Goal: Task Accomplishment & Management: Manage account settings

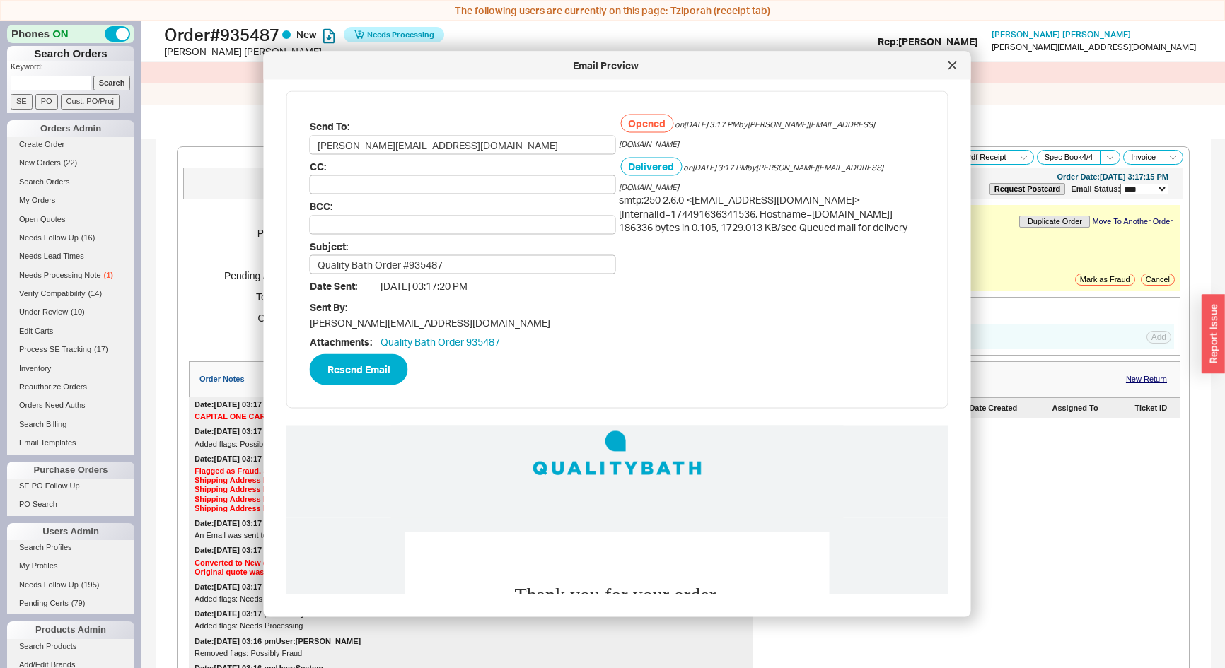
select select "*"
select select "LOW"
select select "3"
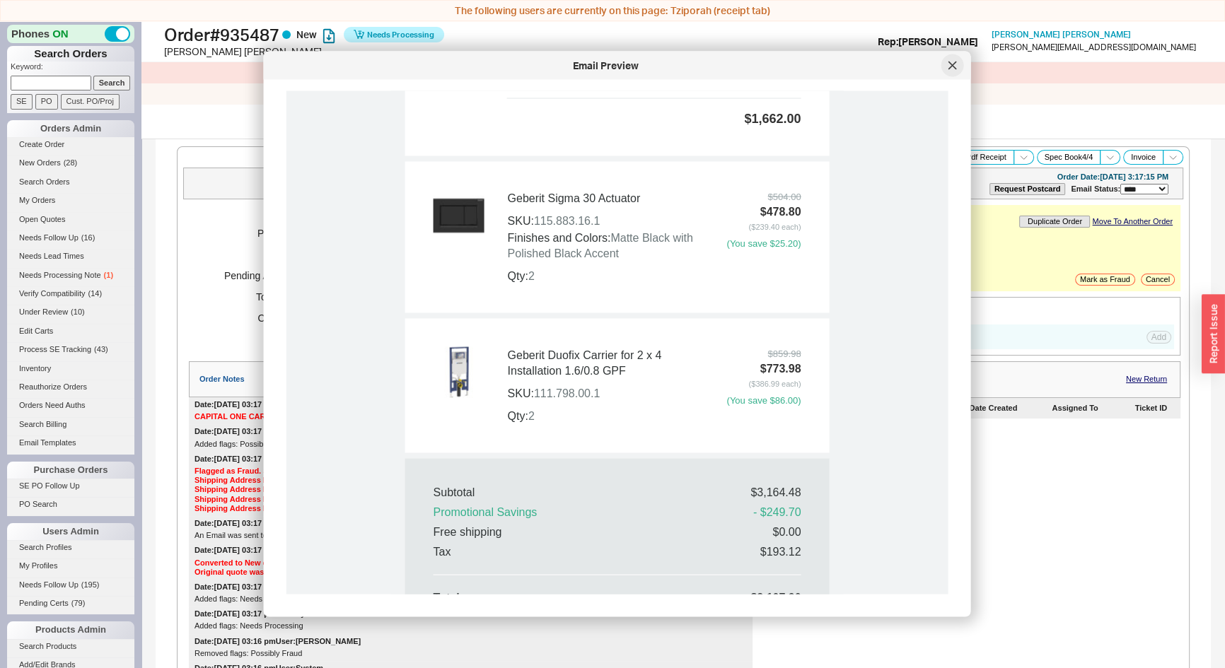
click at [954, 69] on icon at bounding box center [953, 66] width 8 height 8
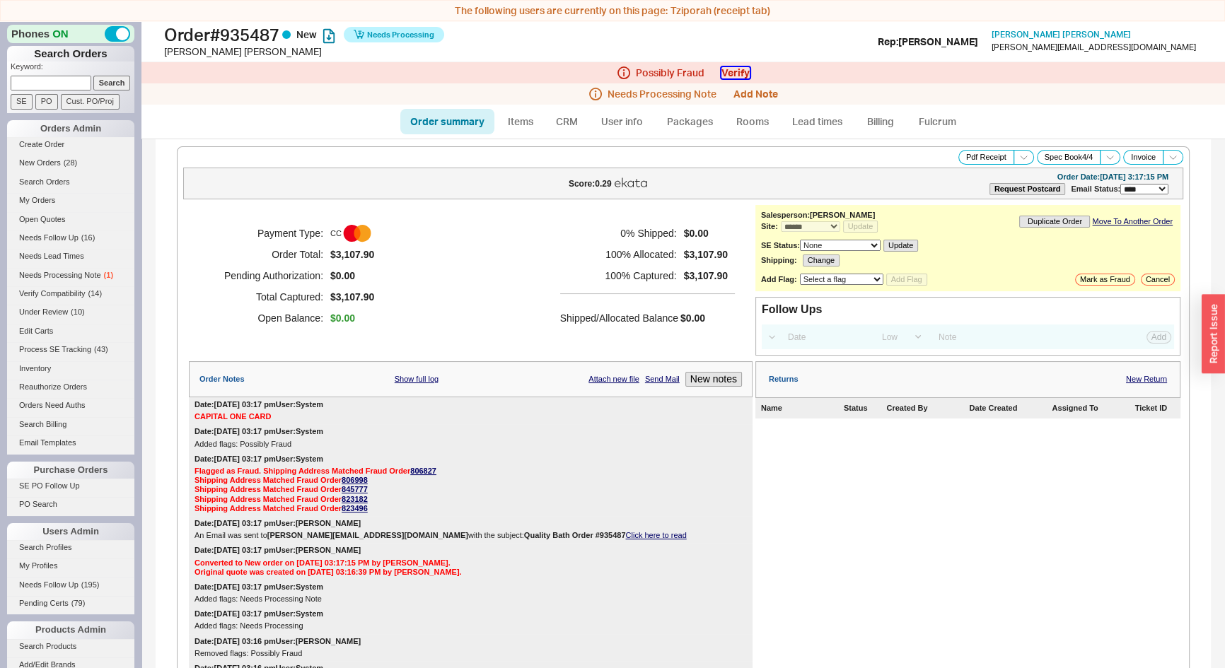
click at [742, 71] on button "Verify" at bounding box center [735, 72] width 28 height 11
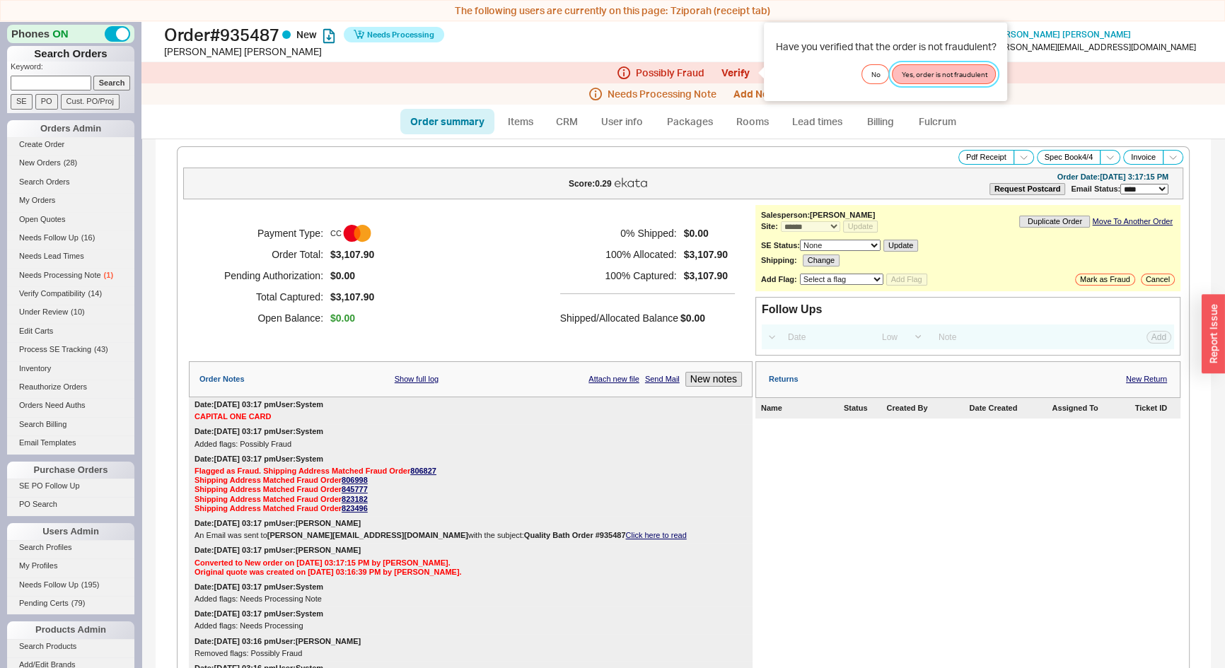
click at [937, 77] on button "Yes, order is not fraudulent" at bounding box center [944, 74] width 104 height 20
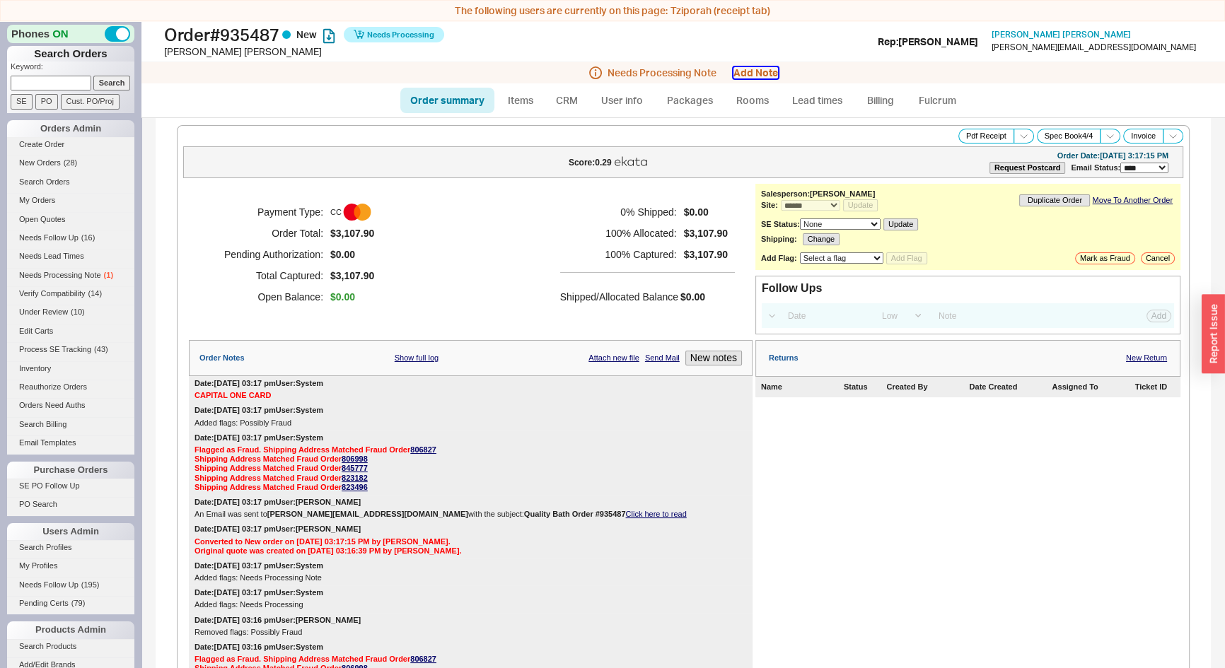
click at [769, 70] on button "Add Note" at bounding box center [756, 72] width 45 height 11
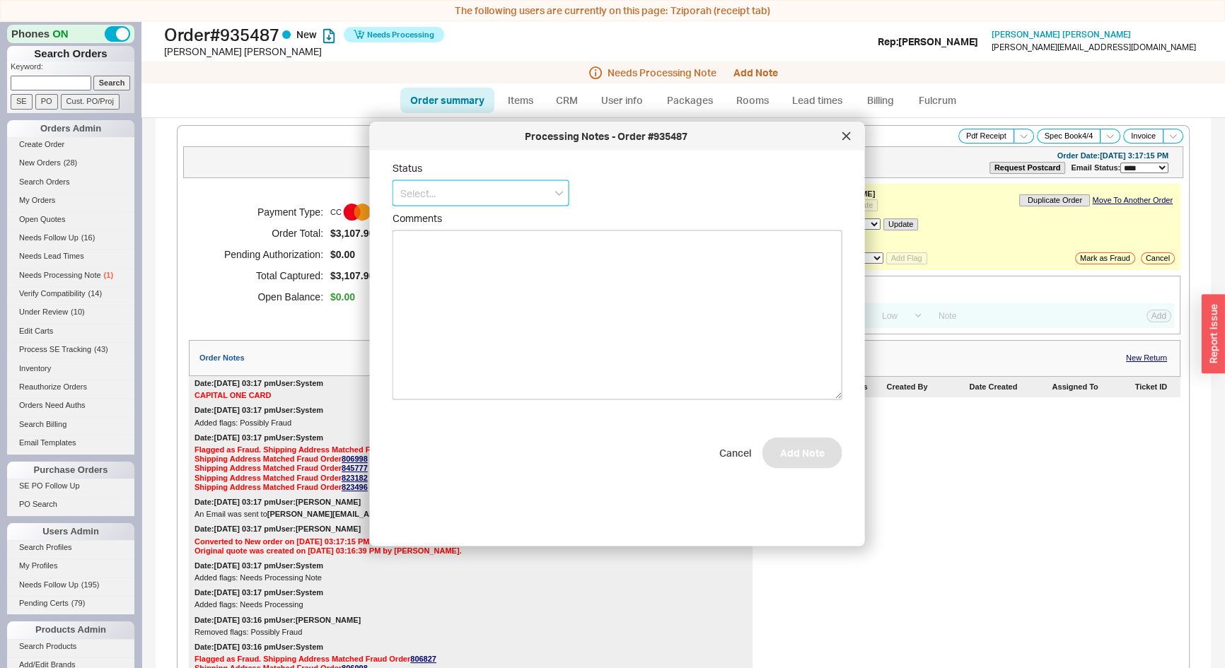
click at [475, 191] on input at bounding box center [481, 193] width 177 height 26
click at [459, 249] on div "Ship Complete" at bounding box center [480, 247] width 175 height 25
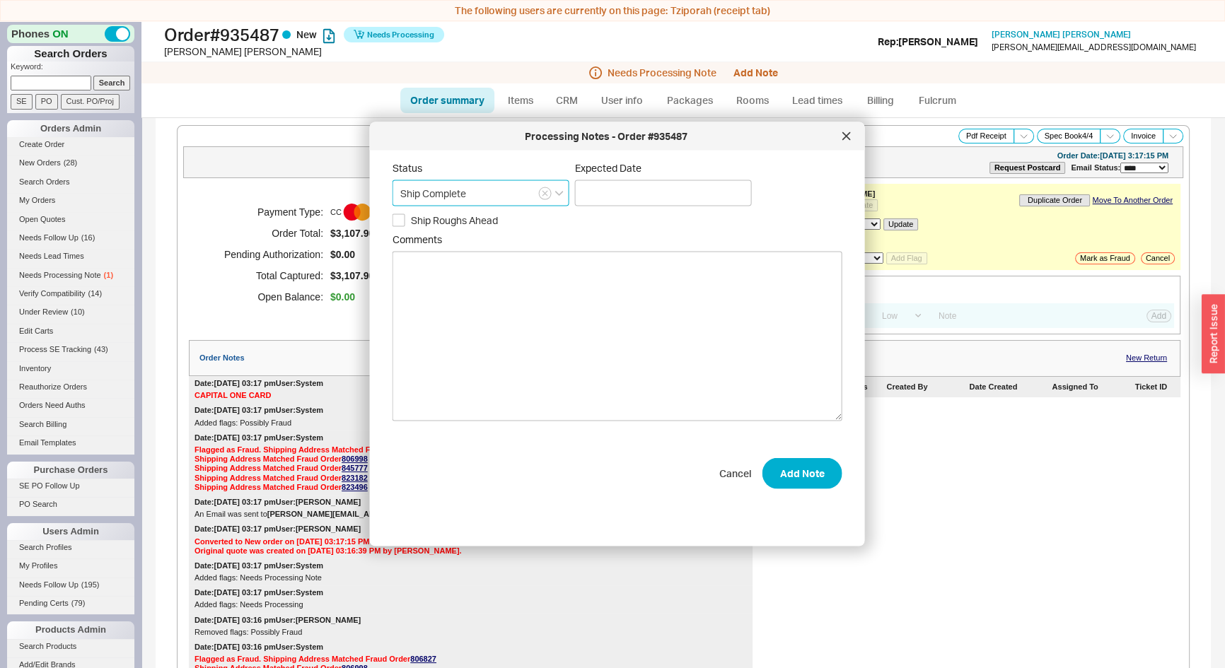
click at [492, 199] on input "Ship Complete" at bounding box center [481, 193] width 177 height 26
click at [444, 293] on div "No Status" at bounding box center [480, 297] width 175 height 25
type input "No Status"
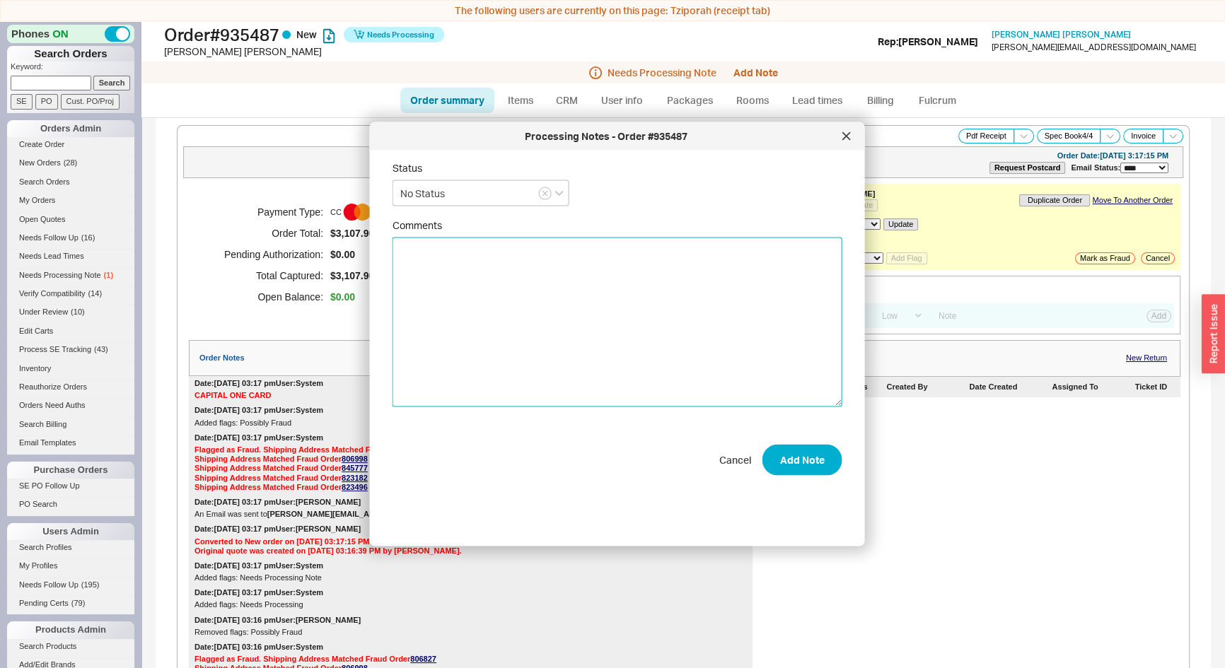
click at [446, 274] on textarea "Comments" at bounding box center [618, 323] width 450 height 170
type textarea "Customer Warehouse Pickup"
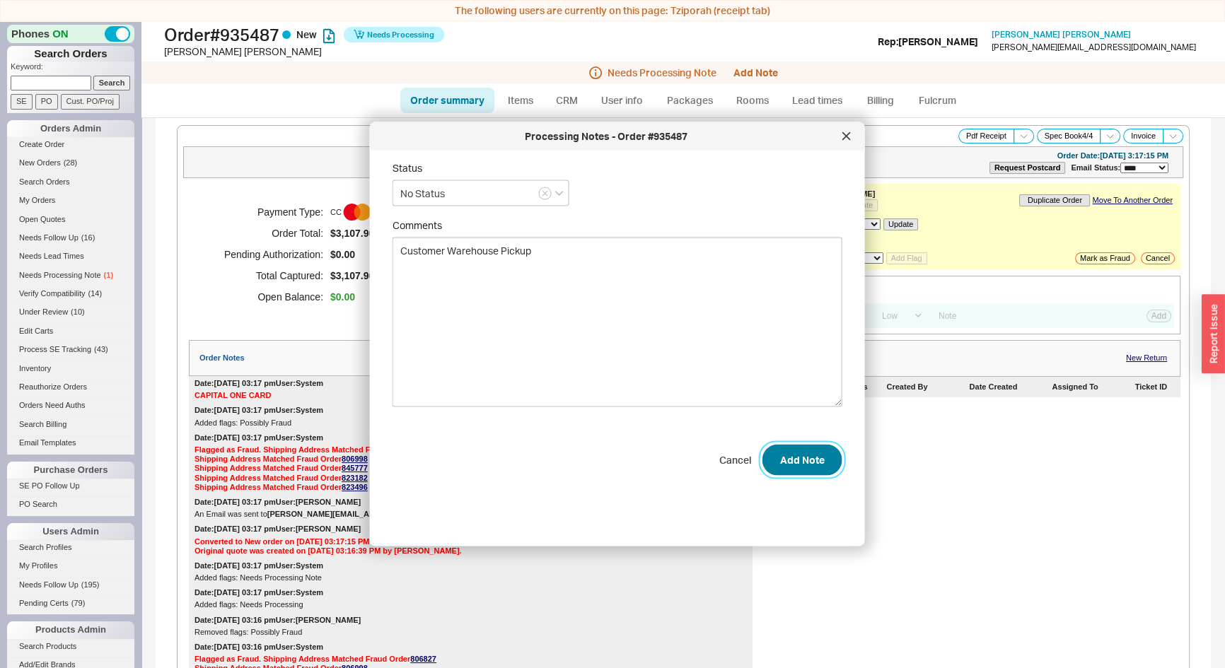
click at [816, 472] on button "Add Note" at bounding box center [803, 459] width 80 height 31
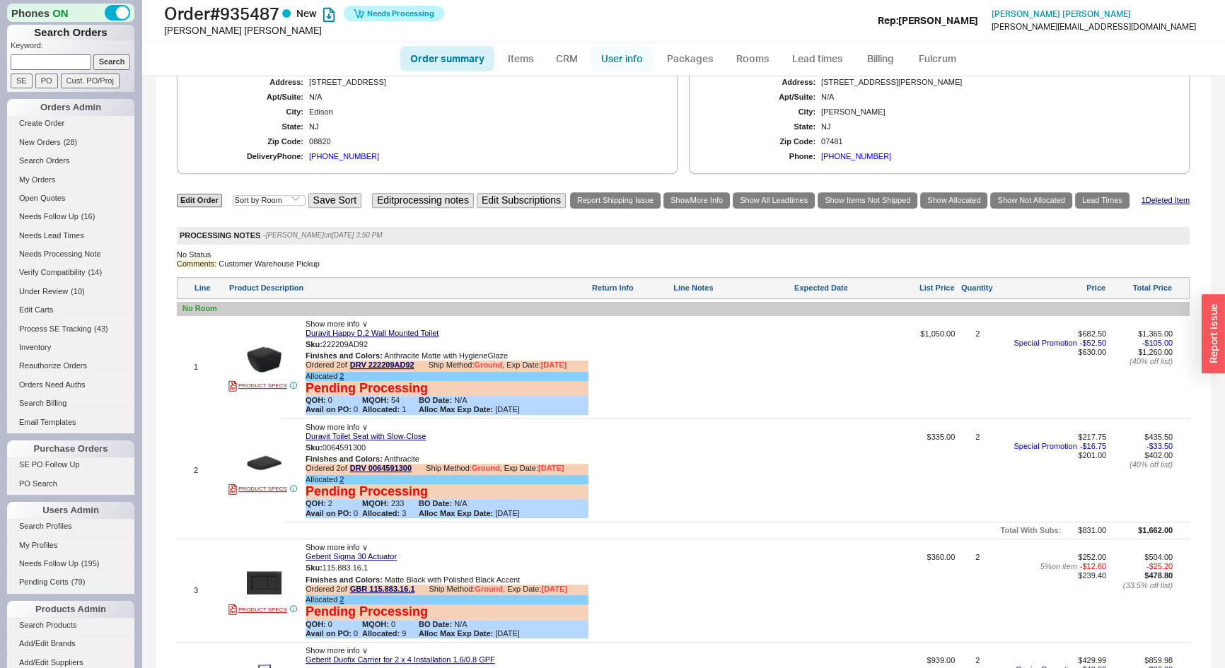
scroll to position [771, 0]
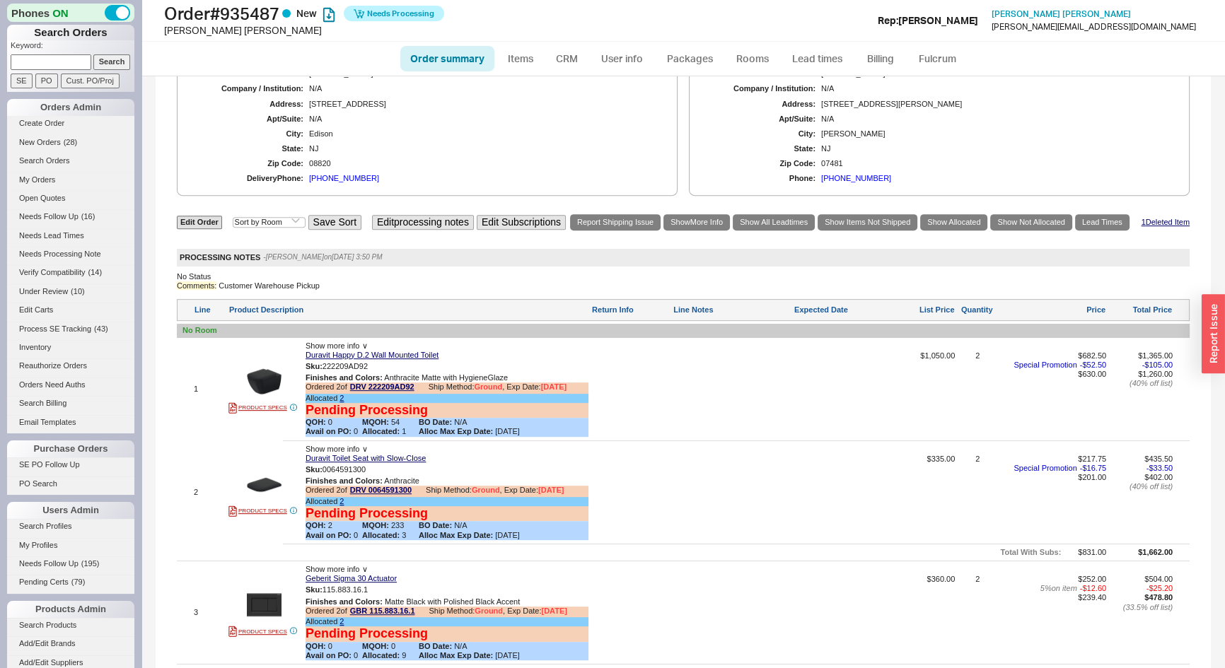
click at [456, 48] on link "Order summary" at bounding box center [447, 58] width 94 height 25
select select "*"
select select "LOW"
select select "3"
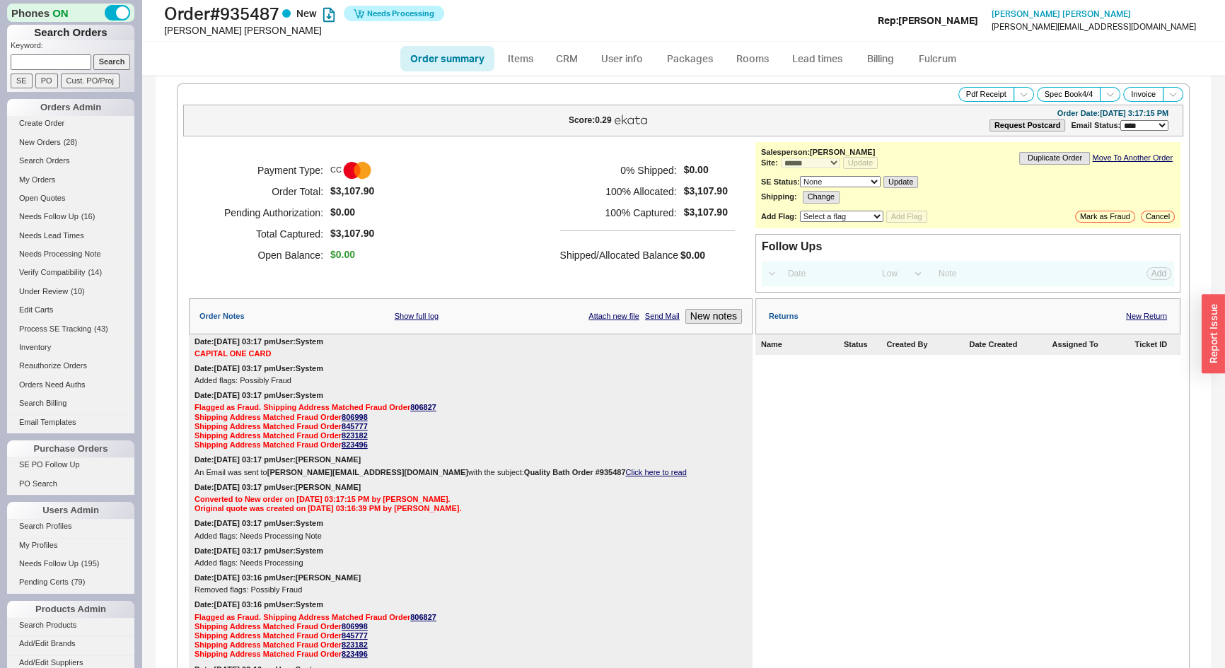
click at [460, 59] on link "Order summary" at bounding box center [447, 58] width 94 height 25
select select "*"
select select "LOW"
select select "3"
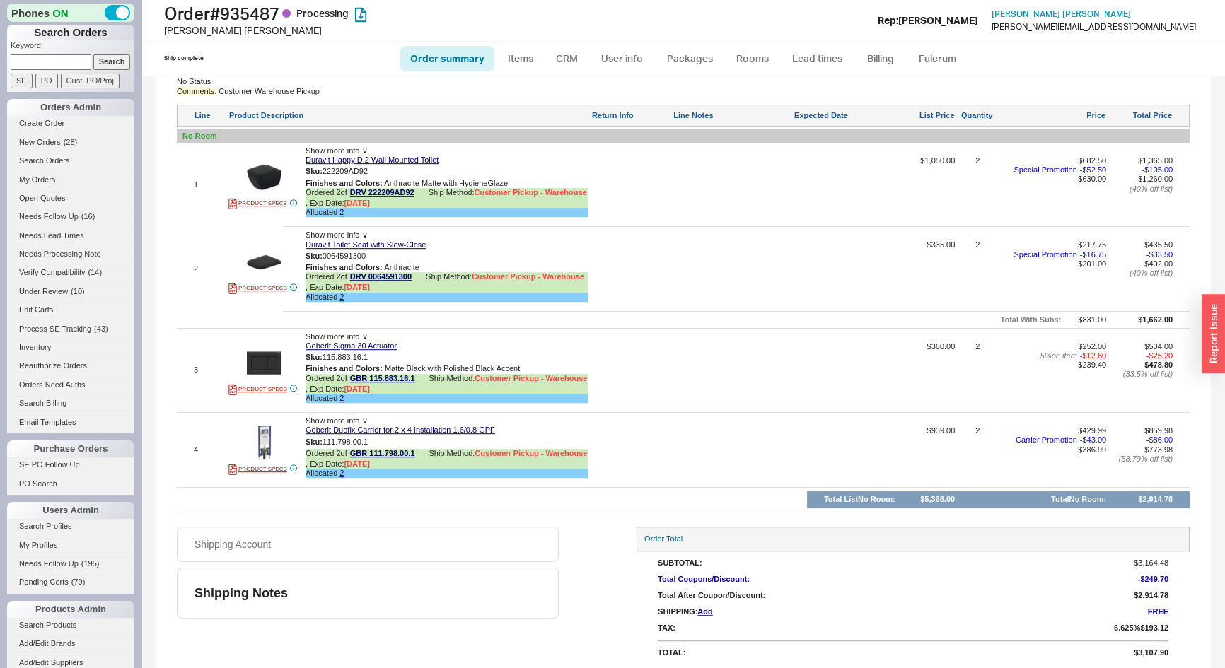
scroll to position [1075, 0]
click at [567, 58] on link "CRM" at bounding box center [567, 58] width 42 height 25
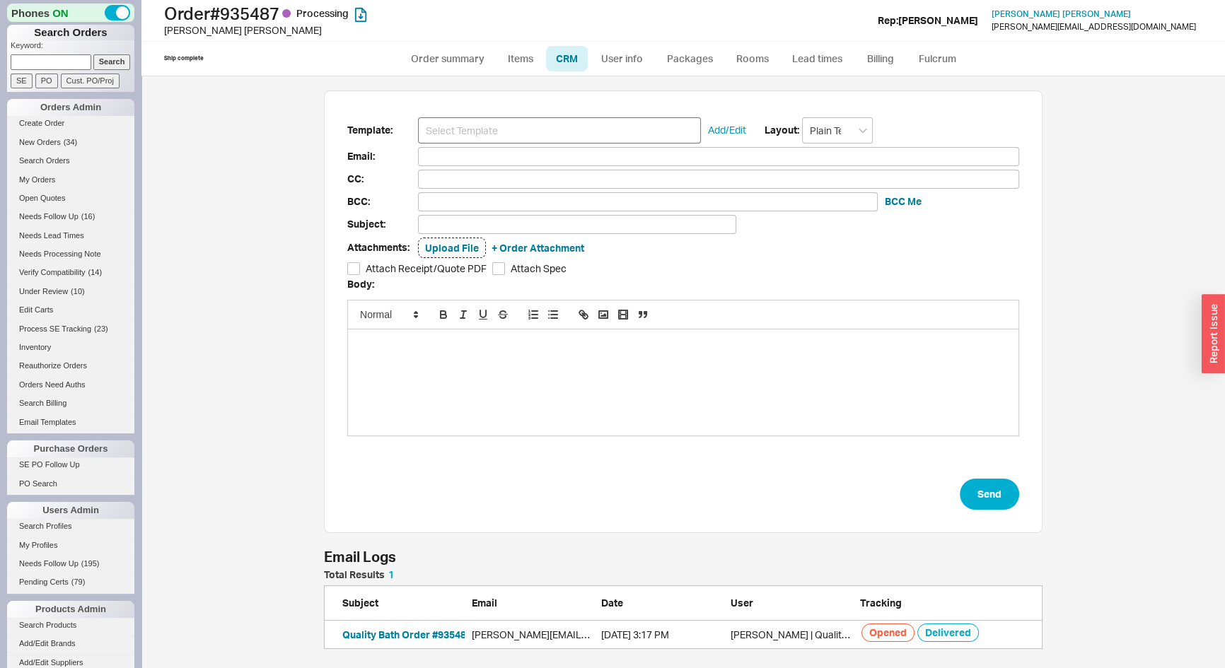
scroll to position [582, 1074]
click at [525, 133] on input at bounding box center [559, 130] width 283 height 26
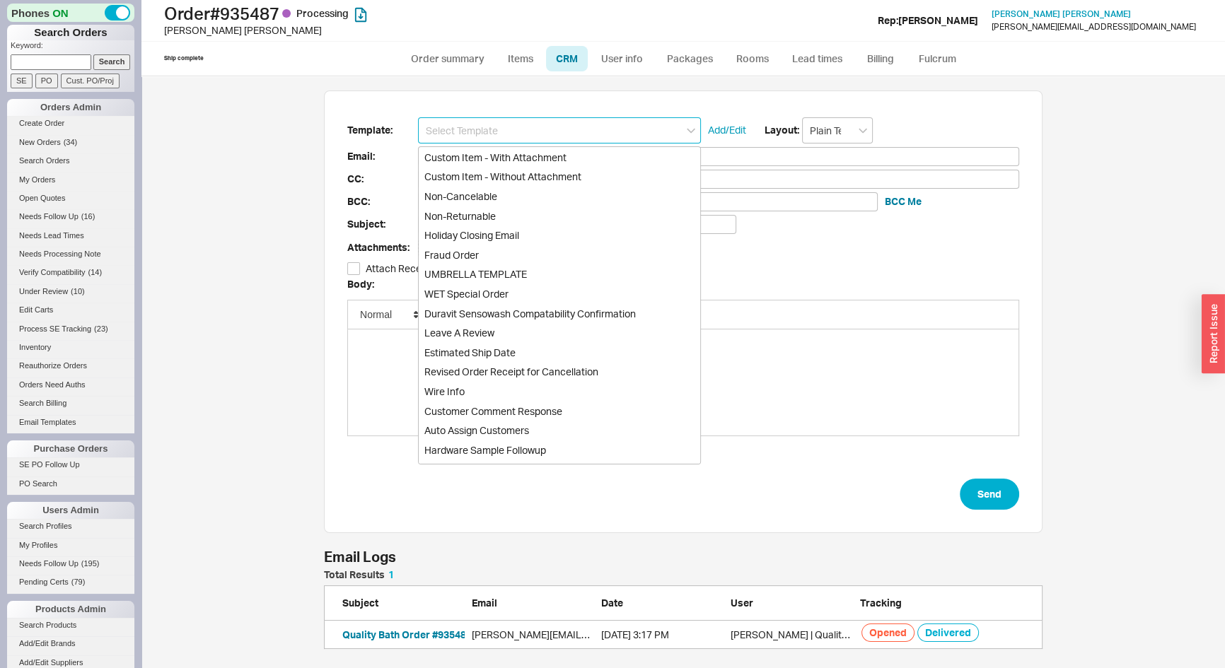
scroll to position [241, 0]
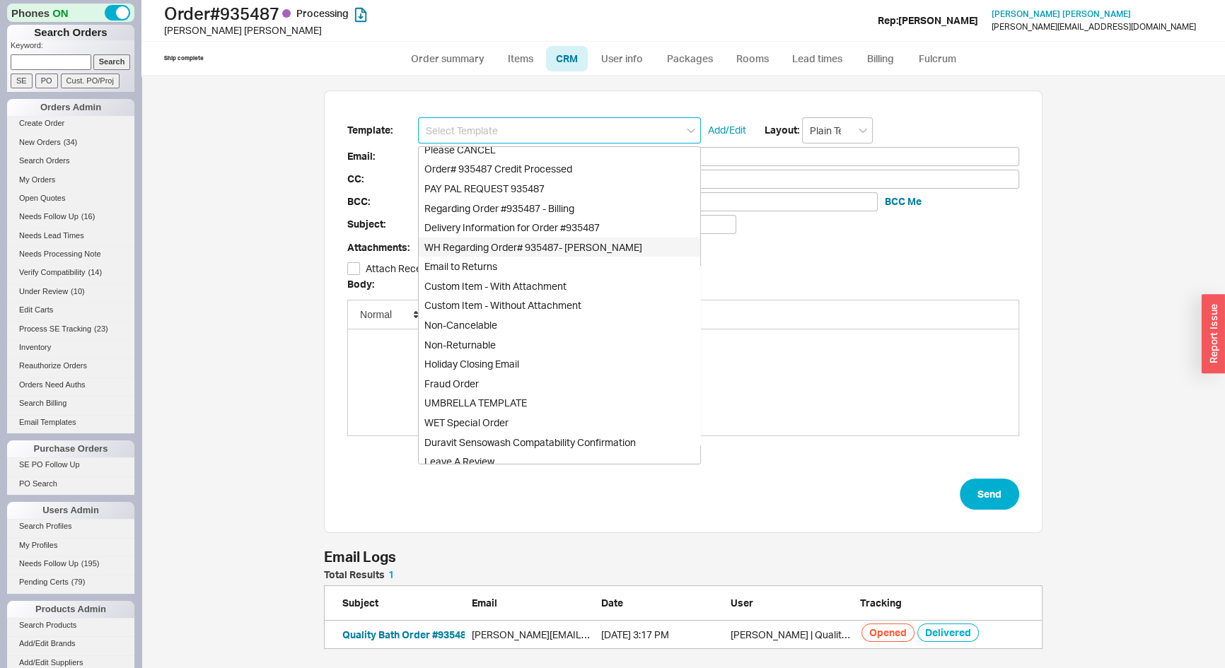
click at [503, 244] on div "WH Regarding Order# 935487- Josh" at bounding box center [560, 248] width 282 height 20
type input "warehouse@asbathnj.com"
type input "Regarding Order# 935487- Josh"
type input "WH Regarding Order# 935487- Josh"
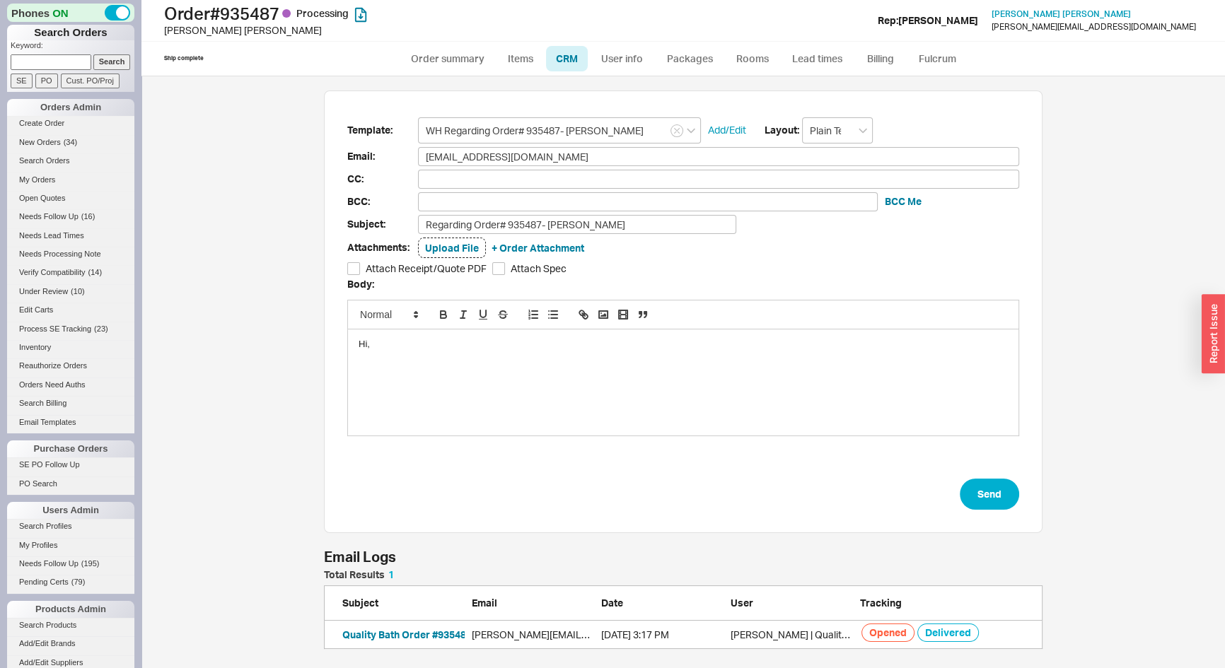
click at [426, 332] on div "Hi," at bounding box center [683, 383] width 671 height 106
drag, startPoint x: 632, startPoint y: 369, endPoint x: 665, endPoint y: 390, distance: 39.1
click at [632, 369] on div "Customer would like to come by first thing tomorrow Friday morning" at bounding box center [683, 370] width 649 height 13
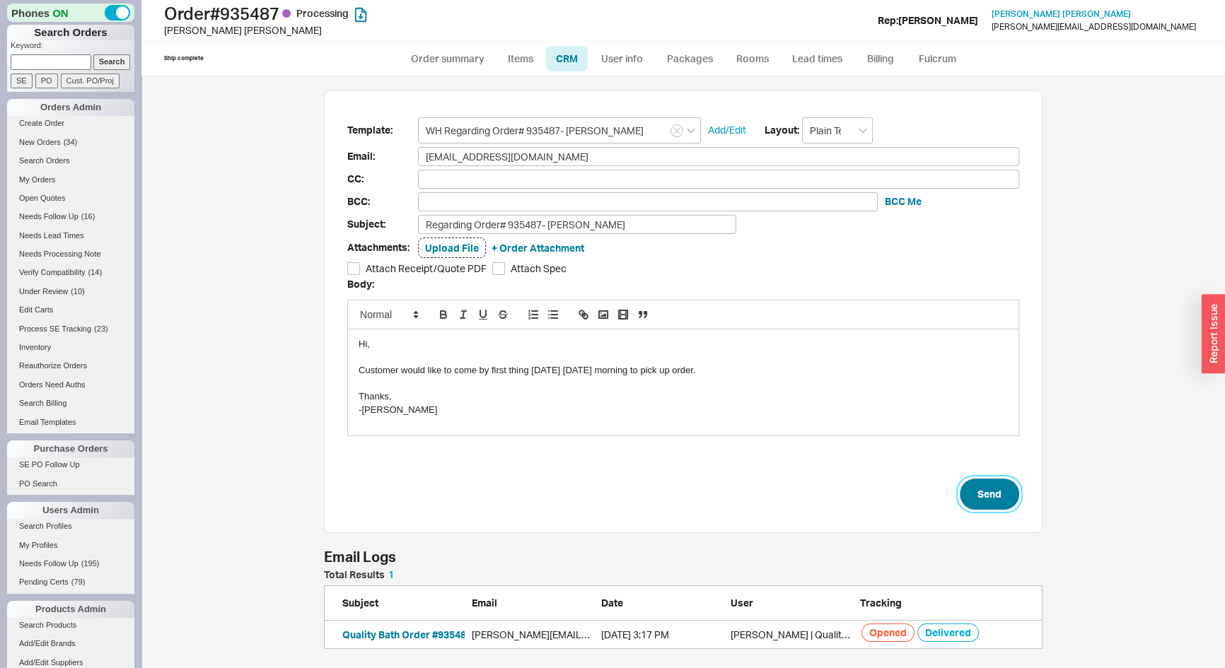
click at [1006, 488] on button "Send" at bounding box center [989, 494] width 59 height 31
select select "*"
select select "LOW"
select select "3"
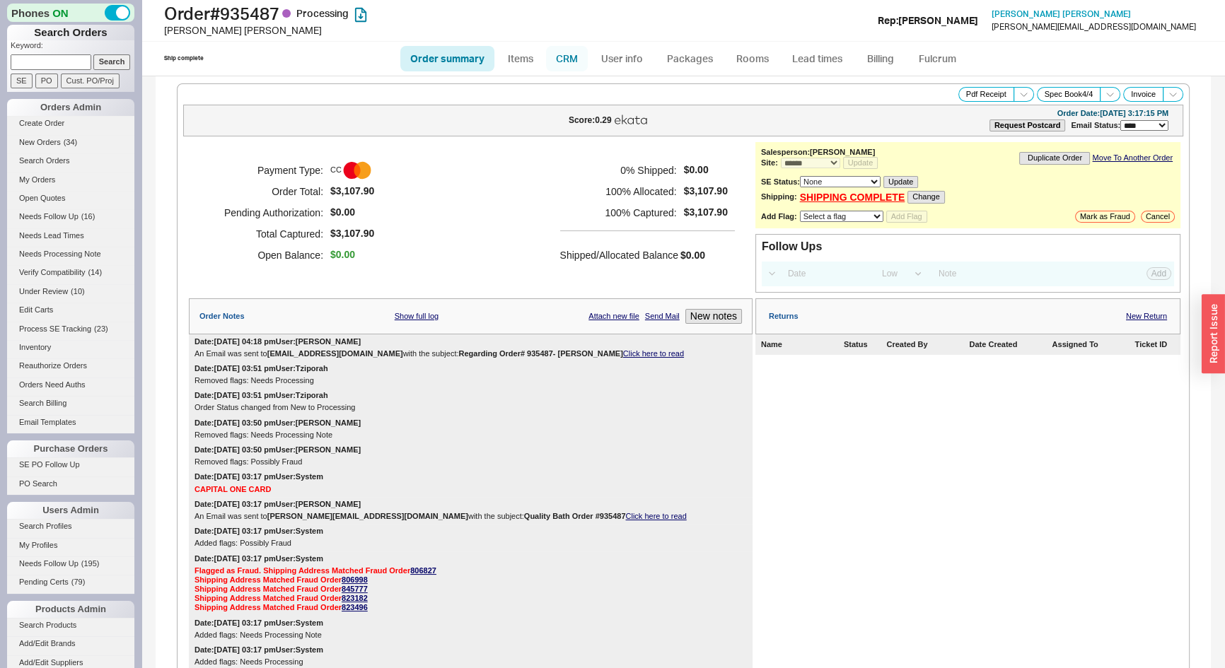
click at [567, 56] on link "CRM" at bounding box center [567, 58] width 42 height 25
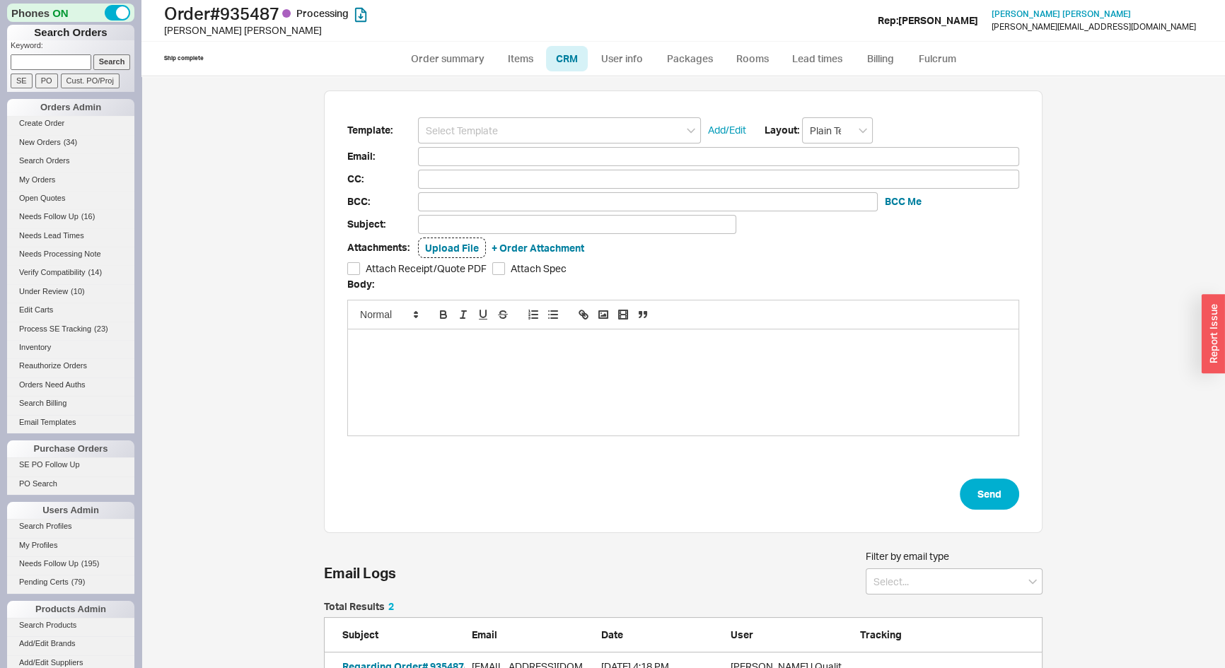
scroll to position [98, 709]
click at [572, 131] on input at bounding box center [559, 130] width 283 height 26
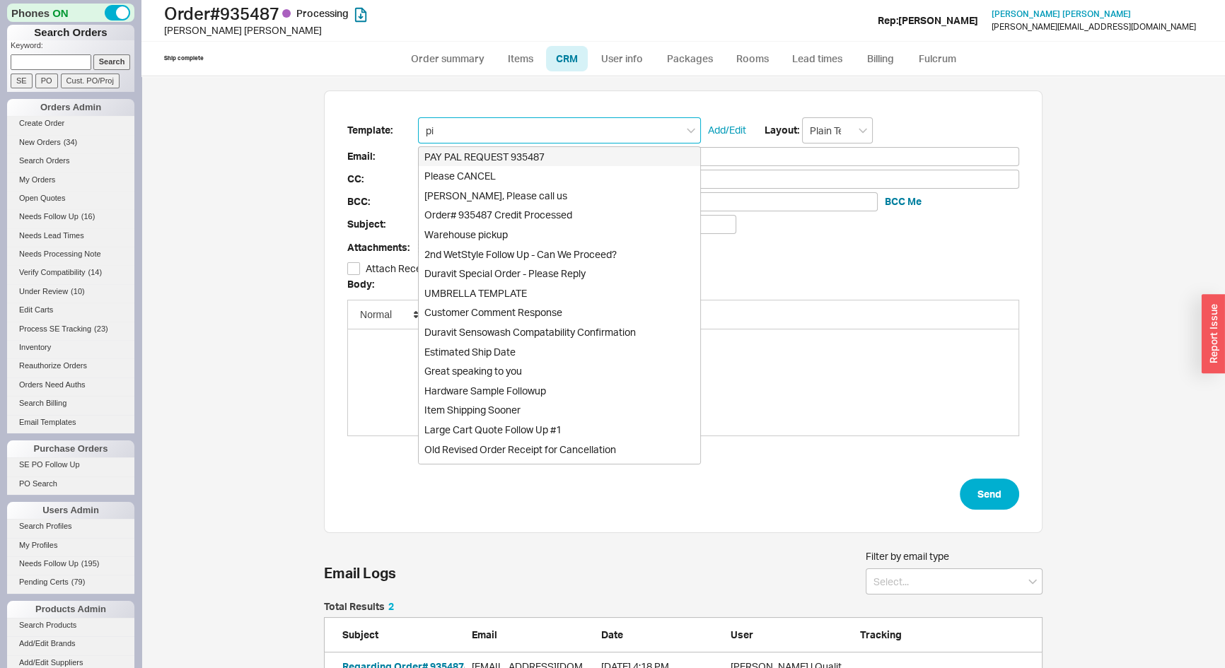
scroll to position [0, 0]
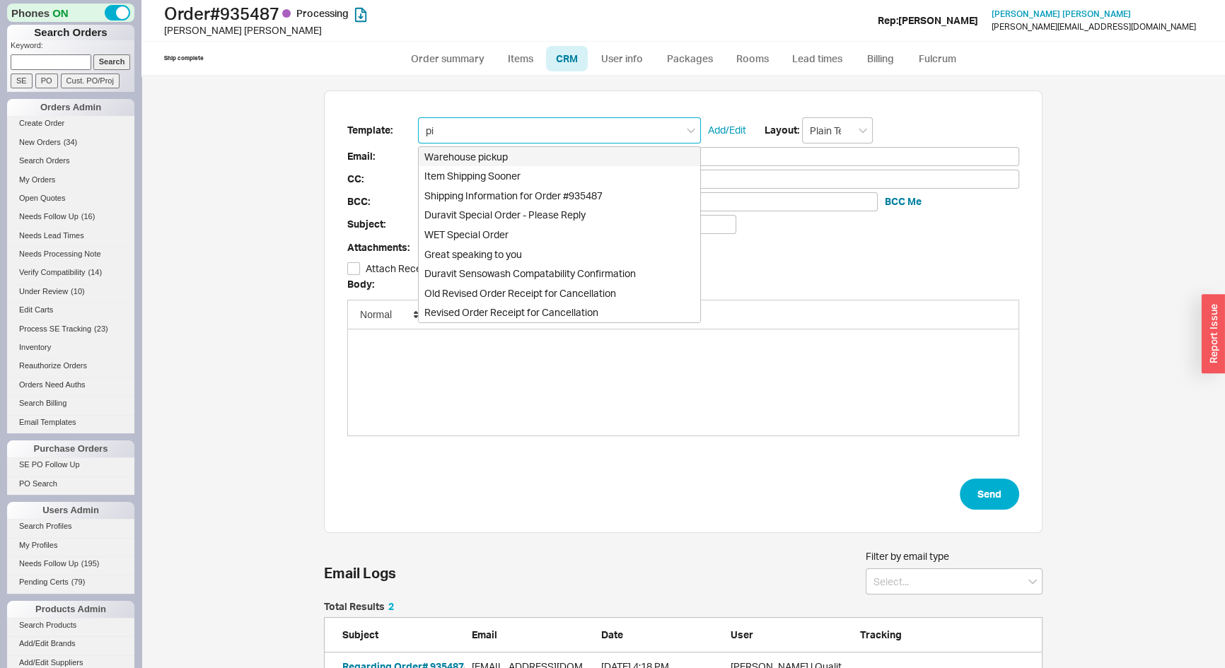
type input "pic"
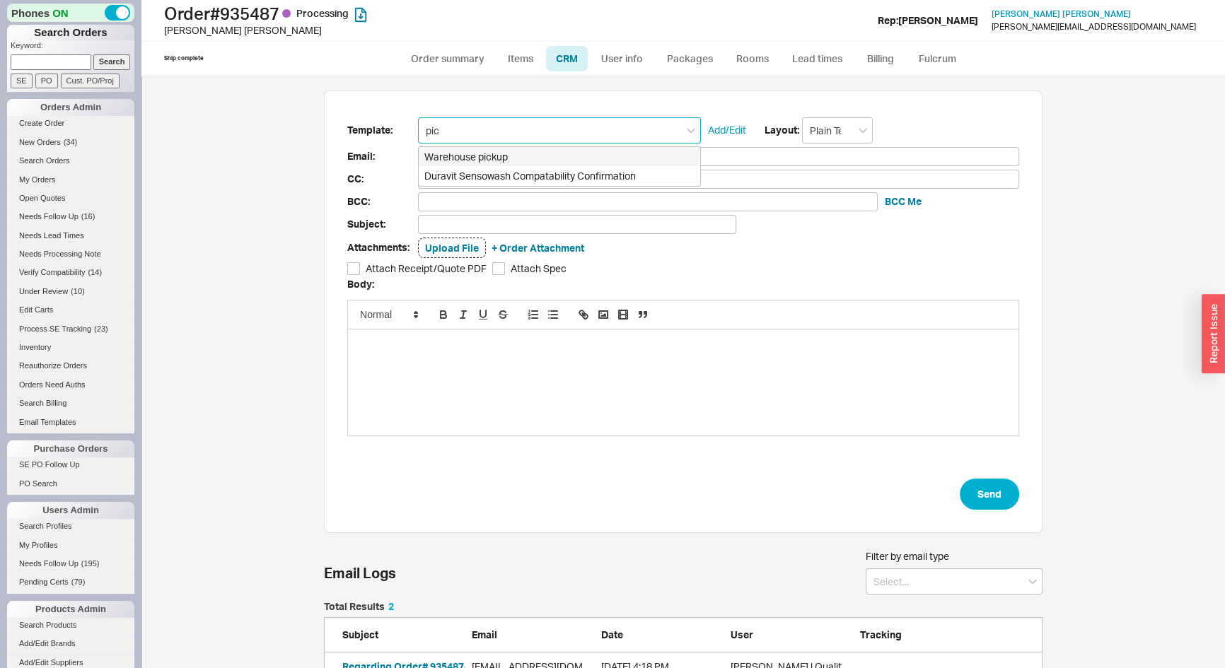
click at [468, 155] on div "Warehouse pickup" at bounding box center [560, 157] width 282 height 20
type input "francesco.delgreco@cowbaycontracting.com"
type input "Order # 935487 WAREHOUSE INFO"
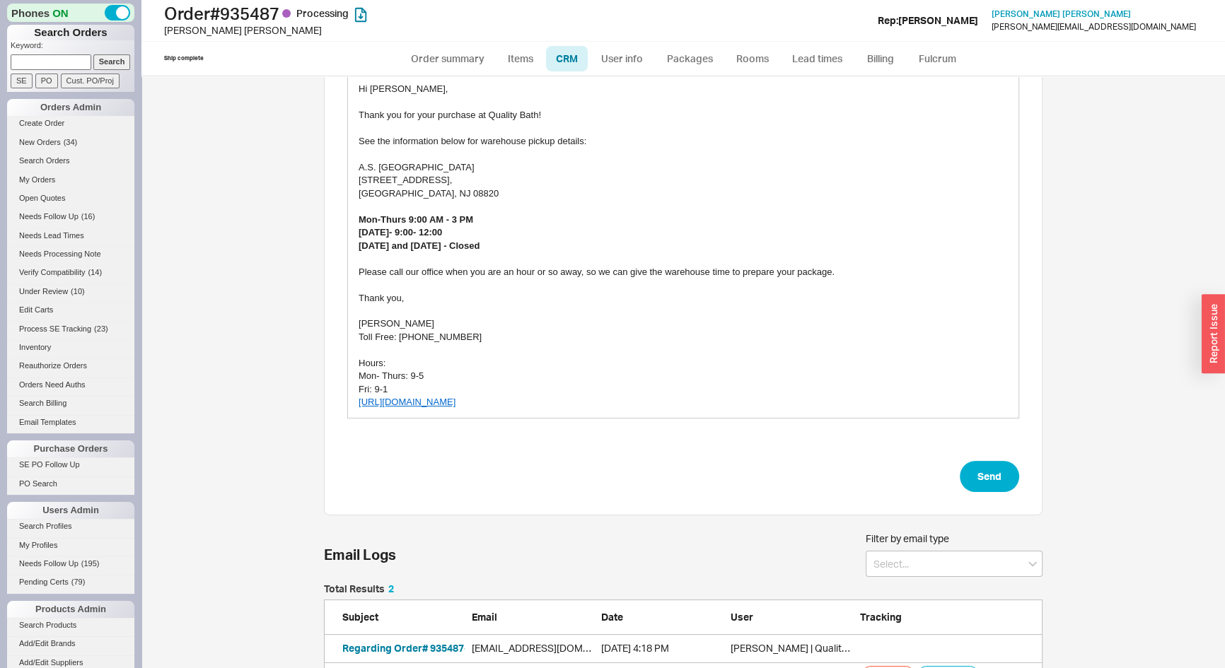
scroll to position [257, 0]
type input "Warehouse pickup"
click at [967, 472] on button "Send" at bounding box center [989, 475] width 59 height 31
select select "*"
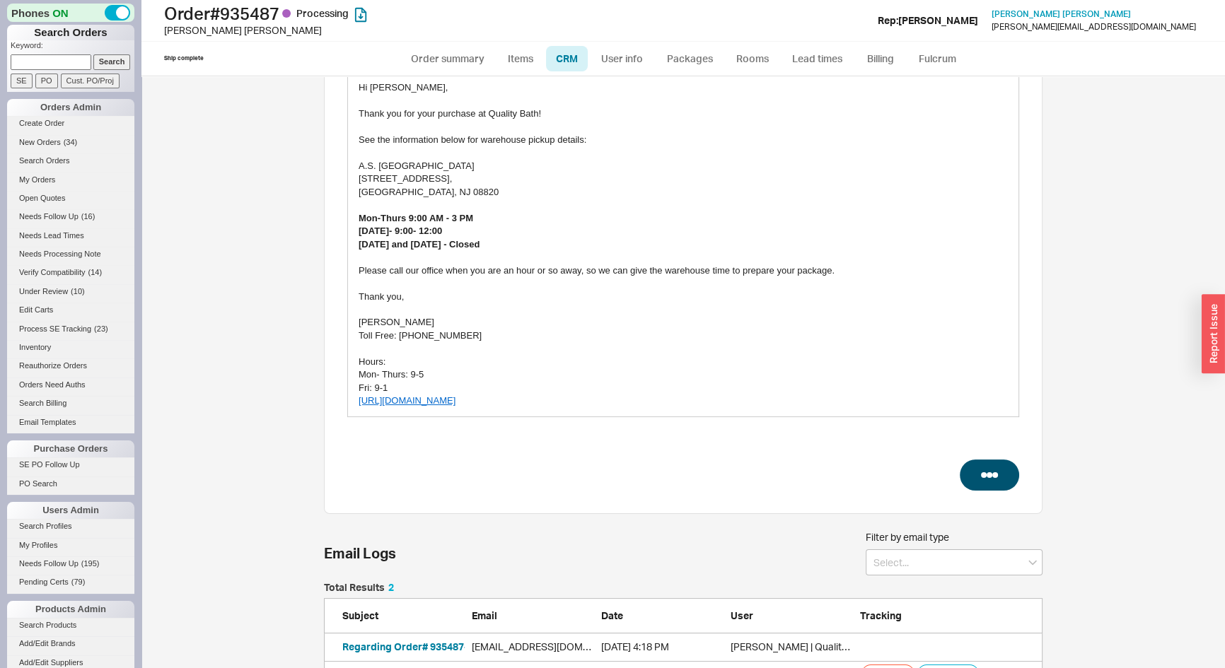
select select "LOW"
select select "3"
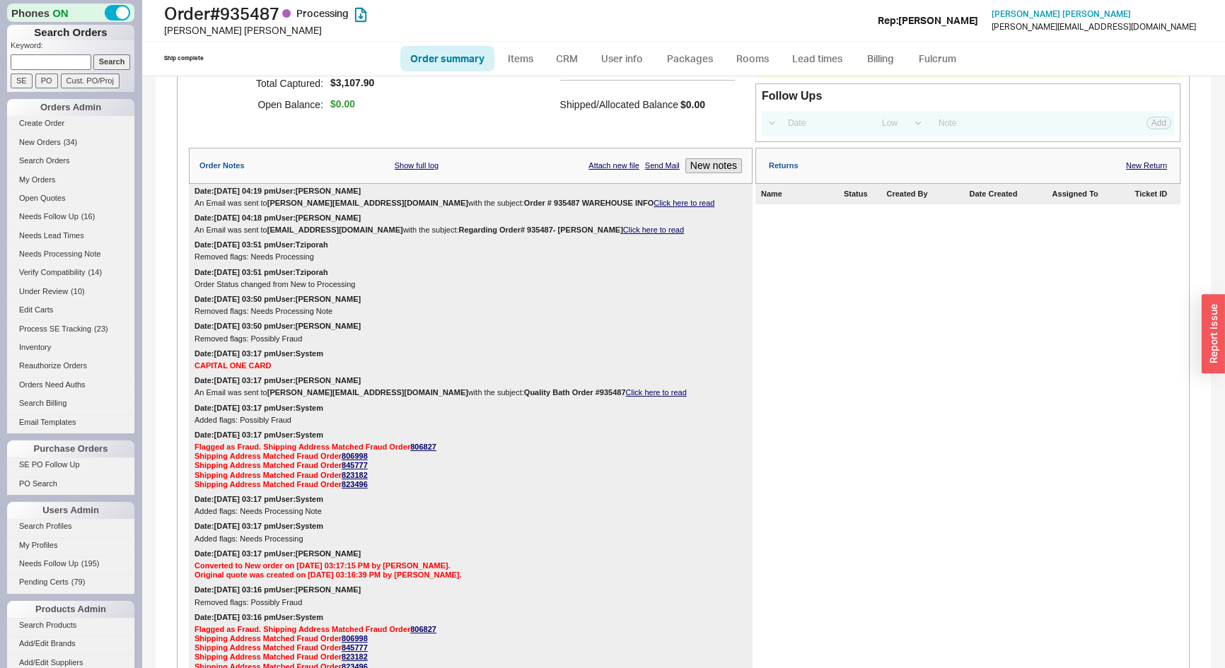
scroll to position [1129, 0]
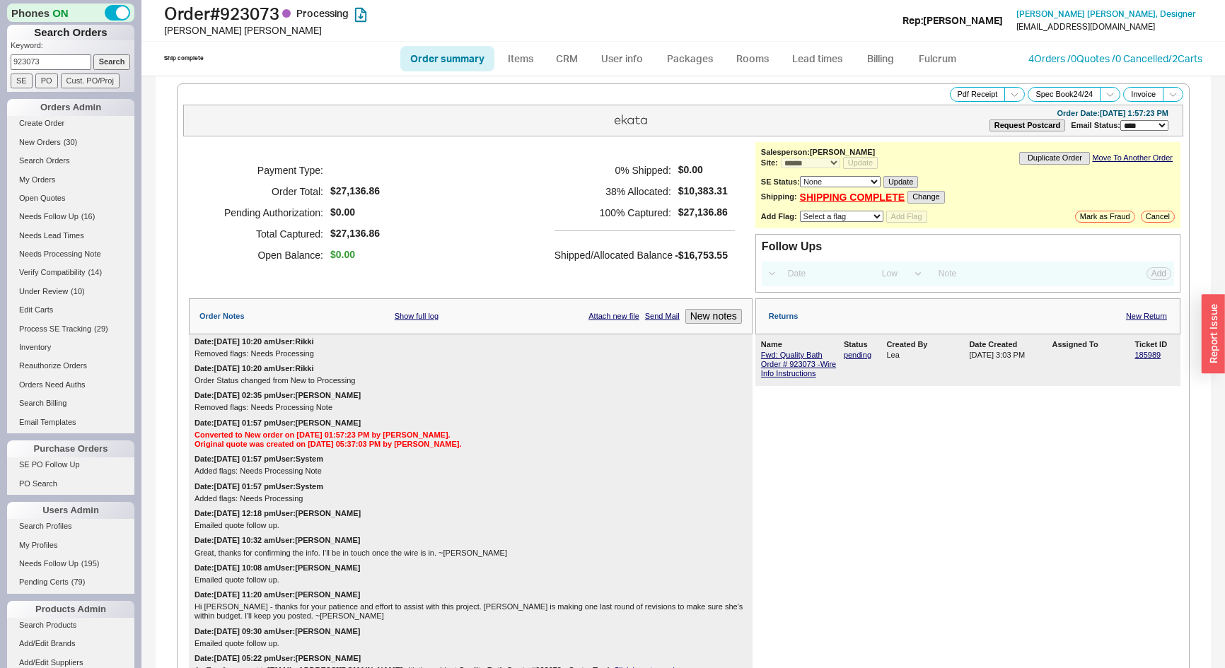
select select "*"
select select "LOW"
select select "3"
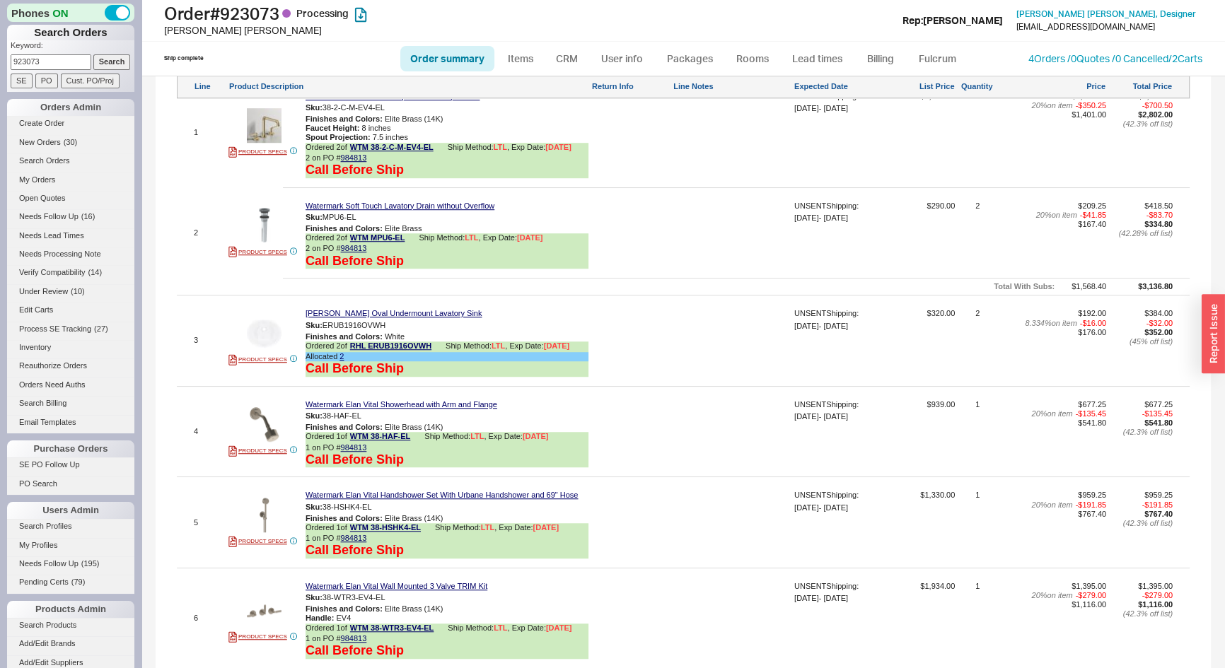
scroll to position [771, 0]
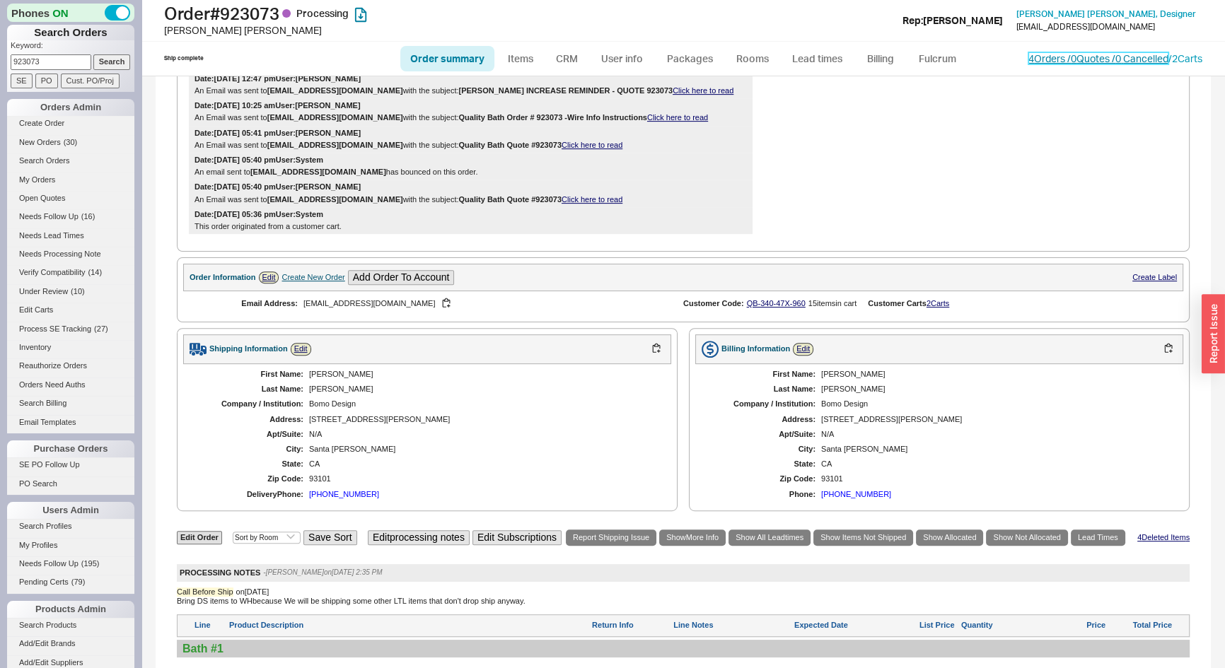
click at [1062, 57] on link "4 Orders / 0 Quotes / 0 Cancelled" at bounding box center [1098, 58] width 140 height 12
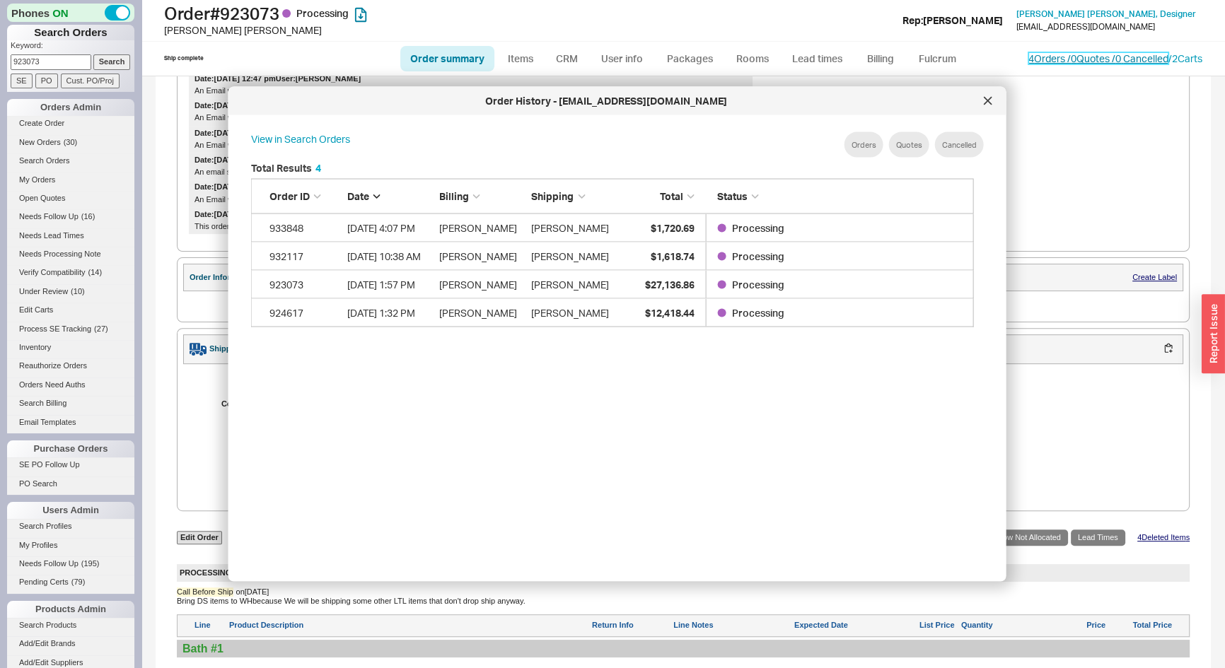
scroll to position [423, 736]
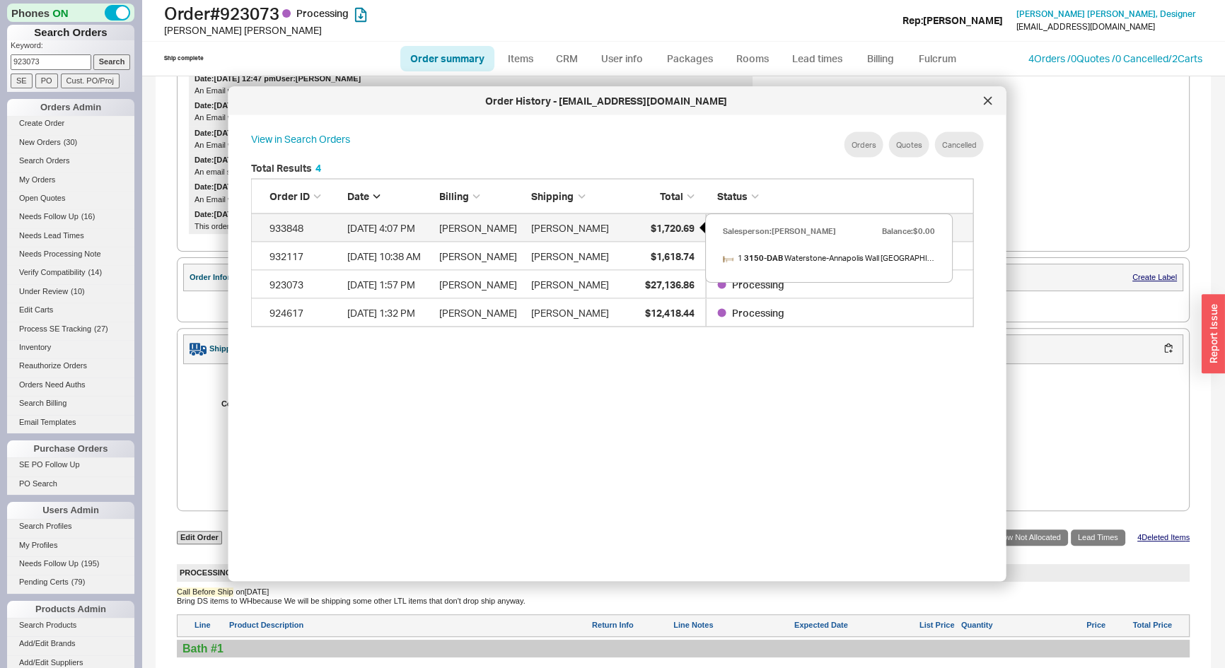
click at [657, 229] on span "$1,720.69" at bounding box center [672, 227] width 44 height 12
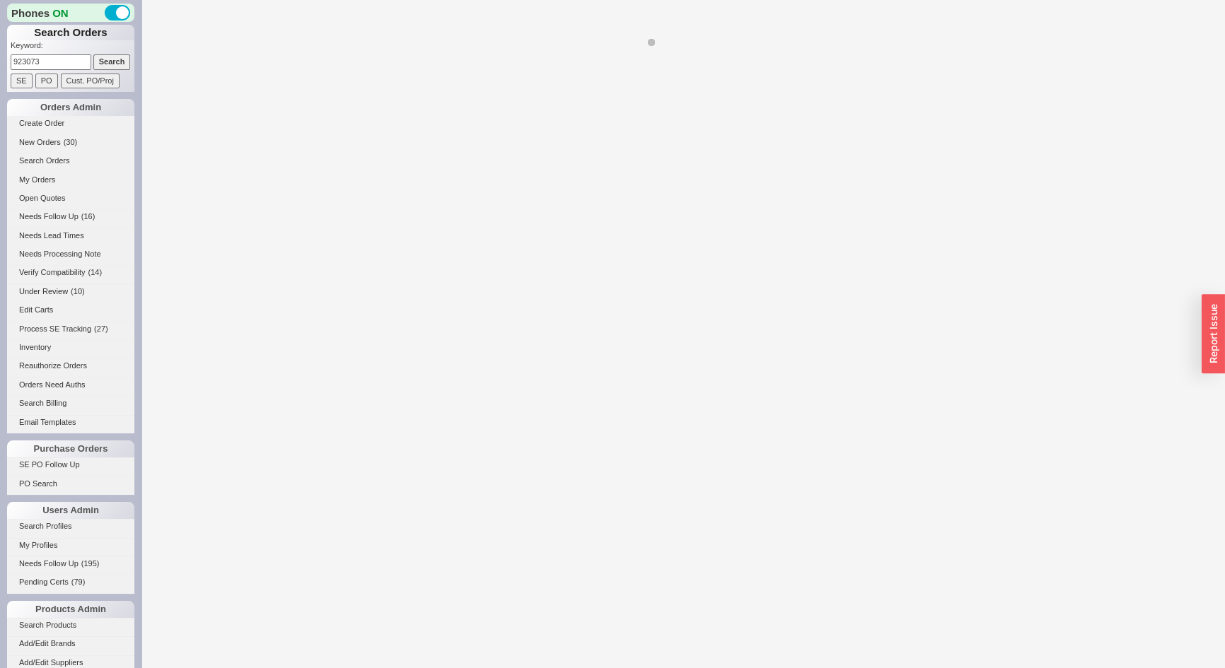
select select "*"
select select "LOW"
select select "3"
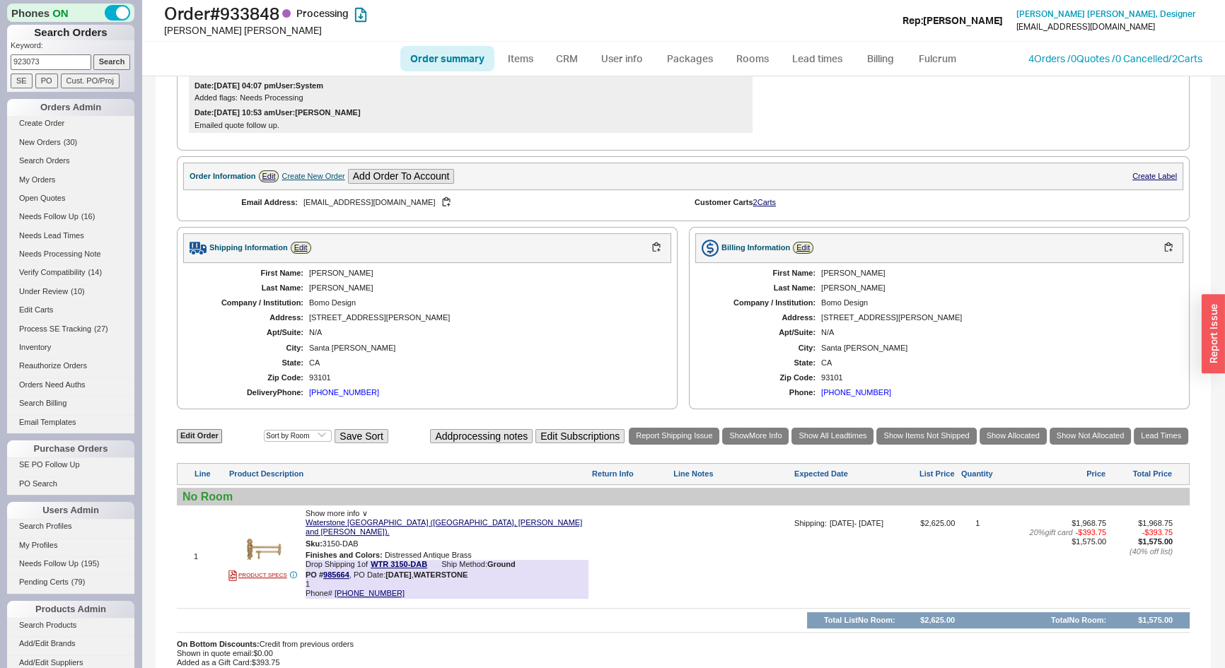
scroll to position [584, 0]
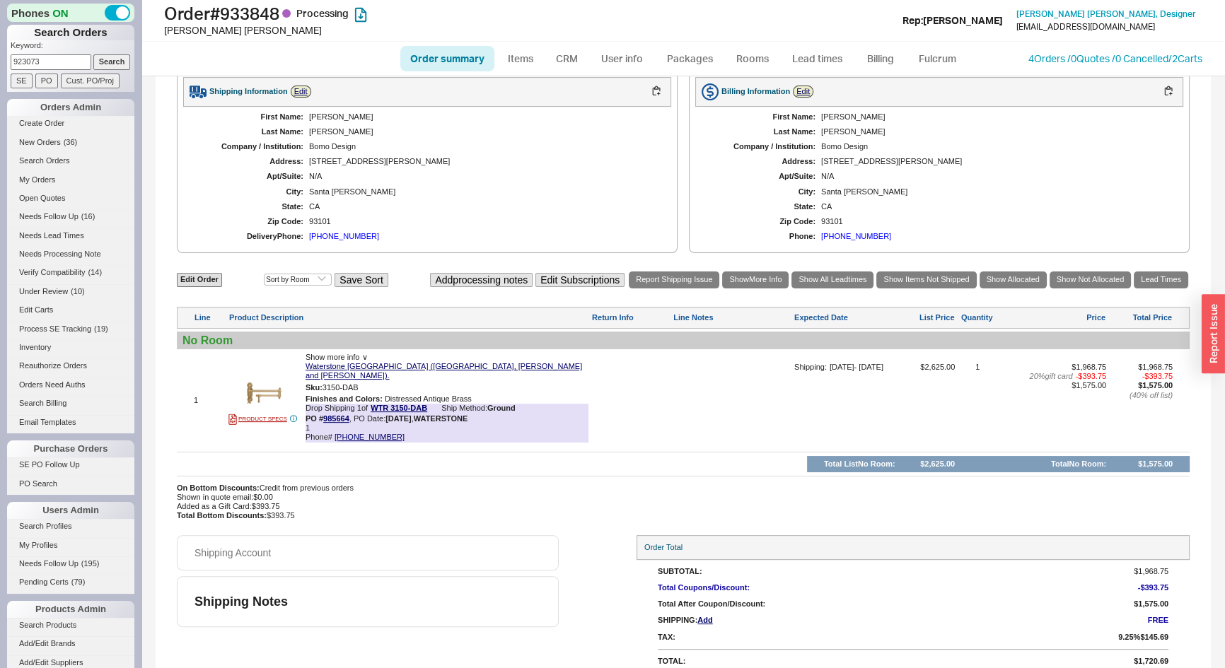
click at [42, 58] on input "923073" at bounding box center [51, 61] width 81 height 15
click at [41, 57] on input "923073" at bounding box center [51, 61] width 81 height 15
click at [35, 57] on input "923073" at bounding box center [51, 61] width 81 height 15
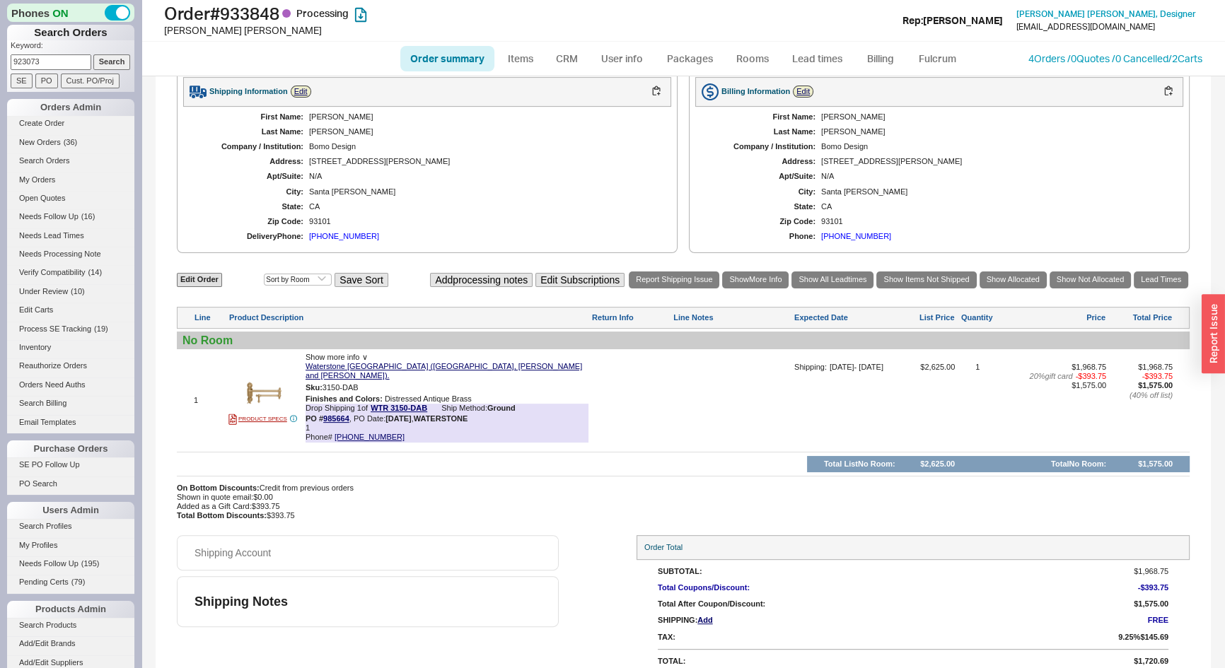
paste input "31859"
type input "931859"
click at [107, 59] on input "Search" at bounding box center [111, 61] width 37 height 15
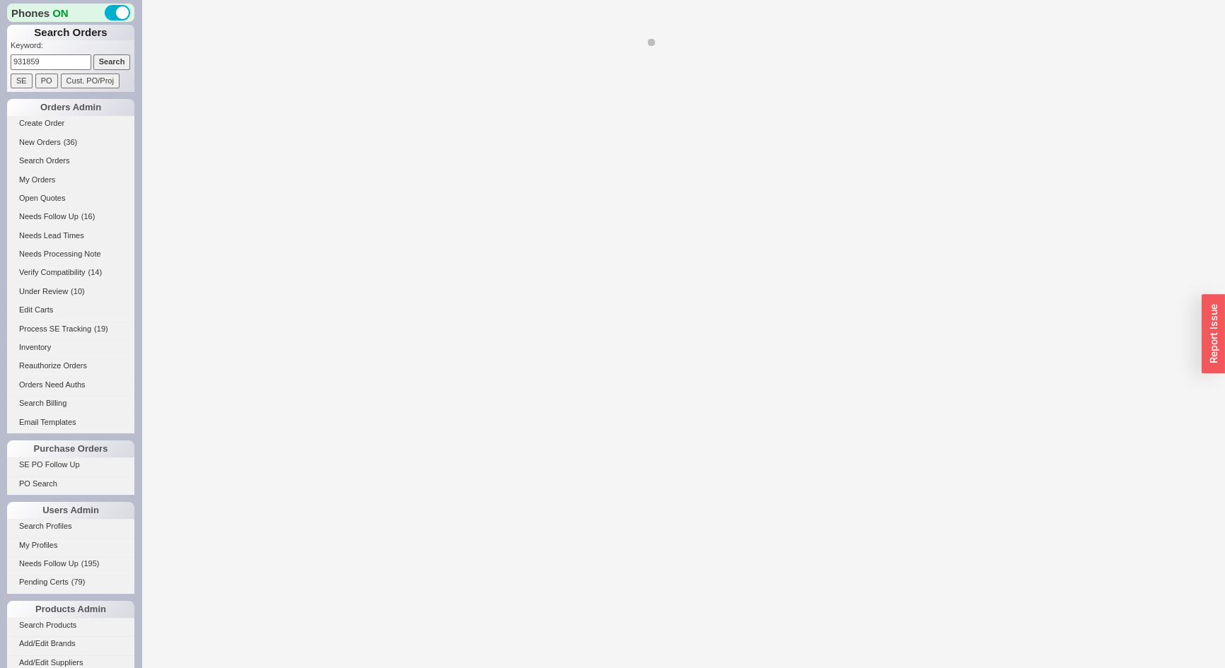
select select "*"
select select "LOW"
select select "3"
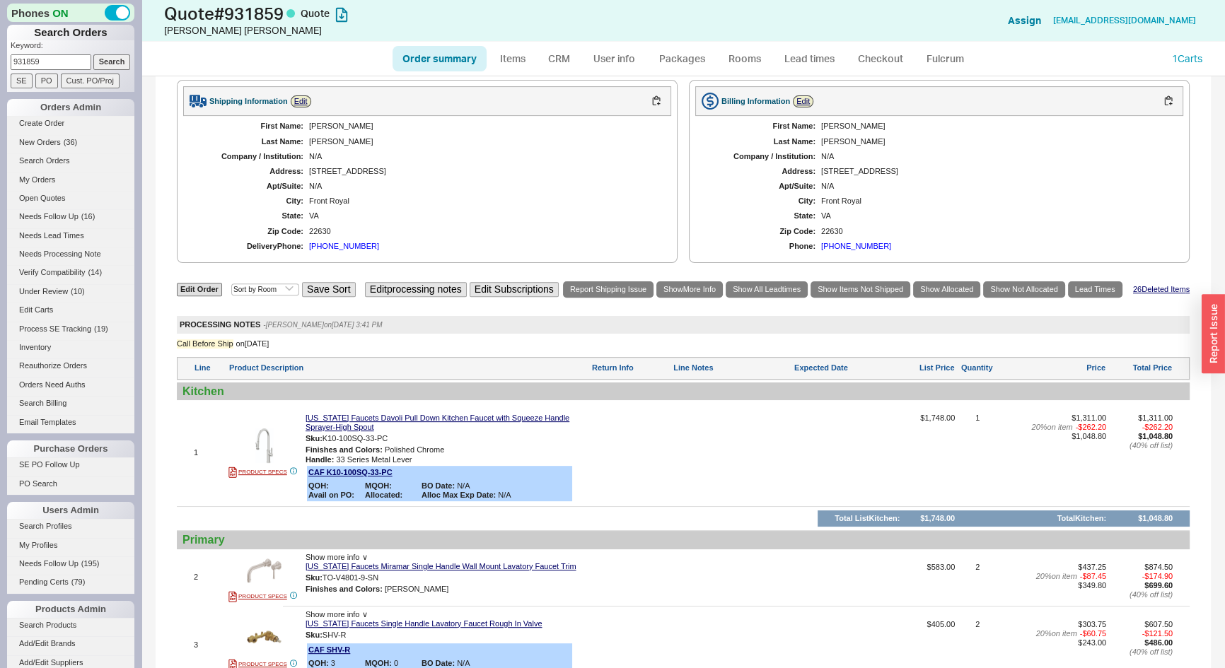
scroll to position [643, 0]
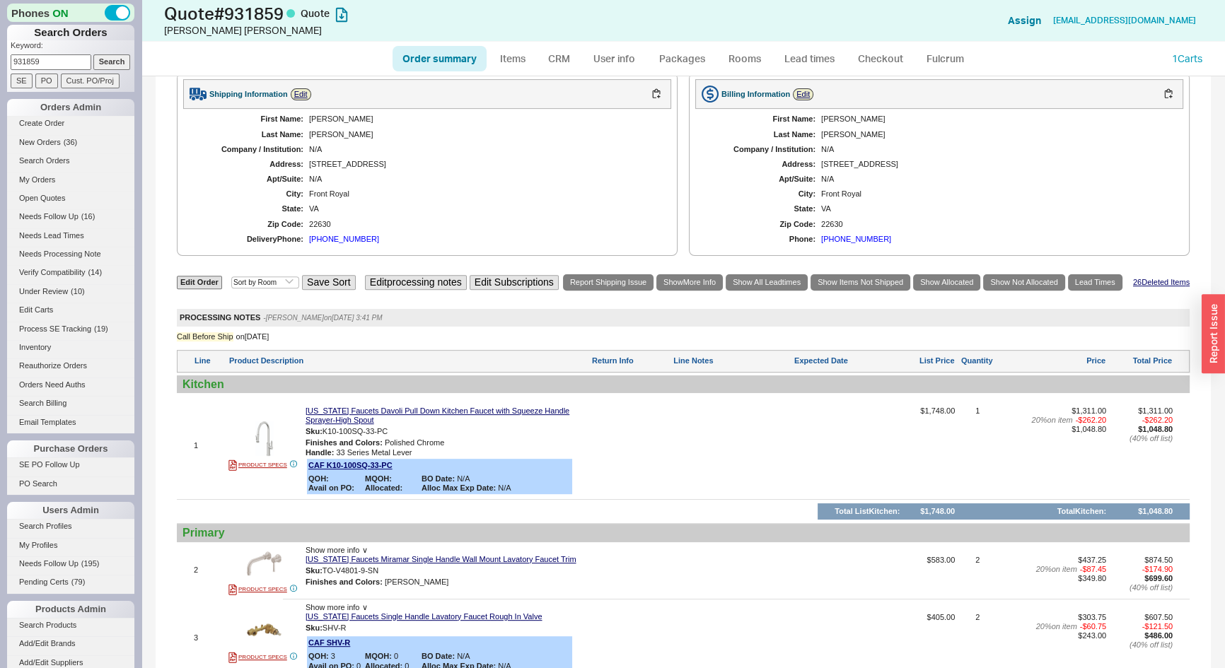
click at [342, 239] on div "[PHONE_NUMBER]" at bounding box center [344, 239] width 70 height 9
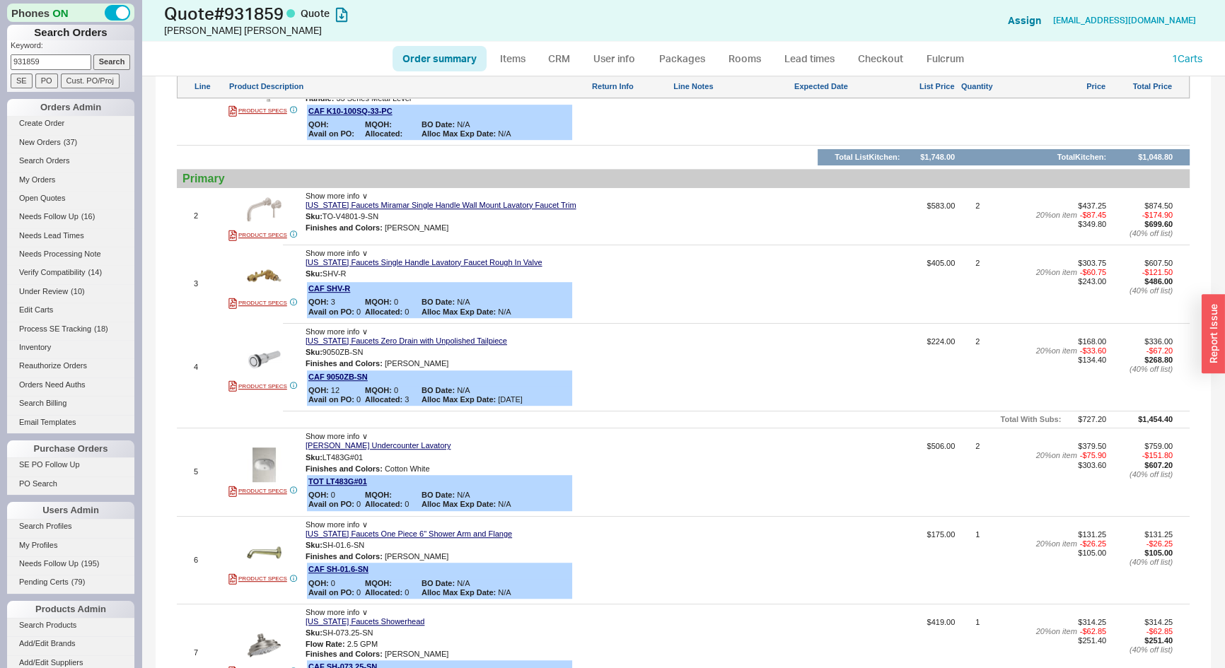
scroll to position [676, 0]
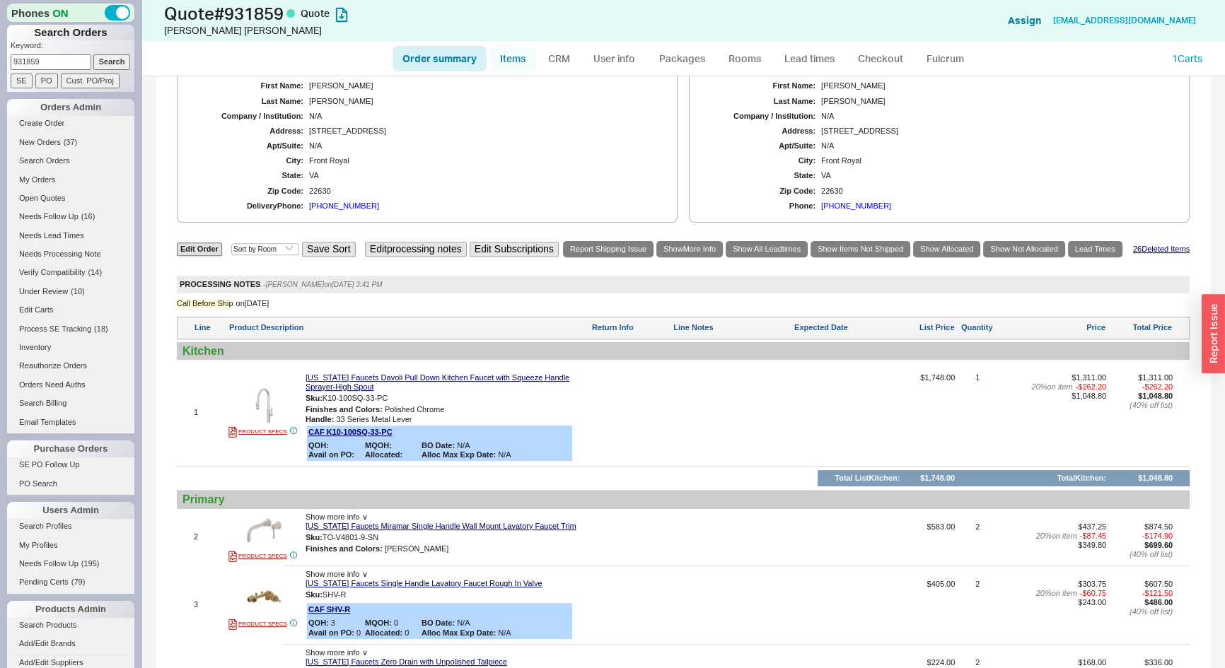
click at [511, 59] on link "Items" at bounding box center [512, 58] width 46 height 25
select select "3"
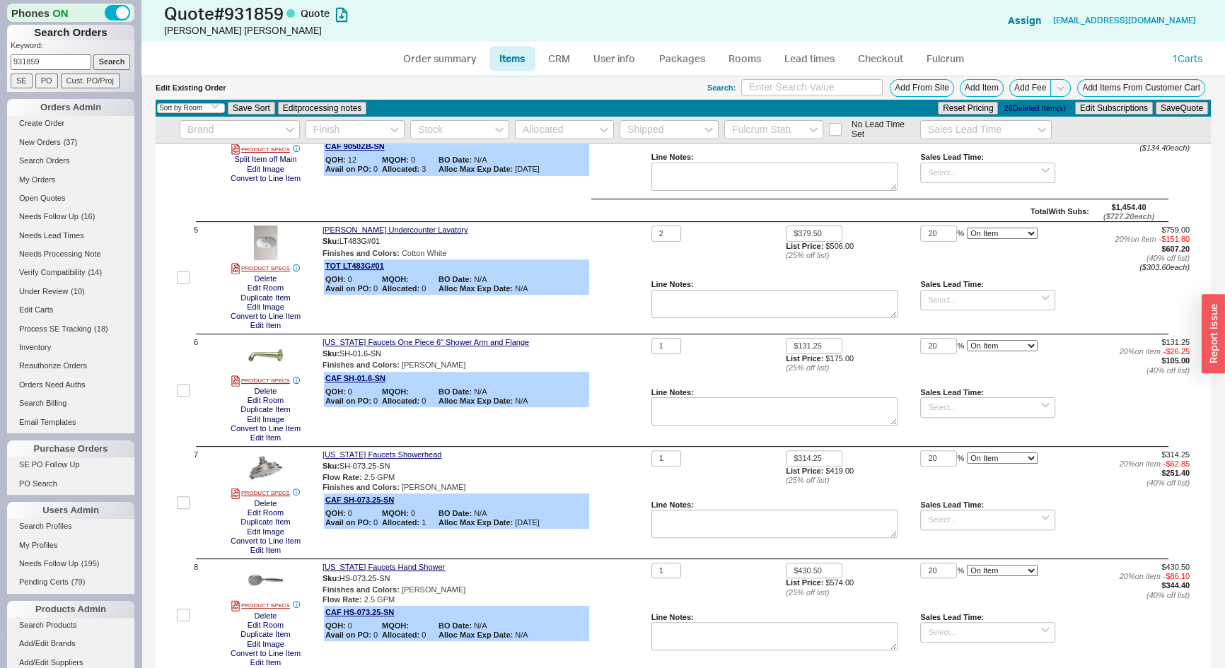
scroll to position [514, 0]
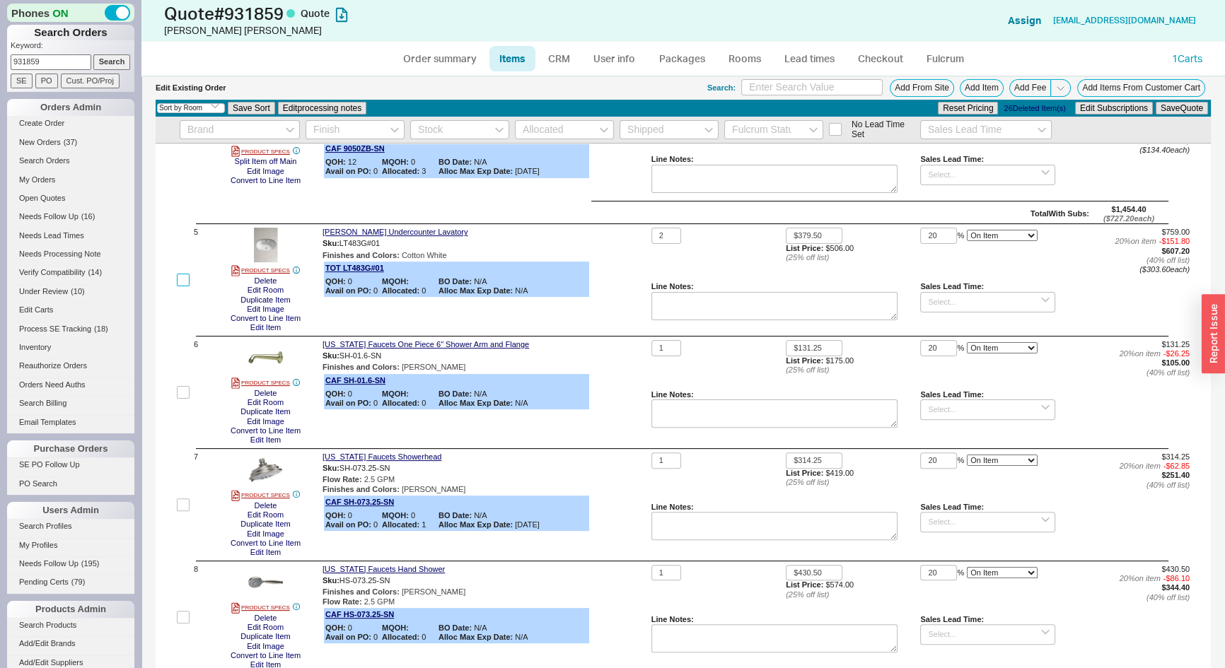
click at [183, 283] on input "checkbox" at bounding box center [183, 280] width 13 height 13
checkbox input "true"
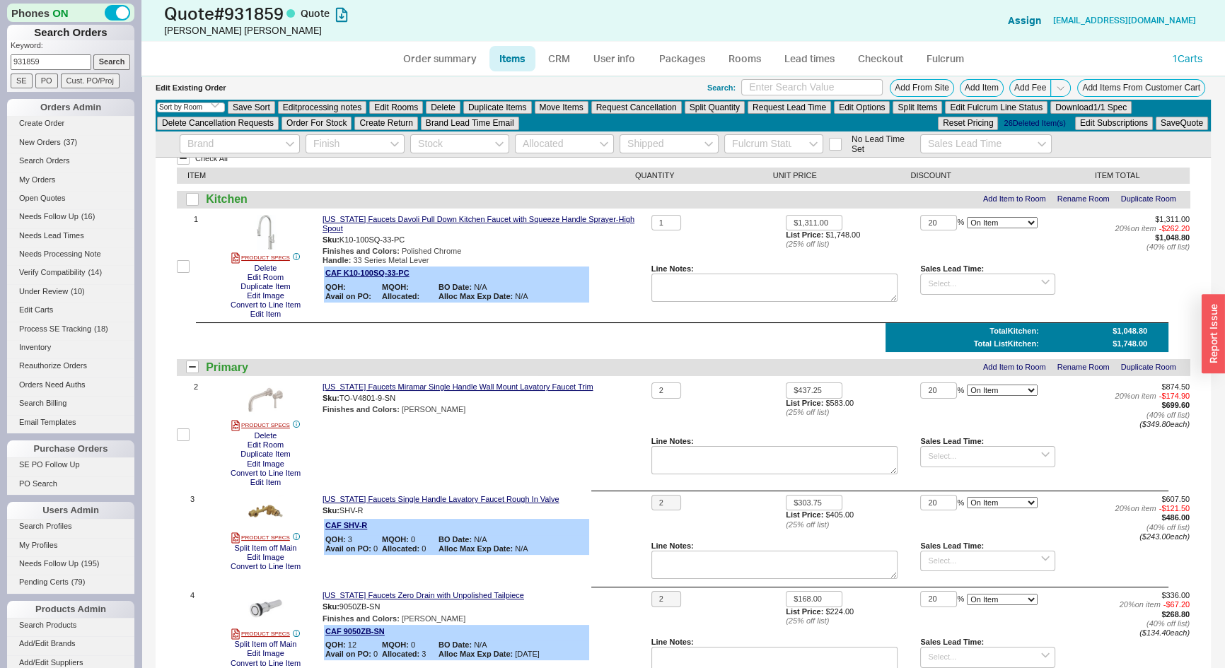
scroll to position [0, 0]
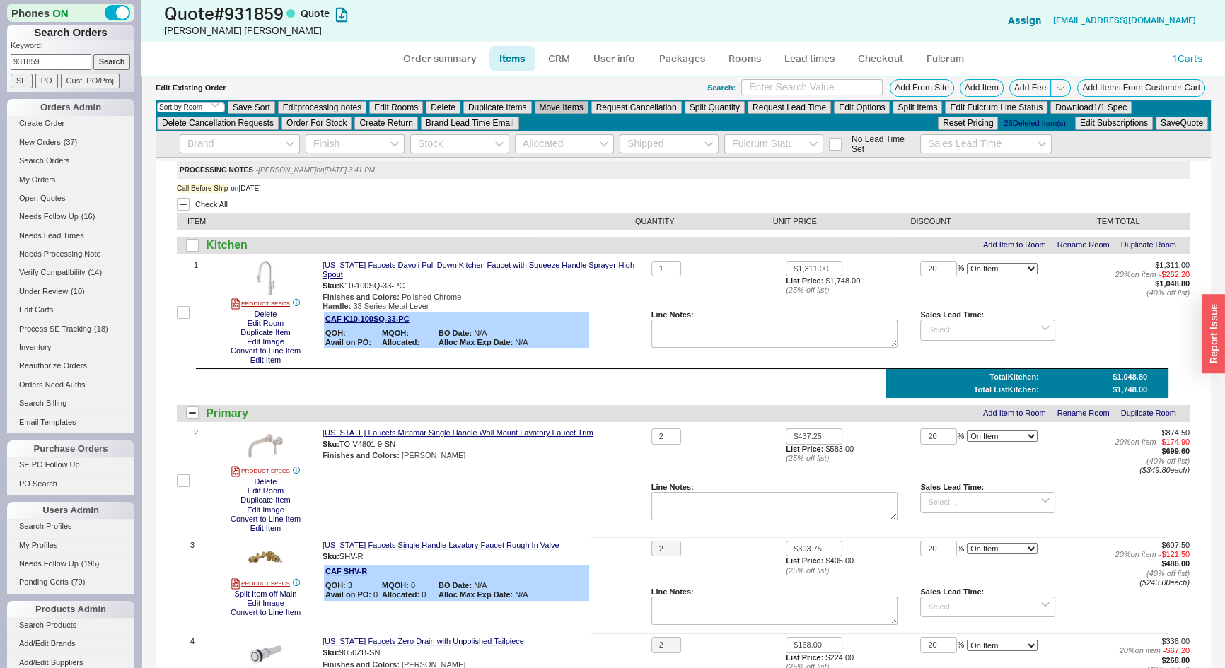
click at [562, 104] on button "Move Items" at bounding box center [562, 107] width 54 height 13
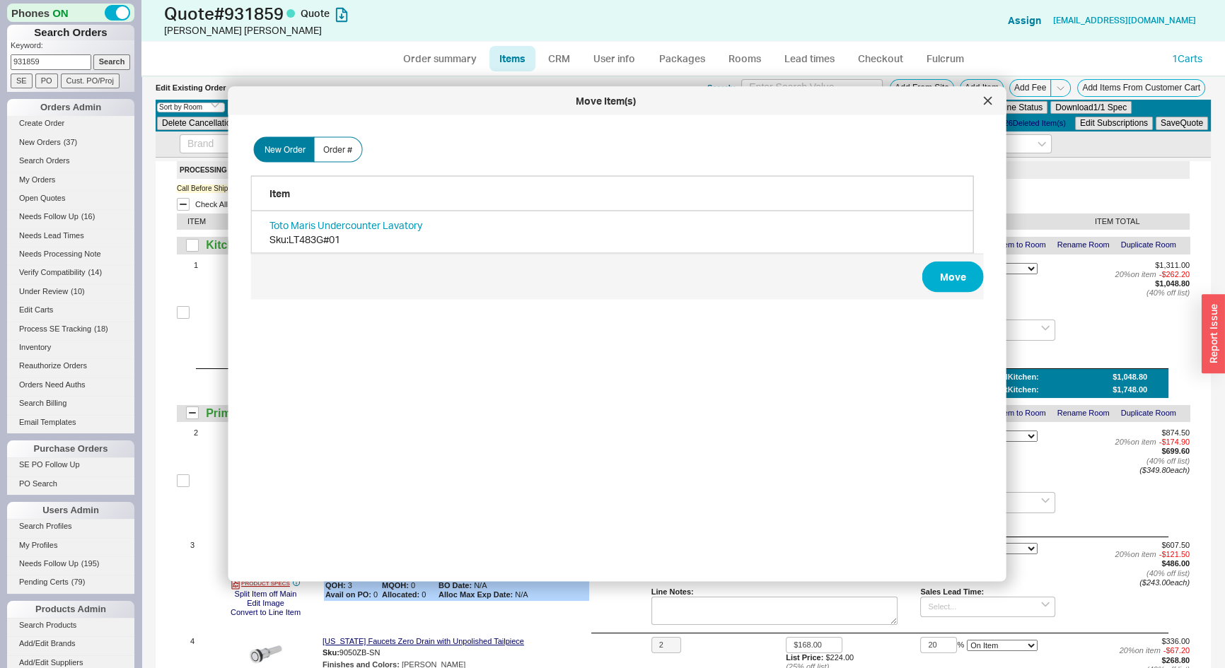
scroll to position [423, 736]
click at [943, 281] on button "Move" at bounding box center [953, 277] width 62 height 31
checkbox input "false"
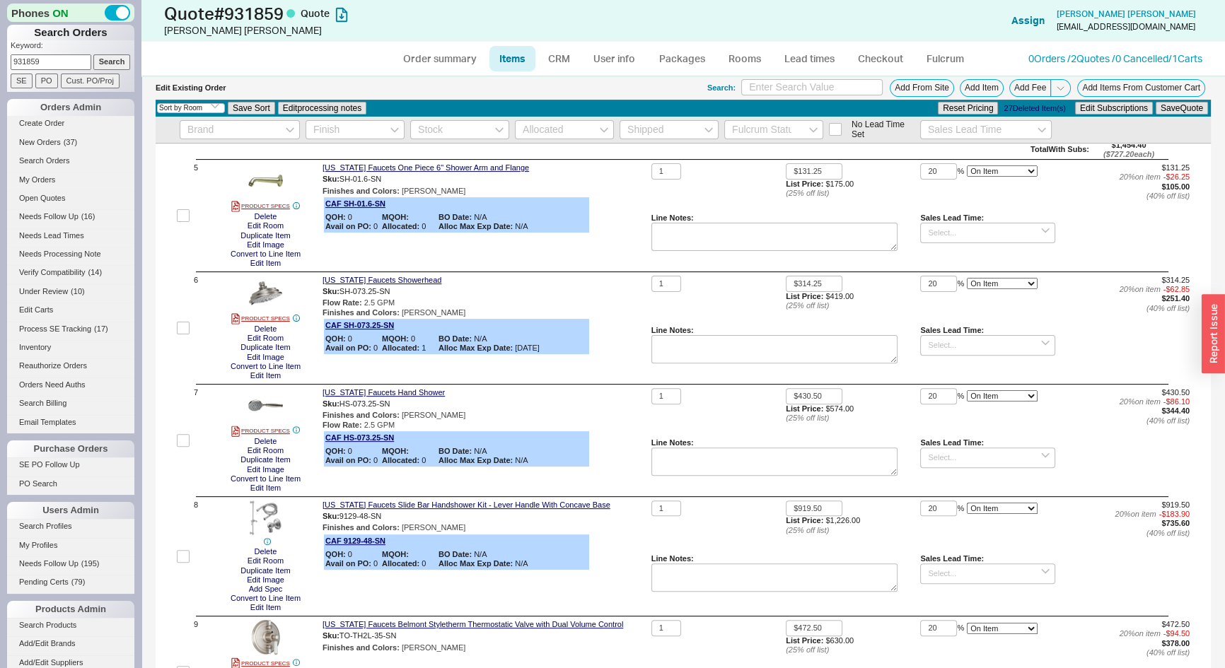
scroll to position [0, 0]
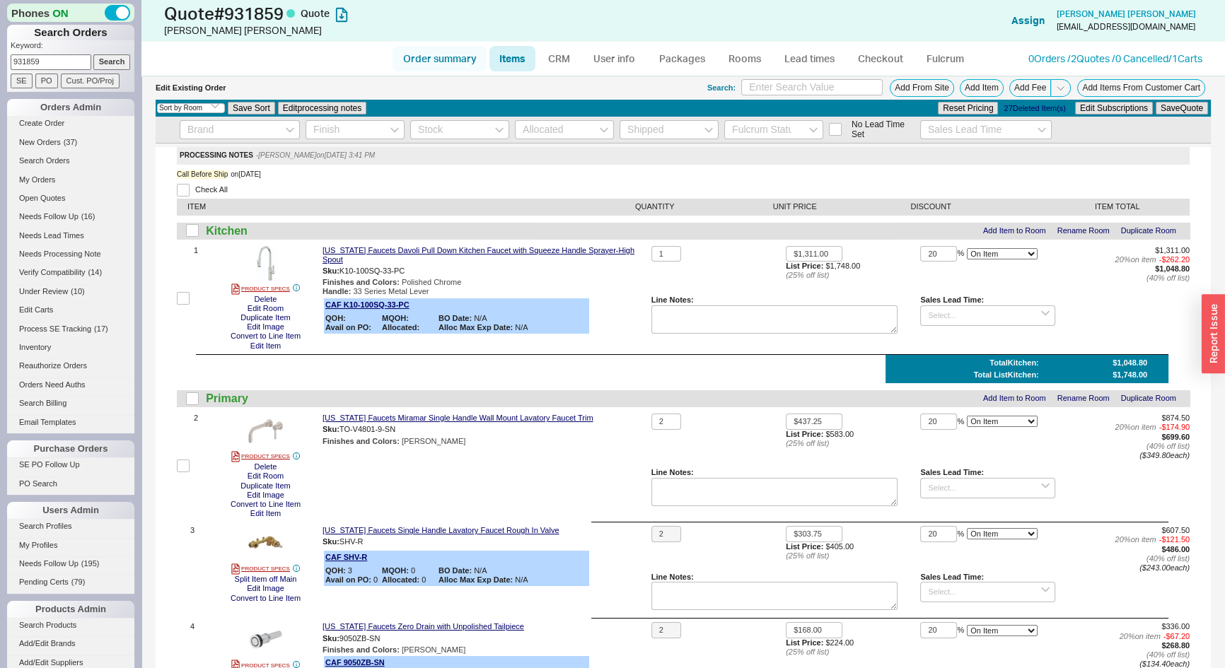
click at [437, 63] on link "Order summary" at bounding box center [440, 58] width 94 height 25
select select "*"
select select "LOW"
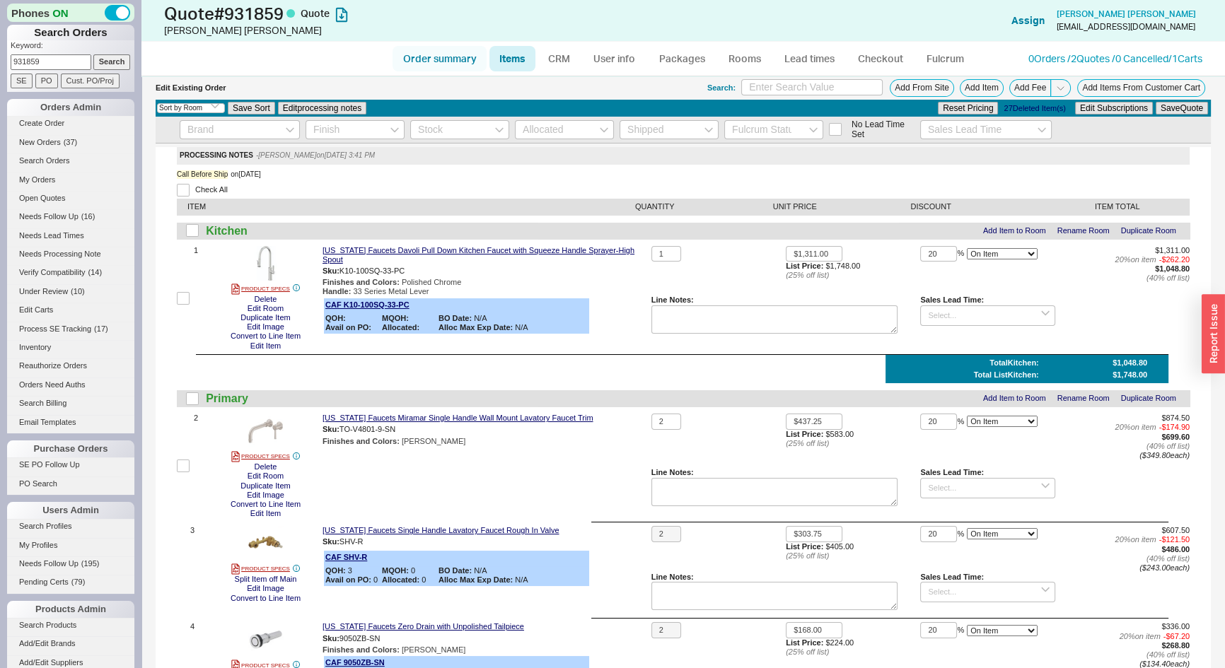
select select "3"
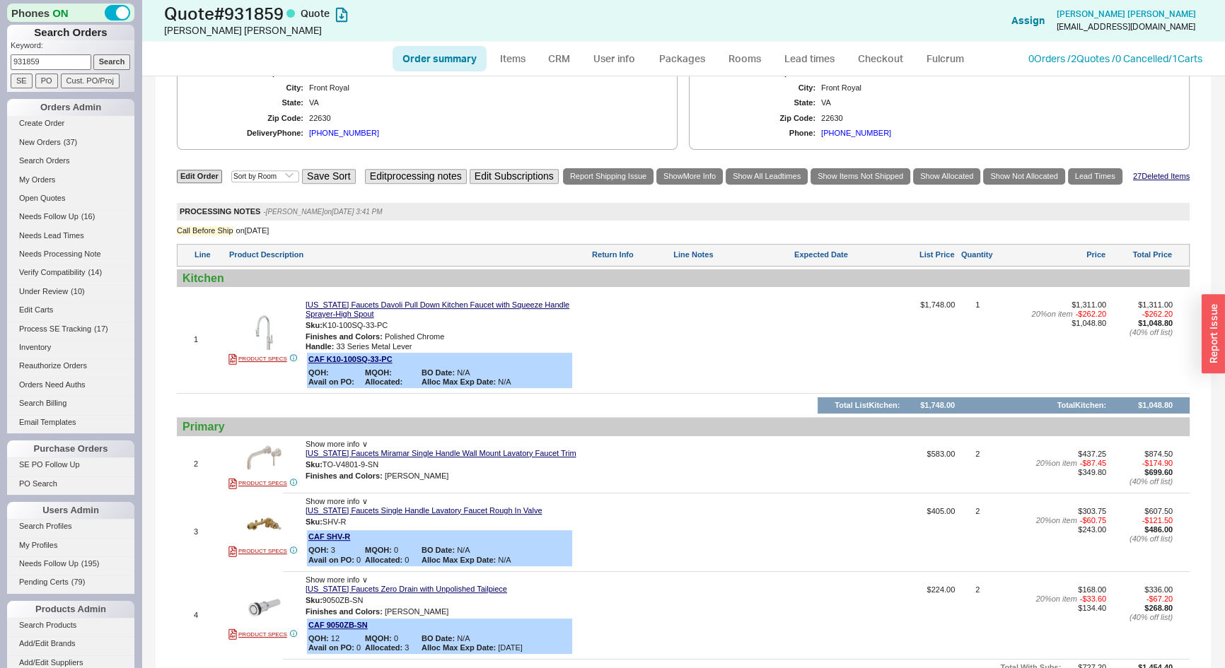
scroll to position [514, 0]
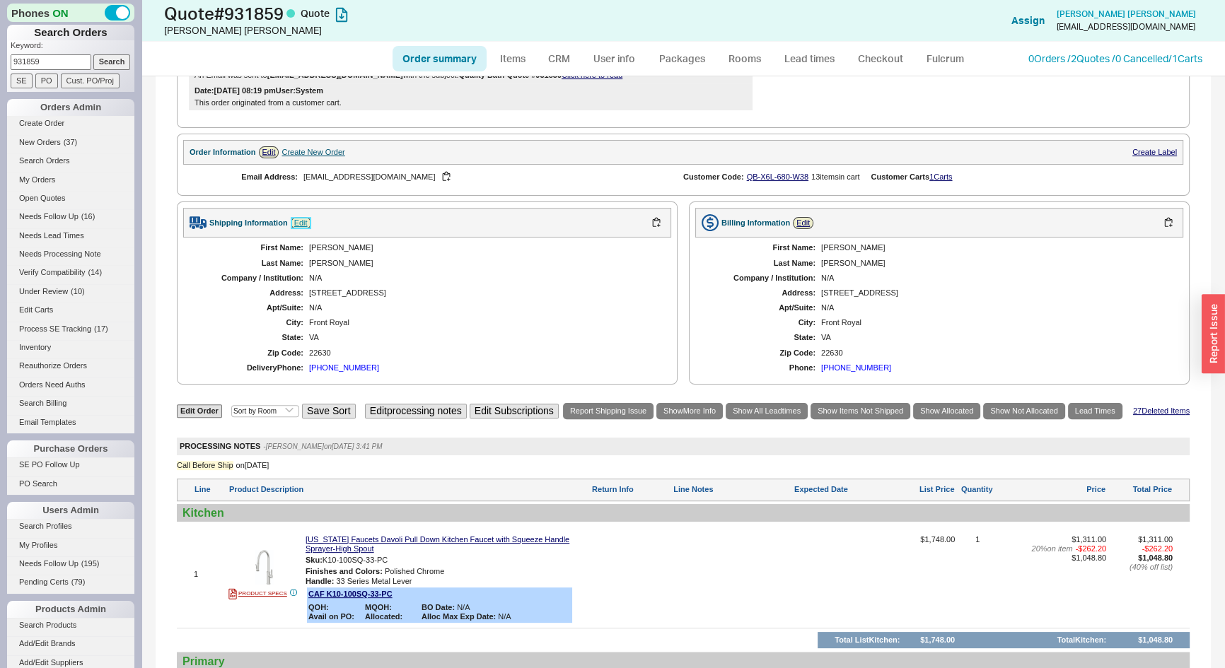
click at [303, 217] on link "Edit" at bounding box center [301, 223] width 21 height 12
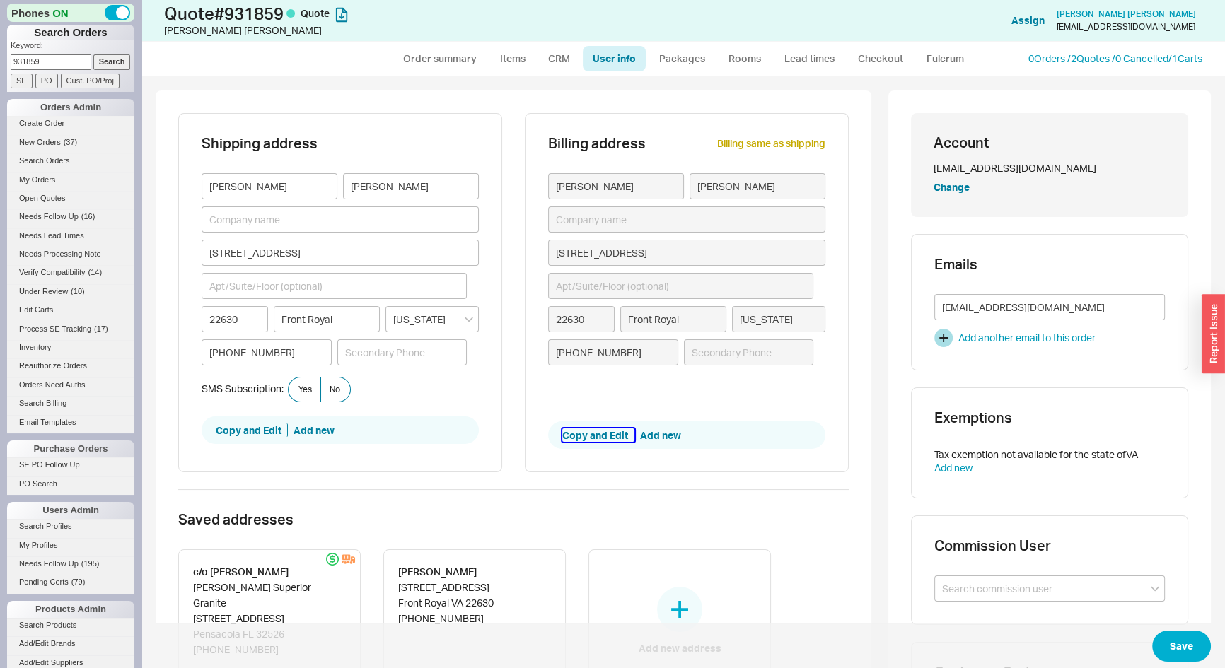
click at [586, 437] on button "Copy and Edit" at bounding box center [598, 436] width 72 height 14
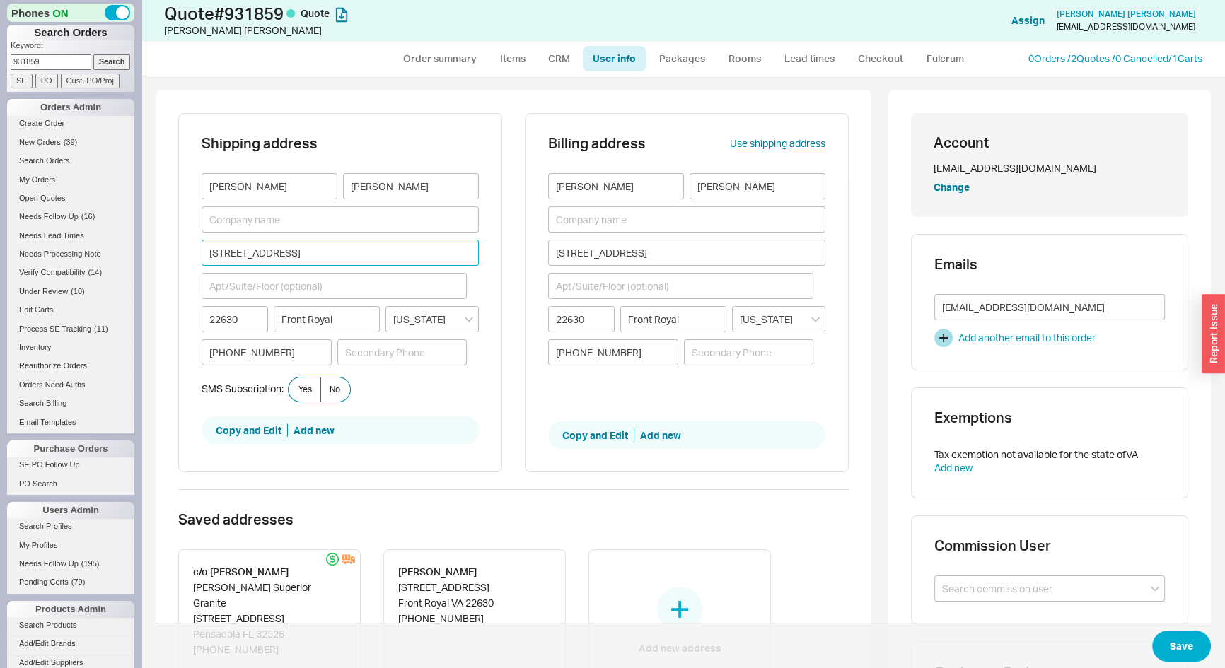
click at [265, 254] on input "[STREET_ADDRESS]" at bounding box center [340, 253] width 277 height 26
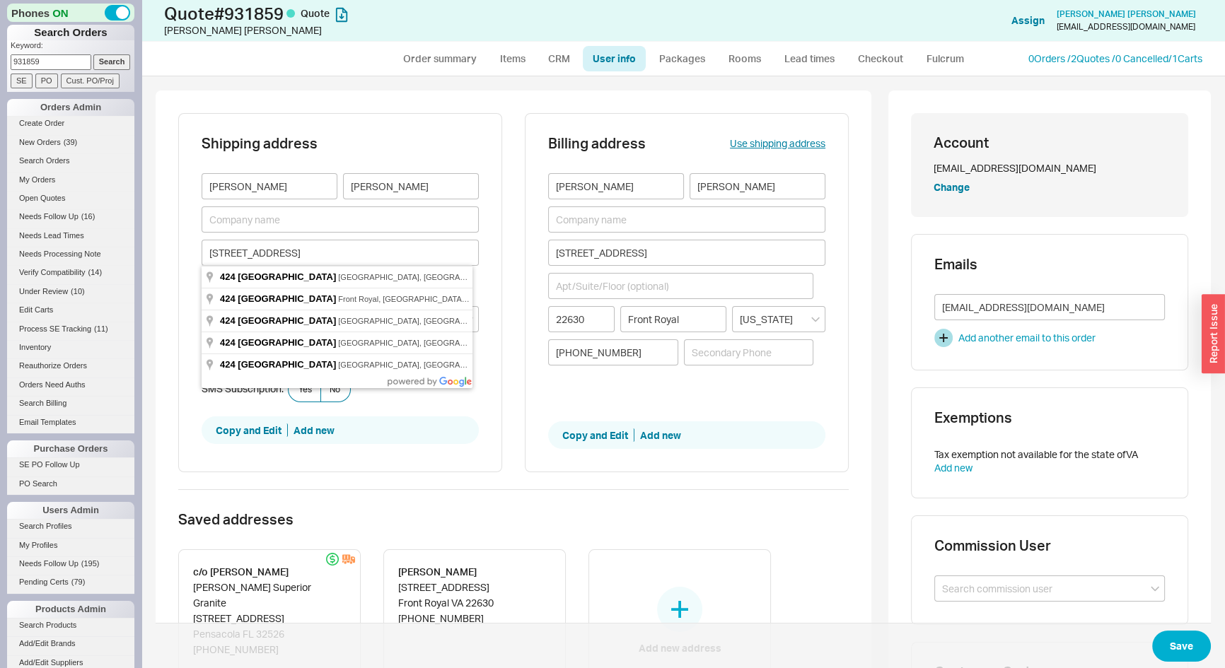
type input "424 South Street"
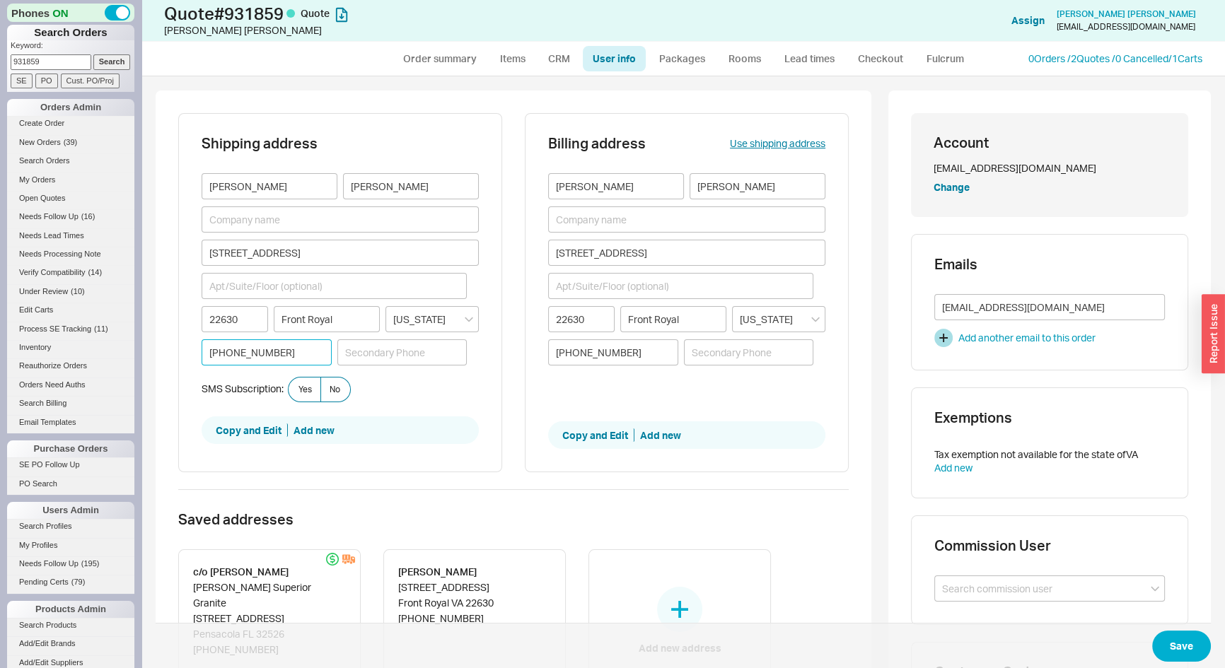
drag, startPoint x: 205, startPoint y: 350, endPoint x: 187, endPoint y: 349, distance: 18.4
click at [187, 349] on div "Shipping address Christina Smith 424 South Street 22630 Front Royal Virginia (7…" at bounding box center [340, 293] width 324 height 360
paste input "[PHONE_NUMBER]"
type input "[PHONE_NUMBER]"
click at [218, 355] on input at bounding box center [267, 353] width 130 height 26
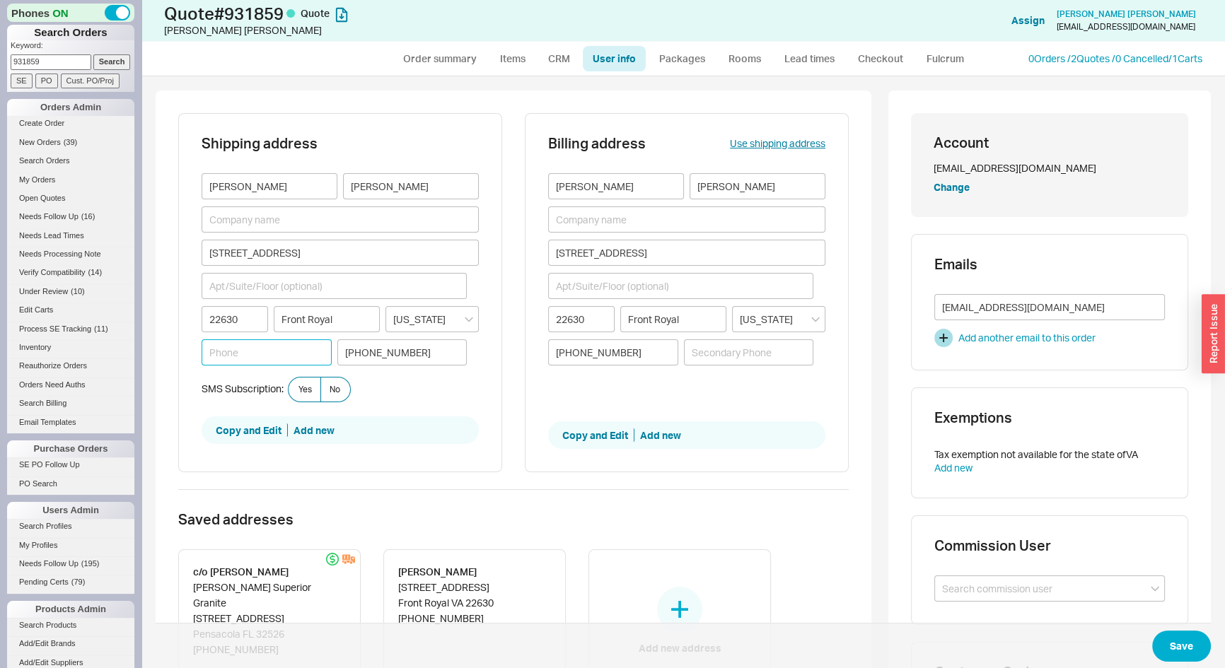
type input "("
click at [421, 355] on input "[PHONE_NUMBER]" at bounding box center [402, 353] width 130 height 26
click at [421, 354] on input "[PHONE_NUMBER]" at bounding box center [402, 353] width 130 height 26
drag, startPoint x: 214, startPoint y: 359, endPoint x: 366, endPoint y: 344, distance: 152.8
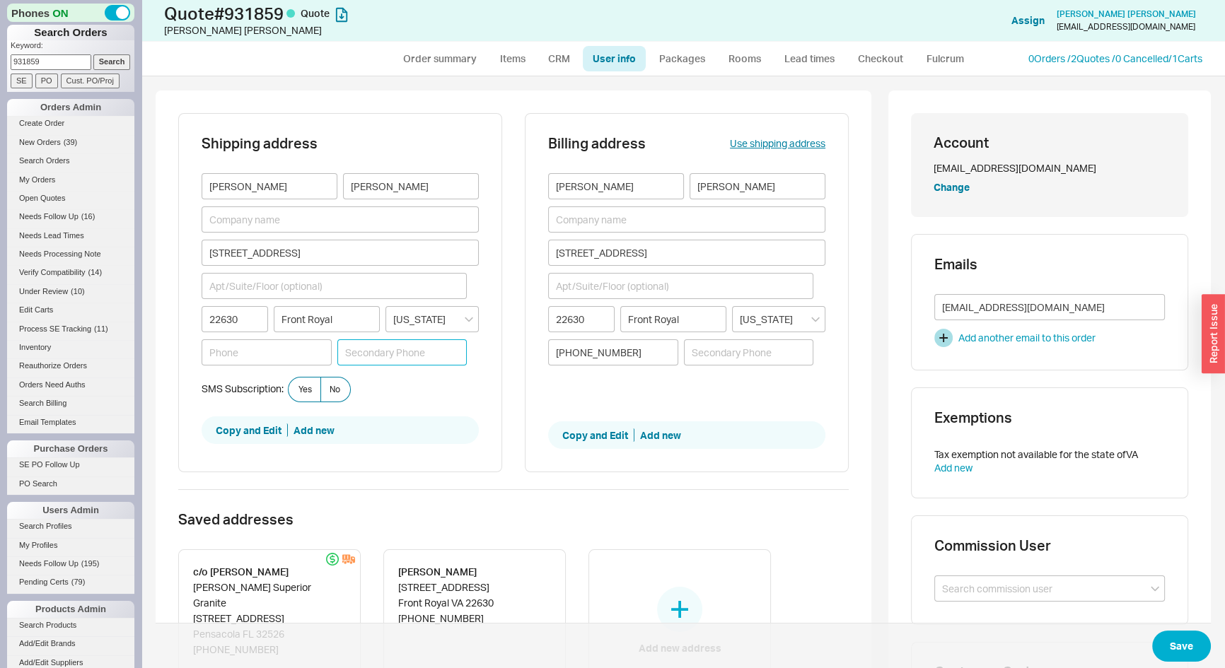
paste input "[PHONE_NUMBER]"
type input "[PHONE_NUMBER]"
click at [248, 355] on input at bounding box center [267, 353] width 130 height 26
paste input "[PHONE_NUMBER]"
type input "[PHONE_NUMBER]"
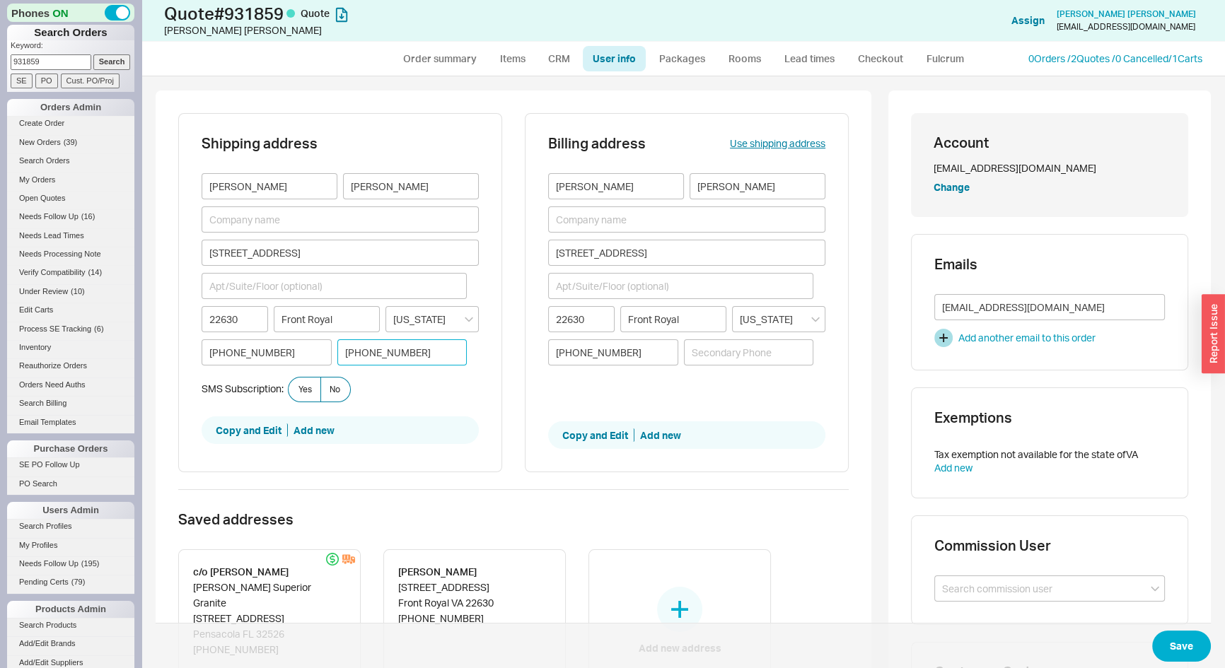
drag, startPoint x: 369, startPoint y: 352, endPoint x: 333, endPoint y: 350, distance: 36.1
click at [333, 350] on div "(703) 424-0722 (703) 424-0722" at bounding box center [334, 353] width 265 height 26
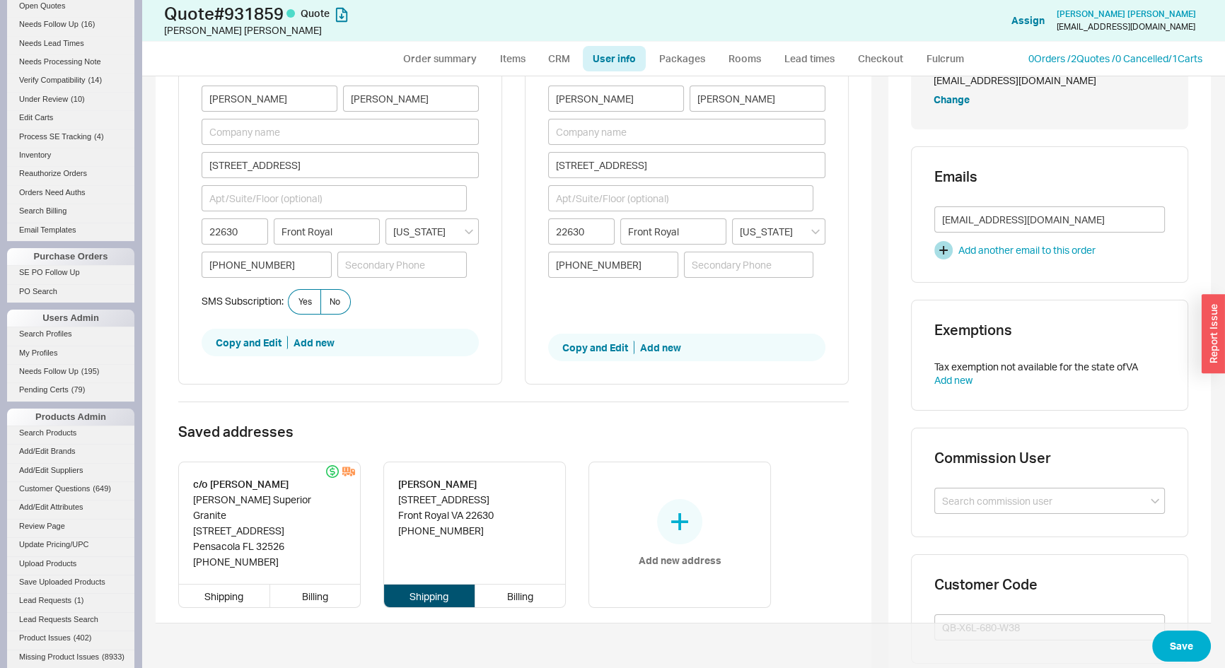
scroll to position [198, 0]
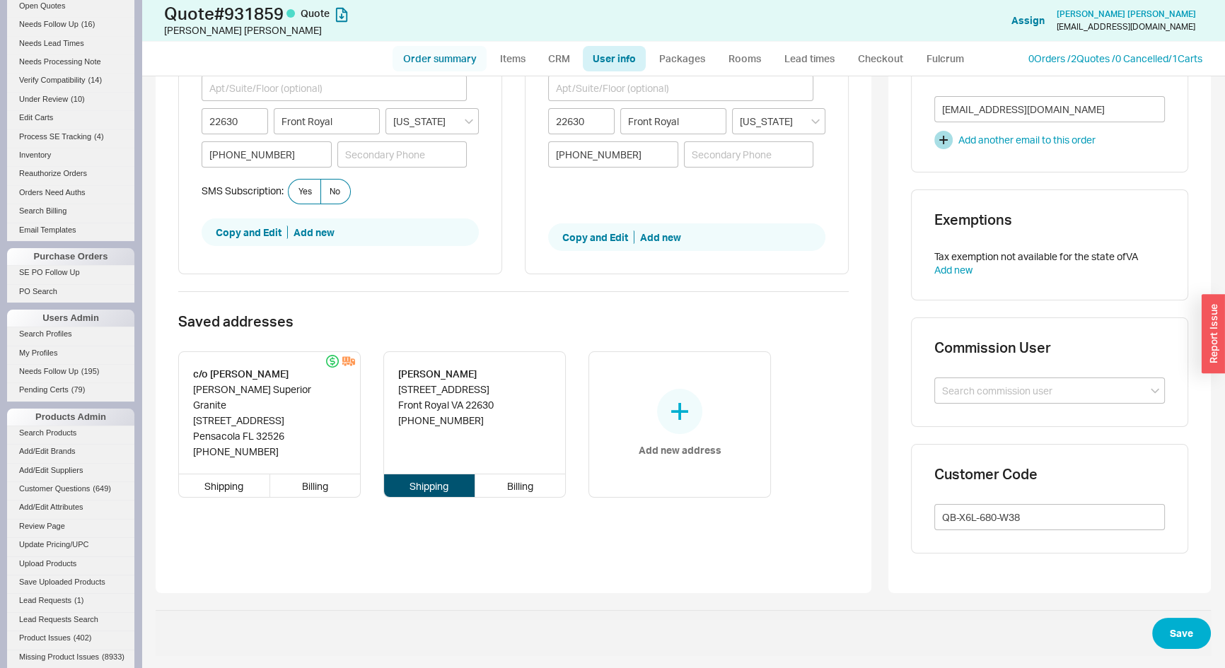
click at [426, 50] on link "Order summary" at bounding box center [440, 58] width 94 height 25
select select "*"
select select "LOW"
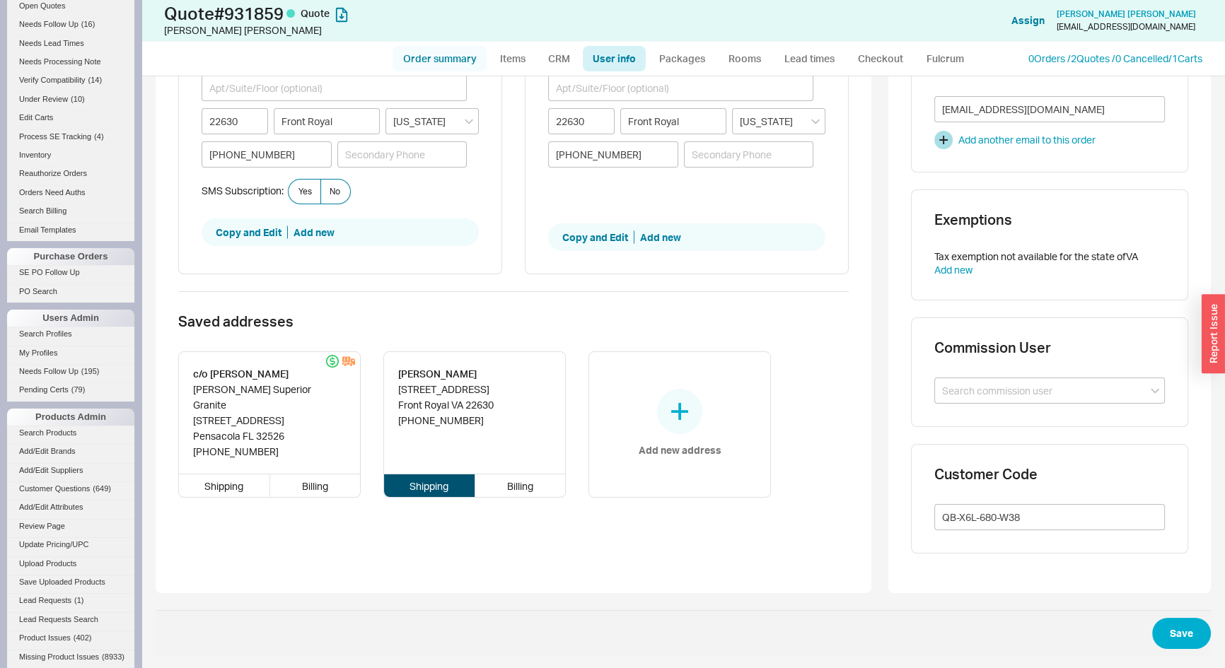
select select "3"
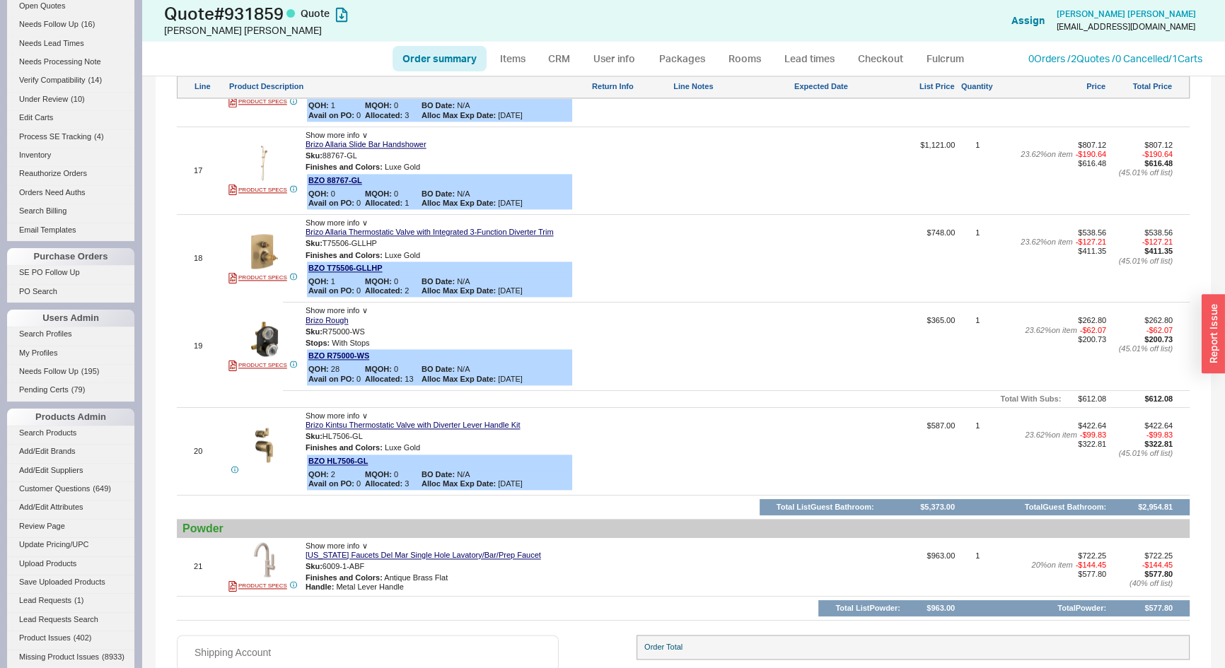
scroll to position [2517, 0]
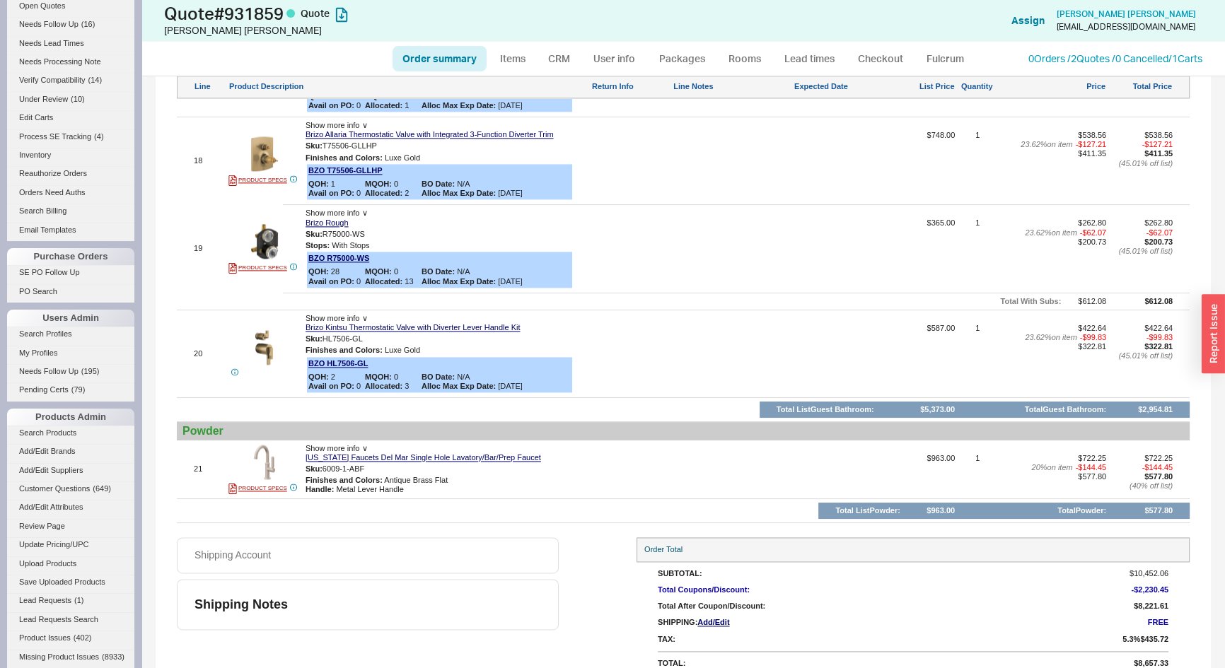
click at [721, 618] on span "Add /Edit" at bounding box center [713, 622] width 32 height 9
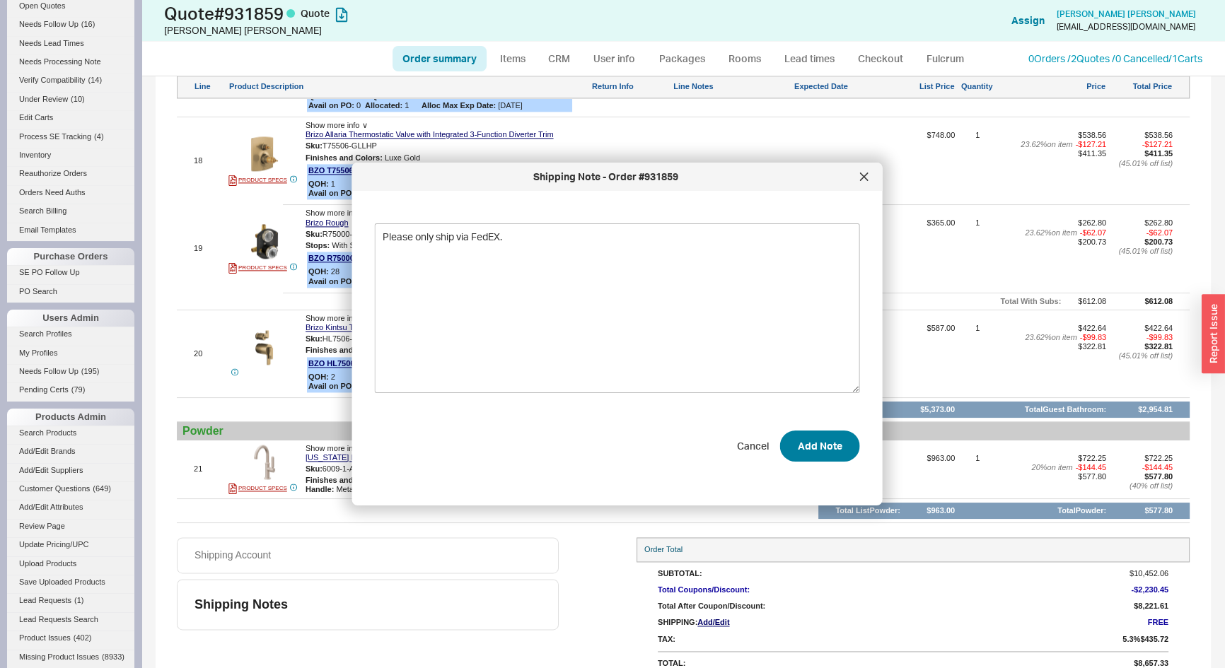
type textarea "Please only ship via FedEX."
click at [821, 449] on button "Add Note" at bounding box center [820, 446] width 80 height 31
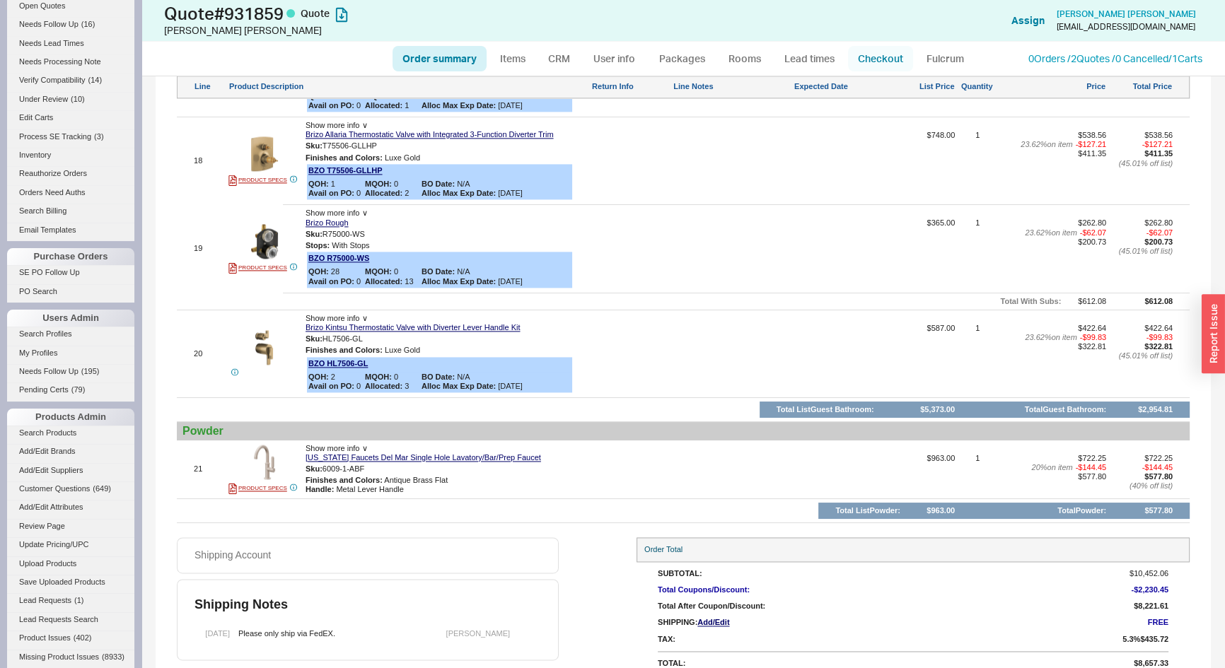
click at [876, 54] on link "Checkout" at bounding box center [880, 58] width 65 height 25
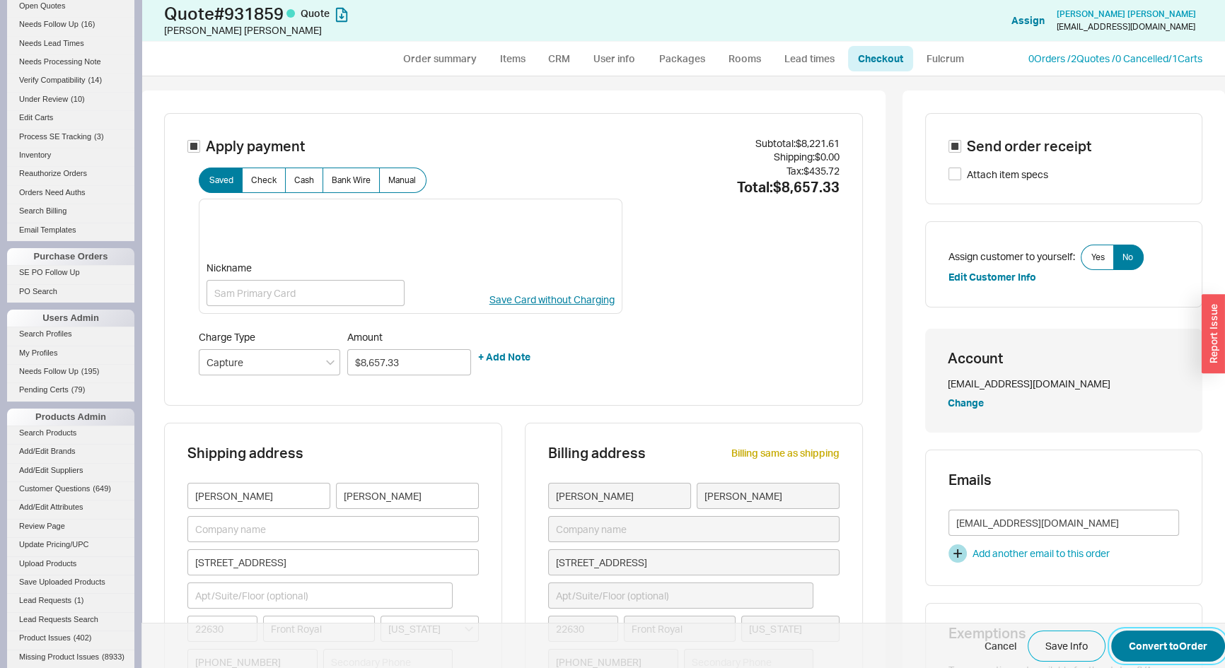
click at [1186, 650] on button "Convert to Order" at bounding box center [1168, 646] width 114 height 31
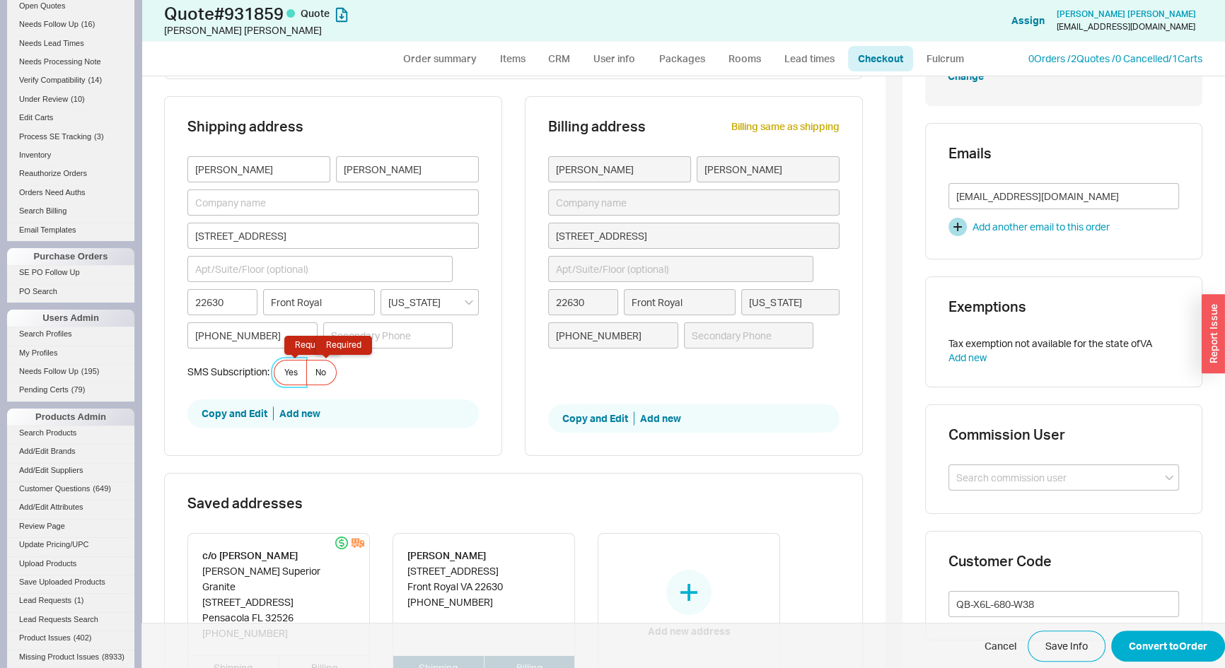
scroll to position [330, 0]
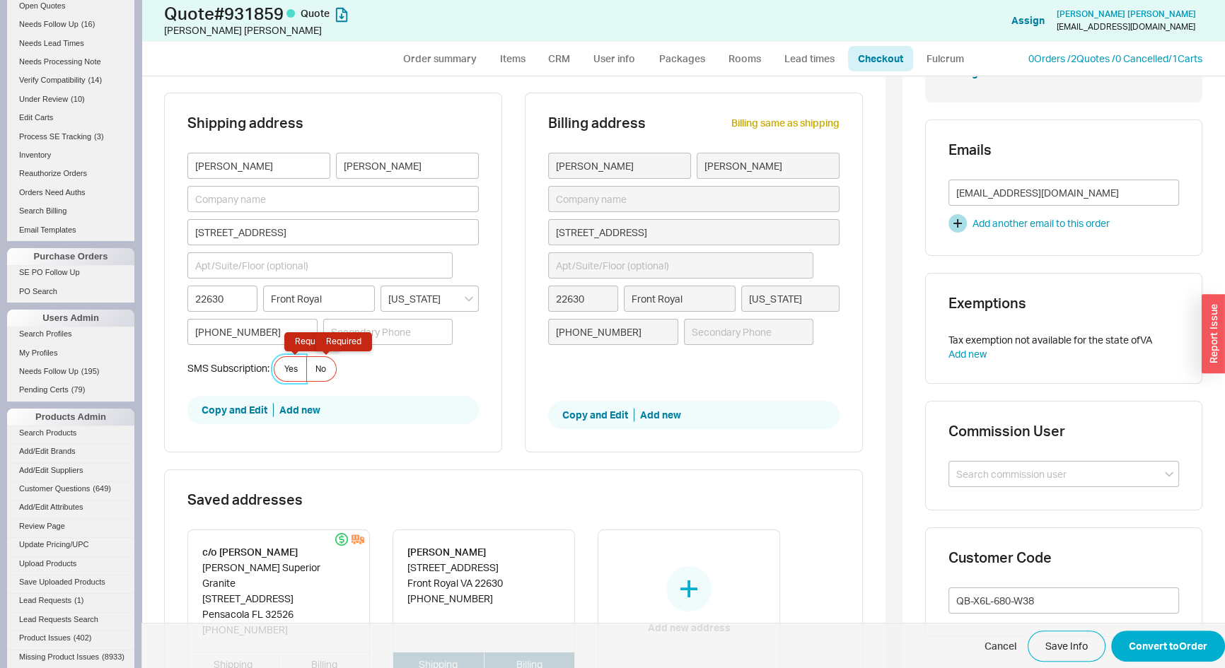
click at [284, 373] on label "Yes Required" at bounding box center [290, 369] width 33 height 25
click at [0, 0] on input "Yes Required" at bounding box center [0, 0] width 0 height 0
click at [1162, 656] on span "Cancel Save Info Convert to Order" at bounding box center [683, 646] width 1084 height 46
click at [1151, 637] on button "Convert to Order" at bounding box center [1168, 646] width 114 height 31
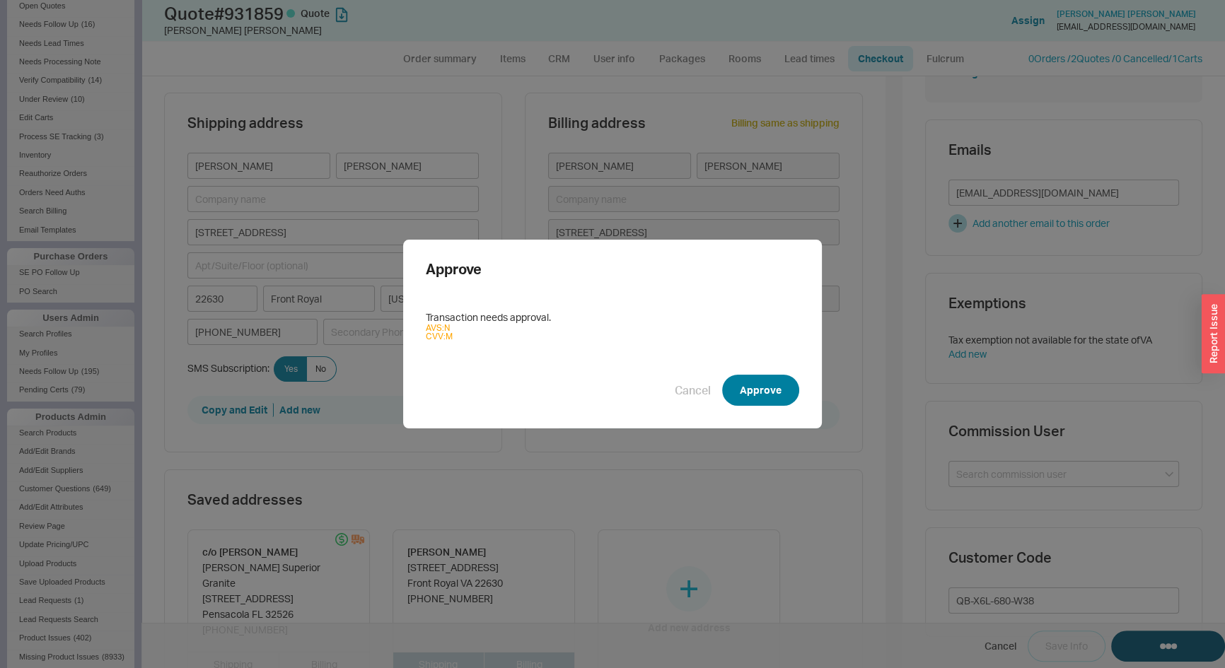
click at [744, 376] on button "Approve" at bounding box center [760, 390] width 77 height 31
select select "*"
select select "LOW"
select select "3"
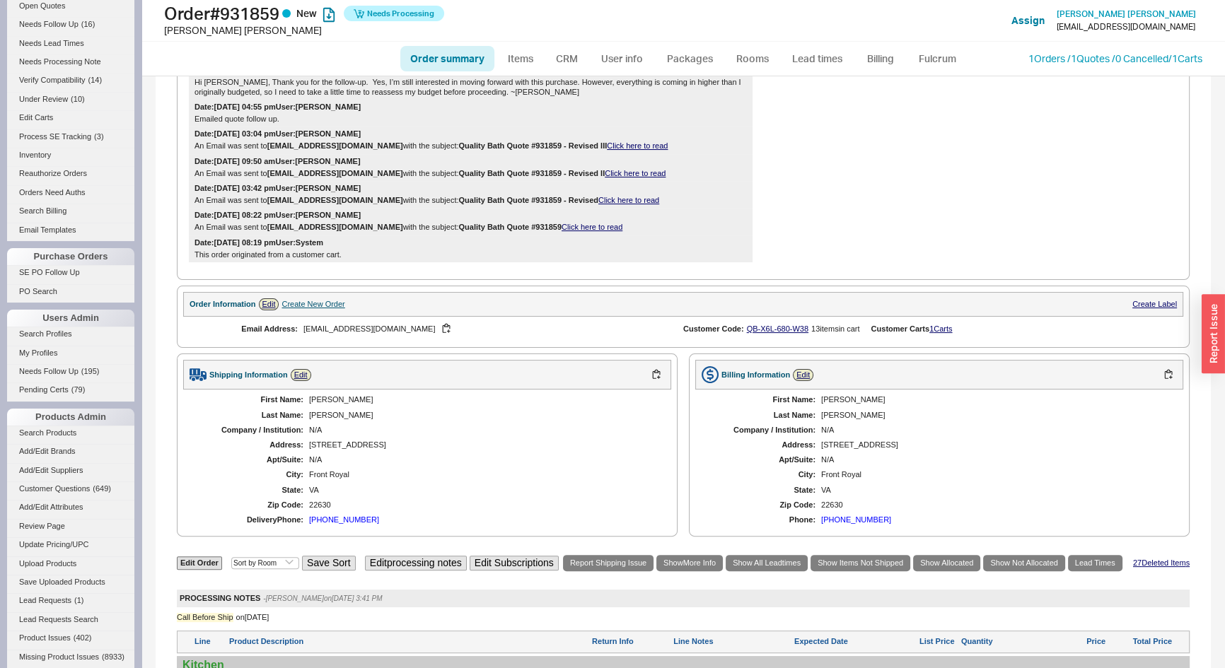
scroll to position [835, 0]
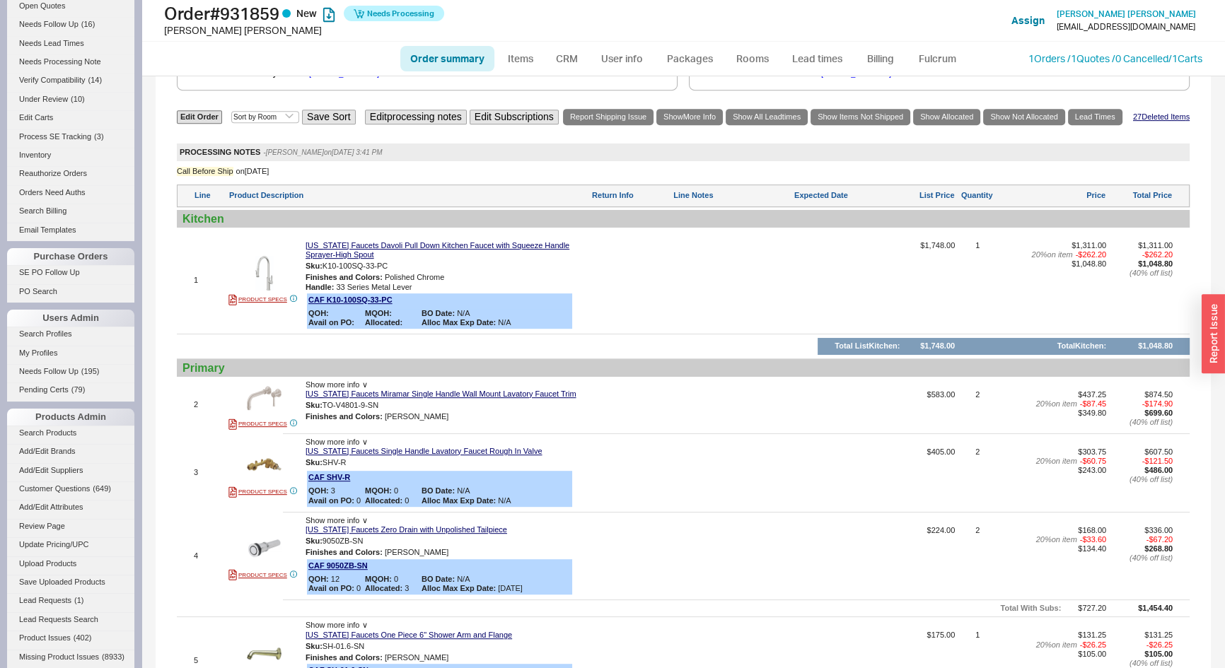
click at [436, 57] on link "Order summary" at bounding box center [447, 58] width 94 height 25
select select "*"
select select "LOW"
select select "3"
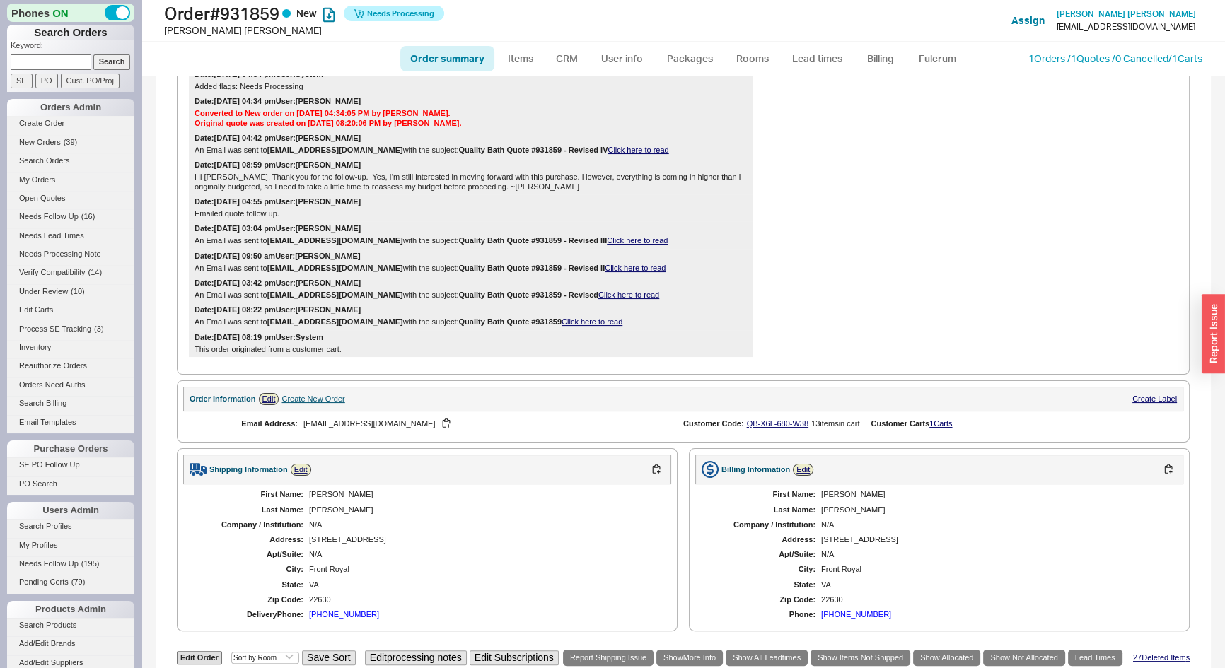
scroll to position [771, 0]
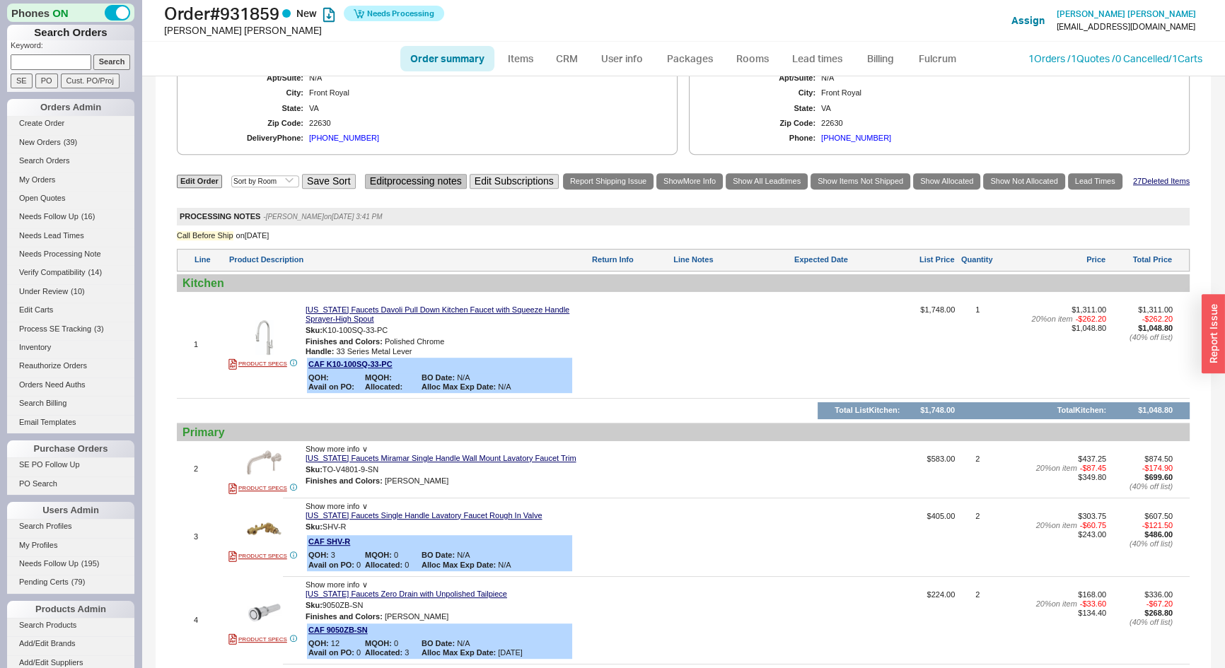
click at [405, 181] on button "Edit processing notes" at bounding box center [416, 181] width 102 height 15
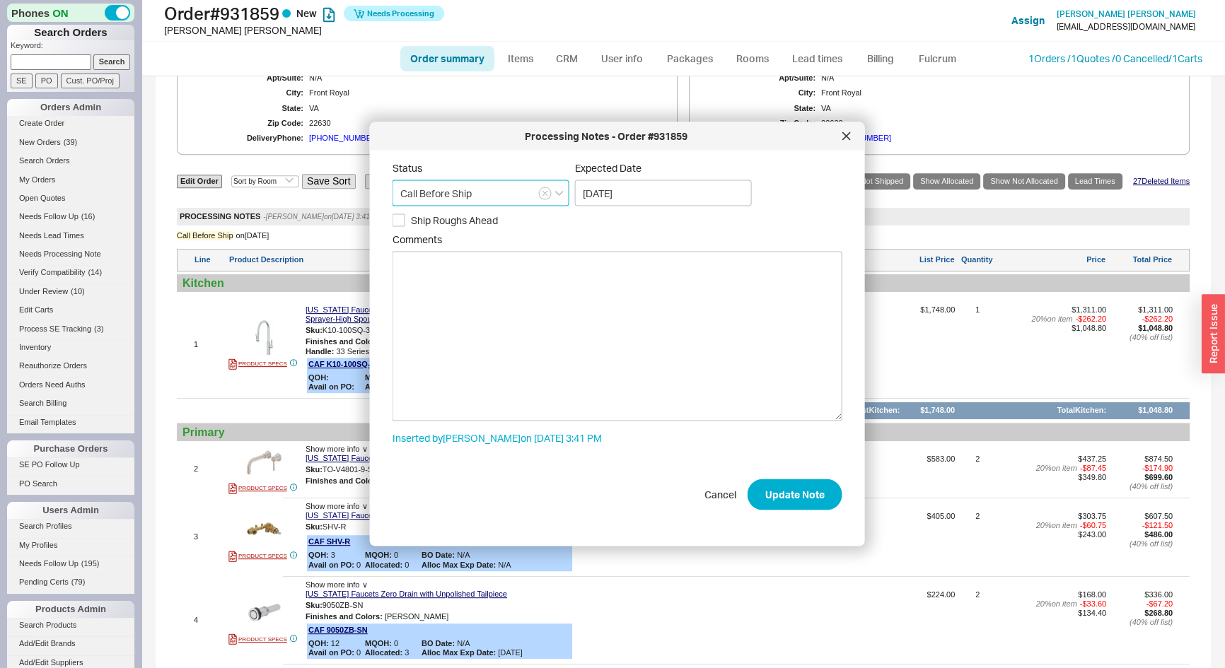
click at [442, 183] on input "Call Before Ship" at bounding box center [481, 193] width 177 height 26
click at [470, 265] on div "Ships as Available" at bounding box center [480, 272] width 175 height 25
type input "Ships as Available"
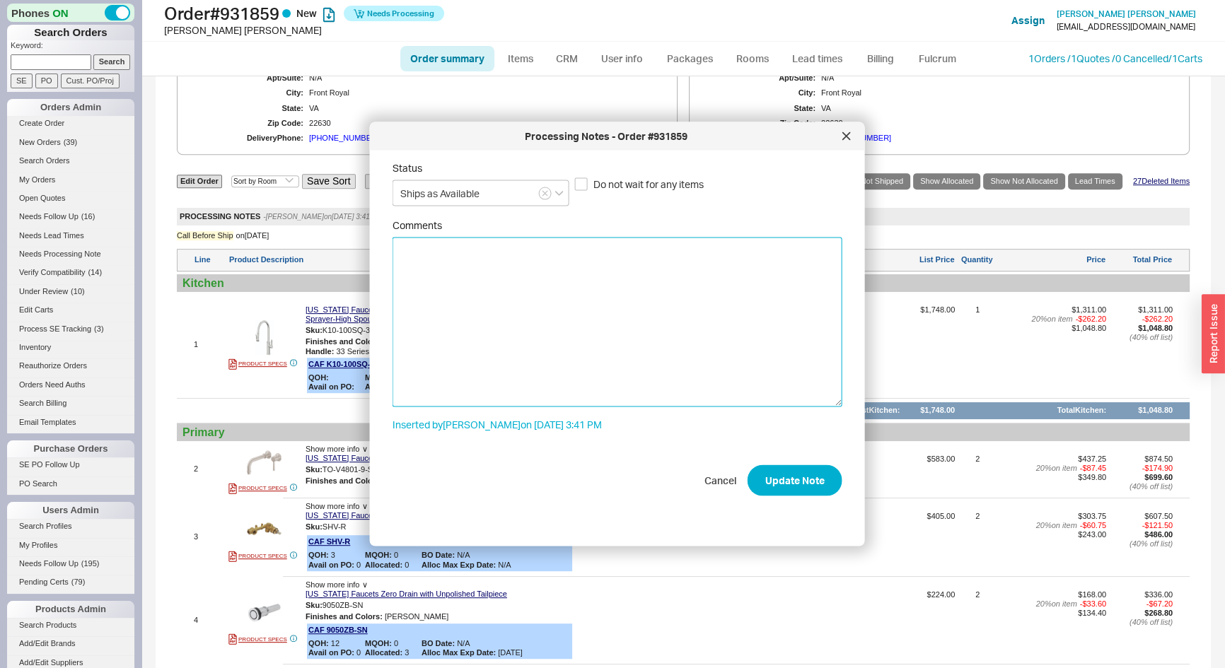
click at [502, 269] on textarea "Comments" at bounding box center [618, 323] width 450 height 170
type textarea "Please ship all roughs all ahead. Please note California Faucets PO to only shi…"
type input "Call Before Ship"
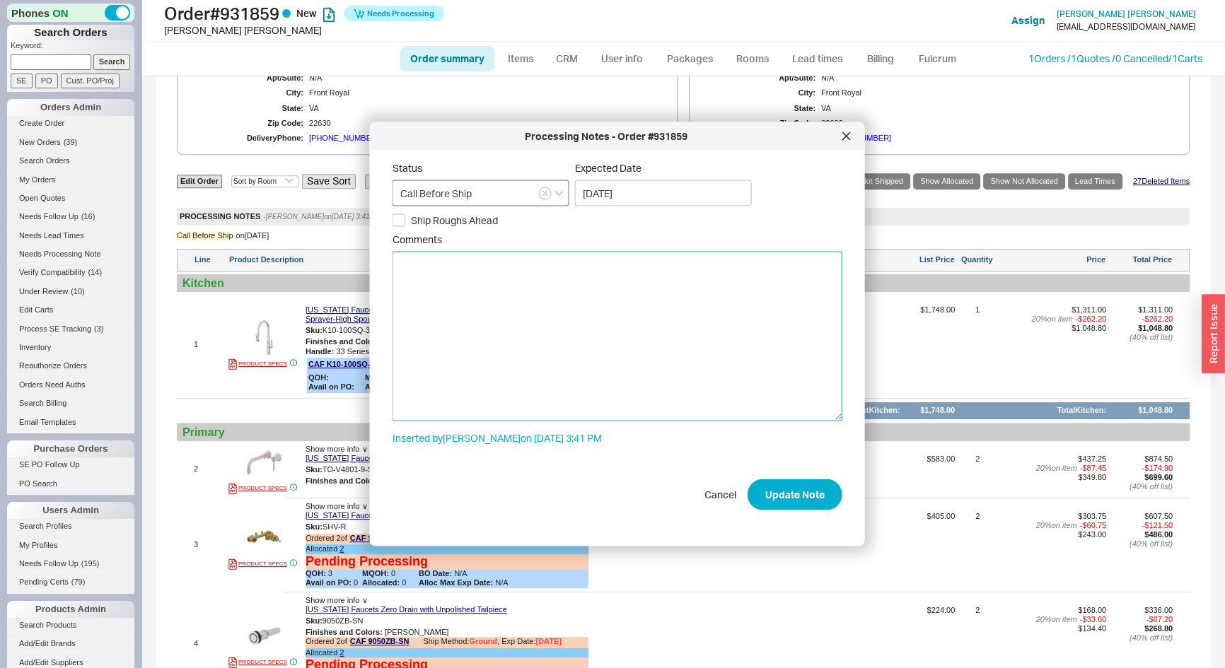
type textarea "s"
click at [502, 184] on input "Call Before Ship" at bounding box center [481, 193] width 177 height 26
click at [452, 300] on div "No Status" at bounding box center [480, 297] width 175 height 25
type input "No Status"
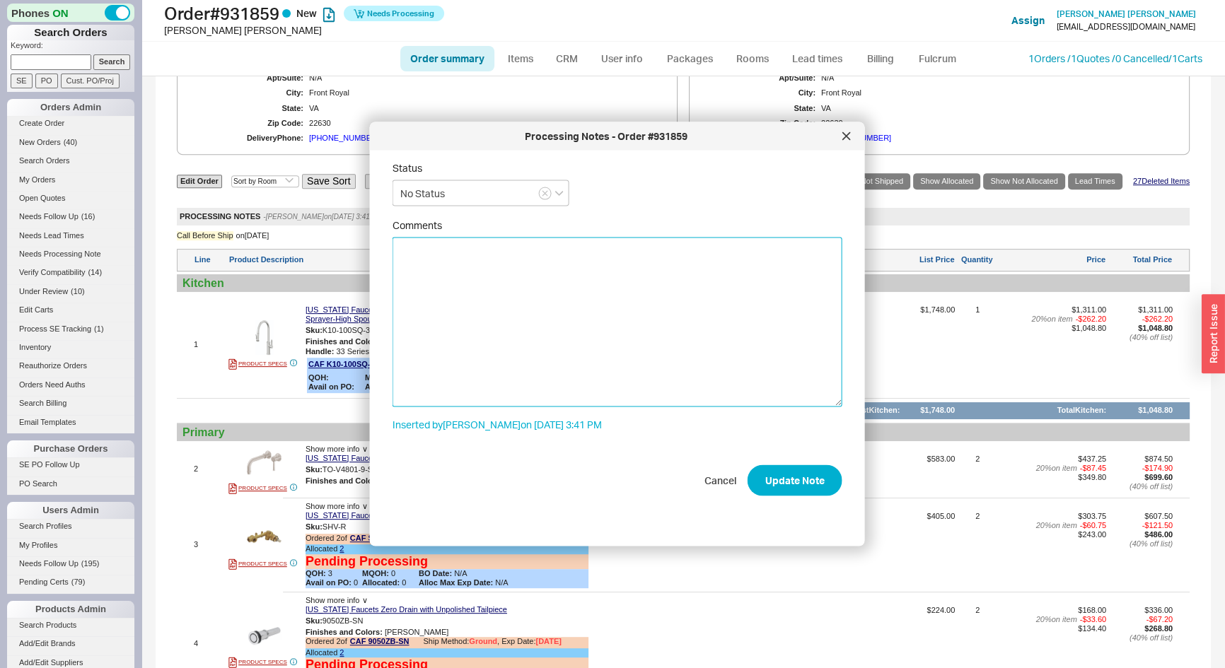
click at [430, 266] on textarea "Comments" at bounding box center [618, 323] width 450 height 170
click at [492, 253] on textarea "Please ship all rough ahead. Please" at bounding box center [618, 323] width 450 height 170
click at [567, 251] on textarea "Please ship all roughs ahead. Please" at bounding box center [618, 323] width 450 height 170
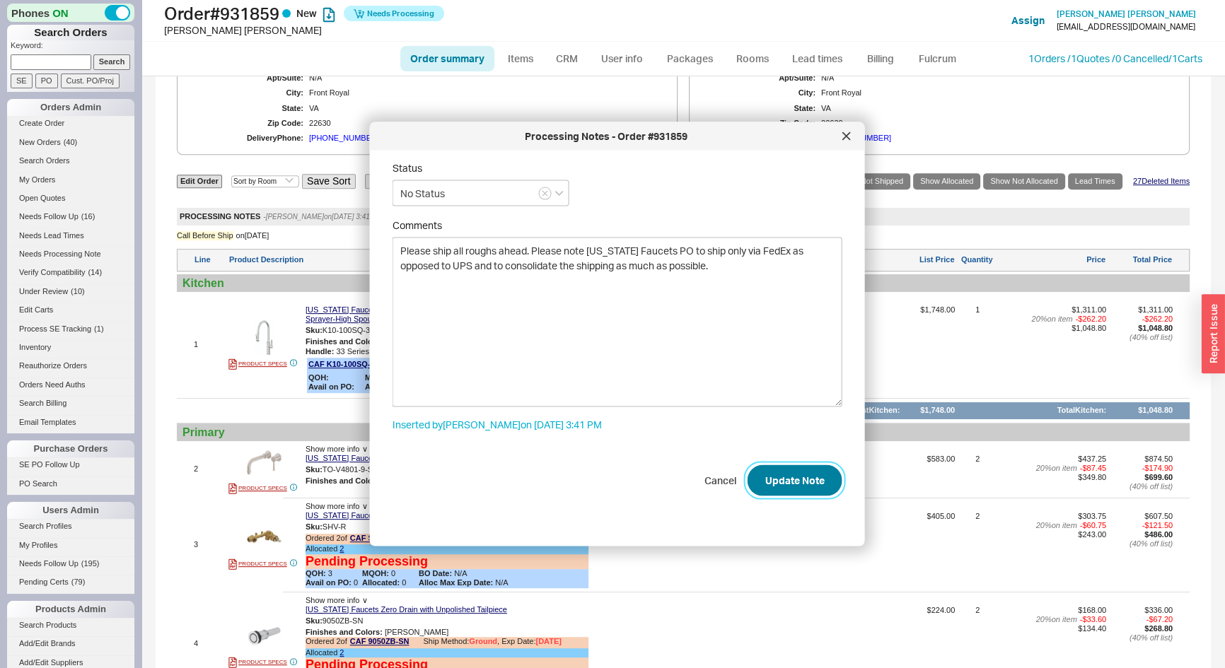
type textarea "Please ship all roughs ahead. Please note California Faucets PO to ship only vi…"
click at [802, 486] on button "Update Note" at bounding box center [795, 480] width 95 height 31
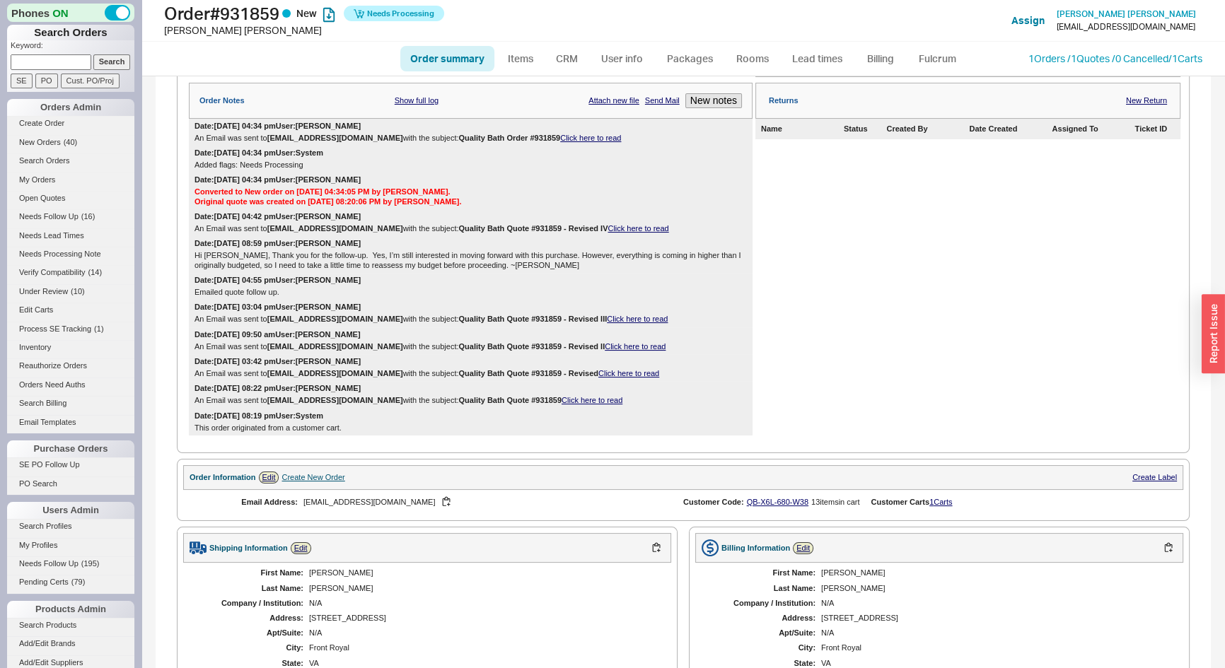
scroll to position [192, 0]
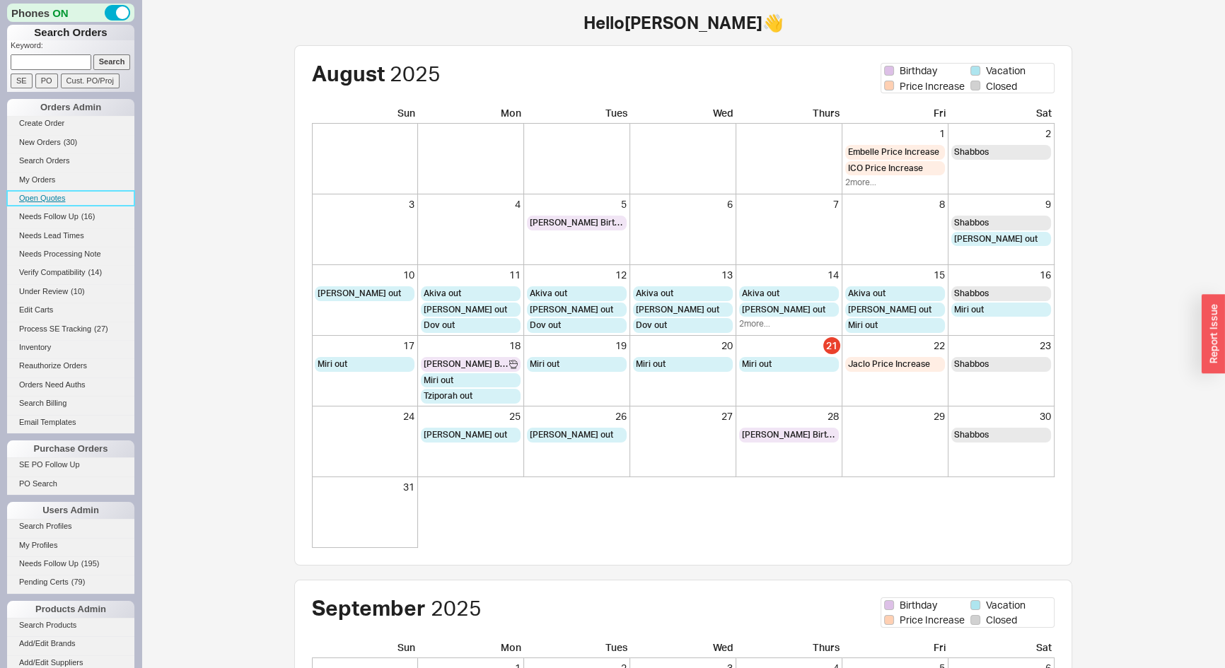
click at [45, 199] on link "Open Quotes" at bounding box center [70, 198] width 127 height 15
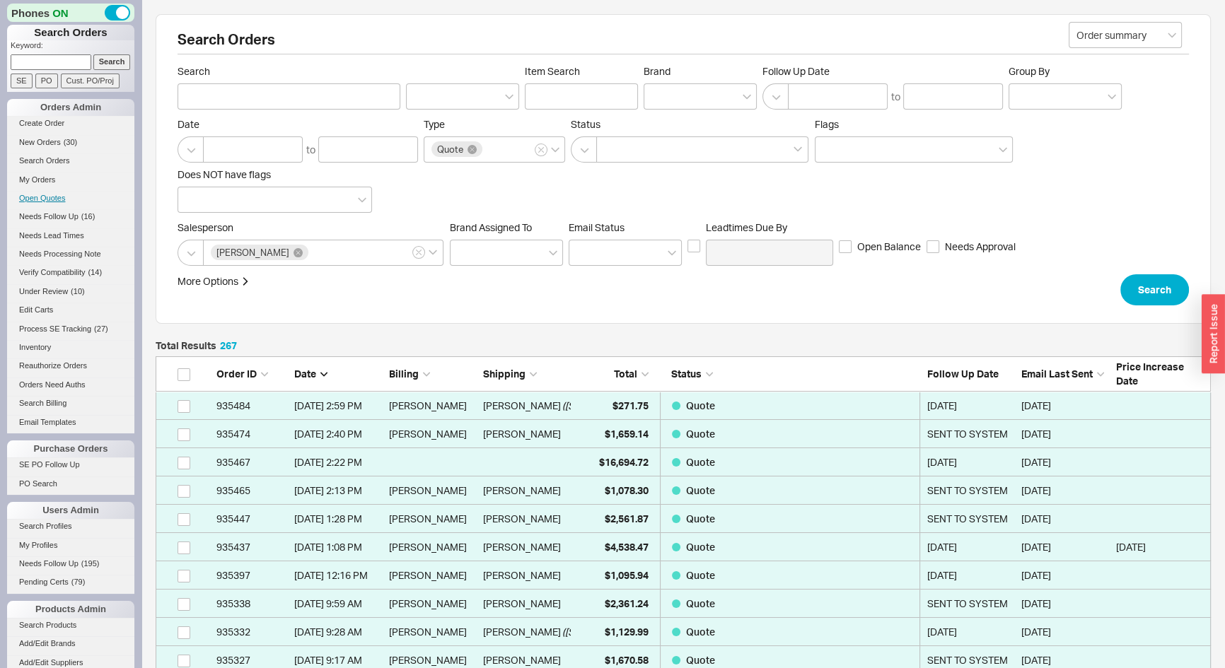
scroll to position [7580, 1045]
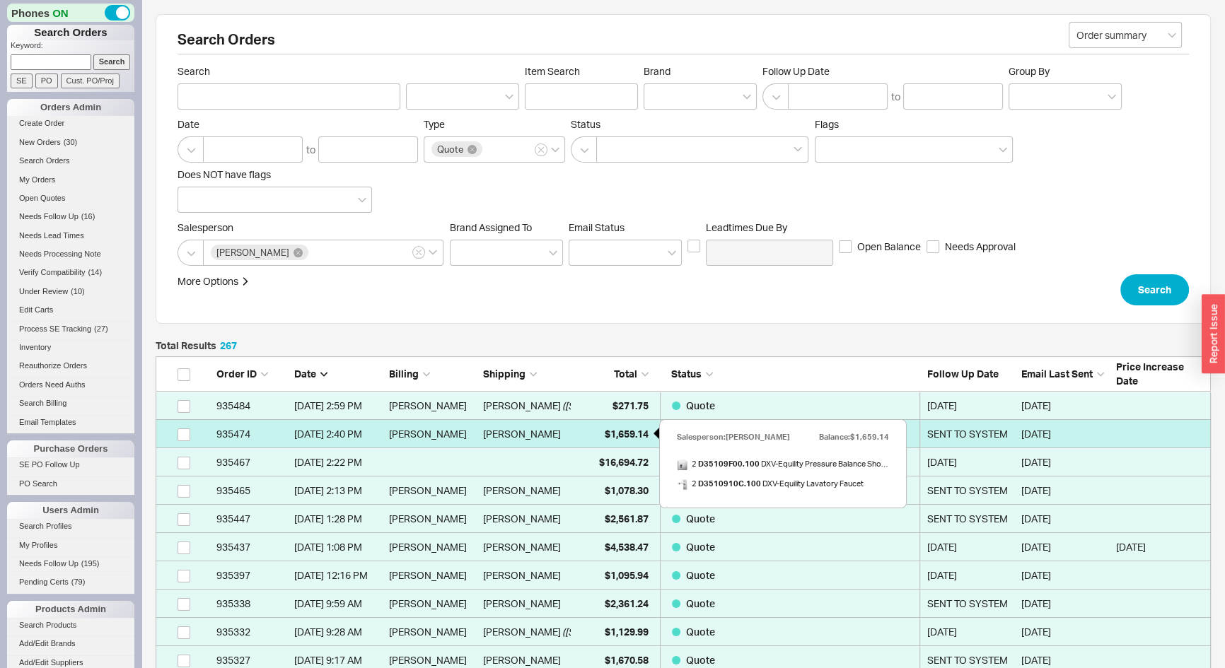
click at [644, 434] on span "$1,659.14" at bounding box center [627, 434] width 44 height 12
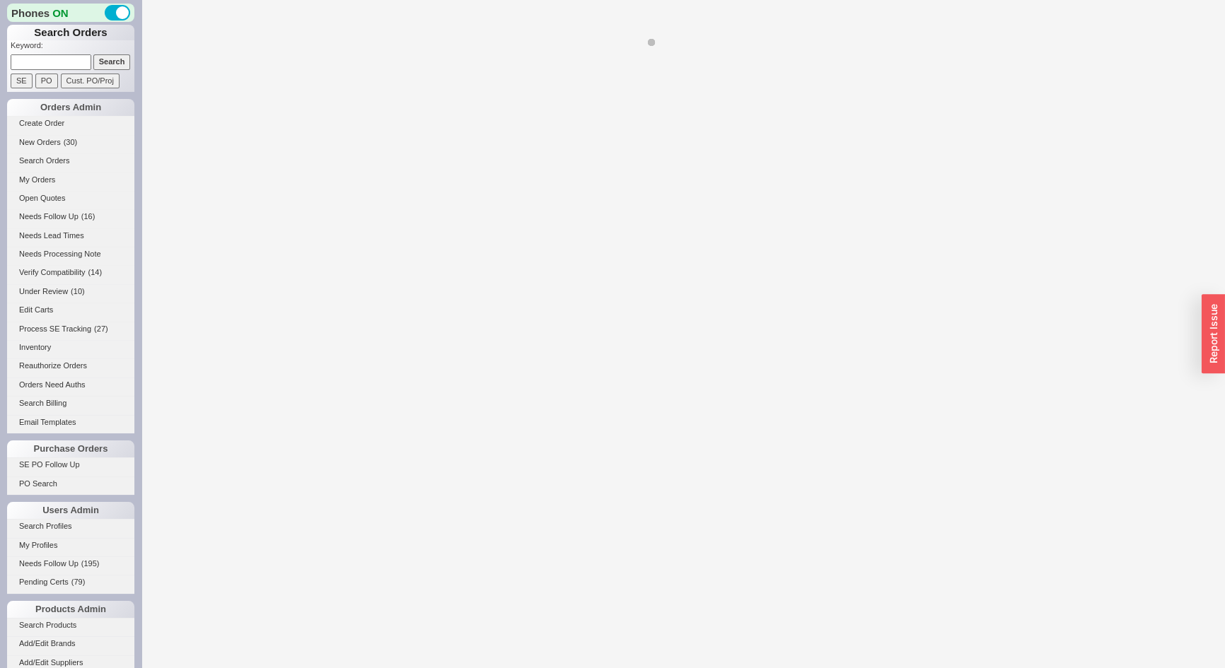
select select "*"
select select "3"
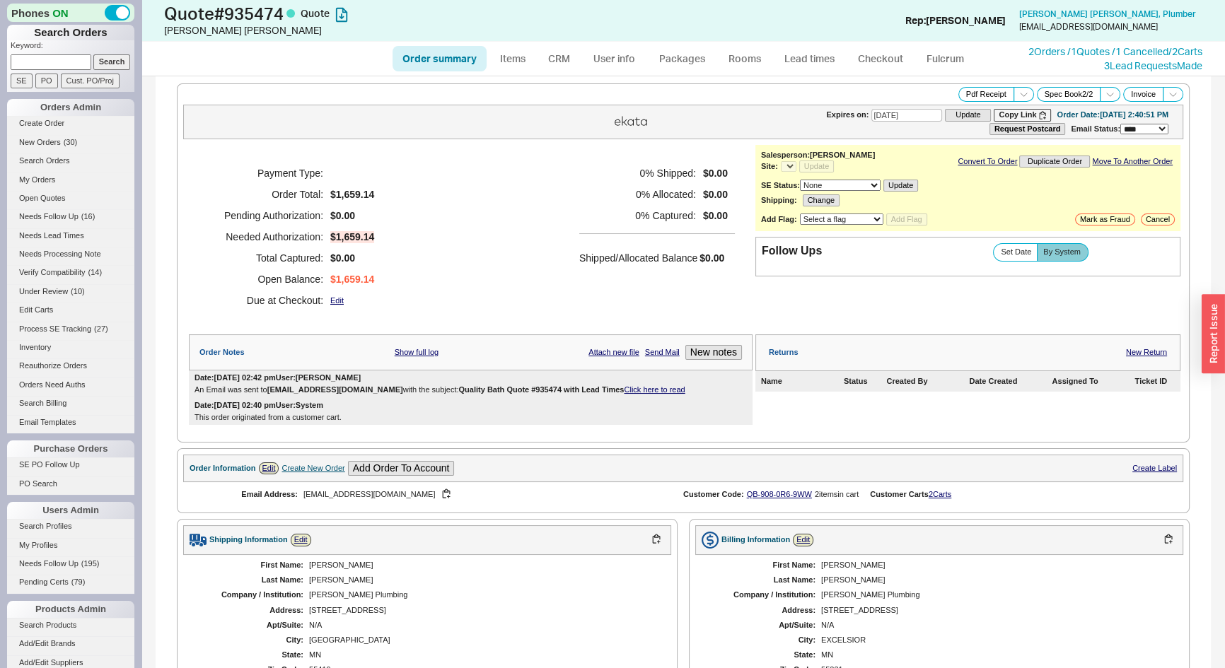
select select "*"
click at [1028, 54] on link "2 Orders / 1 Quotes / 1 Cancelled" at bounding box center [1098, 51] width 140 height 12
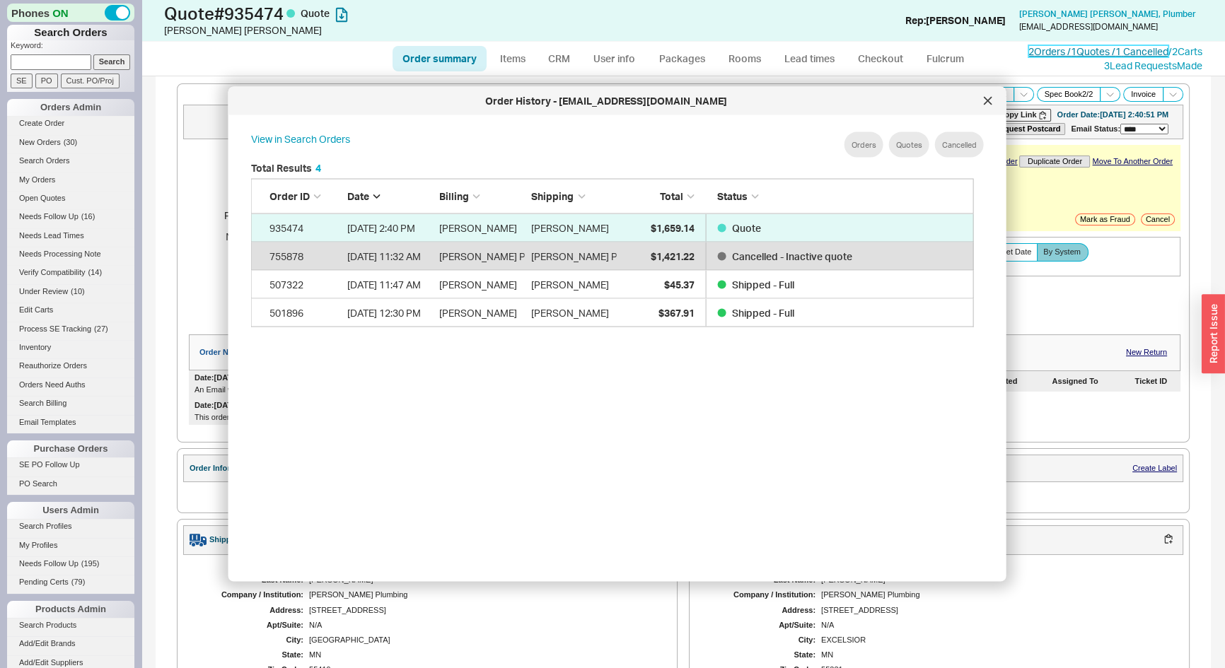
scroll to position [423, 736]
click at [978, 98] on div at bounding box center [988, 101] width 23 height 23
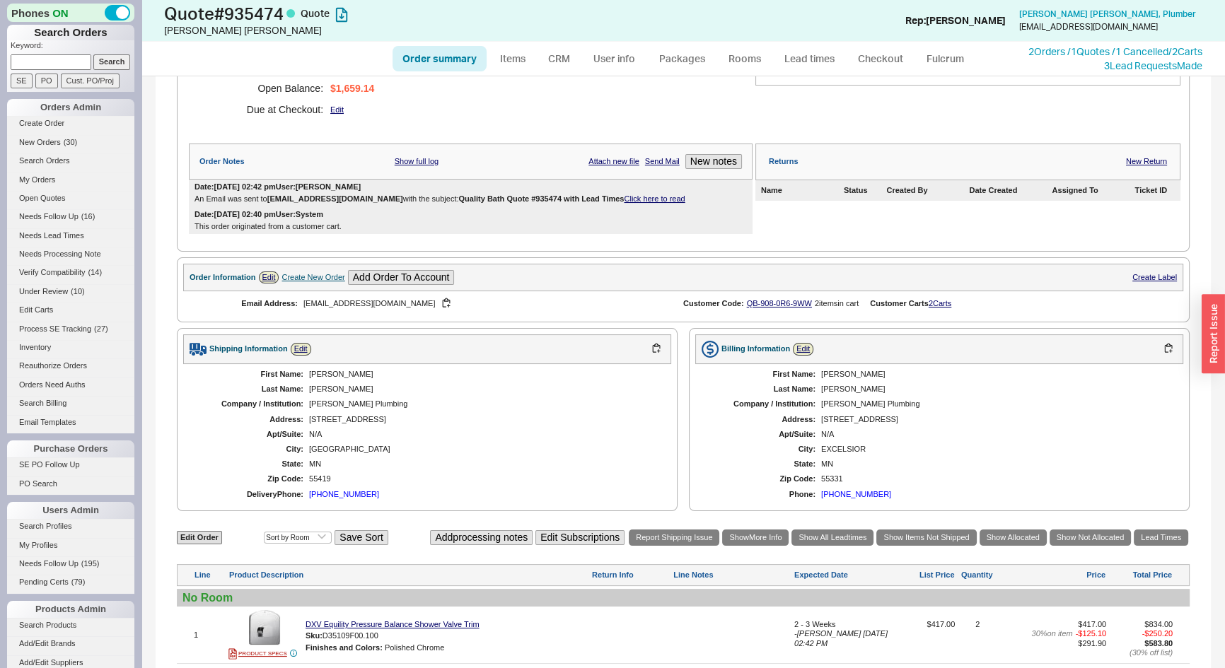
scroll to position [321, 0]
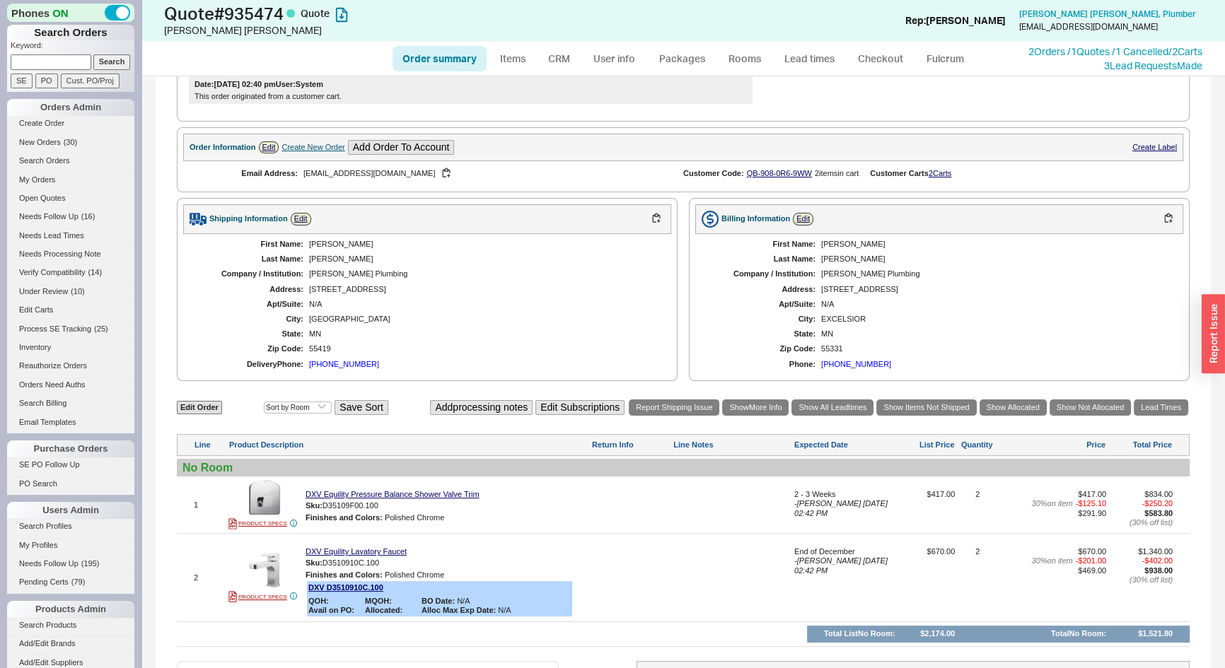
click at [335, 361] on div "(612) 803-5066" at bounding box center [344, 364] width 70 height 9
click at [419, 47] on link "Order summary" at bounding box center [440, 58] width 94 height 25
select select "*"
select select "3"
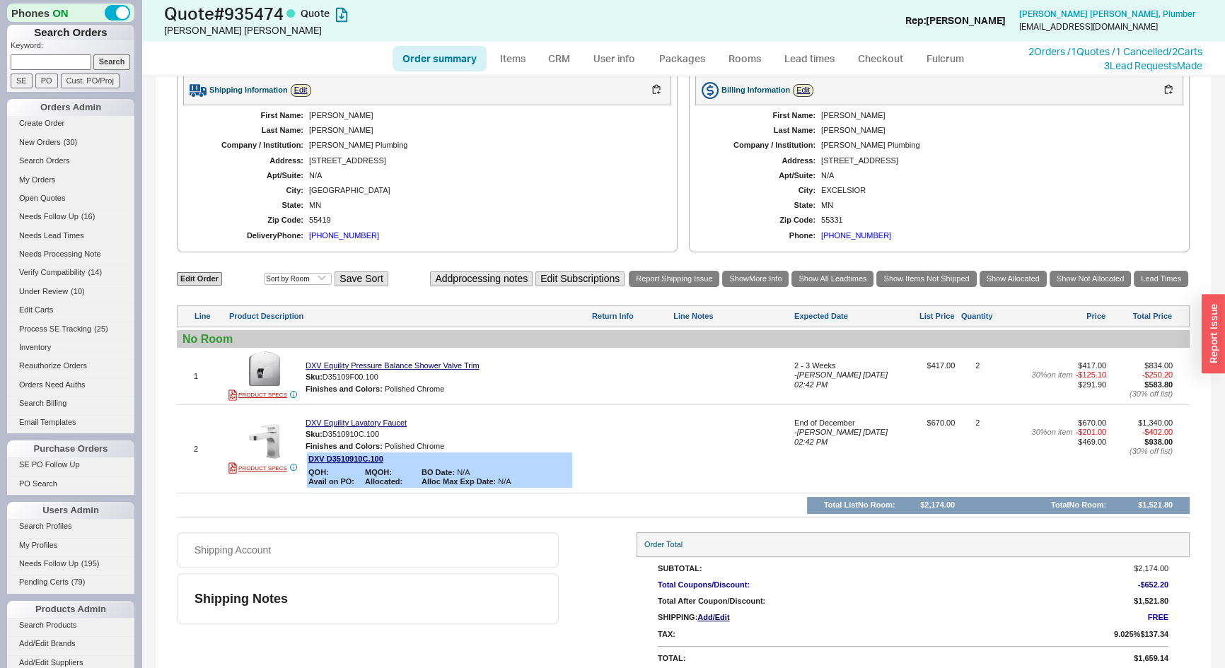
scroll to position [192, 0]
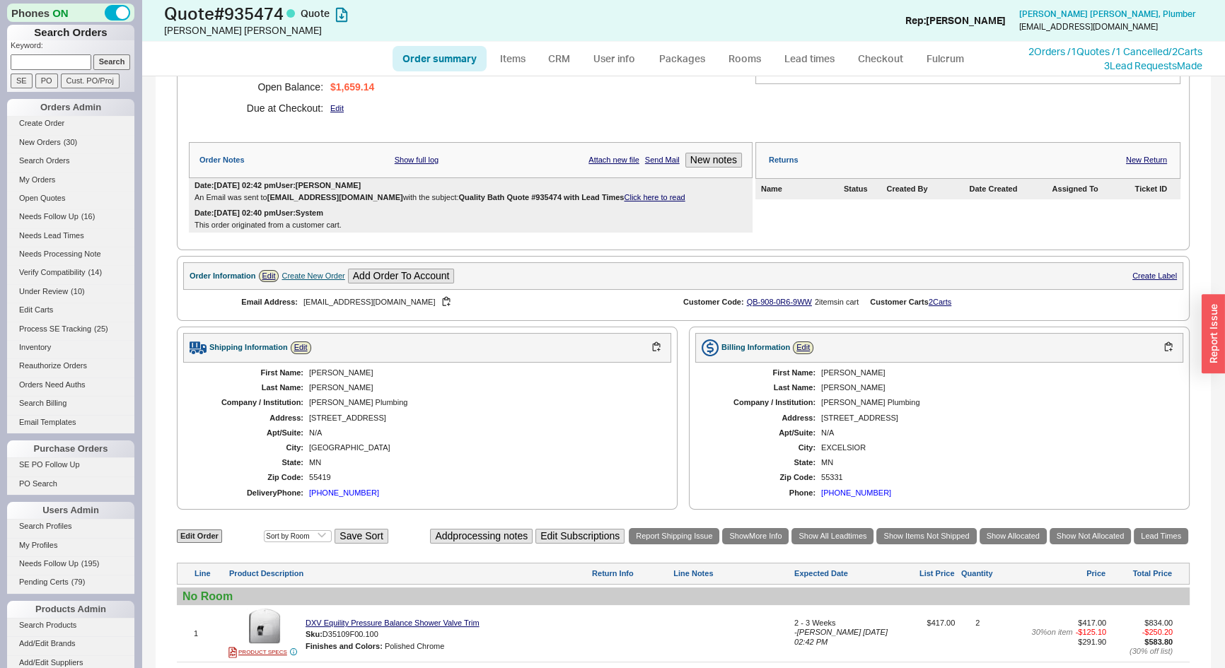
click at [624, 198] on link "Click here to read" at bounding box center [654, 197] width 61 height 8
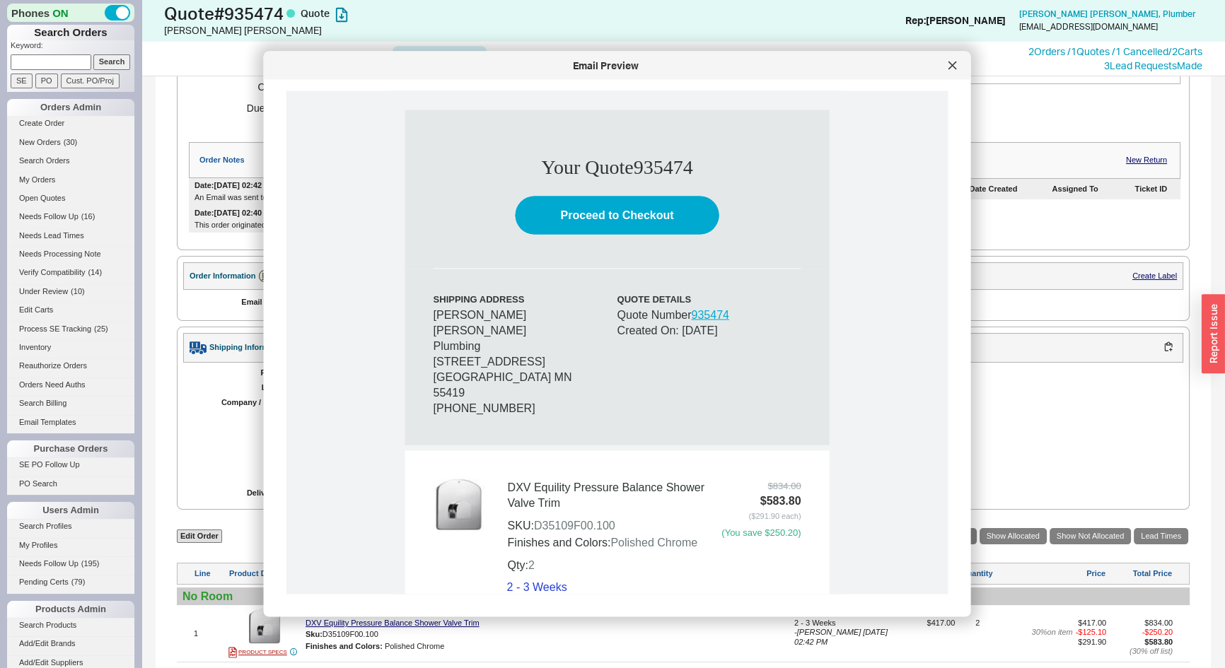
scroll to position [900, 0]
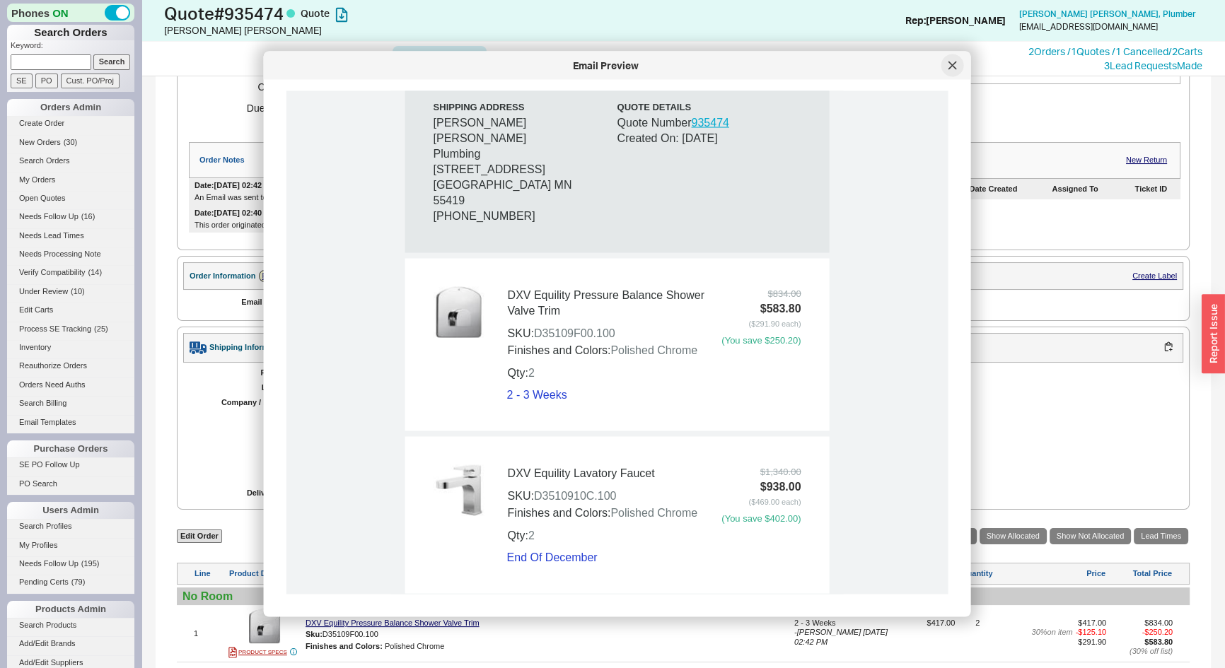
click at [943, 64] on div at bounding box center [952, 65] width 23 height 23
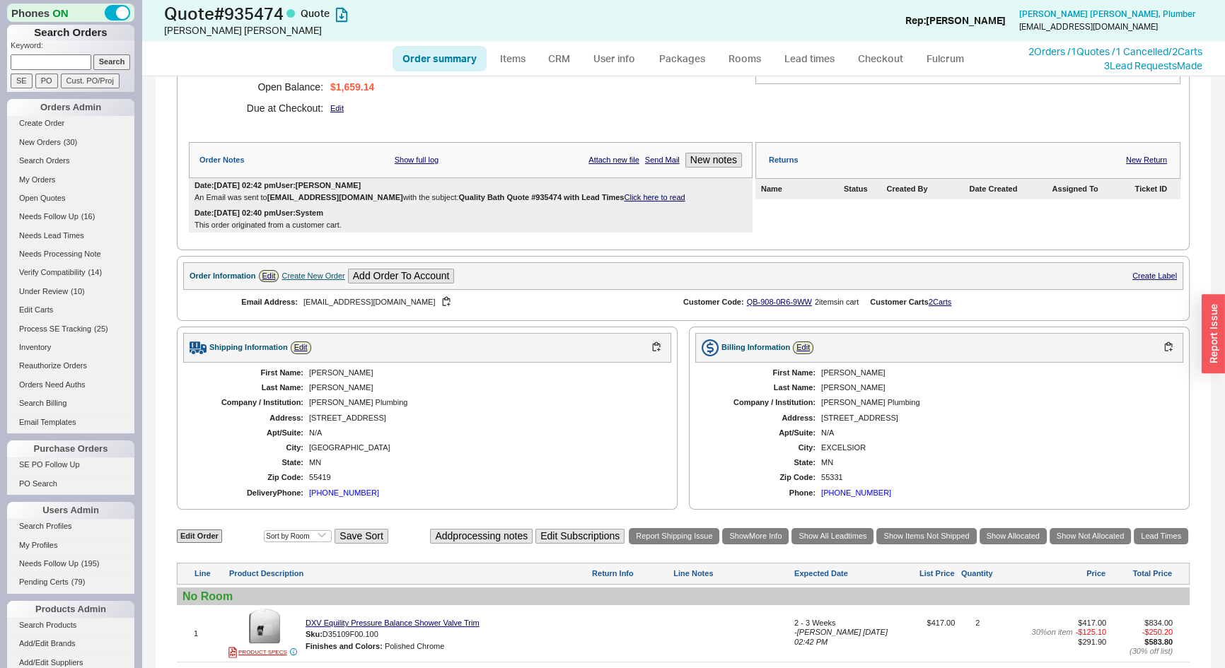
scroll to position [456, 0]
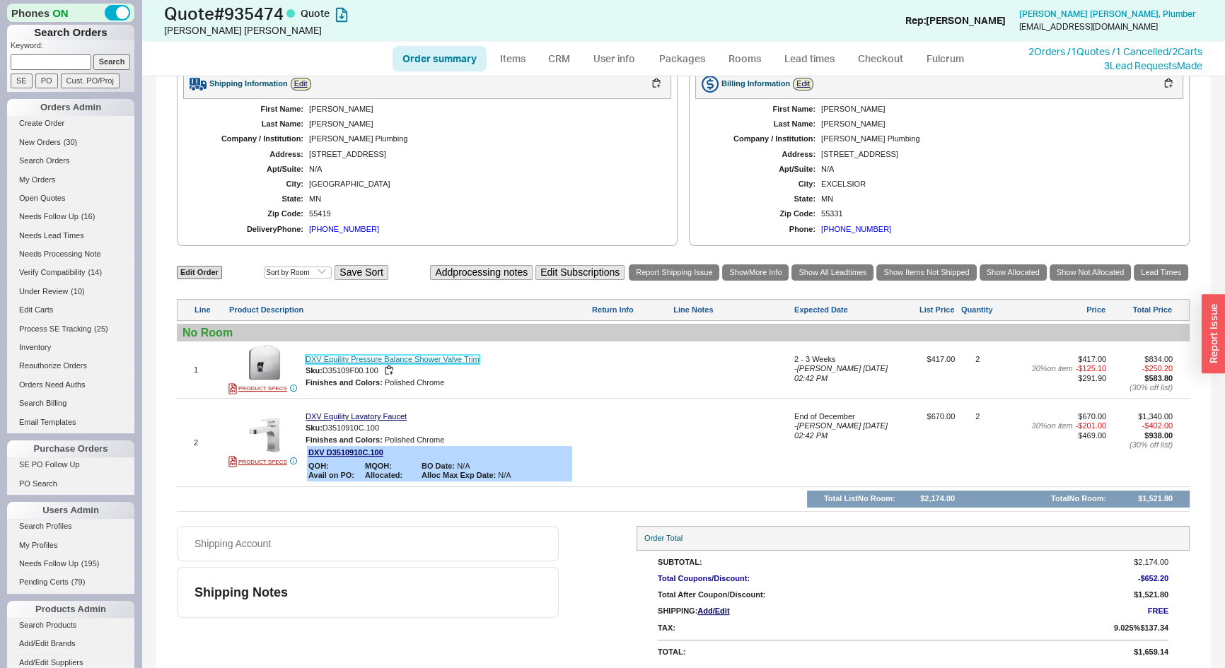
click at [435, 358] on link "DXV Equility Pressure Balance Shower Valve Trim" at bounding box center [393, 359] width 174 height 9
click at [196, 269] on link "Edit Order" at bounding box center [199, 272] width 45 height 13
select select "3"
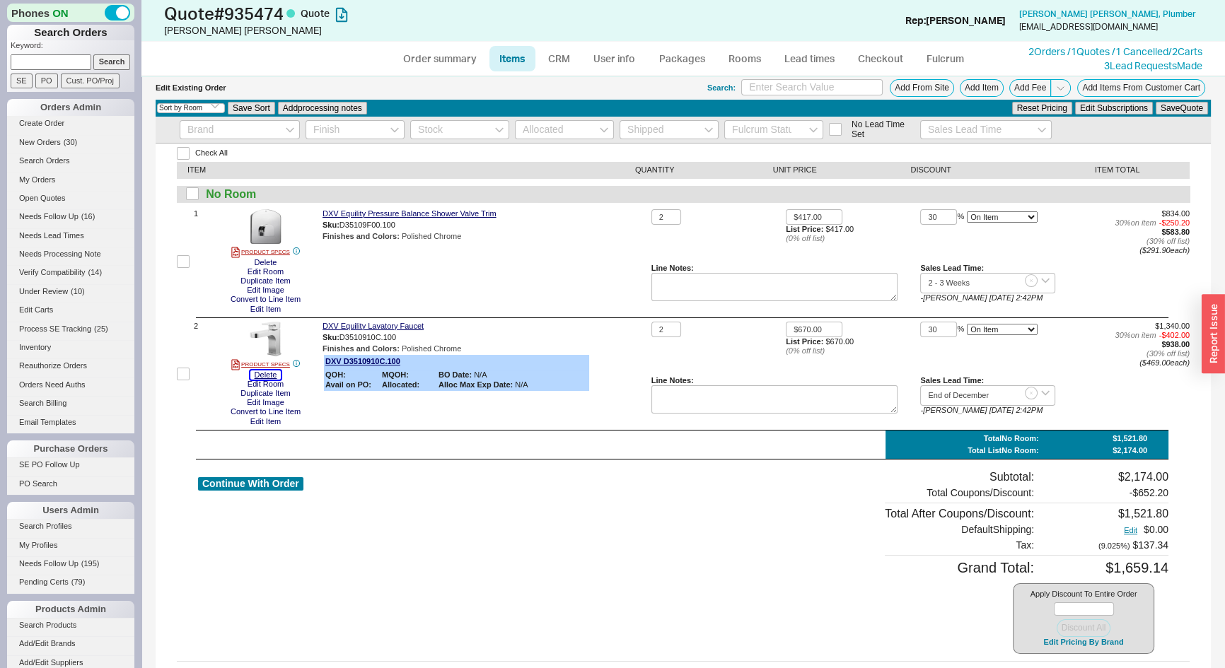
click at [267, 376] on button "Delete" at bounding box center [265, 375] width 31 height 9
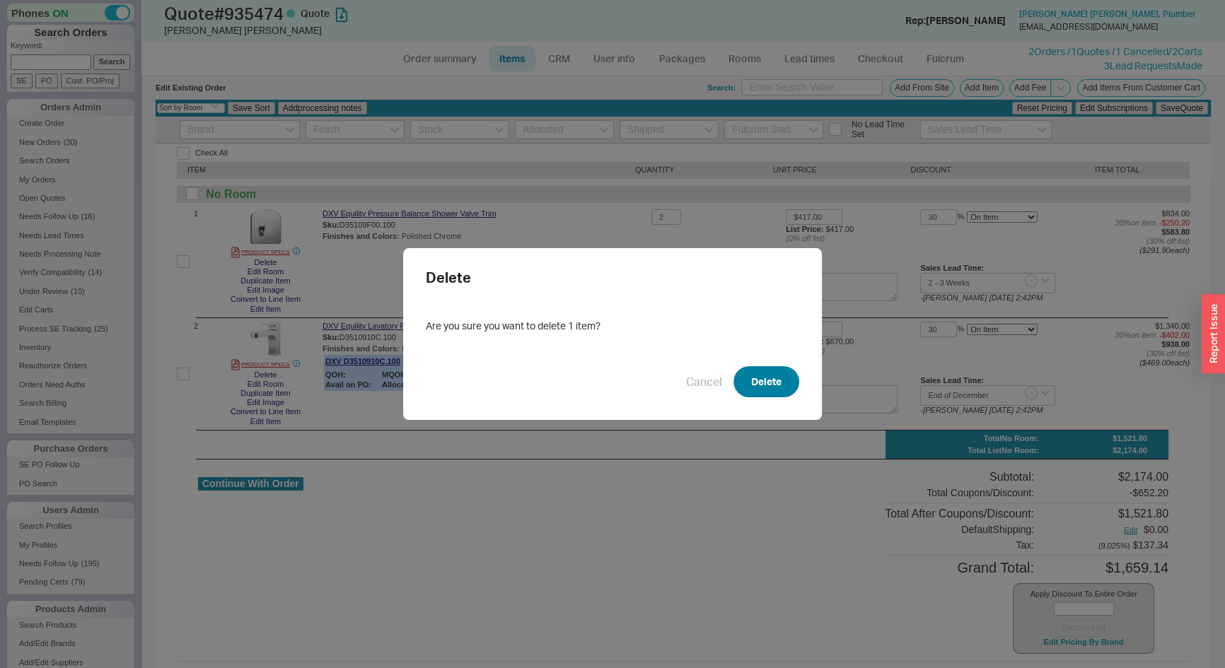
click at [776, 383] on button "Delete" at bounding box center [767, 381] width 66 height 31
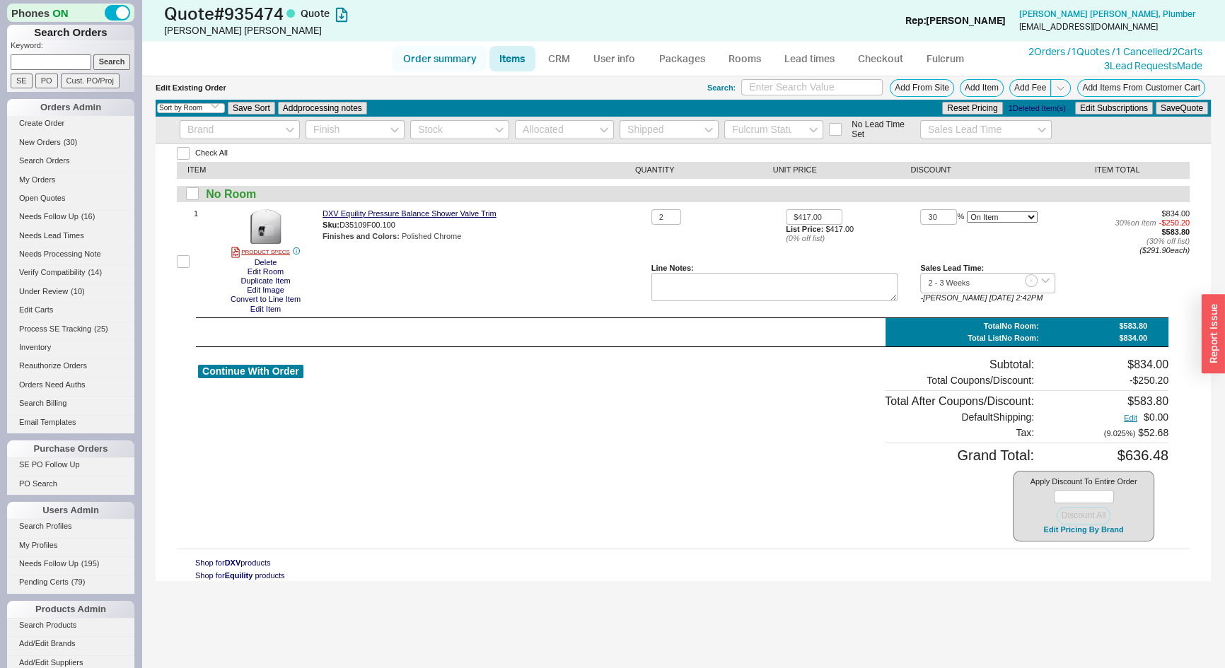
click at [442, 53] on link "Order summary" at bounding box center [440, 58] width 94 height 25
select select "*"
select select "3"
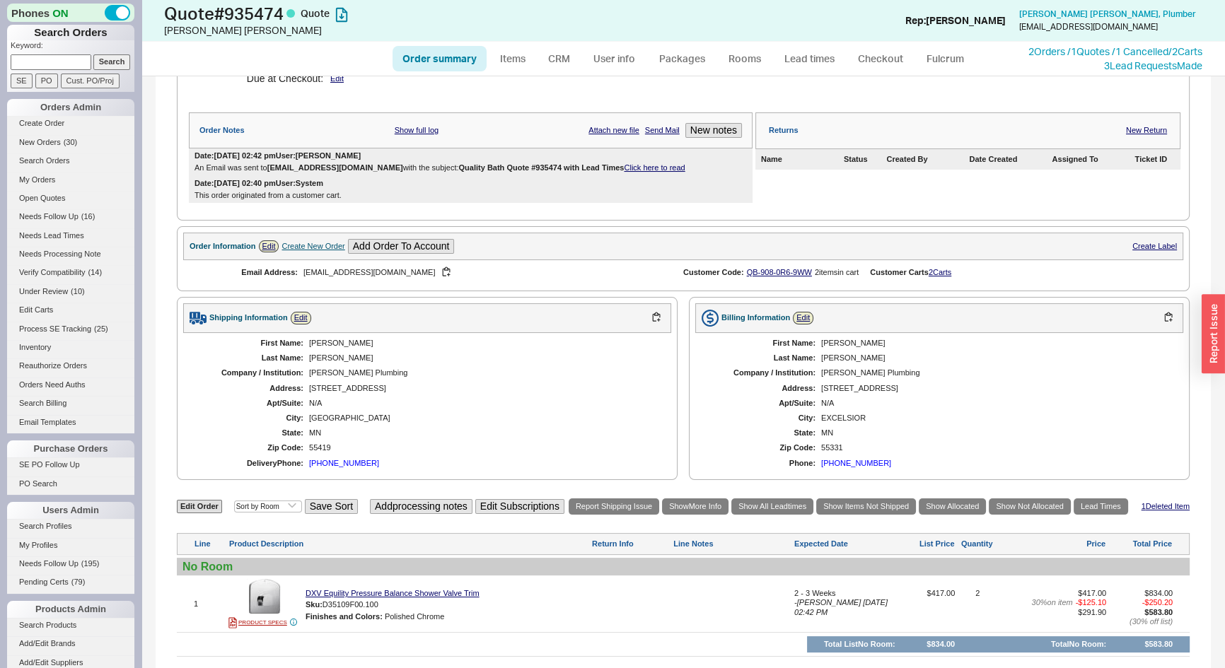
scroll to position [321, 0]
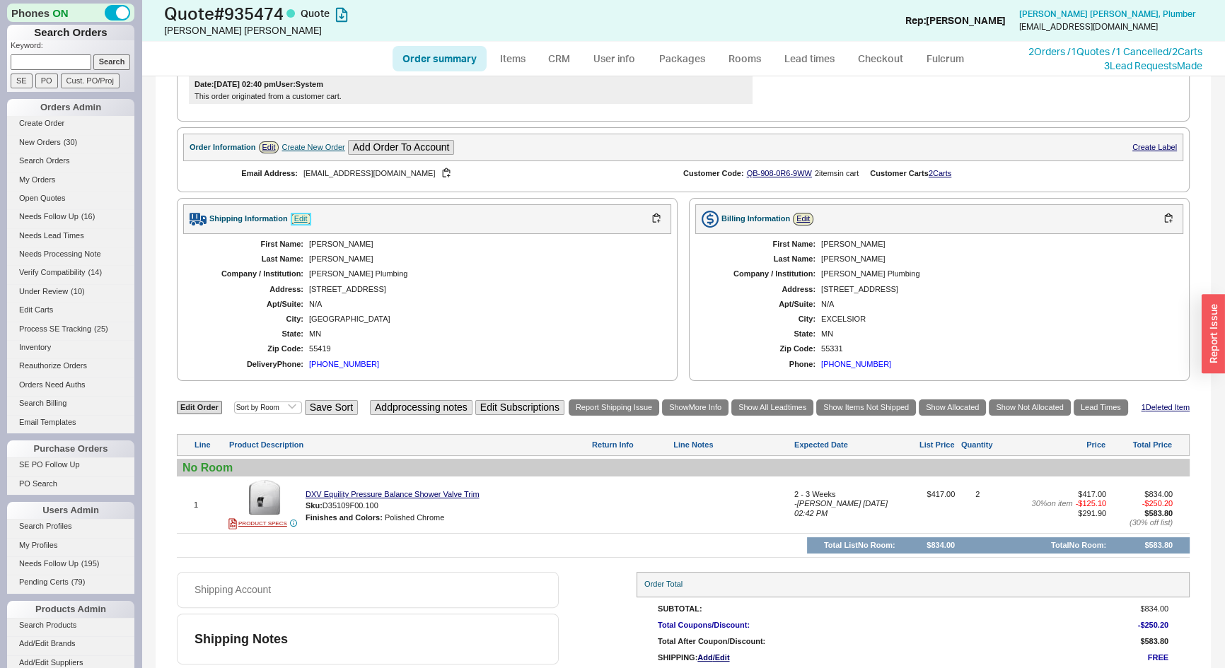
click at [297, 215] on link "Edit" at bounding box center [301, 219] width 21 height 12
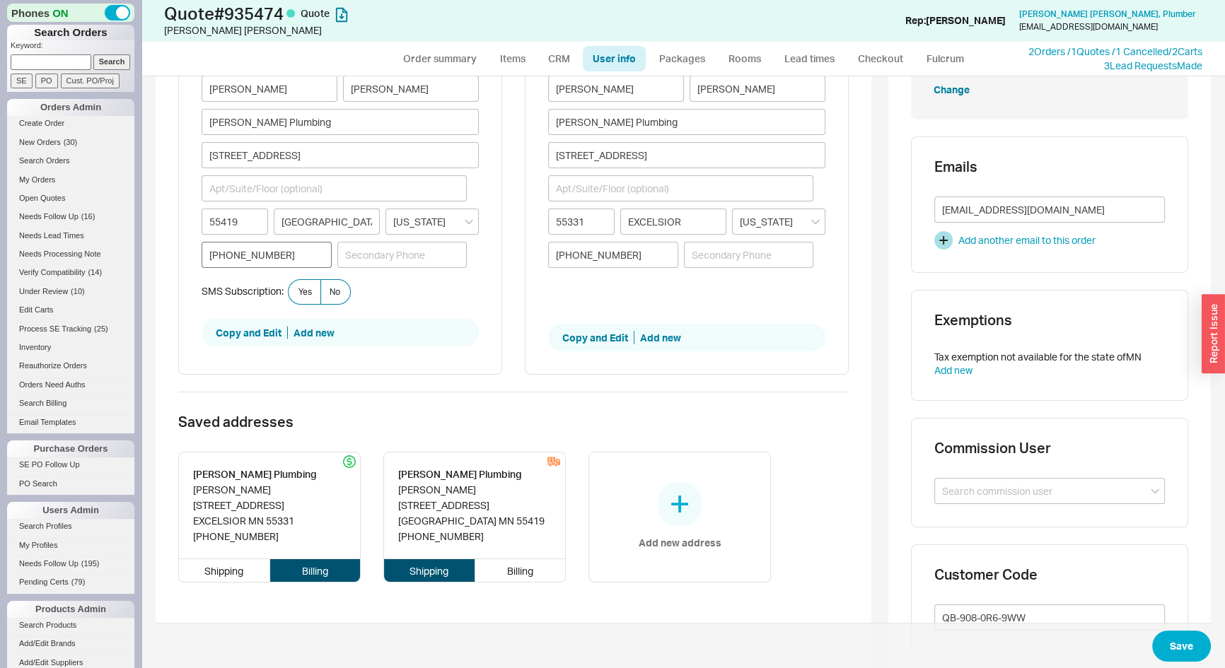
scroll to position [128, 0]
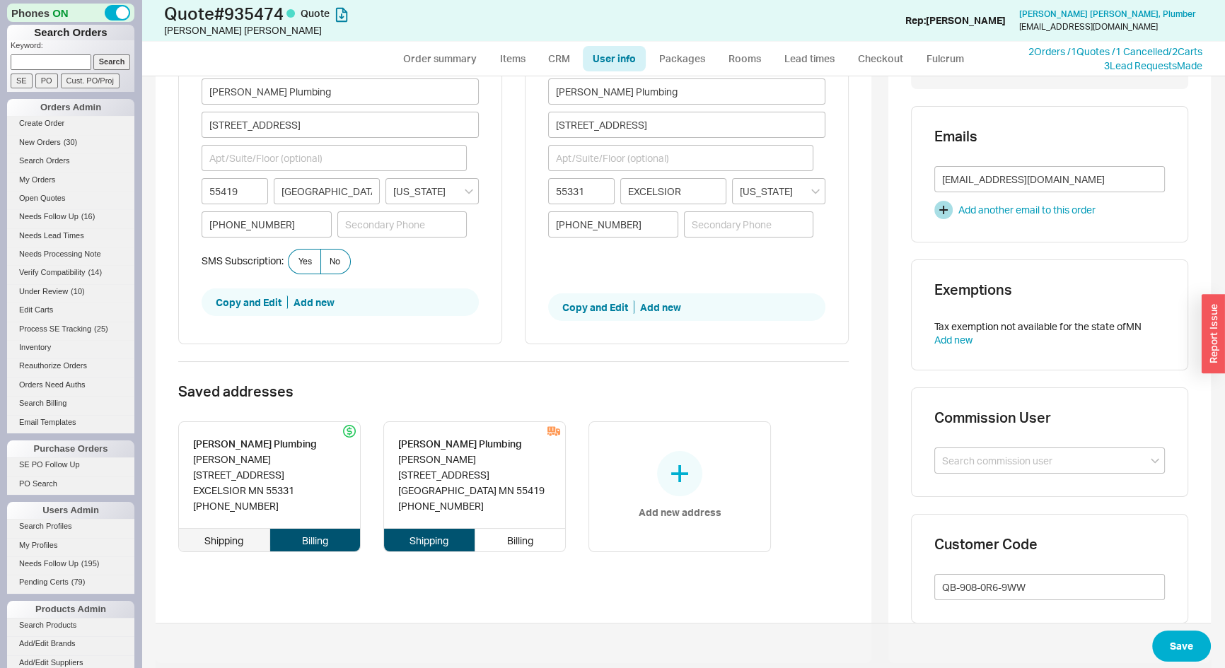
click at [224, 538] on div "Shipping" at bounding box center [224, 540] width 91 height 23
type input "20455 Manor Rd"
type input "55331"
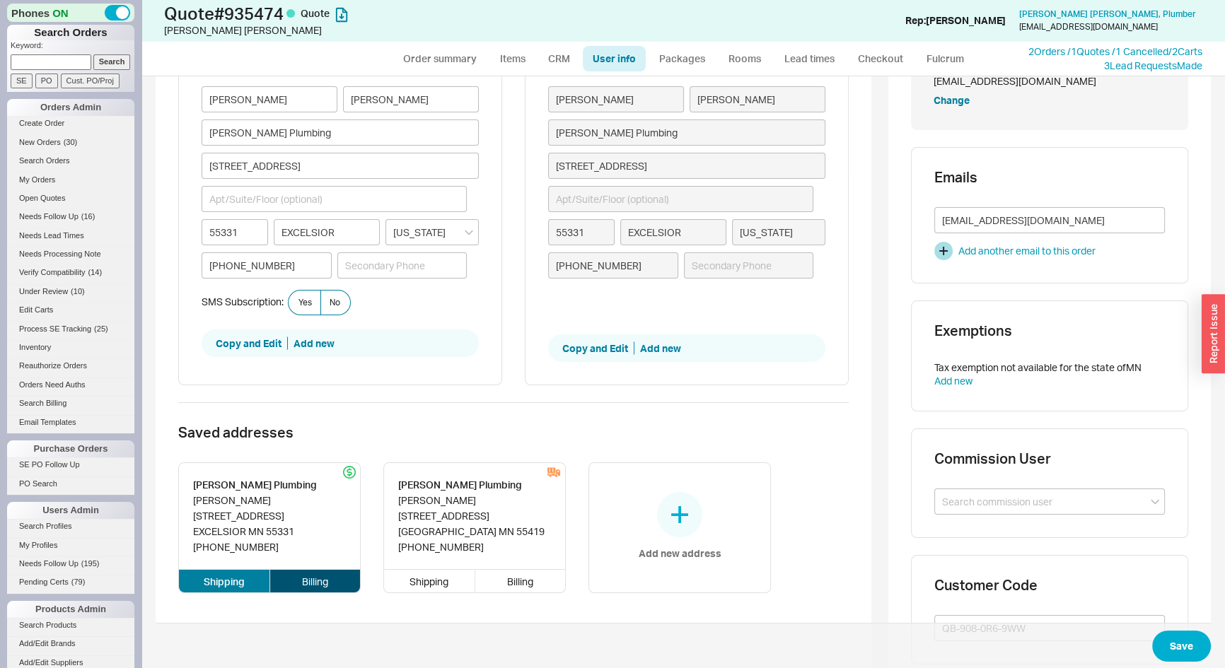
scroll to position [64, 0]
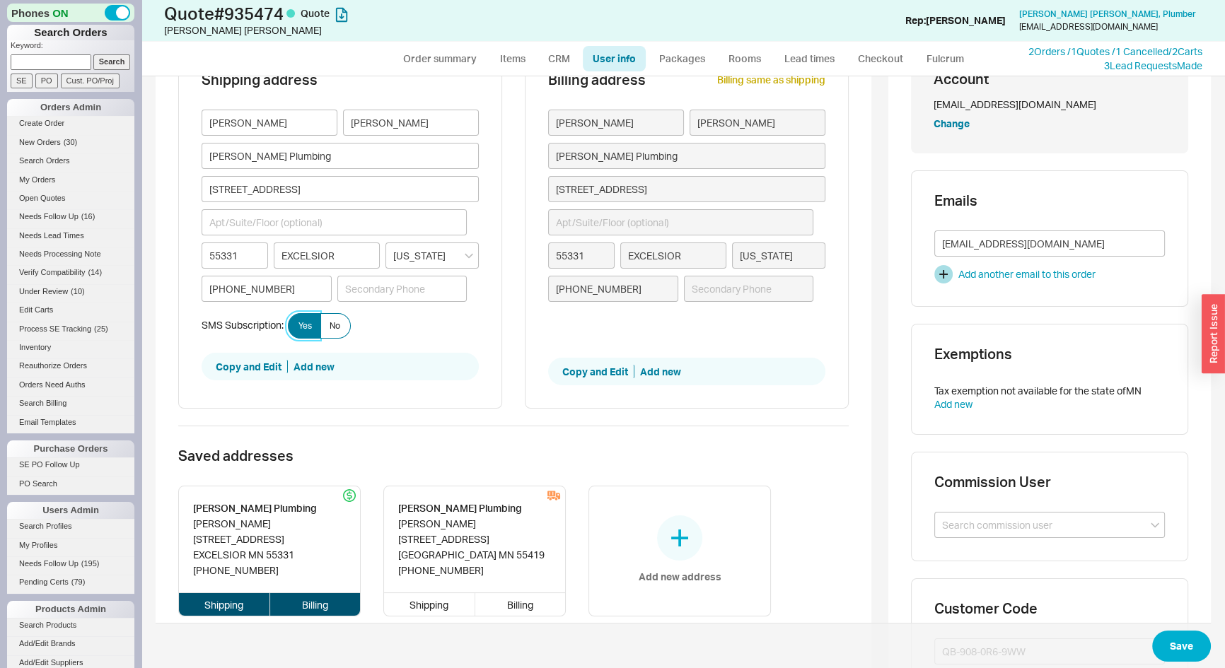
click at [307, 327] on span "Yes" at bounding box center [304, 325] width 13 height 11
click at [0, 0] on input "Yes" at bounding box center [0, 0] width 0 height 0
click at [303, 256] on input "EXCELSIOR" at bounding box center [327, 256] width 106 height 26
type input "Excelsior"
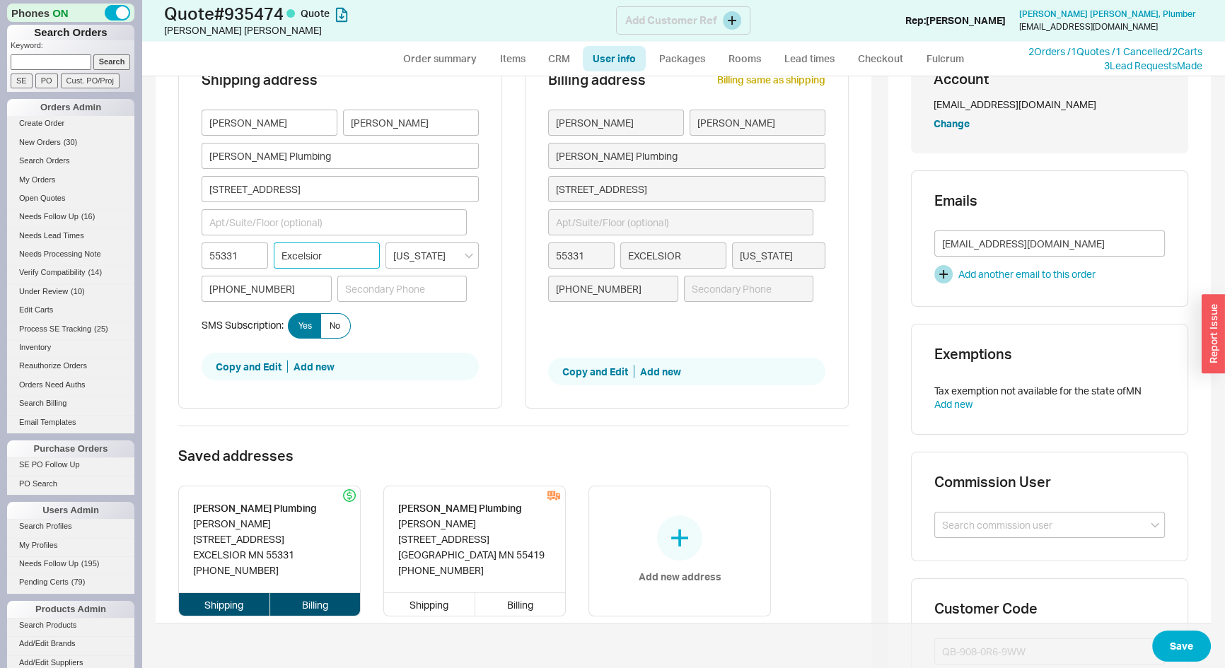
type input "Excelsior"
click at [1170, 656] on button "Save" at bounding box center [1181, 646] width 59 height 31
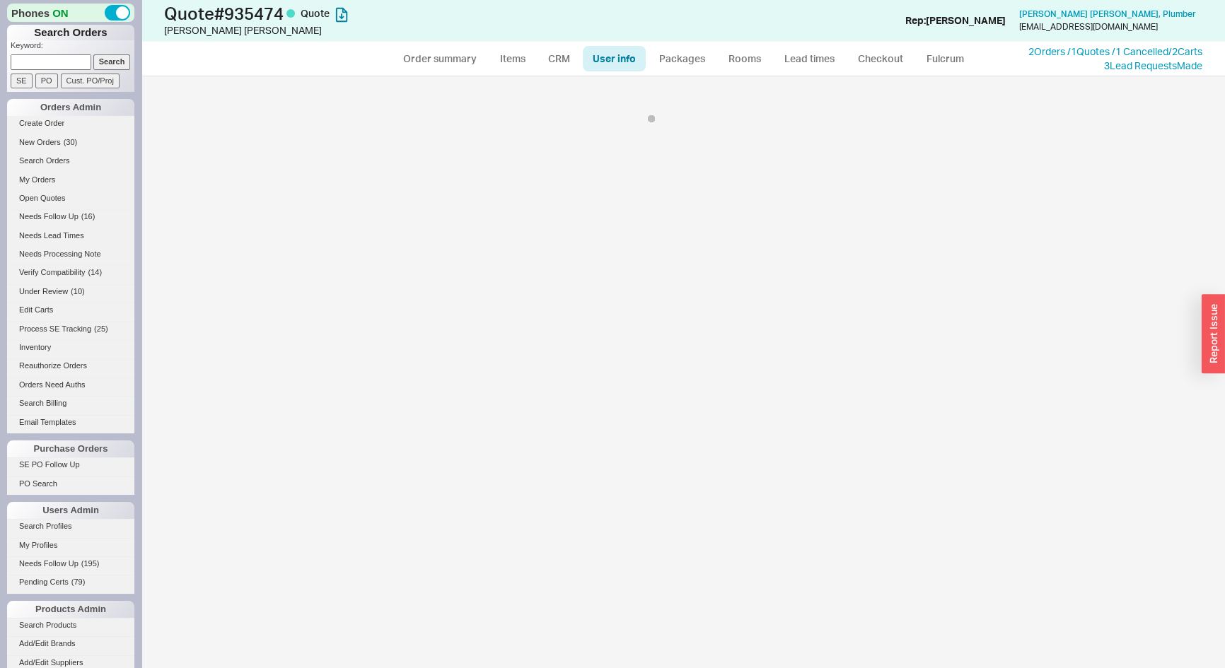
scroll to position [0, 0]
select select "*"
select select "3"
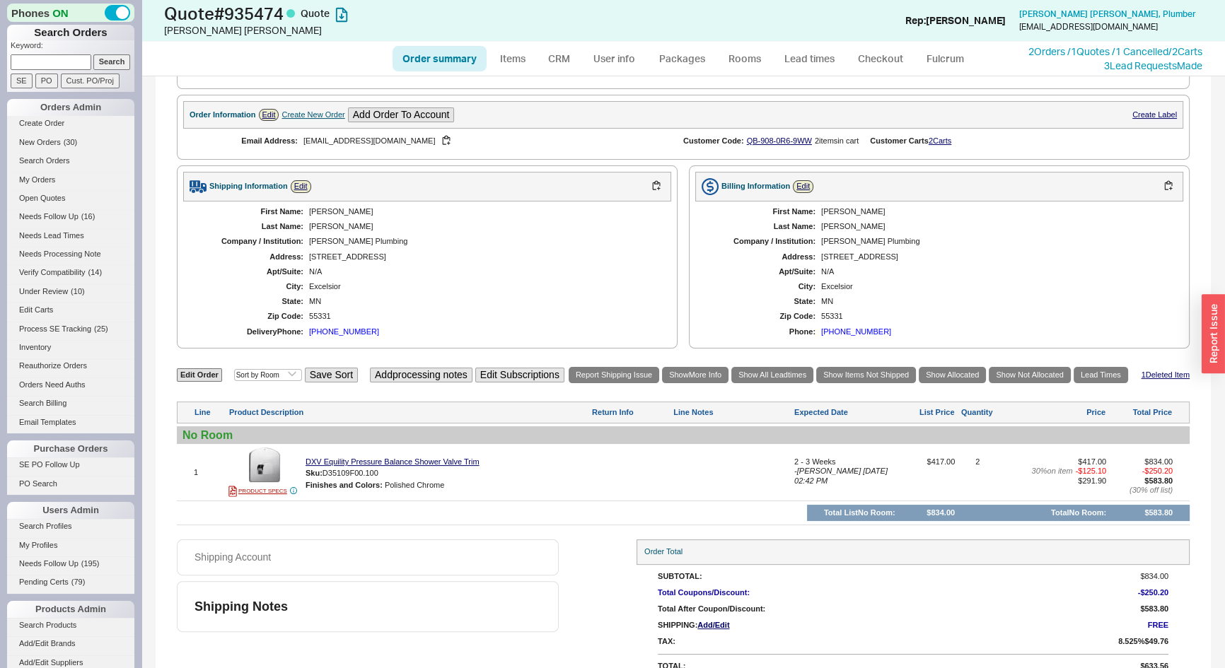
scroll to position [368, 0]
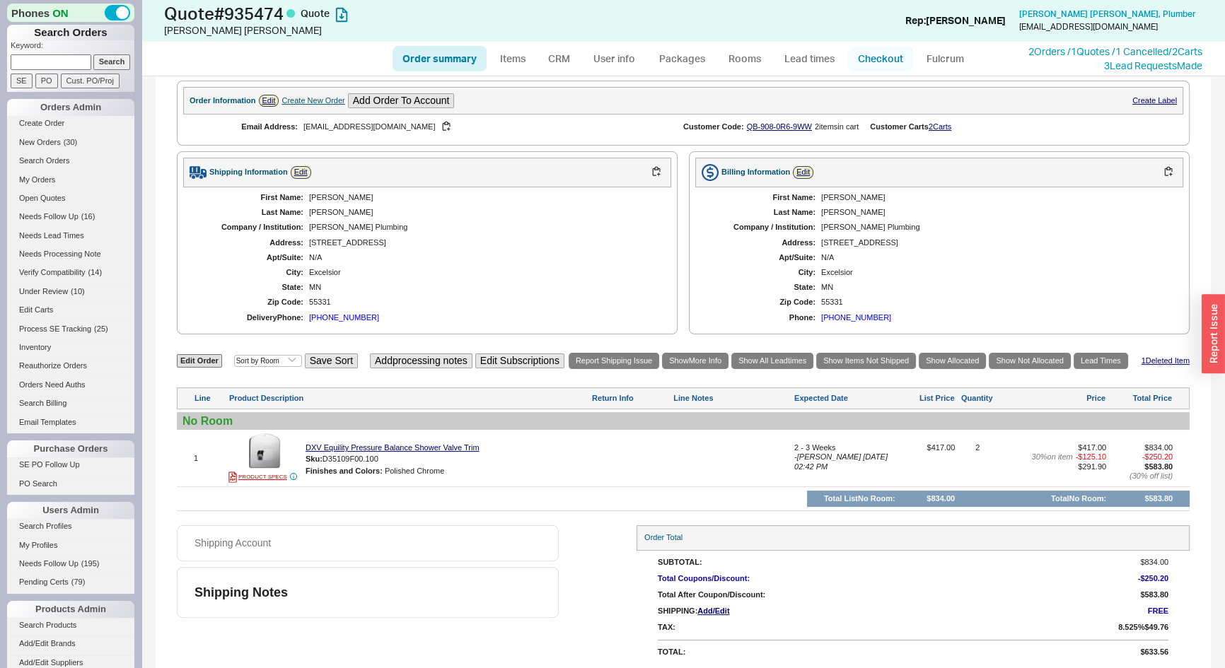
click at [878, 64] on link "Checkout" at bounding box center [880, 58] width 65 height 25
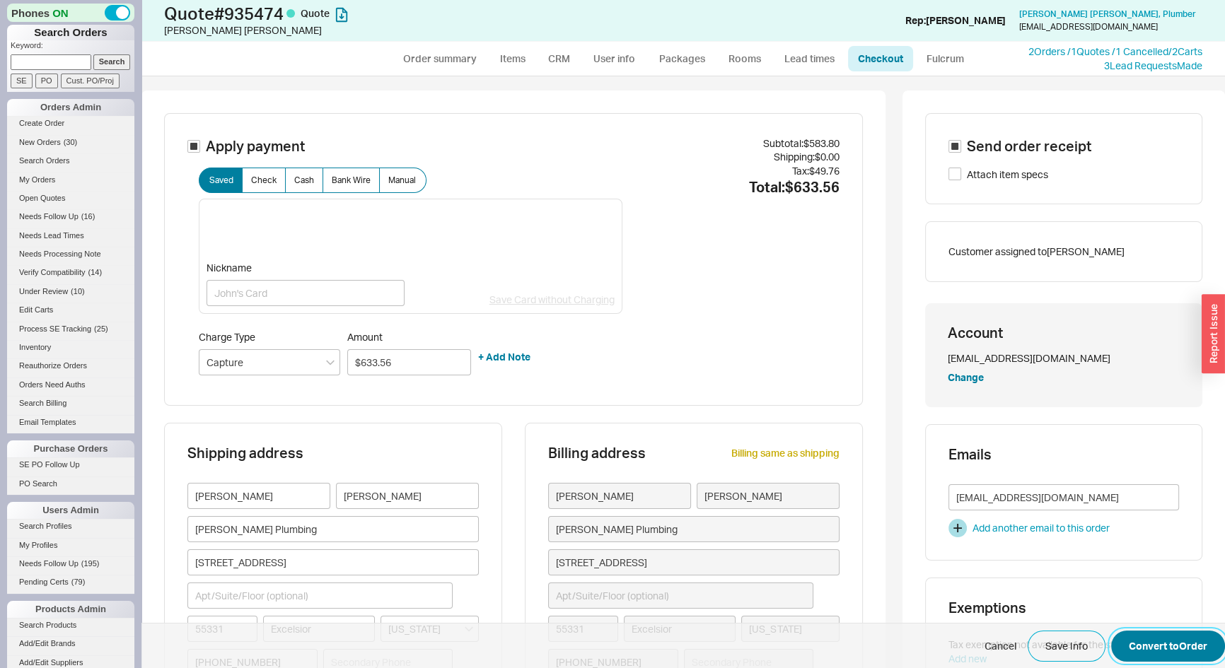
click at [1171, 643] on button "Convert to Order" at bounding box center [1168, 646] width 114 height 31
click at [1164, 639] on button "Convert to Order" at bounding box center [1168, 646] width 114 height 31
select select "*"
select select "LOW"
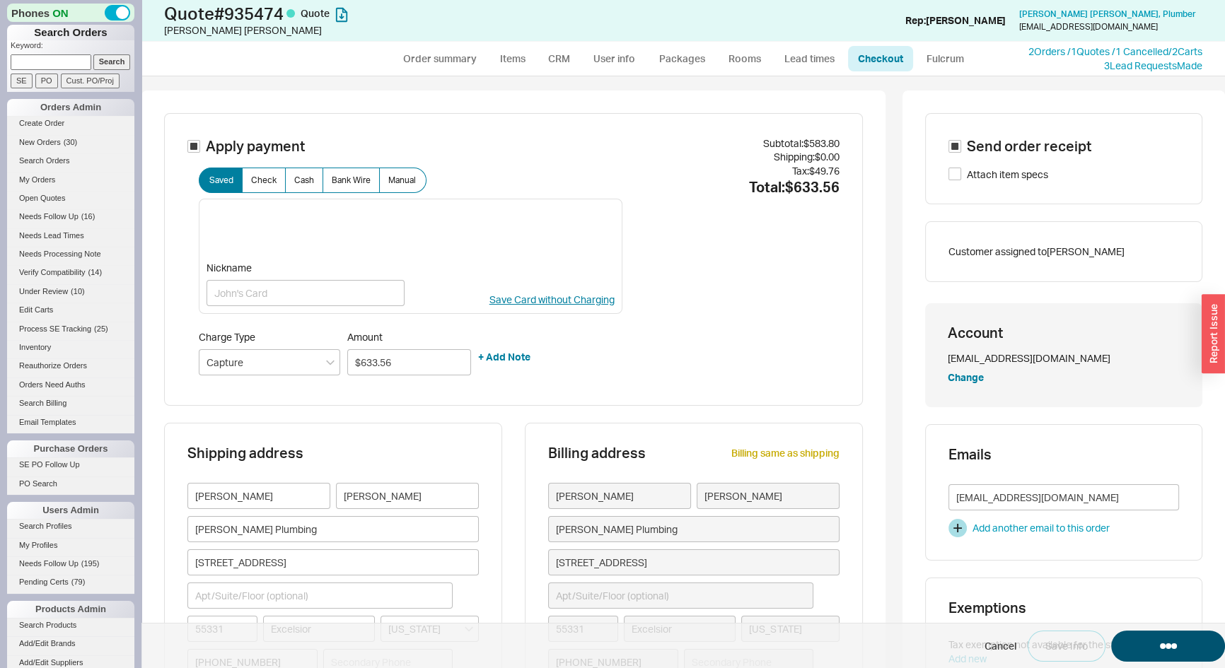
select select "3"
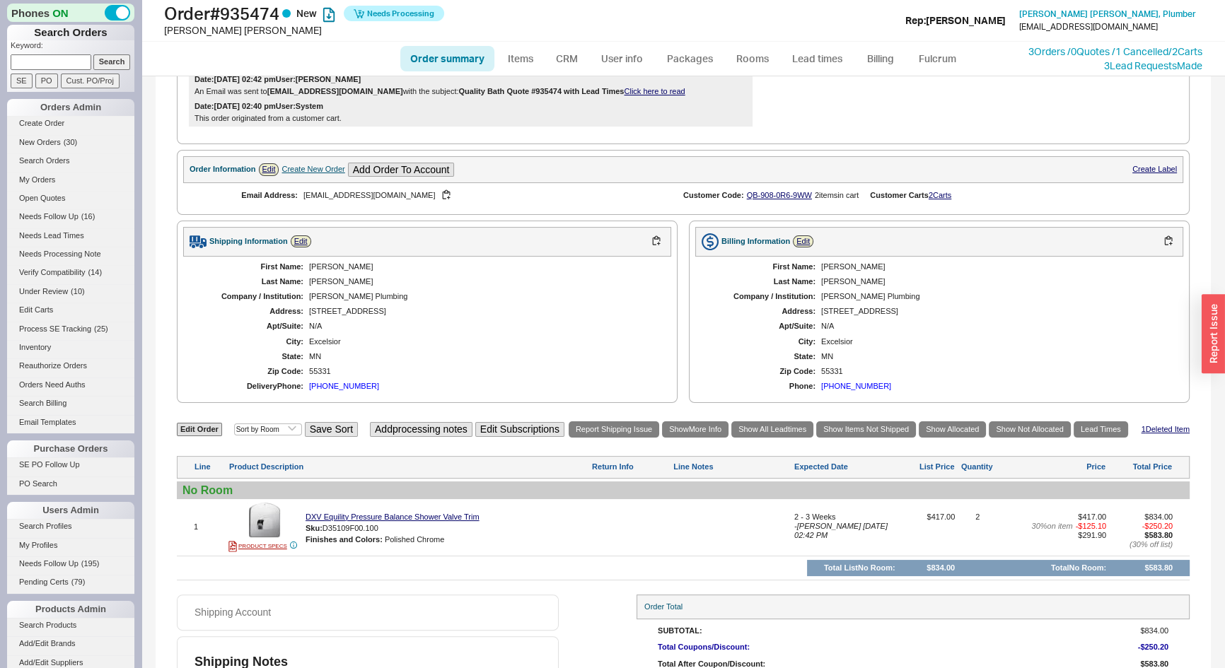
scroll to position [422, 0]
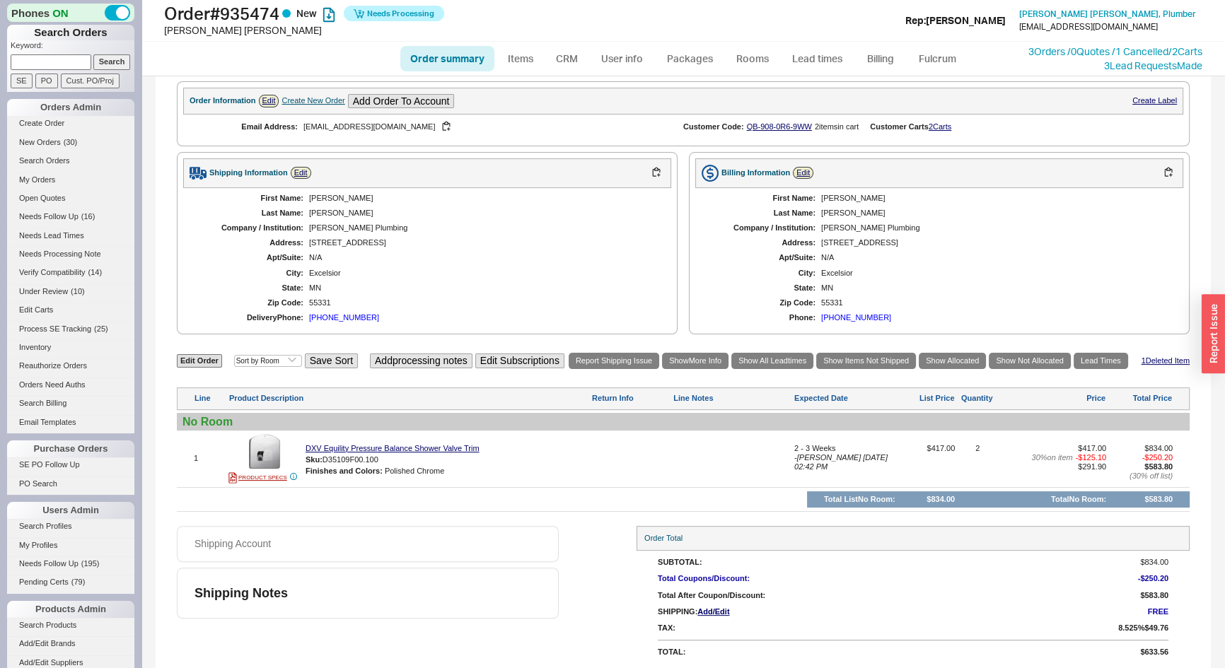
click at [432, 64] on link "Order summary" at bounding box center [447, 58] width 94 height 25
select select "*"
select select "LOW"
select select "3"
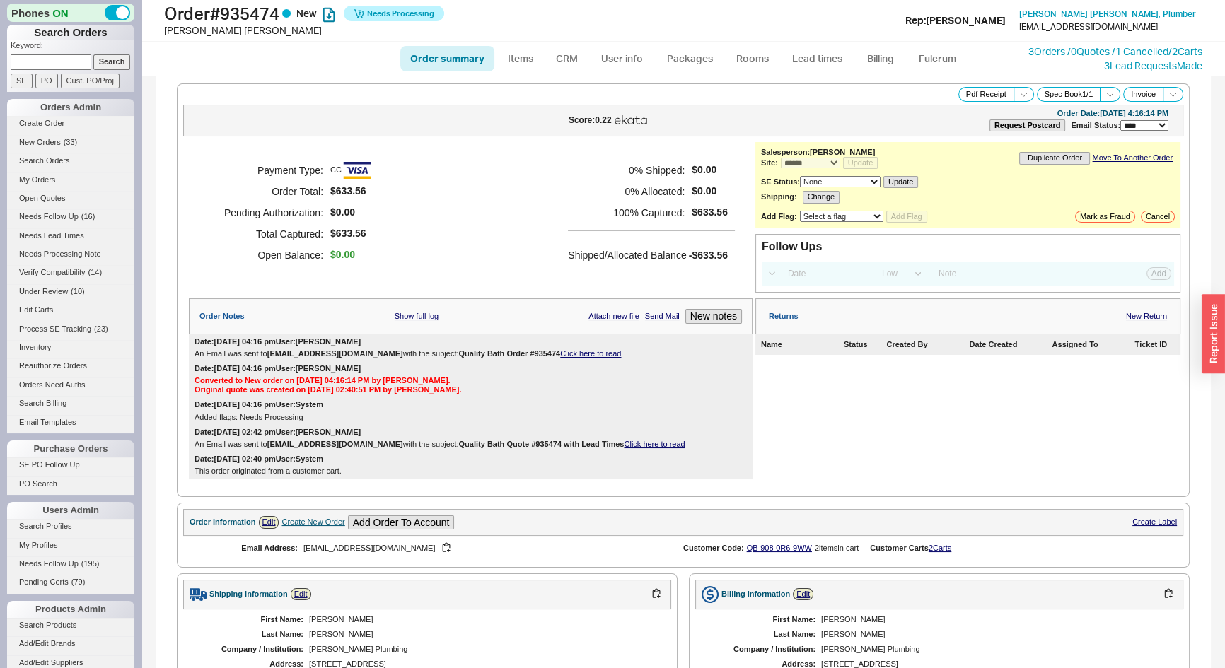
click at [441, 46] on link "Order summary" at bounding box center [447, 58] width 94 height 25
select select "*"
select select "LOW"
select select "3"
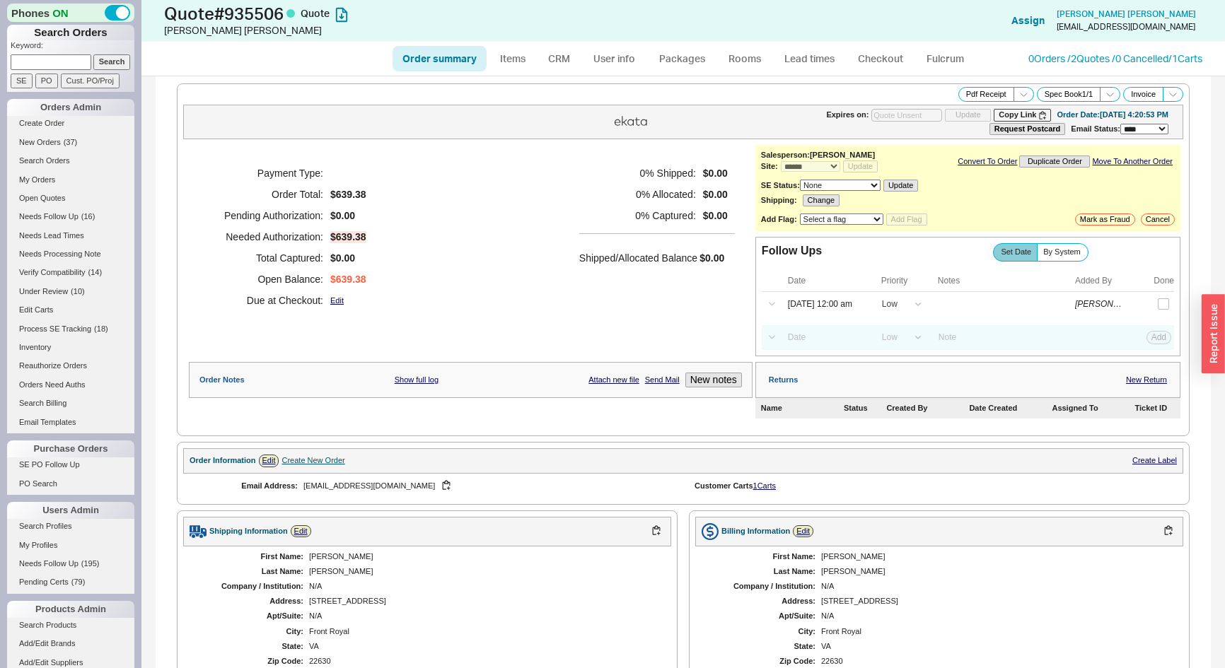
select select "*"
select select "LOW"
select select "3"
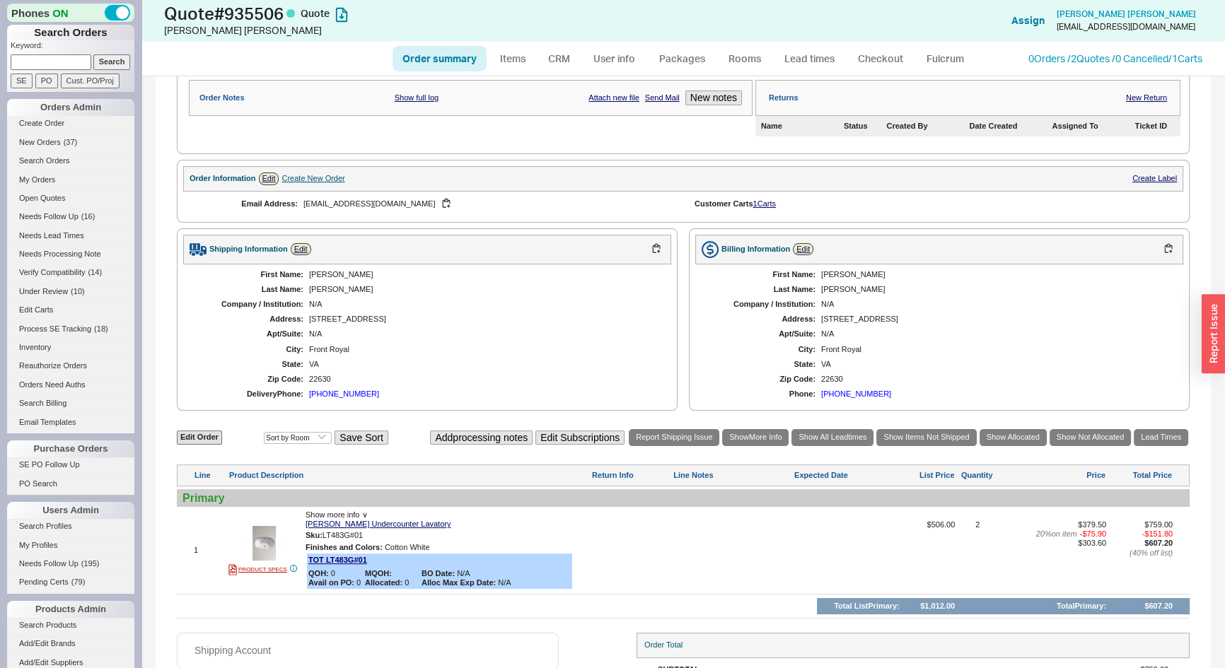
scroll to position [389, 0]
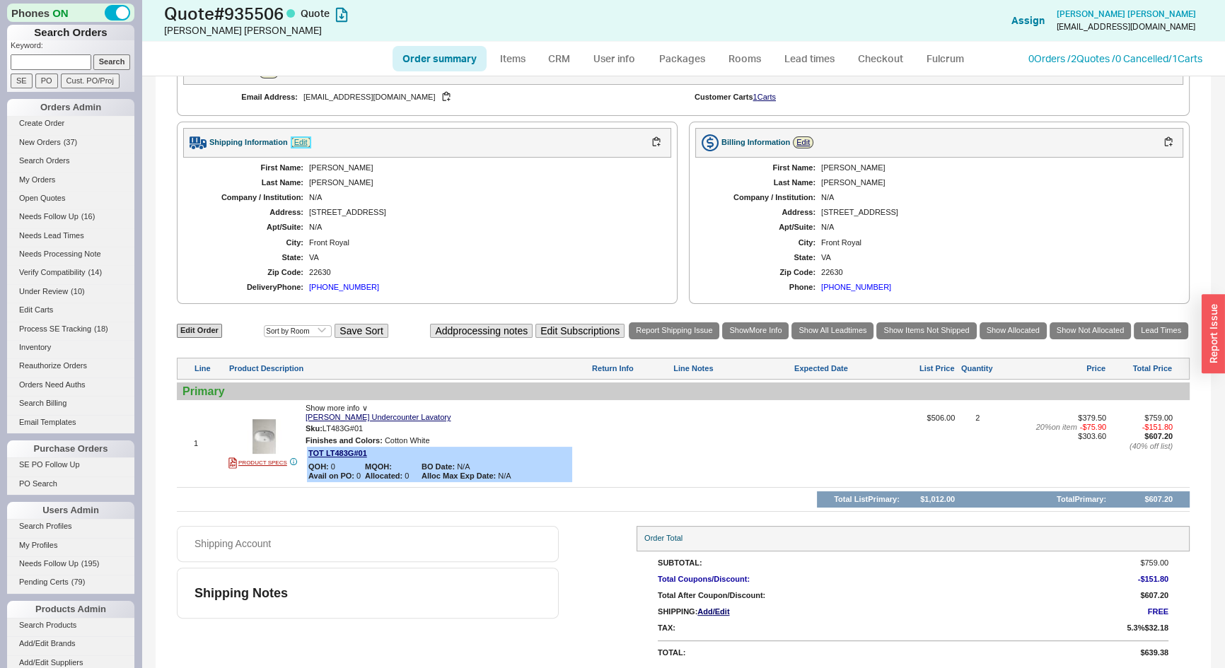
click at [295, 137] on link "Edit" at bounding box center [301, 143] width 21 height 12
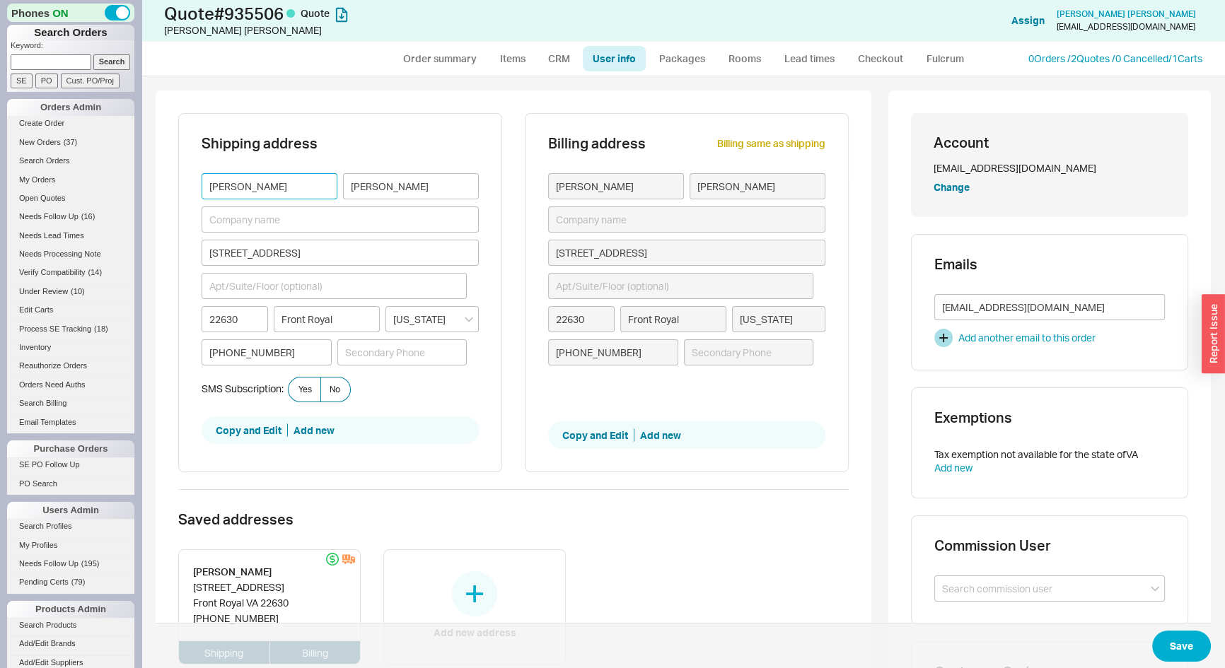
click at [260, 185] on input "Christina" at bounding box center [270, 186] width 136 height 26
paste input "Debbie Harrell"
type input "Debbie Harrell"
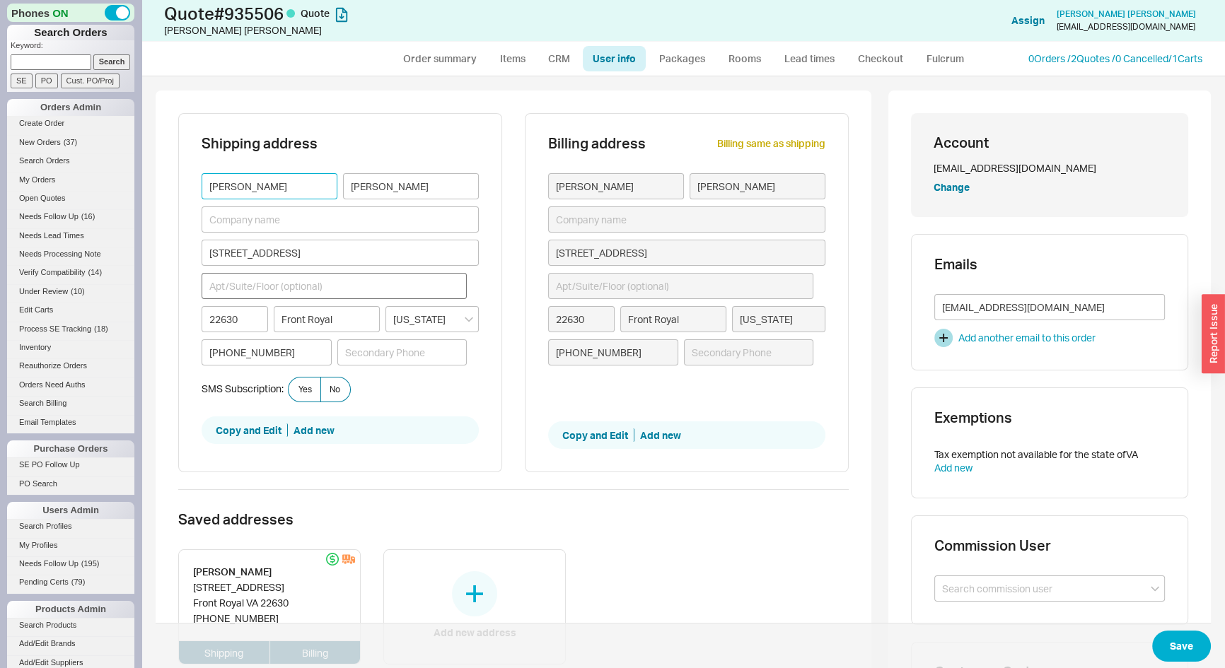
type input "Debbie Harrell"
click at [256, 187] on input "Debbie Harrell" at bounding box center [270, 186] width 136 height 26
type input "Debbie"
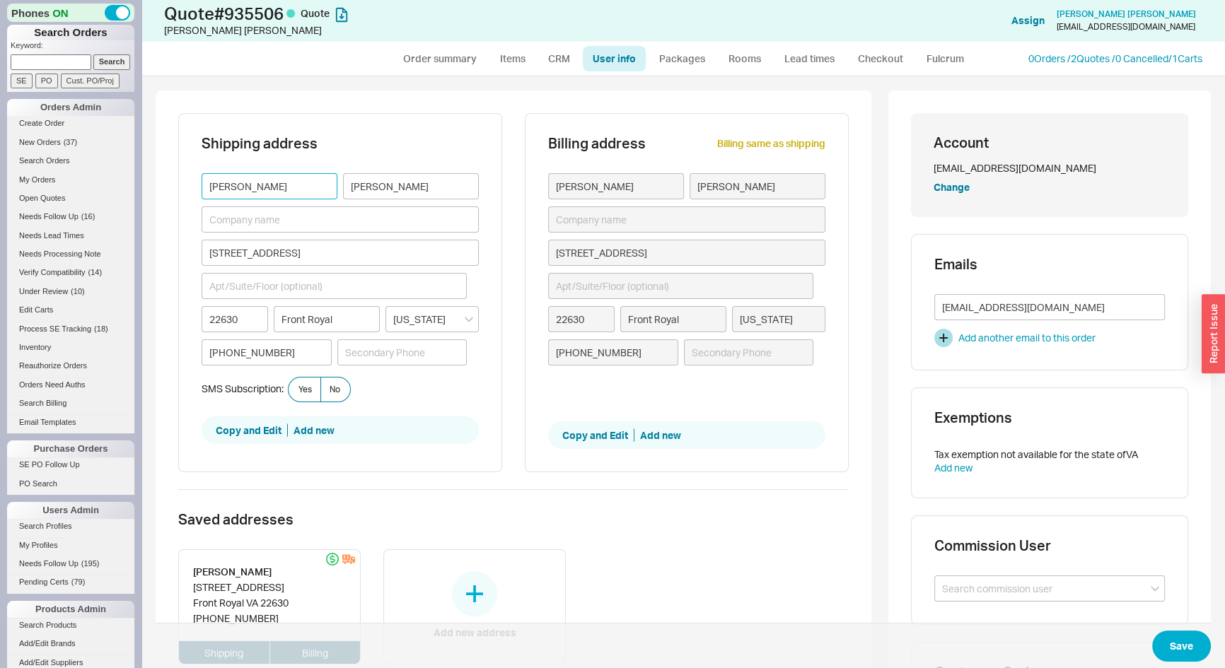
type input "Debbie"
paste input "Harrell"
type input "Harrell"
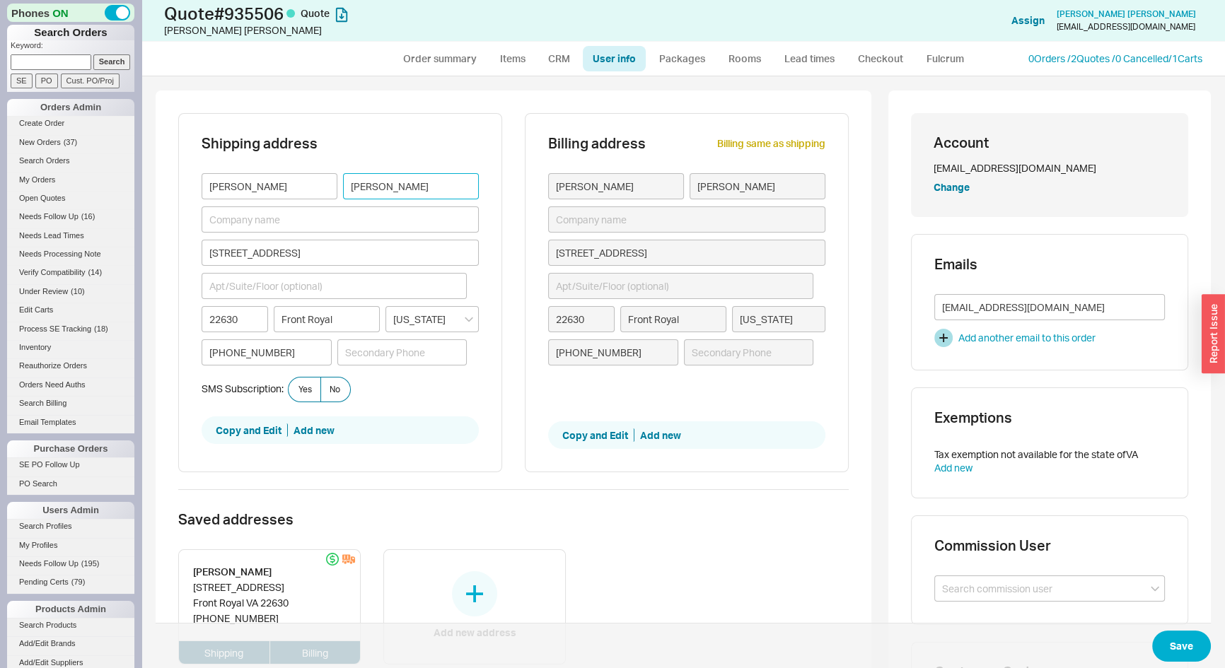
type input "Harrell"
click at [439, 43] on ul "Order summary Items CRM User info Packages Rooms Lead times Checkout Fulcrum" at bounding box center [683, 59] width 593 height 34
click at [436, 50] on link "Order summary" at bounding box center [440, 58] width 94 height 25
select select "*"
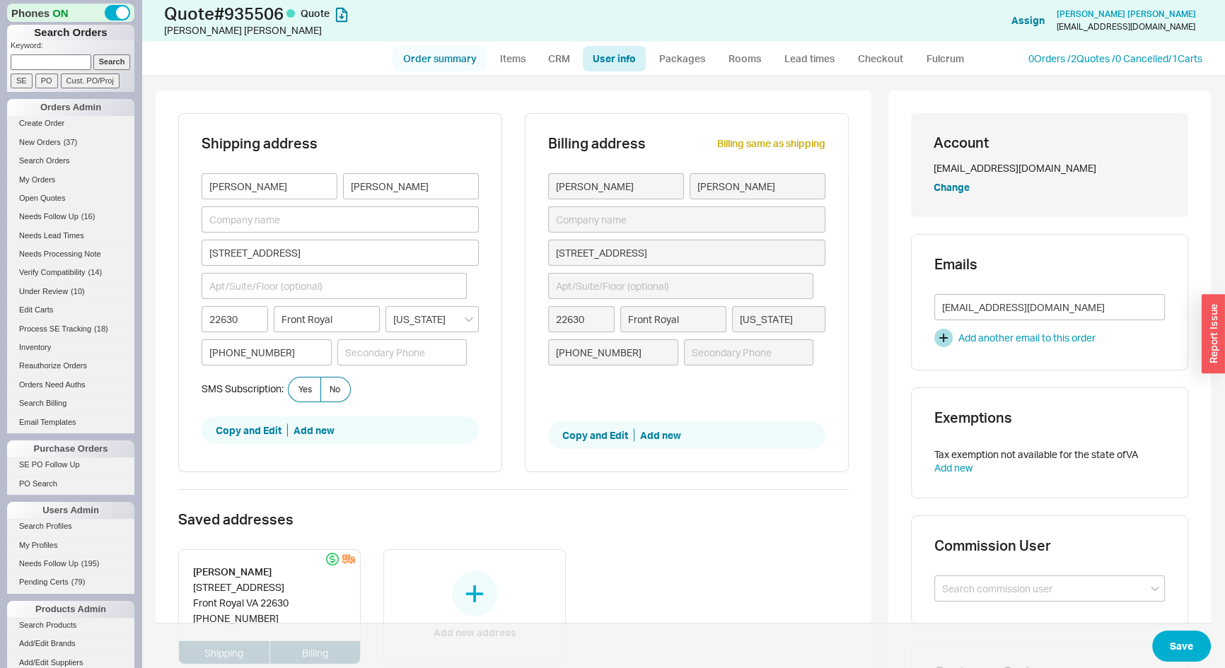
select select "*"
select select "LOW"
select select "3"
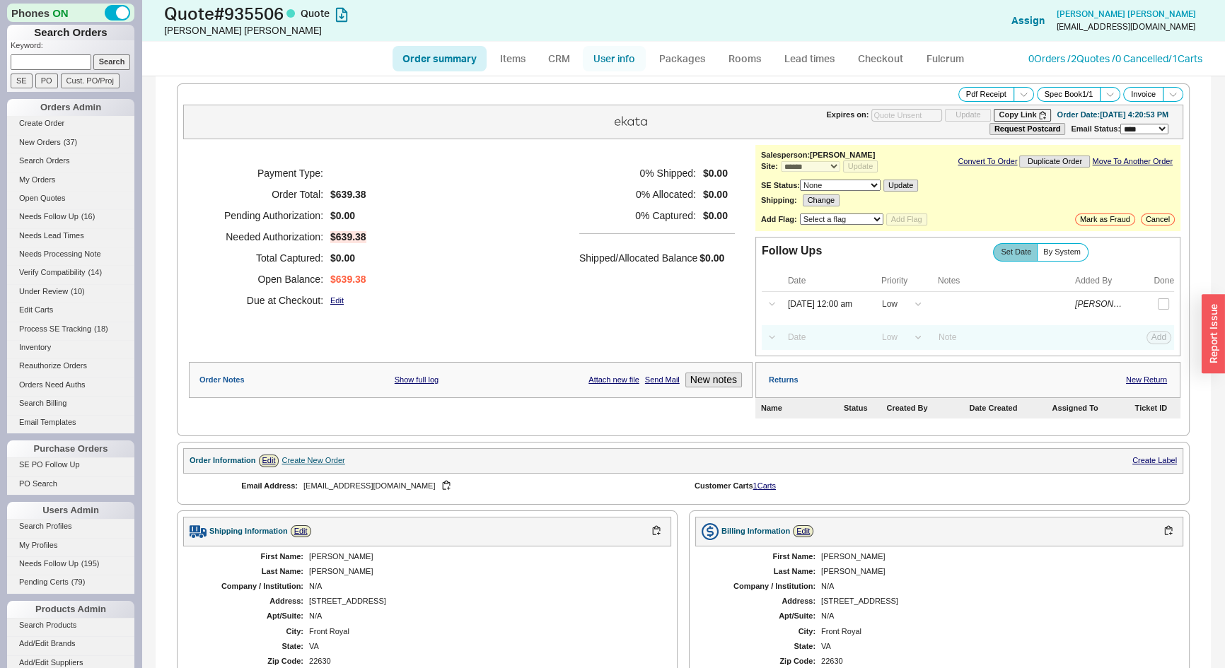
click at [629, 62] on link "User info" at bounding box center [614, 58] width 63 height 25
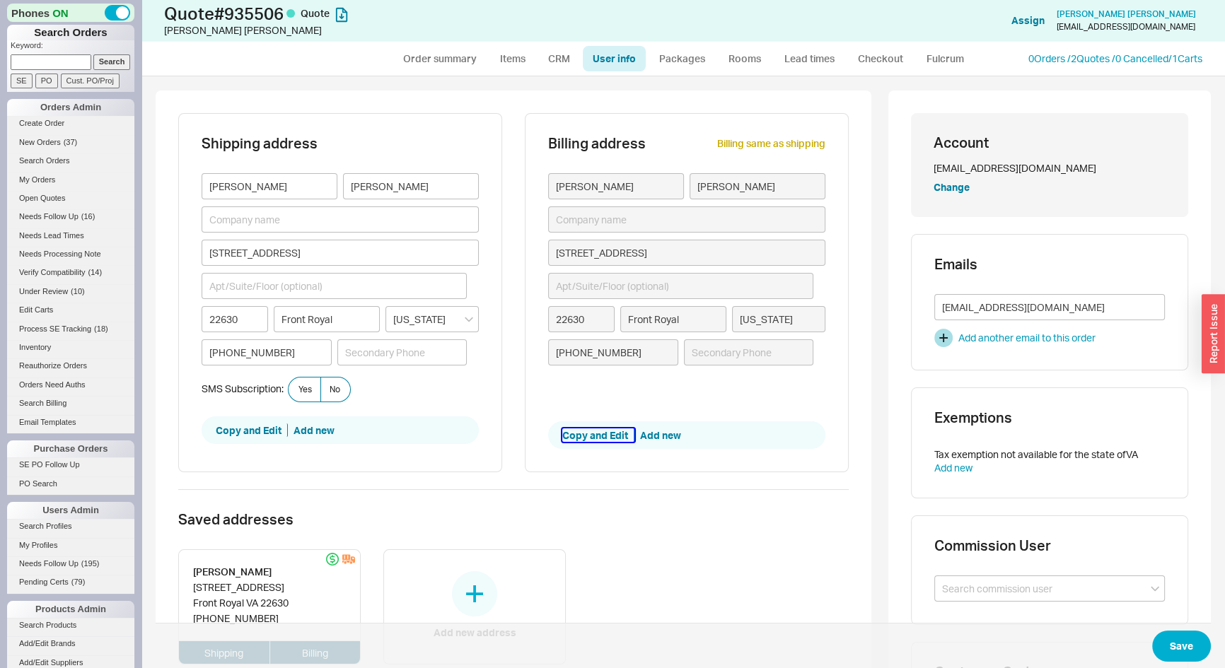
click at [596, 434] on button "Copy and Edit" at bounding box center [598, 436] width 72 height 14
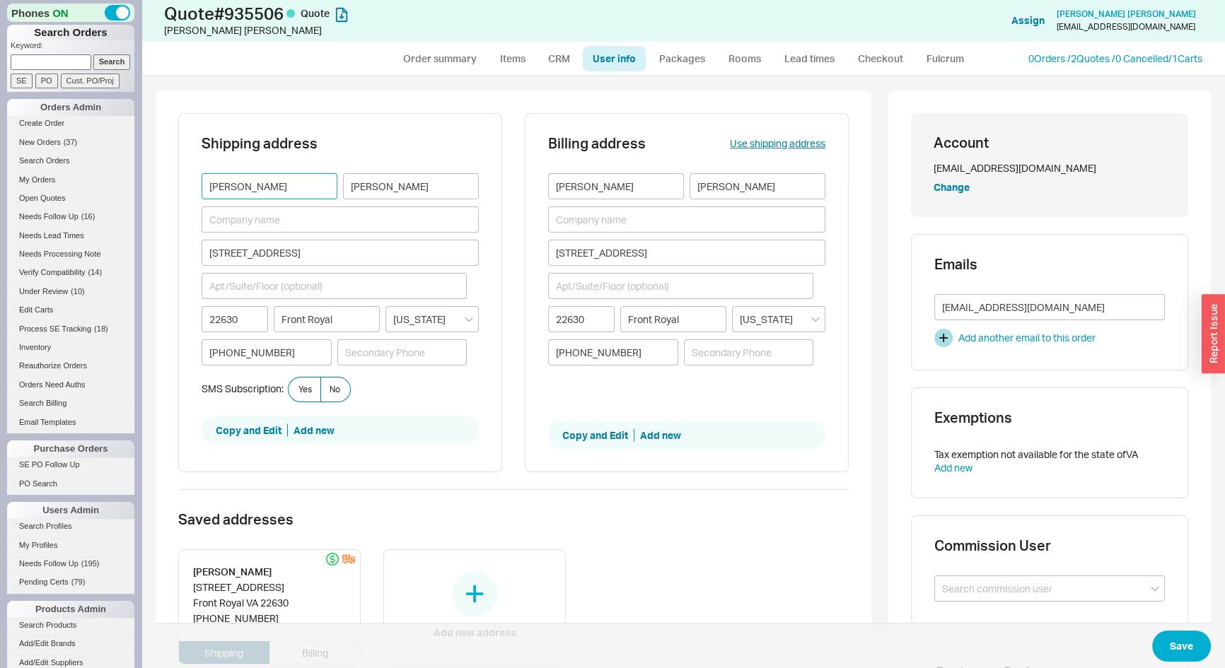
click at [211, 185] on input "Christina" at bounding box center [270, 186] width 136 height 26
paste input "Debbie Harrell"
click at [262, 189] on input "Debbie Harrell" at bounding box center [270, 186] width 136 height 26
click at [262, 188] on input "Debbie Harrell" at bounding box center [270, 186] width 136 height 26
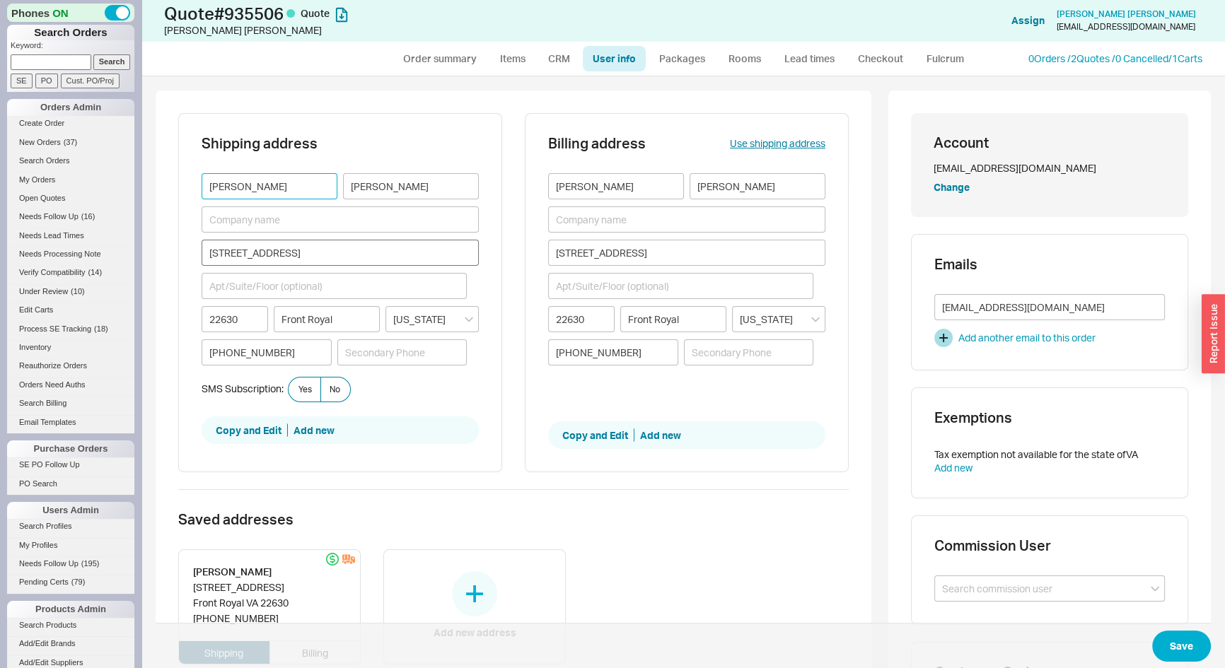
type input "Debbie"
paste input "Harrell"
type input "Harrell"
click at [262, 223] on input at bounding box center [340, 220] width 277 height 26
paste input "Superior Granite"
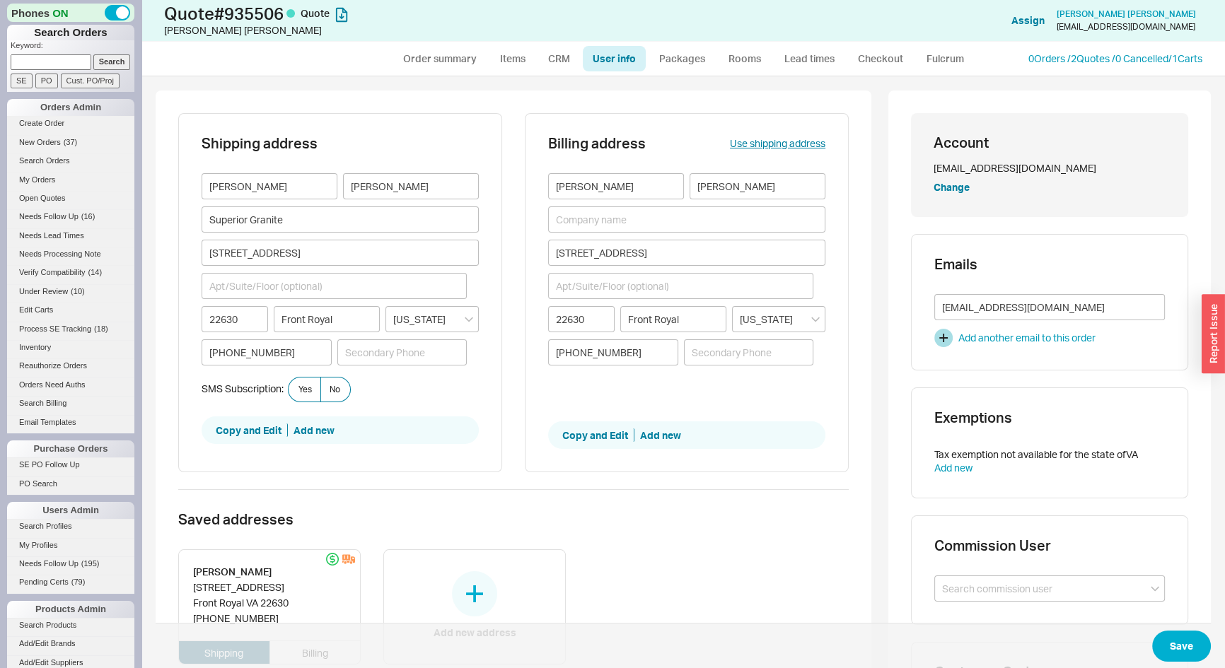
type input "Superior Granite"
click at [365, 184] on input "Harrell" at bounding box center [411, 186] width 136 height 26
click at [364, 183] on input "Harrell" at bounding box center [411, 186] width 136 height 26
click at [280, 182] on input "Debbie" at bounding box center [270, 186] width 136 height 26
paste input "Harrell"
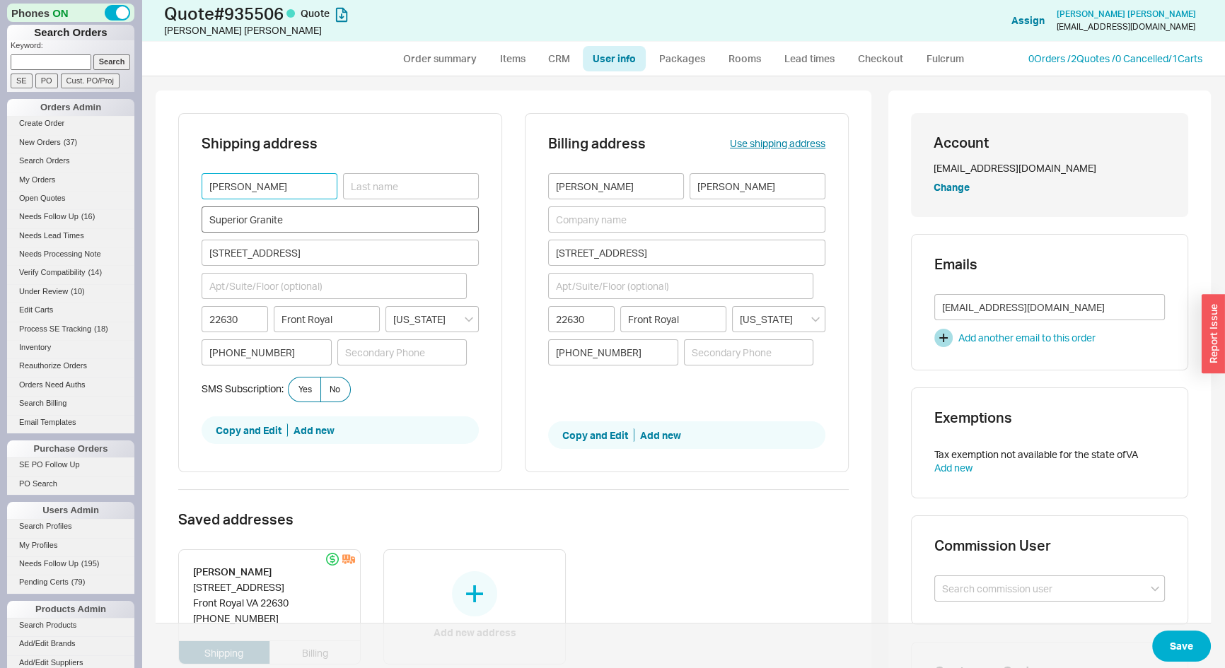
type input "Debbie Harrell"
drag, startPoint x: 204, startPoint y: 211, endPoint x: 228, endPoint y: 216, distance: 24.6
click at [190, 209] on div "Shipping address Debbie Harrell Superior Granite 635 Harmony Manor Drive 22630 …" at bounding box center [340, 293] width 324 height 360
paste input "Superior Granite"
type input "Superior Granite"
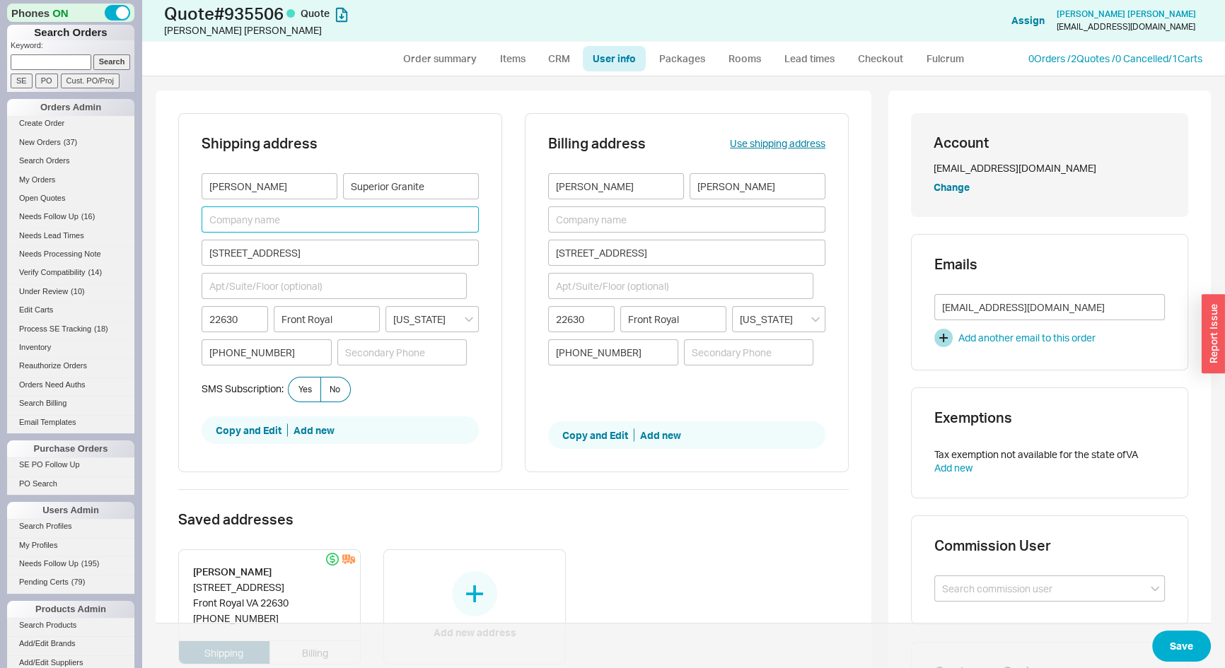
paste input "c/o Christina Smith"
type input "c/o Christina Smith"
paste input "7011 Pine Forest Rd"
type input "7011 Pine Forest Rd"
click at [317, 287] on input "7011 Pine Forest Rd" at bounding box center [334, 286] width 265 height 26
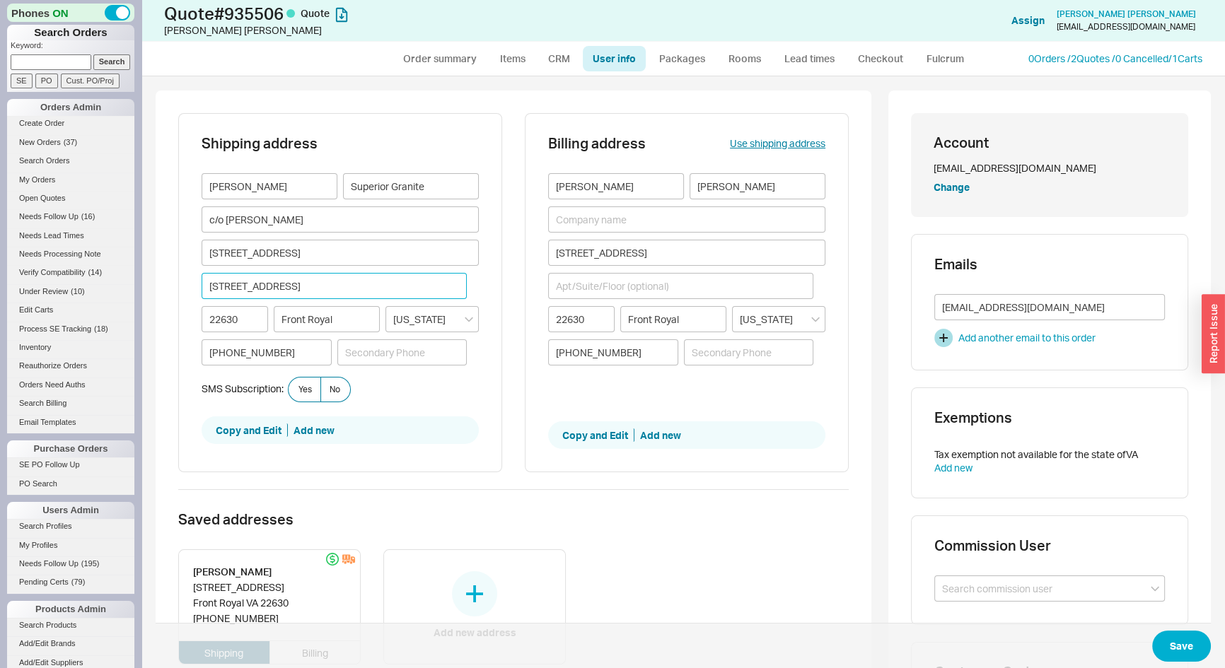
click at [317, 287] on input "7011 Pine Forest Rd" at bounding box center [334, 286] width 265 height 26
click at [337, 253] on input "635 Harmony Manor Drive" at bounding box center [340, 253] width 277 height 26
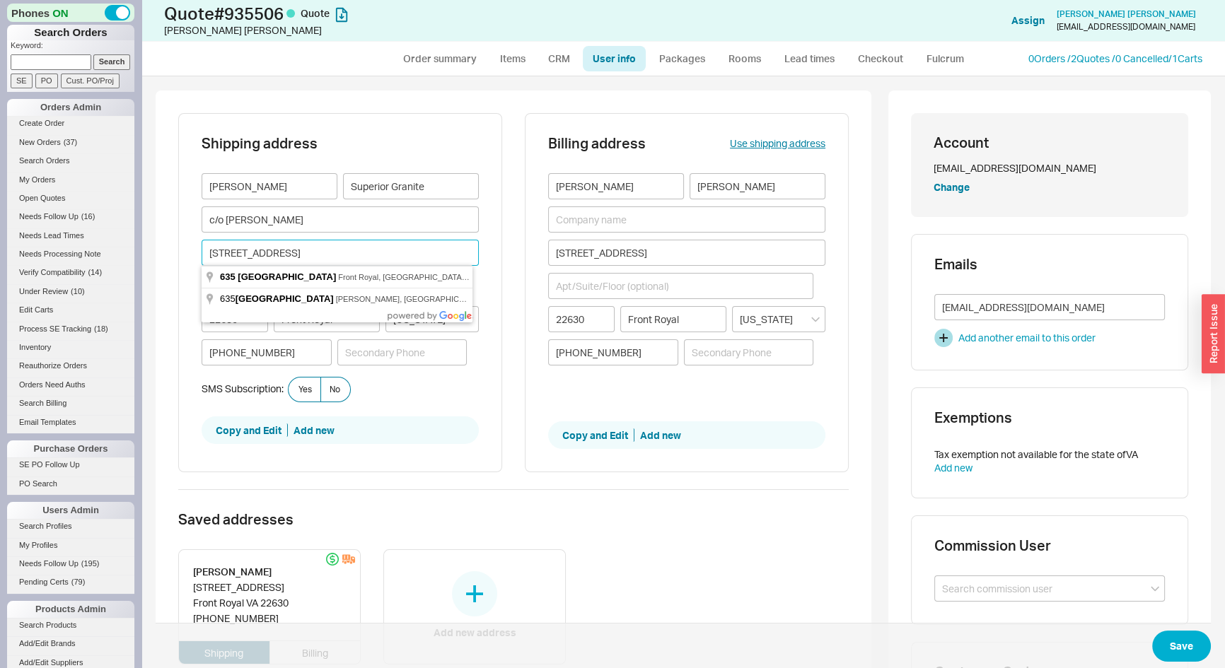
paste input "7011 Pine Forest Rd"
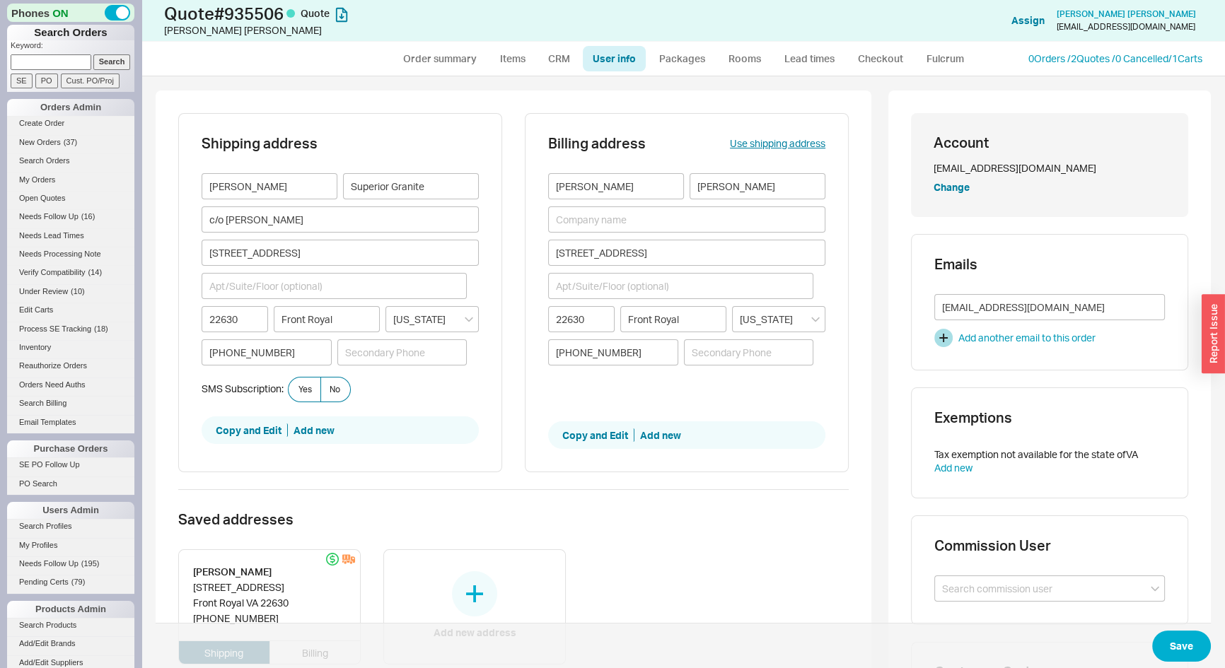
type input "7011 Pine Forest Road"
type input "32526"
type input "Pensacola"
type input "Florida"
click at [342, 391] on label "No" at bounding box center [335, 389] width 30 height 25
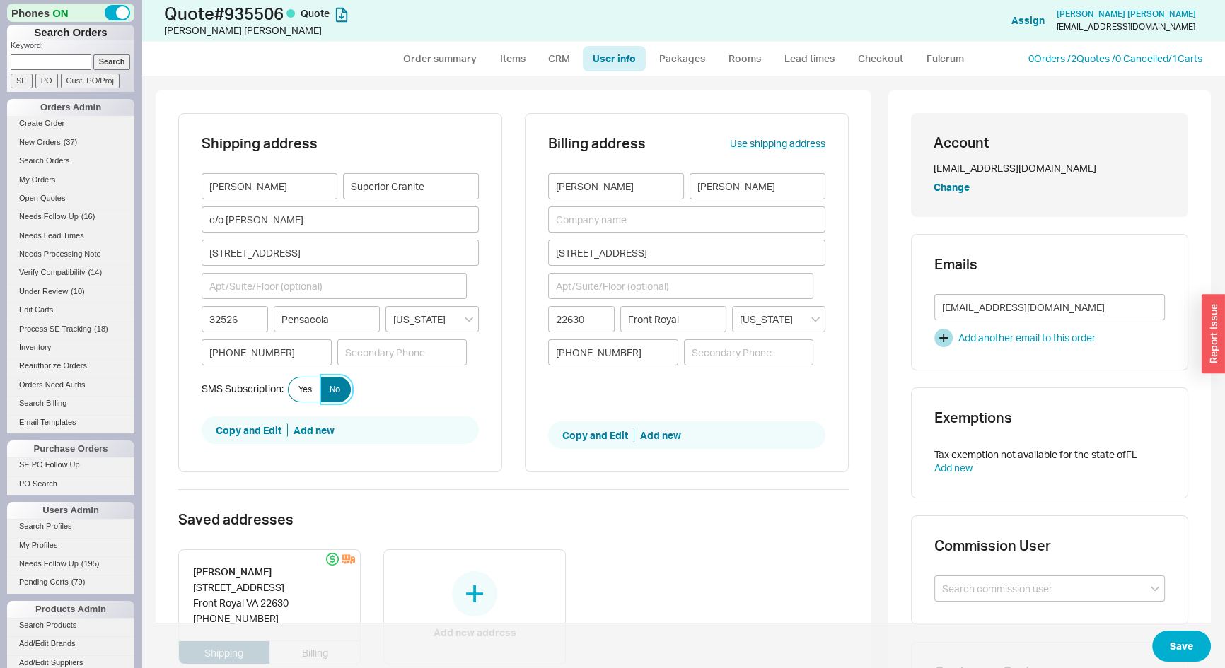
click at [0, 0] on input "No" at bounding box center [0, 0] width 0 height 0
click at [1180, 649] on button "Save" at bounding box center [1181, 646] width 59 height 31
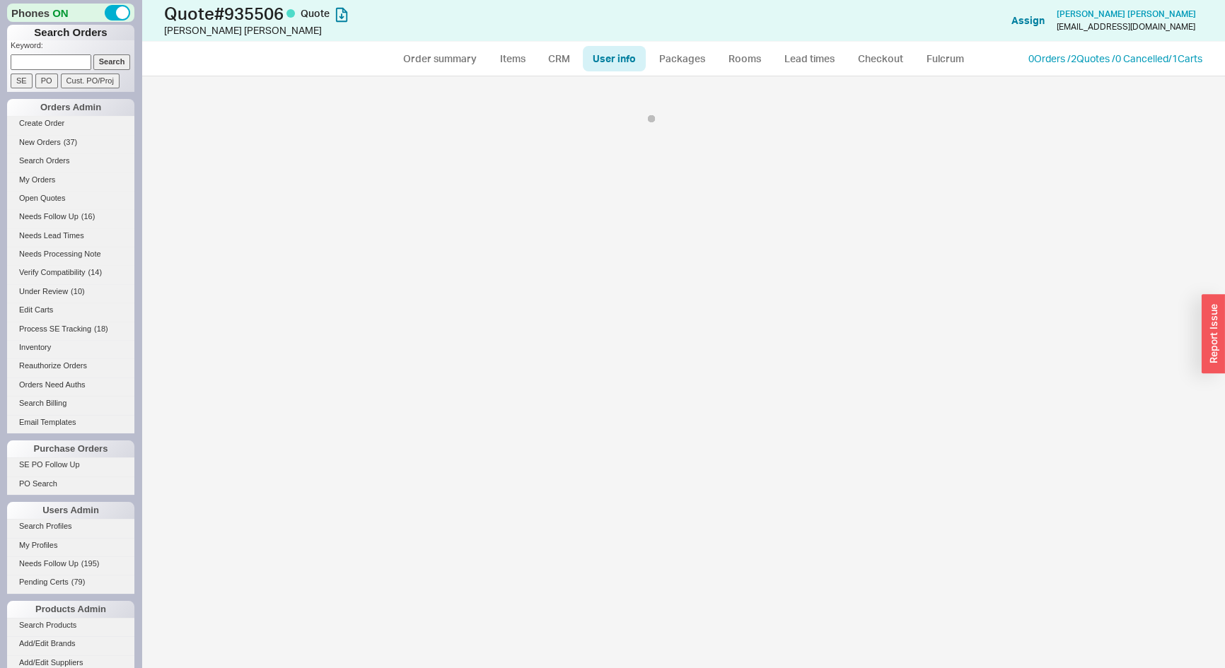
select select "*"
select select "LOW"
select select "3"
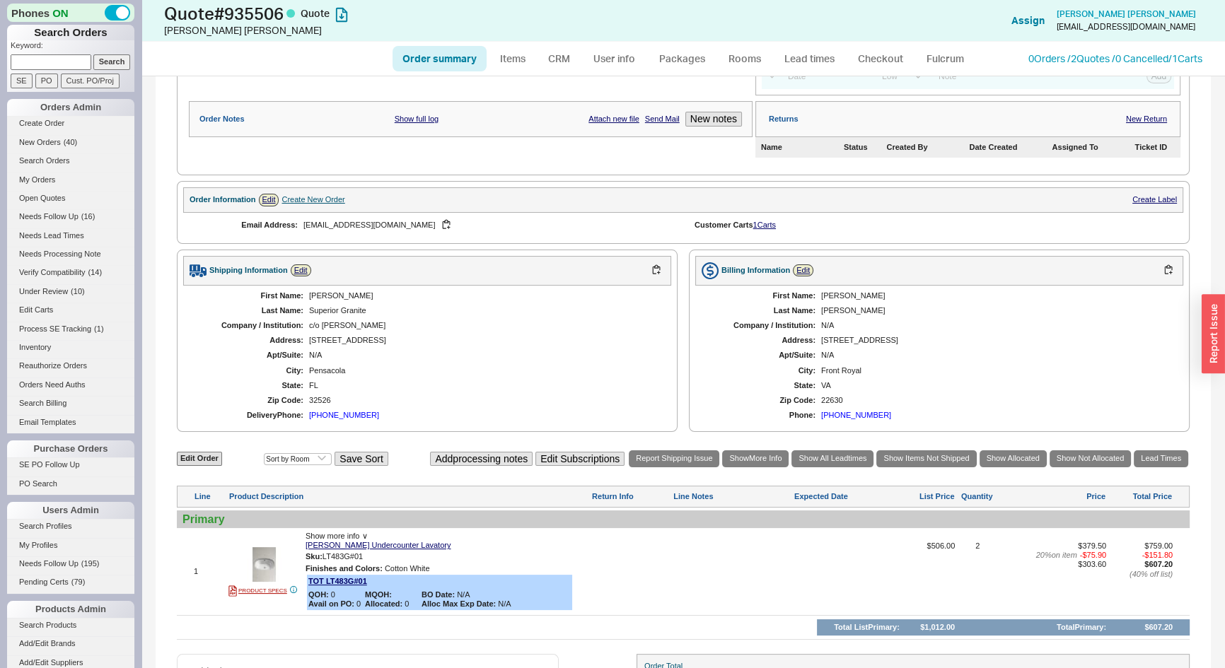
scroll to position [389, 0]
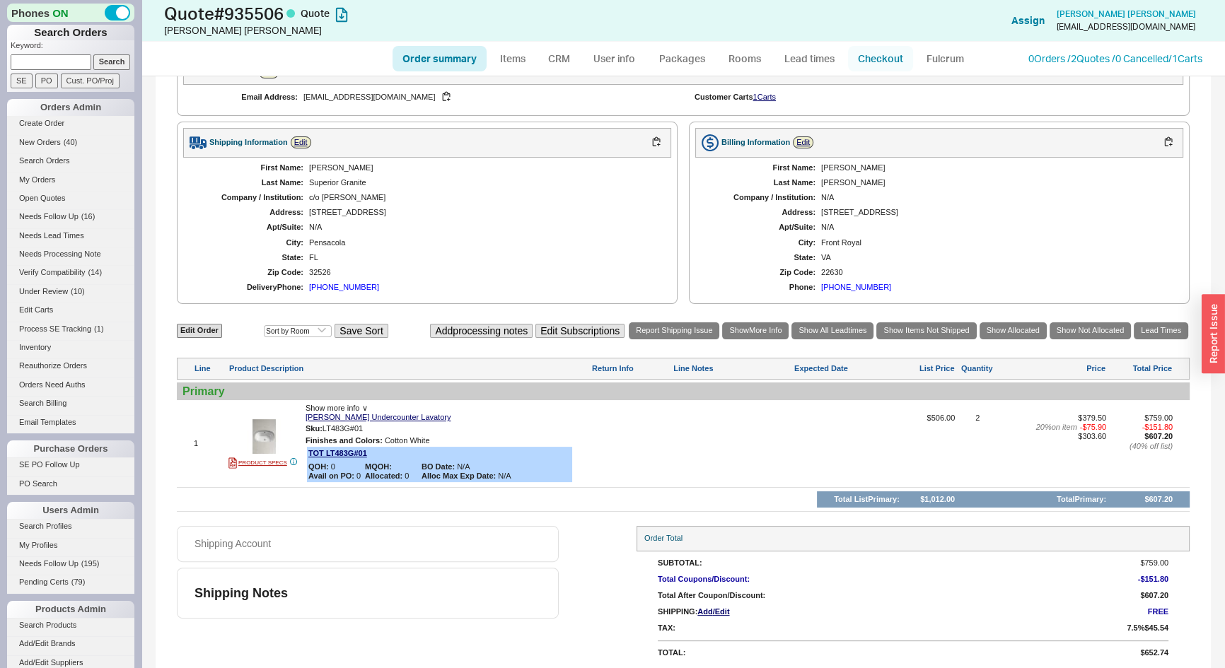
click at [881, 63] on link "Checkout" at bounding box center [880, 58] width 65 height 25
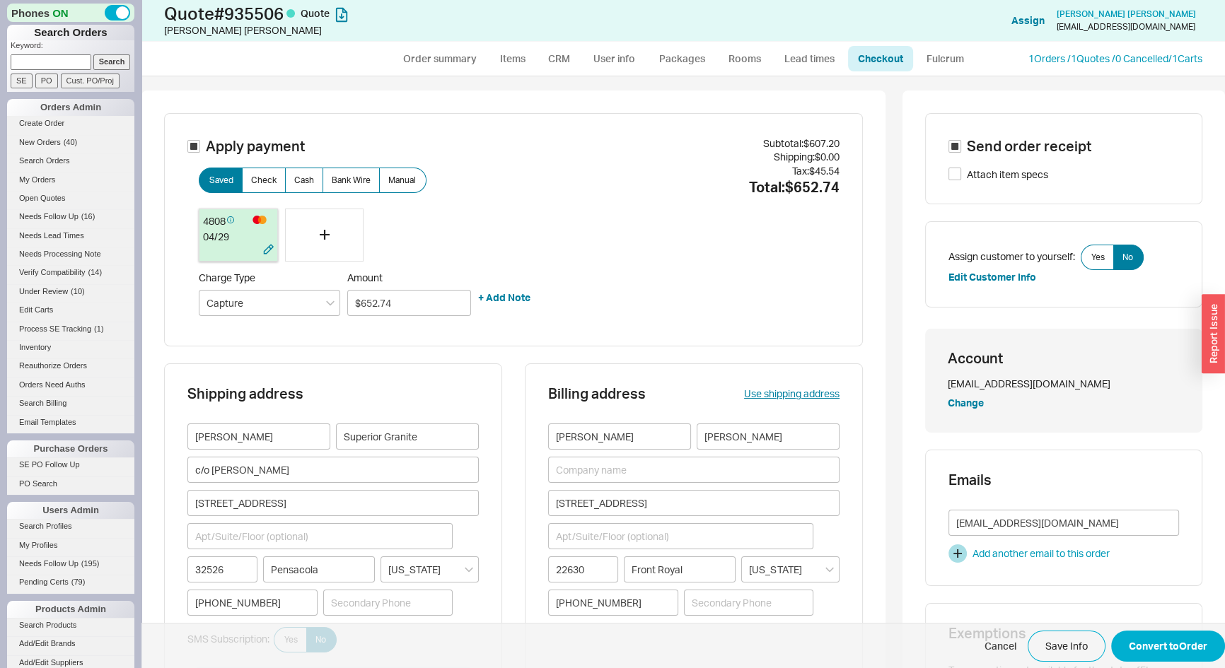
click at [234, 250] on div at bounding box center [224, 251] width 42 height 14
click at [1157, 644] on button "Convert to Order" at bounding box center [1168, 646] width 114 height 31
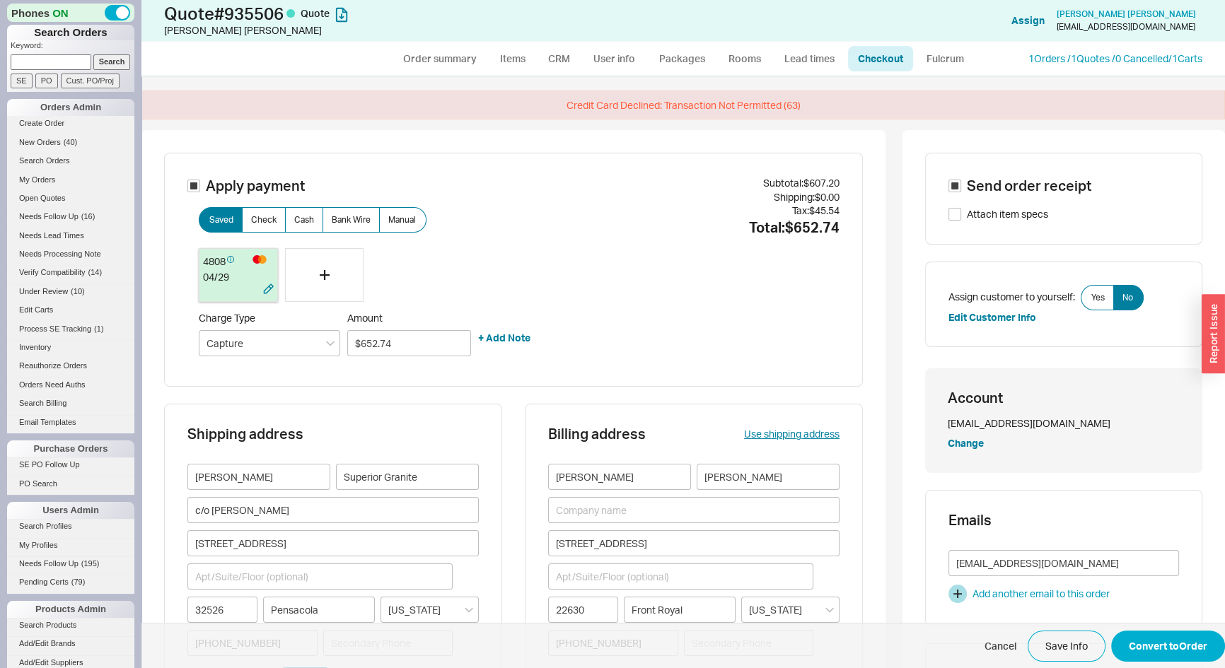
click at [219, 288] on div at bounding box center [224, 291] width 42 height 14
click at [1164, 647] on button "Convert to Order" at bounding box center [1168, 646] width 114 height 31
drag, startPoint x: 436, startPoint y: 50, endPoint x: 668, endPoint y: 62, distance: 231.7
click at [436, 49] on link "Order summary" at bounding box center [440, 58] width 94 height 25
select select "*"
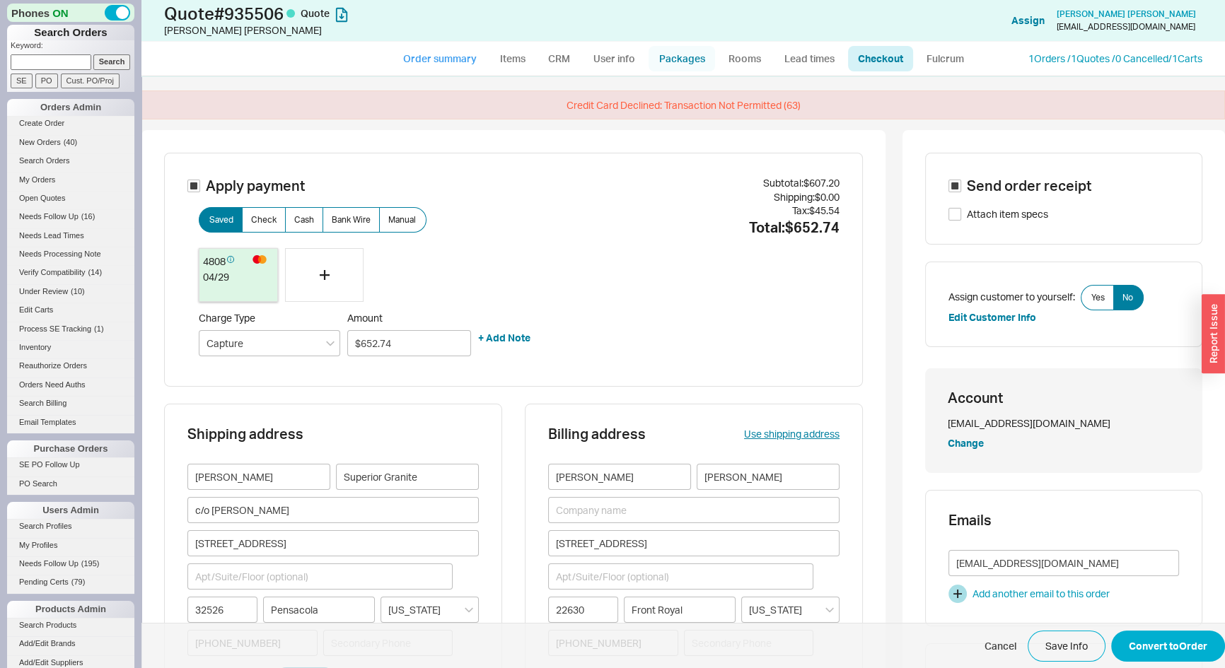
select select "*"
select select "LOW"
select select "3"
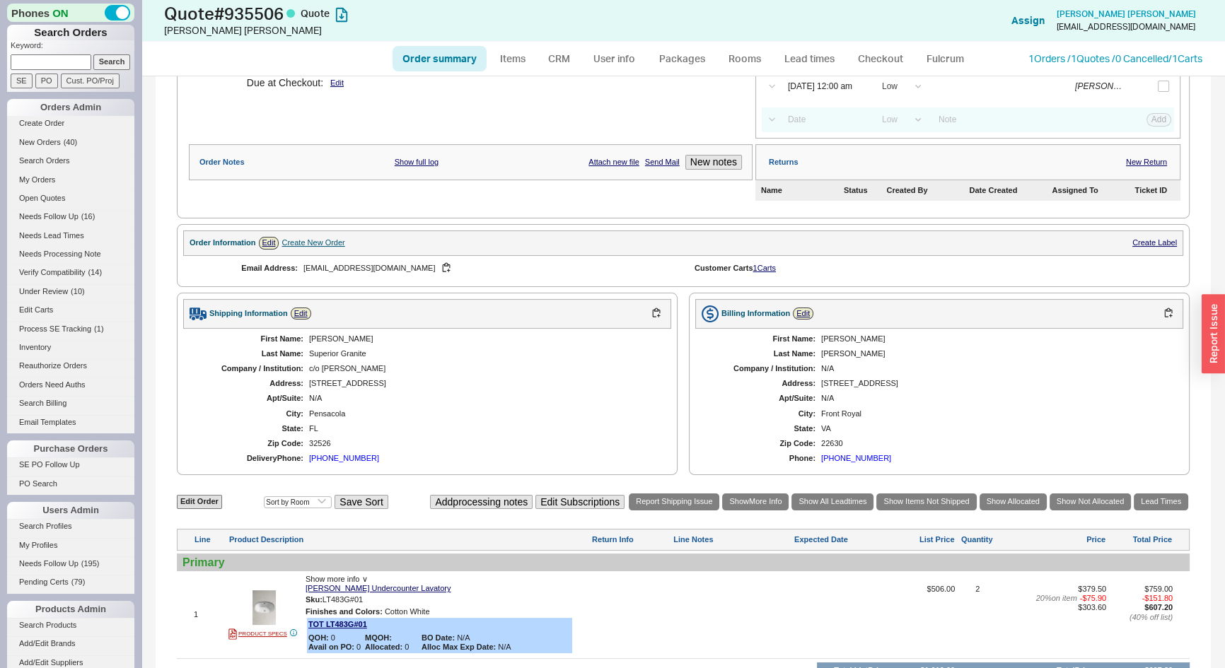
scroll to position [389, 0]
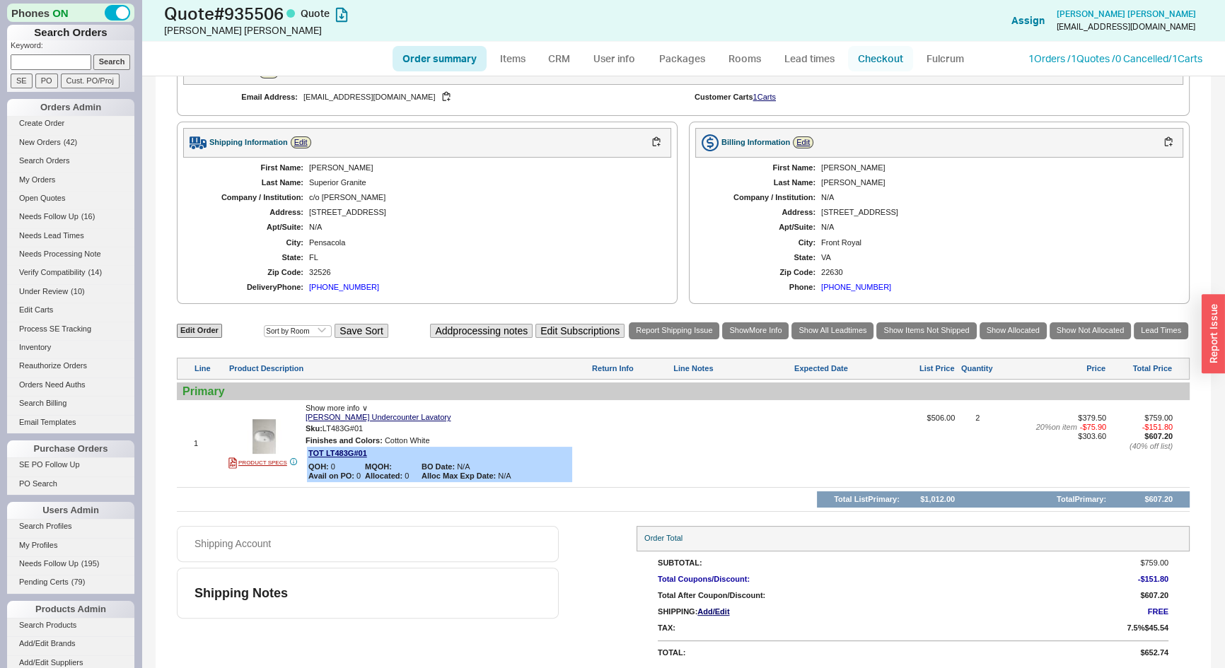
click at [900, 57] on link "Checkout" at bounding box center [880, 58] width 65 height 25
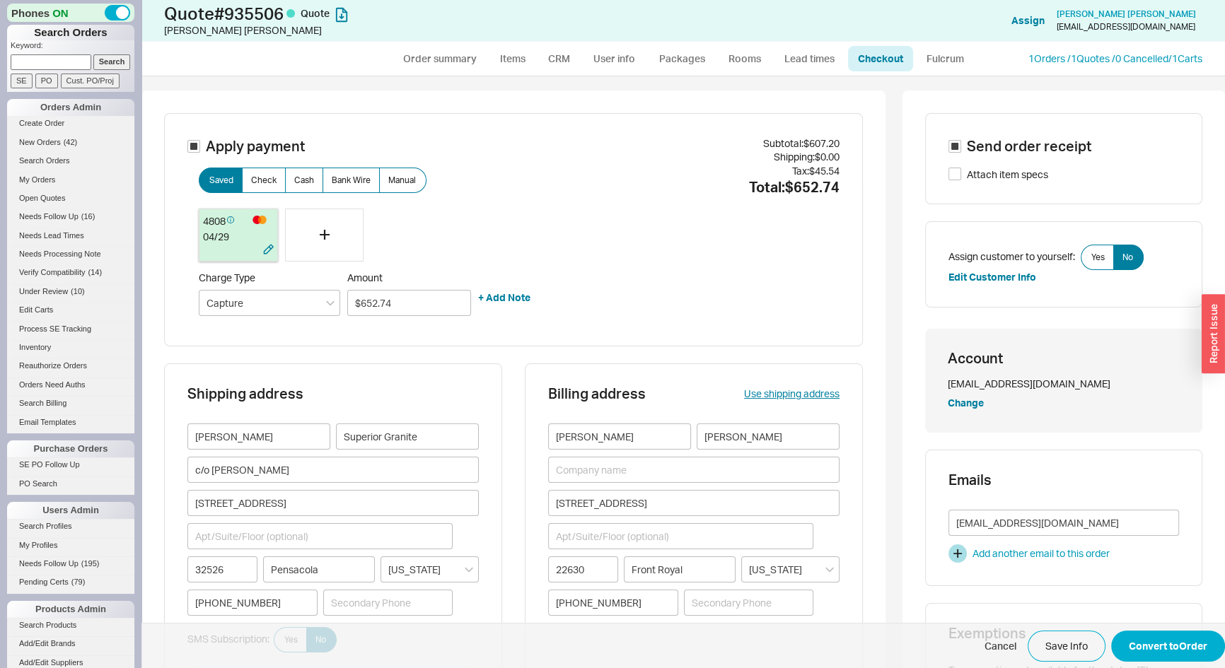
click at [217, 247] on div at bounding box center [224, 251] width 42 height 14
click at [1153, 651] on button "Convert to Order" at bounding box center [1168, 646] width 114 height 31
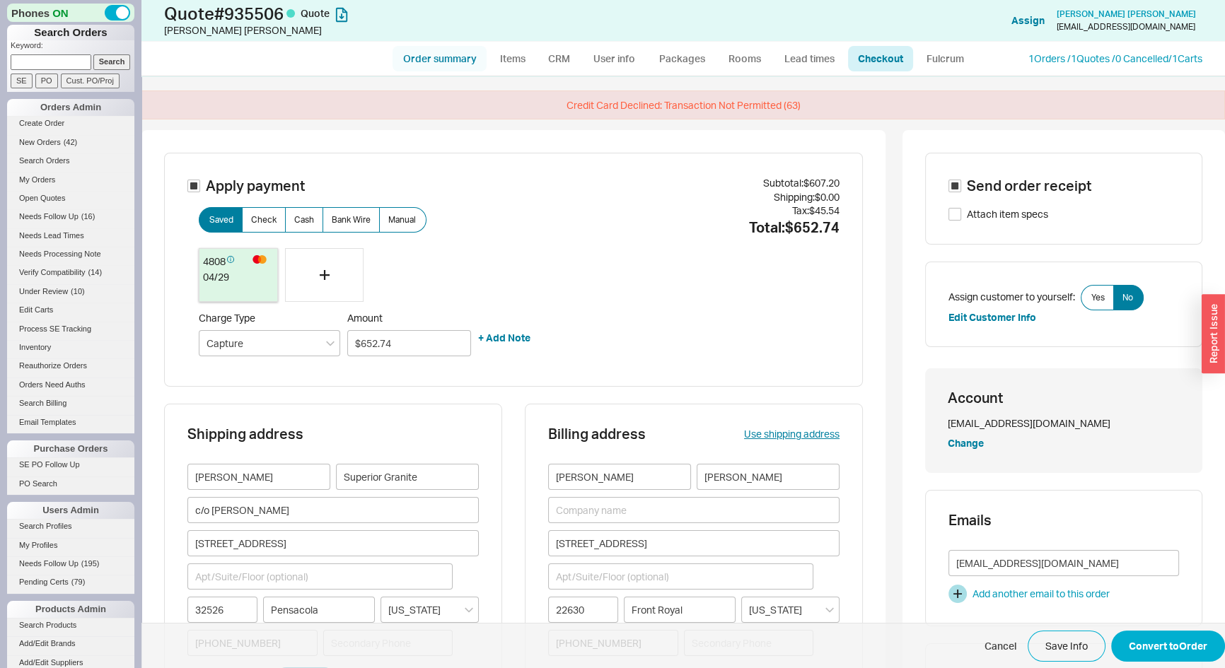
click at [439, 62] on link "Order summary" at bounding box center [440, 58] width 94 height 25
select select "*"
select select "LOW"
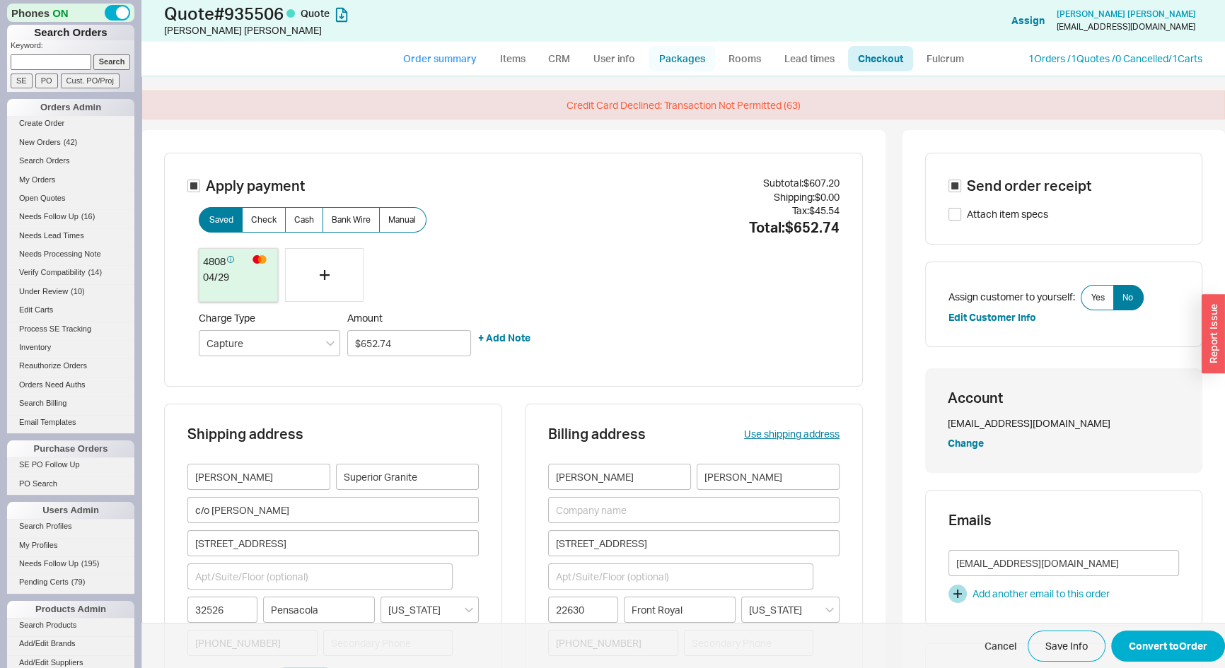
select select "3"
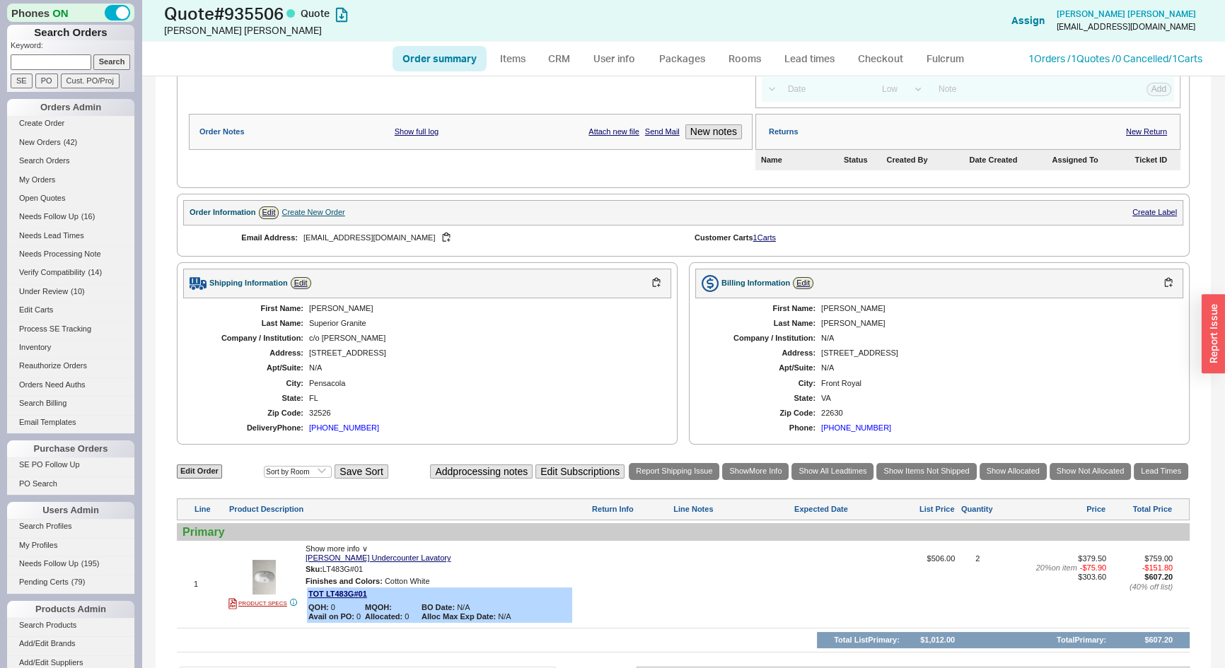
scroll to position [389, 0]
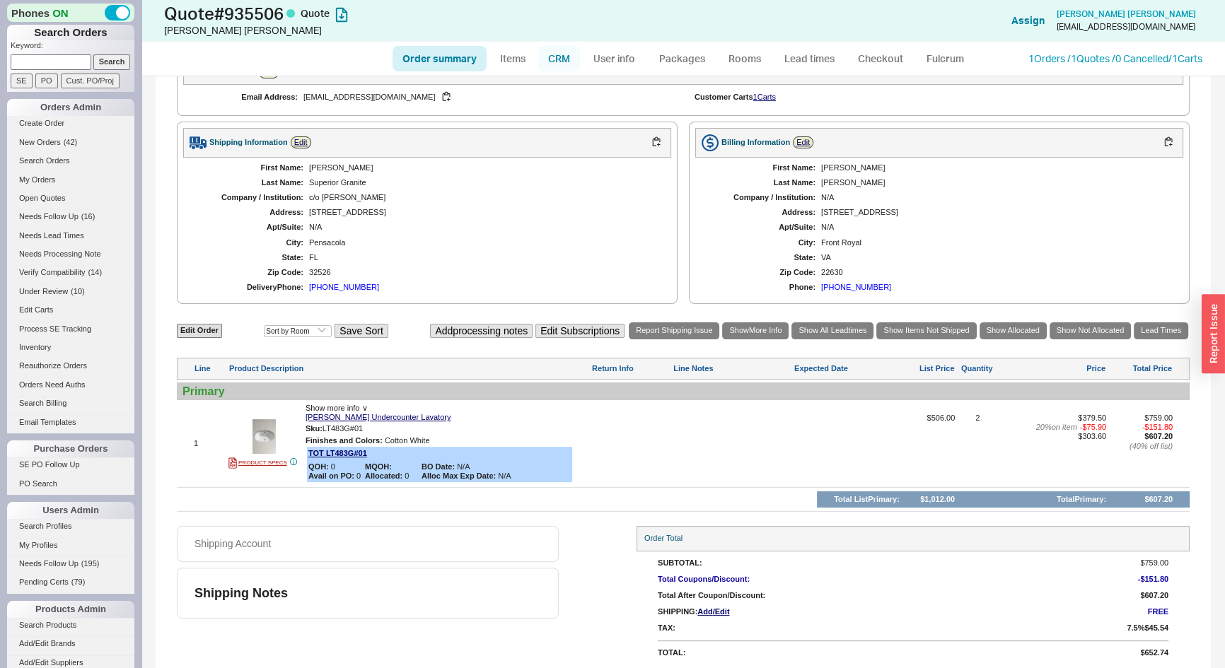
click at [552, 69] on link "CRM" at bounding box center [559, 58] width 42 height 25
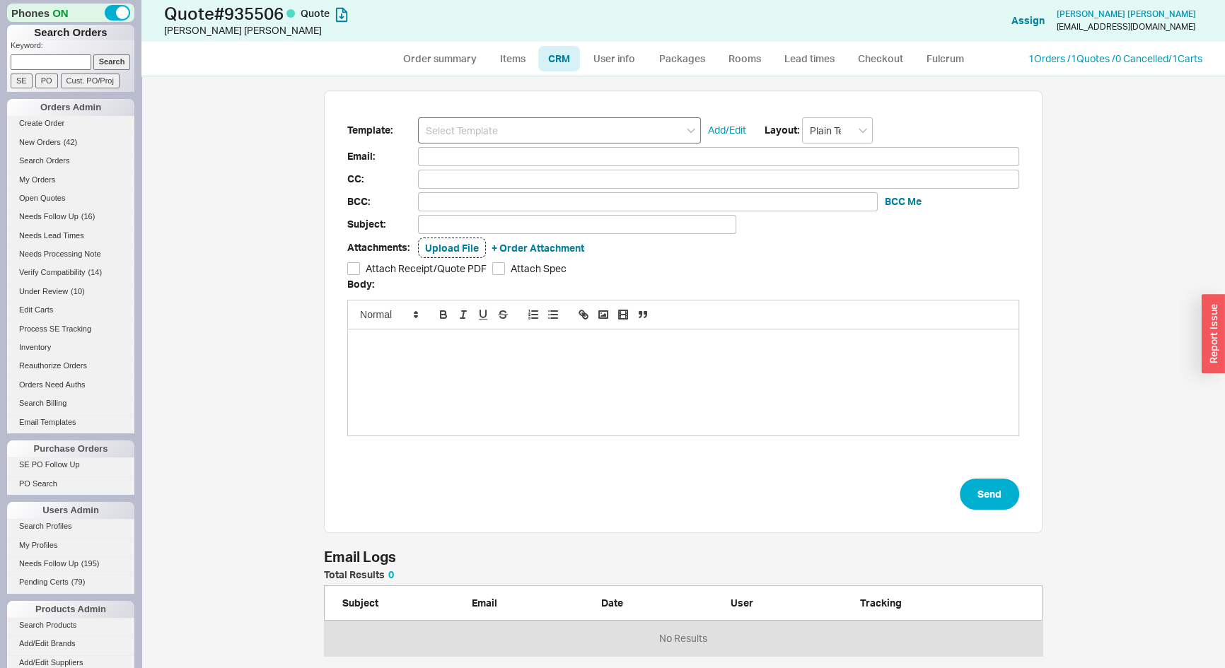
scroll to position [582, 1064]
click at [551, 121] on input at bounding box center [559, 130] width 283 height 26
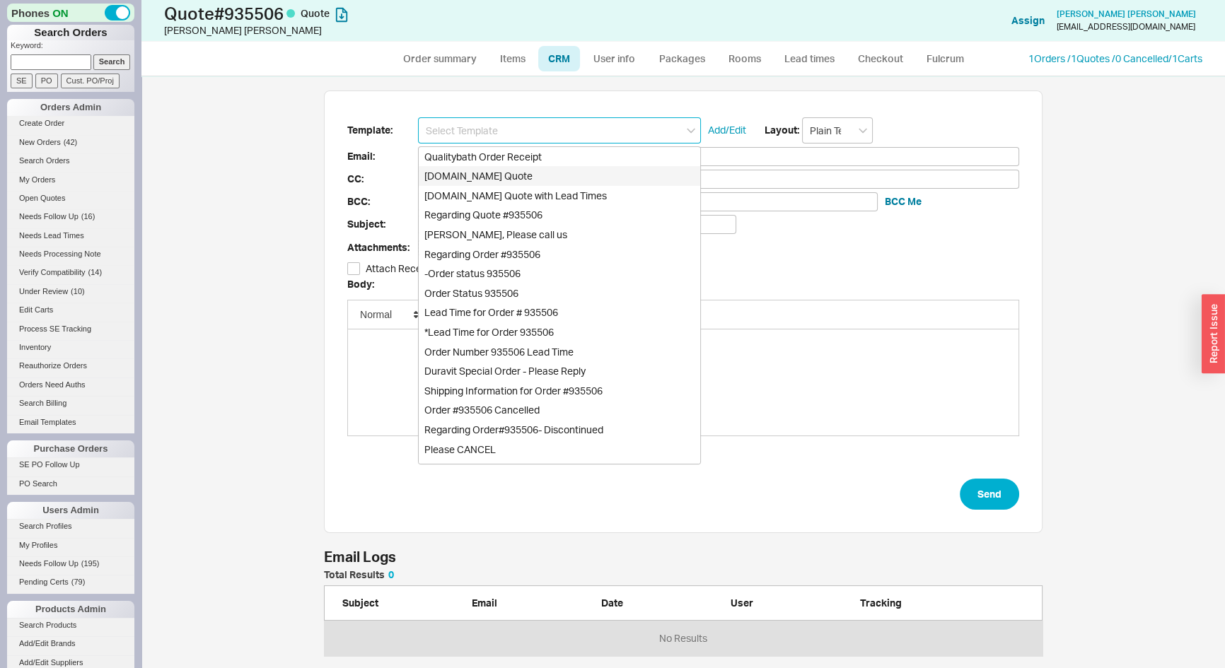
drag, startPoint x: 518, startPoint y: 178, endPoint x: 538, endPoint y: 186, distance: 21.5
click at [518, 178] on div "Qualitybath.com Quote" at bounding box center [560, 176] width 282 height 20
type input "Qualitybath.com Quote"
type input "Receipt"
type input "christinalsmith@outlook.com"
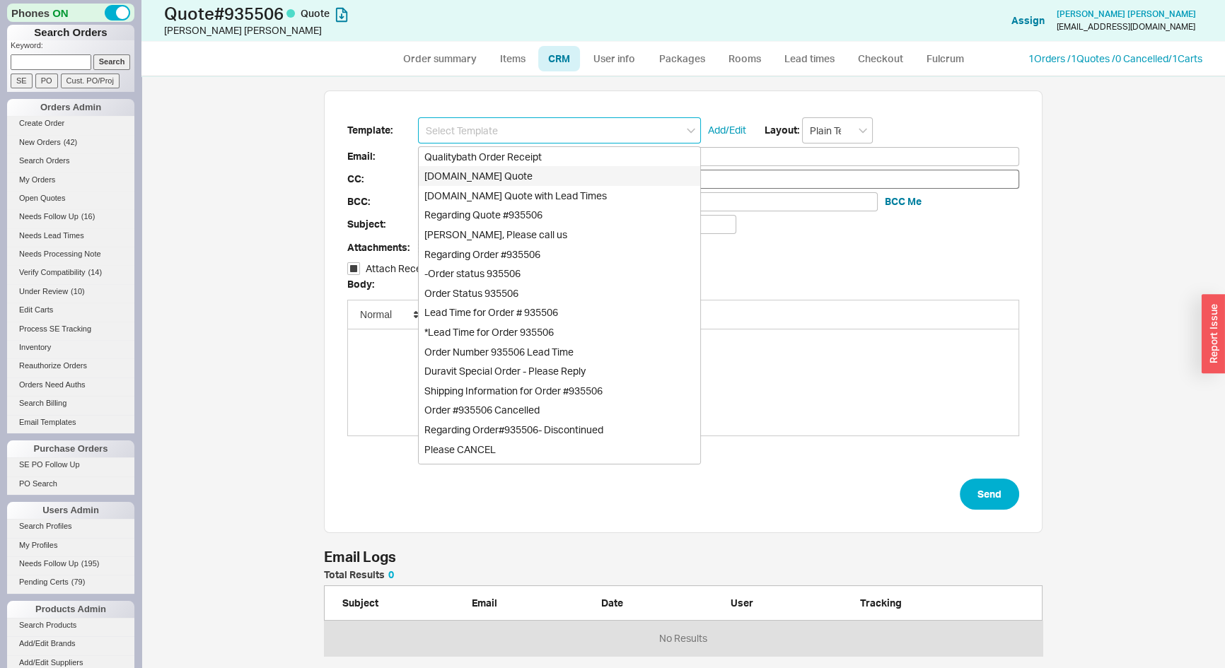
type input "christinalsmith@outlook.com"
type input "Quality Bath Quote #935506"
checkbox input "true"
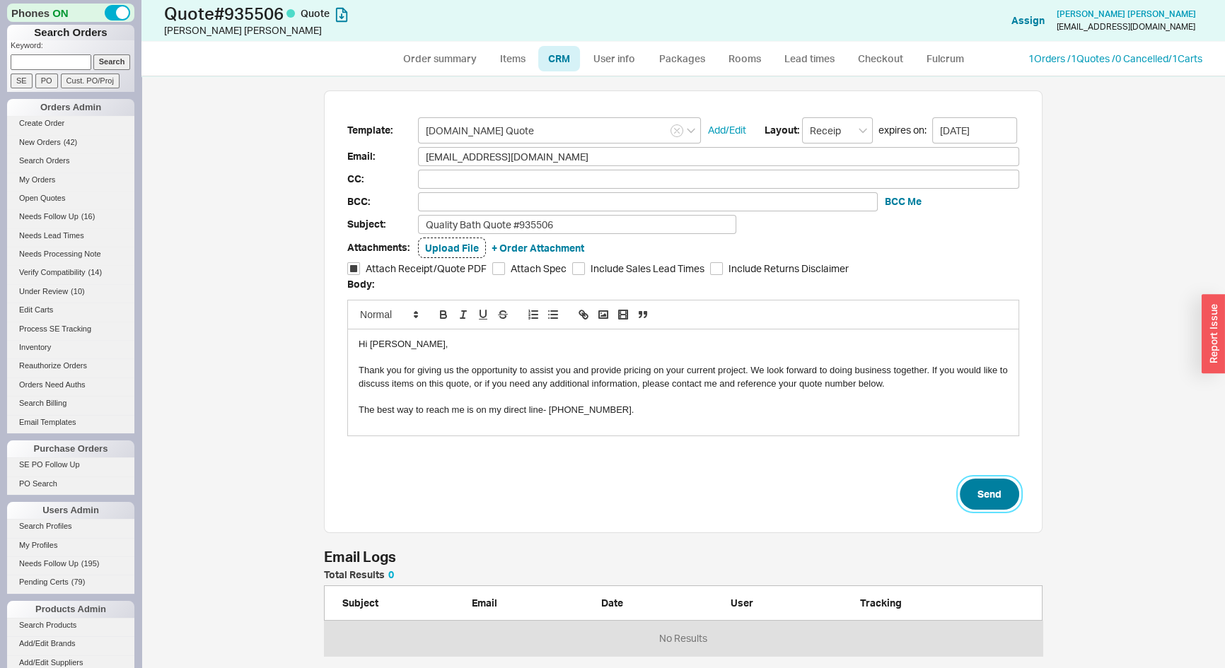
click at [999, 489] on button "Send" at bounding box center [989, 494] width 59 height 31
select select "*"
select select "LOW"
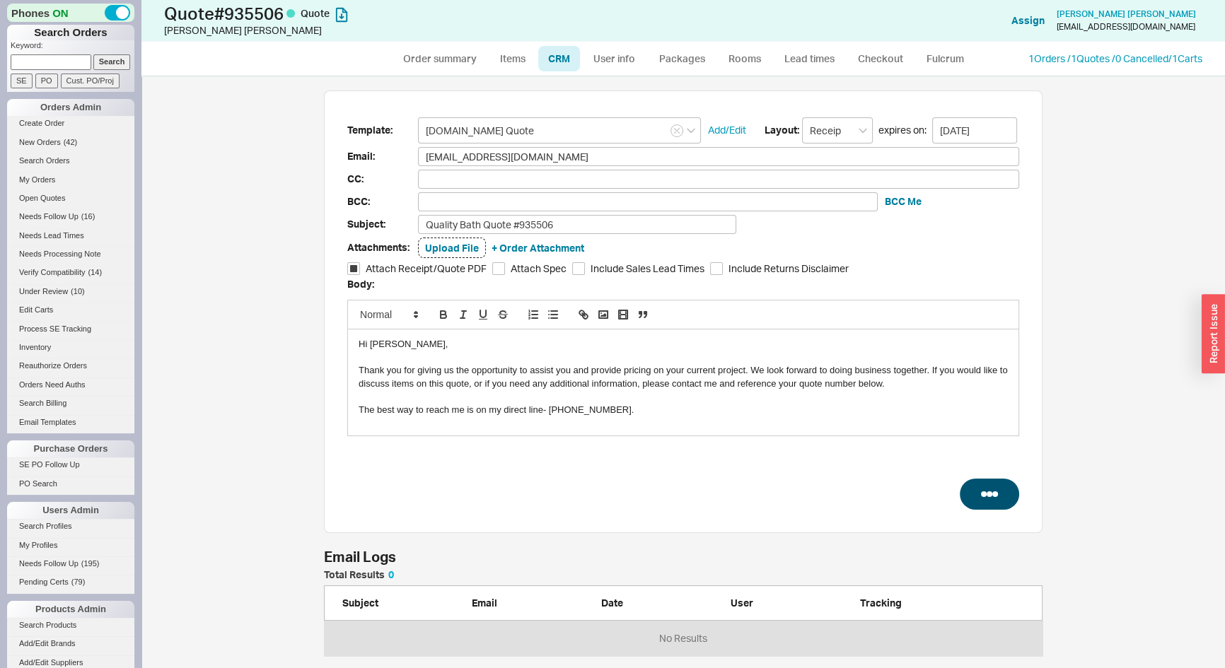
select select "3"
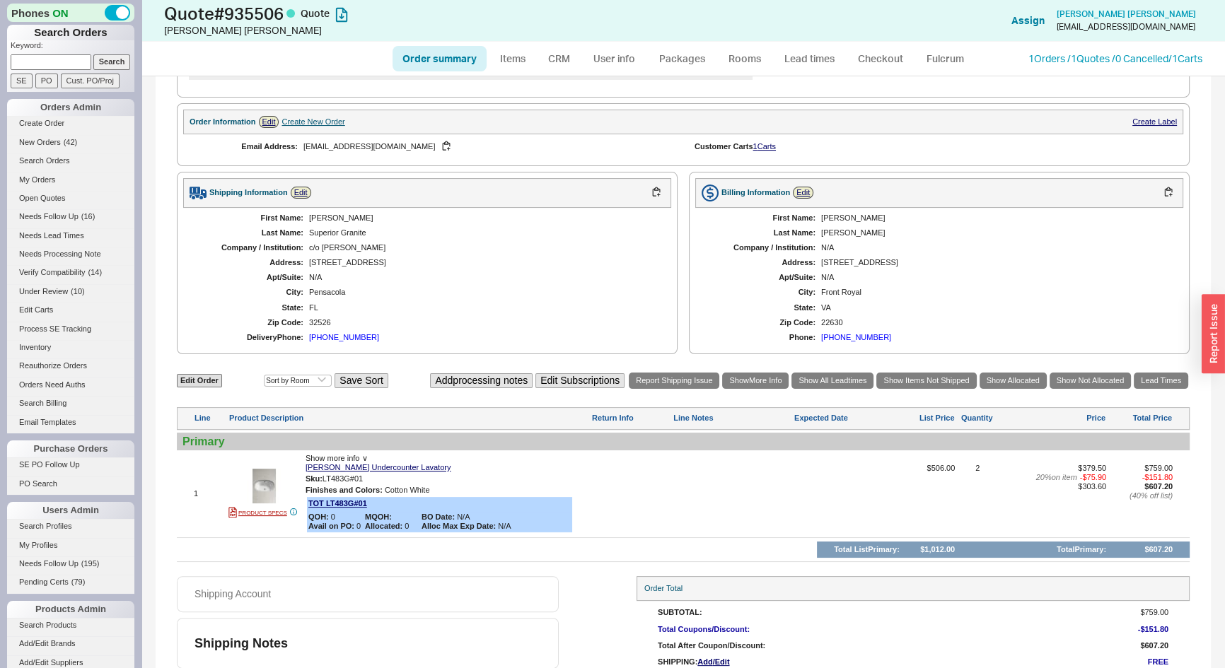
scroll to position [395, 0]
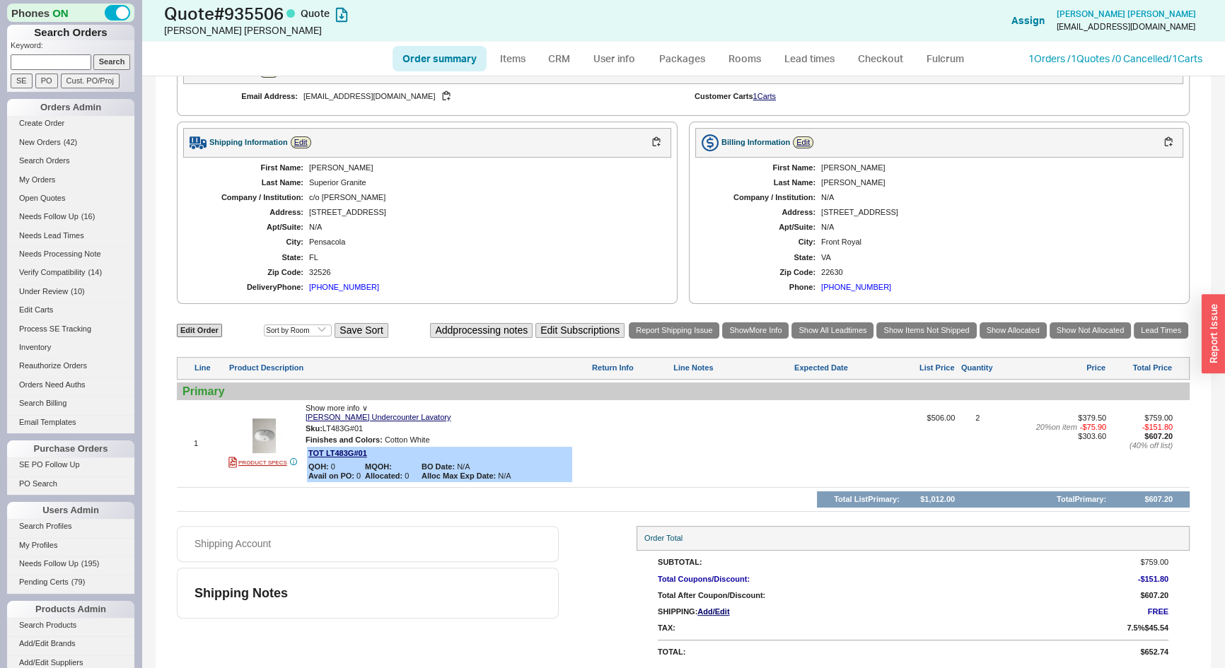
click at [729, 608] on span "Add /Edit" at bounding box center [713, 612] width 32 height 9
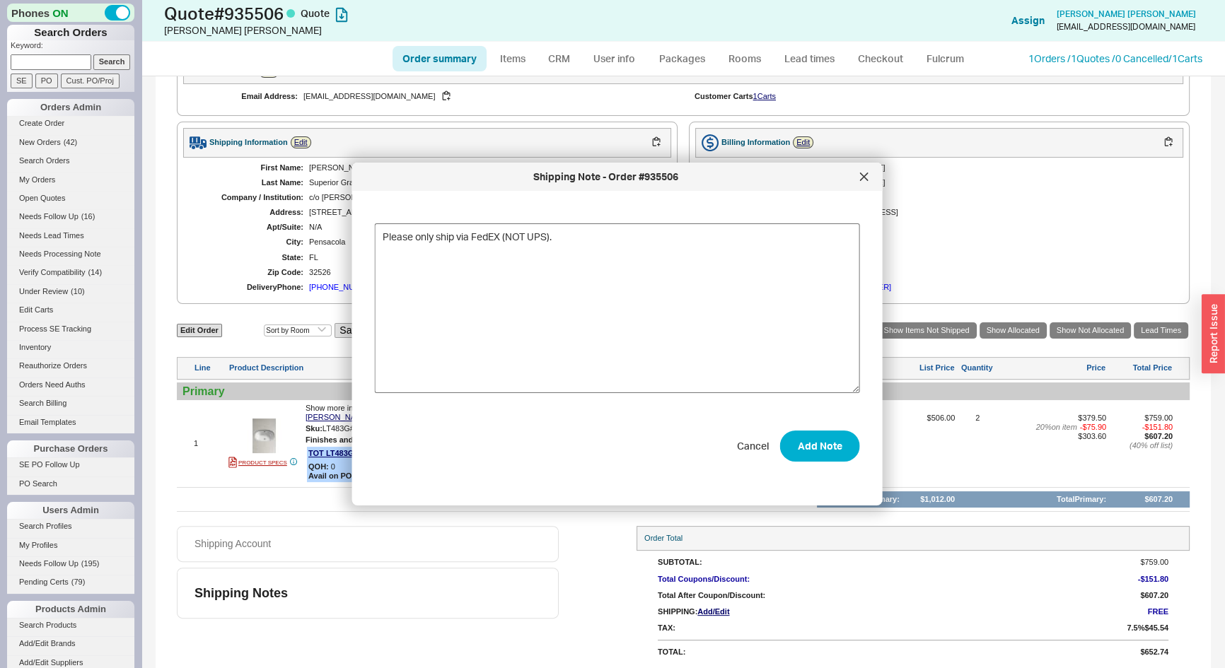
click at [501, 233] on textarea "Please only ship via FedEX (NOT UPS)." at bounding box center [617, 309] width 485 height 170
type textarea "Please only ship via FedEx (NOT UPS)."
click at [822, 452] on button "Add Note" at bounding box center [820, 446] width 80 height 31
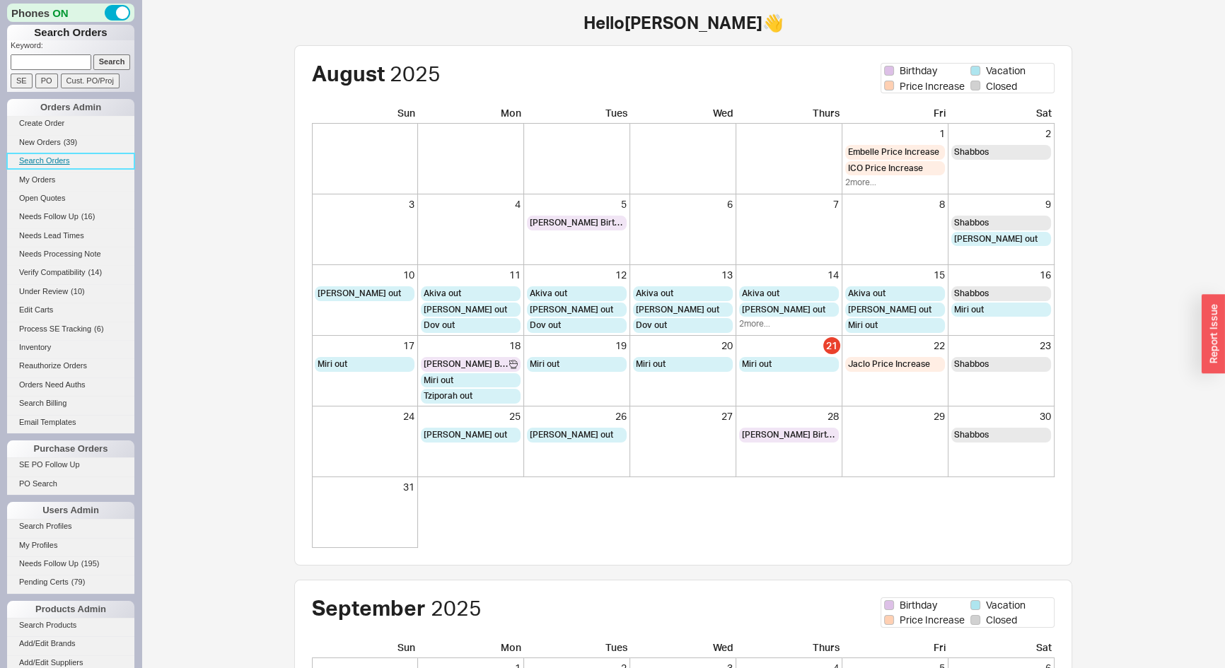
click at [28, 158] on link "Search Orders" at bounding box center [70, 160] width 127 height 15
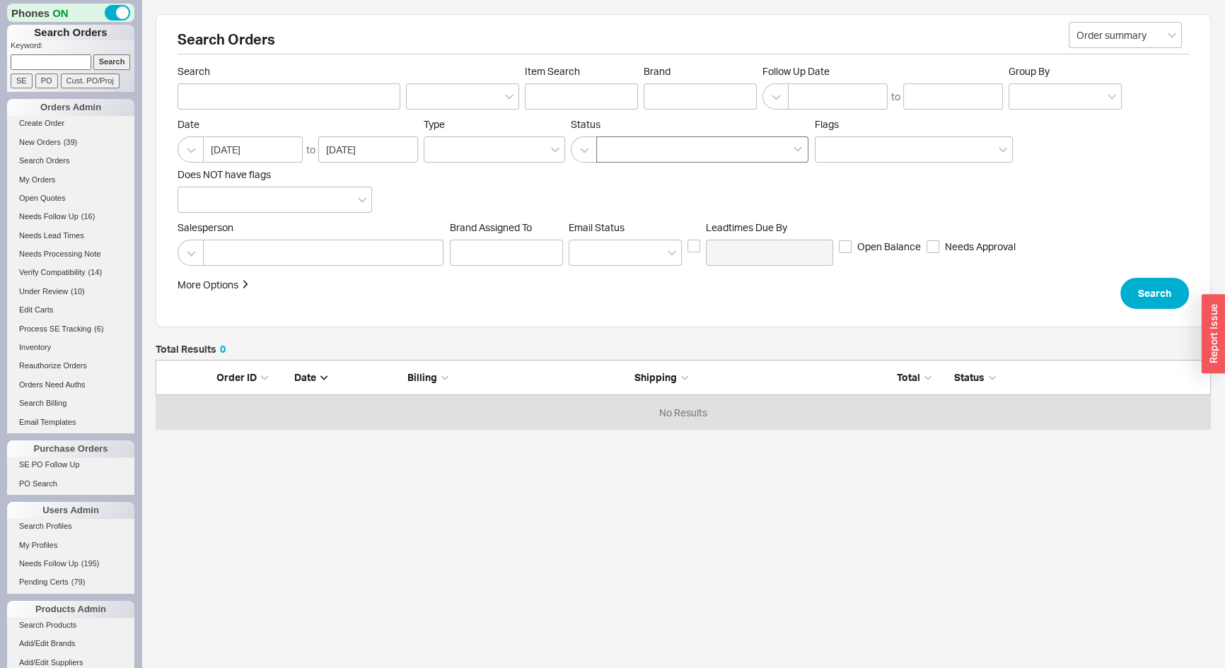
scroll to position [60, 1045]
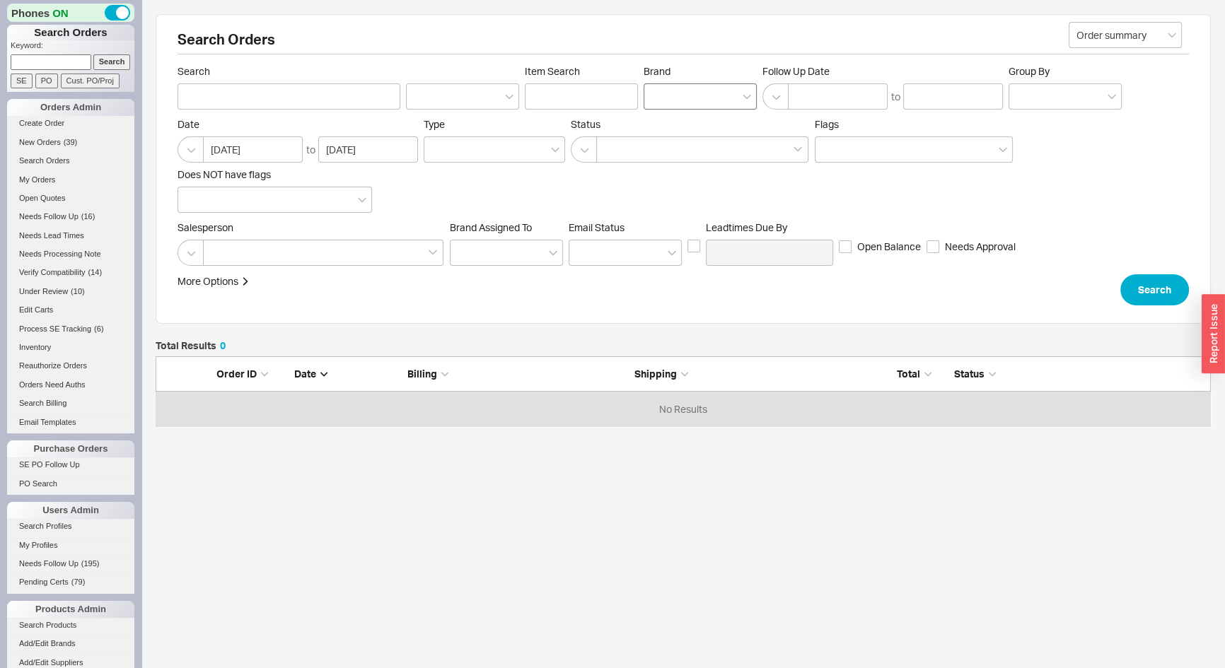
click at [683, 104] on div at bounding box center [700, 96] width 113 height 26
click at [661, 104] on input "Brand" at bounding box center [656, 96] width 10 height 16
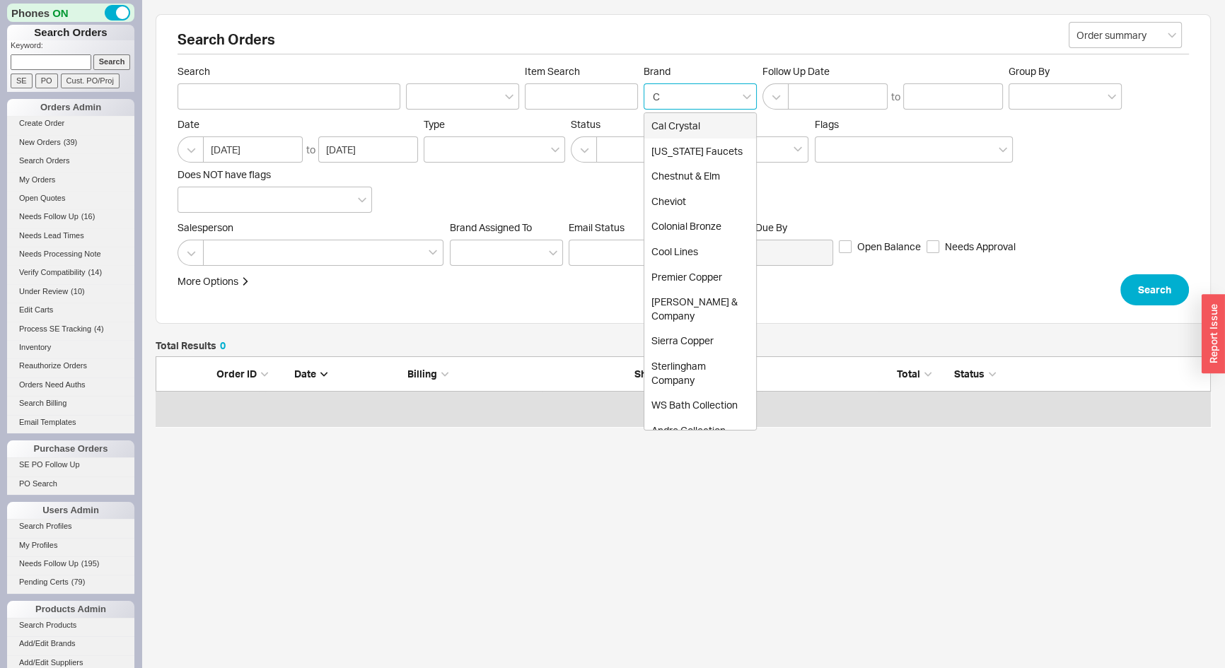
type input "Ca"
click at [688, 144] on div "[US_STATE] Faucets" at bounding box center [700, 151] width 112 height 25
type input "Brand"
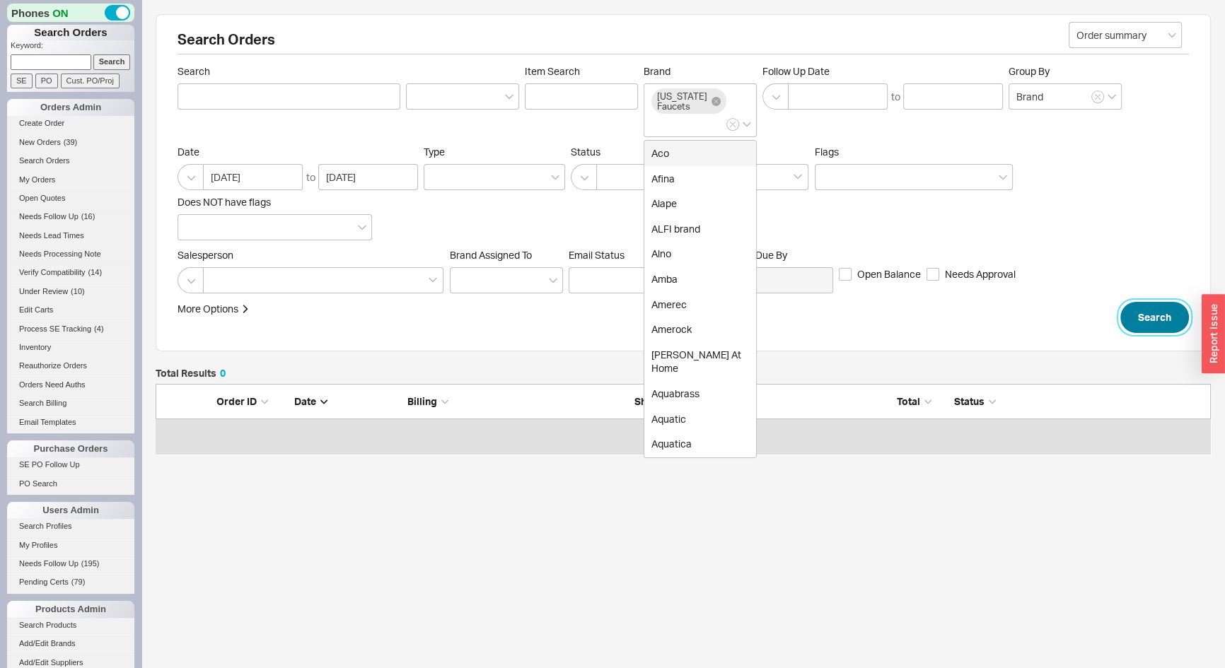
click at [1150, 315] on button "Search" at bounding box center [1154, 317] width 69 height 31
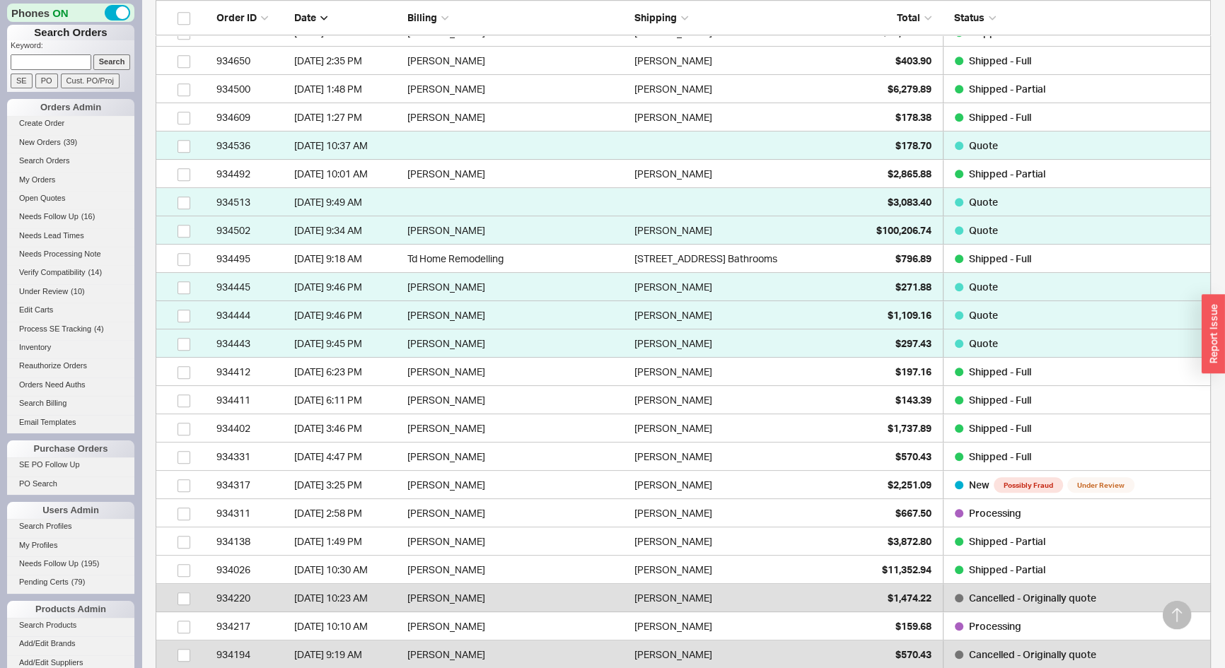
scroll to position [1607, 0]
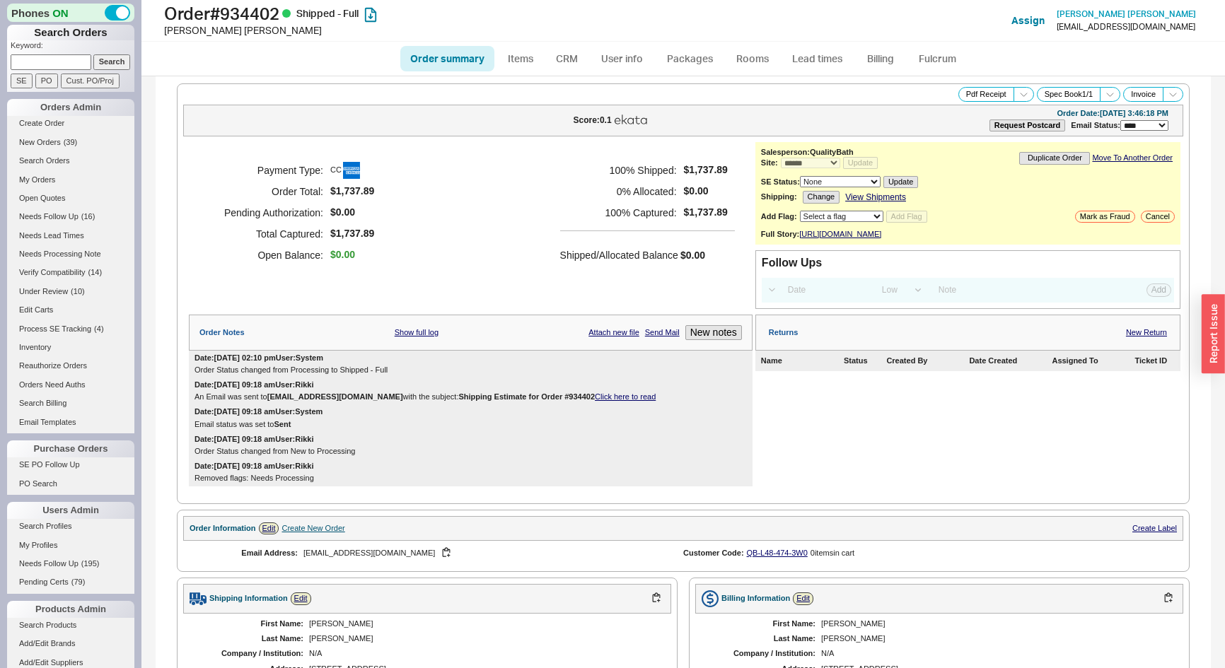
select select "*"
select select "LOW"
select select "3"
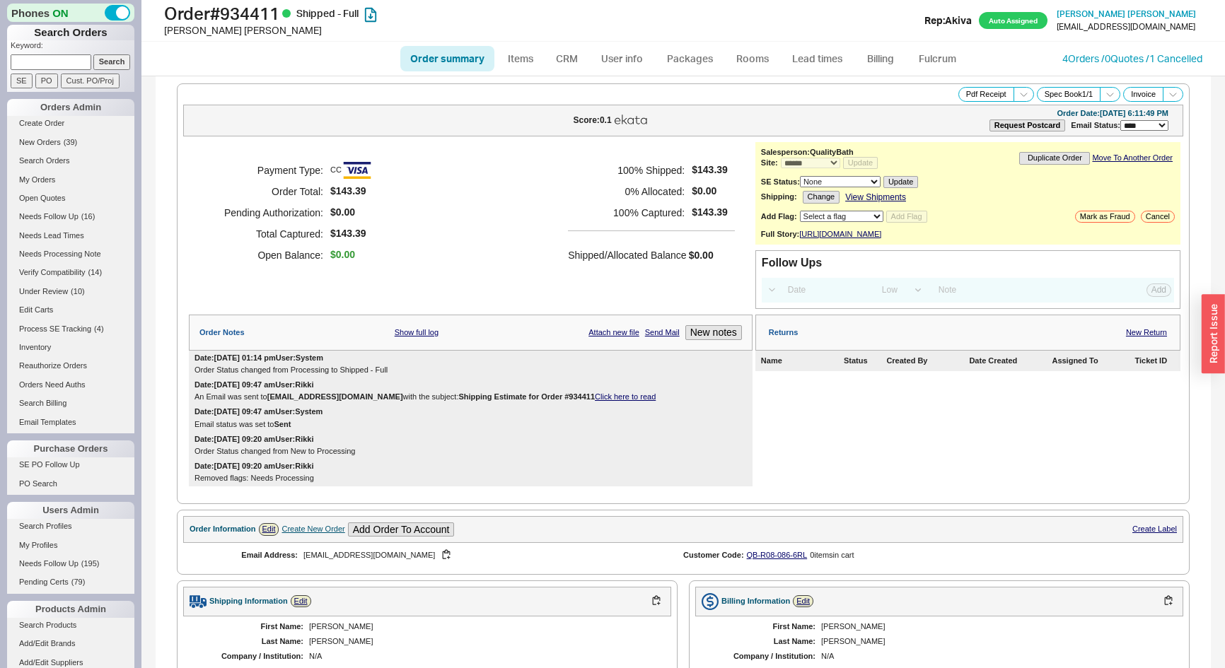
select select "*"
select select "LOW"
select select "3"
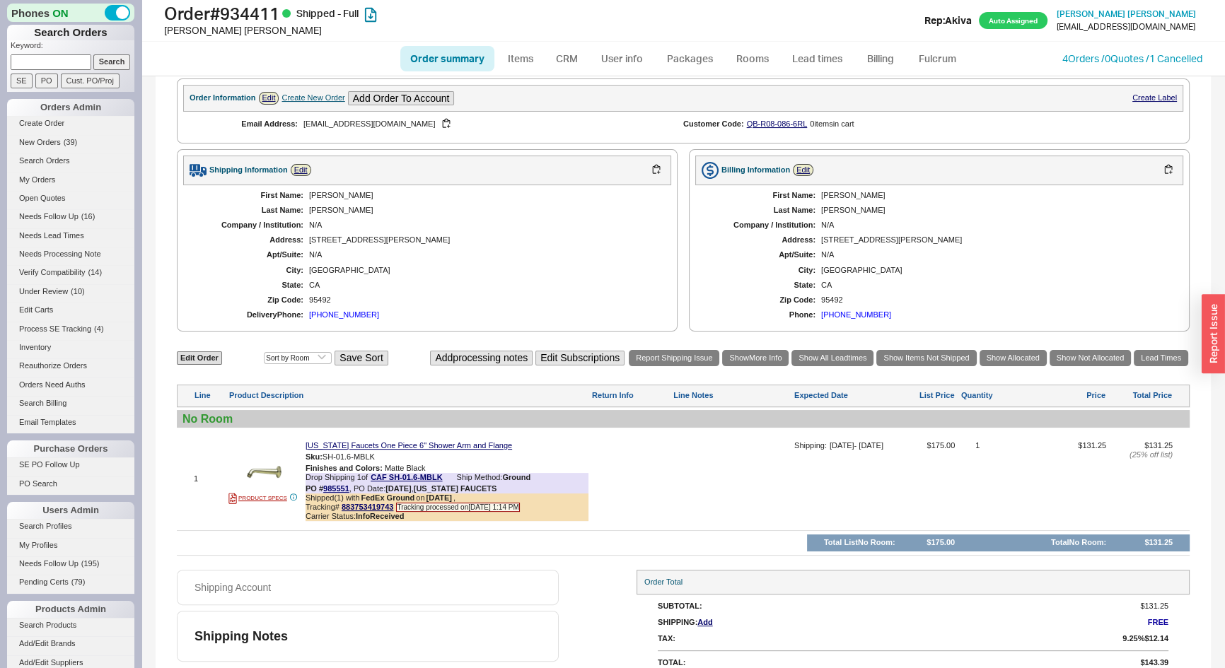
scroll to position [452, 0]
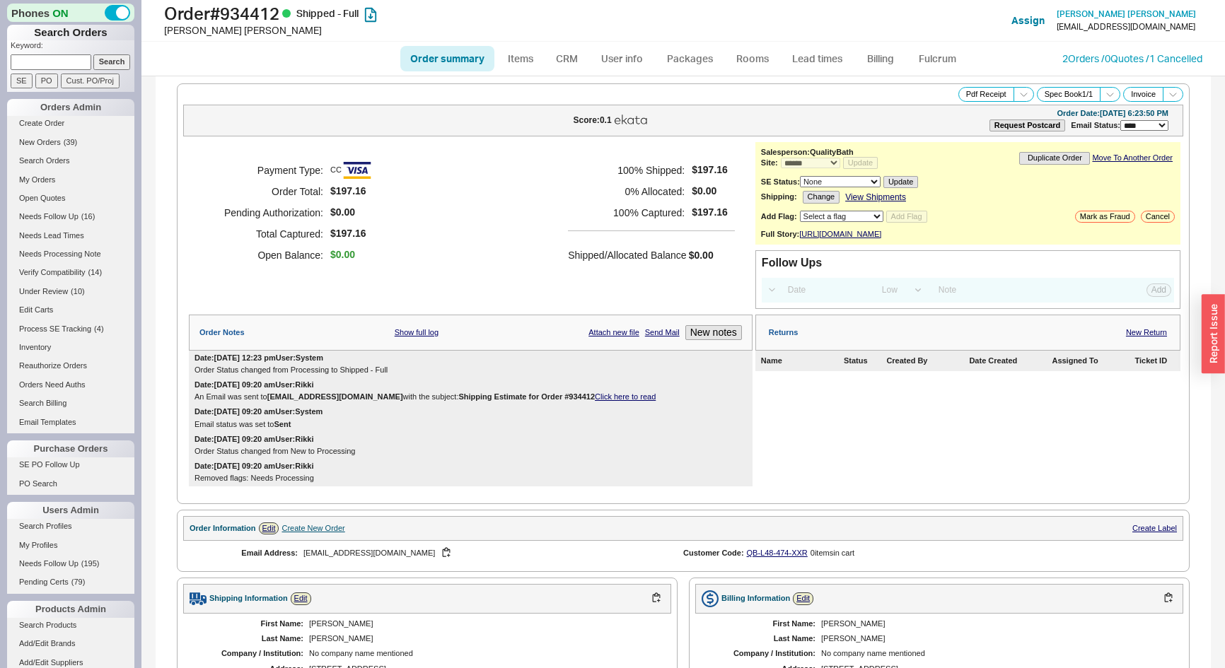
select select "*"
select select "LOW"
select select "3"
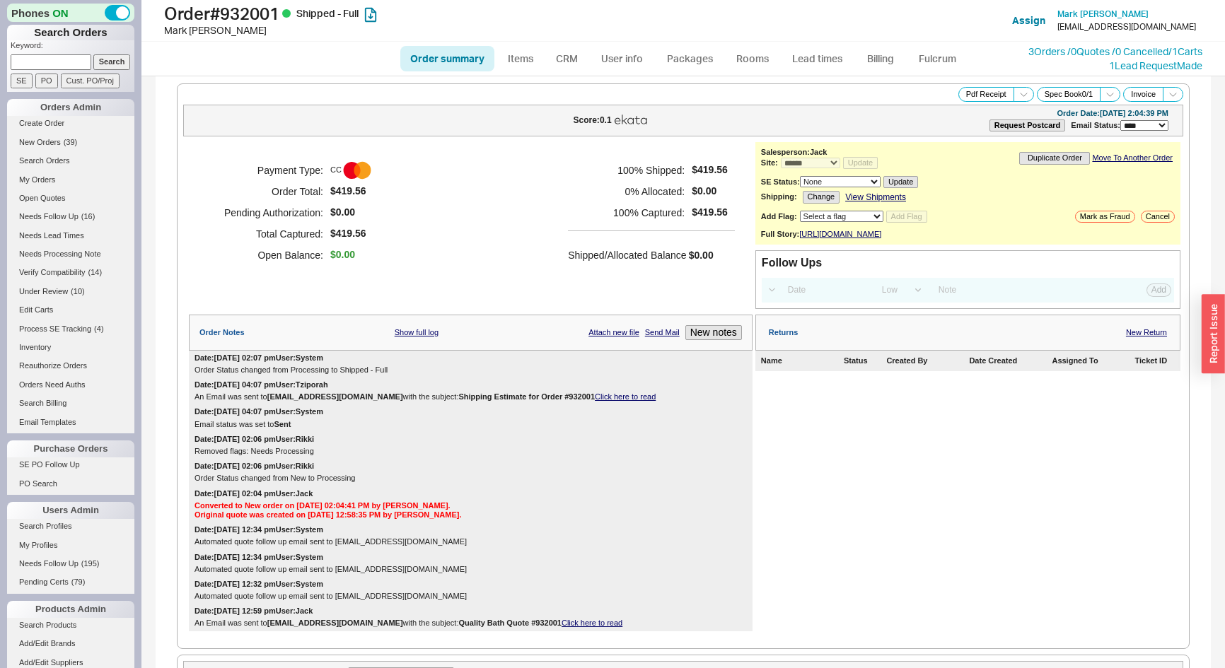
select select "*"
select select "LOW"
select select "3"
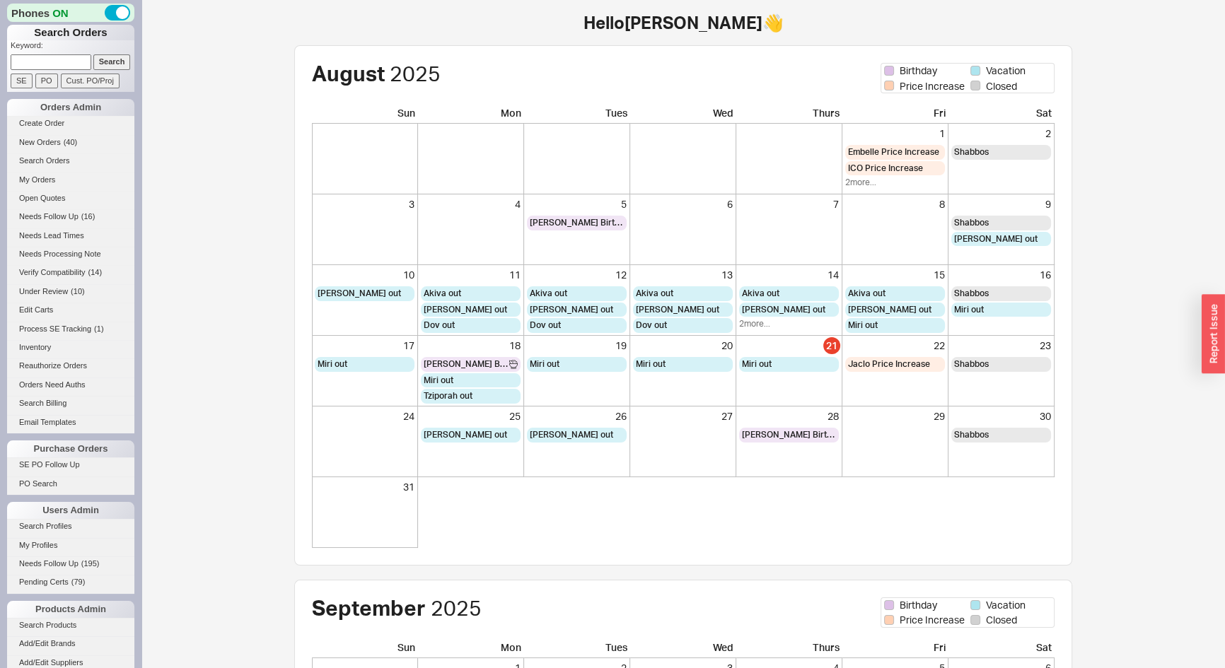
paste input "934902"
type input "934902"
click at [105, 67] on input "Search" at bounding box center [111, 61] width 37 height 15
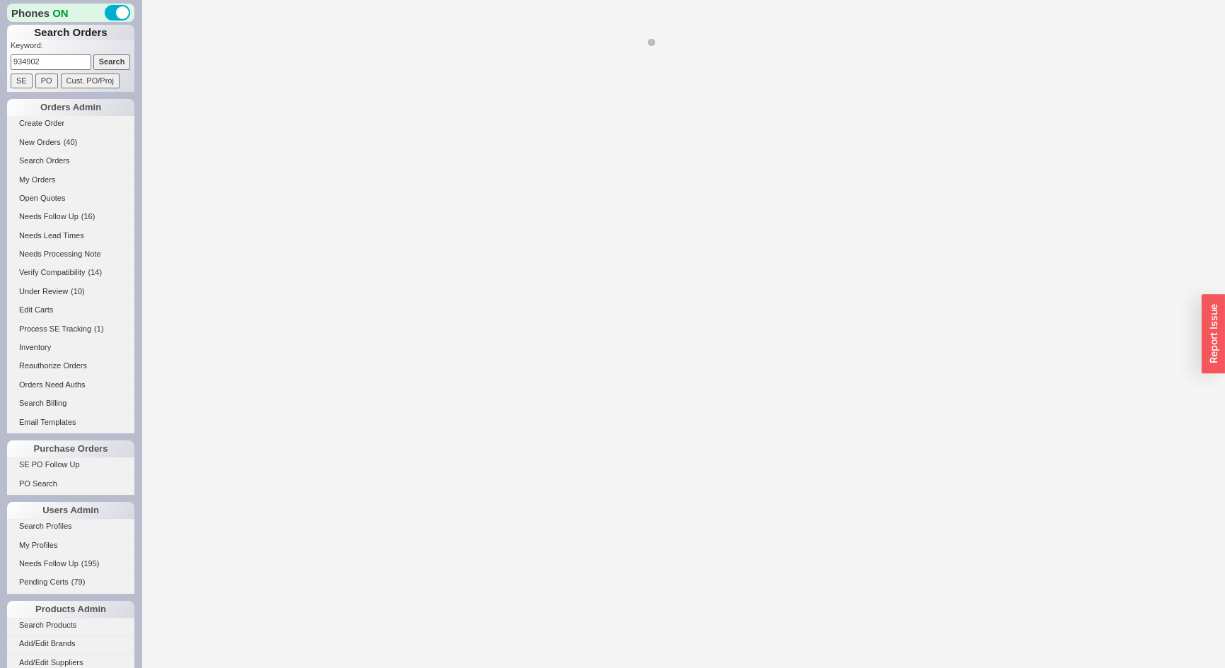
select select "*"
select select "3"
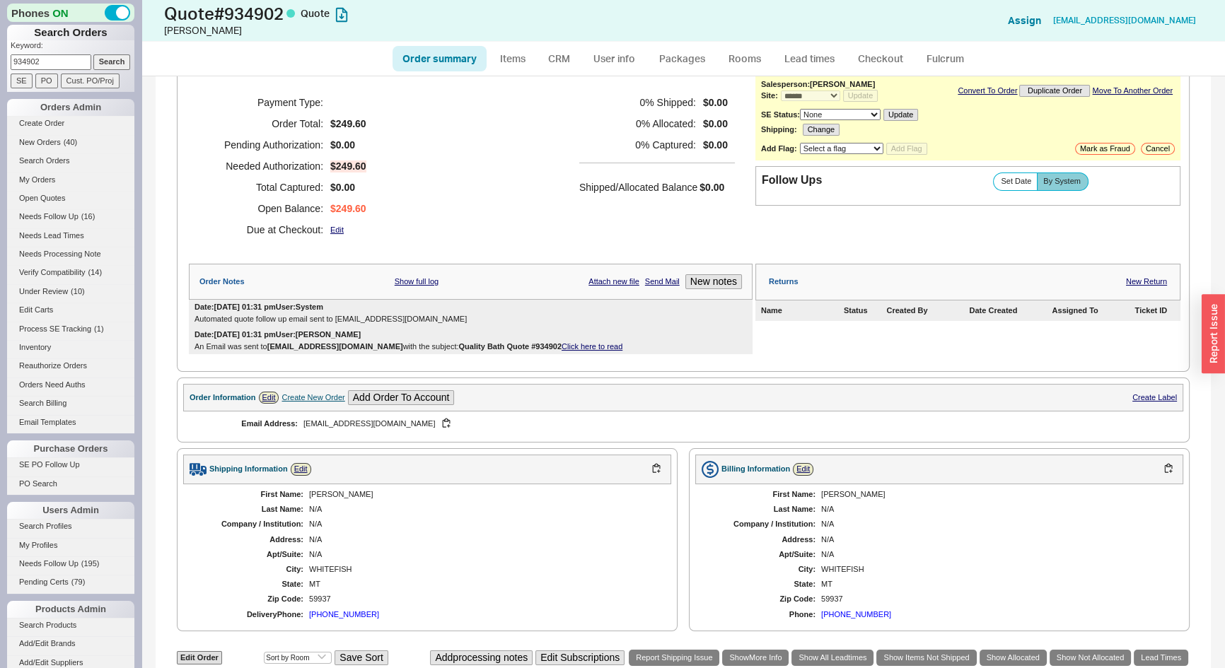
scroll to position [64, 0]
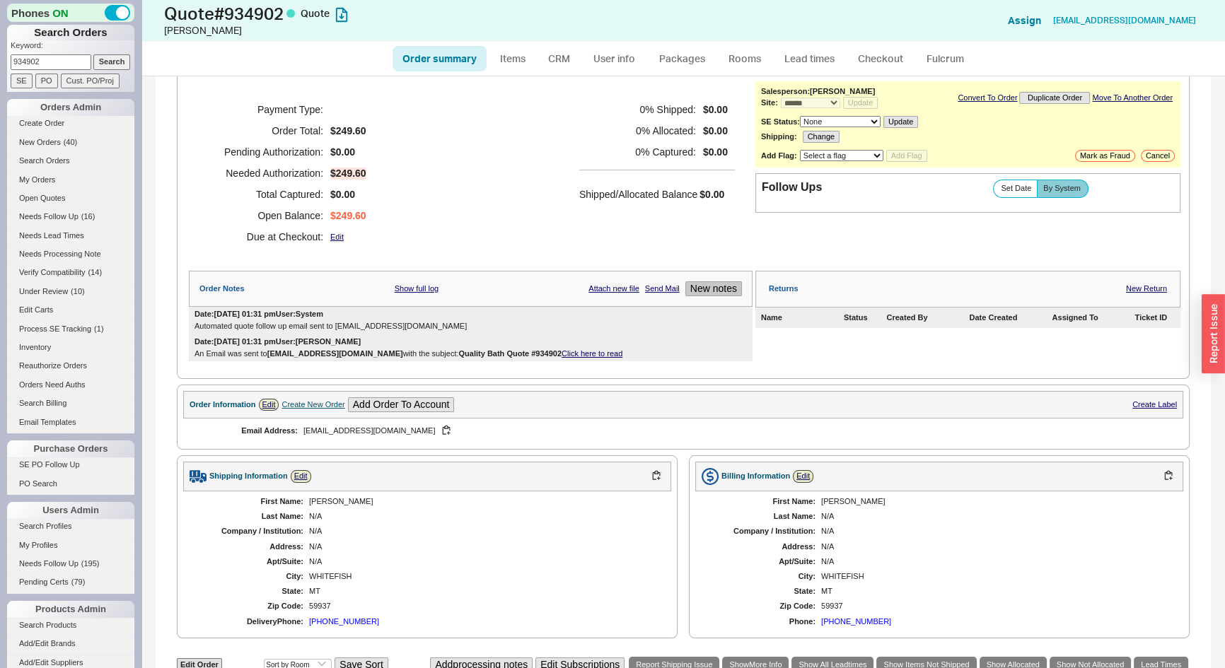
click at [721, 289] on button "New notes" at bounding box center [713, 289] width 57 height 15
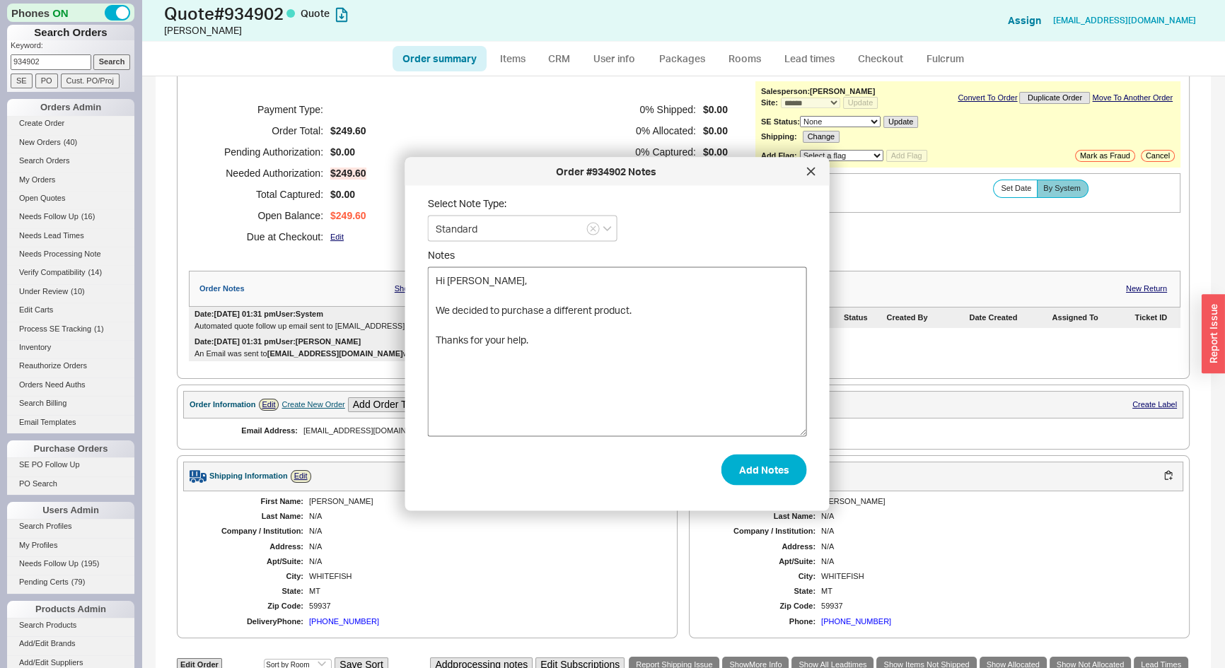
drag, startPoint x: 431, startPoint y: 308, endPoint x: 492, endPoint y: 286, distance: 64.7
click at [492, 286] on textarea "Hi [PERSON_NAME], We decided to purchase a different product. Thanks for your h…" at bounding box center [617, 352] width 379 height 170
click at [438, 309] on textarea "Hi Josh, We decided to purchase a different product. Thanks for your help." at bounding box center [617, 352] width 379 height 170
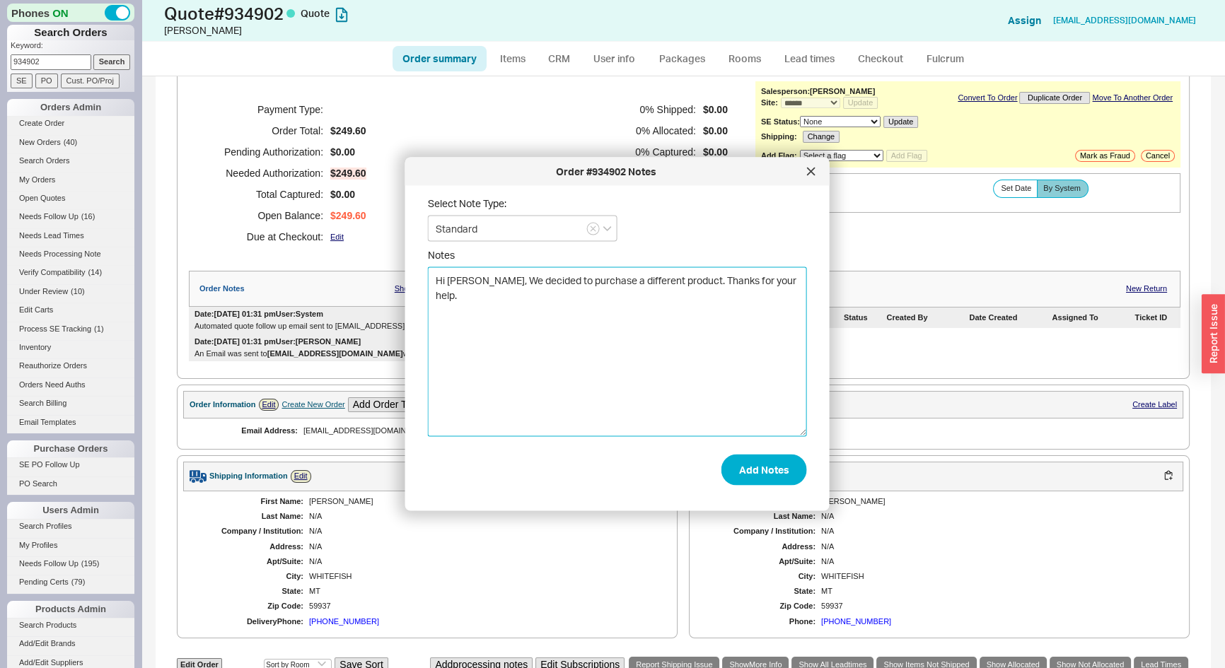
click at [769, 277] on textarea "Hi Josh, We decided to purchase a different product. Thanks for your help." at bounding box center [617, 352] width 379 height 170
paste textarea "Duane Bauch"
type textarea "Hi Josh, We decided to purchase a different product. Thanks for your help. ~ Du…"
click at [770, 468] on button "Add Notes" at bounding box center [764, 469] width 86 height 31
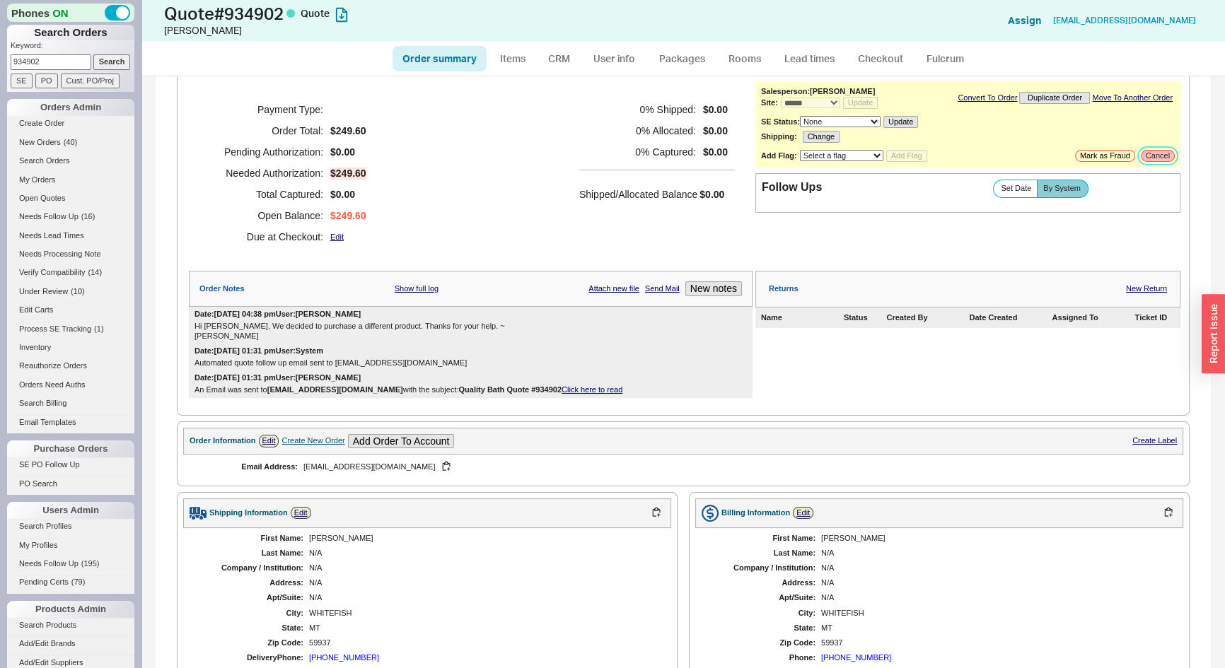
click at [1153, 157] on button "Cancel" at bounding box center [1158, 156] width 34 height 12
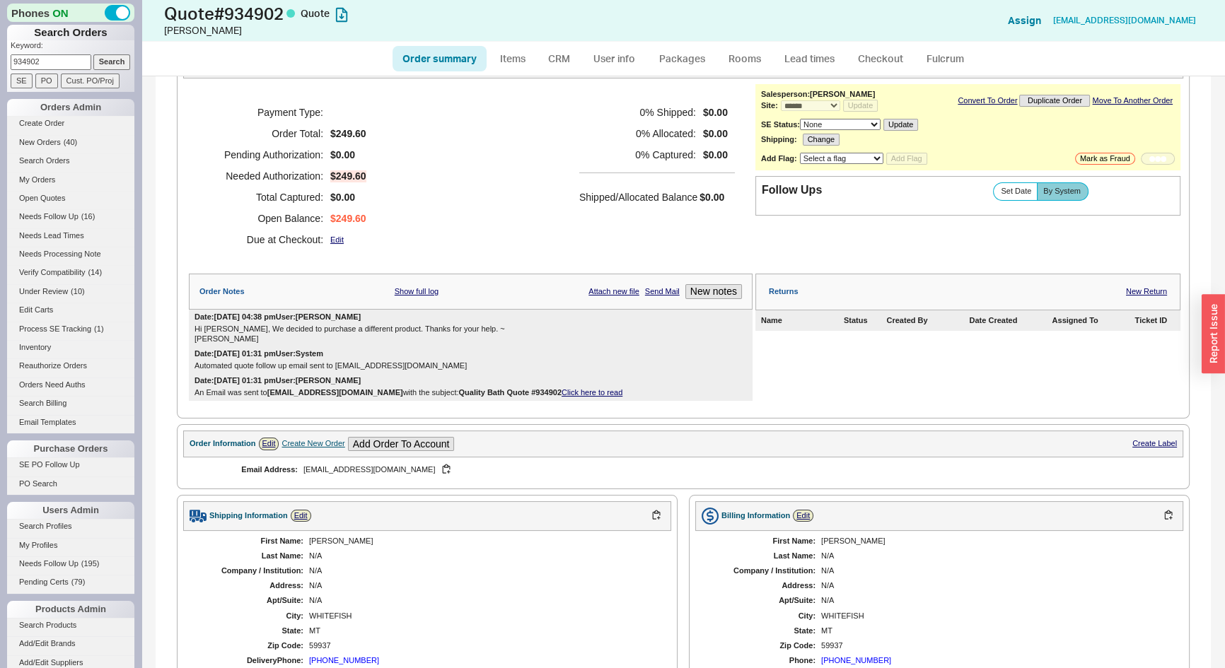
select select "LOW"
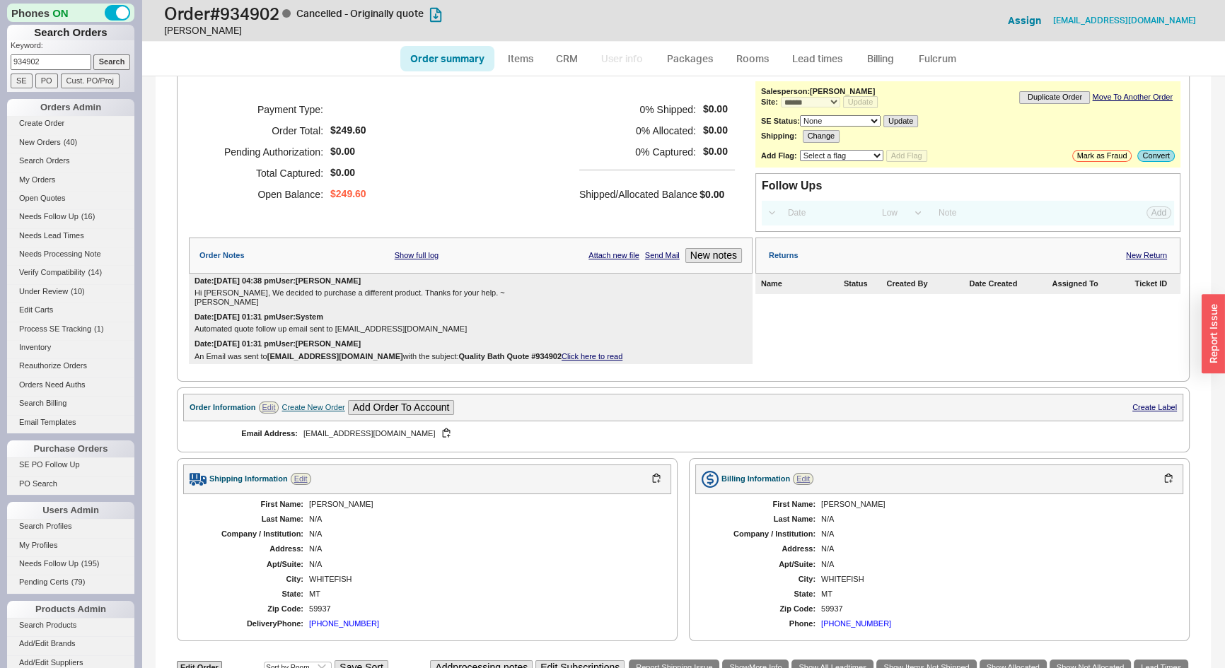
scroll to position [388, 0]
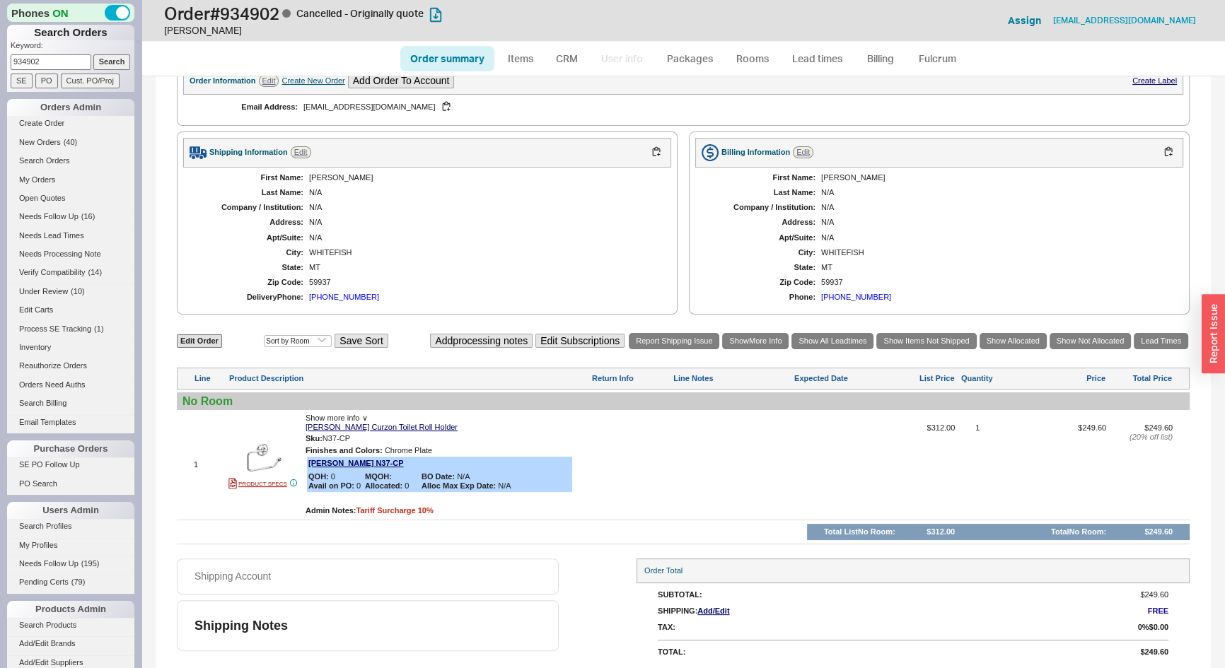
click at [44, 62] on input "934902" at bounding box center [51, 61] width 81 height 15
paste input "joelgerman@hotmail.com>"
click at [105, 62] on input "Search" at bounding box center [111, 61] width 37 height 15
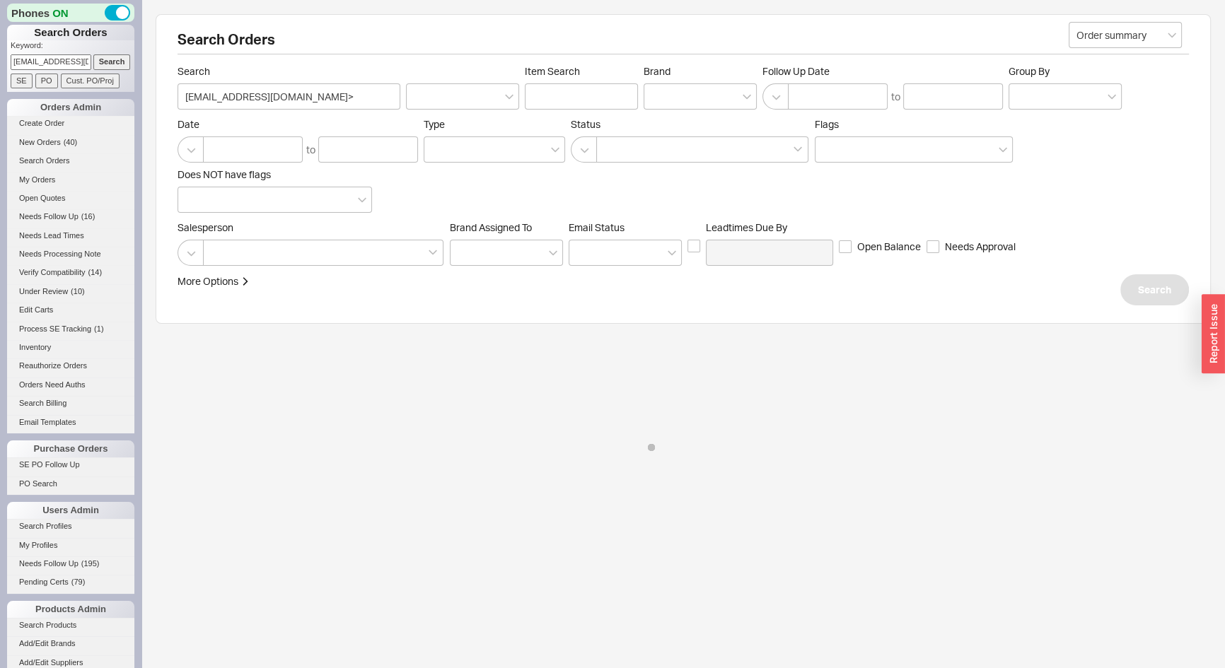
scroll to position [0, 23]
drag, startPoint x: 75, startPoint y: 64, endPoint x: 91, endPoint y: 64, distance: 15.6
click at [91, 64] on form "Keyword: joelgerman@hotmail.com> Search SE PO Cust. PO/Proj" at bounding box center [73, 64] width 124 height 48
click at [83, 61] on input "joelgerman@hotmail.com>" at bounding box center [51, 61] width 81 height 15
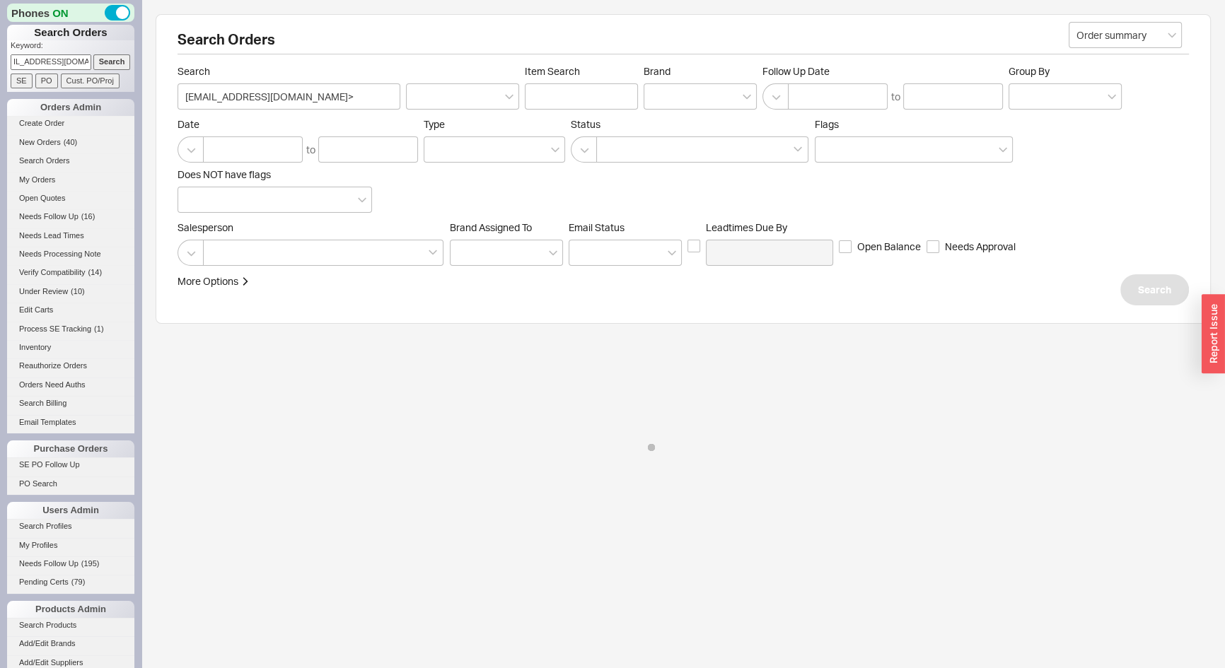
type input "joelgerman@hotmail.com"
click at [116, 60] on input "Search" at bounding box center [111, 61] width 37 height 15
type input "joelgerman@hotmail.com"
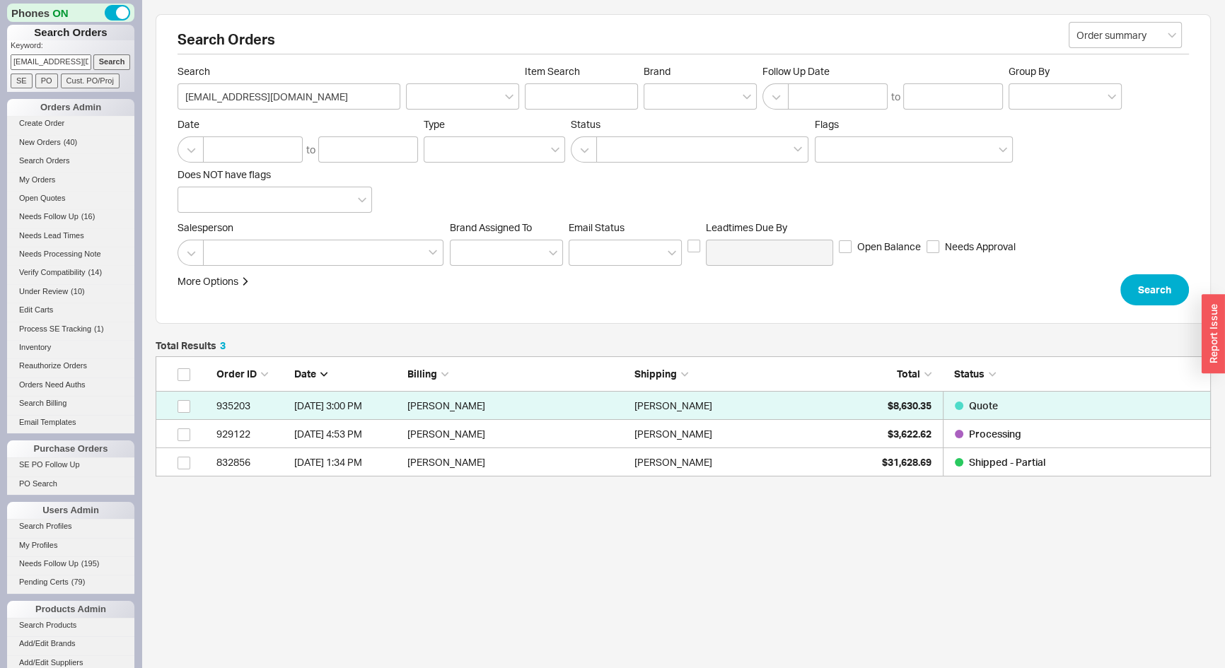
scroll to position [110, 1045]
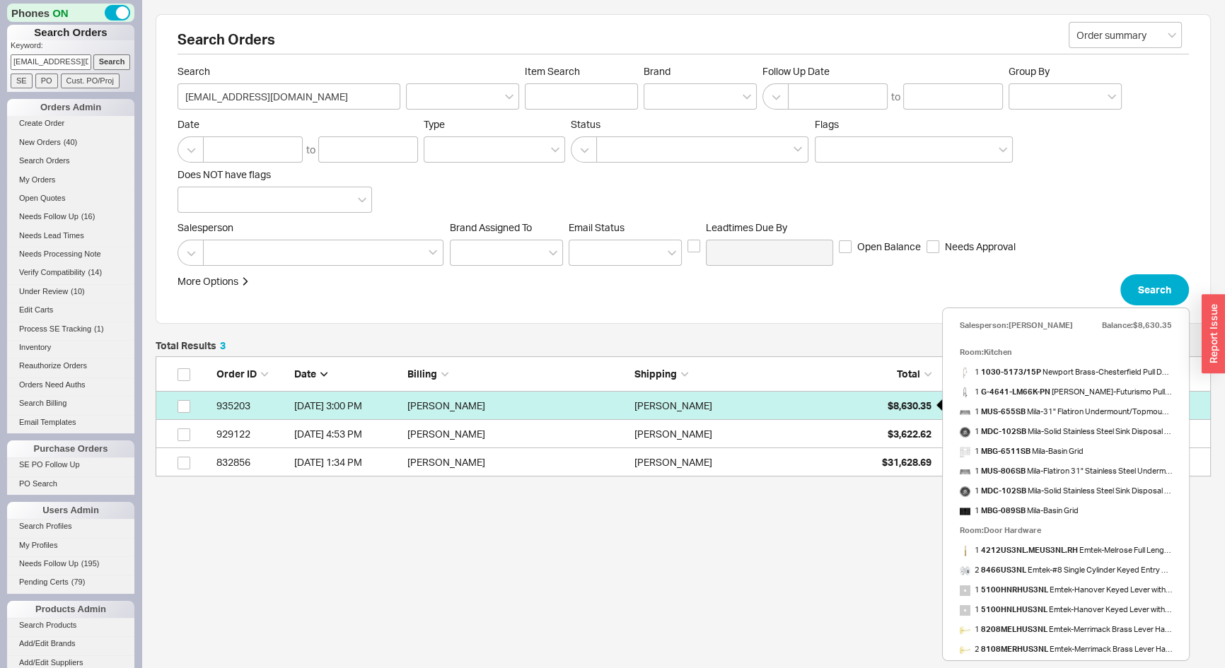
click at [889, 396] on div "$8,630.35" at bounding box center [896, 406] width 71 height 28
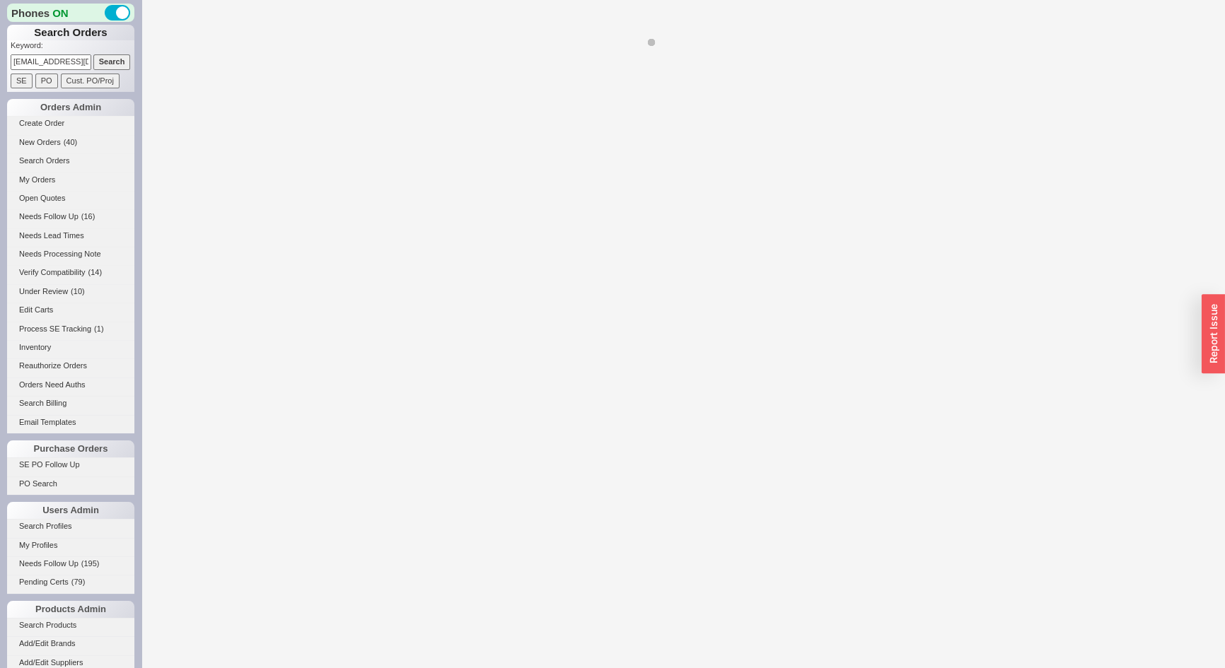
select select "*"
select select "LOW"
select select "3"
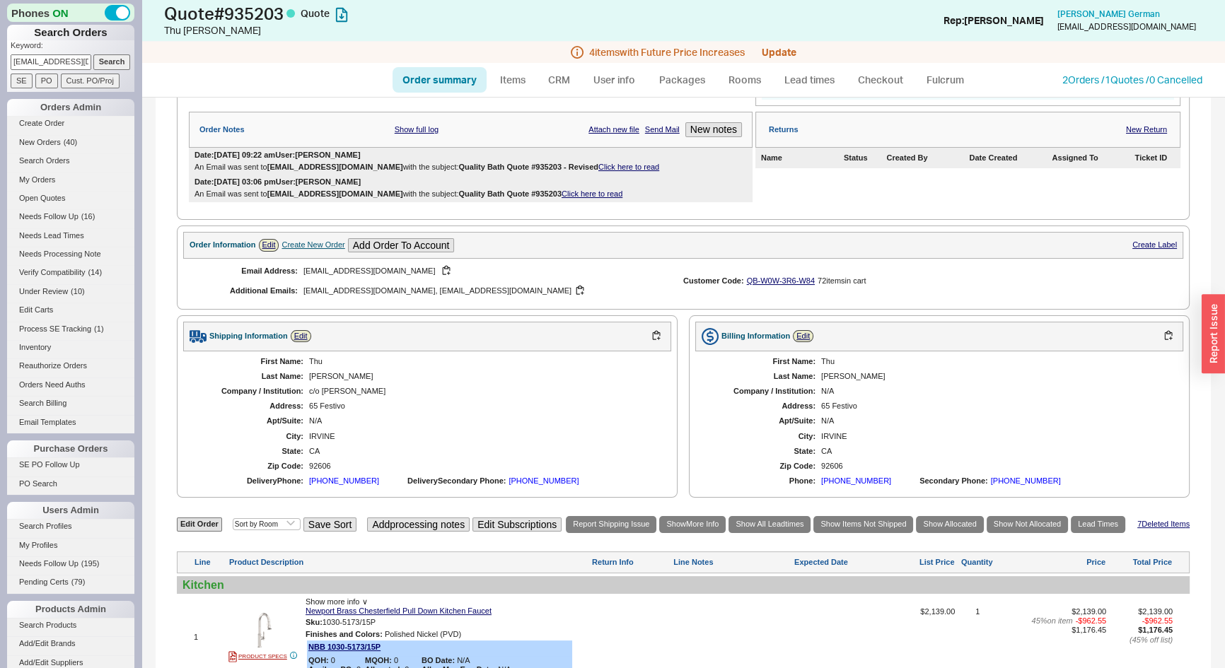
scroll to position [450, 0]
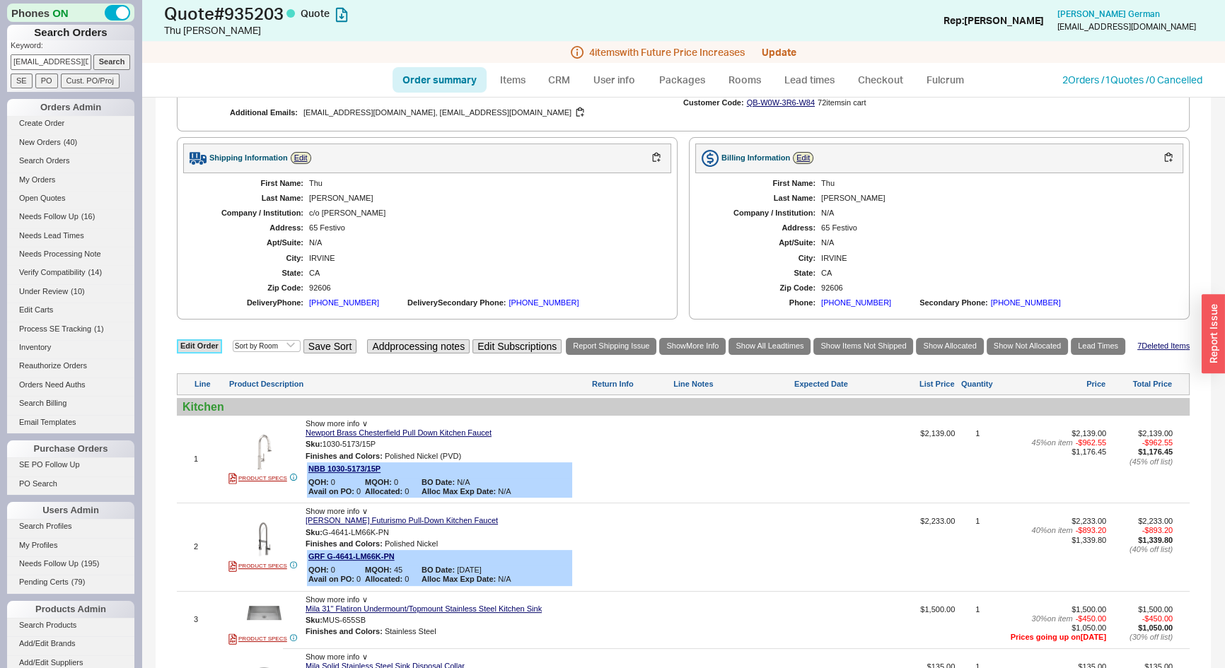
click at [194, 345] on link "Edit Order" at bounding box center [199, 346] width 45 height 13
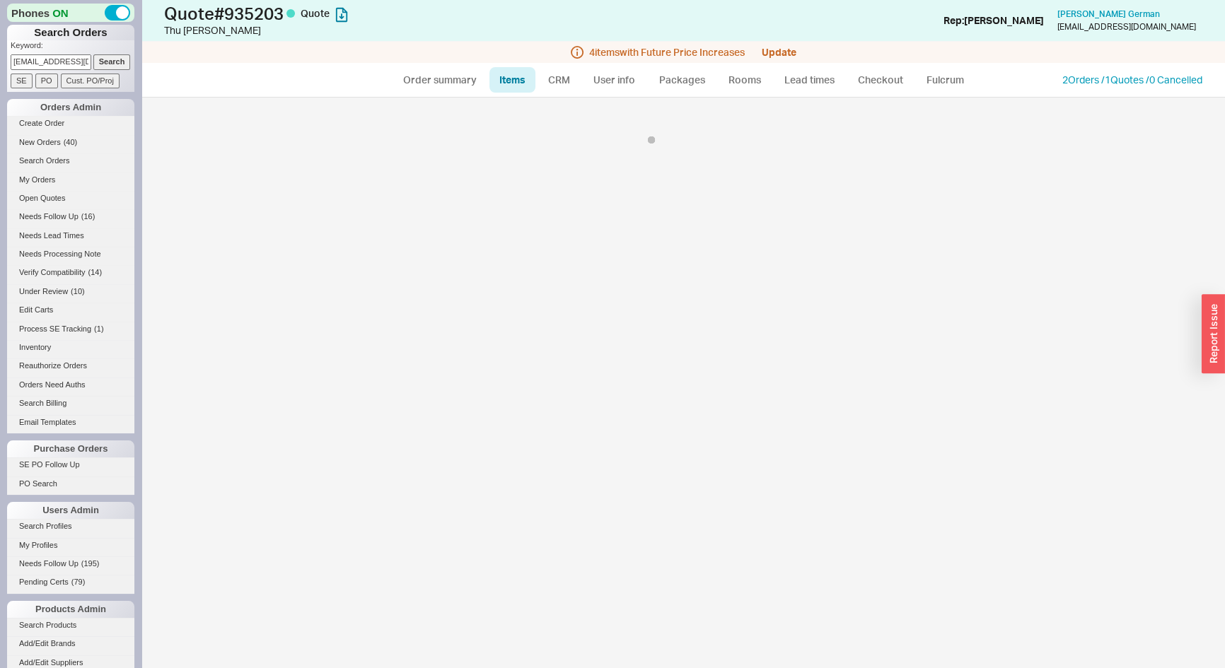
select select "3"
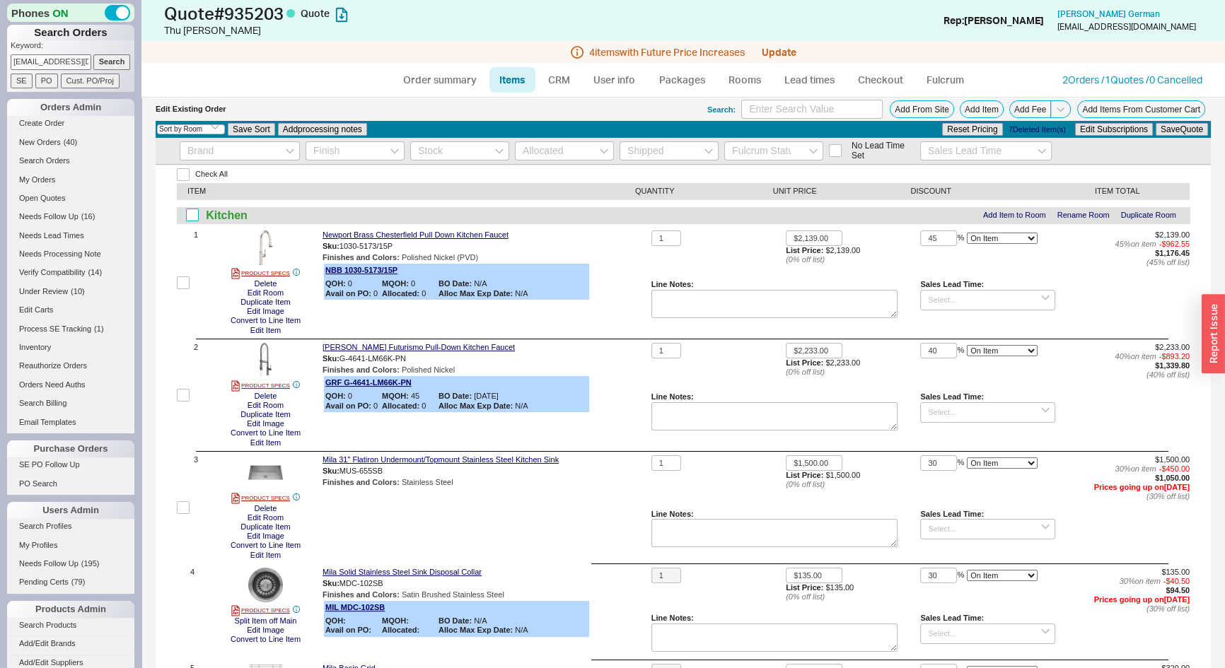
click at [191, 214] on input "checkbox" at bounding box center [192, 215] width 13 height 13
checkbox input "true"
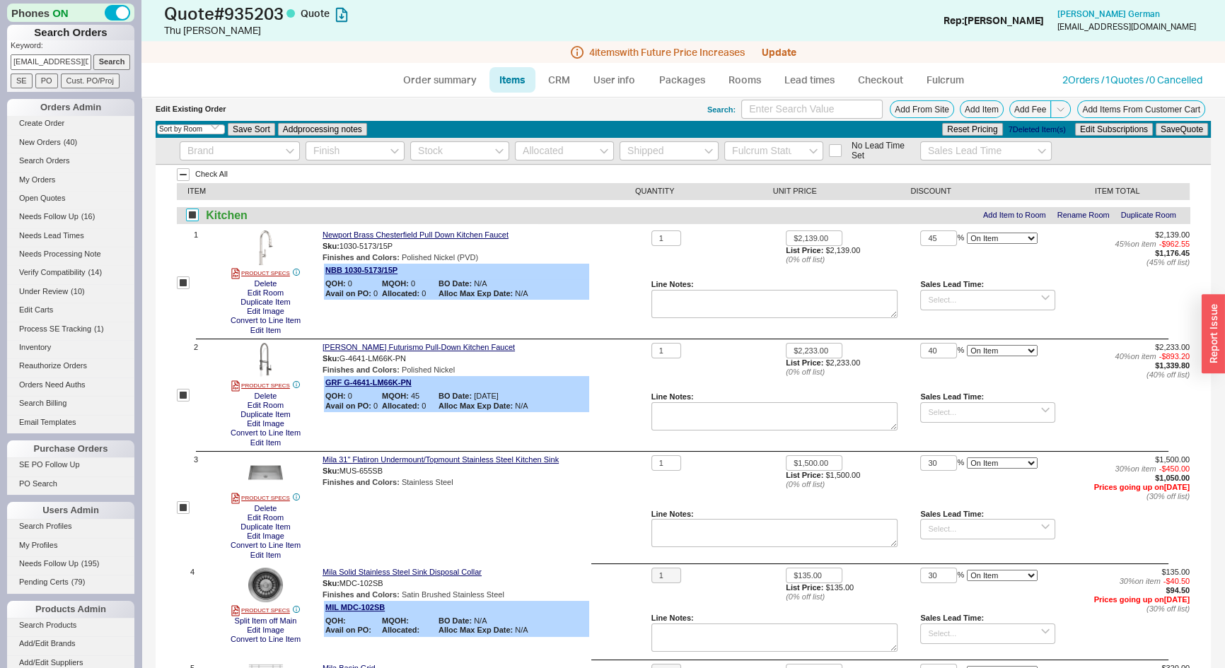
checkbox input "true"
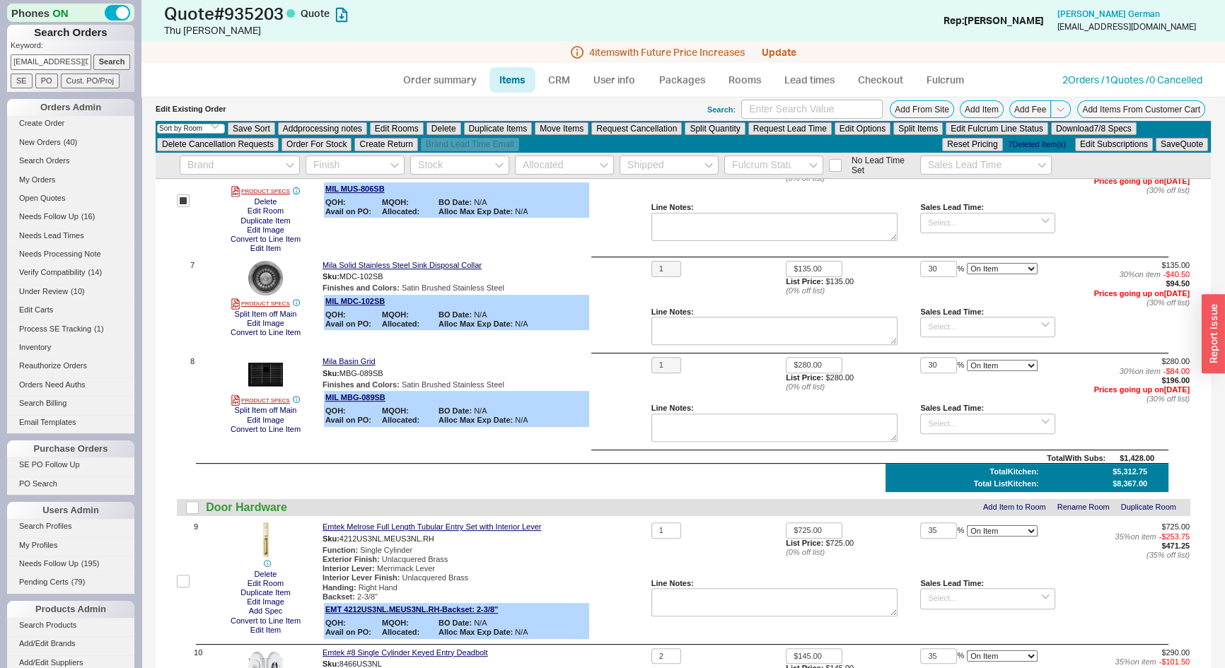
scroll to position [707, 0]
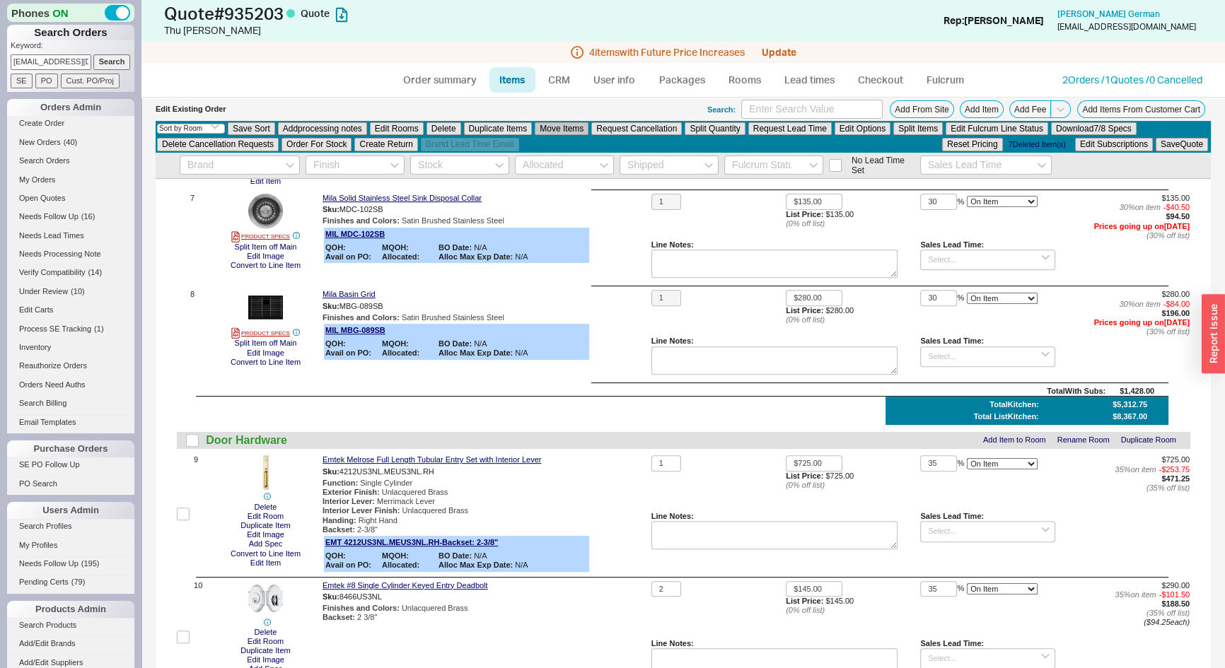
click at [566, 129] on button "Move Items" at bounding box center [562, 128] width 54 height 13
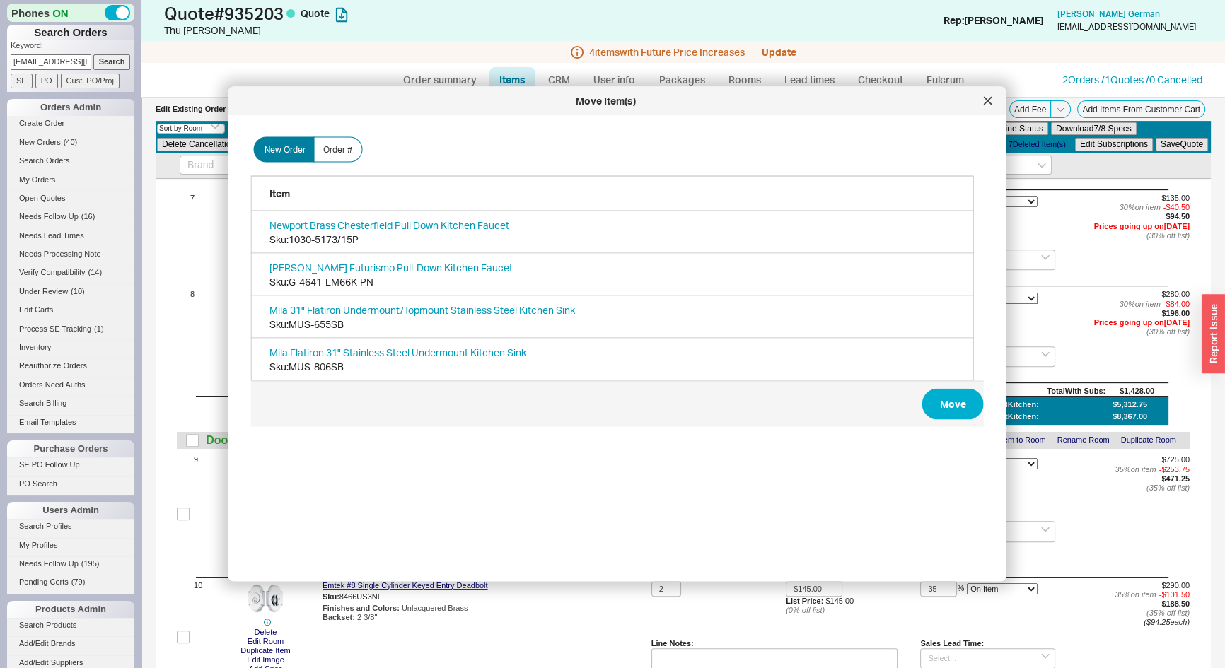
scroll to position [423, 736]
click at [939, 396] on button "Move" at bounding box center [953, 404] width 62 height 31
checkbox input "false"
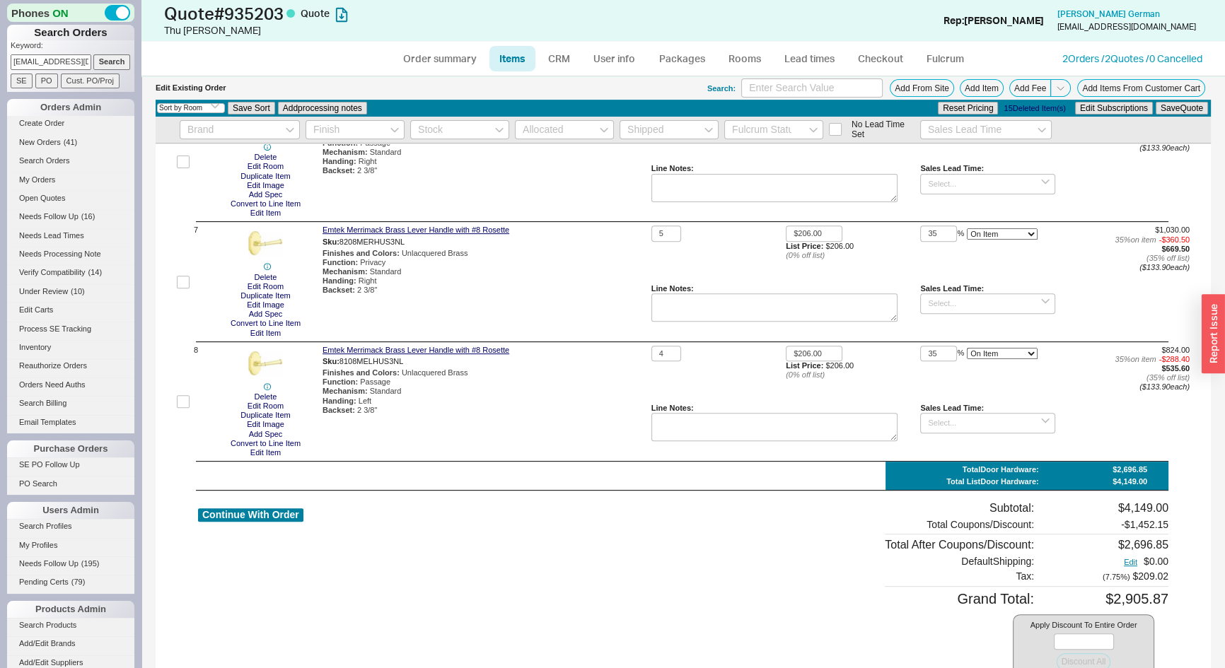
scroll to position [0, 0]
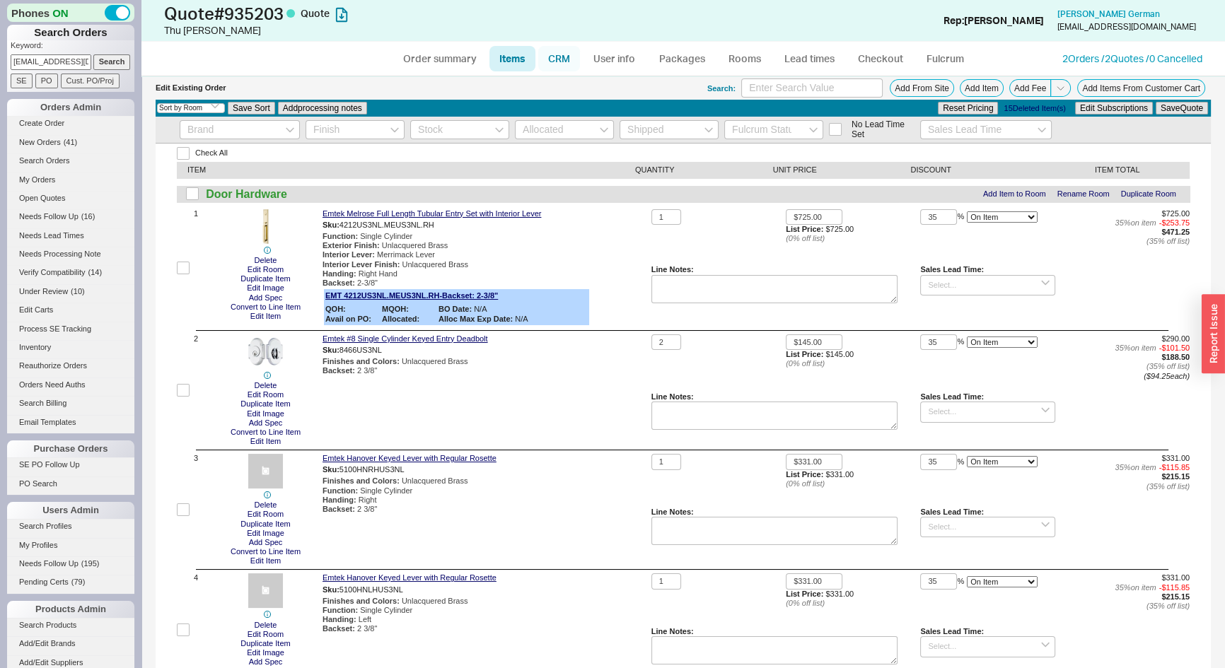
click at [551, 55] on link "CRM" at bounding box center [559, 58] width 42 height 25
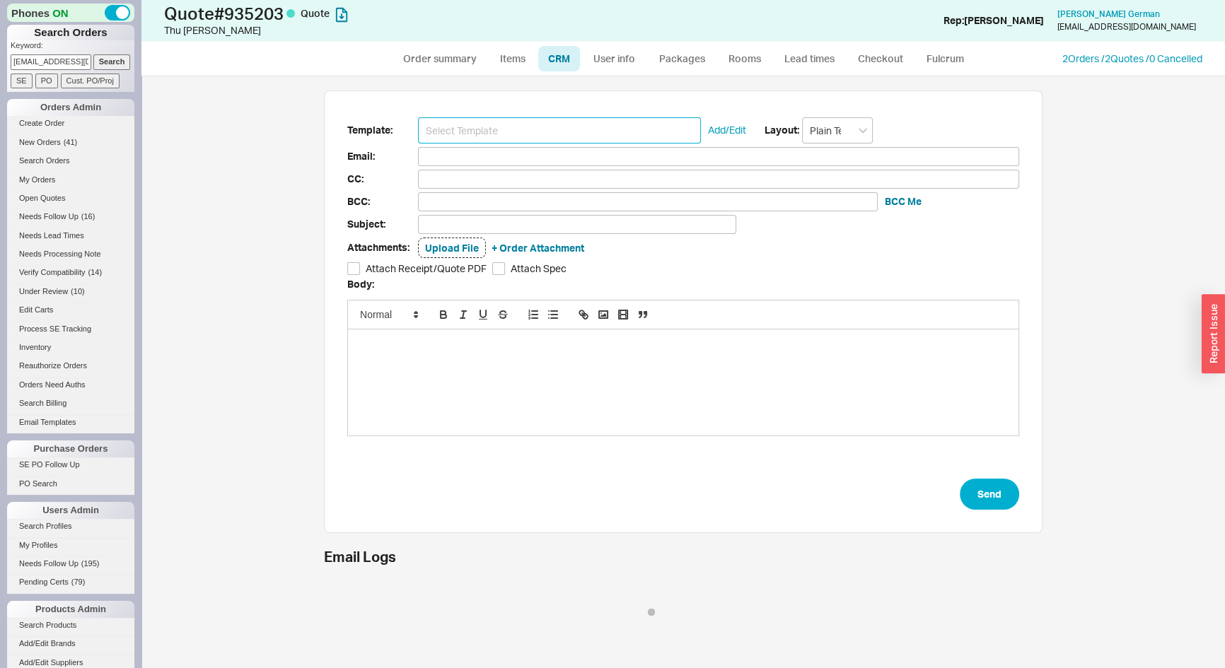
click at [552, 127] on input at bounding box center [559, 130] width 283 height 26
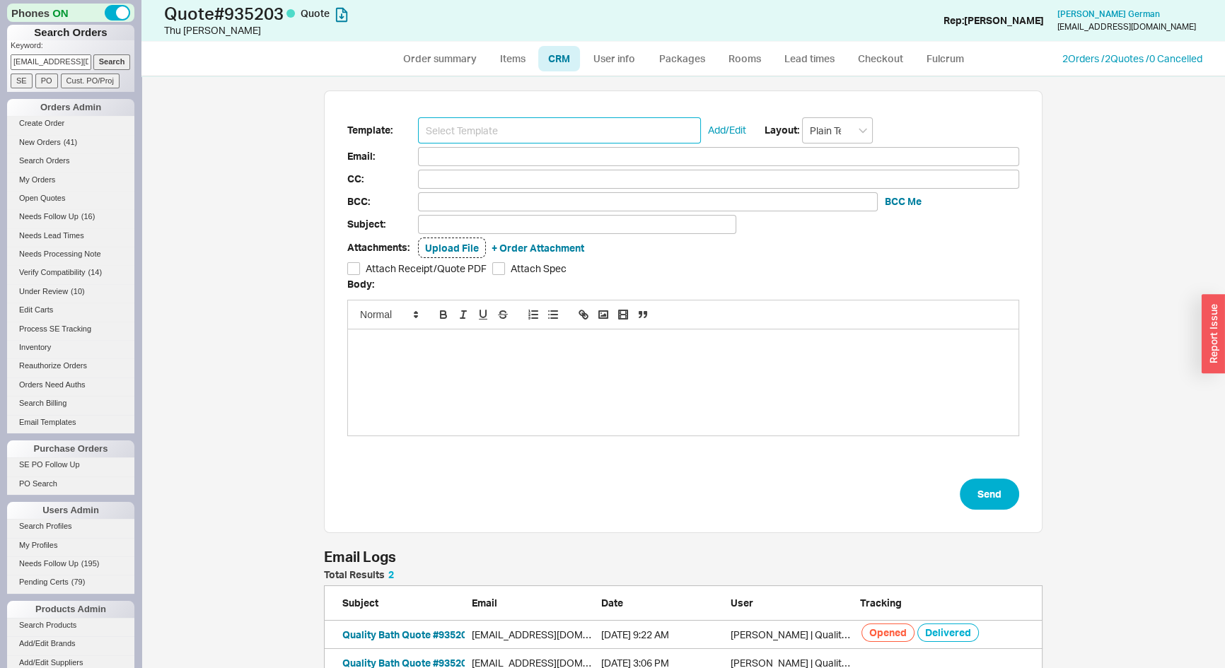
scroll to position [98, 709]
click at [518, 127] on input at bounding box center [559, 130] width 283 height 26
click at [503, 130] on input at bounding box center [559, 130] width 283 height 26
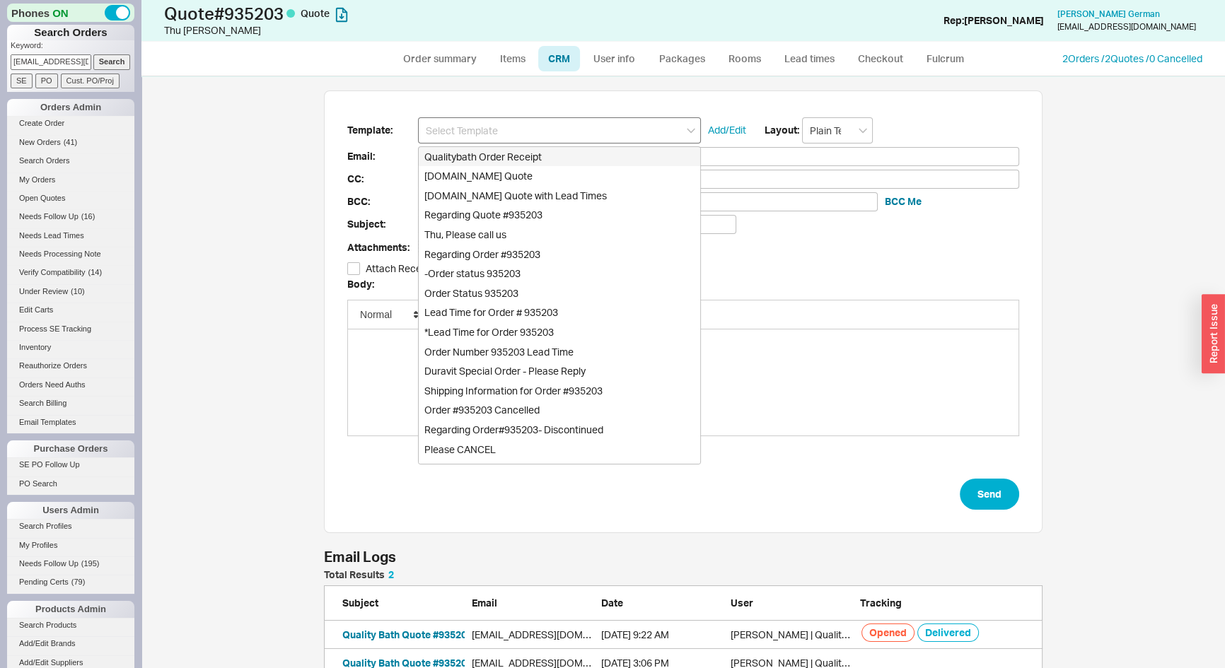
click at [498, 131] on input at bounding box center [559, 130] width 283 height 26
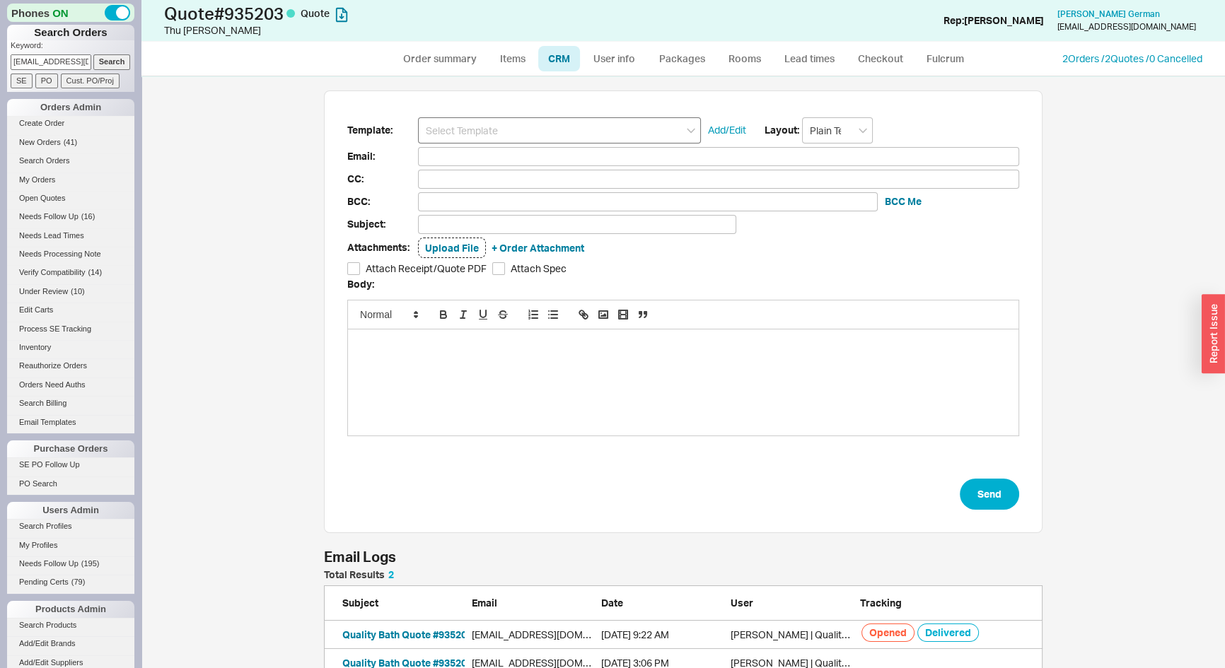
click at [501, 136] on input at bounding box center [559, 130] width 283 height 26
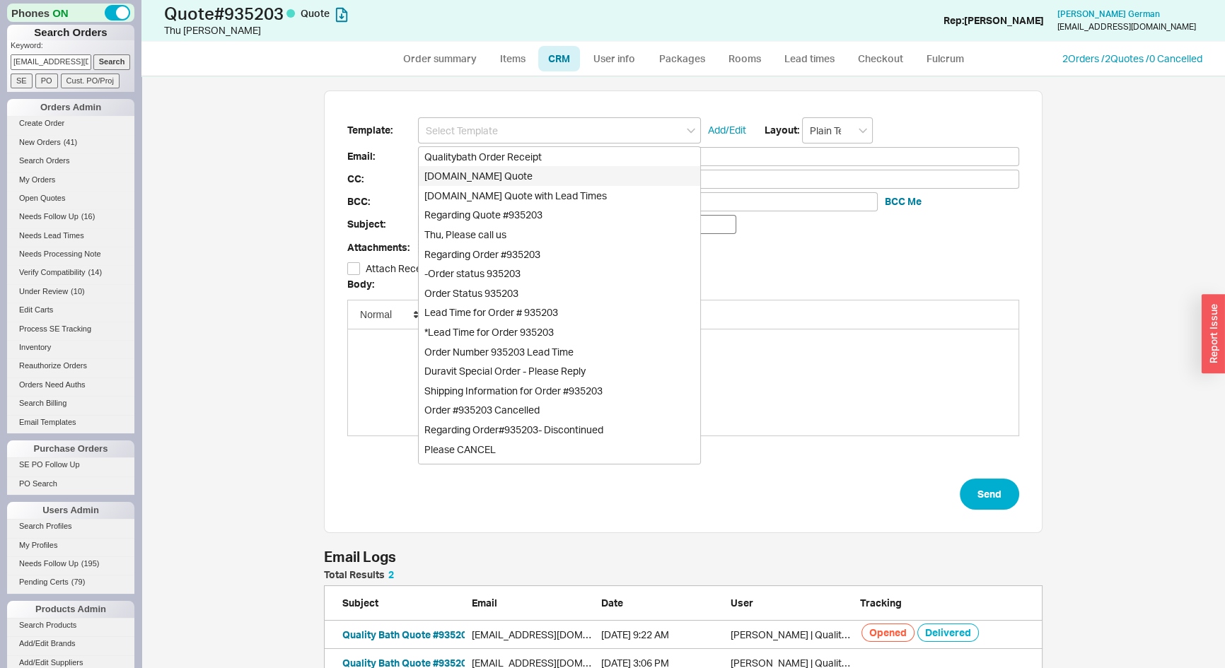
drag, startPoint x: 509, startPoint y: 176, endPoint x: 601, endPoint y: 223, distance: 103.1
click at [511, 178] on div "[DOMAIN_NAME] Quote" at bounding box center [560, 176] width 282 height 20
type input "Receipt"
type input "emilyneighbors@gmail.com"
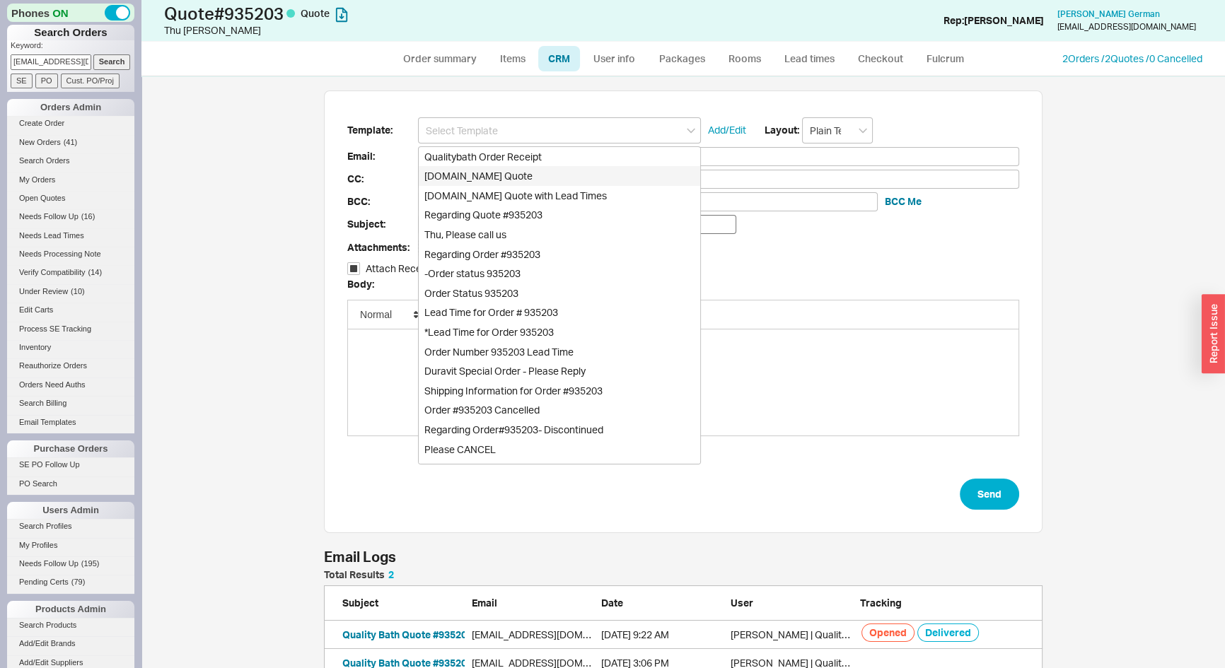
type input "joelgerman@hotmail.com, minhthu100@hotmail.com"
type input "Quality Bath Quote #935203"
checkbox input "true"
type input "[DOMAIN_NAME] Quote"
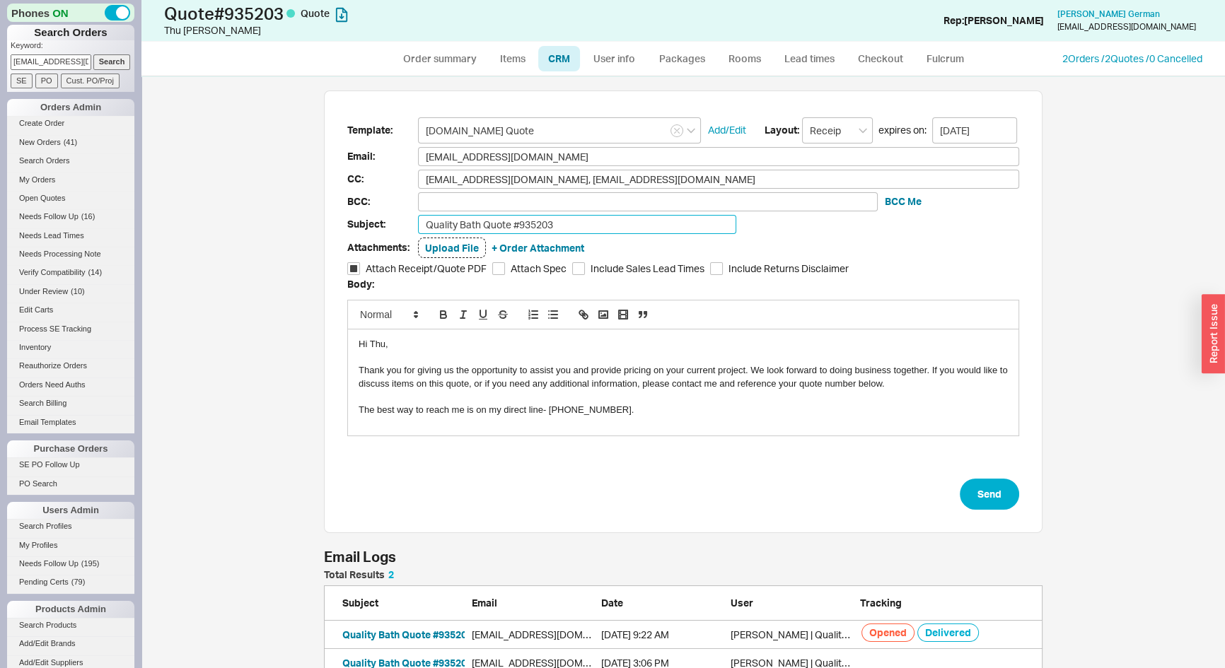
click at [609, 226] on input "Quality Bath Quote #935203" at bounding box center [577, 224] width 318 height 19
type input "Quality Bath Quote #935203 - Revised II"
click at [373, 344] on div "Hi Thu," at bounding box center [683, 344] width 649 height 13
click at [983, 501] on button "Send" at bounding box center [989, 494] width 59 height 31
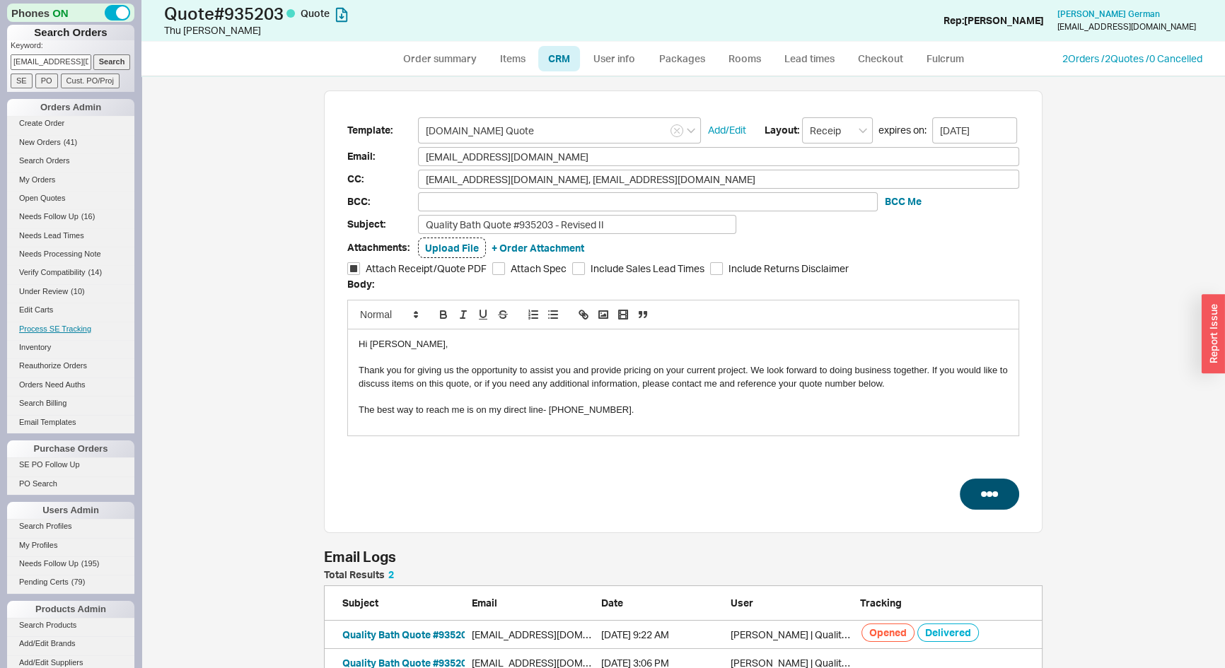
select select "*"
select select "LOW"
select select "3"
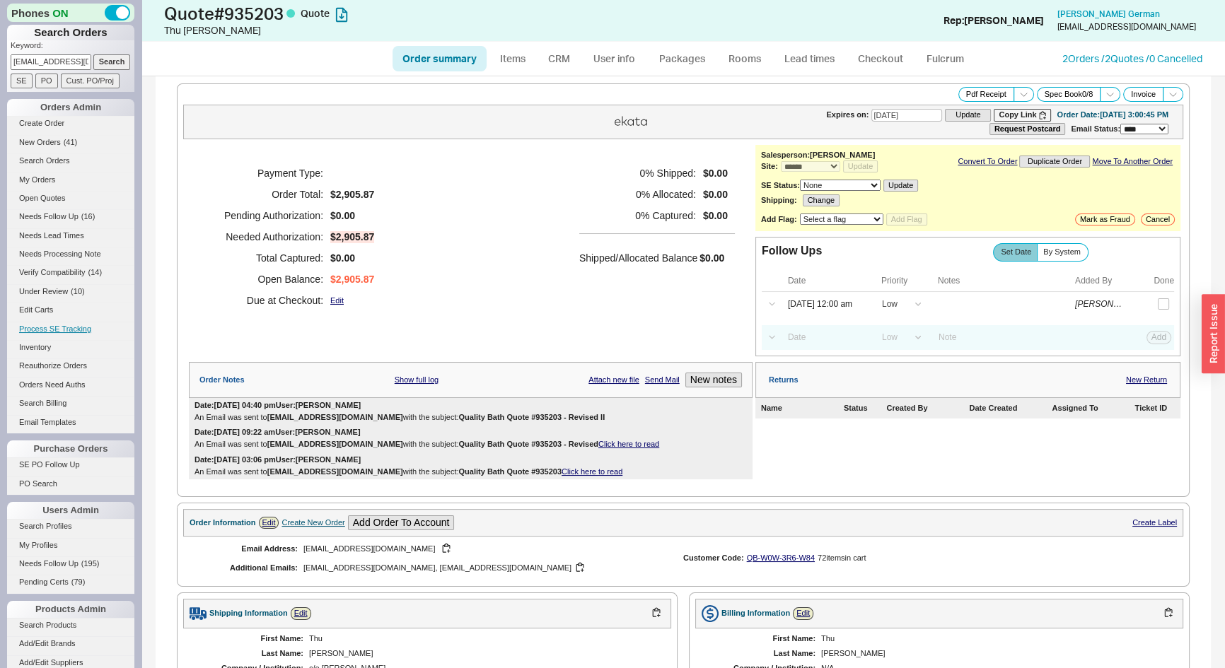
type input "[DATE]"
drag, startPoint x: 580, startPoint y: 415, endPoint x: 435, endPoint y: 413, distance: 145.0
click at [458, 413] on b "Quality Bath Quote #935203 - Revised II" at bounding box center [531, 417] width 146 height 8
copy b "Quality Bath Quote #935203 - Revised II"
click at [963, 98] on button "Pdf Receipt" at bounding box center [986, 94] width 56 height 15
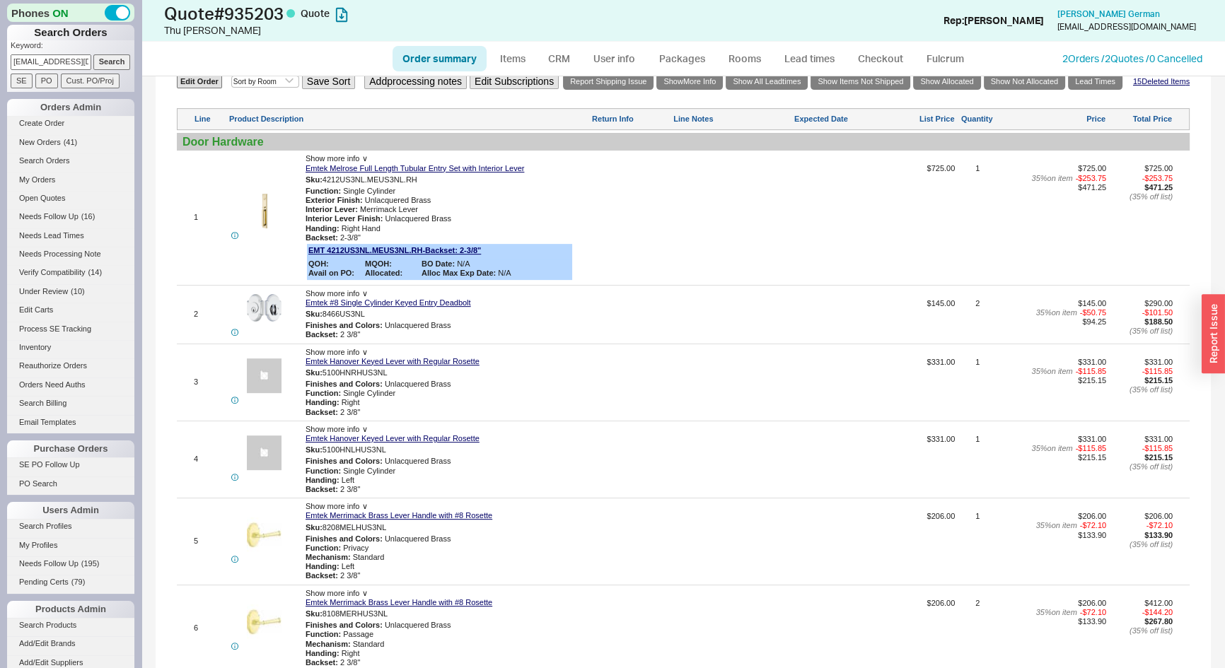
scroll to position [692, 0]
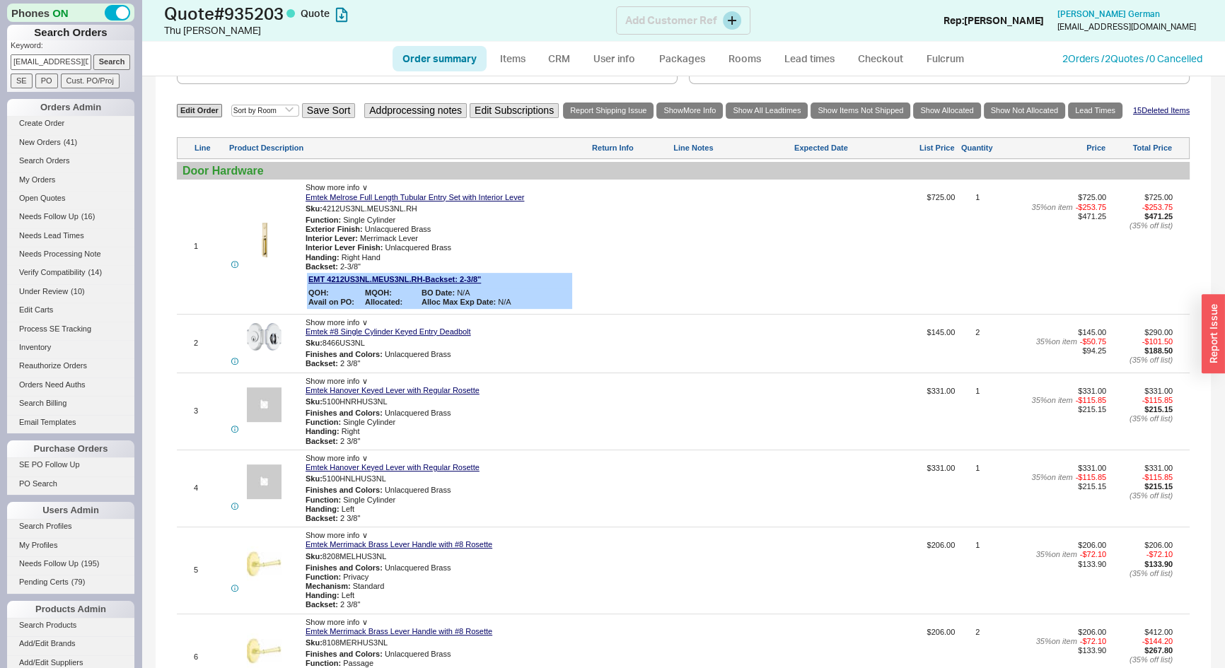
click at [972, 30] on div "Quote # 935203 Quote Thu Nguyen Add Customer Ref Rep: Josh Joel German minhthu1…" at bounding box center [683, 21] width 1084 height 42
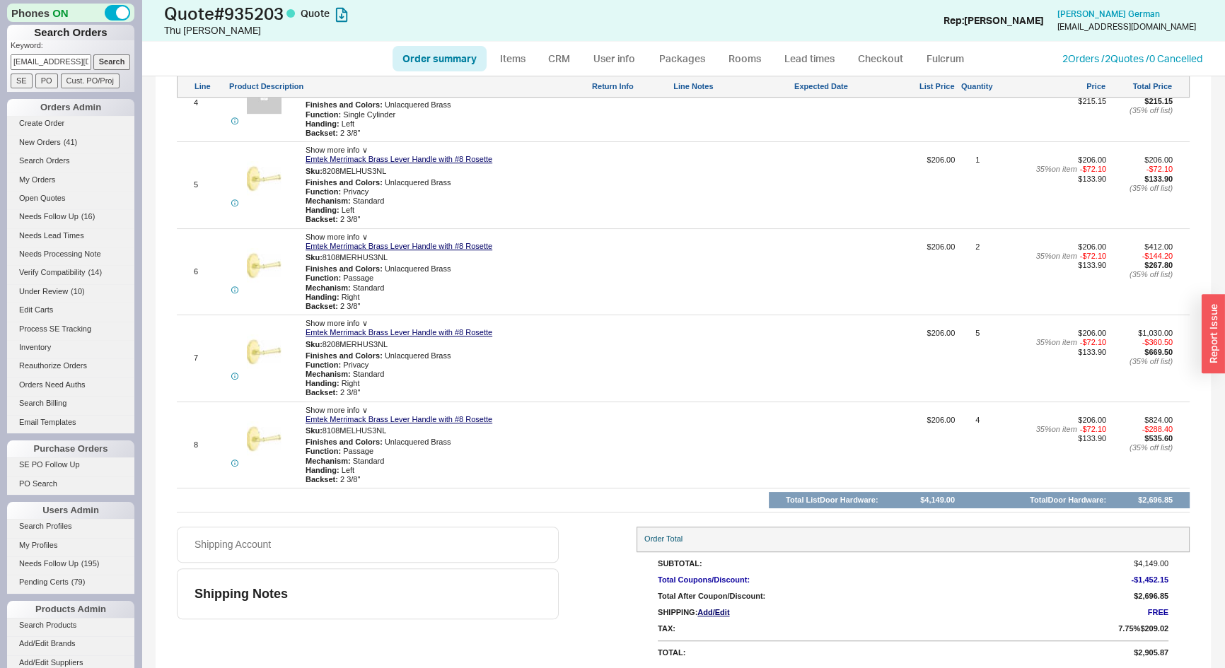
scroll to position [370, 0]
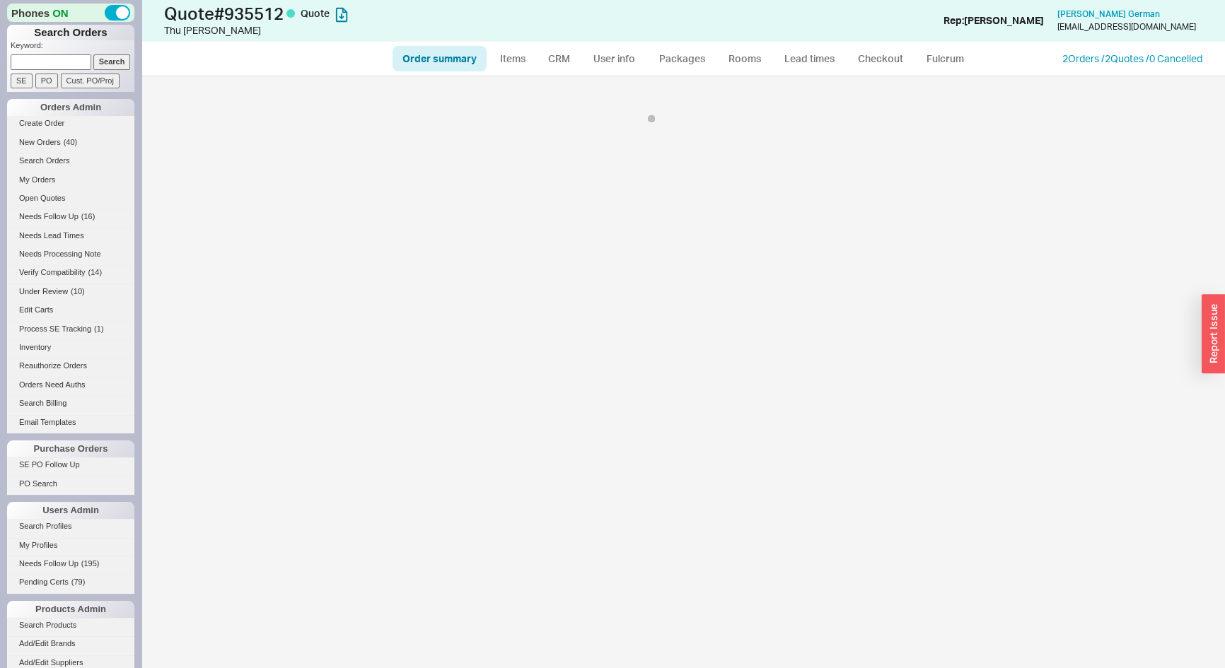
select select "*"
select select "LOW"
select select "3"
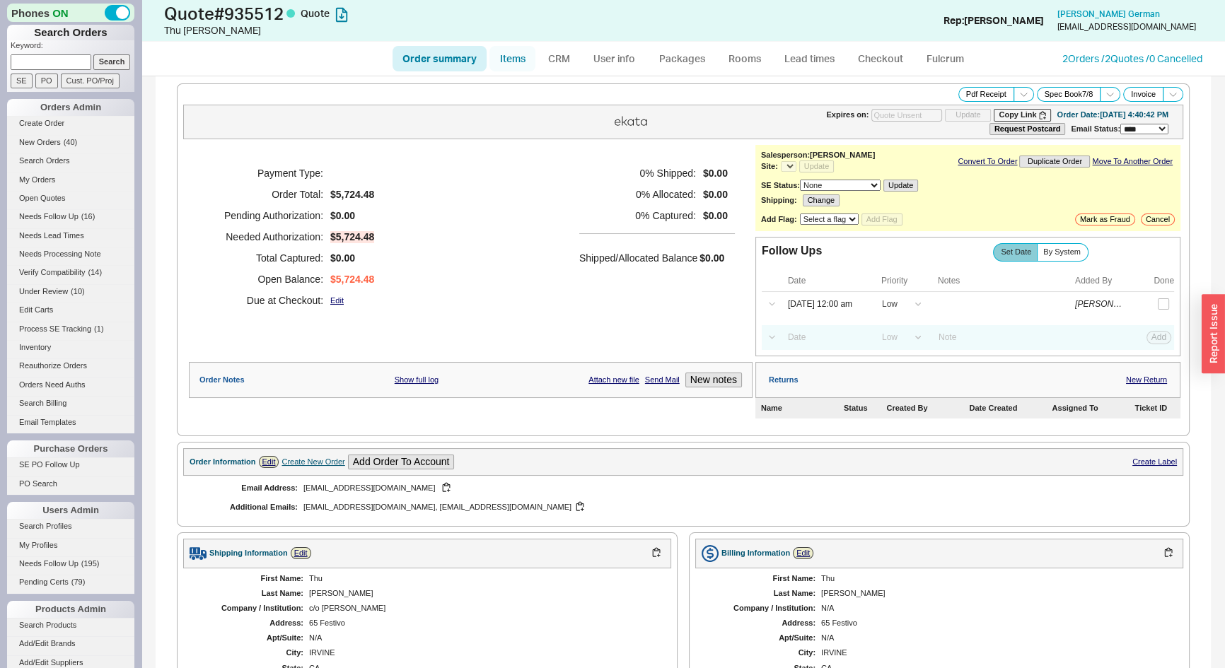
select select "*"
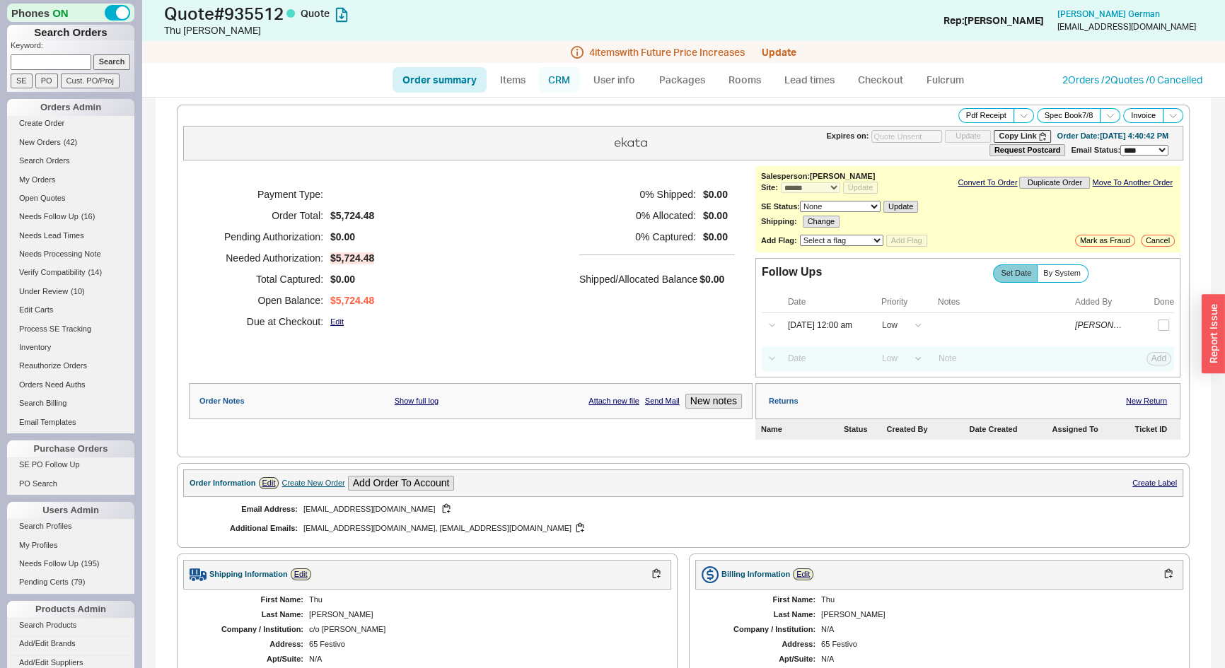
click at [555, 81] on link "CRM" at bounding box center [559, 79] width 42 height 25
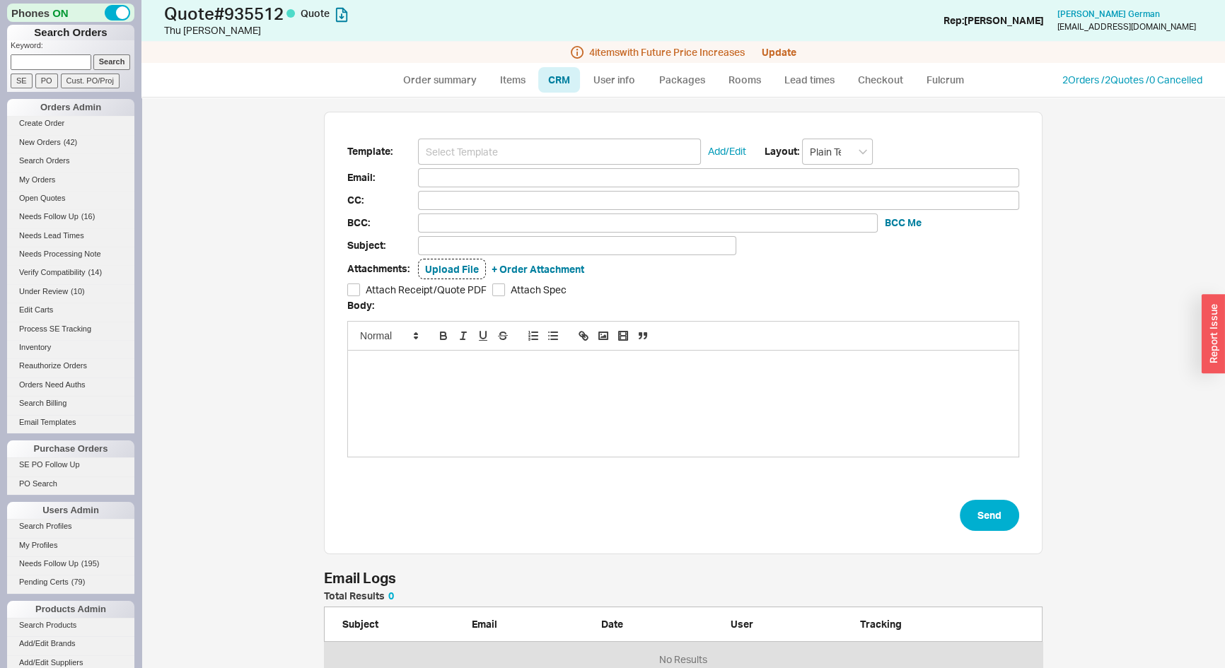
scroll to position [561, 1064]
click at [547, 152] on input at bounding box center [559, 152] width 283 height 26
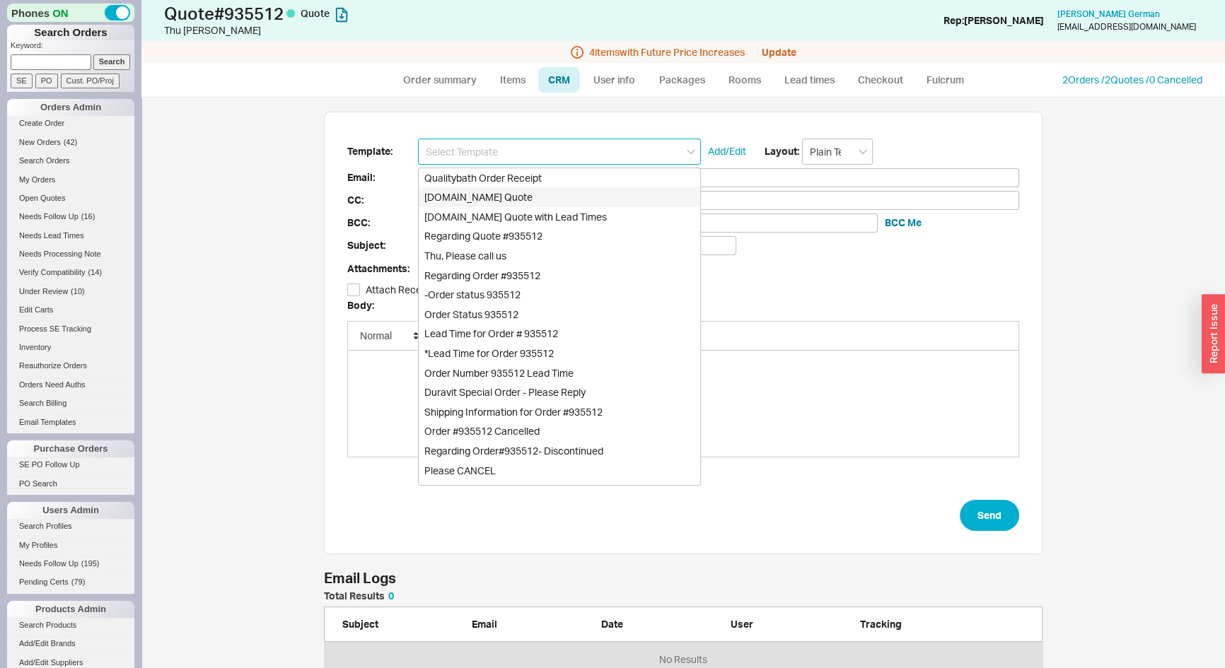
click at [533, 198] on div "[DOMAIN_NAME] Quote" at bounding box center [560, 197] width 282 height 20
type input "Receipt"
type input "[EMAIL_ADDRESS][DOMAIN_NAME]"
type input "[EMAIL_ADDRESS][DOMAIN_NAME], [EMAIL_ADDRESS][DOMAIN_NAME]"
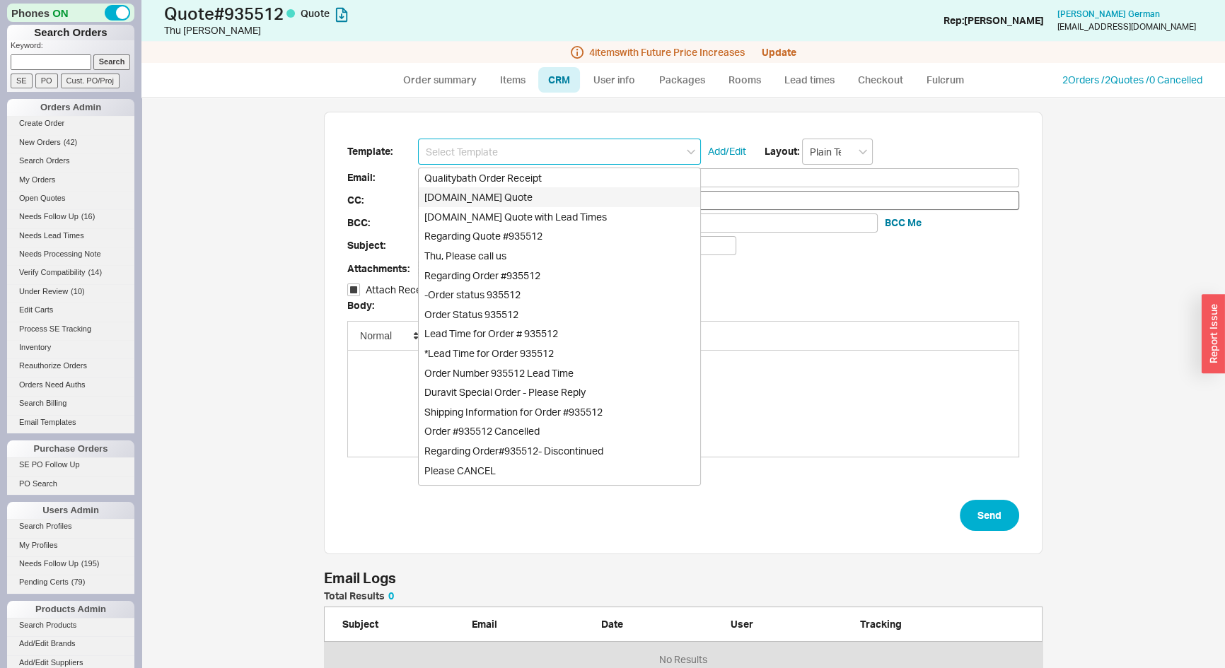
type input "[EMAIL_ADDRESS][DOMAIN_NAME], [EMAIL_ADDRESS][DOMAIN_NAME]"
type input "Quality Bath Quote #935512"
checkbox input "true"
type input "[DOMAIN_NAME] Quote"
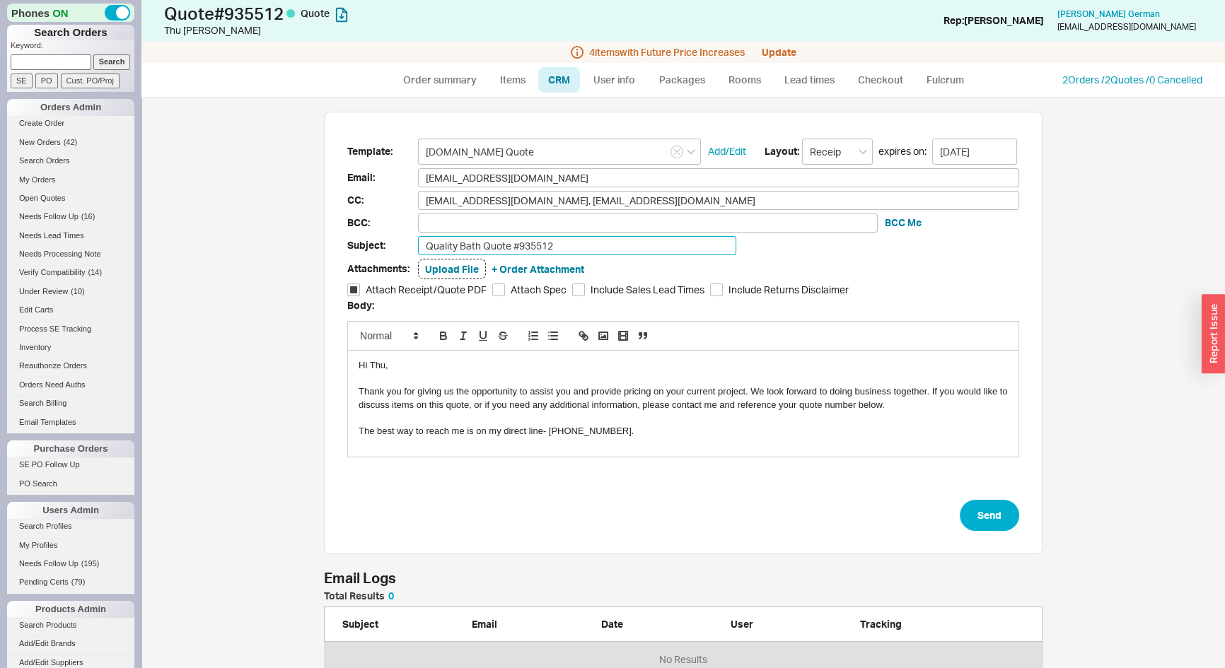
click at [601, 248] on input "Quality Bath Quote #935512" at bounding box center [577, 245] width 318 height 19
type input "Quality Bath Quote #935512 - Kitchen Sink & Faucets"
click at [368, 368] on div "Hi Thu," at bounding box center [683, 365] width 649 height 13
click at [989, 518] on button "Send" at bounding box center [989, 515] width 59 height 31
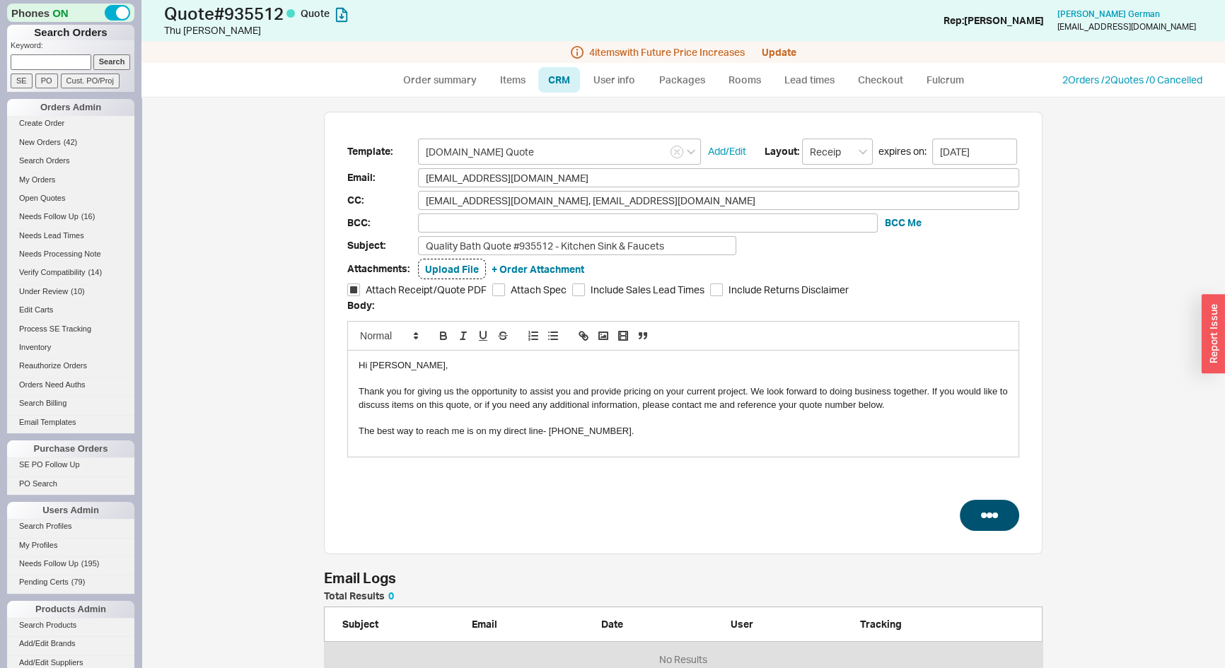
select select "*"
select select "LOW"
select select "3"
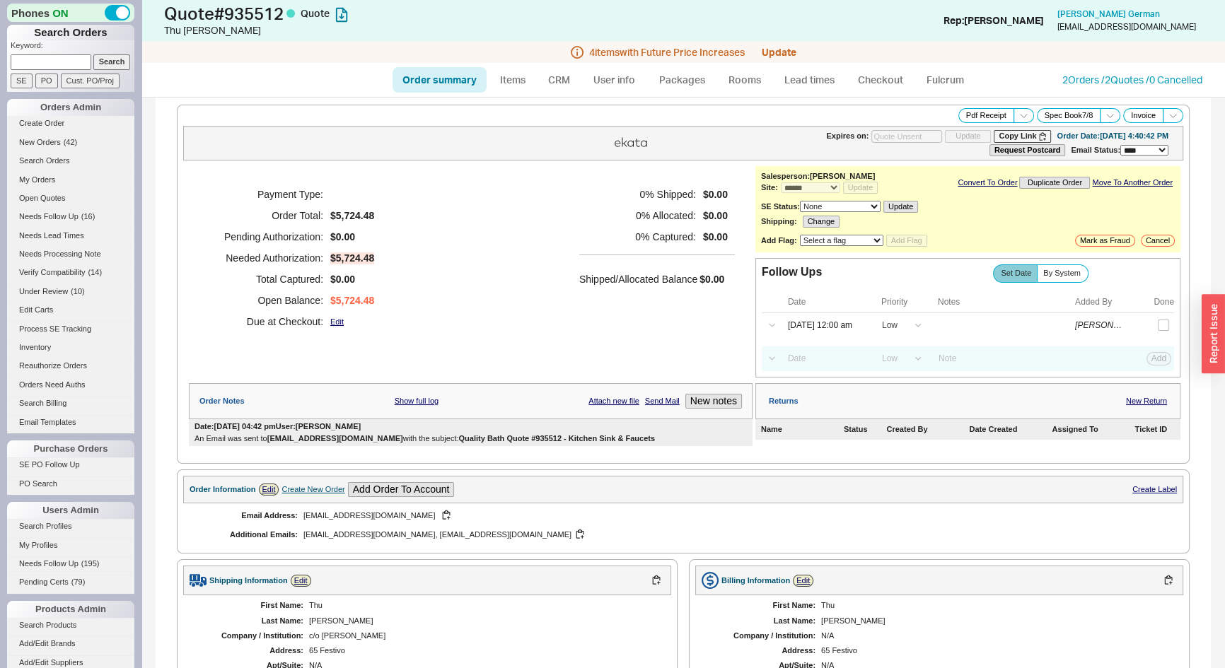
type input "09/01/2025"
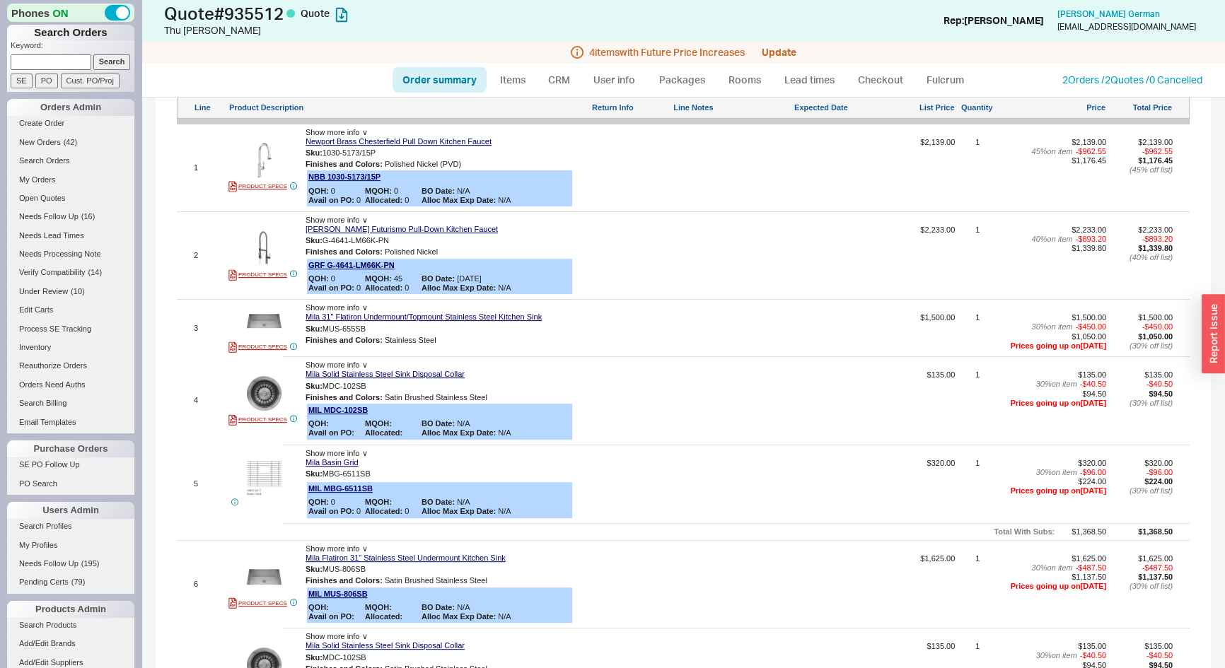
scroll to position [475, 0]
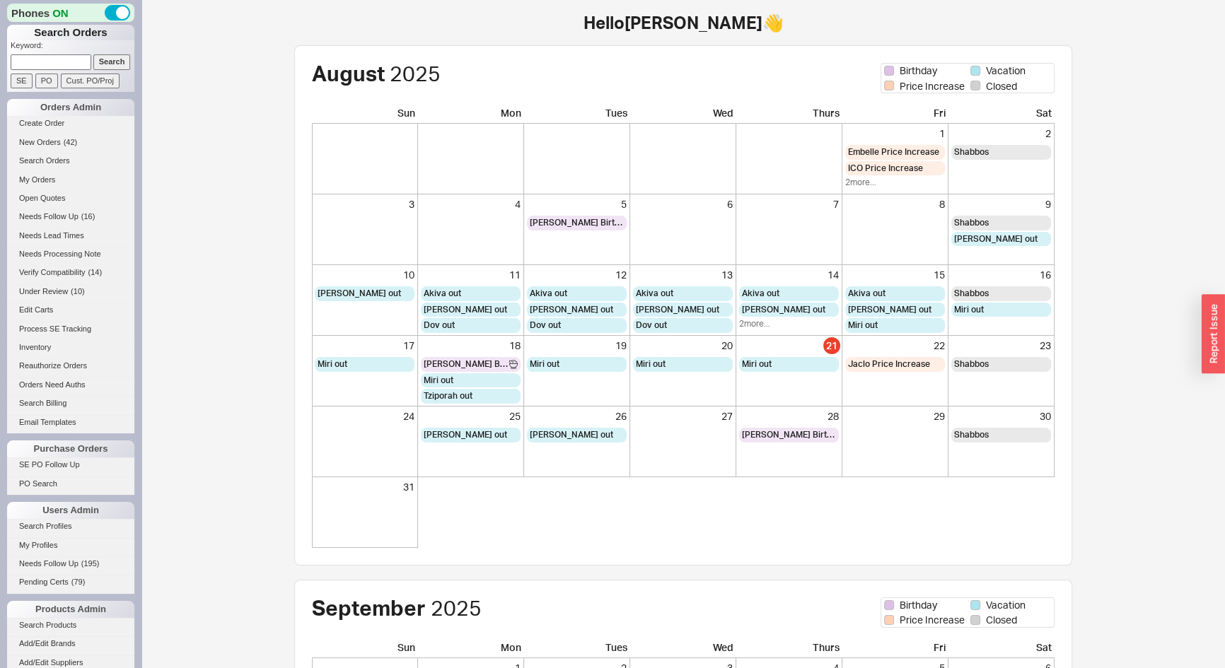
paste input "QB-069-6R7-L6X"
type input "QB-069-6R7-L6X"
click at [109, 63] on input "Search" at bounding box center [111, 61] width 37 height 15
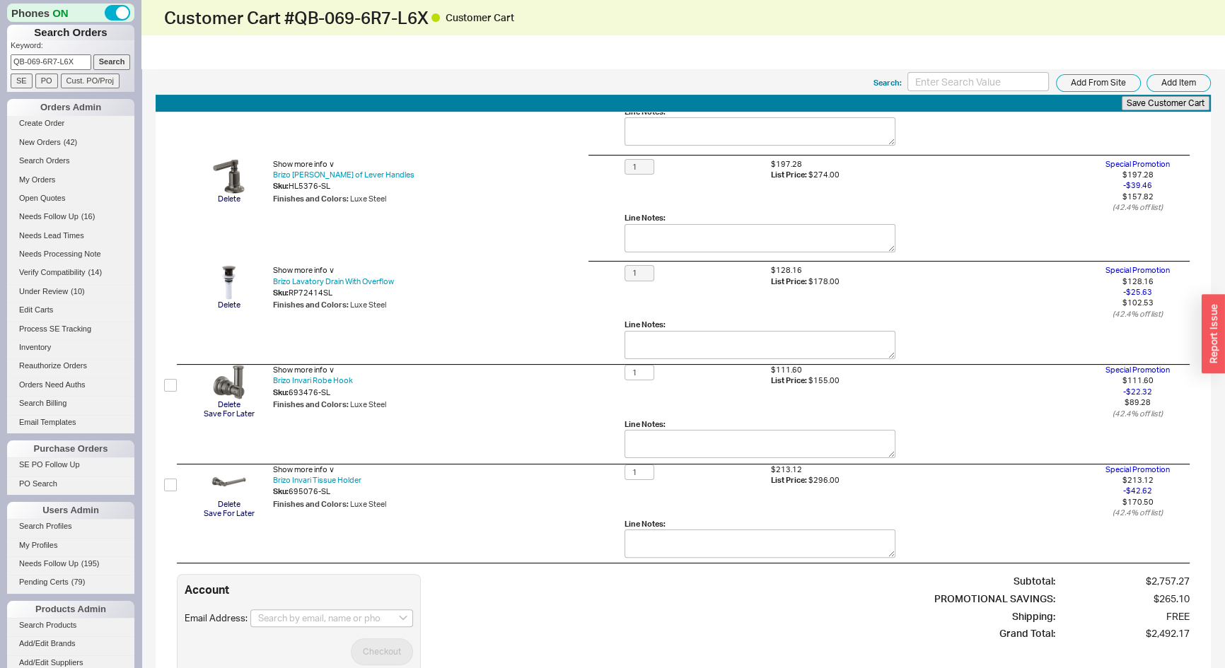
scroll to position [417, 0]
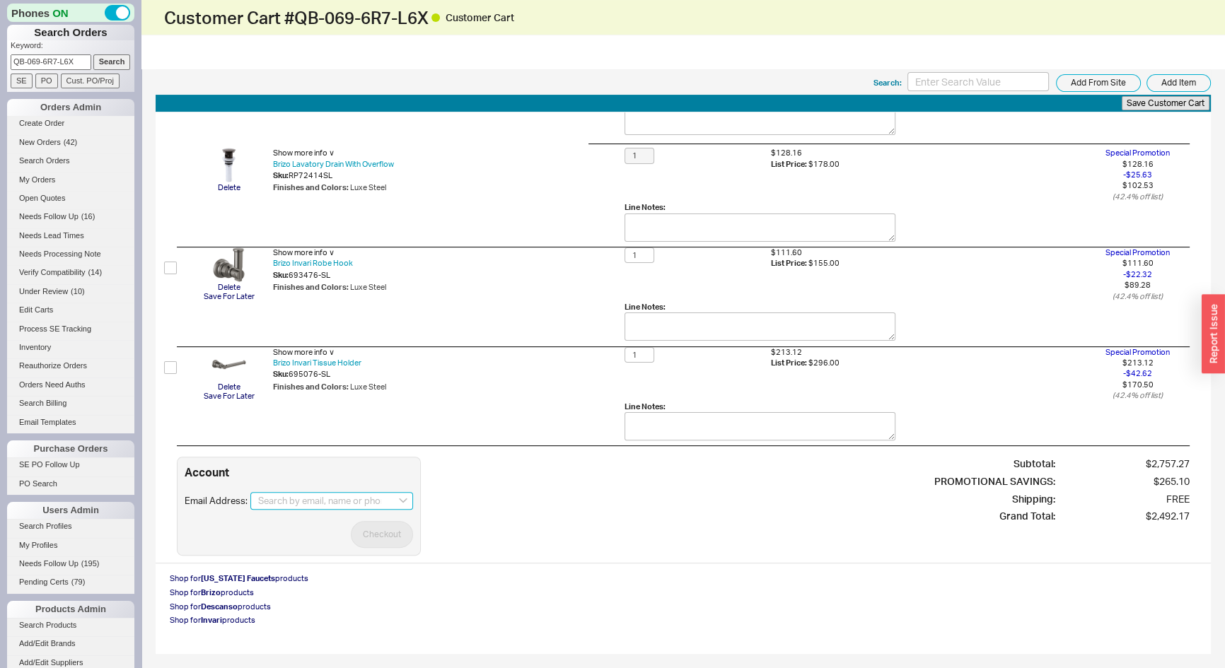
click at [307, 495] on input at bounding box center [331, 501] width 163 height 18
paste input "[PERSON_NAME][EMAIL_ADDRESS][DOMAIN_NAME]"
click at [330, 558] on div "William Peacock" at bounding box center [331, 564] width 147 height 13
type input "william@williampeacockdesign.com"
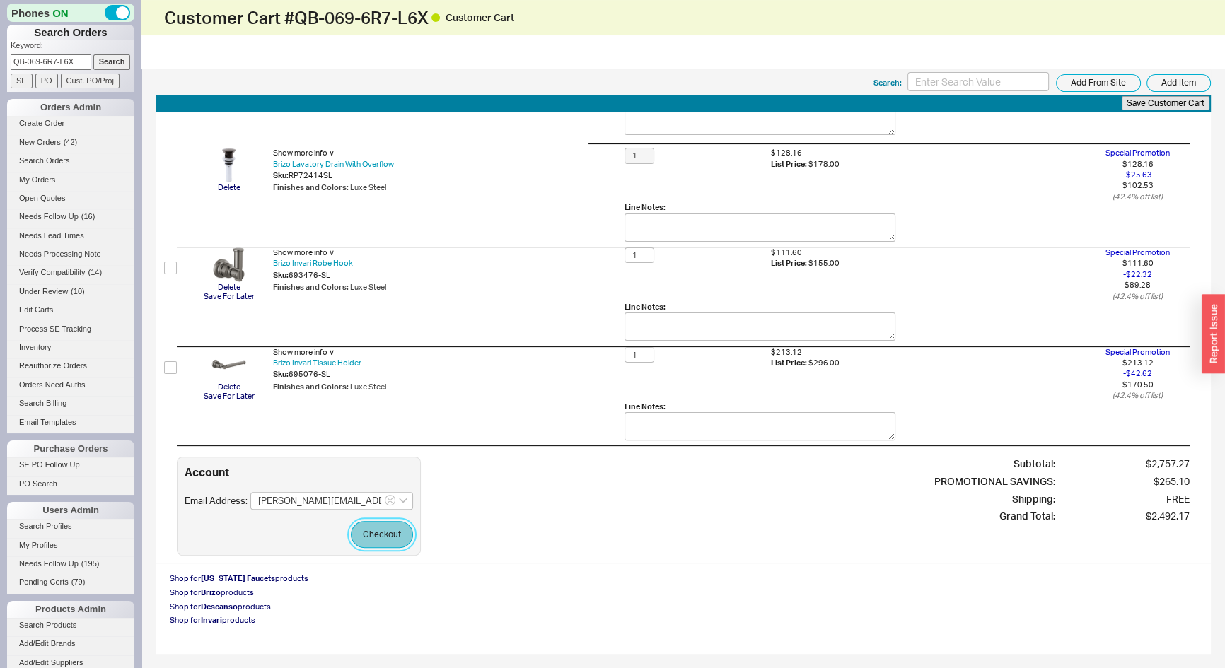
click at [387, 536] on button "Checkout" at bounding box center [382, 534] width 62 height 27
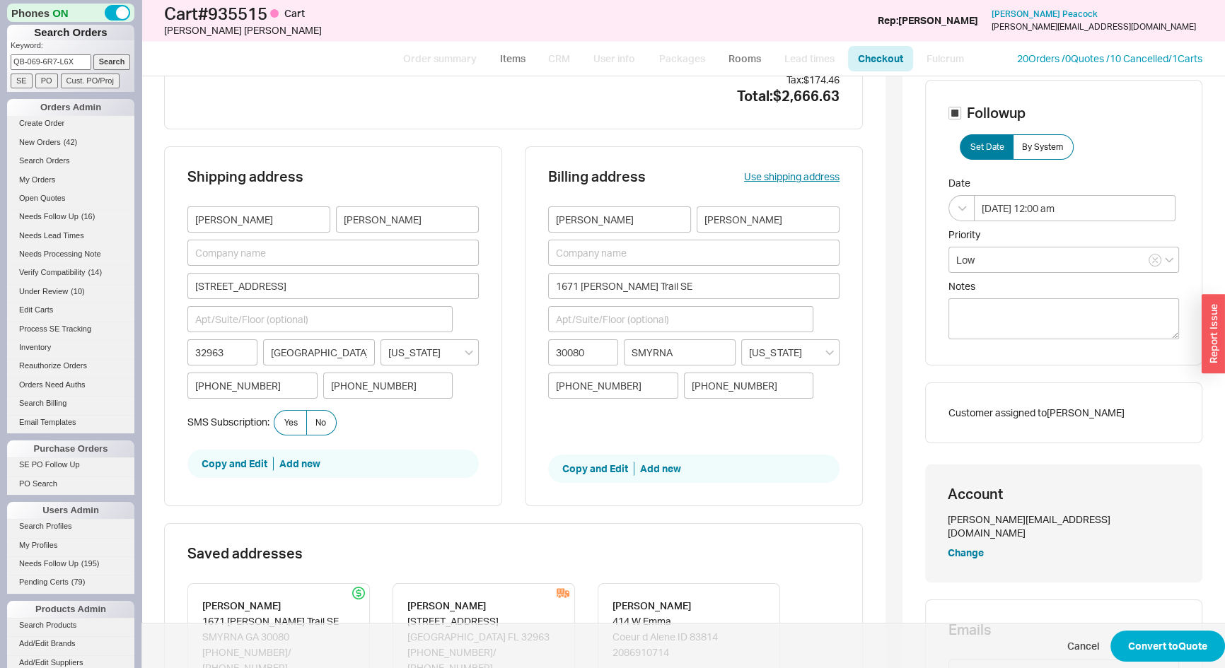
scroll to position [64, 0]
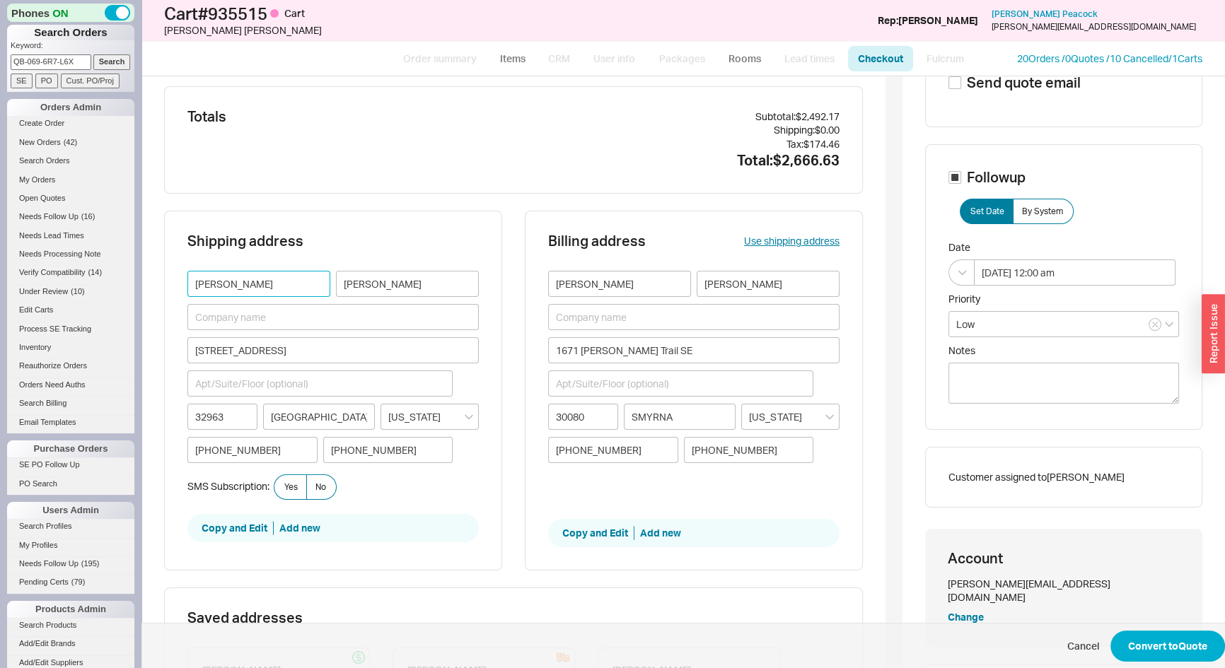
click at [236, 279] on input "Bonnie" at bounding box center [258, 284] width 143 height 26
paste input "[PERSON_NAME]"
click at [239, 289] on input "[PERSON_NAME]" at bounding box center [258, 284] width 143 height 26
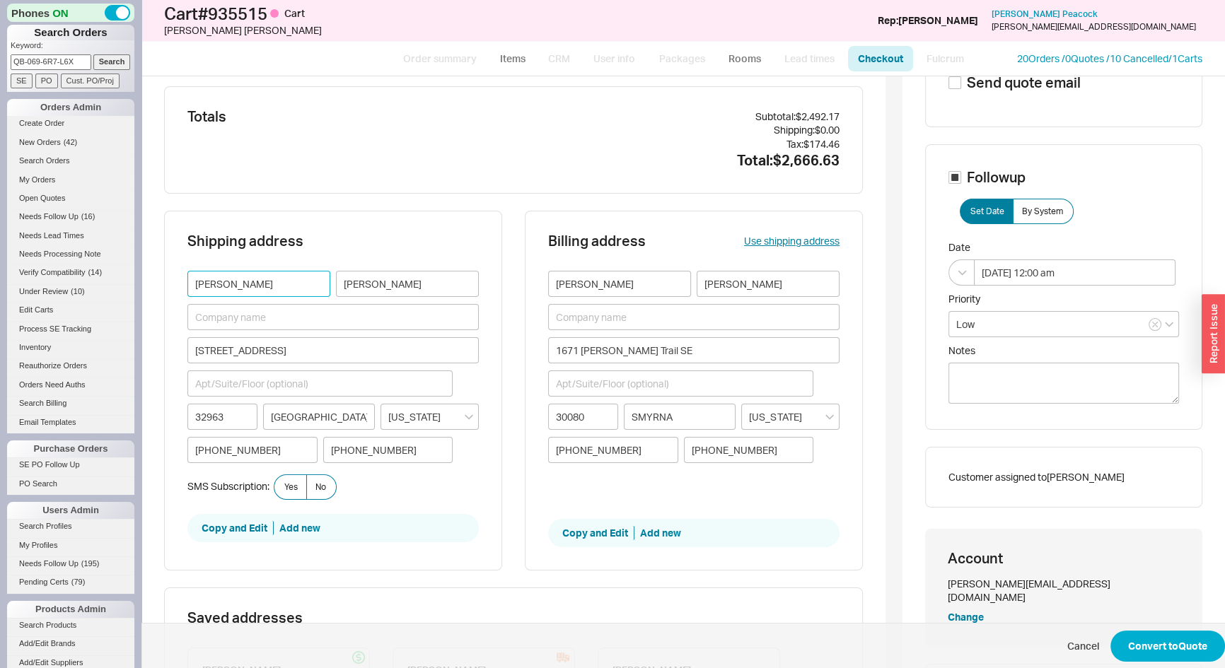
click at [239, 288] on input "[PERSON_NAME]" at bounding box center [258, 284] width 143 height 26
type input "Amanda"
paste input "Safina"
type input "Safina"
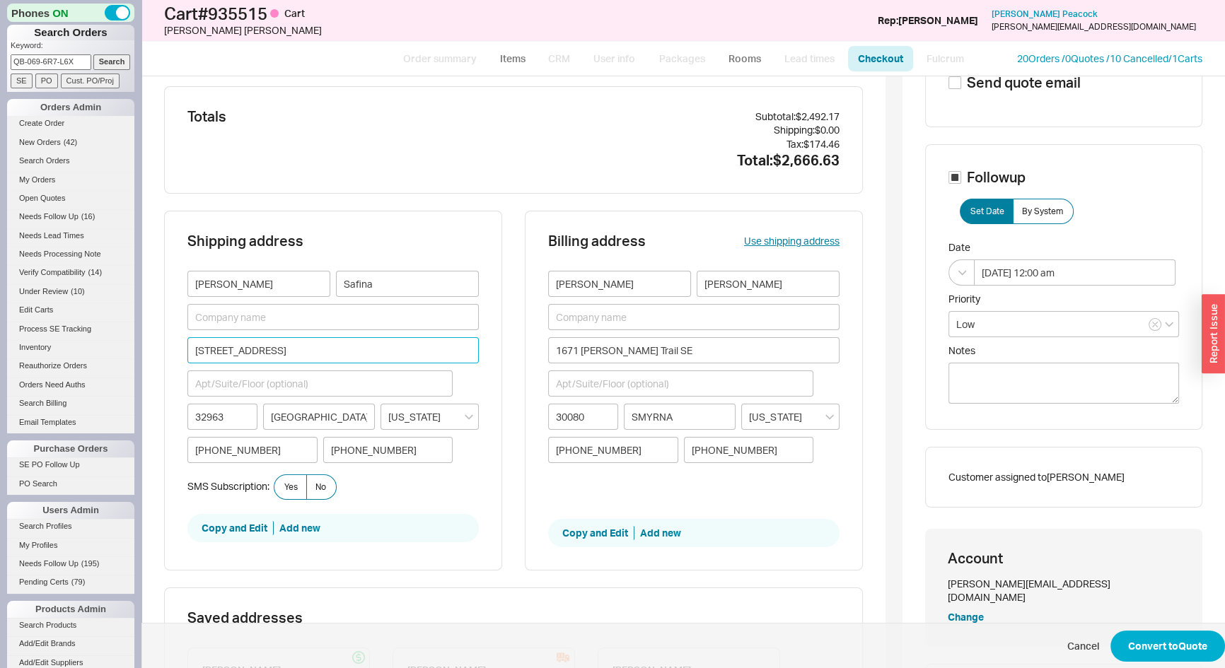
click at [289, 353] on input "925 Bay Oak Lane" at bounding box center [332, 350] width 291 height 26
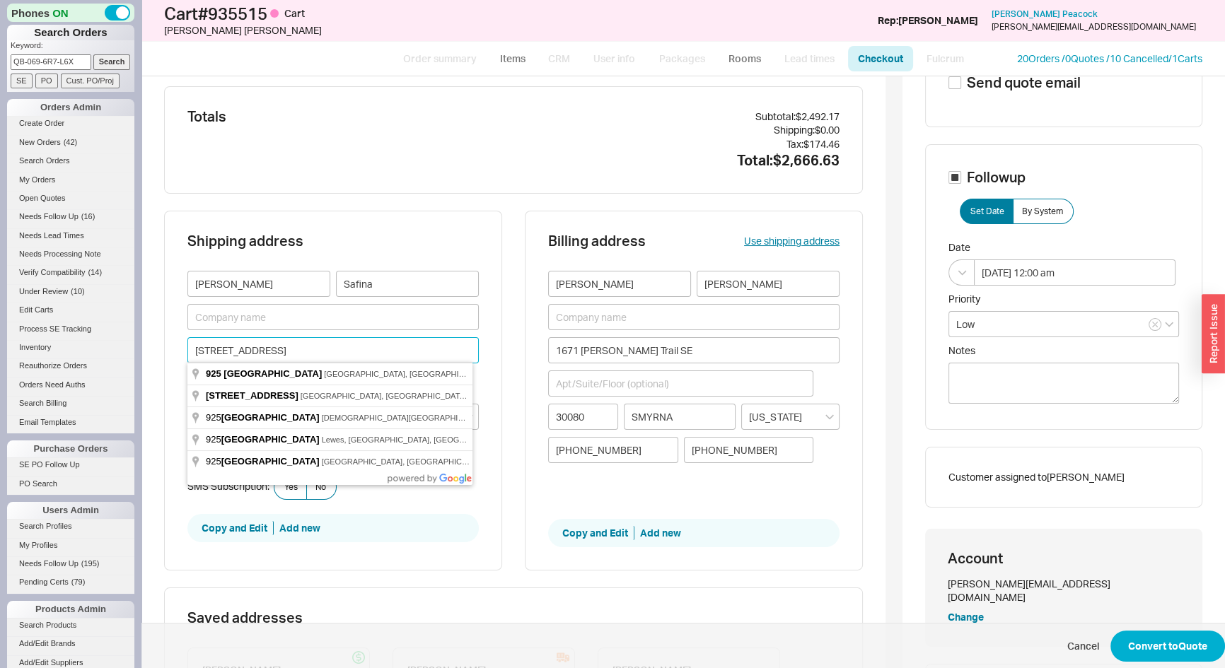
paste input "1517 Ponce de Leon Dr"
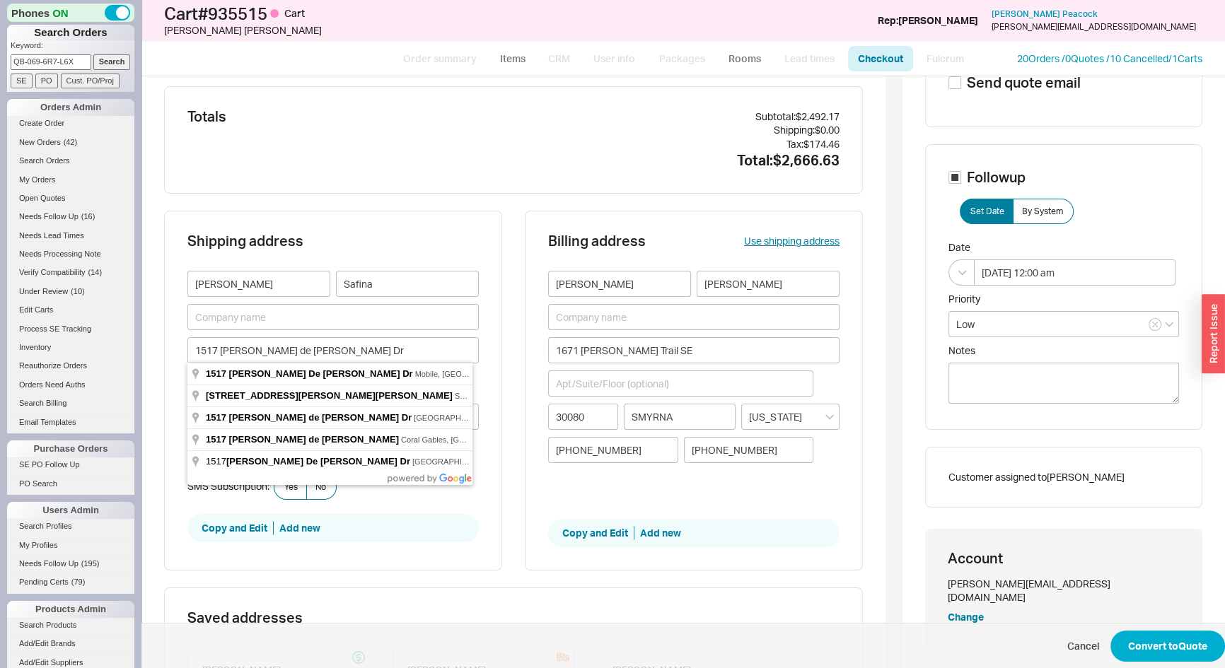
type input "1517 Ponce de Leon Drive"
type input "33316"
type input "Fort Lauderdale"
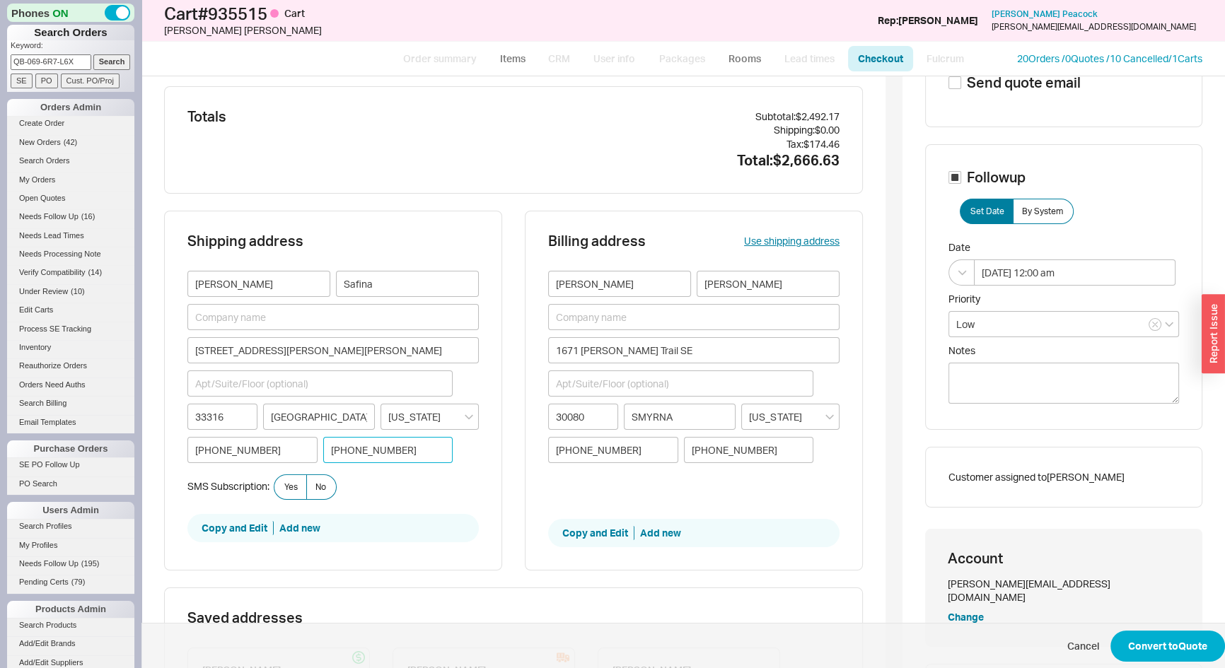
drag, startPoint x: 421, startPoint y: 450, endPoint x: 339, endPoint y: 448, distance: 82.1
click at [339, 448] on input "(305) 606-4263" at bounding box center [388, 450] width 130 height 26
click at [366, 451] on input "(305) 606-4263" at bounding box center [388, 450] width 130 height 26
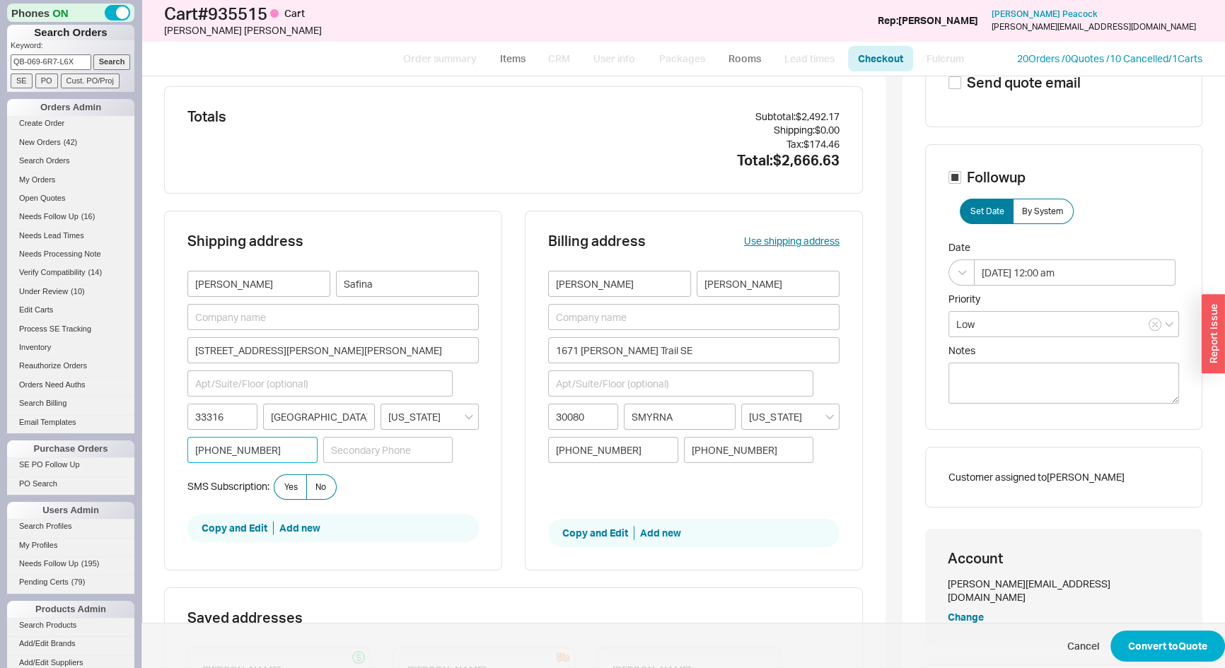
click at [276, 453] on input "(954) 404-9205" at bounding box center [252, 450] width 130 height 26
paste input "305) 606-4263"
type input "(305) 606-4263"
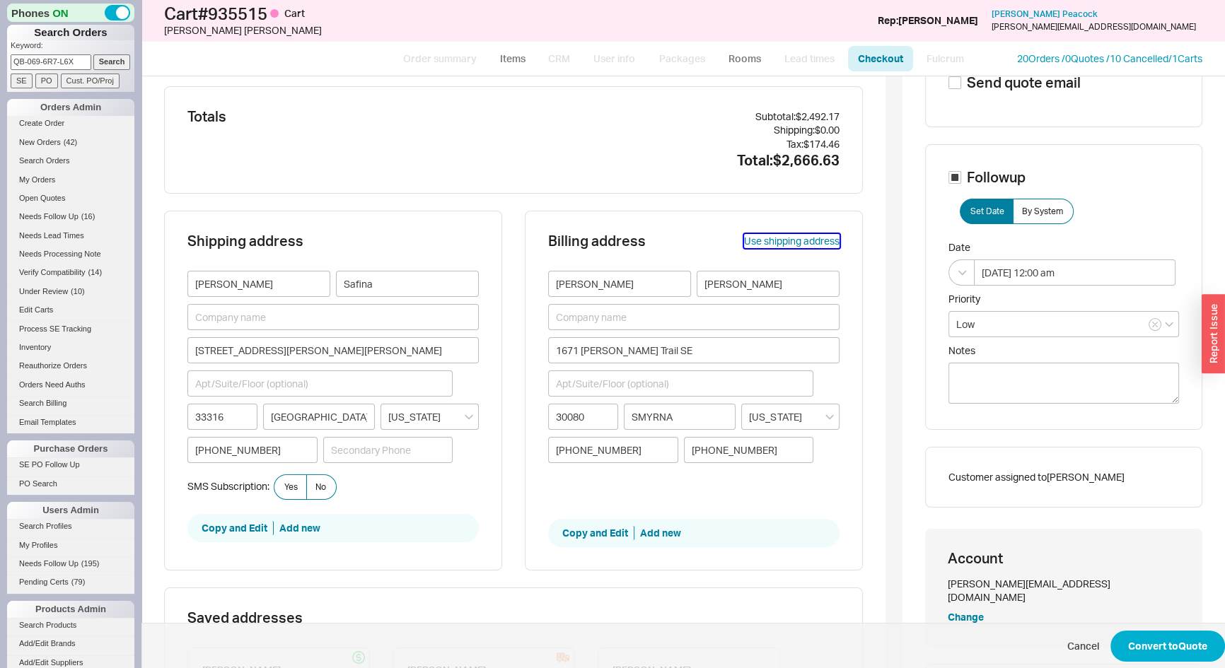
click at [752, 239] on button "Use shipping address" at bounding box center [791, 241] width 95 height 14
type input "Amanda"
type input "Safina"
type input "1517 Ponce de Leon Drive"
type input "33316"
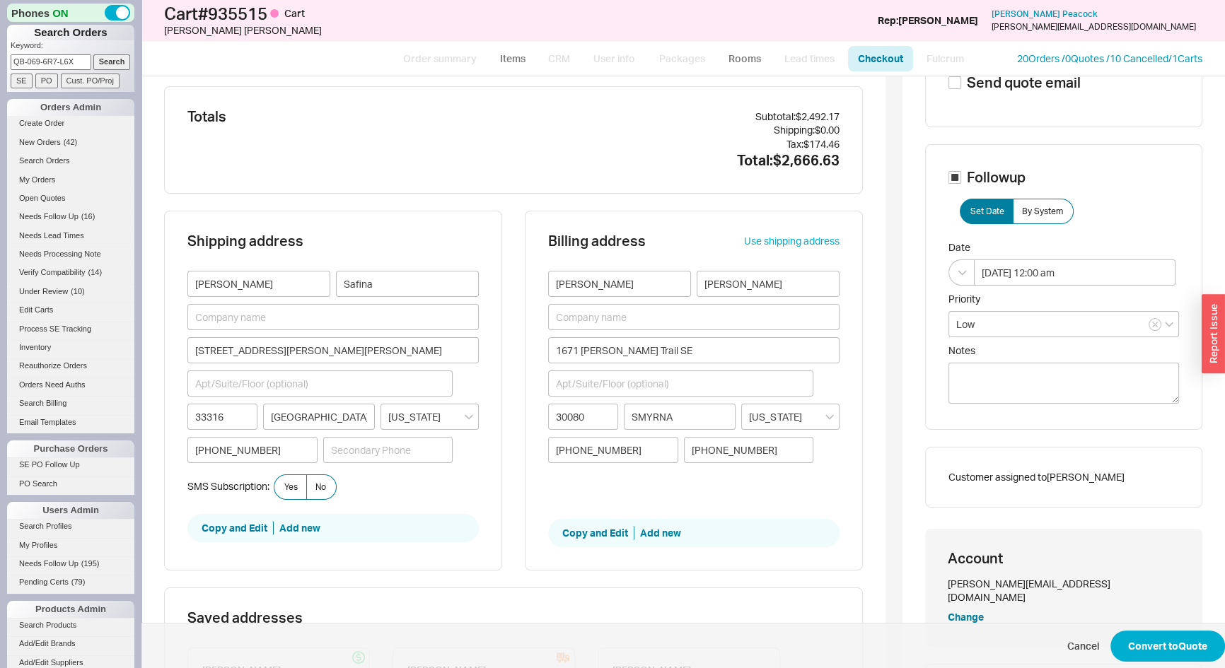
type input "Fort Lauderdale"
type input "(305) 606-4263"
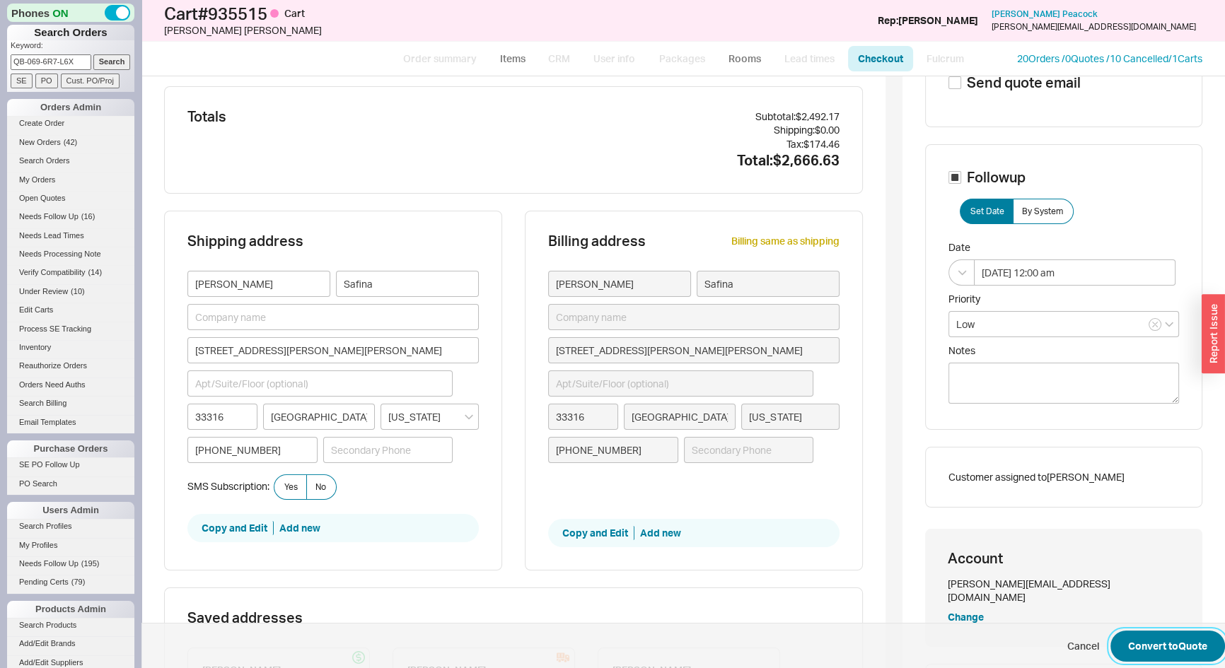
click at [1197, 644] on button "Convert to Quote" at bounding box center [1168, 646] width 115 height 31
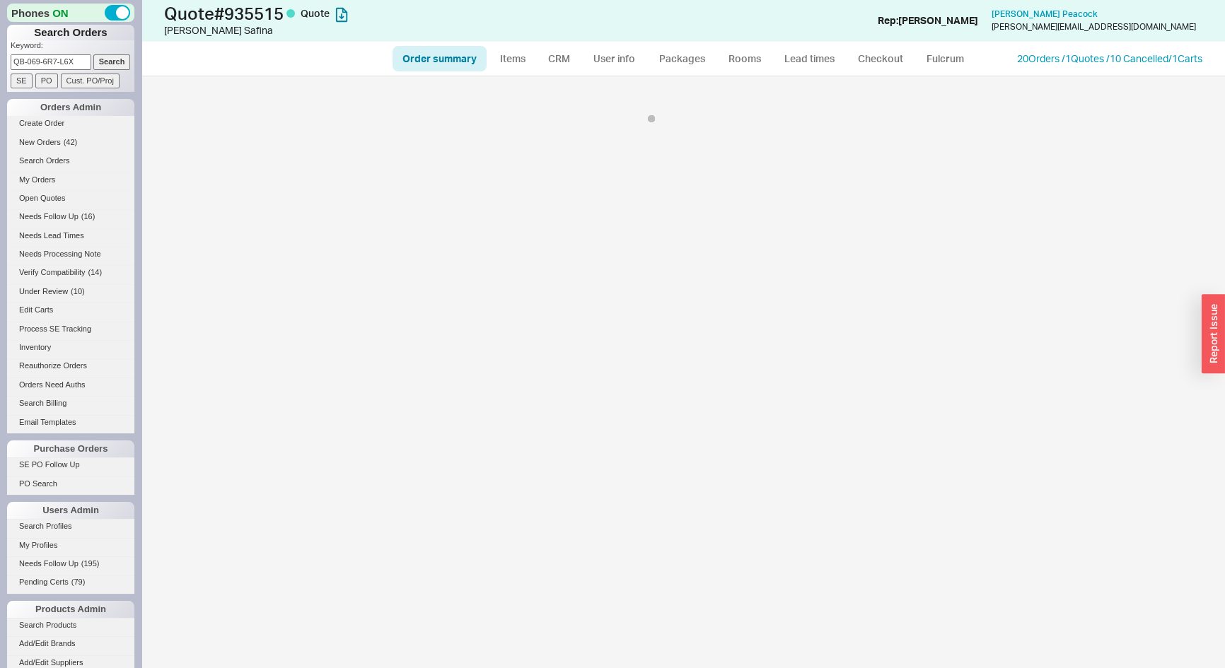
select select "*"
select select "LOW"
select select "3"
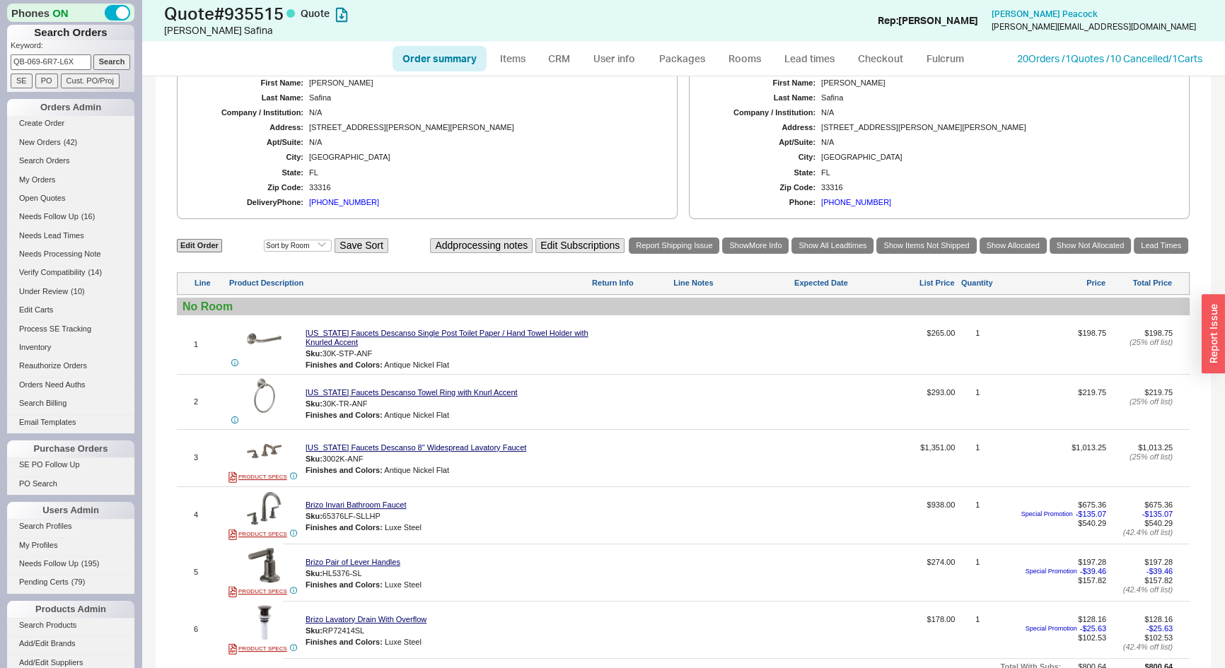
select select "*"
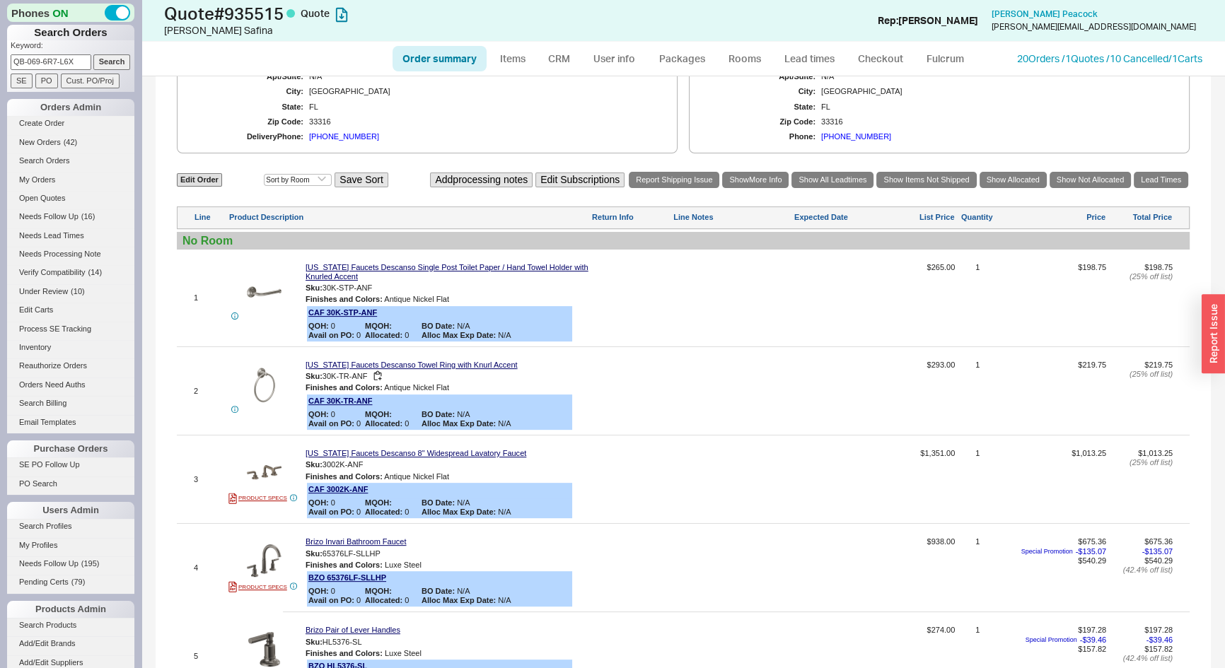
scroll to position [386, 0]
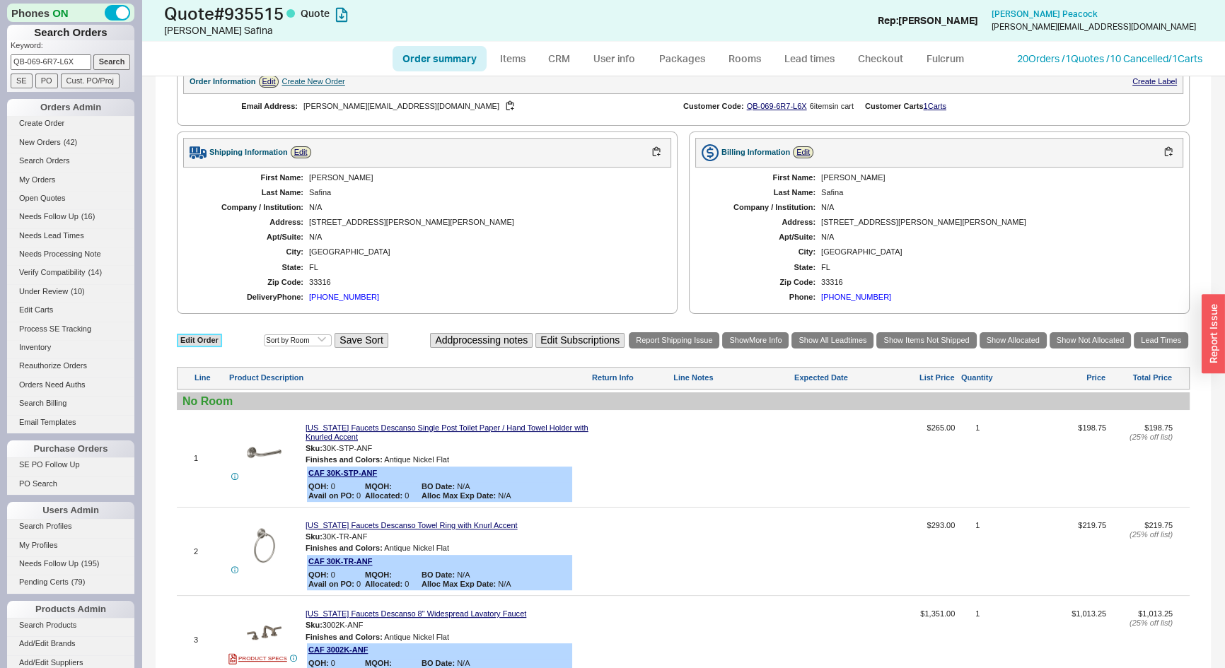
click at [207, 340] on link "Edit Order" at bounding box center [199, 340] width 45 height 13
select select "3"
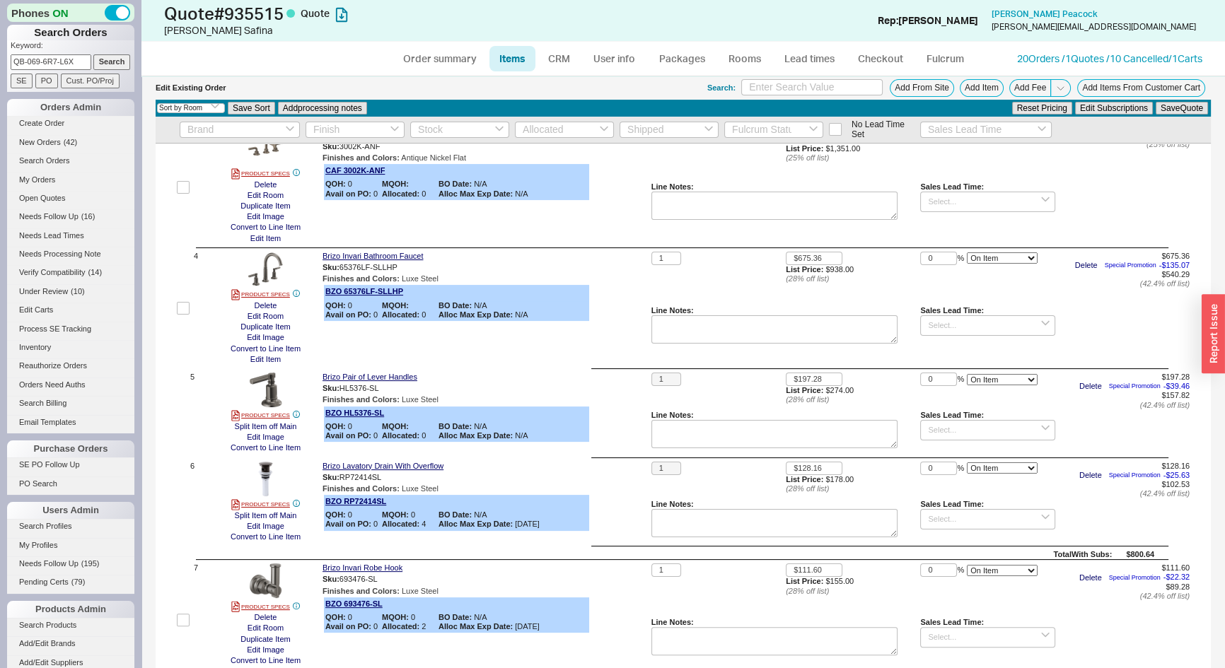
scroll to position [758, 0]
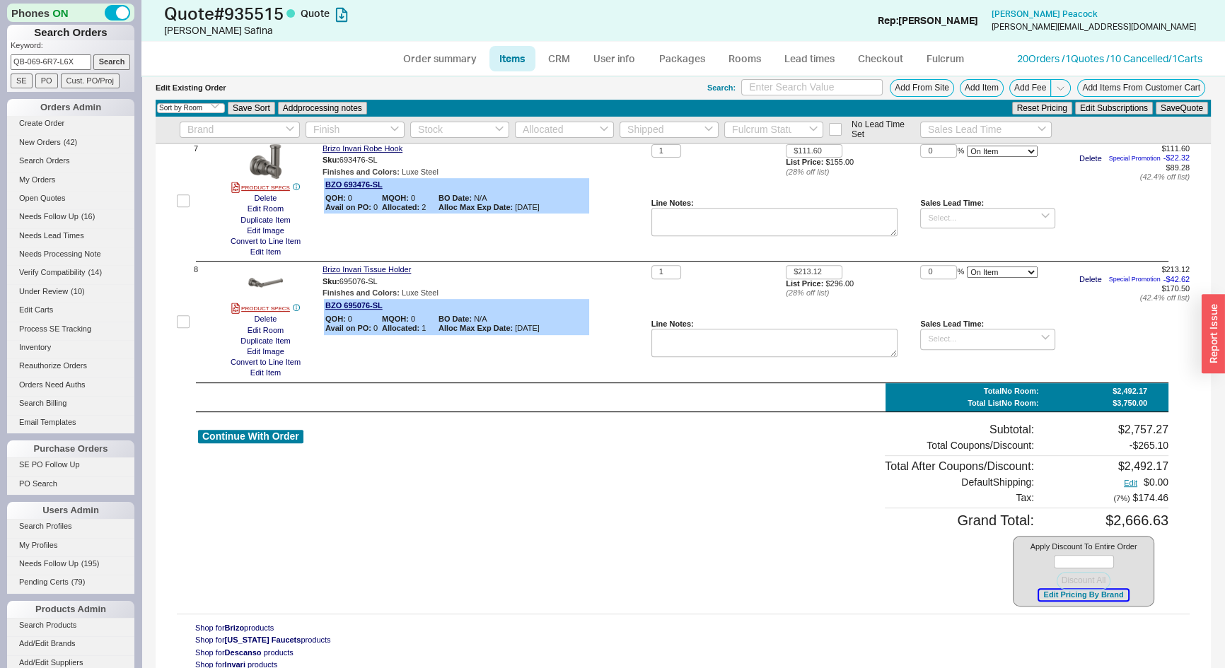
click at [1068, 598] on button "Edit Pricing By Brand" at bounding box center [1083, 595] width 88 height 11
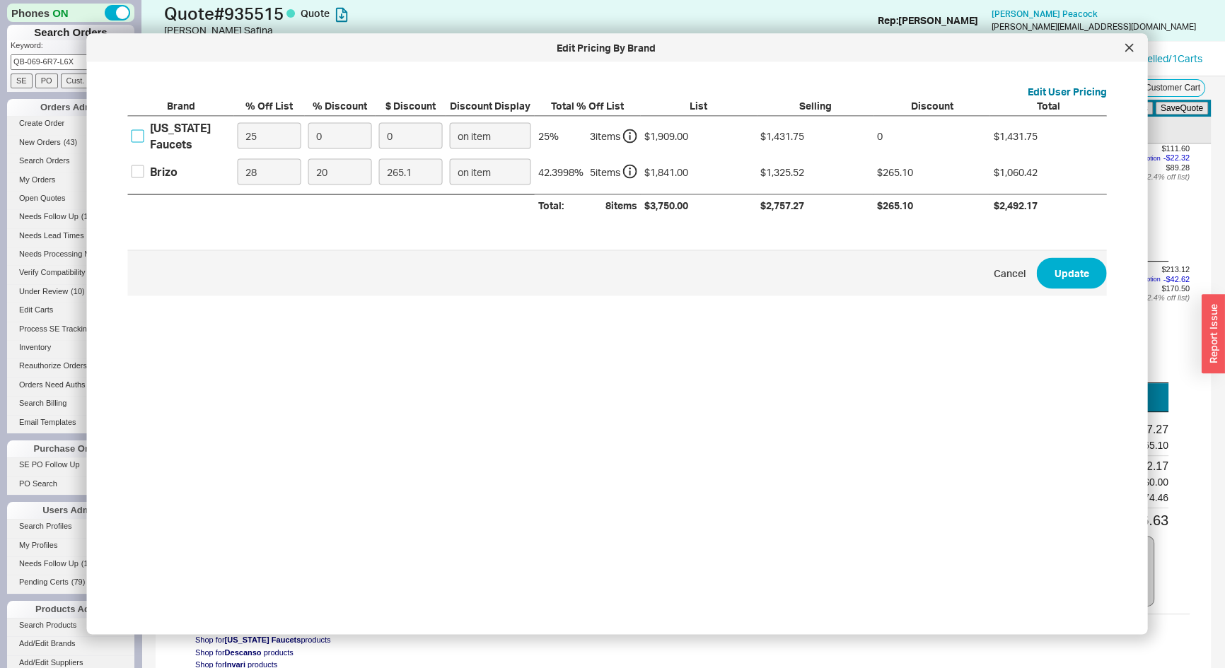
click at [134, 139] on input "California Faucets" at bounding box center [138, 135] width 13 height 13
checkbox input "true"
drag, startPoint x: 228, startPoint y: 144, endPoint x: 198, endPoint y: 161, distance: 34.6
click at [198, 161] on div "Brand % Off List % Discount $ Discount Discount Display Total % Off List List S…" at bounding box center [617, 156] width 979 height 117
type input "0"
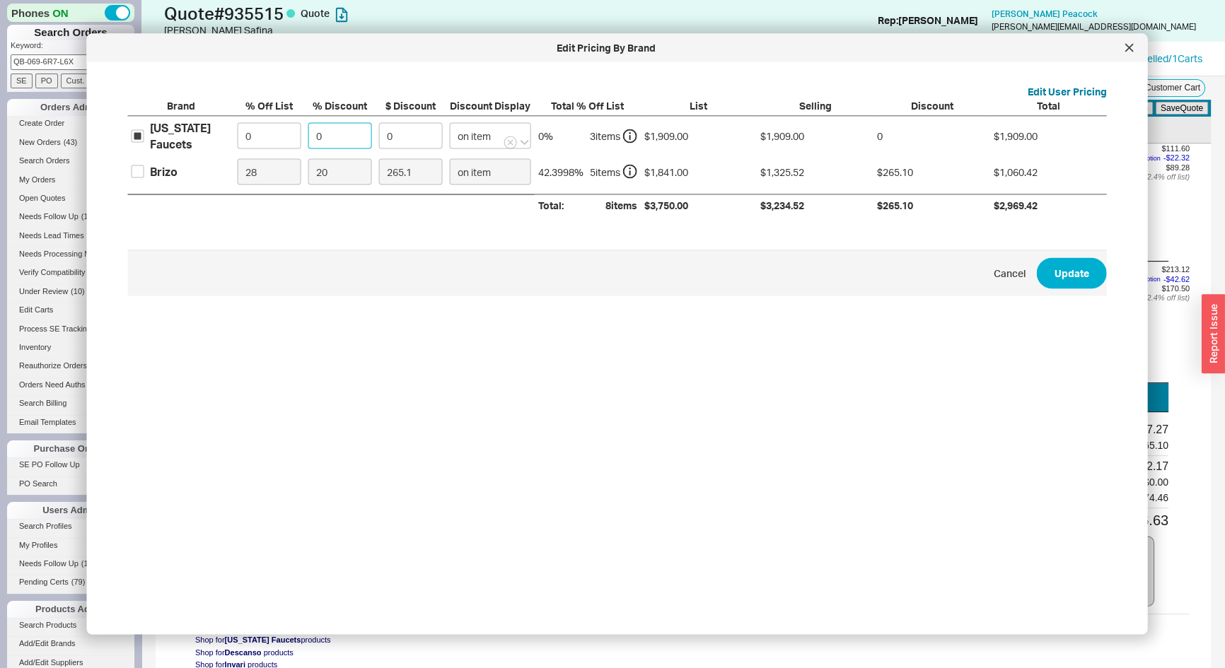
type input "4"
type input "76.36"
type input "40"
type input "763.6"
type input "40"
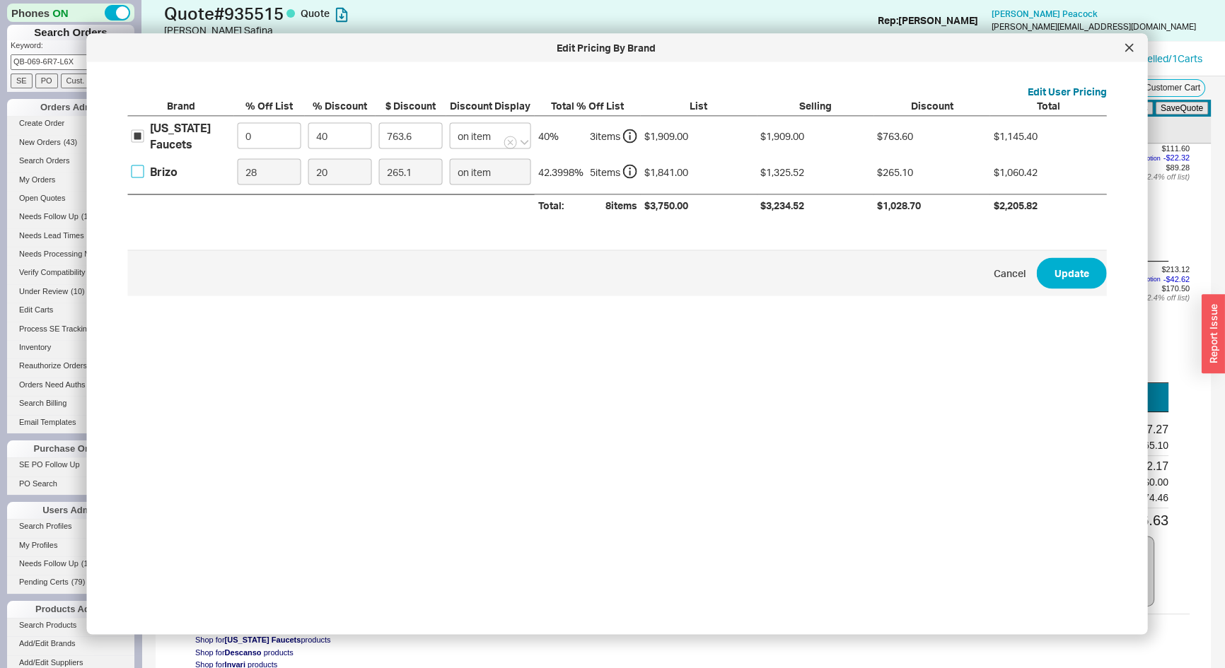
drag, startPoint x: 134, startPoint y: 171, endPoint x: 204, endPoint y: 175, distance: 69.4
click at [134, 171] on input "Brizo" at bounding box center [138, 172] width 13 height 13
checkbox input "true"
drag, startPoint x: 253, startPoint y: 173, endPoint x: 180, endPoint y: 204, distance: 78.3
click at [181, 202] on div "Brand % Off List % Discount $ Discount Discount Display Total % Off List List S…" at bounding box center [617, 156] width 979 height 117
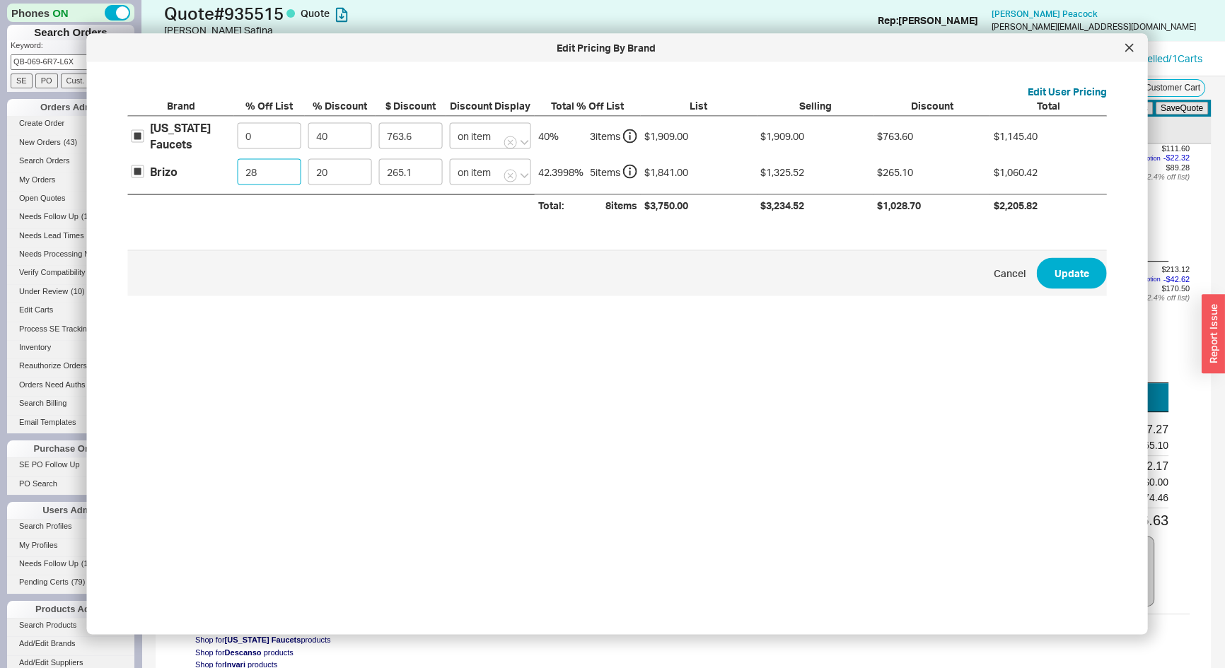
type input "0"
type input "368.2"
type input "0"
type input "4"
type input "73.64"
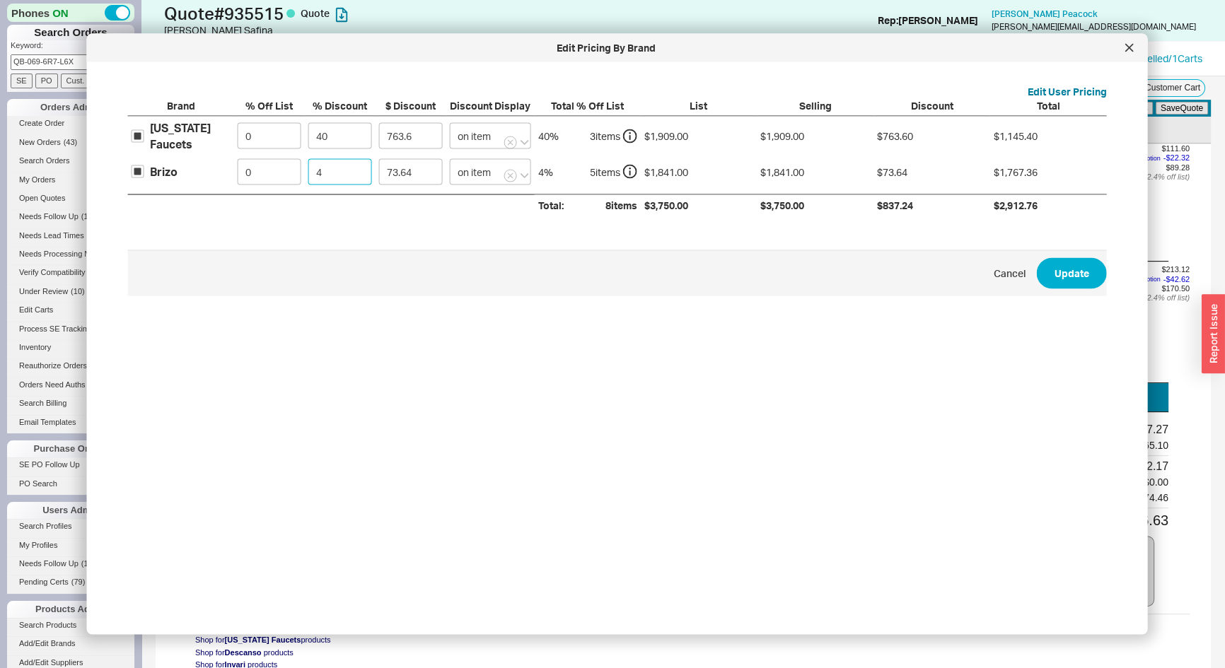
type input "45"
type input "828.45"
type input "45"
click at [1060, 279] on button "Update" at bounding box center [1072, 272] width 70 height 31
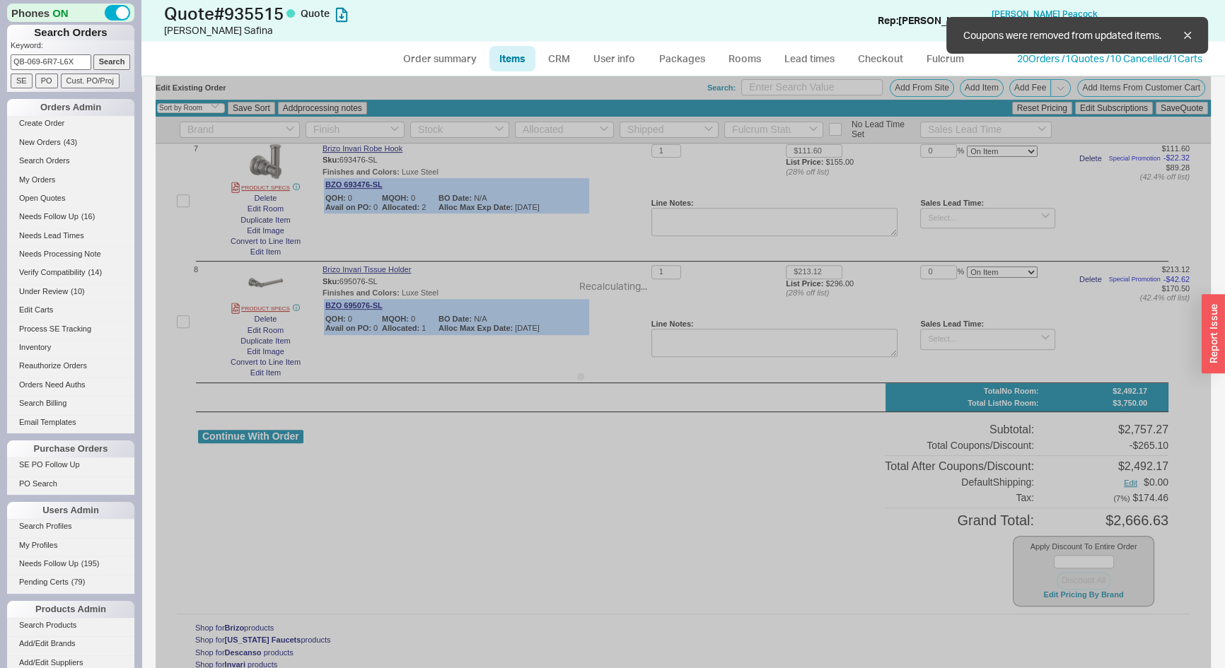
type input "$265.00"
type input "40"
type input "$293.00"
type input "40"
type input "$1,351.00"
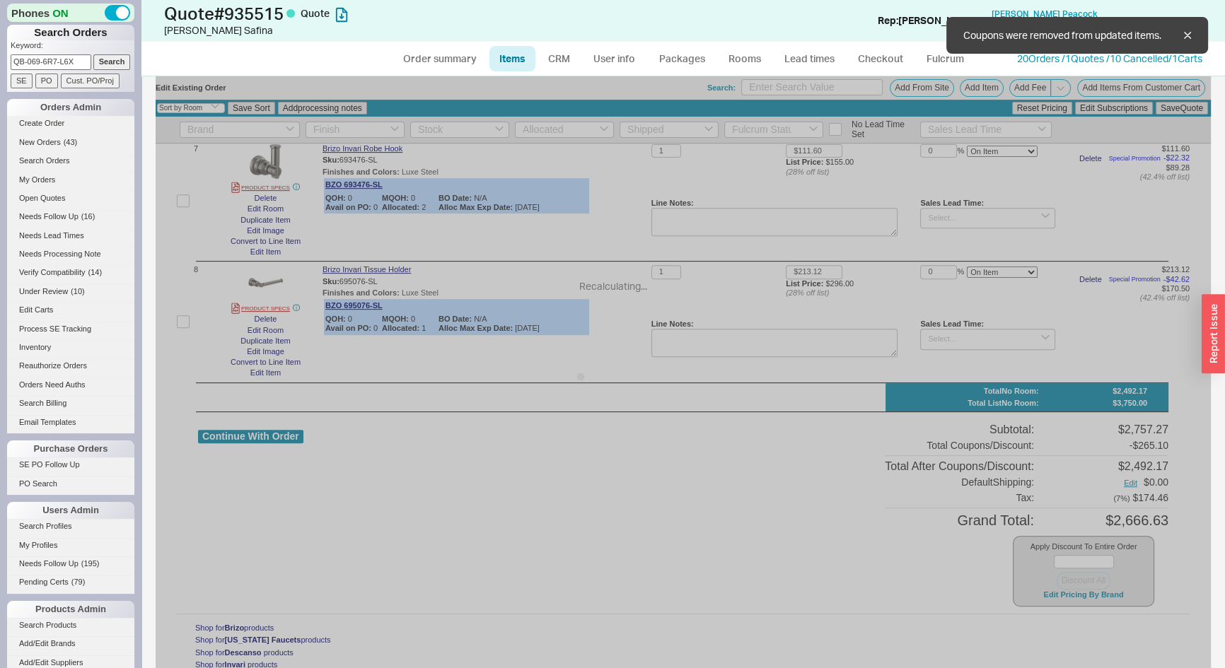
type input "40"
type input "$938.00"
type input "45"
type input "$274.00"
type input "45"
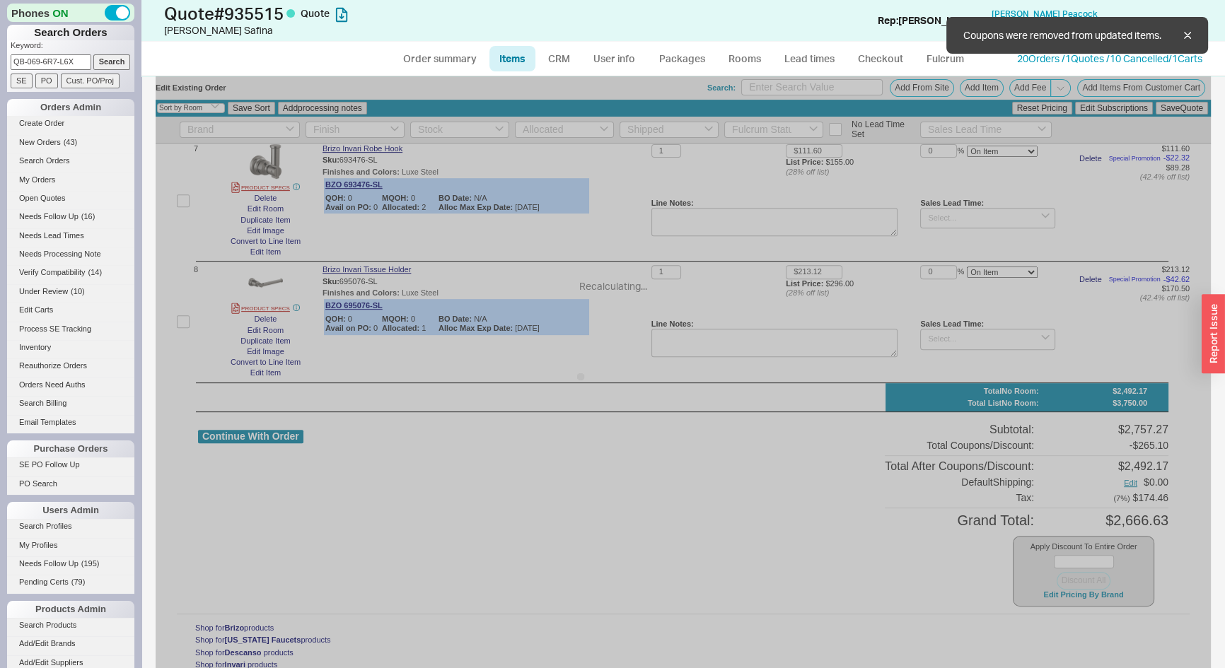
type input "$178.00"
type input "45"
type input "$155.00"
type input "45"
type input "$296.00"
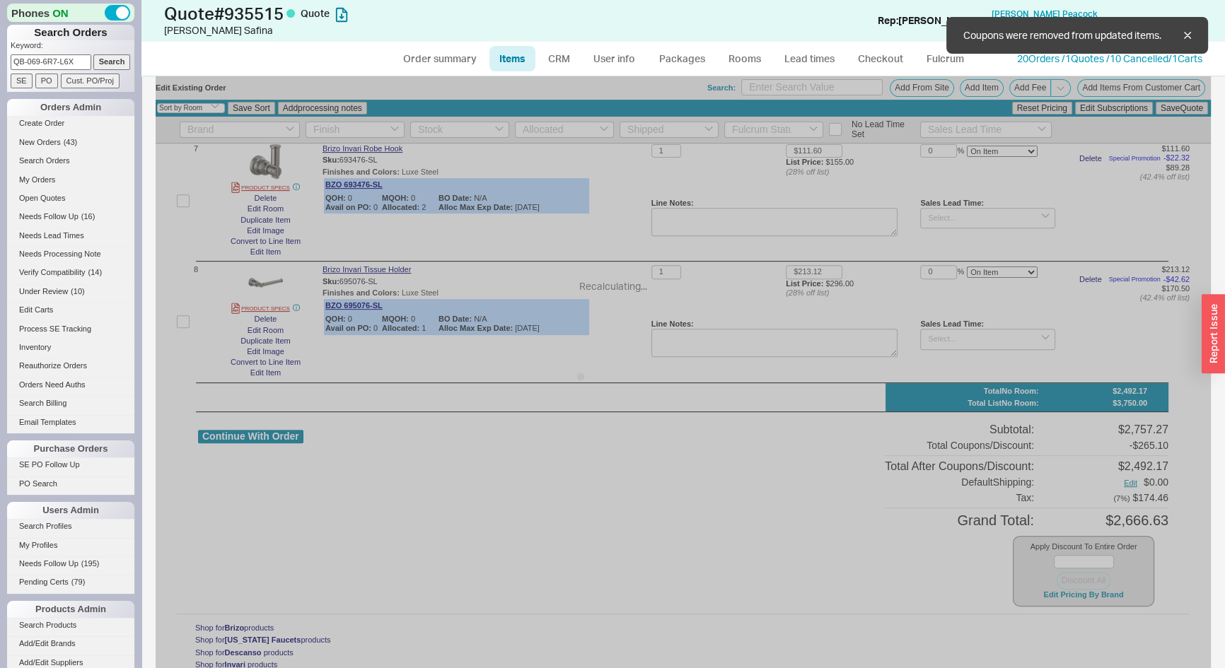
type input "45"
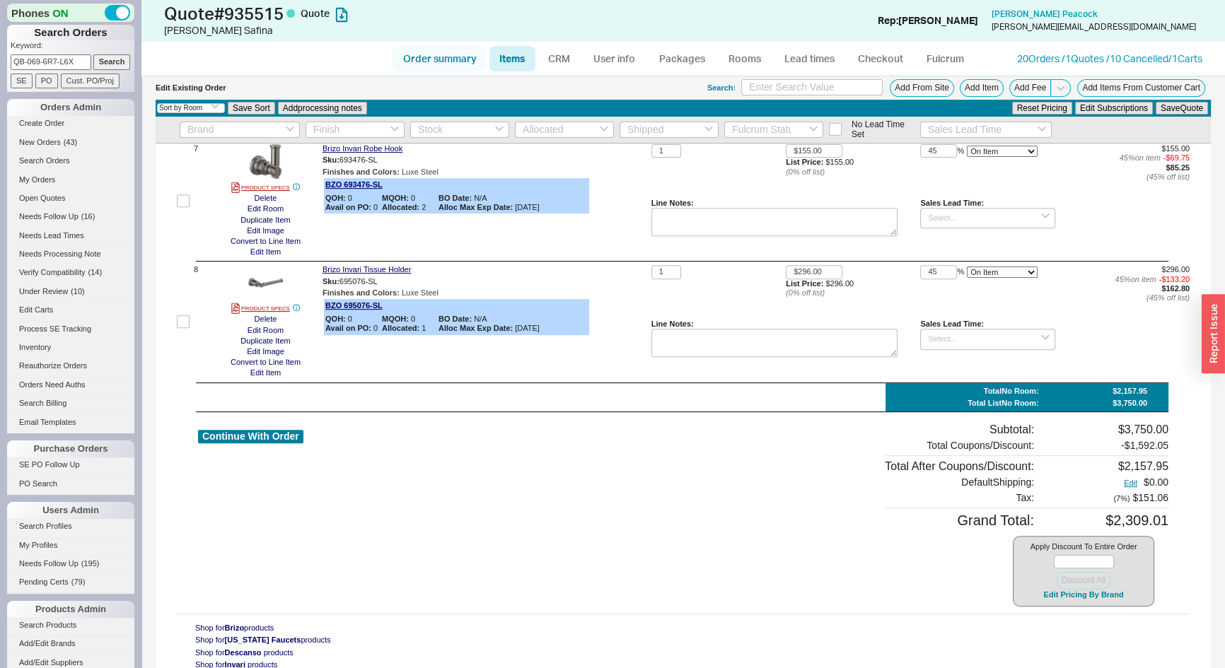
click at [447, 48] on link "Order summary" at bounding box center [440, 58] width 94 height 25
select select "*"
select select "LOW"
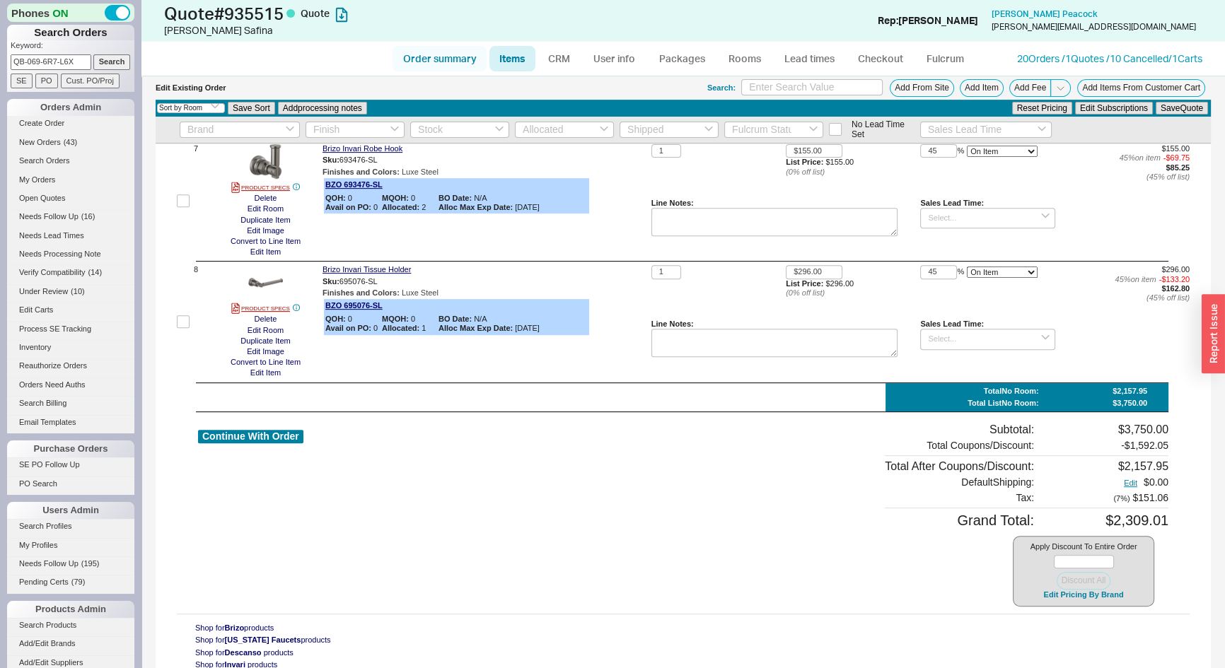
select select "3"
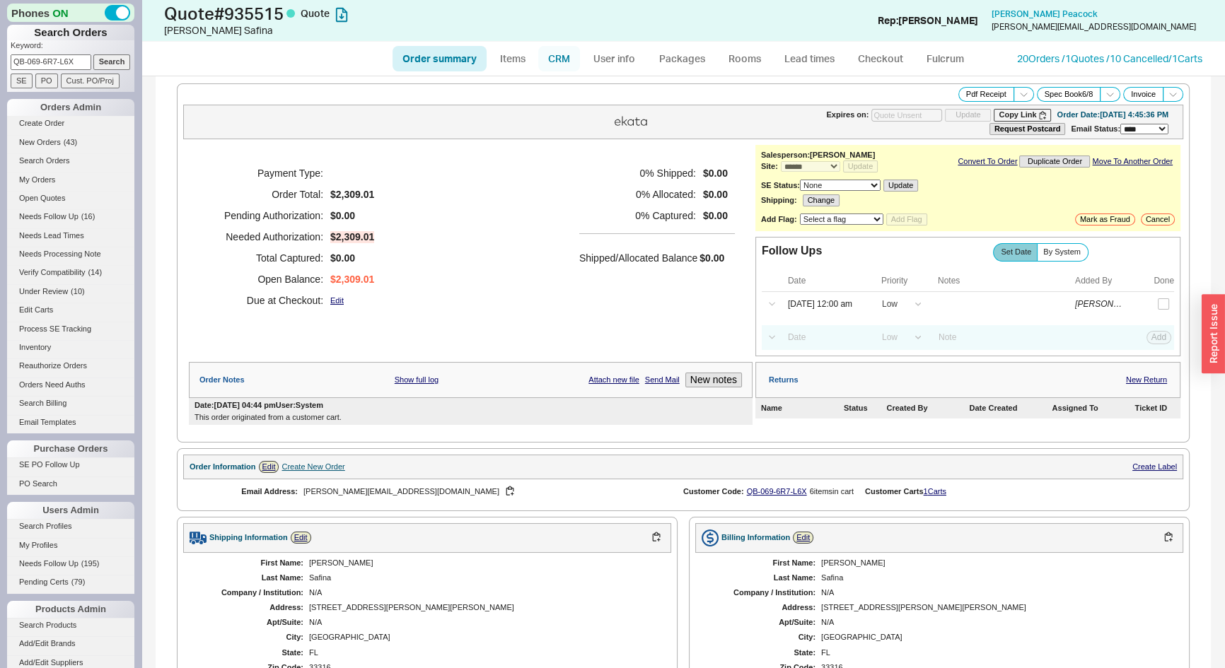
click at [560, 61] on link "CRM" at bounding box center [559, 58] width 42 height 25
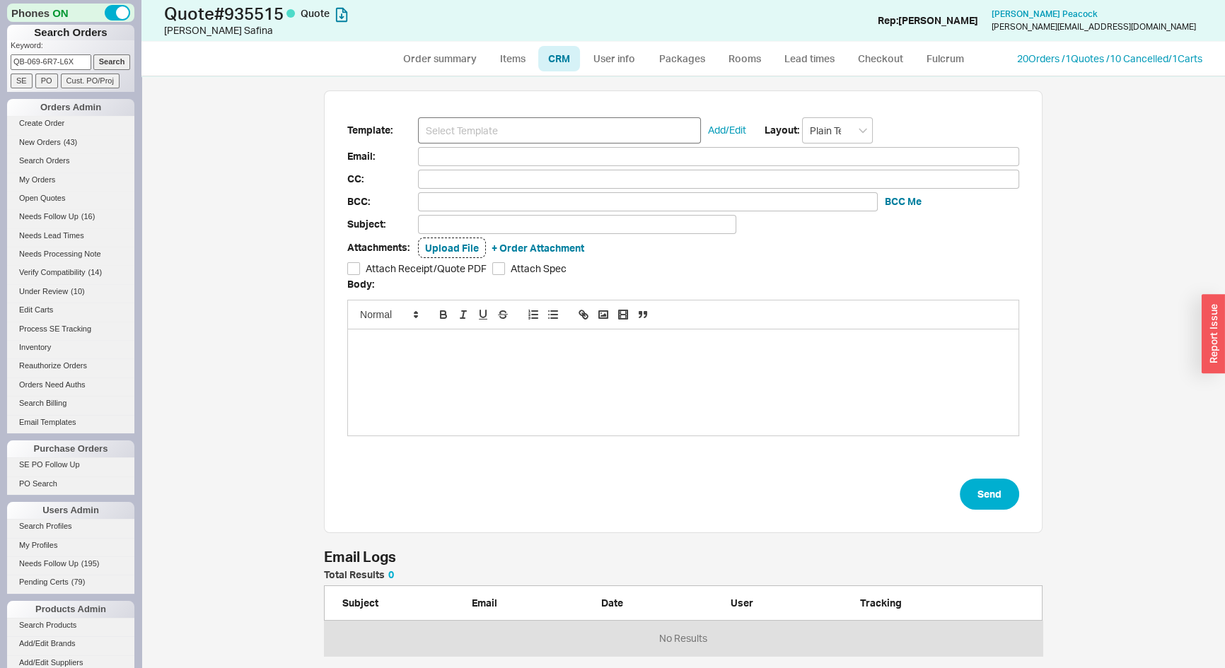
scroll to position [76, 709]
click at [509, 127] on input at bounding box center [559, 130] width 283 height 26
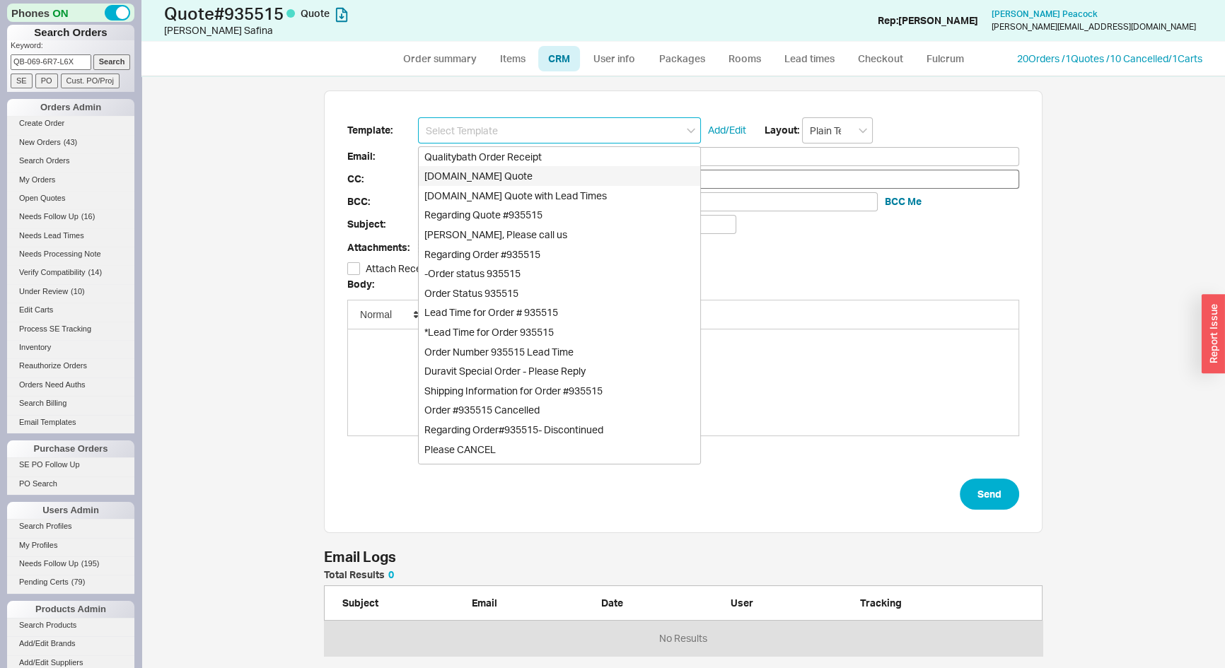
click at [516, 170] on div "Qualitybath.com Quote" at bounding box center [560, 176] width 282 height 20
type input "Receipt"
type input "william@williampeacockdesign.com"
type input "Quality Bath Quote #935515"
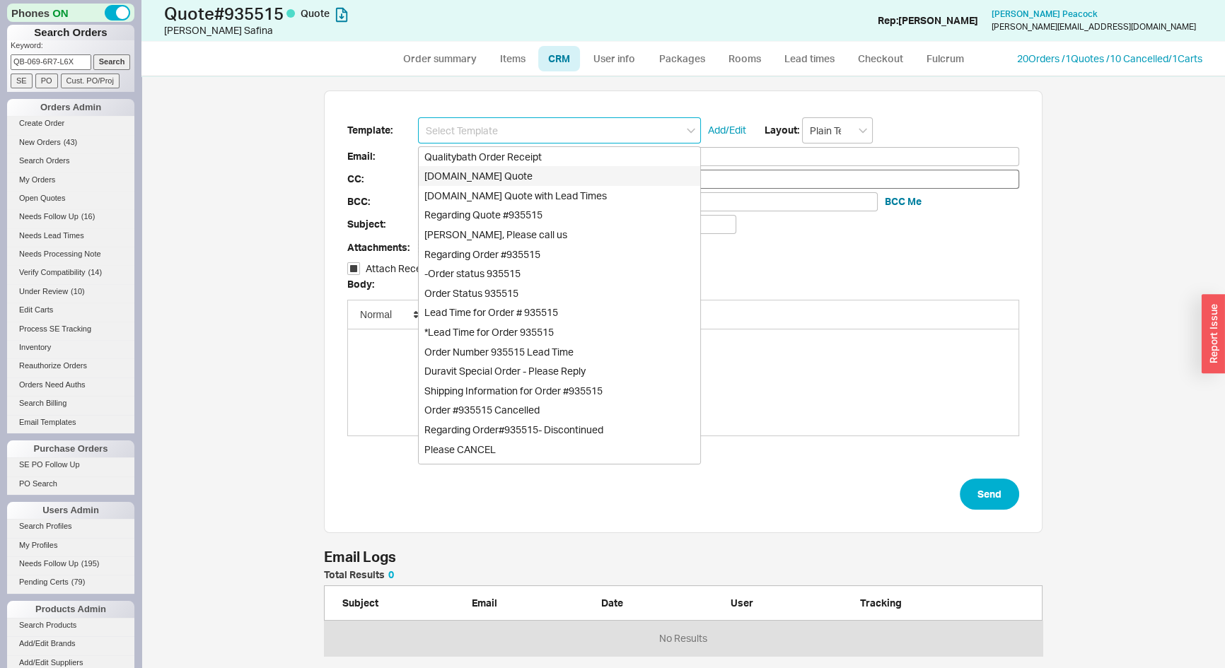
checkbox input "true"
type input "Qualitybath.com Quote"
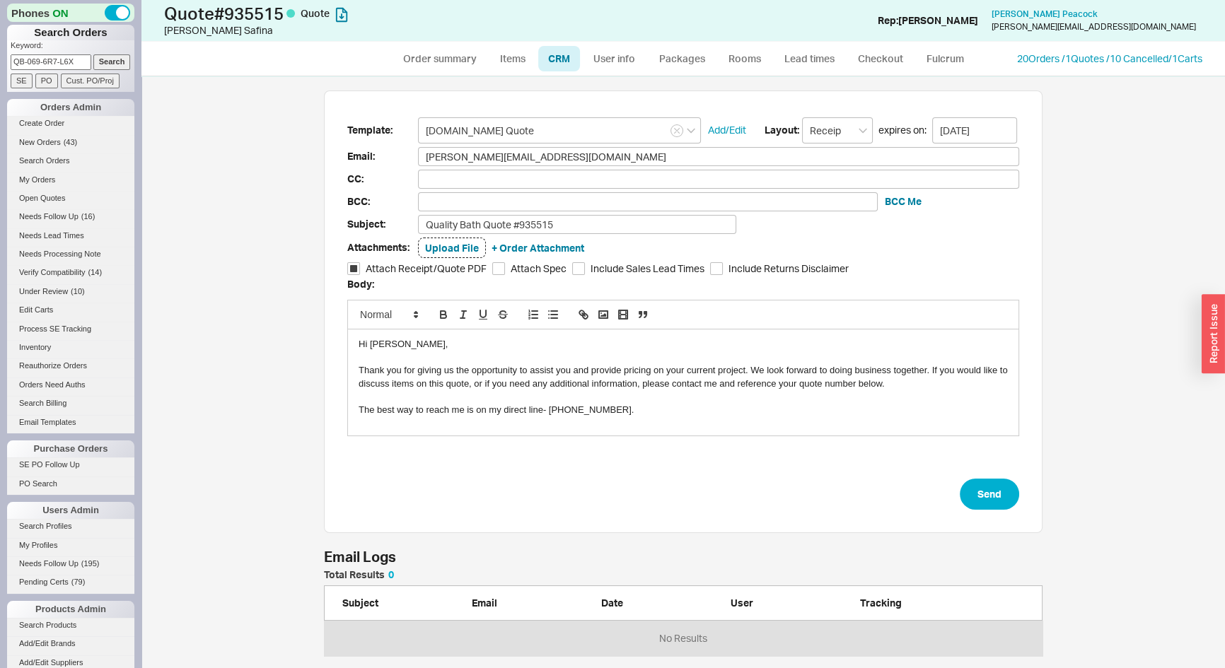
click at [388, 348] on div "Hi Amanda," at bounding box center [683, 344] width 649 height 13
click at [979, 502] on button "Send" at bounding box center [989, 494] width 59 height 31
select select "*"
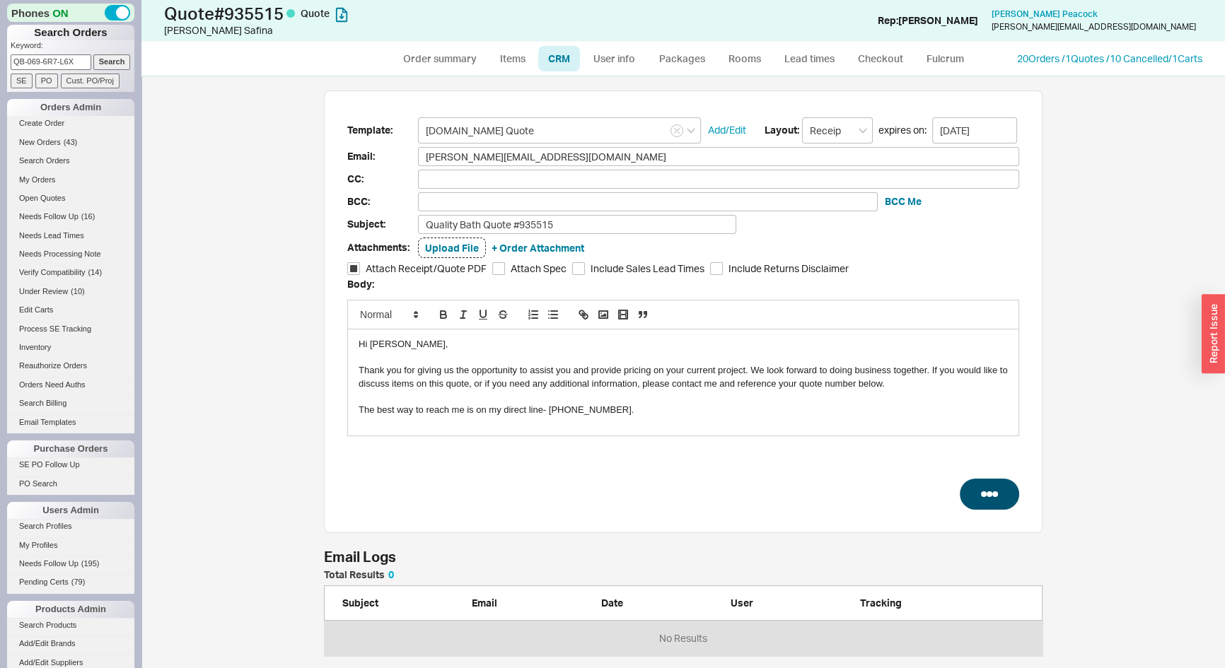
select select "*"
select select "LOW"
select select "3"
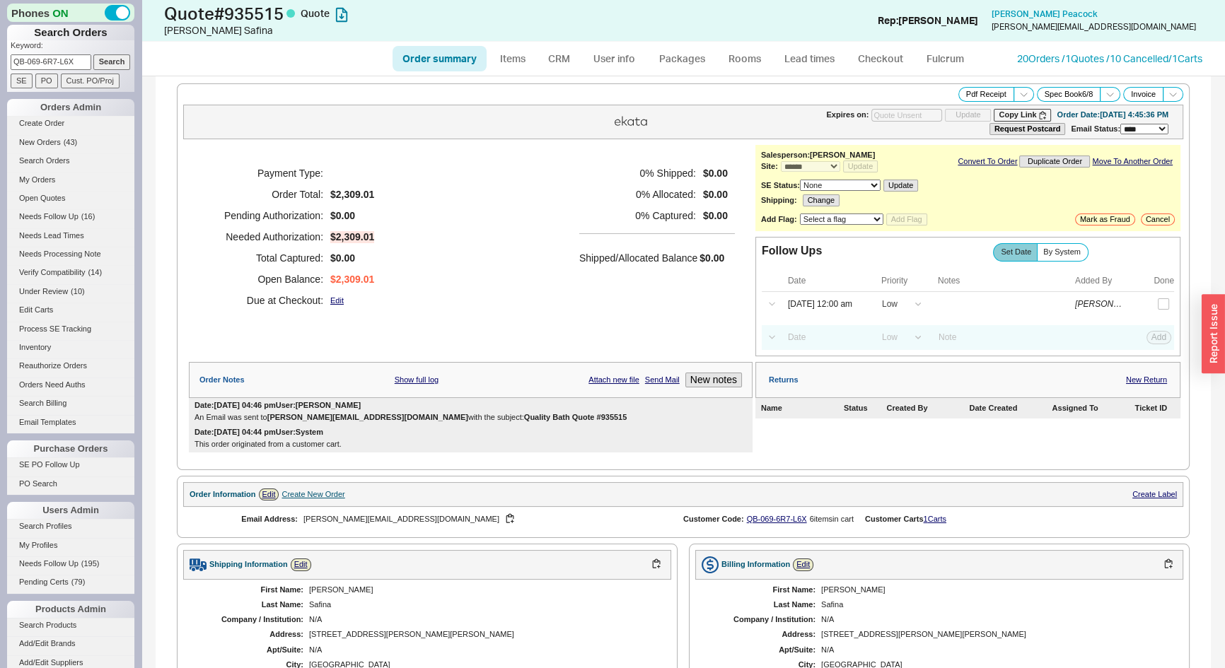
type input "09/04/2025"
click at [979, 97] on button "Pdf Receipt" at bounding box center [986, 94] width 56 height 15
click at [537, 216] on div "Payment Type: Order Total: $2,309.01 Pending Authorization: $0.00 Needed Author…" at bounding box center [471, 237] width 564 height 184
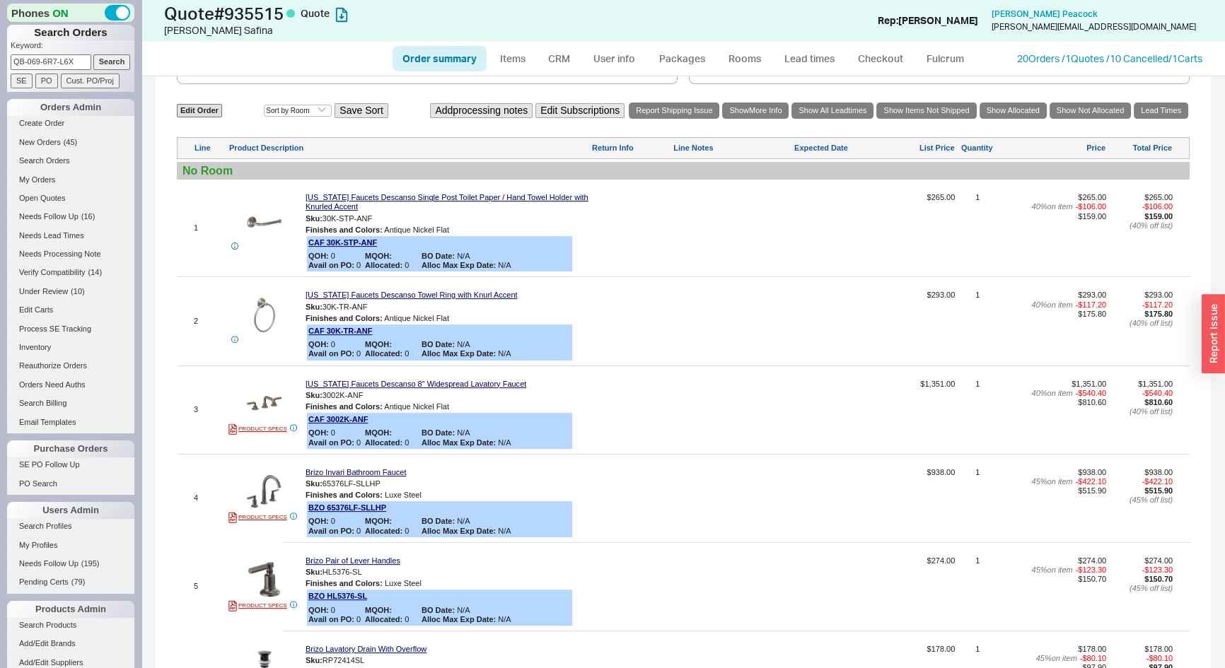
scroll to position [450, 0]
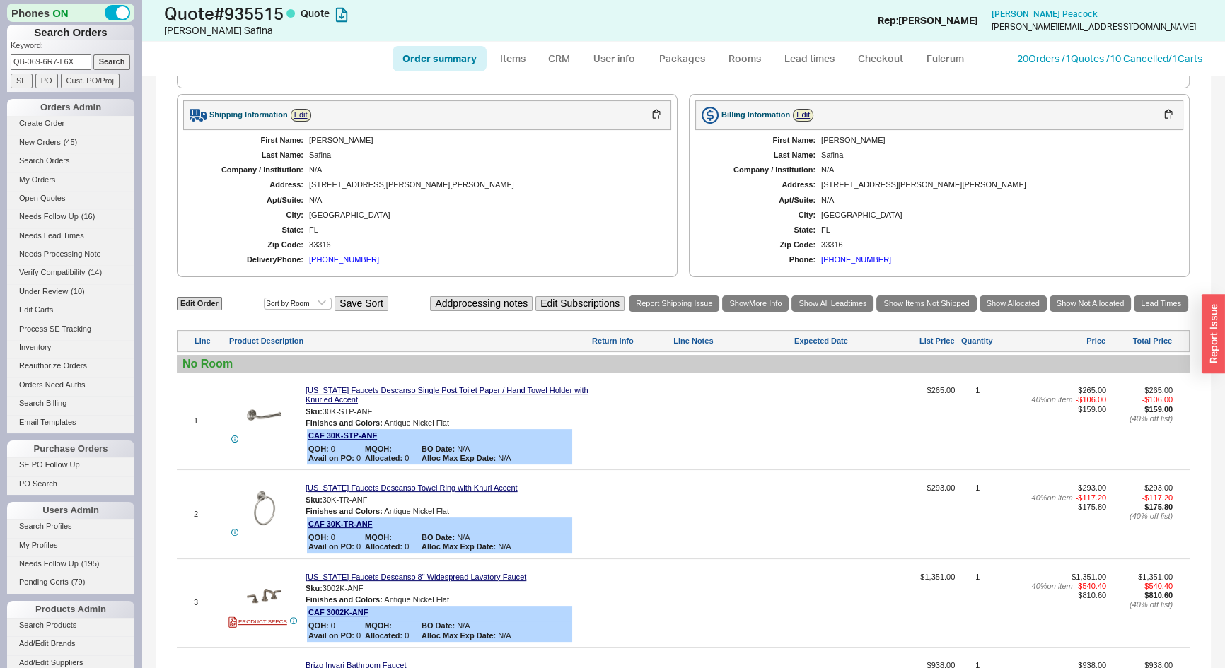
click at [444, 61] on link "Order summary" at bounding box center [440, 58] width 94 height 25
select select "*"
select select "LOW"
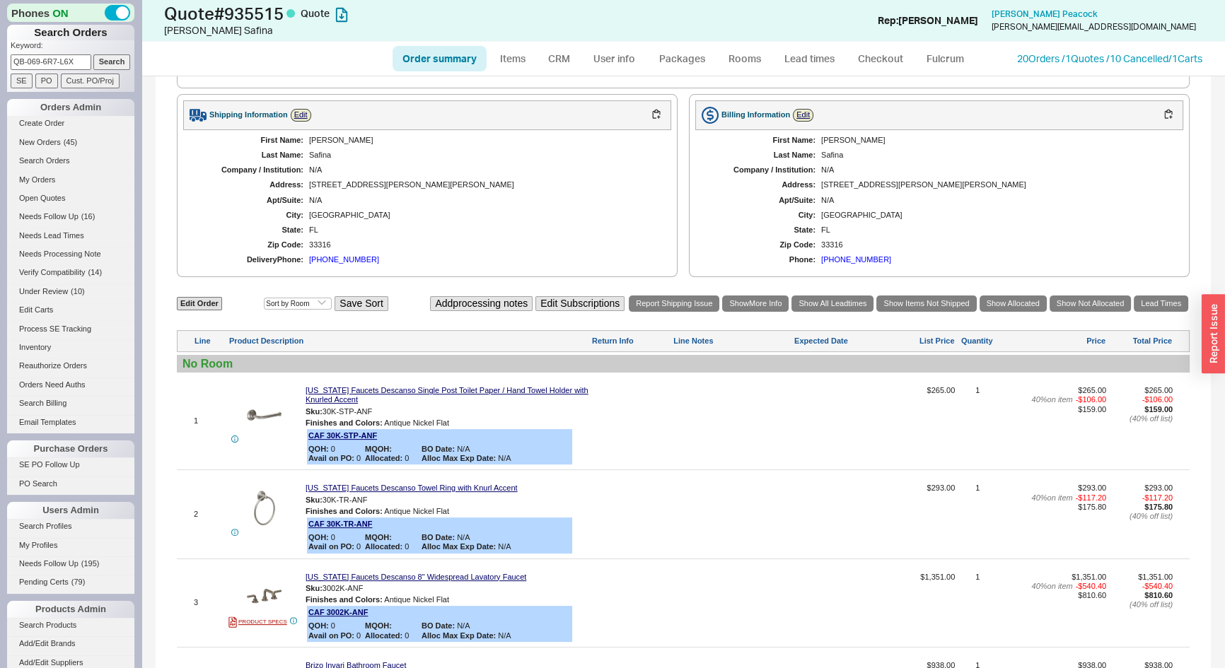
select select "3"
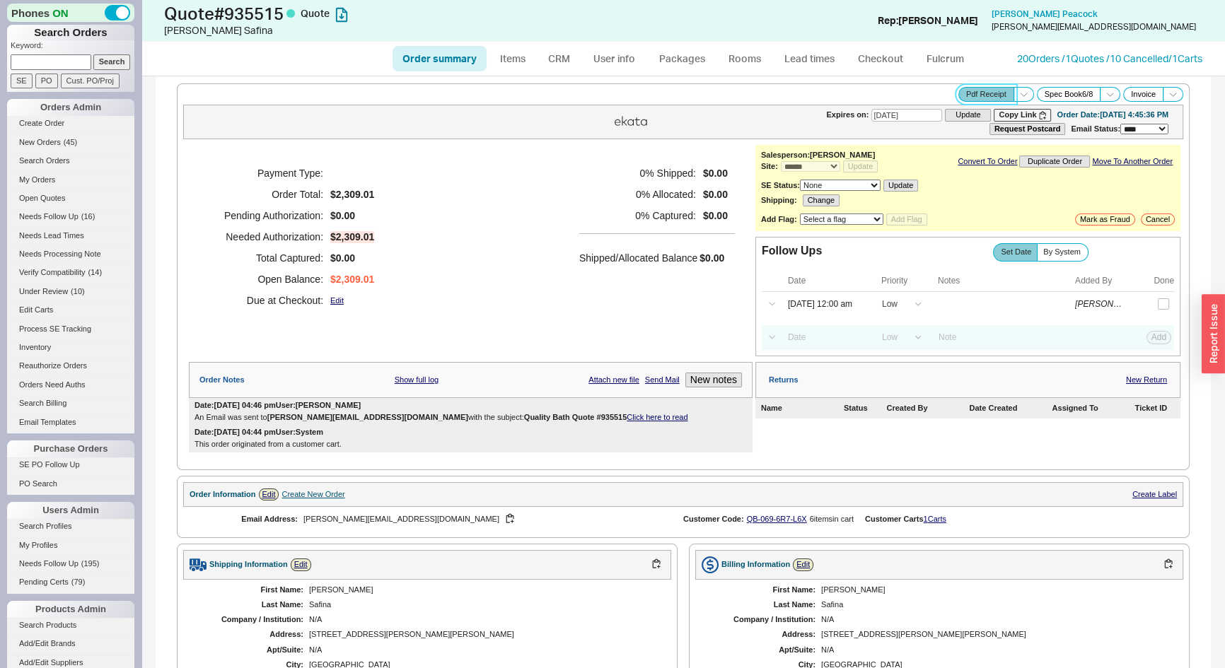
click at [958, 100] on button "Pdf Receipt" at bounding box center [986, 94] width 56 height 15
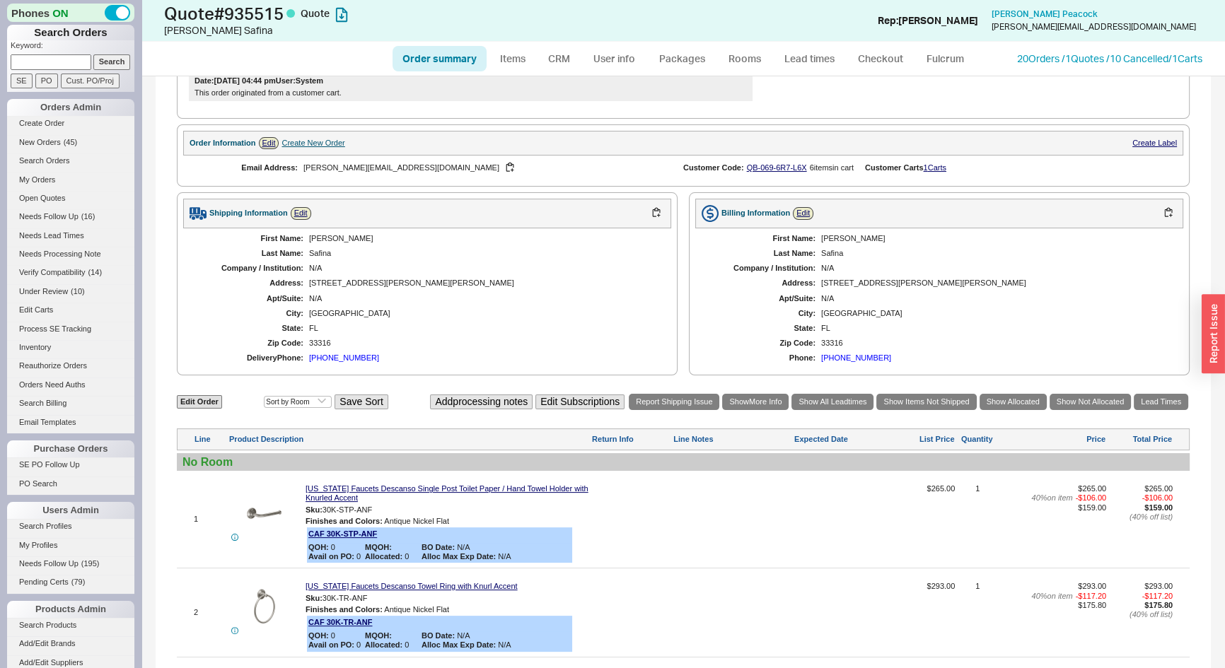
scroll to position [0, 0]
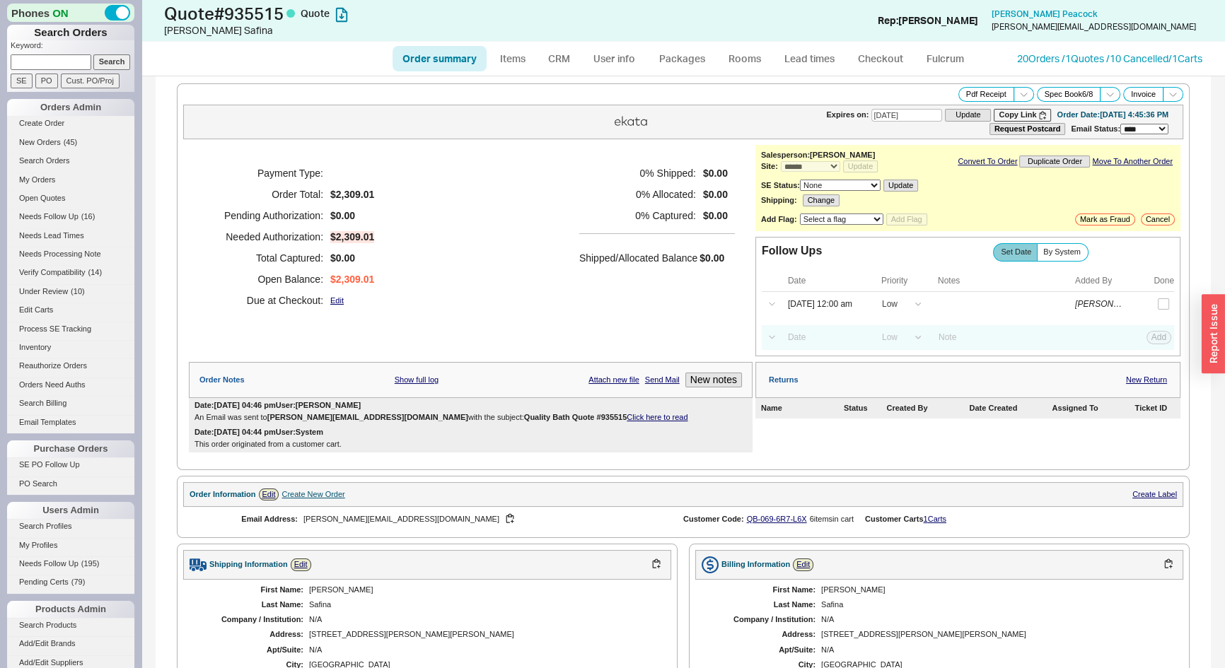
paste input "934306"
type input "934306"
click at [105, 56] on input "Search" at bounding box center [111, 61] width 37 height 15
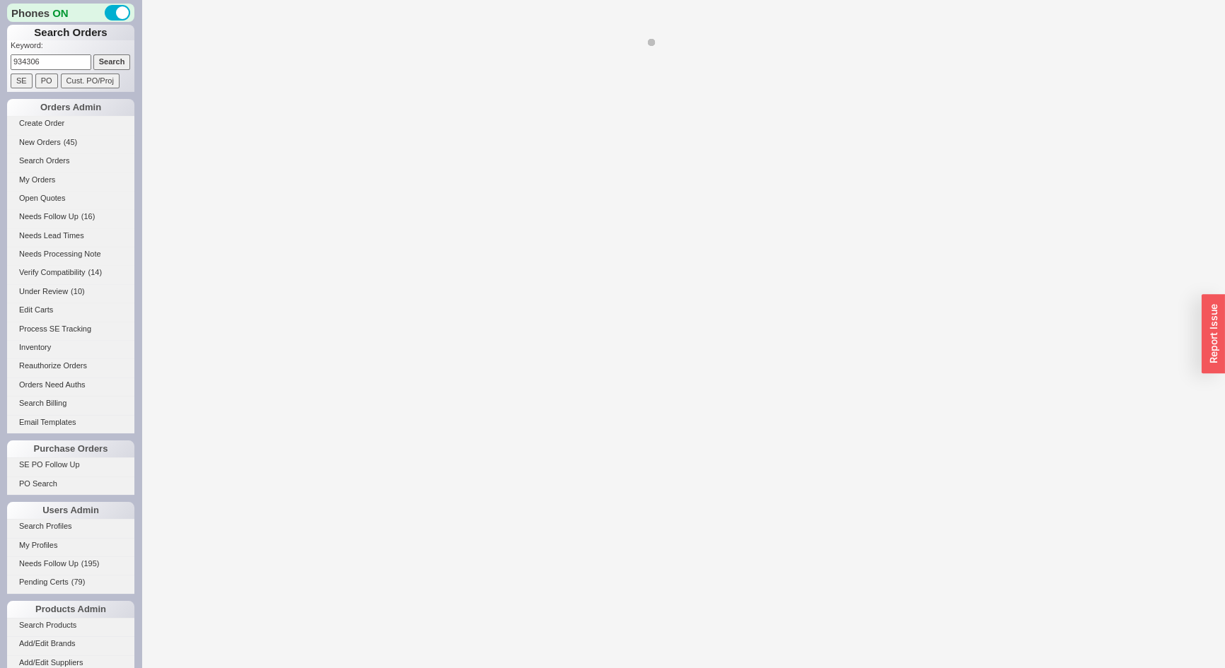
select select "*"
select select "LOW"
select select "3"
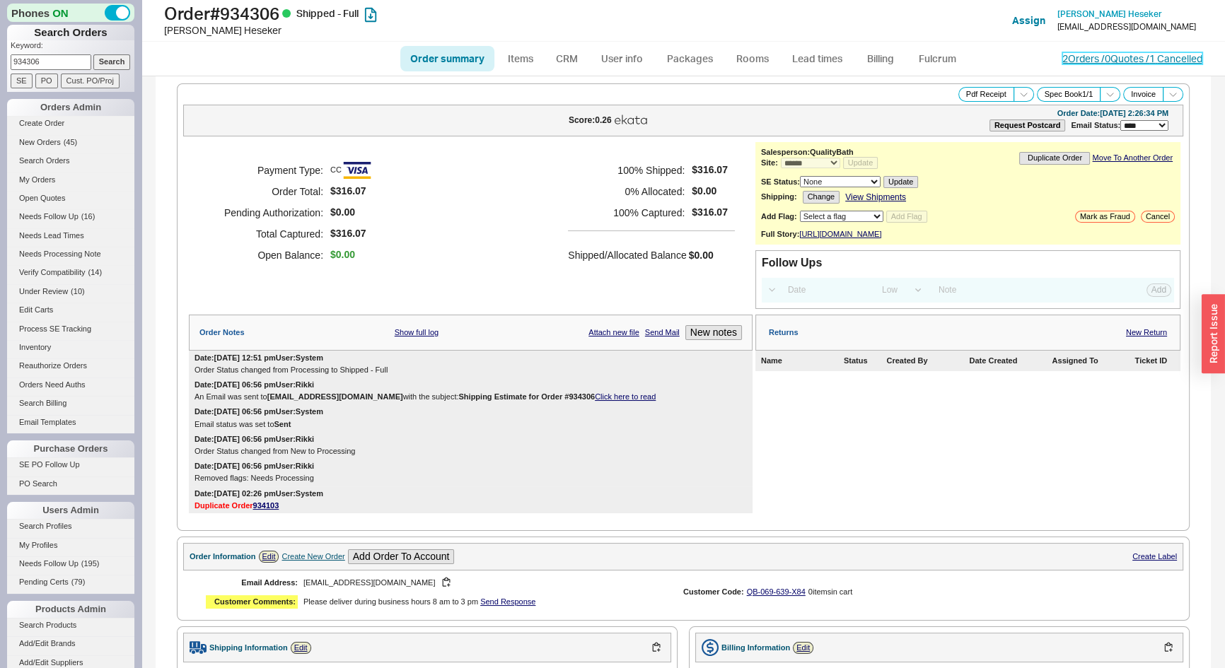
click at [1076, 59] on link "2 Orders / 0 Quotes / 1 Cancelled" at bounding box center [1132, 58] width 140 height 12
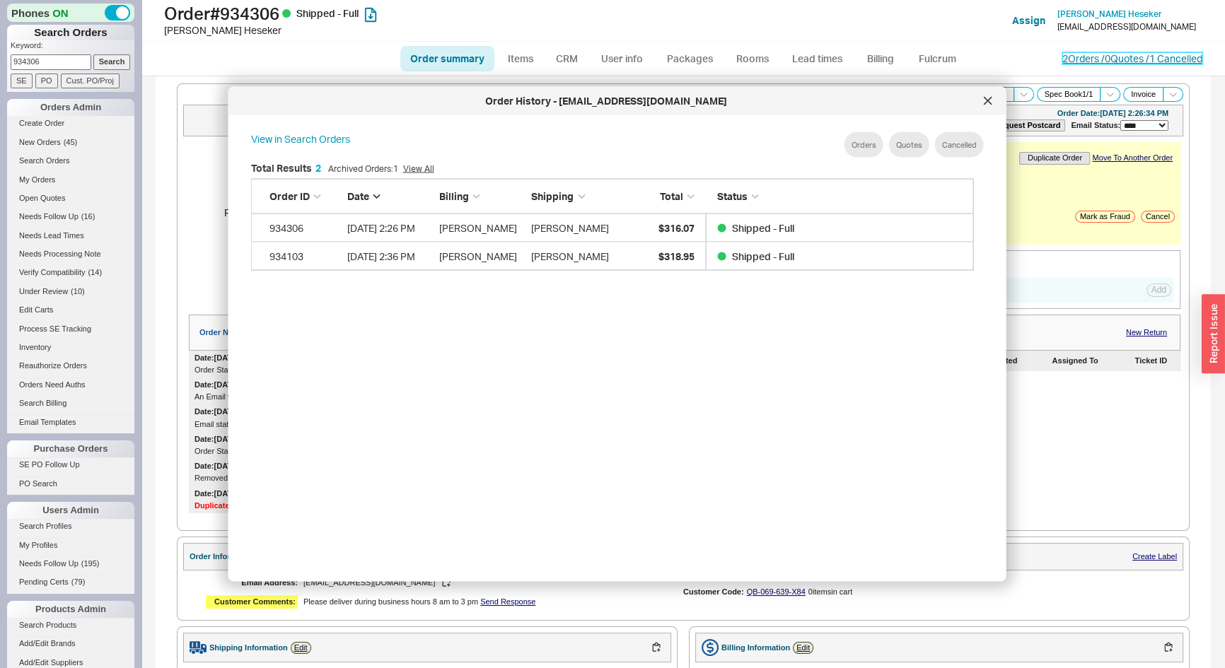
scroll to position [423, 736]
click at [977, 102] on div at bounding box center [988, 101] width 23 height 23
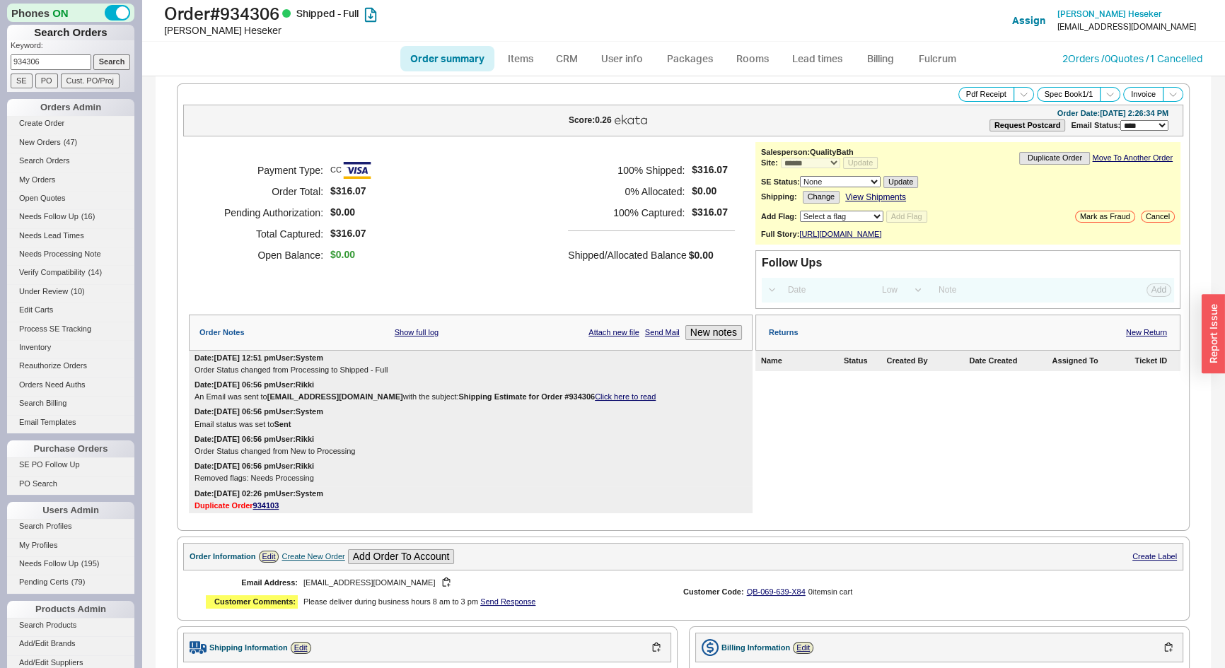
scroll to position [522, 0]
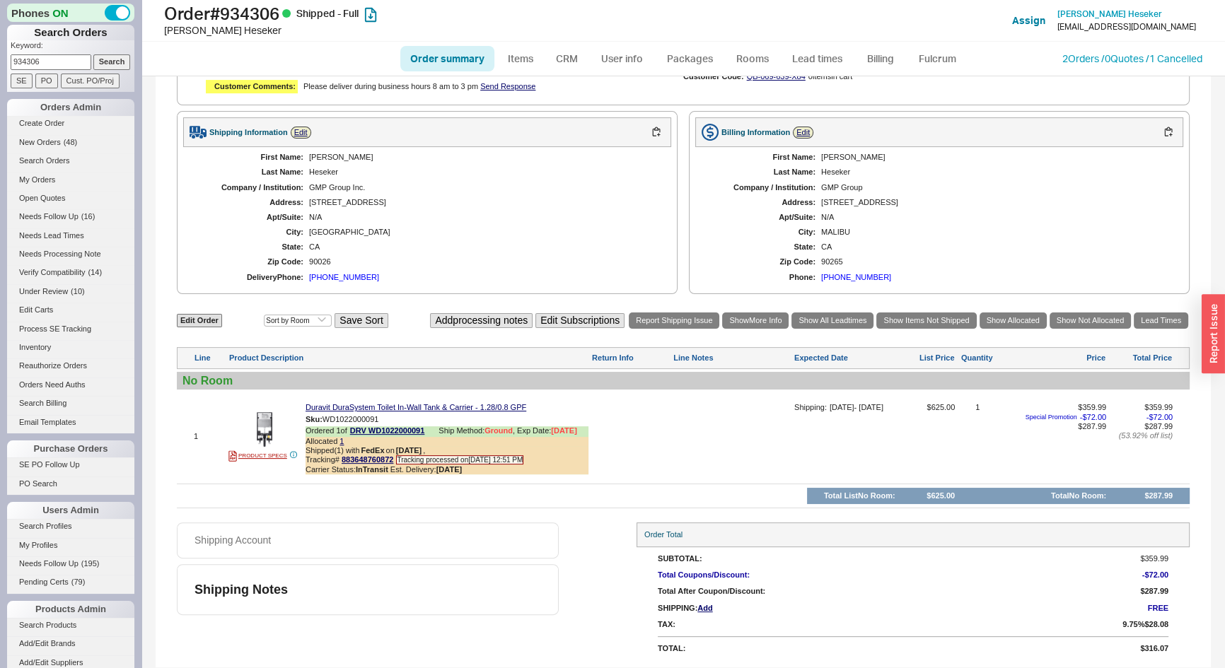
click at [420, 59] on link "Order summary" at bounding box center [447, 58] width 94 height 25
select select "*"
select select "LOW"
select select "3"
click at [43, 178] on link "My Orders" at bounding box center [70, 180] width 127 height 15
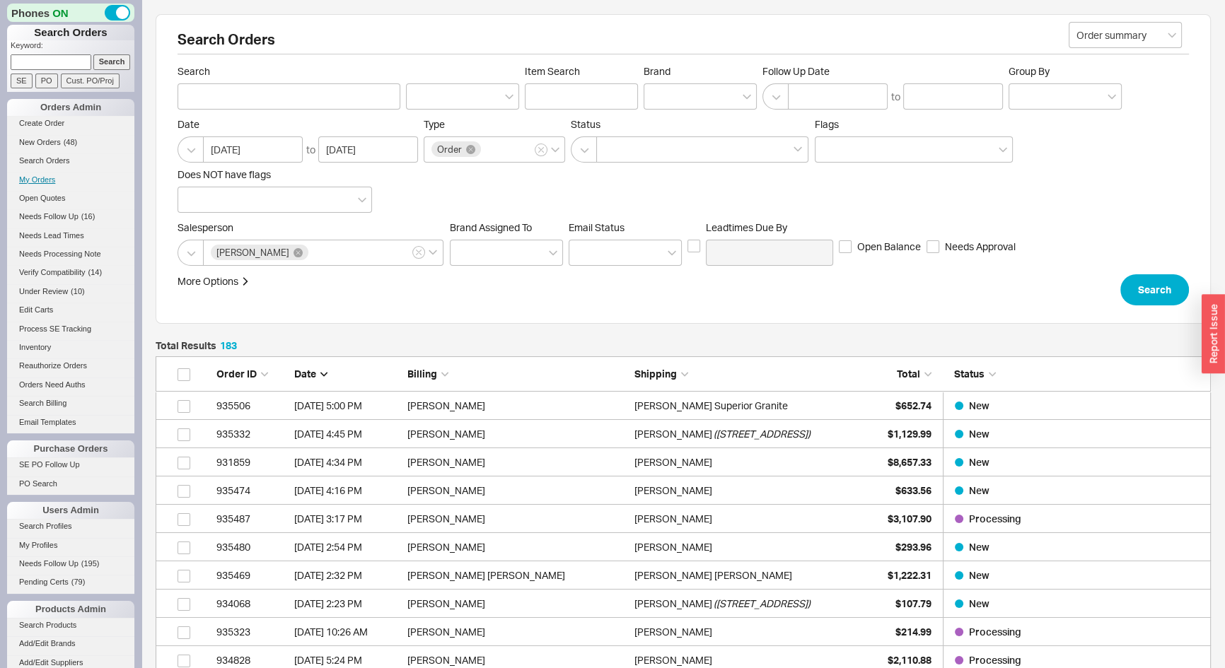
scroll to position [5203, 1045]
paste input "903831"
type input "903831"
click at [103, 61] on input "Search" at bounding box center [111, 61] width 37 height 15
type input "903831"
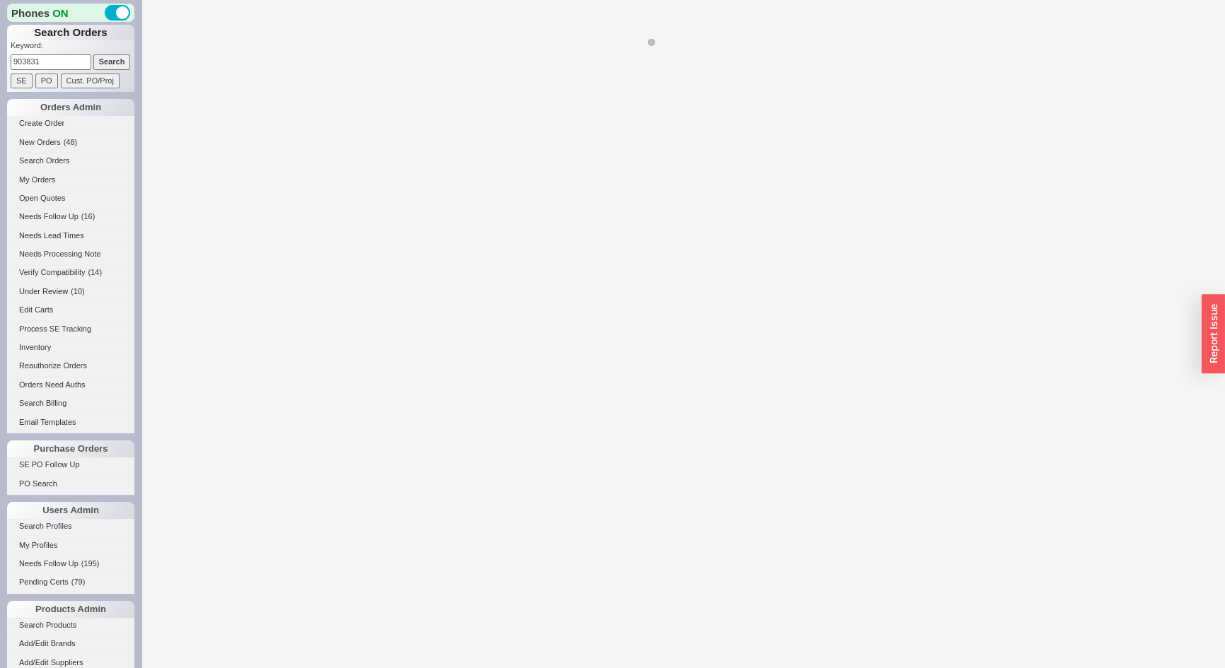
select select "*"
select select "LOW"
select select "3"
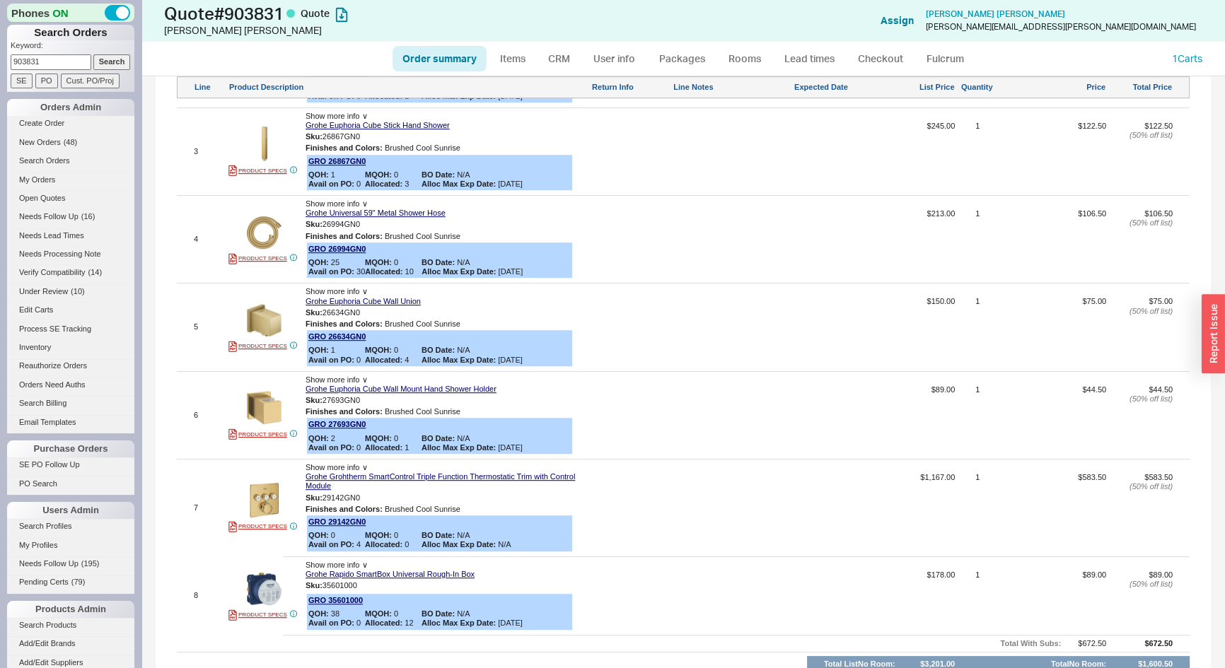
scroll to position [1028, 0]
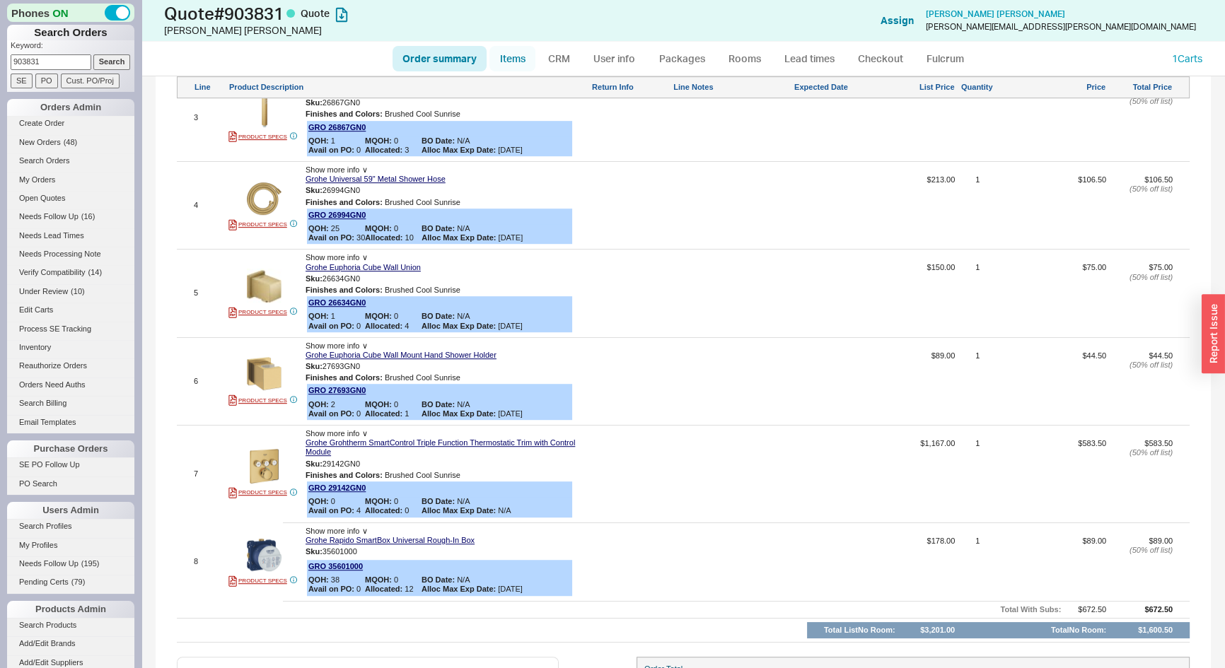
click at [501, 60] on link "Items" at bounding box center [512, 58] width 46 height 25
select select "3"
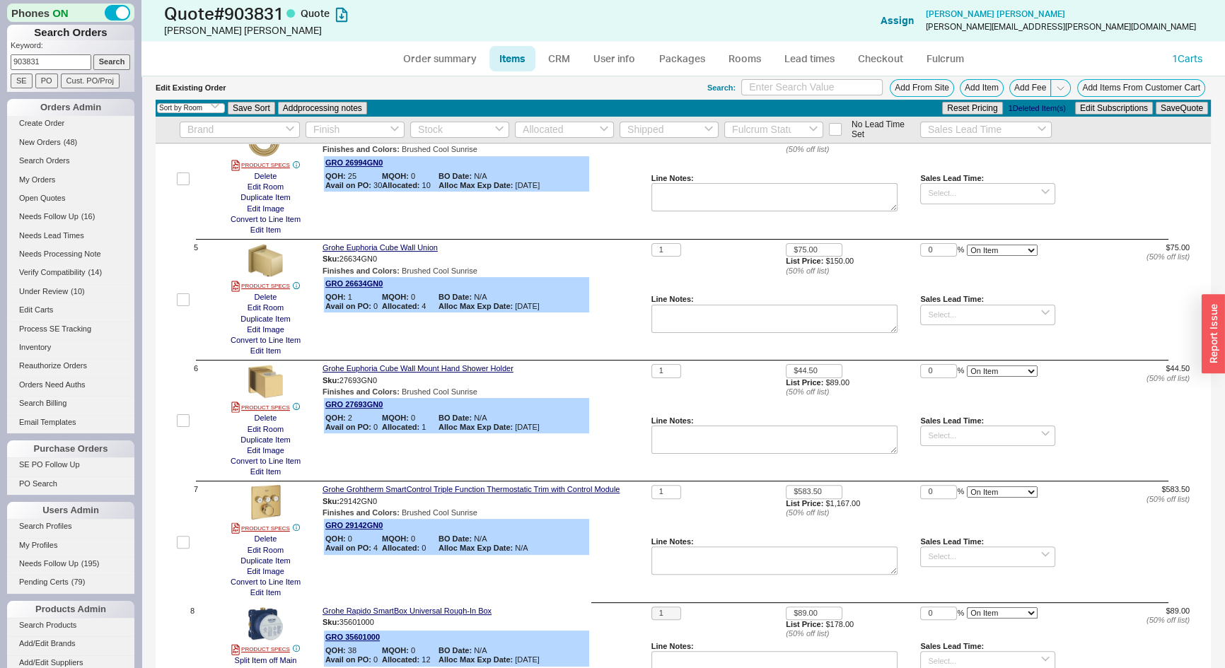
scroll to position [643, 0]
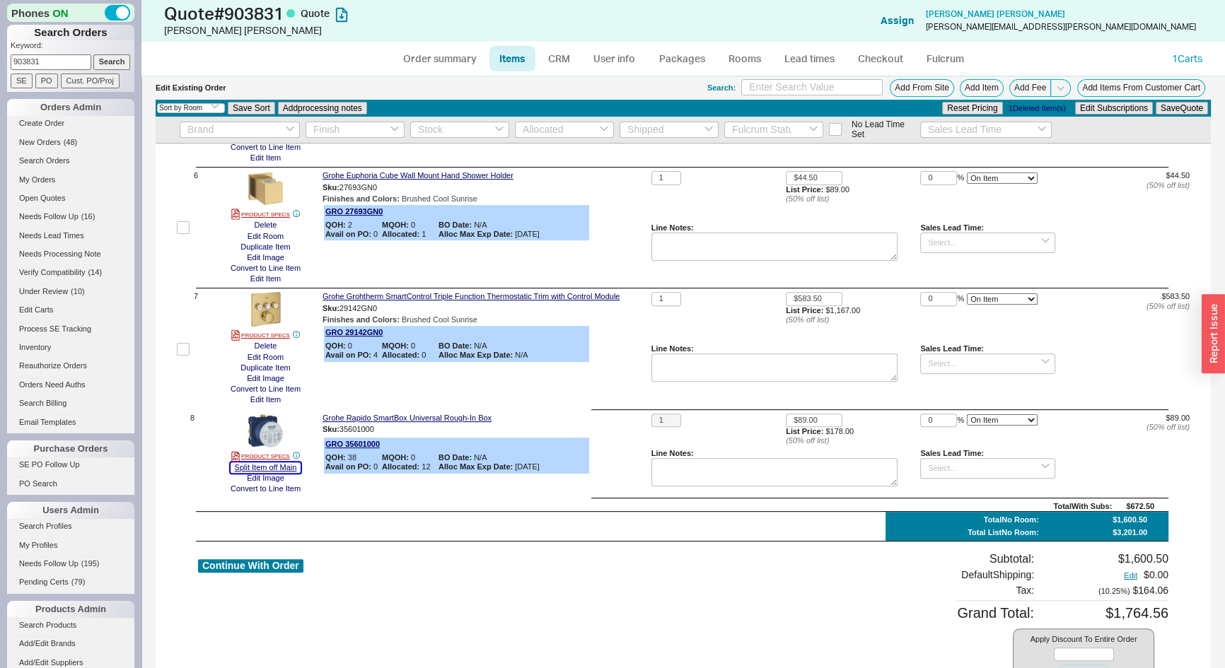
click at [282, 465] on button "Split Item off Main" at bounding box center [266, 468] width 71 height 11
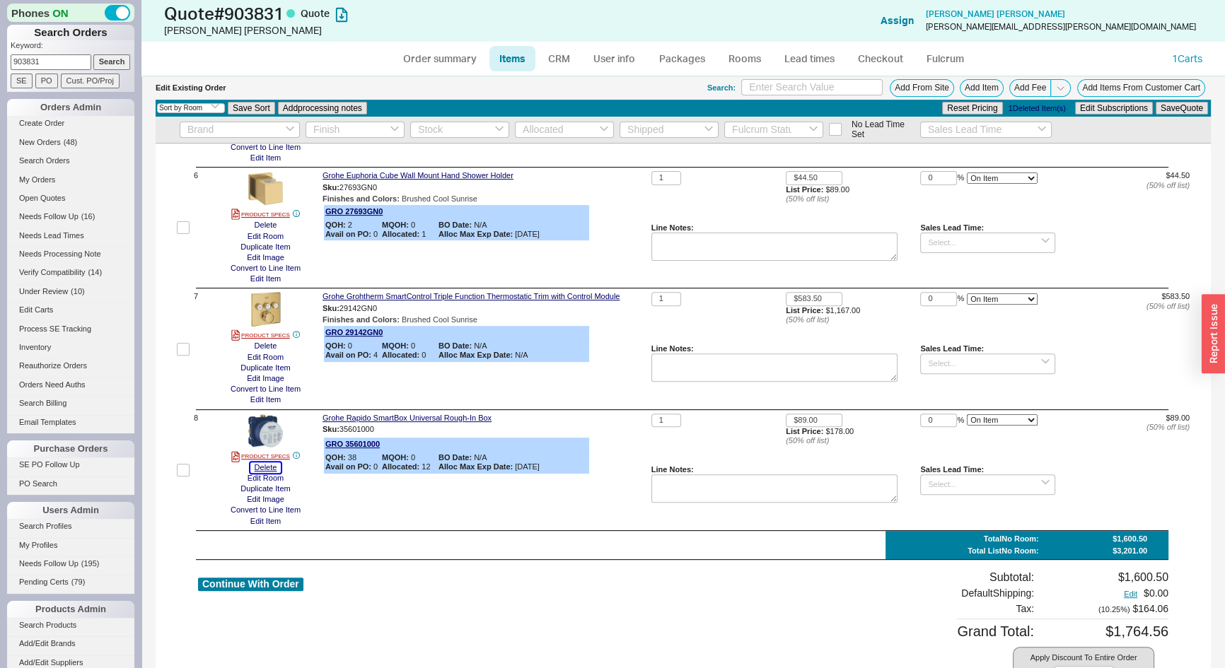
click at [269, 468] on button "Delete" at bounding box center [265, 468] width 31 height 11
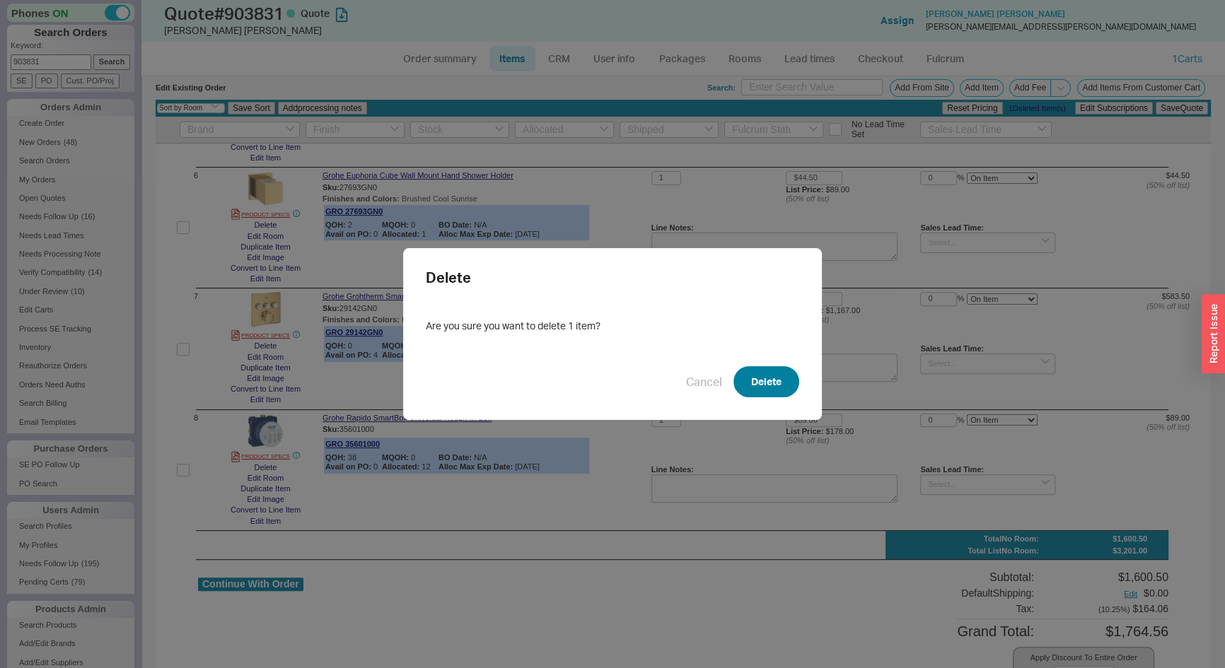
click at [768, 389] on button "Delete" at bounding box center [767, 381] width 66 height 31
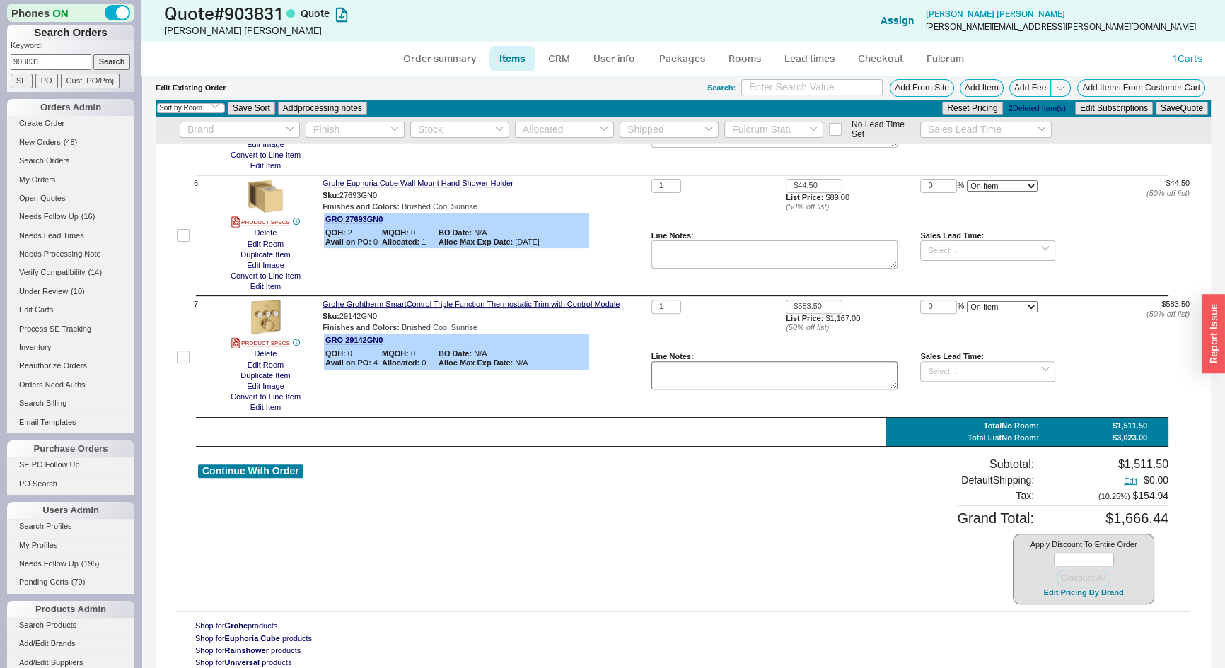
scroll to position [633, 0]
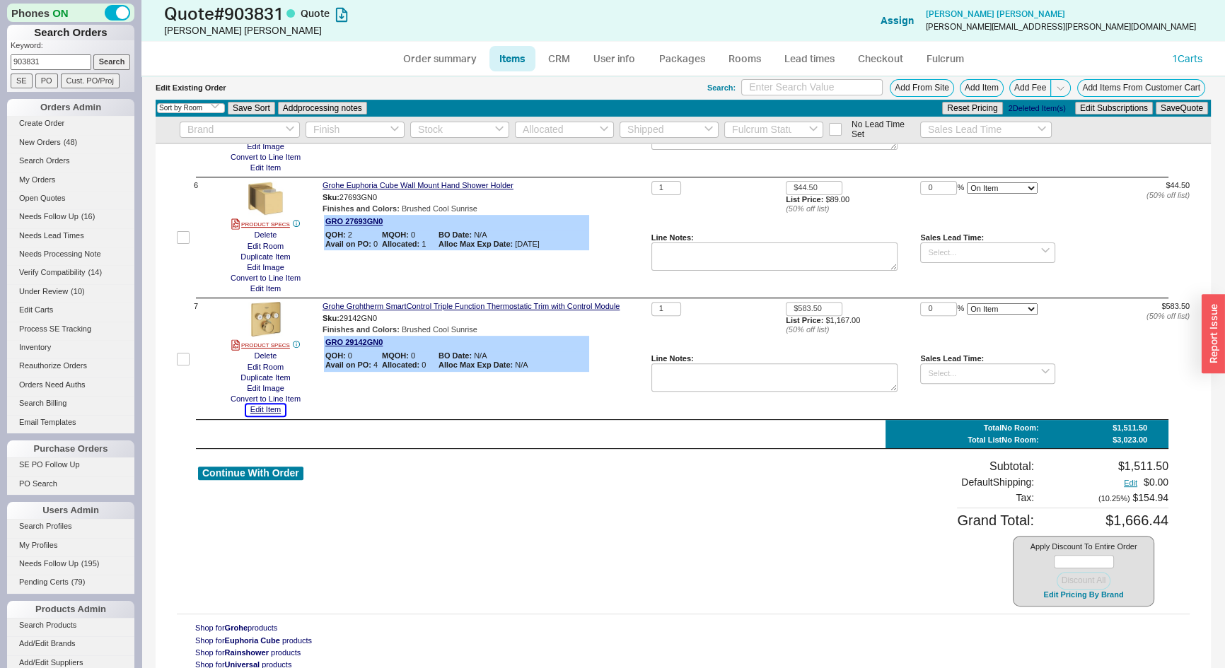
click at [272, 410] on button "Edit Item" at bounding box center [265, 410] width 39 height 11
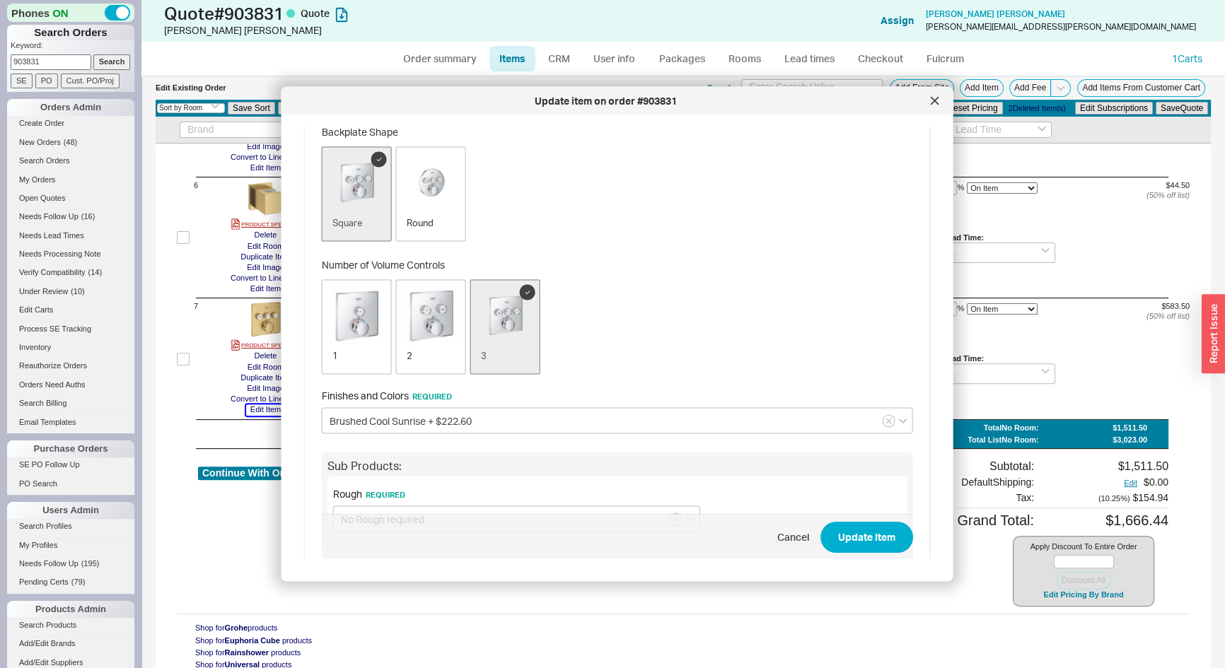
scroll to position [192, 0]
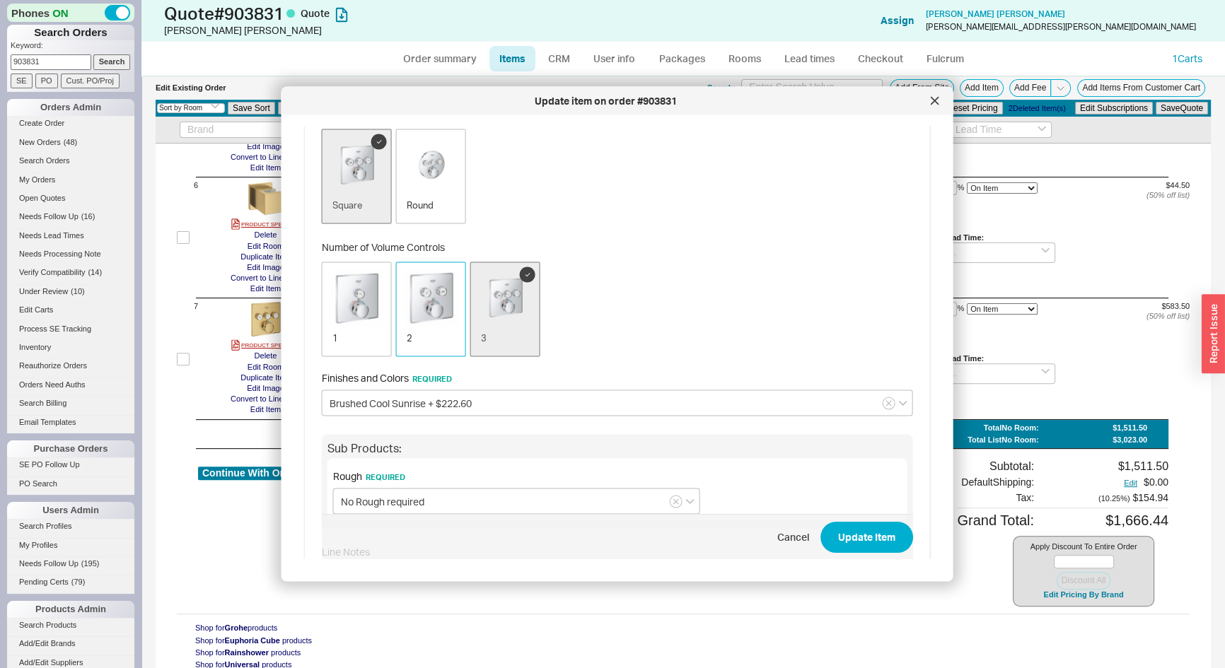
click at [426, 339] on div "2" at bounding box center [431, 338] width 48 height 13
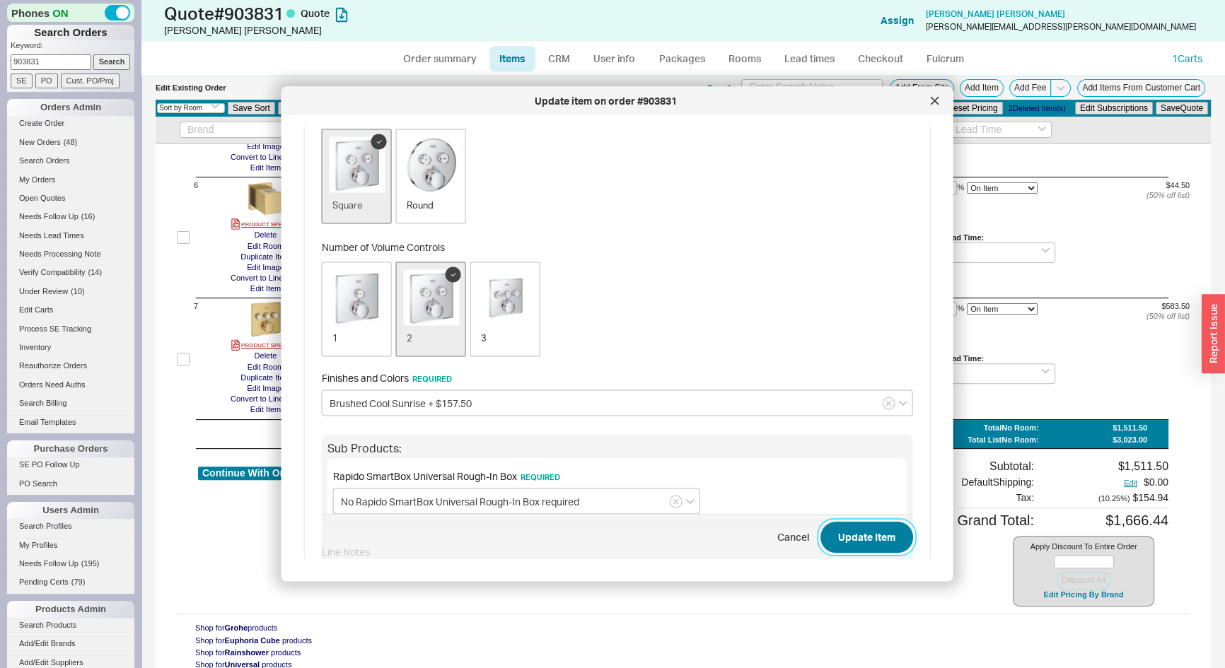
click at [852, 535] on button "Update Item" at bounding box center [867, 537] width 93 height 31
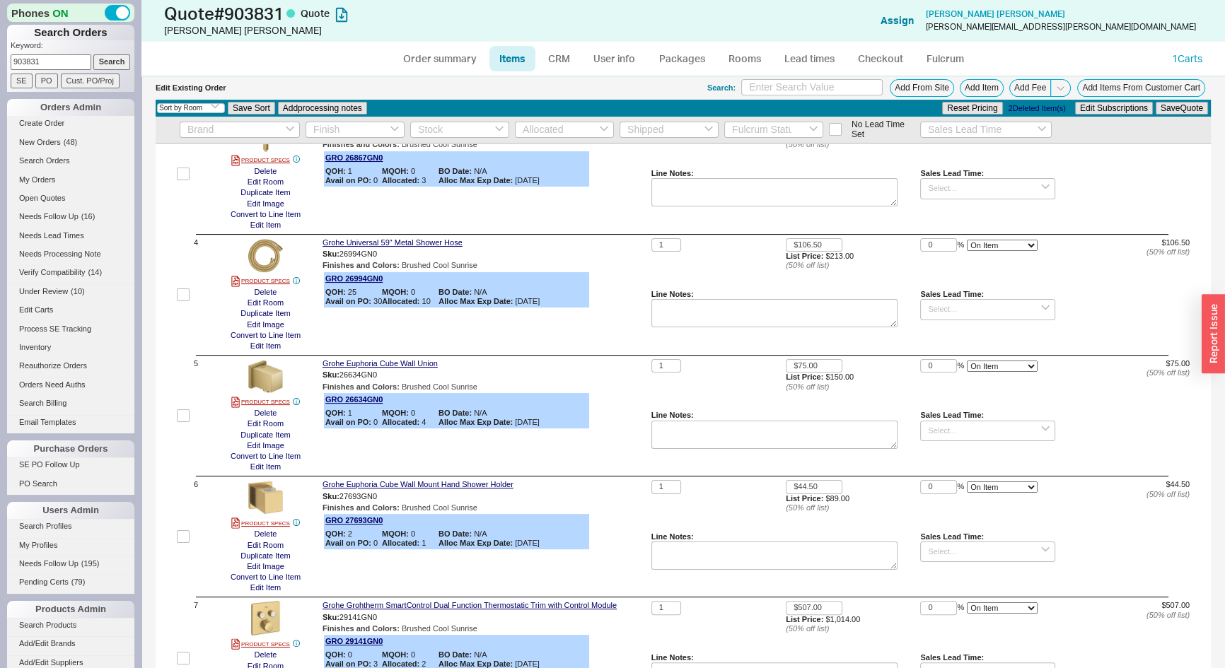
scroll to position [643, 0]
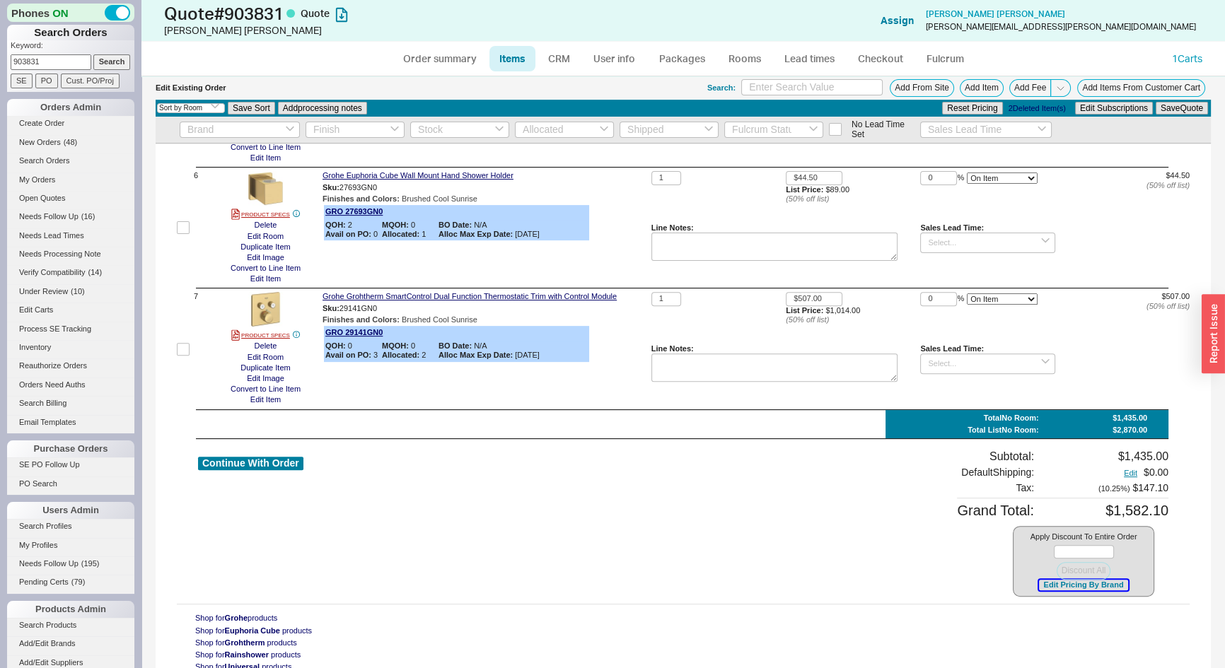
click at [1071, 588] on button "Edit Pricing By Brand" at bounding box center [1083, 585] width 88 height 11
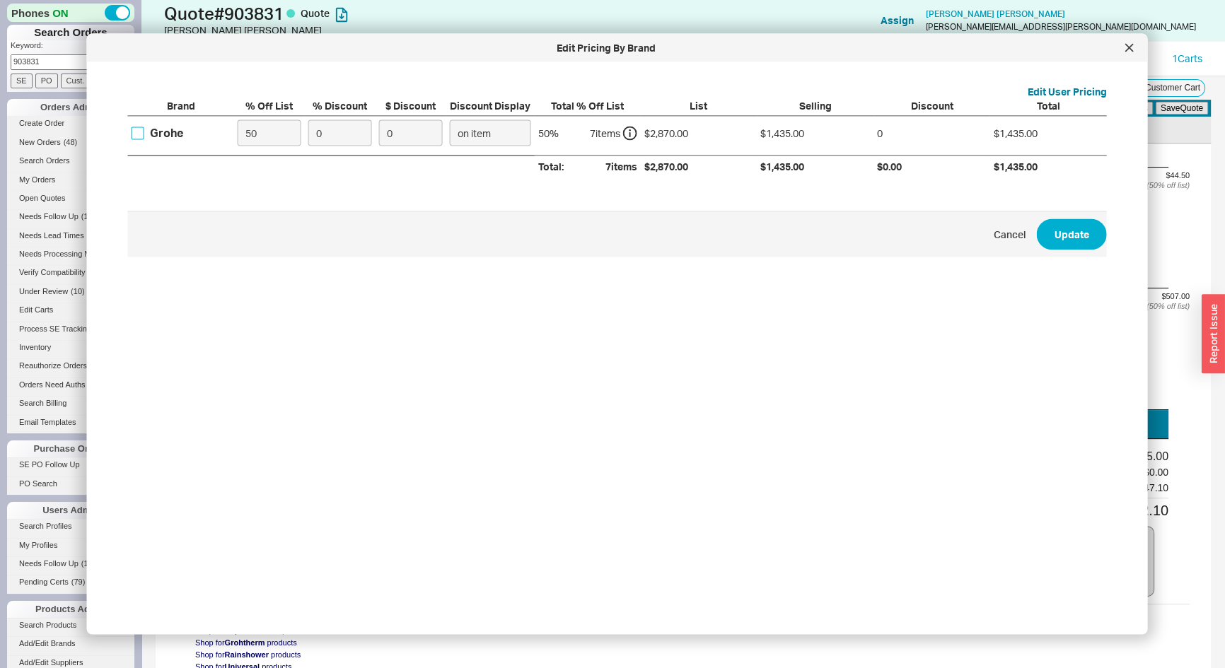
click at [135, 135] on input "Grohe" at bounding box center [138, 133] width 13 height 13
checkbox input "true"
drag, startPoint x: 262, startPoint y: 134, endPoint x: 211, endPoint y: 143, distance: 51.8
click at [0, 0] on div "Grohe 50 0 0 on item 50 % 7 item s $2,870.00 $1,435.00 0 $1,435.00" at bounding box center [0, 0] width 0 height 0
type input "0"
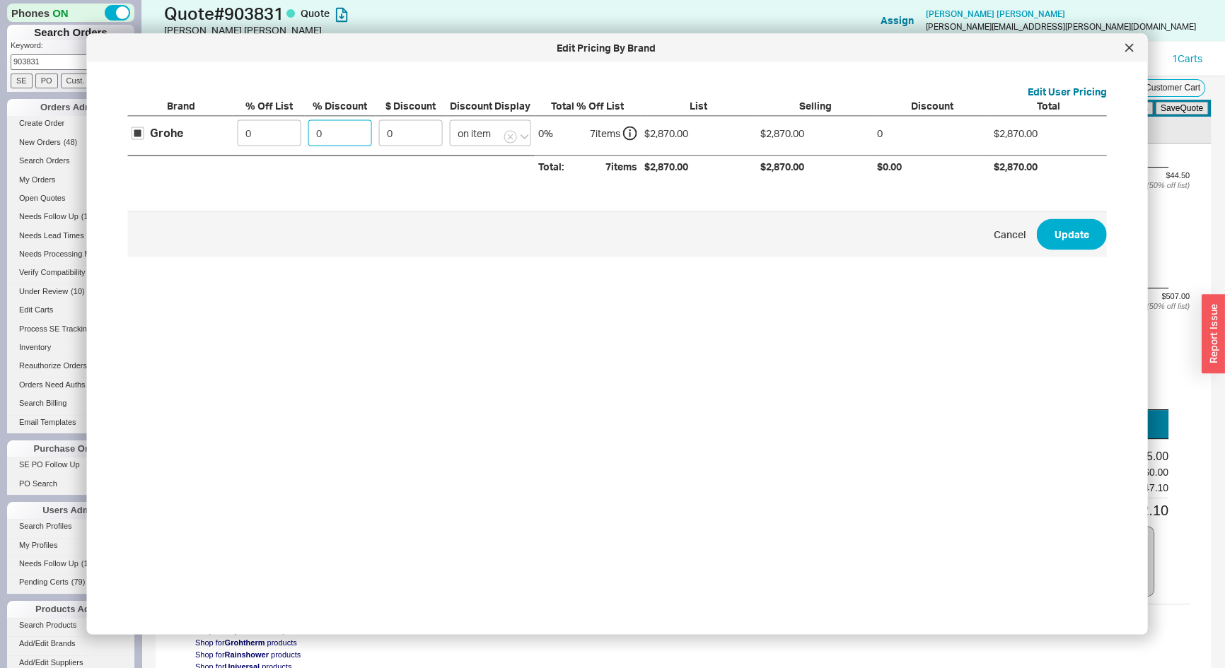
type input "5"
type input "143.5"
type input "52"
type input "1492.4"
type input "52"
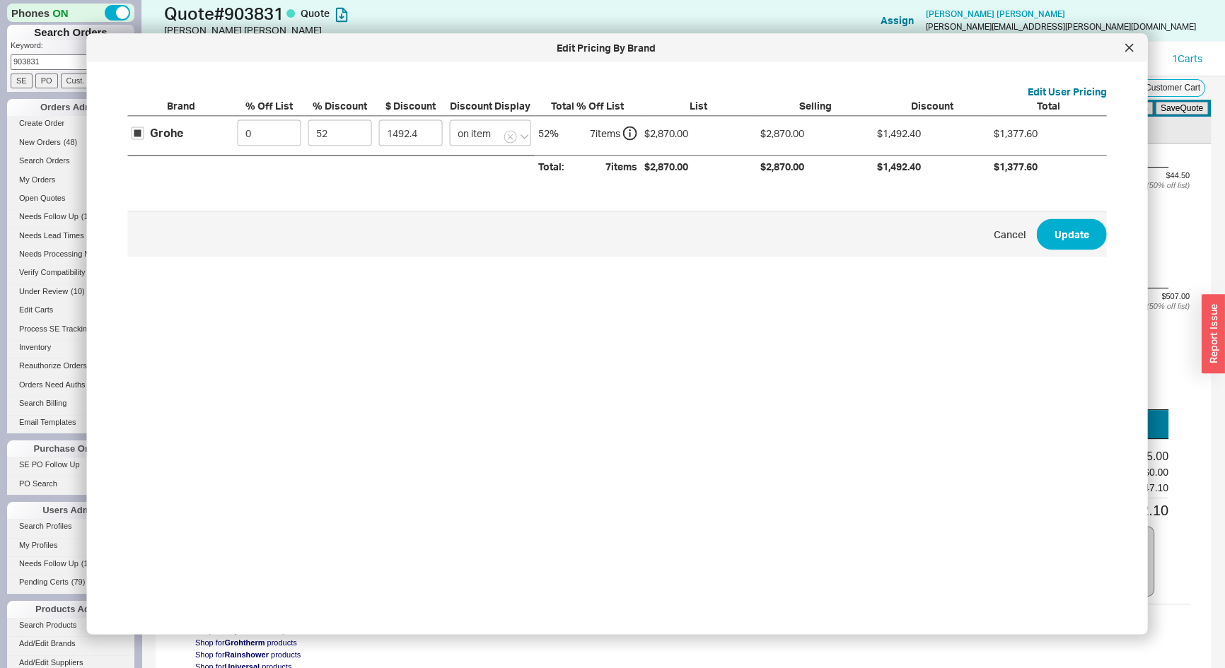
click at [1096, 245] on span "Cancel Update" at bounding box center [617, 234] width 979 height 46
click at [1079, 243] on button "Update" at bounding box center [1072, 234] width 70 height 31
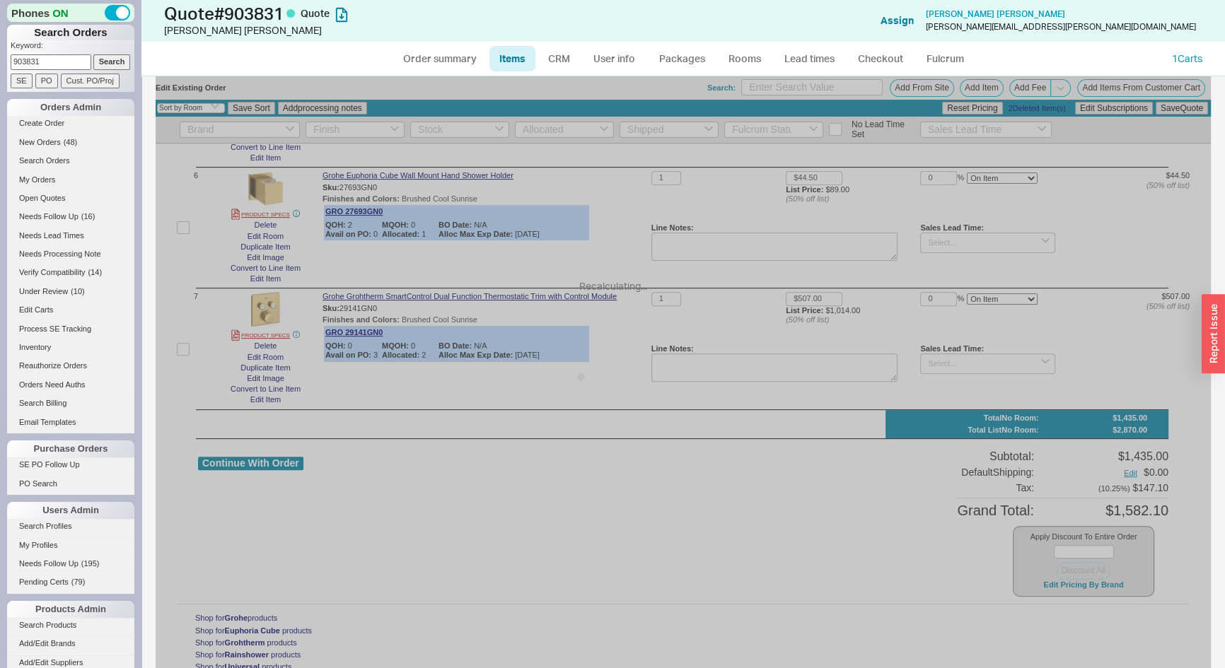
type input "$304.00"
type input "52"
type input "$855.00"
type input "52"
type input "$245.00"
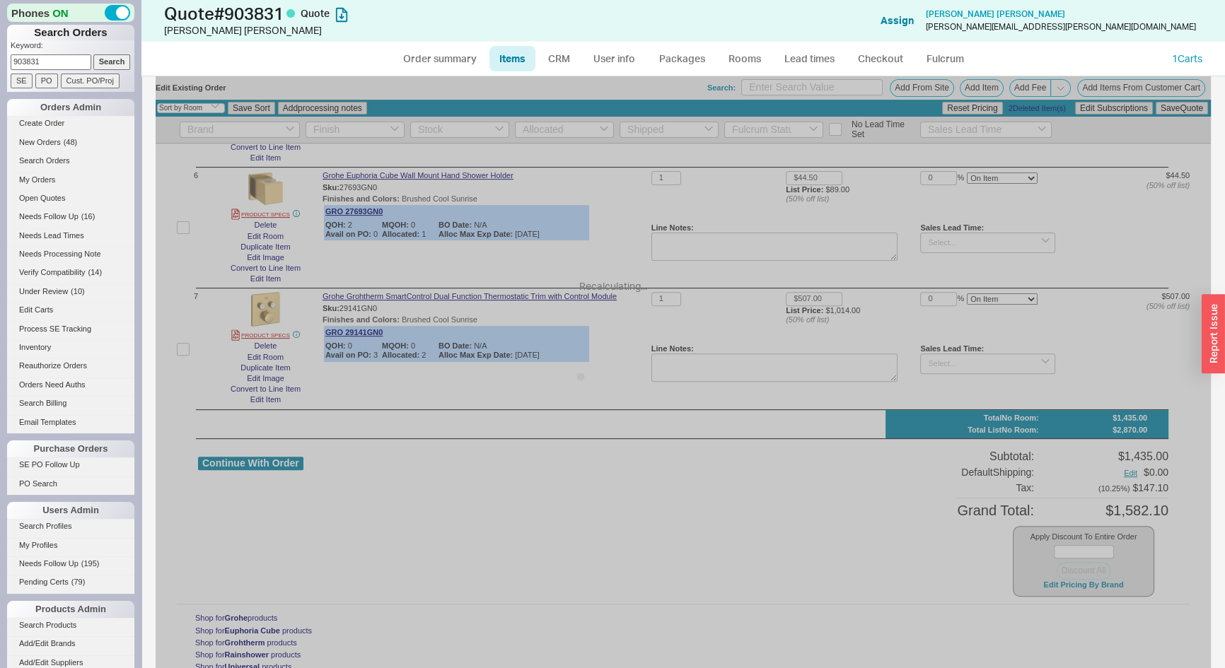
type input "52"
type input "$213.00"
type input "52"
type input "$150.00"
type input "52"
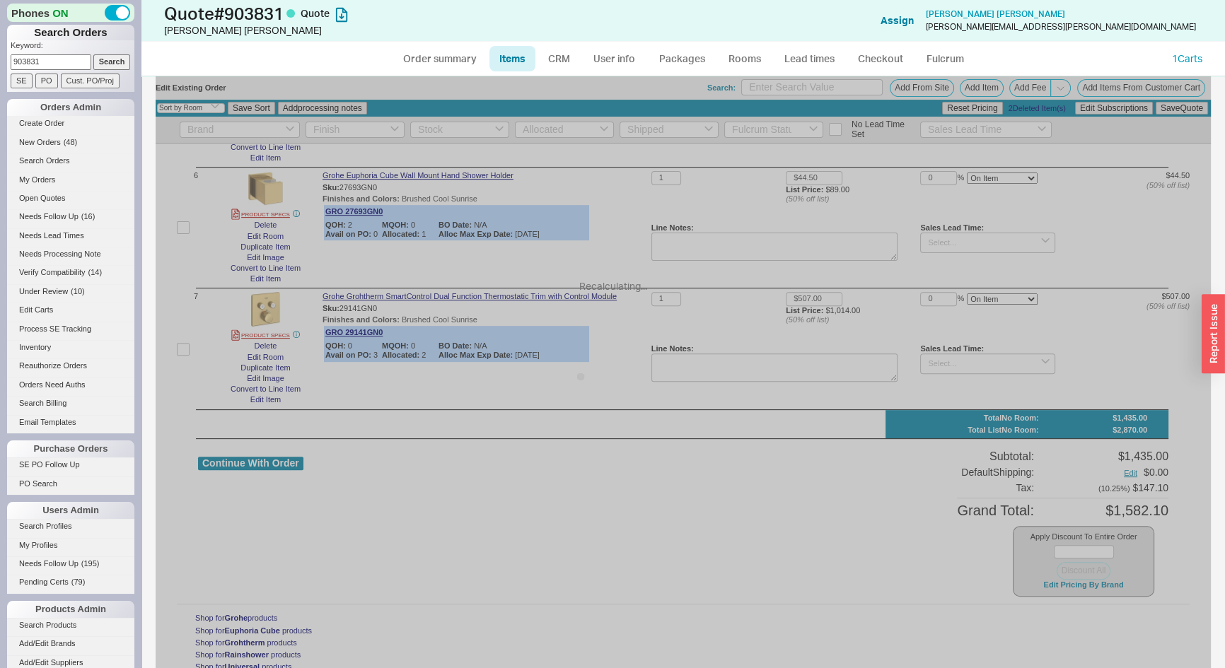
type input "$89.00"
type input "52"
type input "$1,014.00"
type input "52"
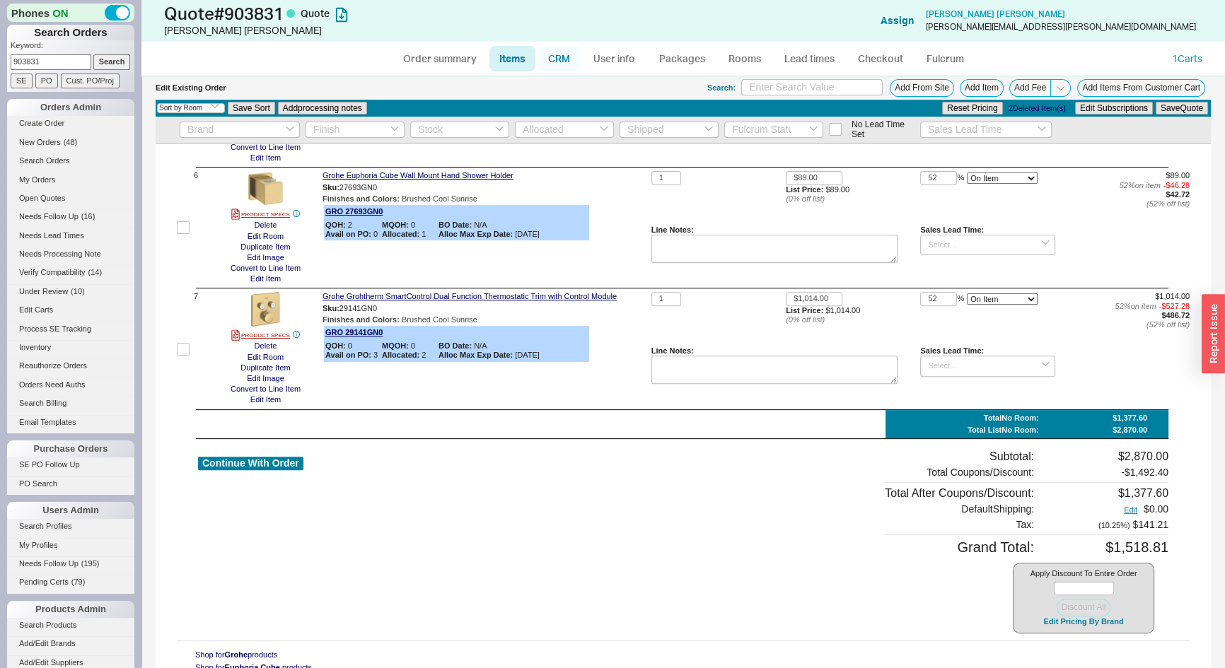
click at [552, 60] on link "CRM" at bounding box center [559, 58] width 42 height 25
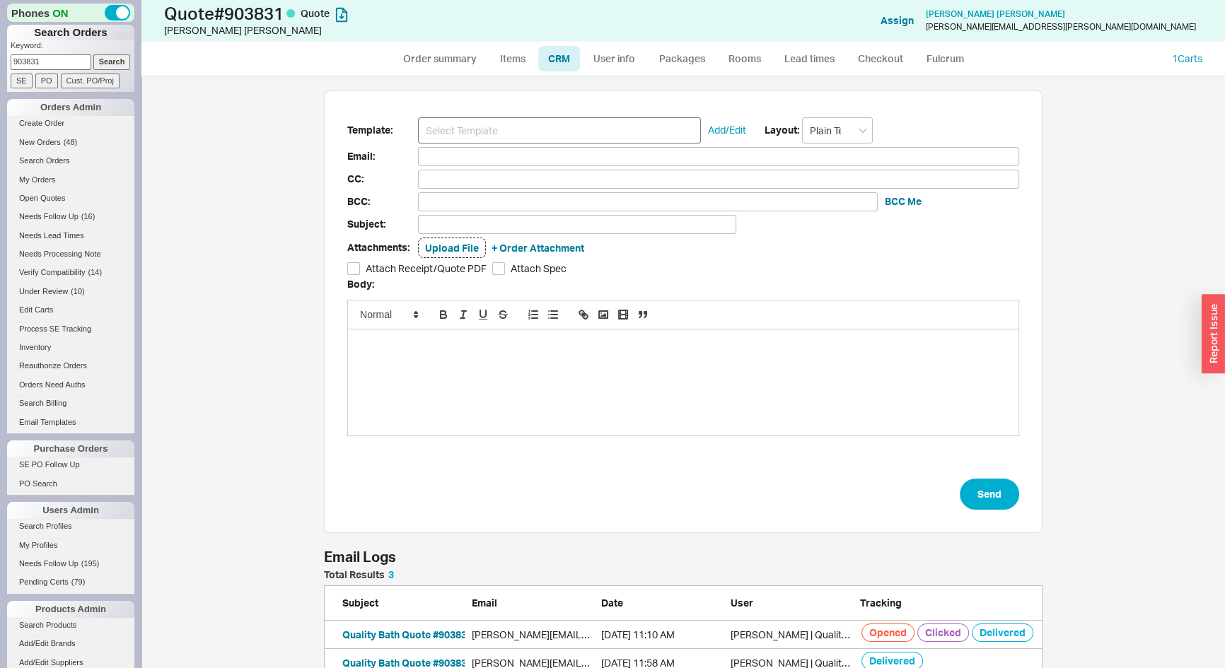
scroll to position [126, 709]
click at [543, 134] on input at bounding box center [559, 130] width 283 height 26
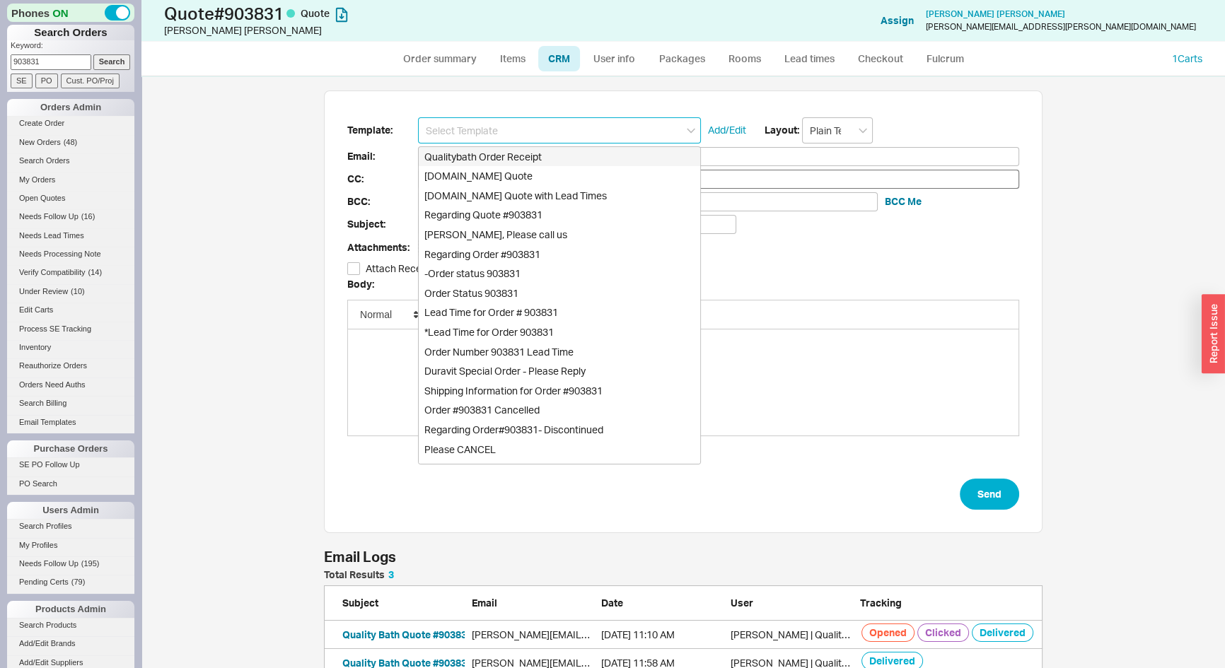
click at [545, 169] on div "Qualitybath.com Quote" at bounding box center [560, 176] width 282 height 20
type input "Receipt"
type input "sudhindra.r.rao@gmail.com"
type input "sowmya.nagarajan@gmail.com"
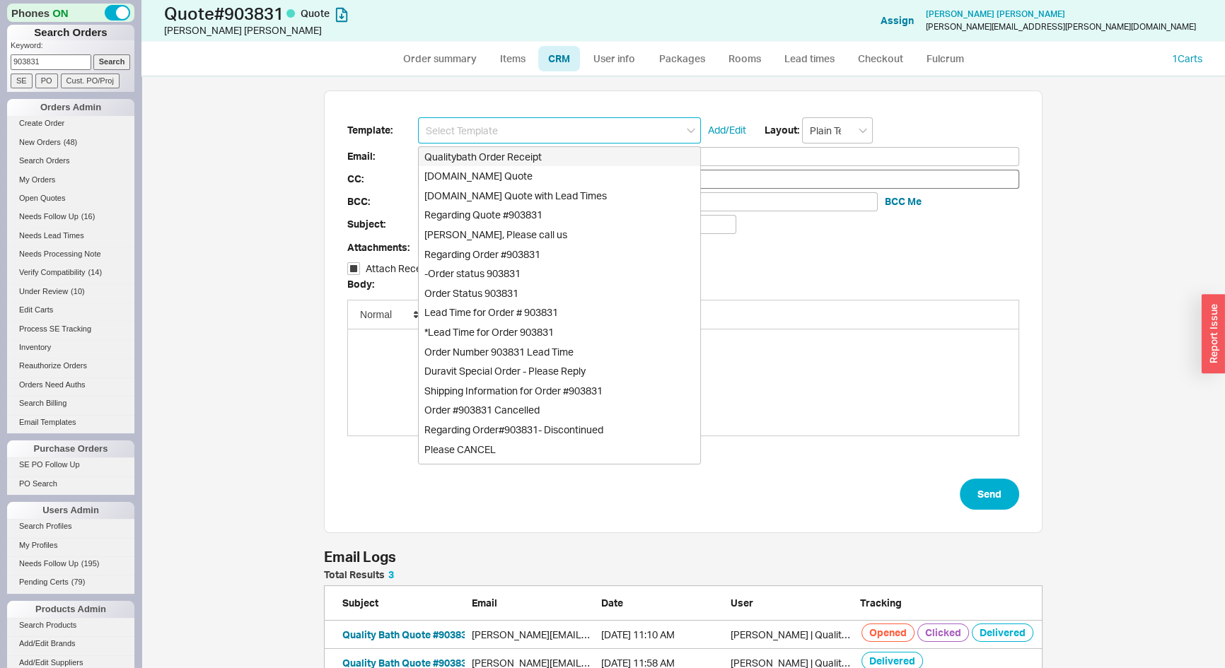
type input "sowmya.nagarajan@gmail.com"
type input "Quality Bath Quote #903831"
checkbox input "true"
type input "Qualitybath.com Quote"
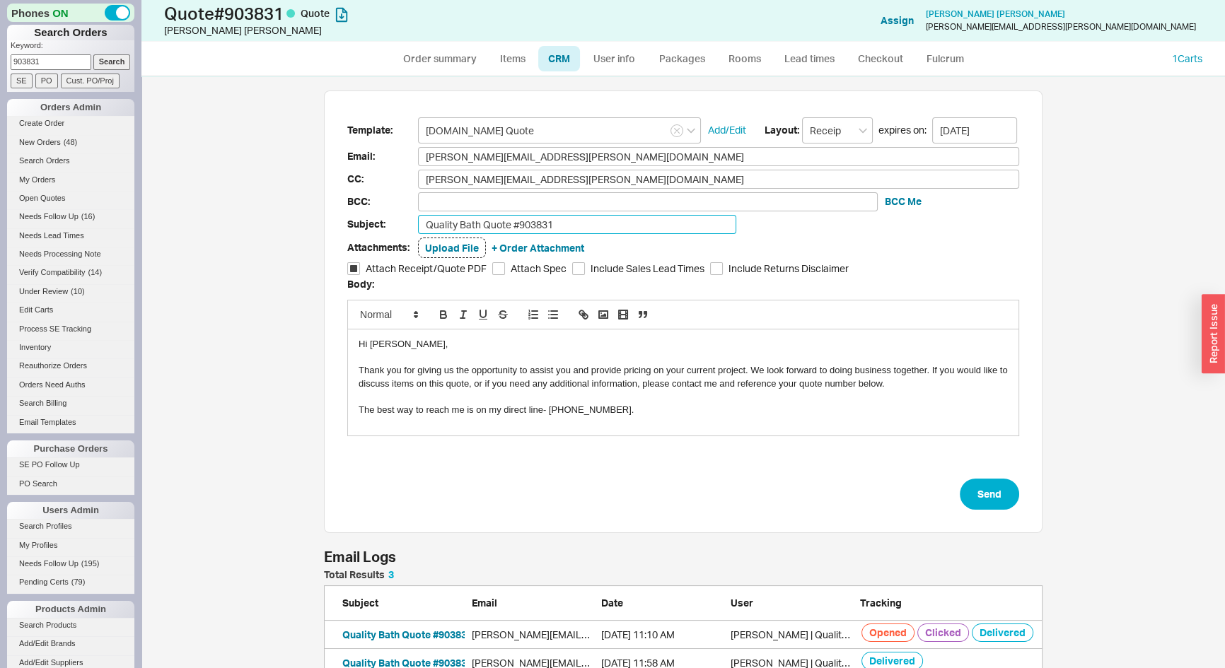
click at [593, 223] on input "Quality Bath Quote #903831" at bounding box center [577, 224] width 318 height 19
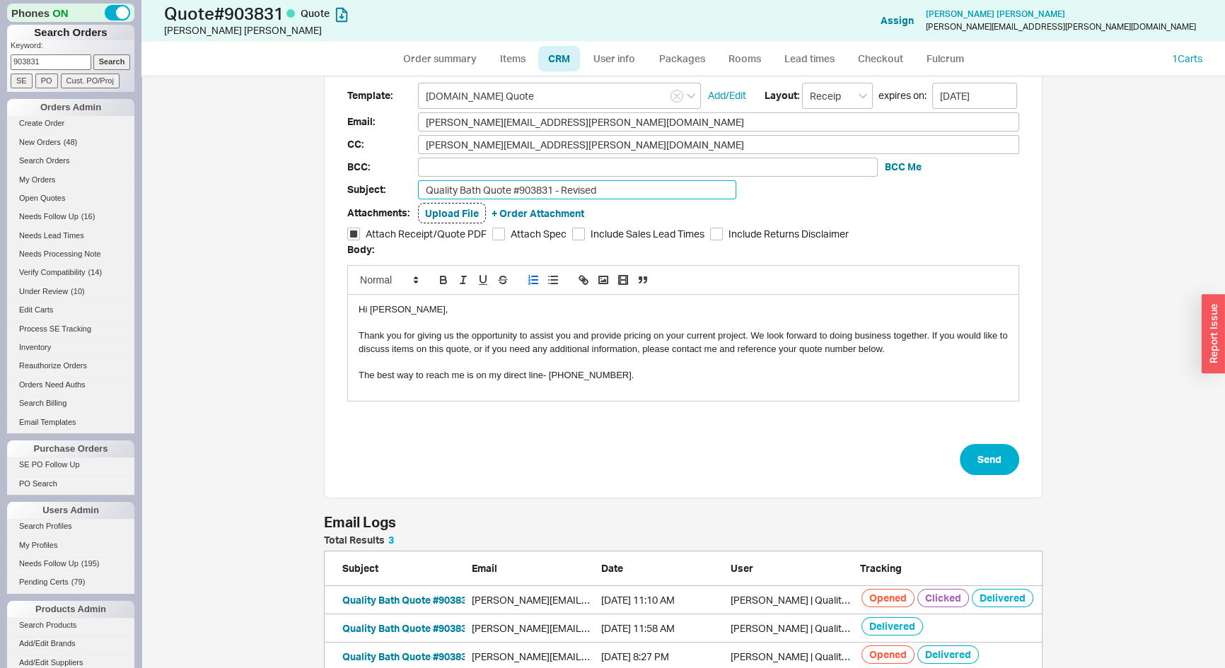
scroll to position [50, 0]
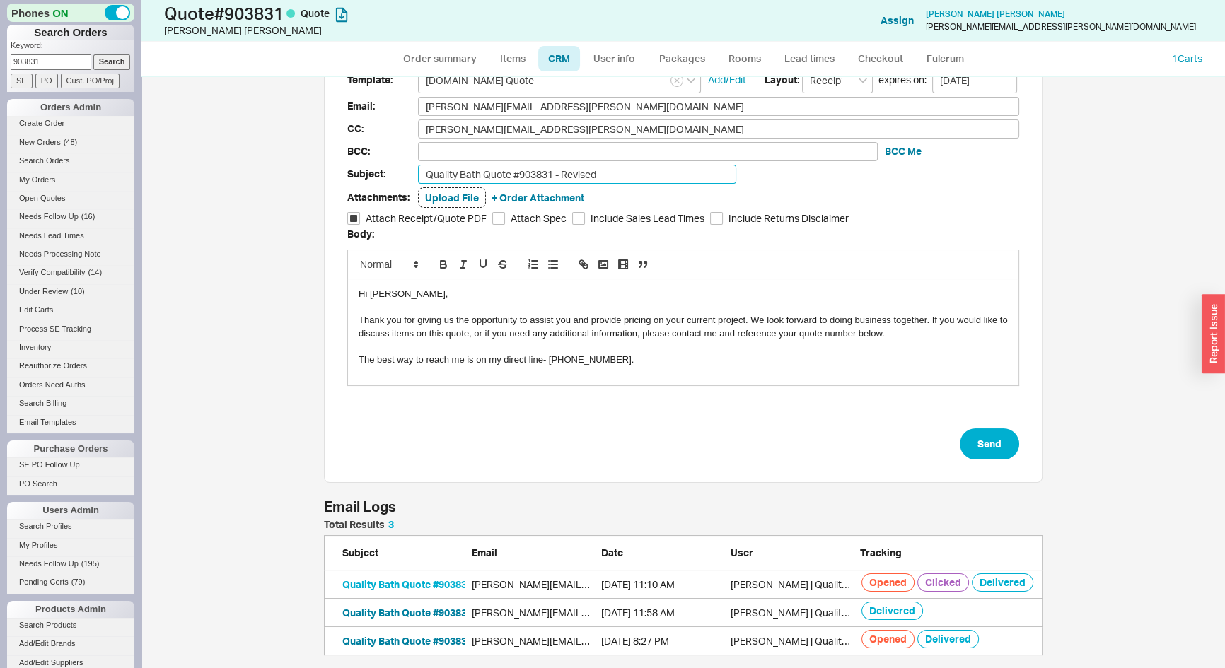
type input "Quality Bath Quote #903831 - Revised"
click at [427, 579] on button "Quality Bath Quote #903831" at bounding box center [407, 585] width 130 height 14
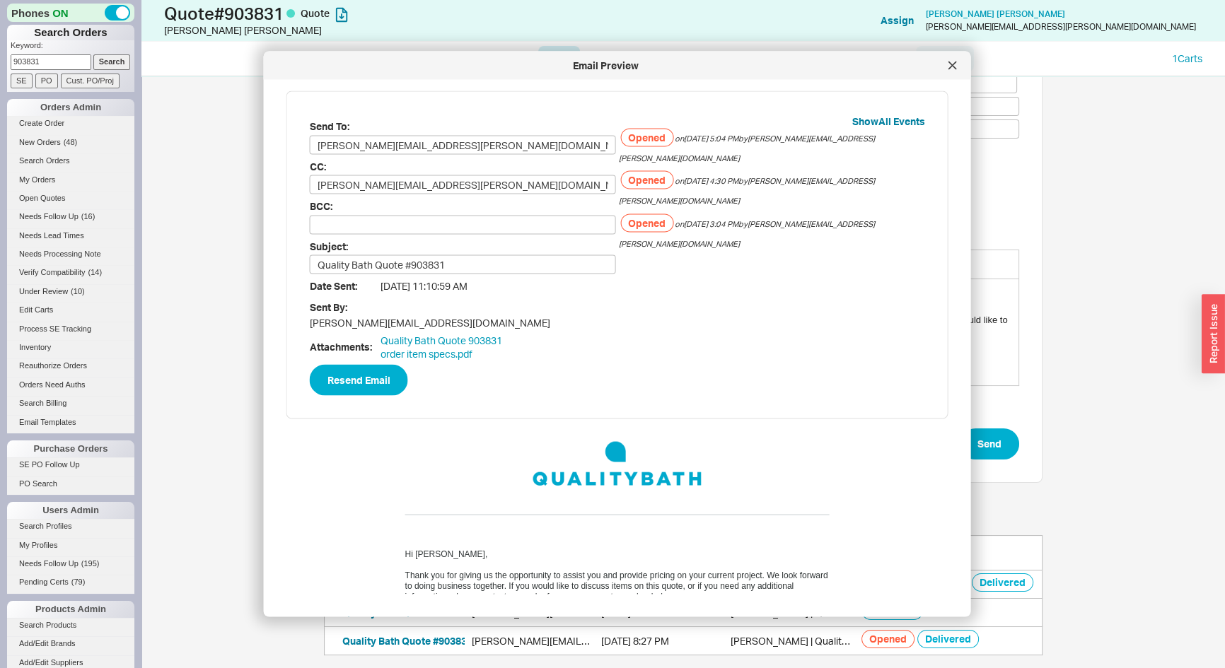
click at [947, 62] on div at bounding box center [952, 65] width 23 height 23
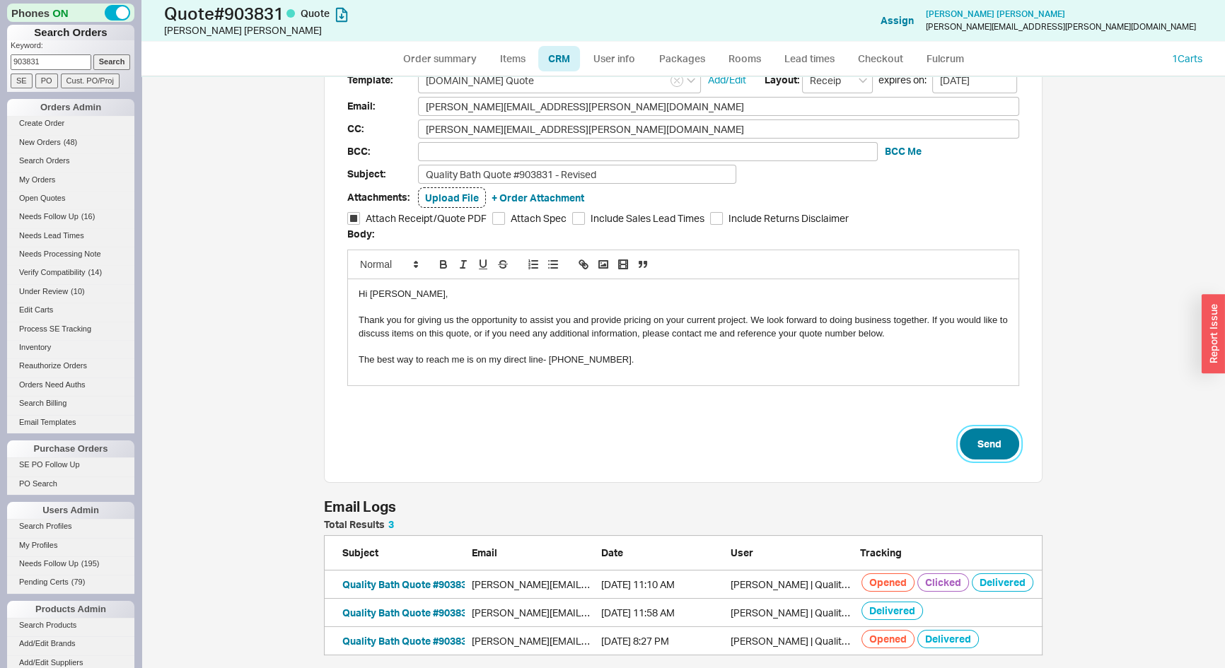
click at [992, 455] on button "Send" at bounding box center [989, 444] width 59 height 31
select select "*"
select select "LOW"
select select "3"
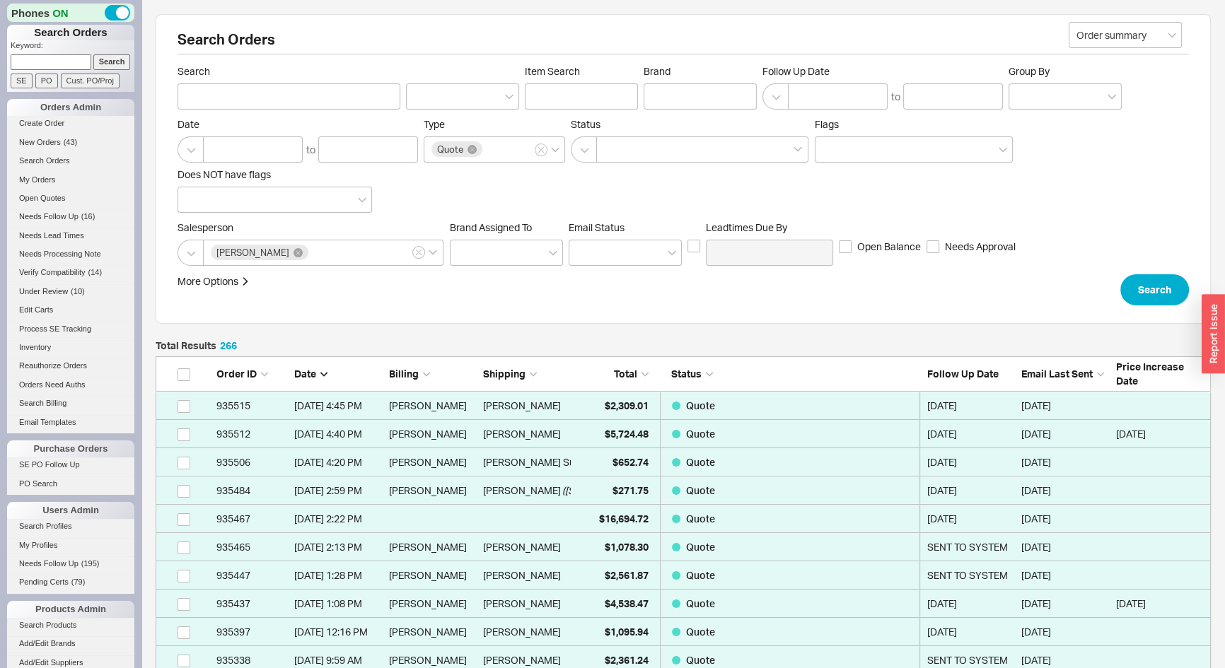
scroll to position [7552, 1045]
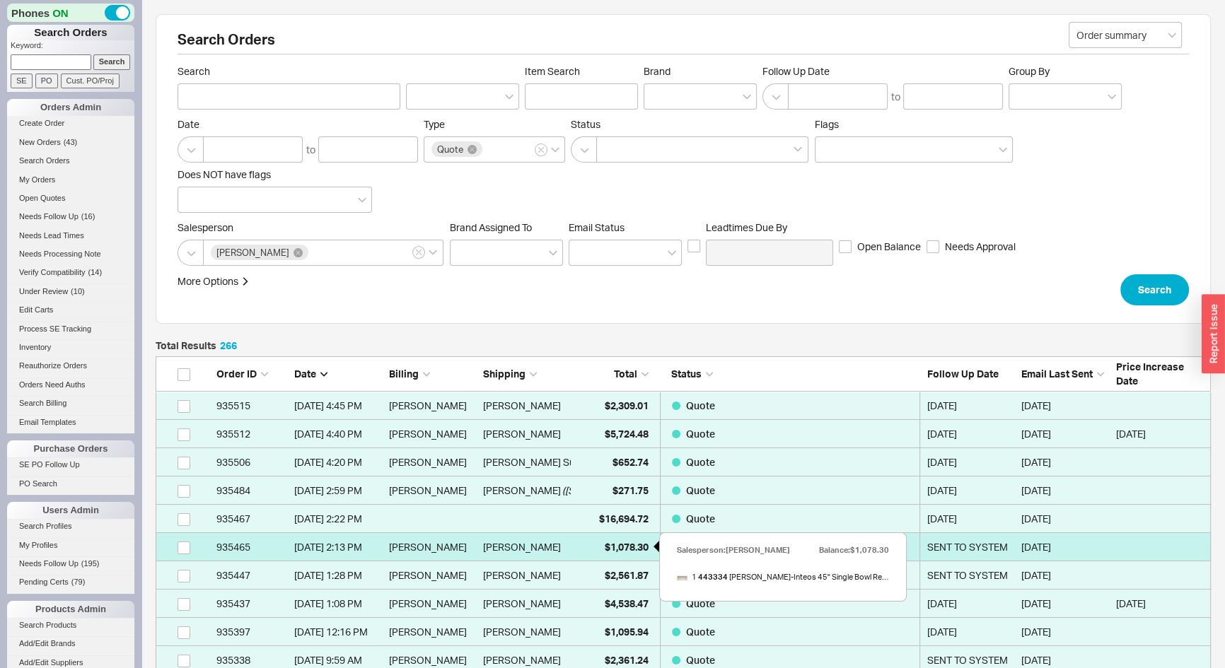
click at [619, 543] on span "$1,078.30" at bounding box center [627, 547] width 44 height 12
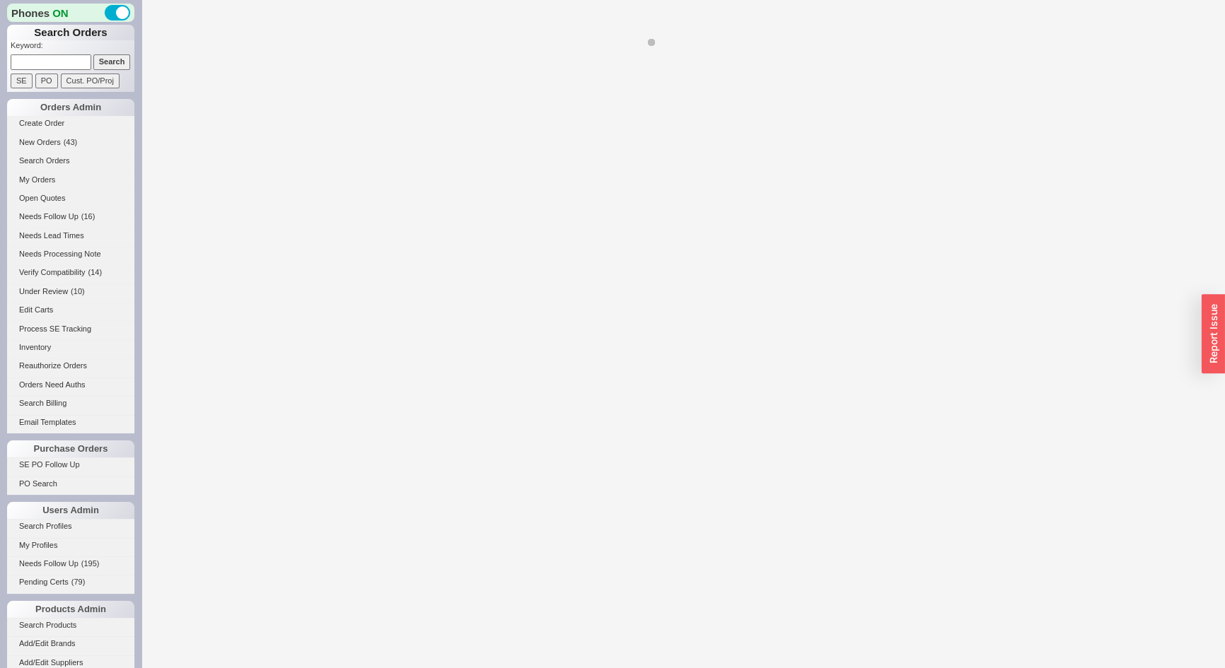
select select "*"
select select "3"
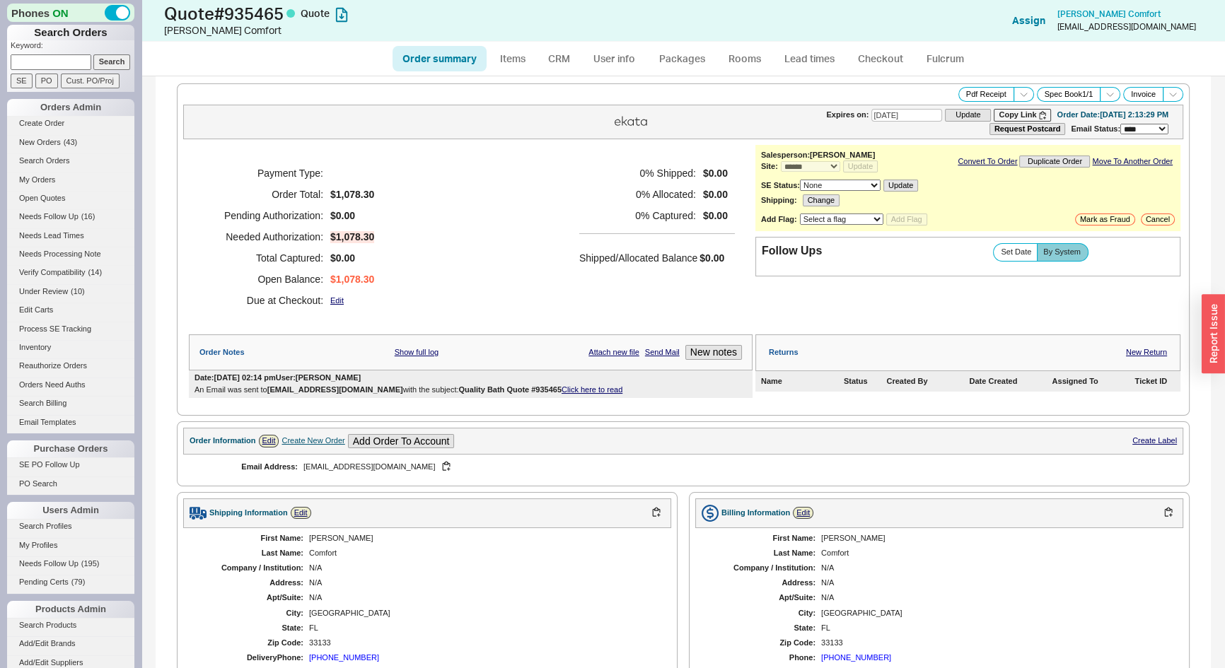
select select "*"
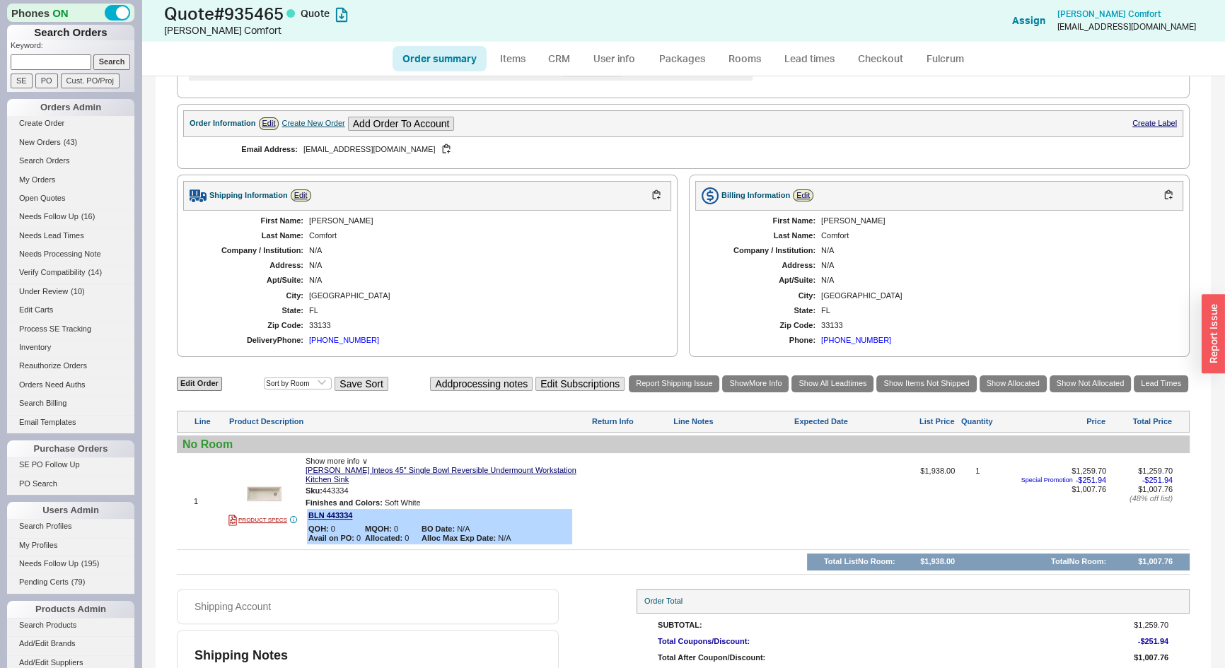
scroll to position [243, 0]
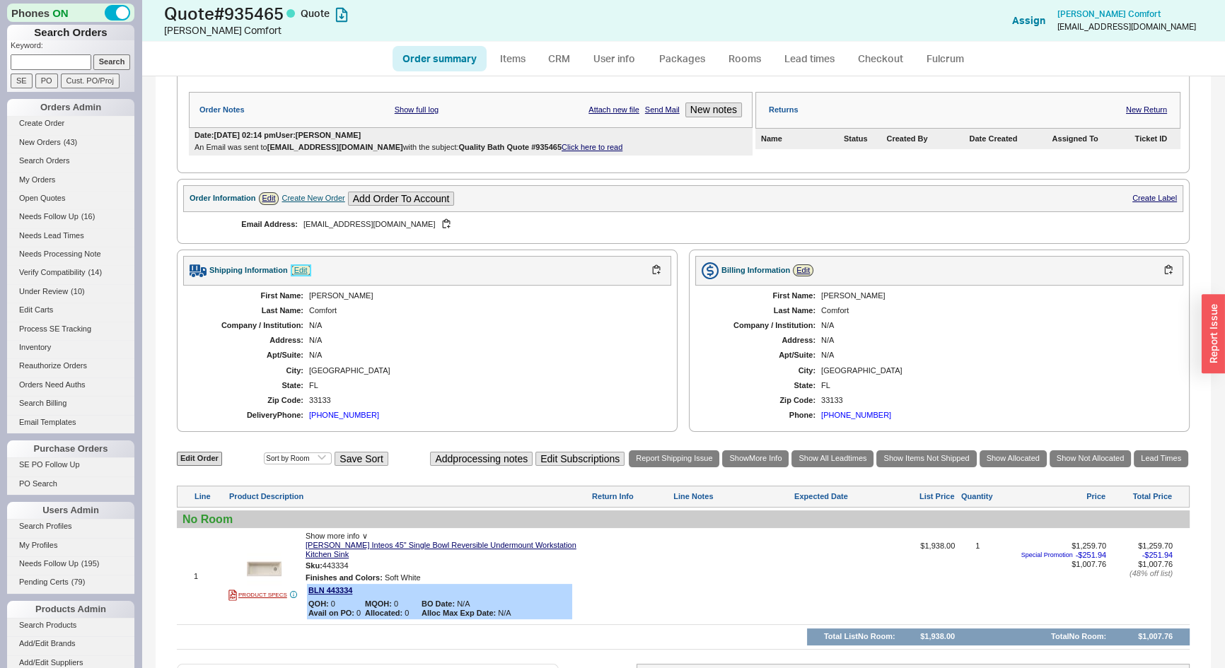
click at [306, 269] on link "Edit" at bounding box center [301, 271] width 21 height 12
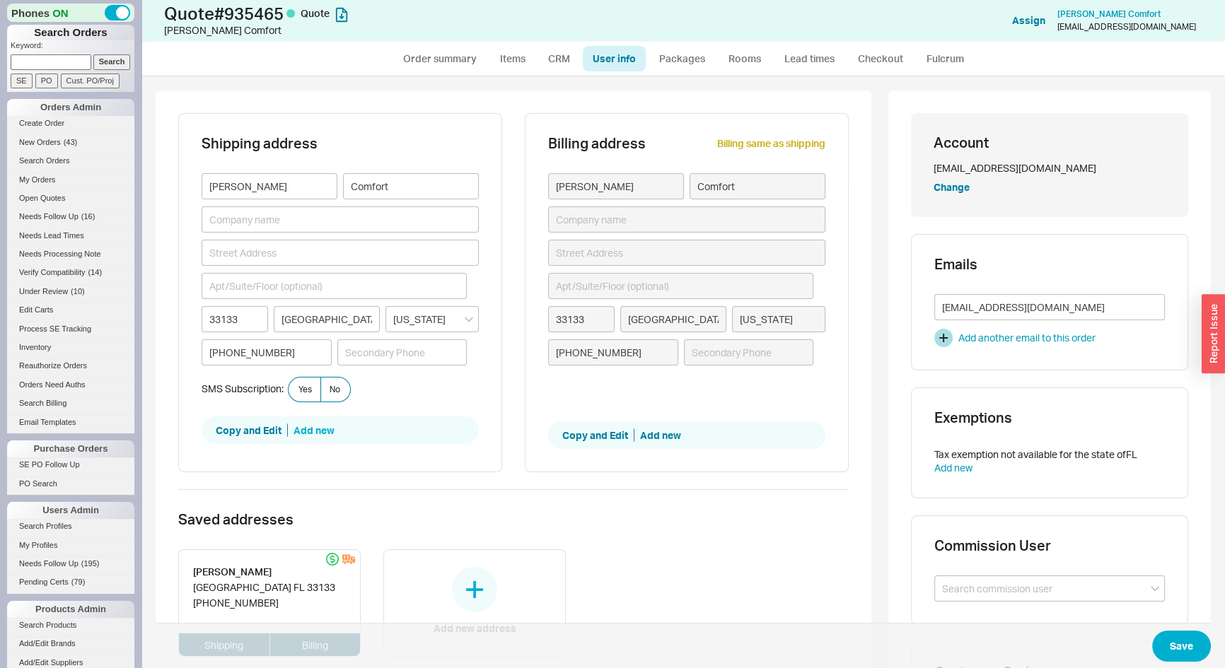
scroll to position [198, 0]
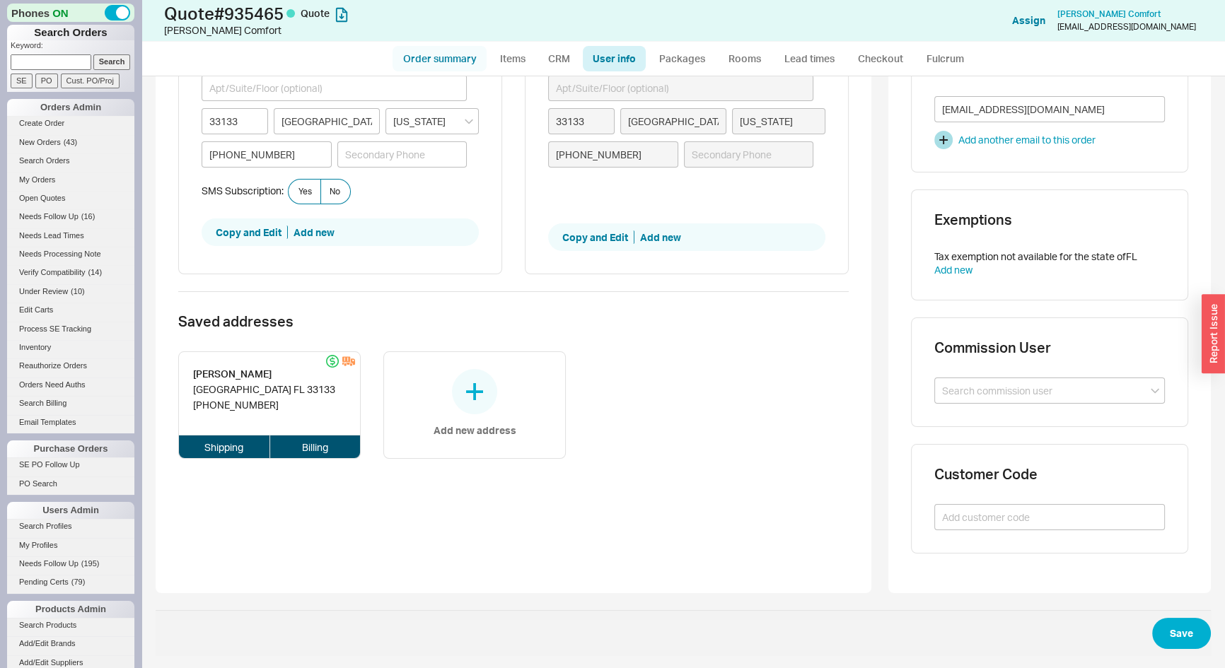
click at [460, 66] on link "Order summary" at bounding box center [440, 58] width 94 height 25
select select "*"
select select "3"
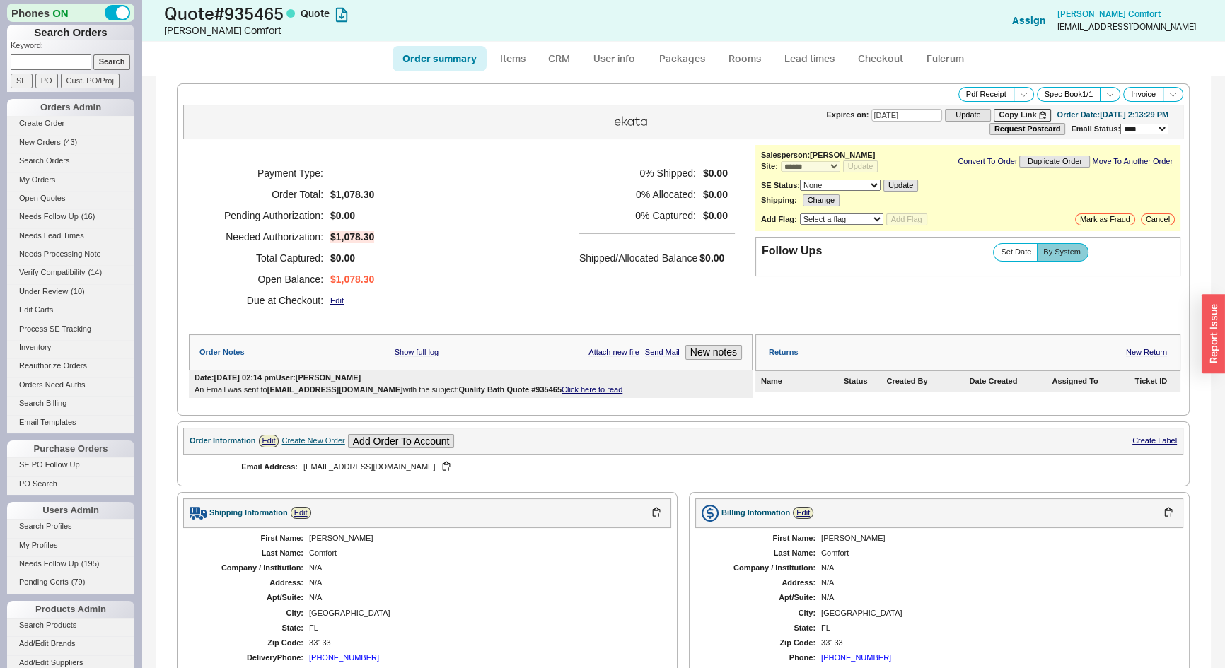
scroll to position [371, 0]
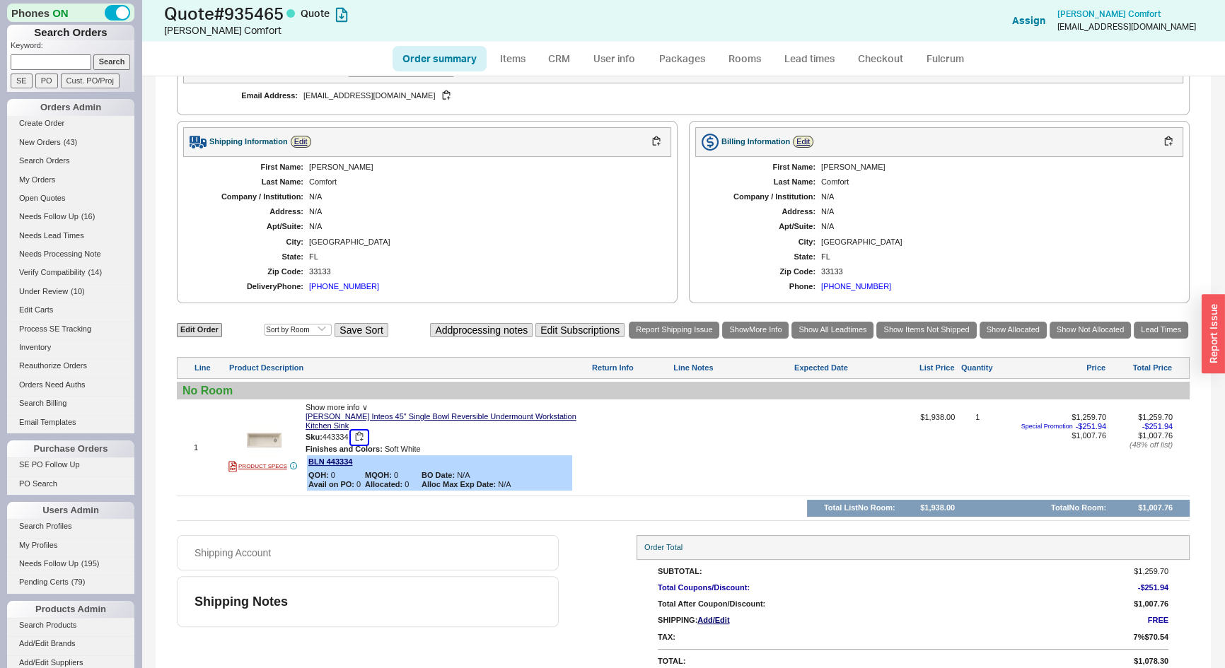
click at [360, 431] on button "button" at bounding box center [359, 437] width 17 height 13
click at [192, 330] on link "Edit Order" at bounding box center [199, 329] width 45 height 13
select select "3"
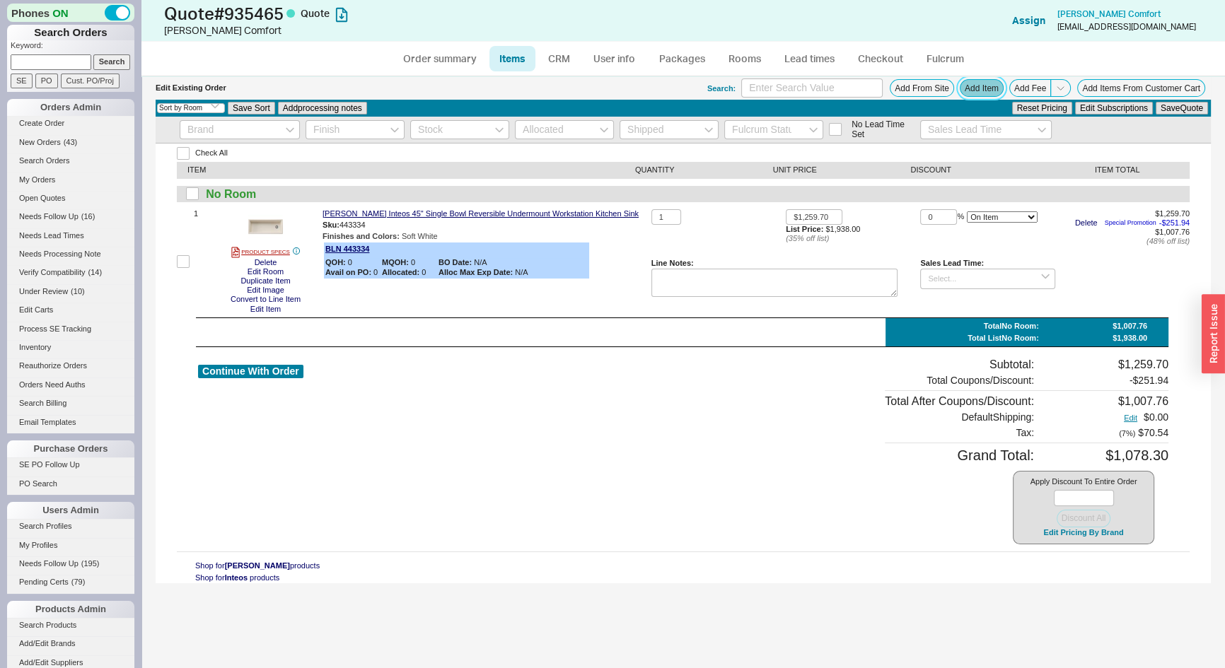
click at [975, 89] on button "Add Item" at bounding box center [982, 88] width 44 height 18
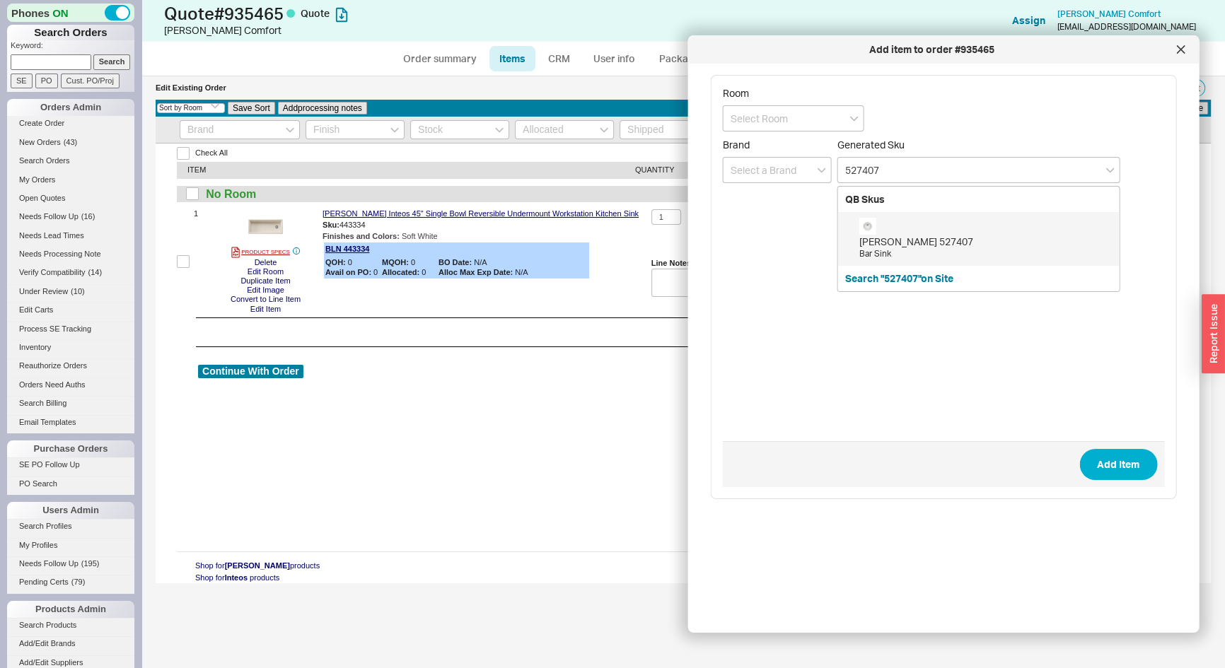
click at [926, 233] on div "[PERSON_NAME] 527407 Bar Sink" at bounding box center [985, 239] width 253 height 42
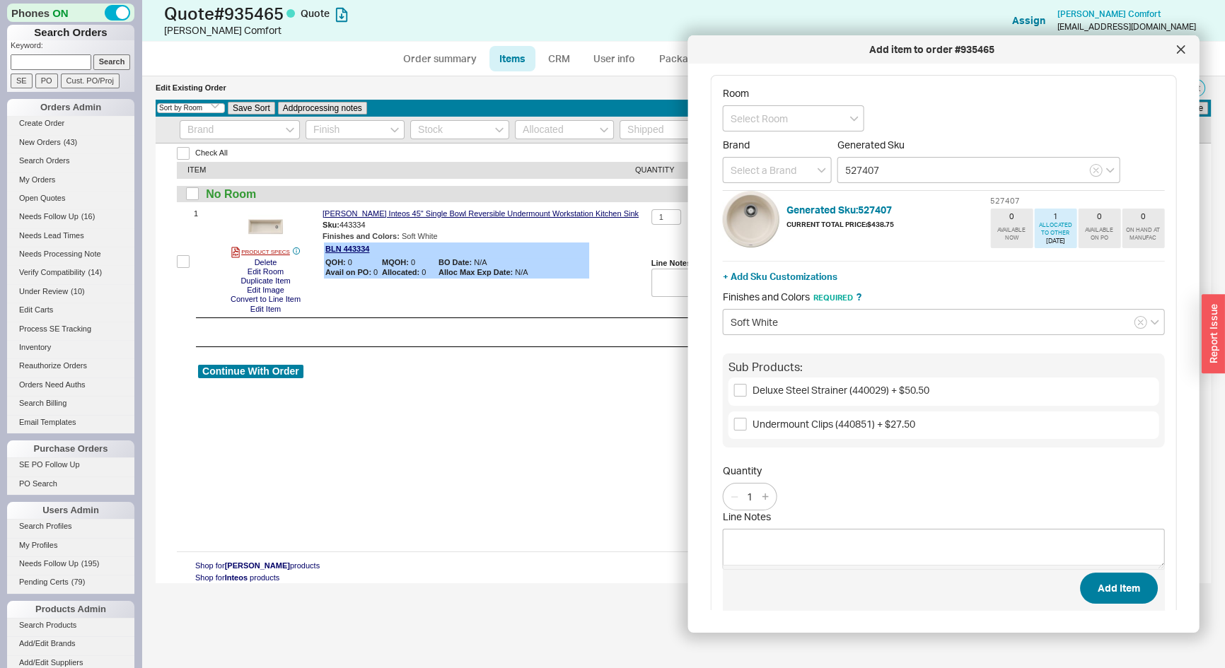
type input "527407"
click at [1114, 597] on button "Add Item" at bounding box center [1118, 588] width 78 height 31
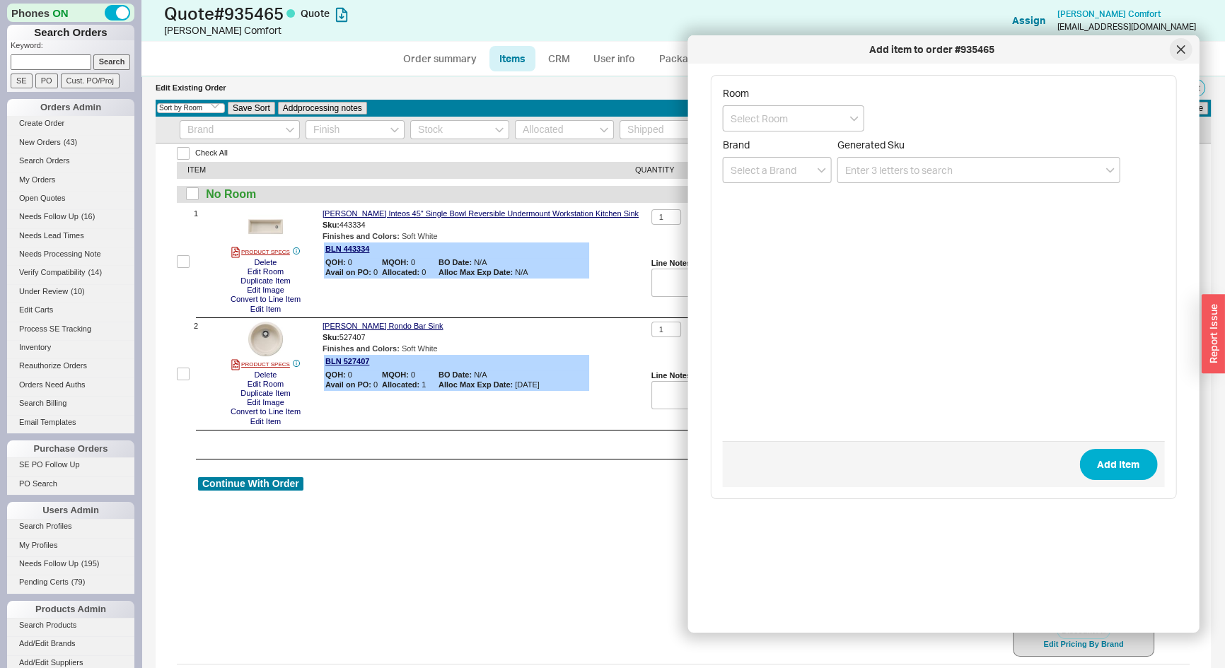
click at [1186, 50] on div at bounding box center [1180, 49] width 23 height 23
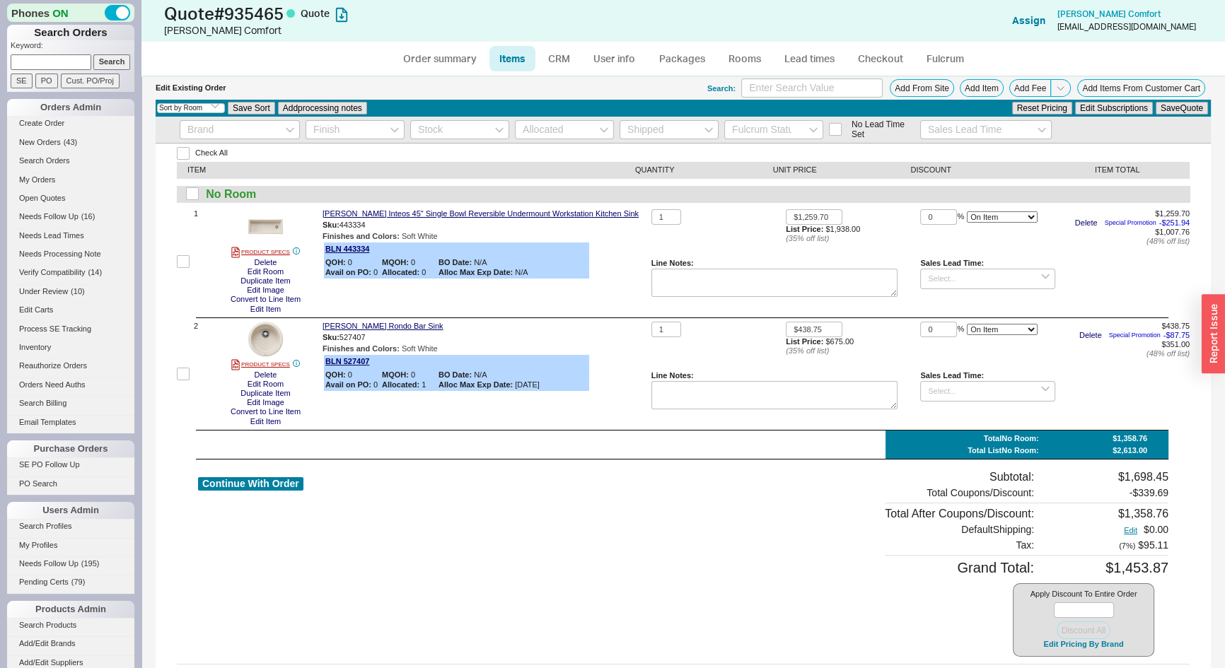
drag, startPoint x: 1058, startPoint y: 165, endPoint x: 955, endPoint y: 128, distance: 109.6
click at [1054, 162] on div "ITEM QUANTITY UNIT PRICE DISCOUNT ITEM TOTAL" at bounding box center [683, 170] width 1013 height 16
click at [769, 86] on input at bounding box center [811, 88] width 141 height 19
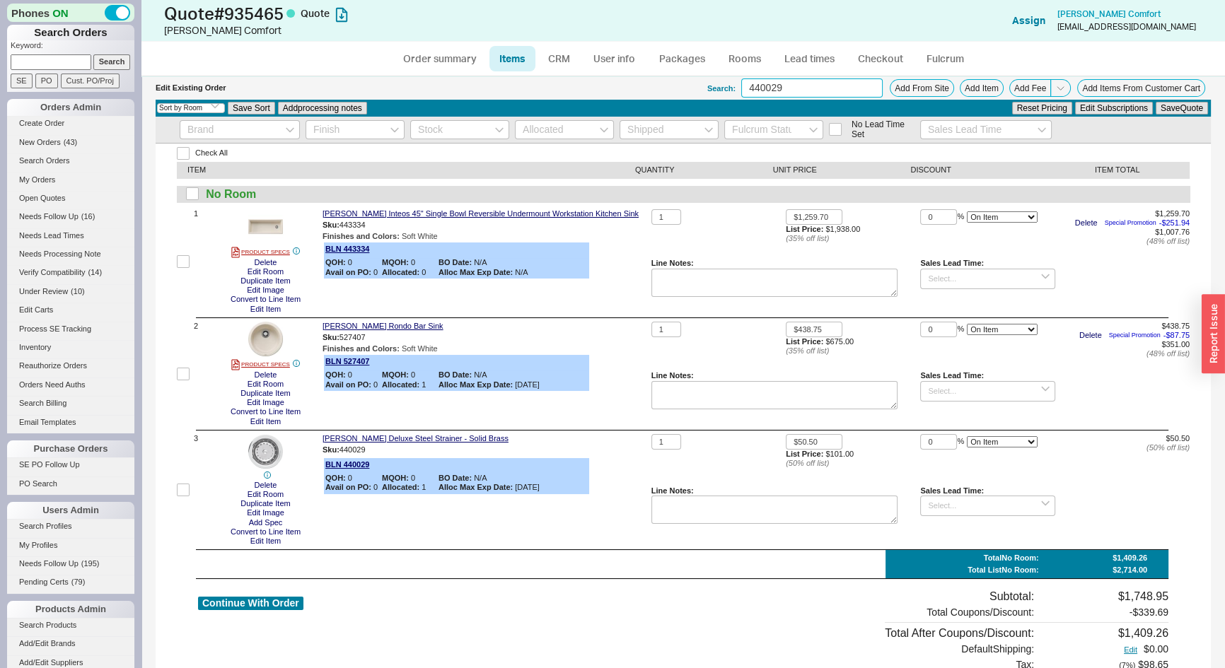
click at [795, 91] on input "440029" at bounding box center [811, 88] width 141 height 19
type input "blano metal"
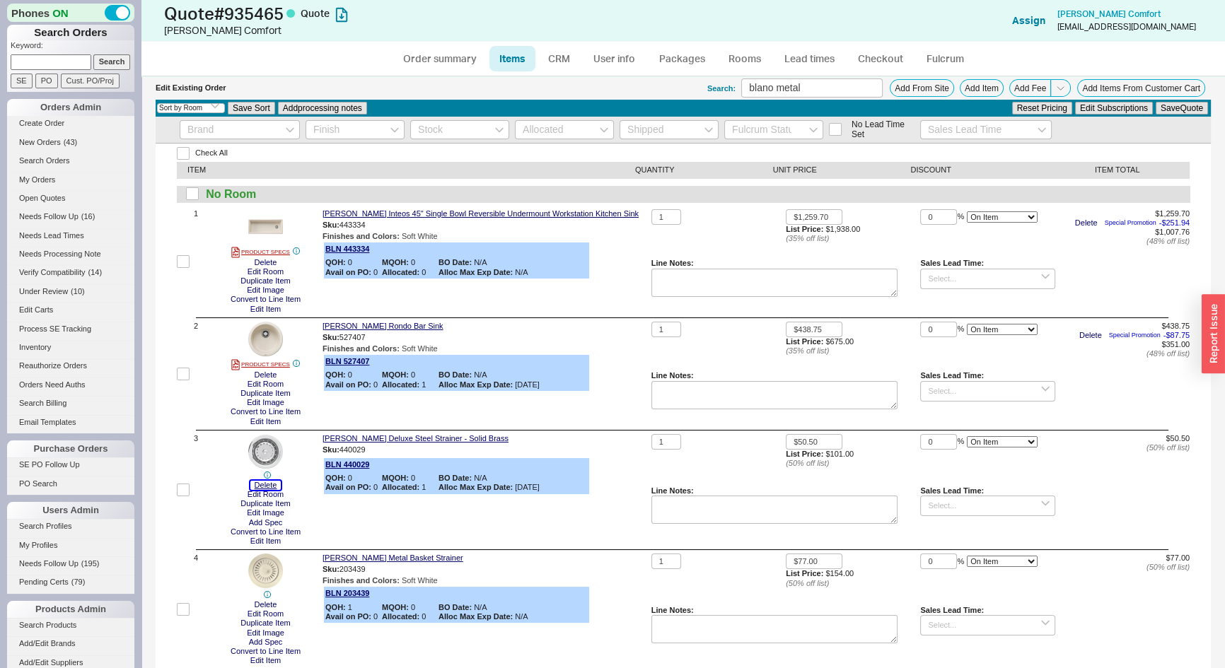
click at [270, 488] on button "Delete" at bounding box center [265, 485] width 31 height 9
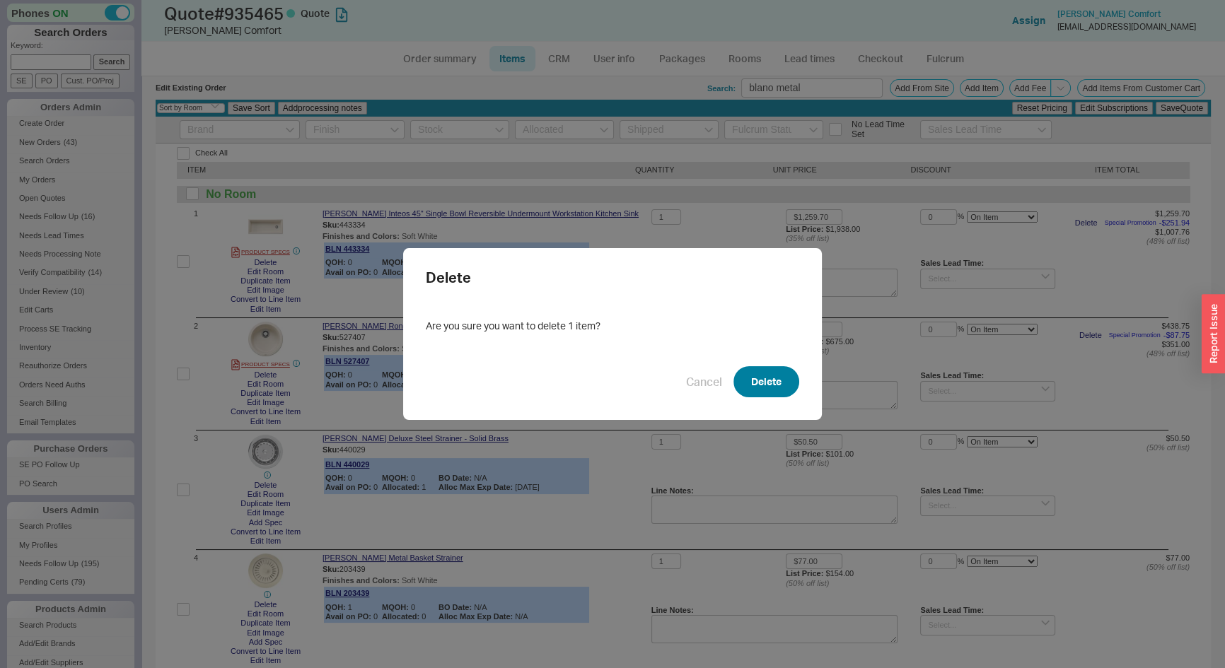
click at [766, 384] on button "Delete" at bounding box center [767, 381] width 66 height 31
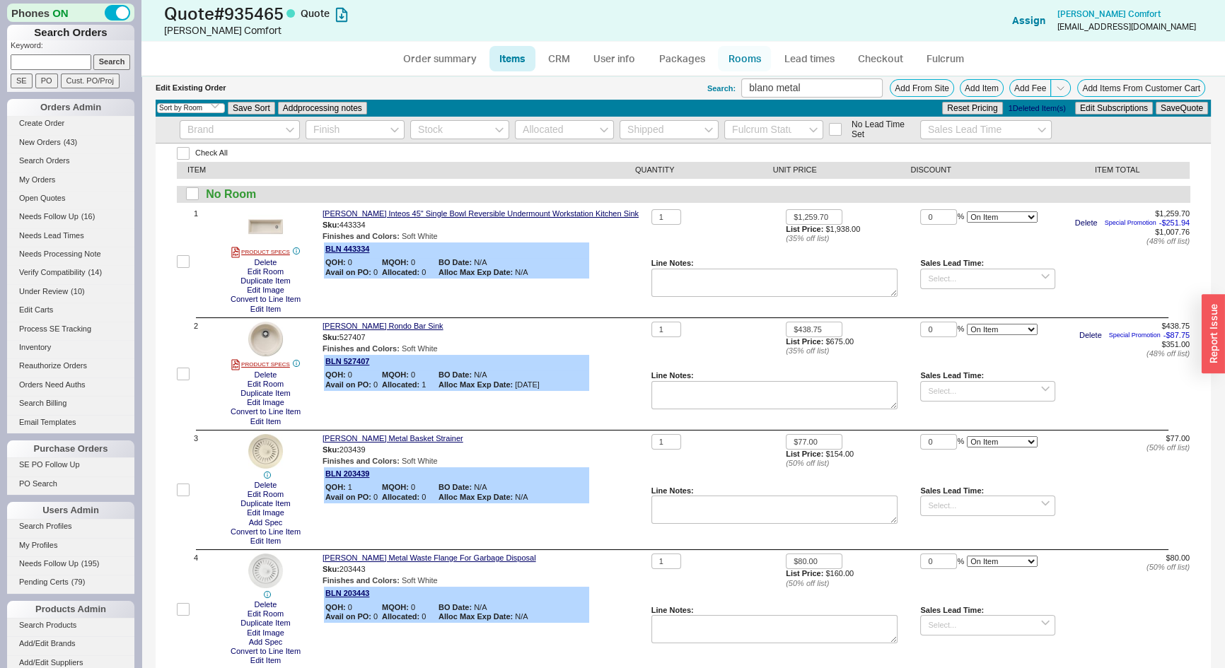
click at [741, 59] on link "Rooms" at bounding box center [744, 58] width 53 height 25
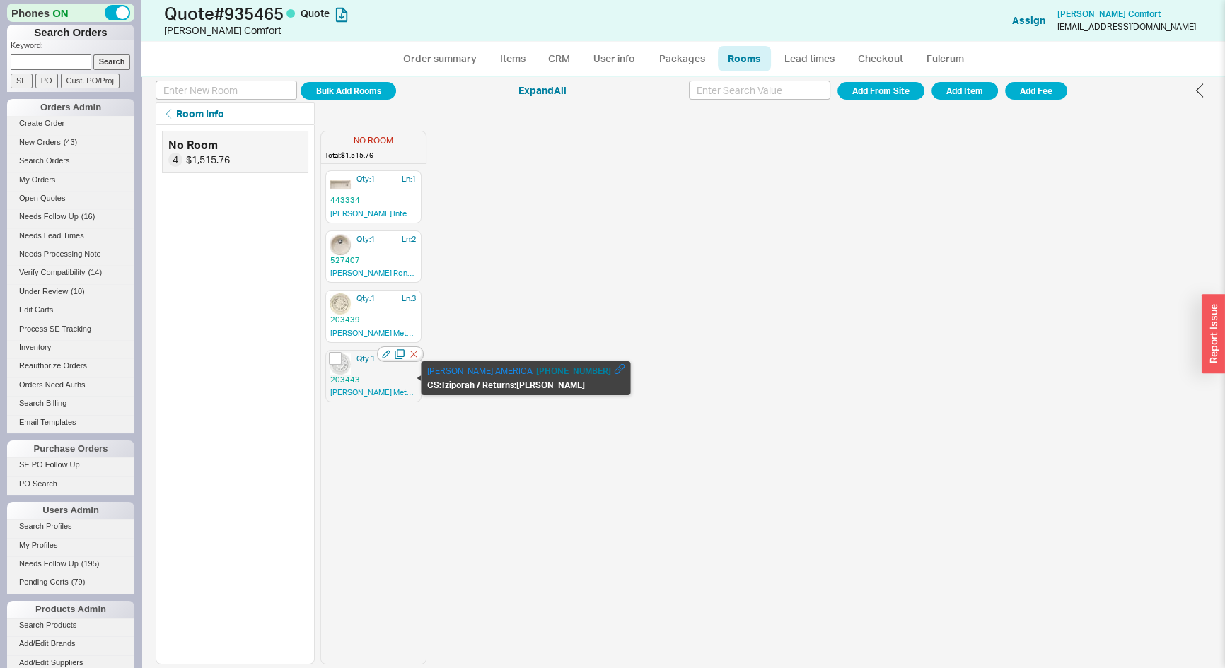
click at [382, 375] on span "203443" at bounding box center [373, 380] width 86 height 11
click at [376, 375] on span "203443" at bounding box center [373, 380] width 86 height 11
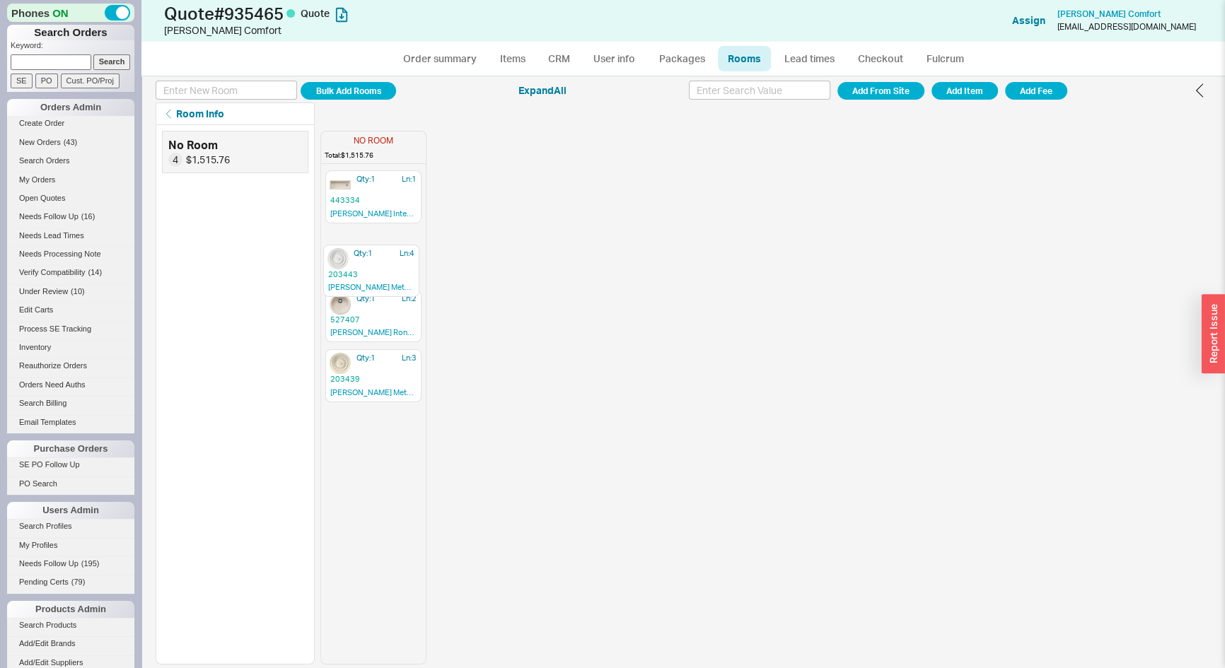
drag, startPoint x: 372, startPoint y: 376, endPoint x: 366, endPoint y: 250, distance: 126.1
click at [366, 251] on div "Qty: 1 Ln: 1 443334 [PERSON_NAME] Inteos 45" Single Bowl Reversible Undermount …" at bounding box center [373, 417] width 105 height 494
click at [437, 48] on link "Order summary" at bounding box center [440, 58] width 94 height 25
select select "*"
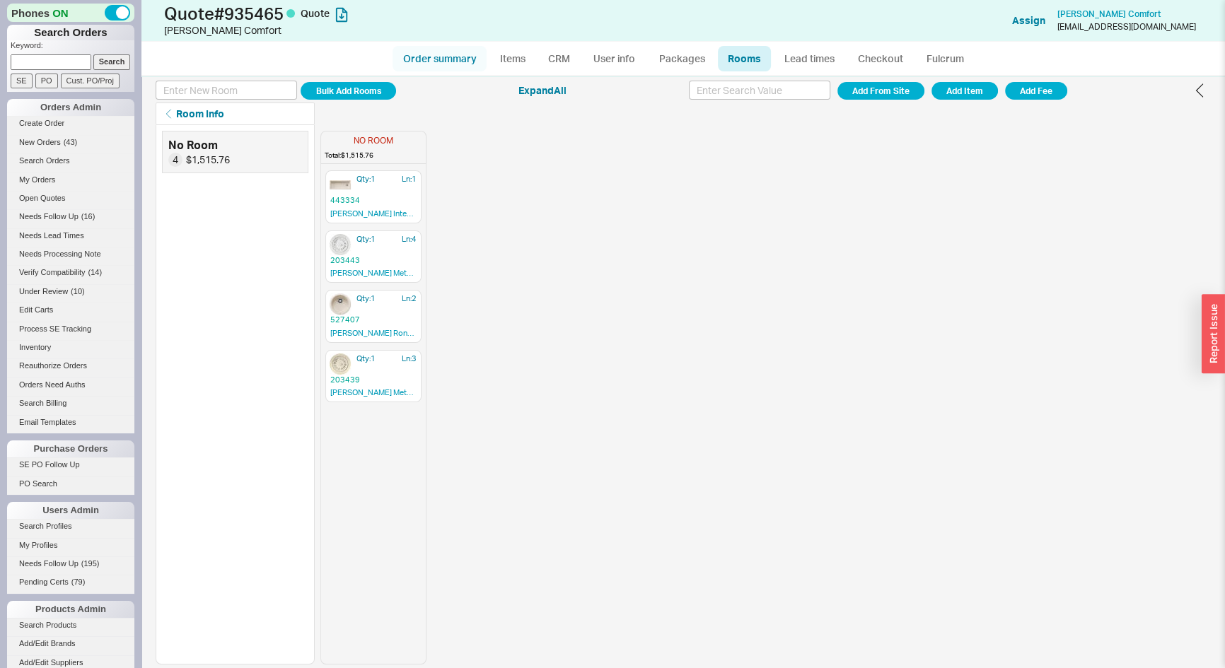
select select "3"
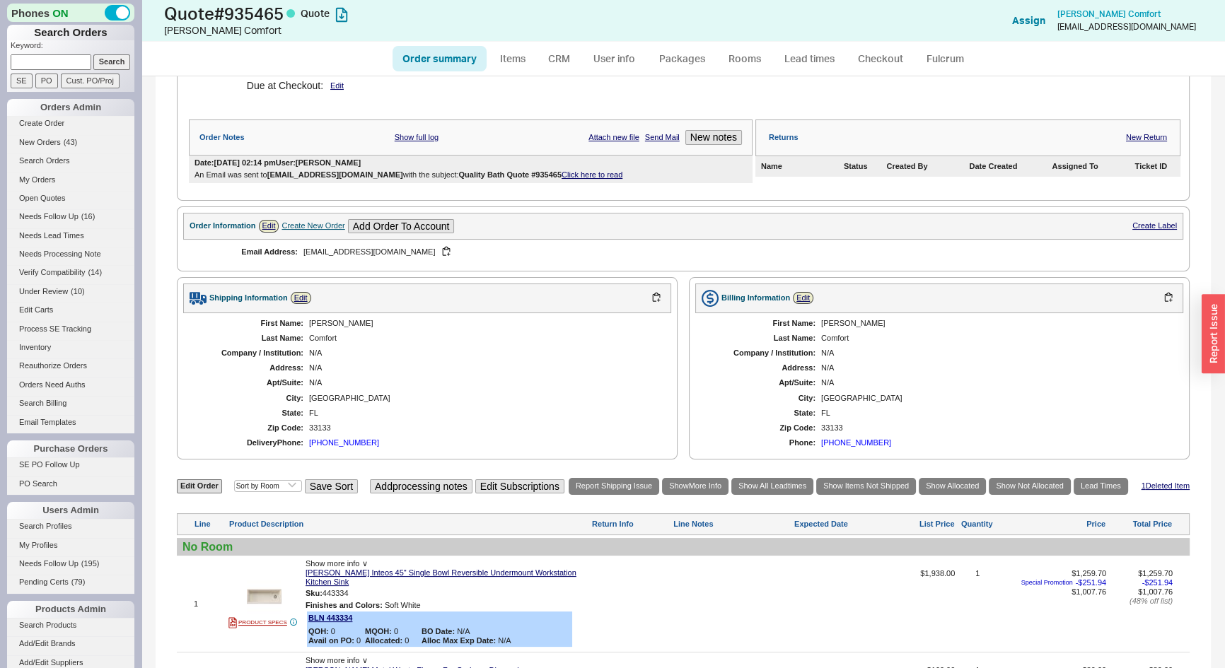
scroll to position [579, 0]
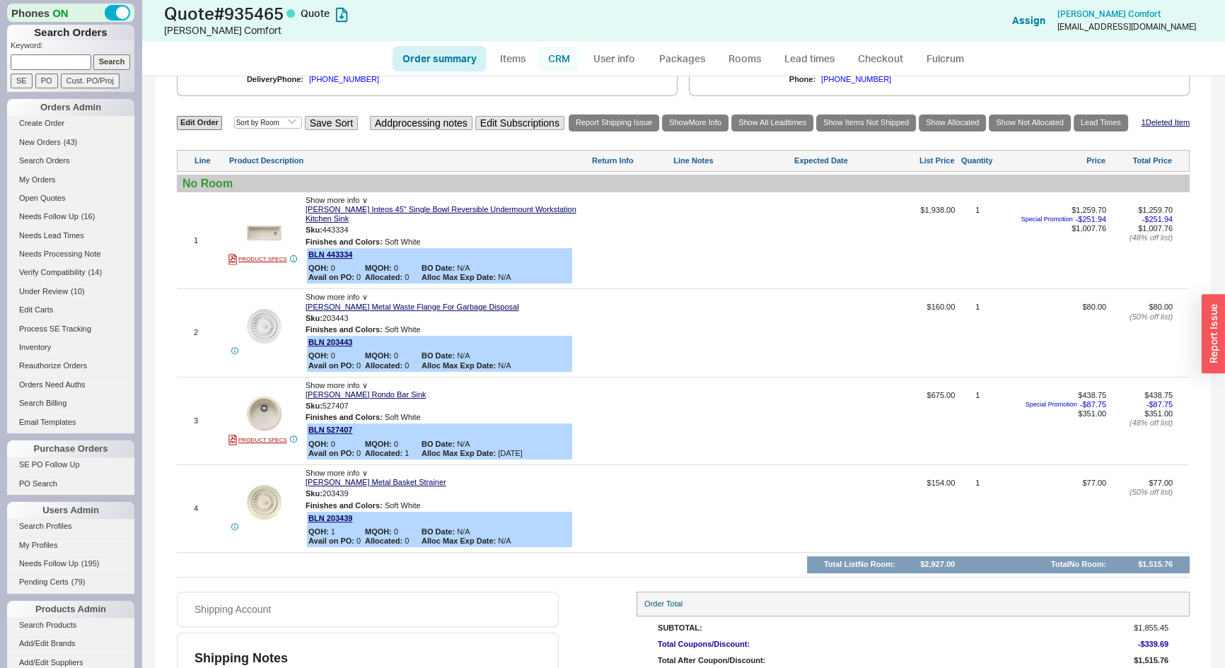
click at [559, 61] on link "CRM" at bounding box center [559, 58] width 42 height 25
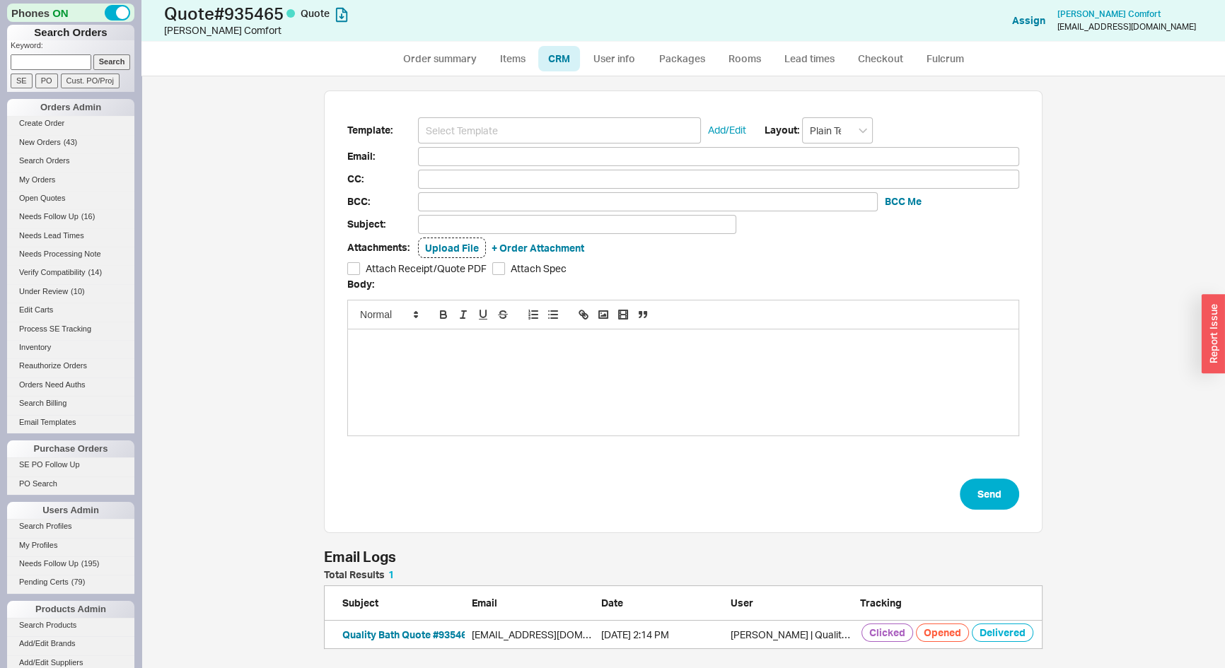
scroll to position [10, 10]
click at [522, 134] on input at bounding box center [559, 130] width 283 height 26
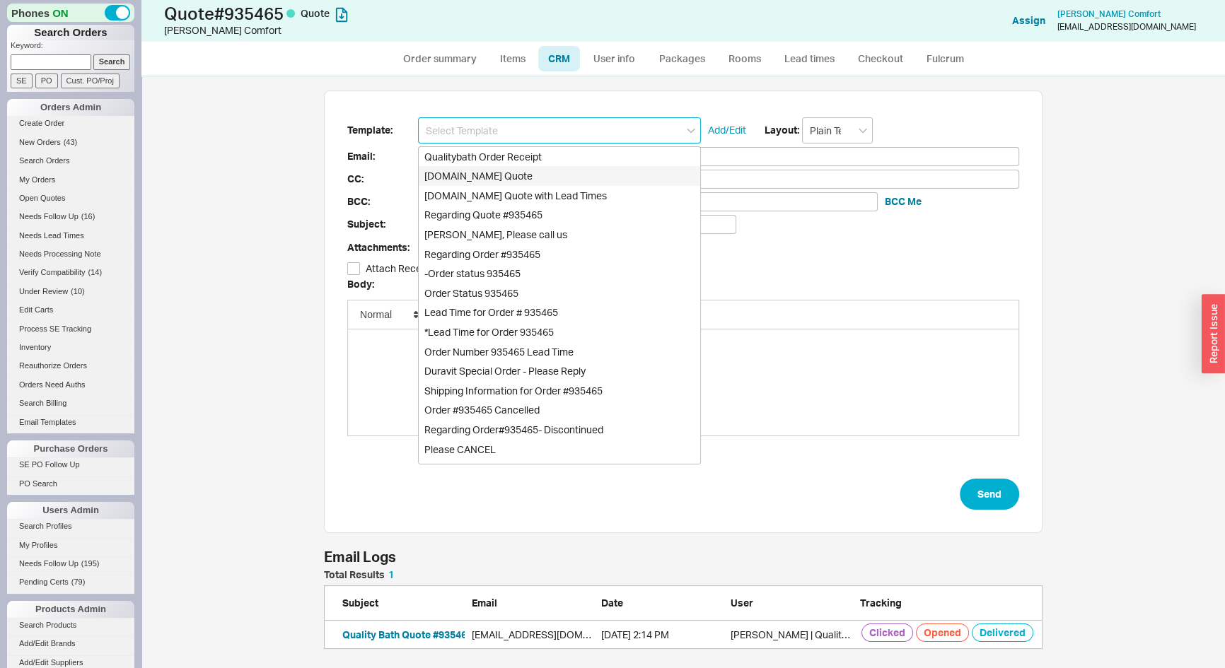
drag, startPoint x: 519, startPoint y: 173, endPoint x: 533, endPoint y: 182, distance: 16.3
click at [520, 174] on div "Qualitybath.com Quote" at bounding box center [560, 176] width 282 height 20
type input "Receipt"
type input "Cvcomfort@me.com"
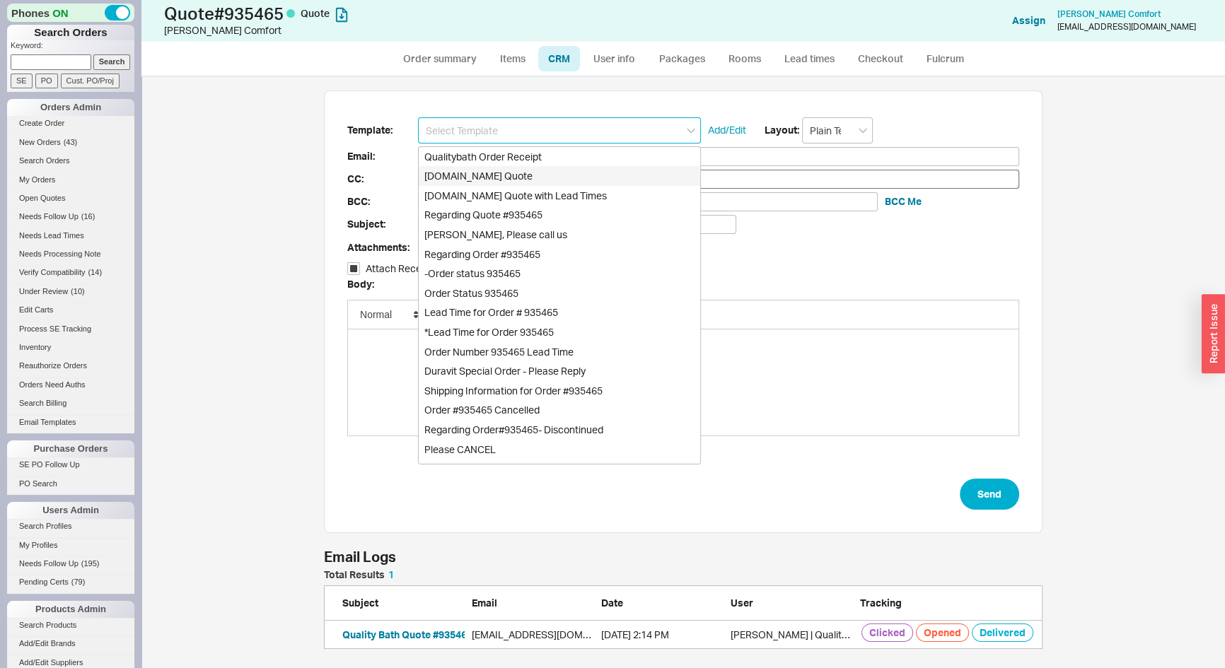
type input "Quality Bath Quote #935465"
checkbox input "true"
type input "Qualitybath.com Quote"
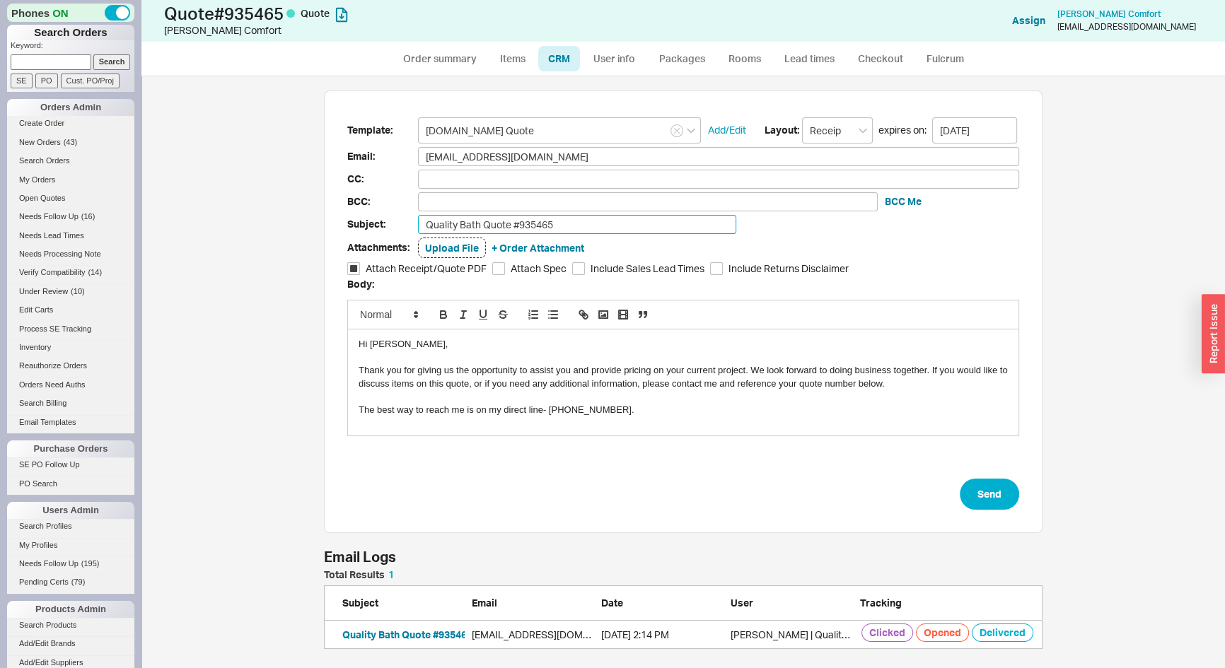
click at [600, 218] on input "Quality Bath Quote #935465" at bounding box center [577, 224] width 318 height 19
type input "Quality Bath Quote #935465 - Revised"
click at [504, 66] on link "Items" at bounding box center [512, 58] width 46 height 25
select select "3"
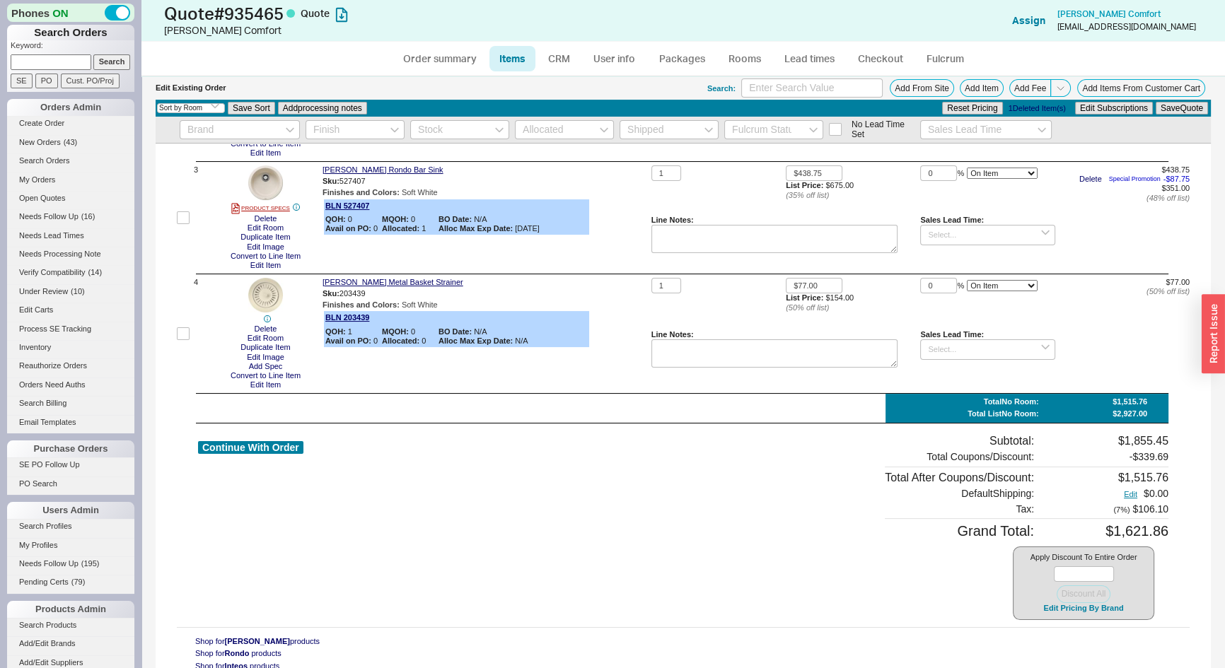
scroll to position [279, 0]
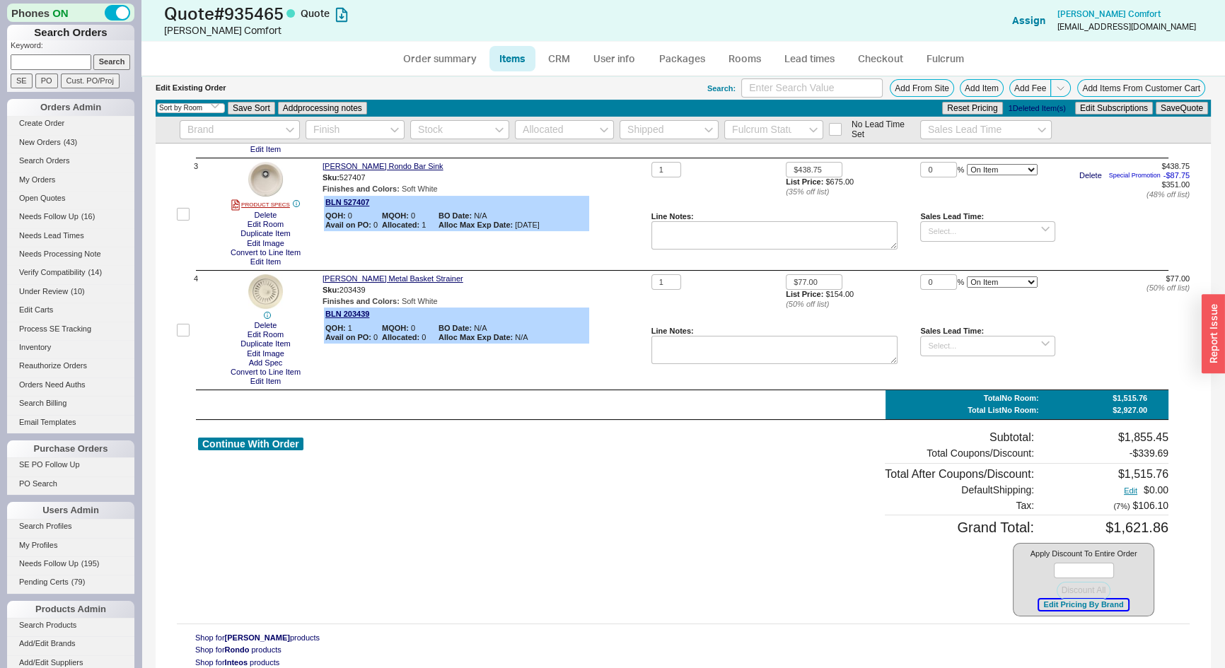
click at [1103, 609] on button "Edit Pricing By Brand" at bounding box center [1083, 605] width 88 height 11
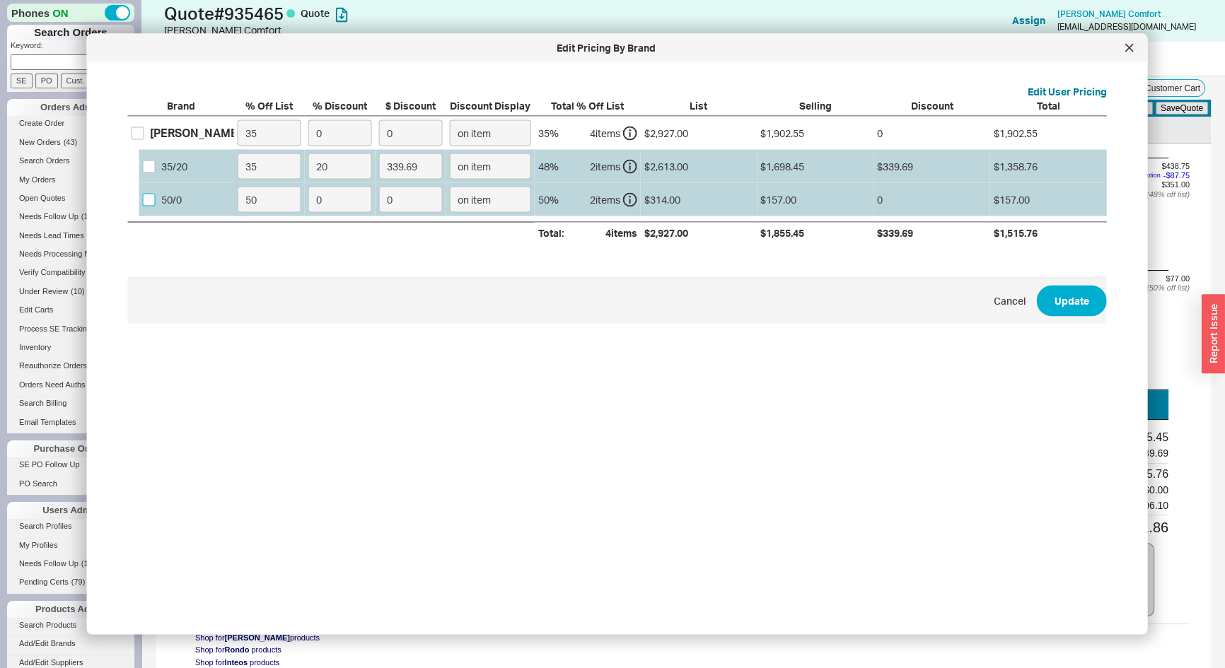
click at [150, 192] on label "50 / 0" at bounding box center [162, 199] width 39 height 14
click at [150, 193] on input "50 / 0" at bounding box center [149, 199] width 13 height 13
checkbox input "true"
drag, startPoint x: 256, startPoint y: 202, endPoint x: 182, endPoint y: 214, distance: 75.2
click at [0, 0] on div "50 / 0 50 0 0 on item 50 % 2 item s $314.00 $157.00 0 $157.00" at bounding box center [0, 0] width 0 height 0
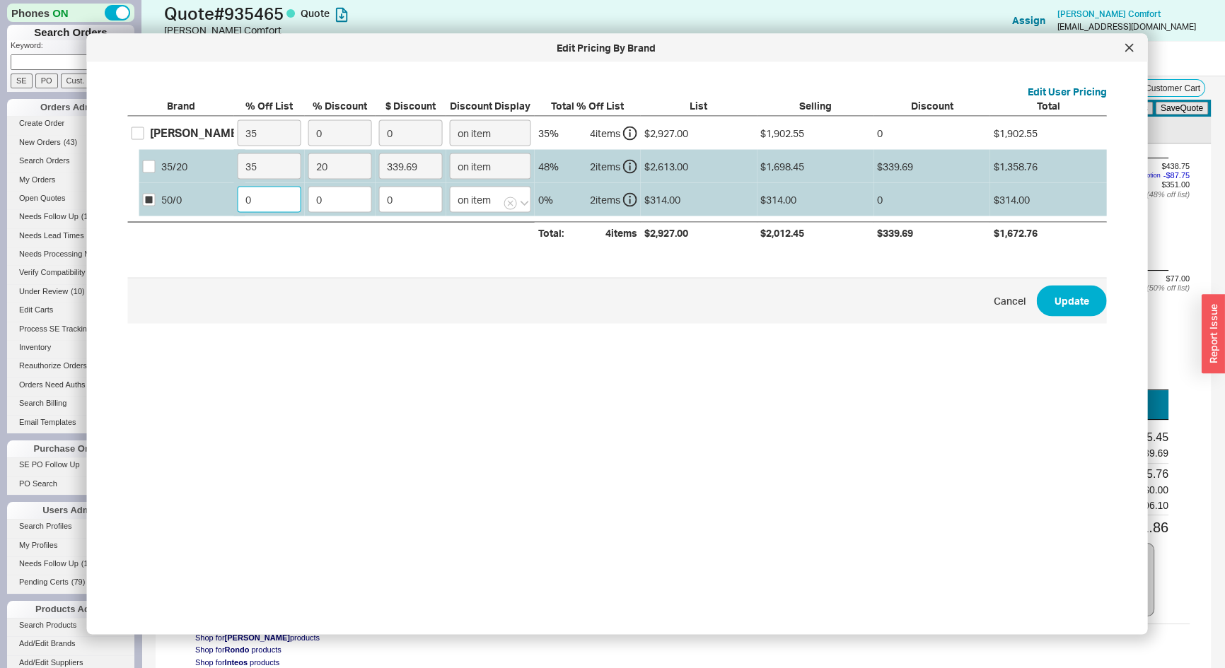
type input "0"
type input "5"
type input "15.7"
type input "50"
type input "157"
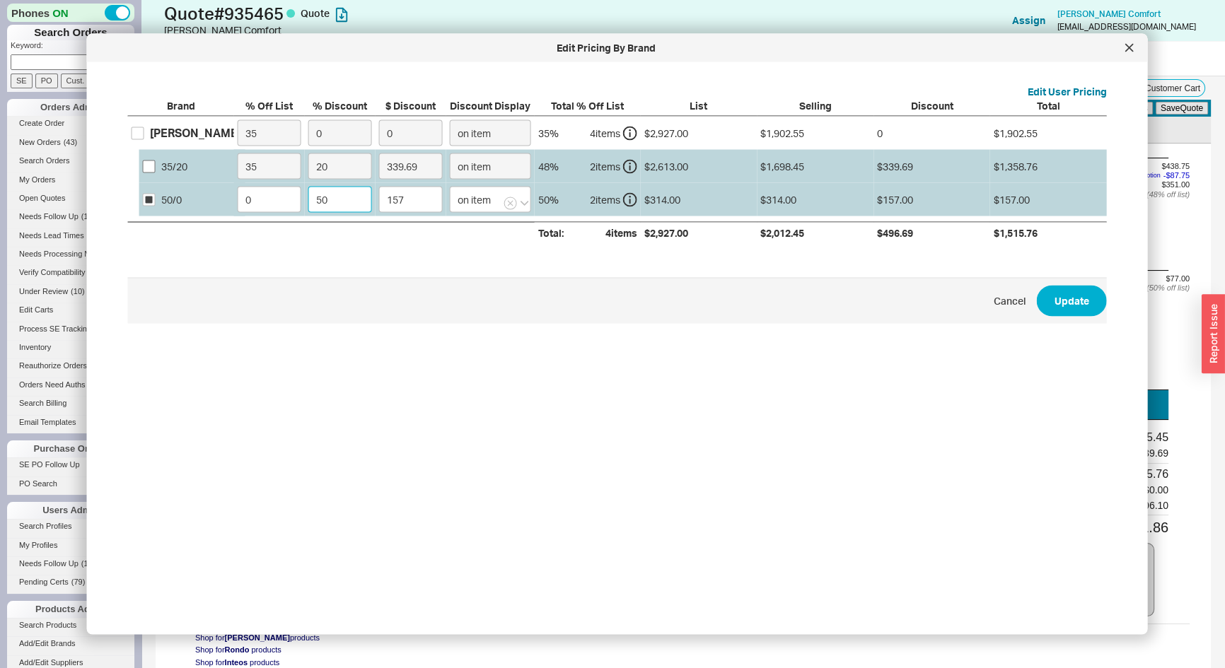
type input "50"
click at [149, 162] on input "35 / 20" at bounding box center [149, 166] width 13 height 13
checkbox input "true"
drag, startPoint x: 186, startPoint y: 180, endPoint x: 171, endPoint y: 189, distance: 17.1
click at [0, 0] on div "Blanco 35 0 0 on item 35 % 4 item s $2,927.00 $1,902.55 0 $1,902.55 35 / 20 35 …" at bounding box center [0, 0] width 0 height 0
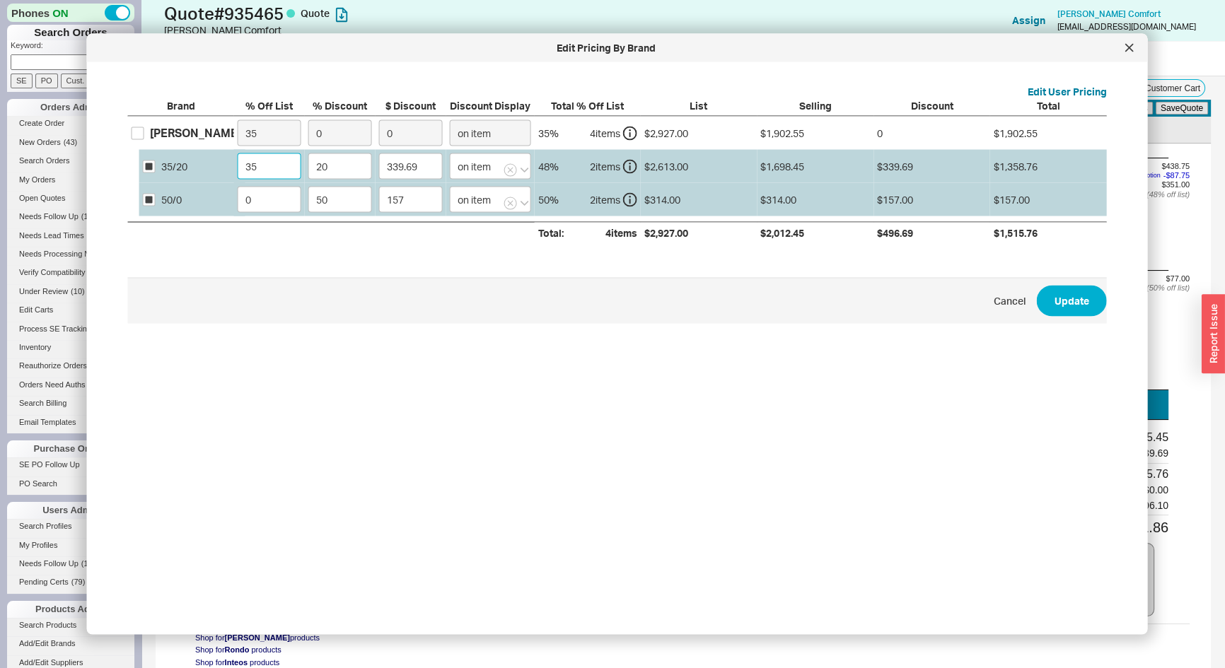
type input "0"
type input "522.6"
type input "0"
type input "5"
type input "130.65"
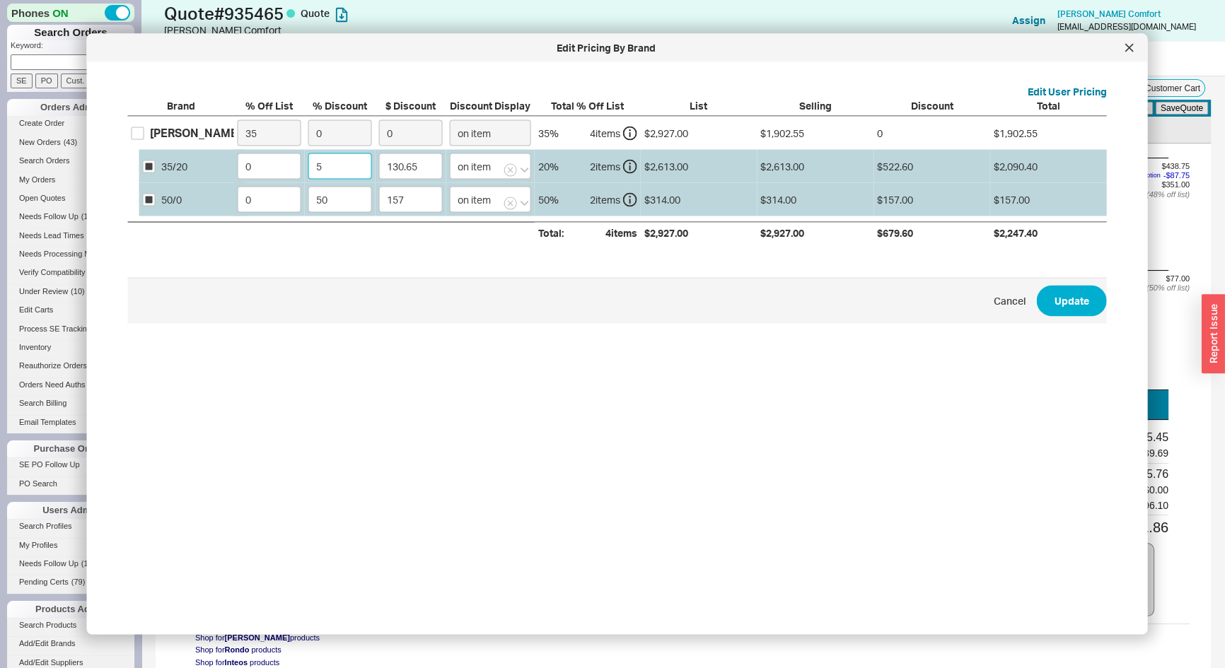
type input "50"
type input "1306.5"
type input "50"
click at [1068, 293] on button "Update" at bounding box center [1072, 300] width 70 height 31
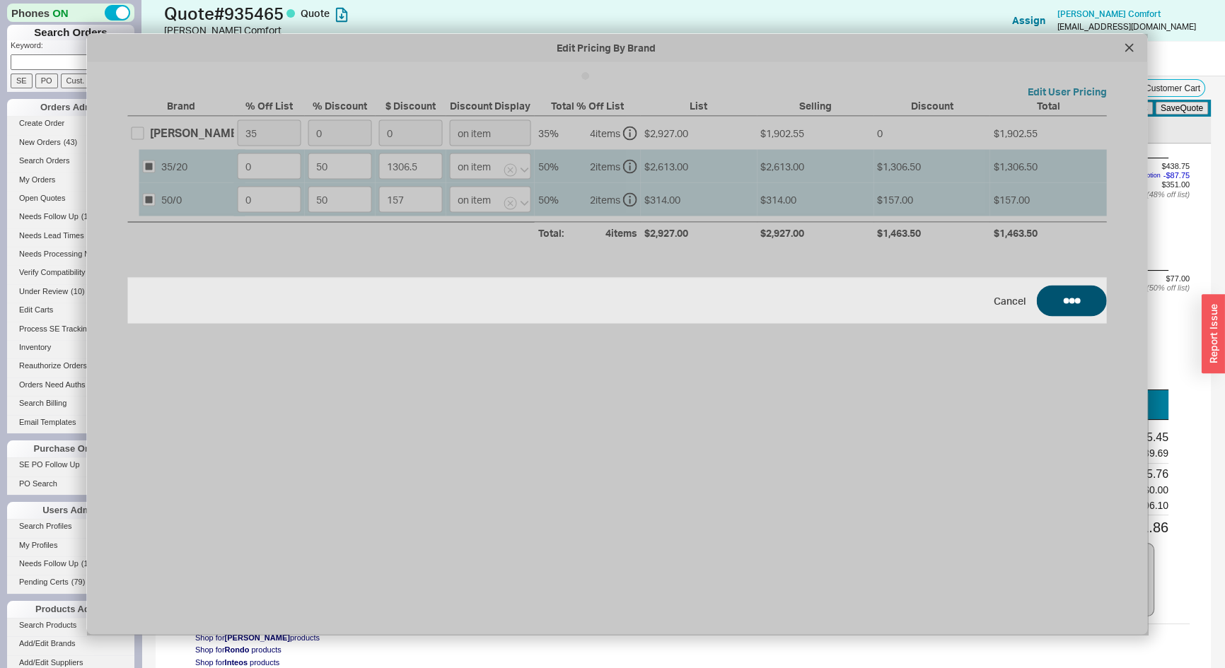
type input "$1,938.00"
type input "50"
type input "$160.00"
type input "50"
type input "$675.00"
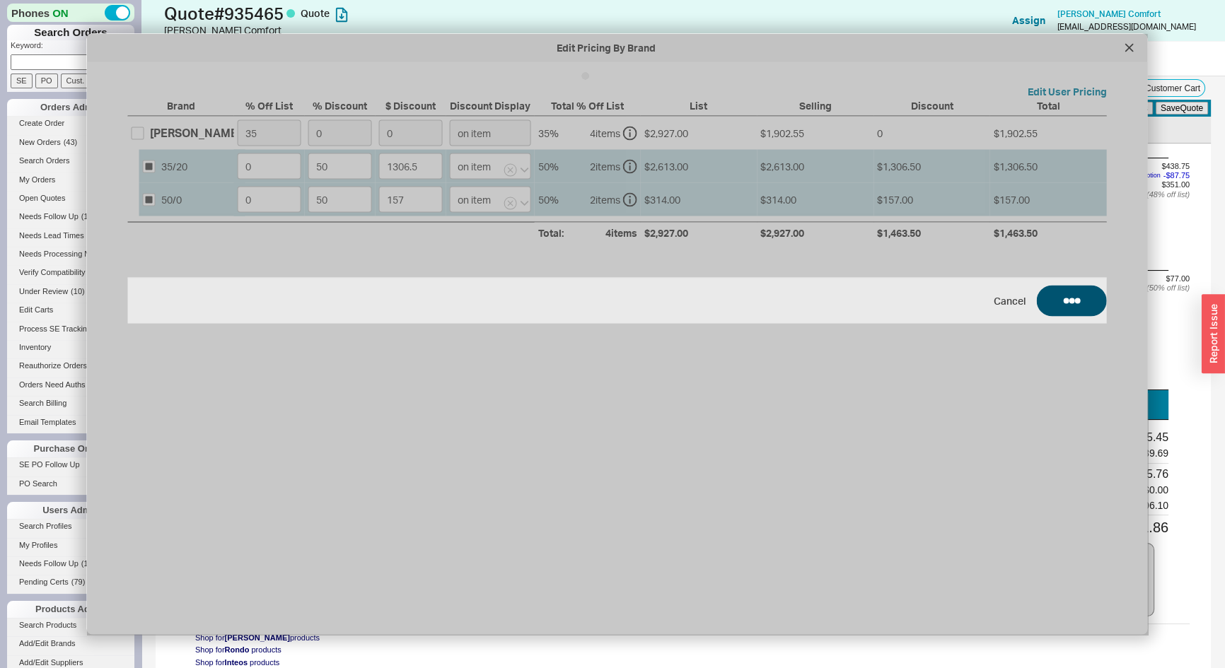
type input "50"
type input "$154.00"
type input "50"
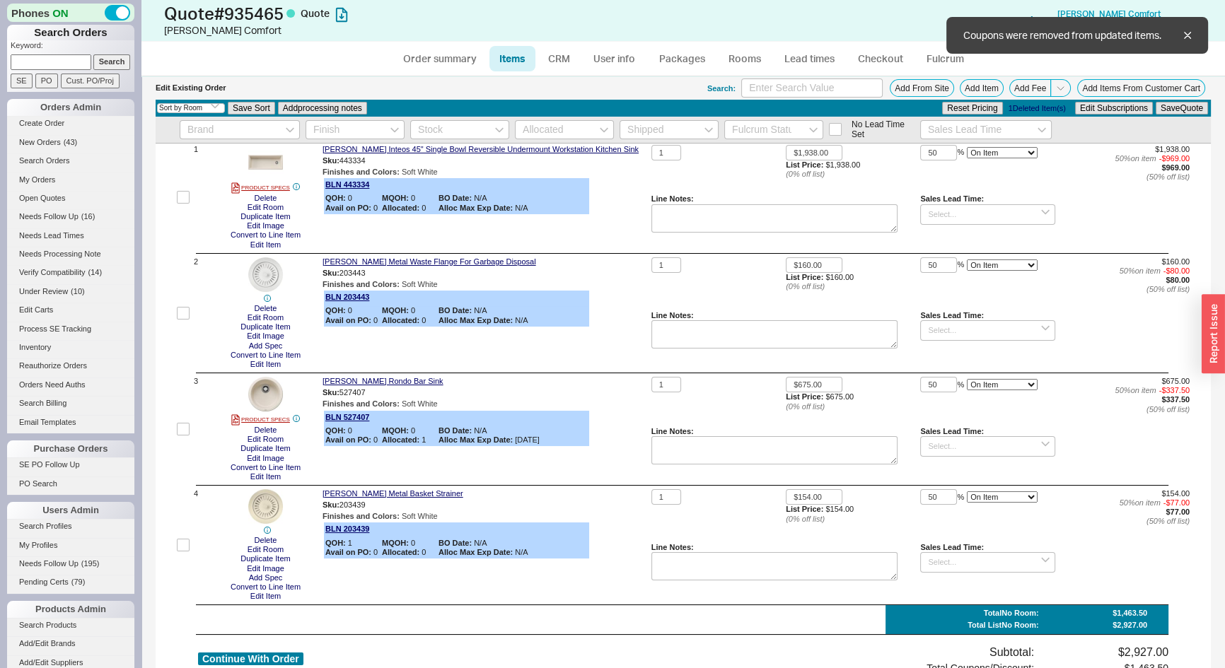
scroll to position [0, 0]
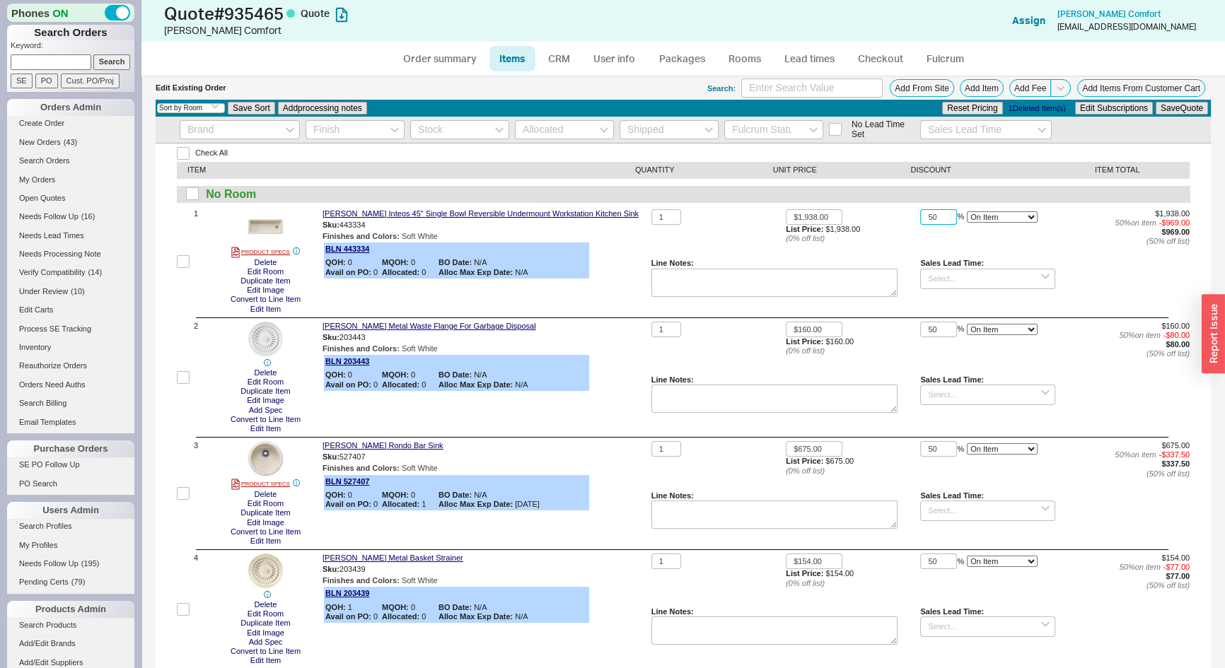
click at [932, 221] on input "50" at bounding box center [938, 217] width 37 height 16
click at [930, 221] on input "50" at bounding box center [938, 217] width 37 height 16
type input "48"
click at [1174, 108] on button "Save Quote" at bounding box center [1182, 108] width 52 height 13
click at [562, 54] on link "CRM" at bounding box center [559, 58] width 42 height 25
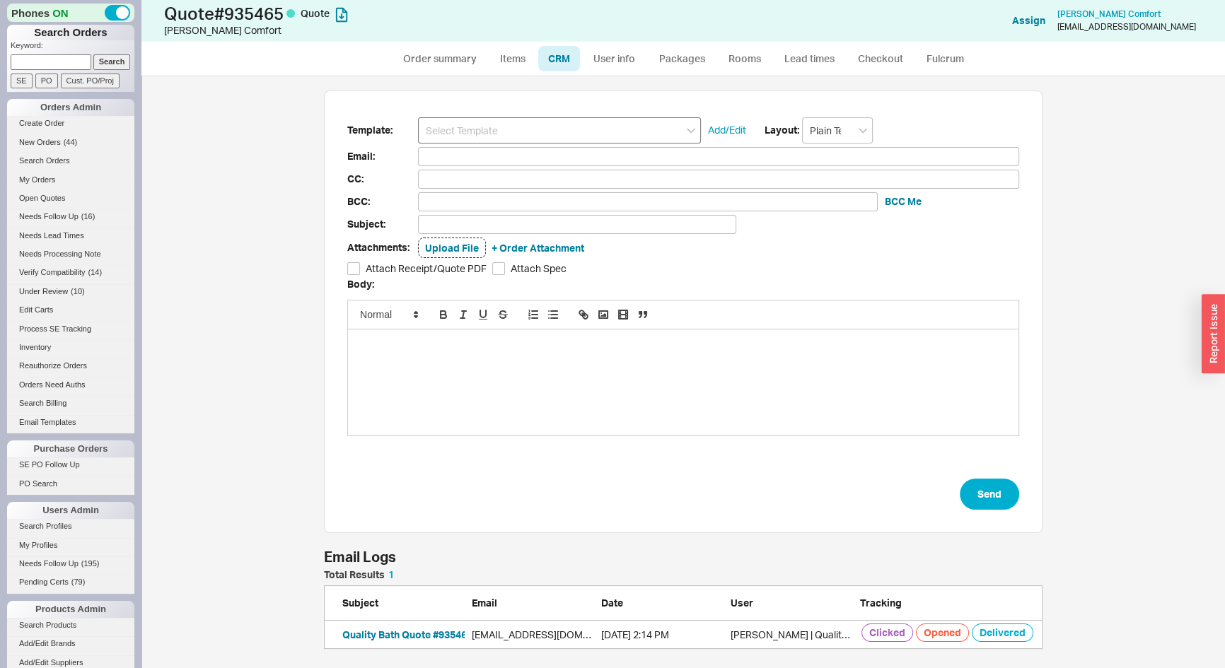
scroll to position [582, 1074]
click at [535, 125] on input at bounding box center [559, 130] width 283 height 26
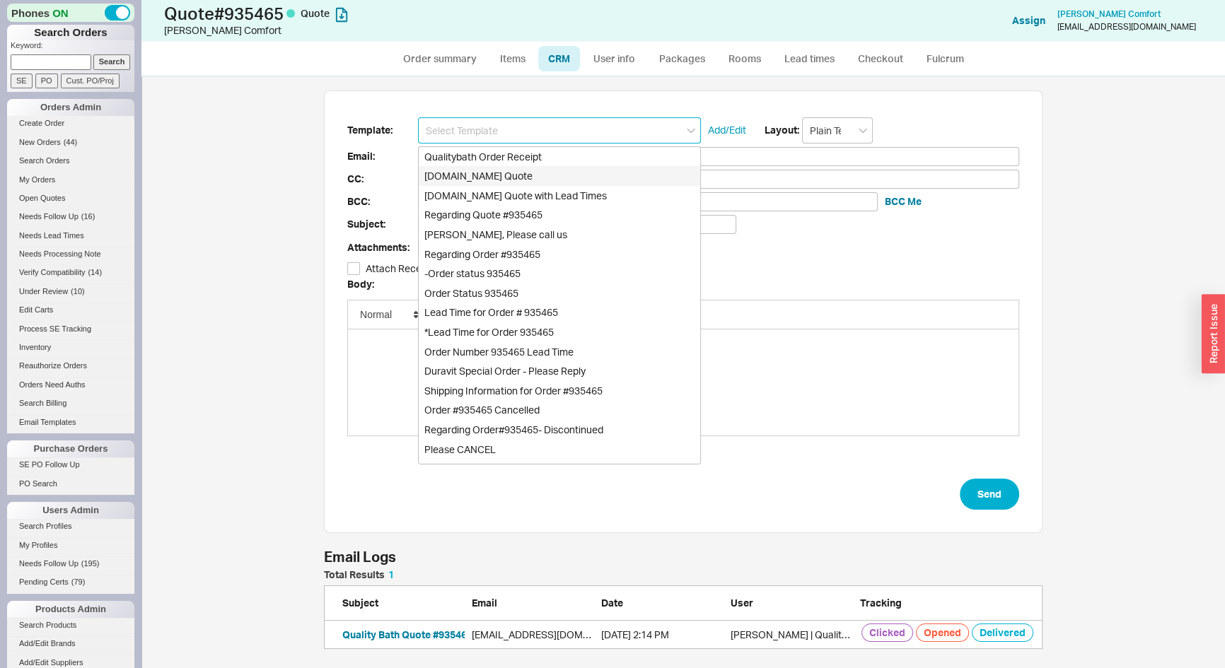
click at [528, 178] on div "Qualitybath.com Quote" at bounding box center [560, 176] width 282 height 20
type input "Qualitybath.com Quote"
type input "Receipt"
type input "Cvcomfort@me.com"
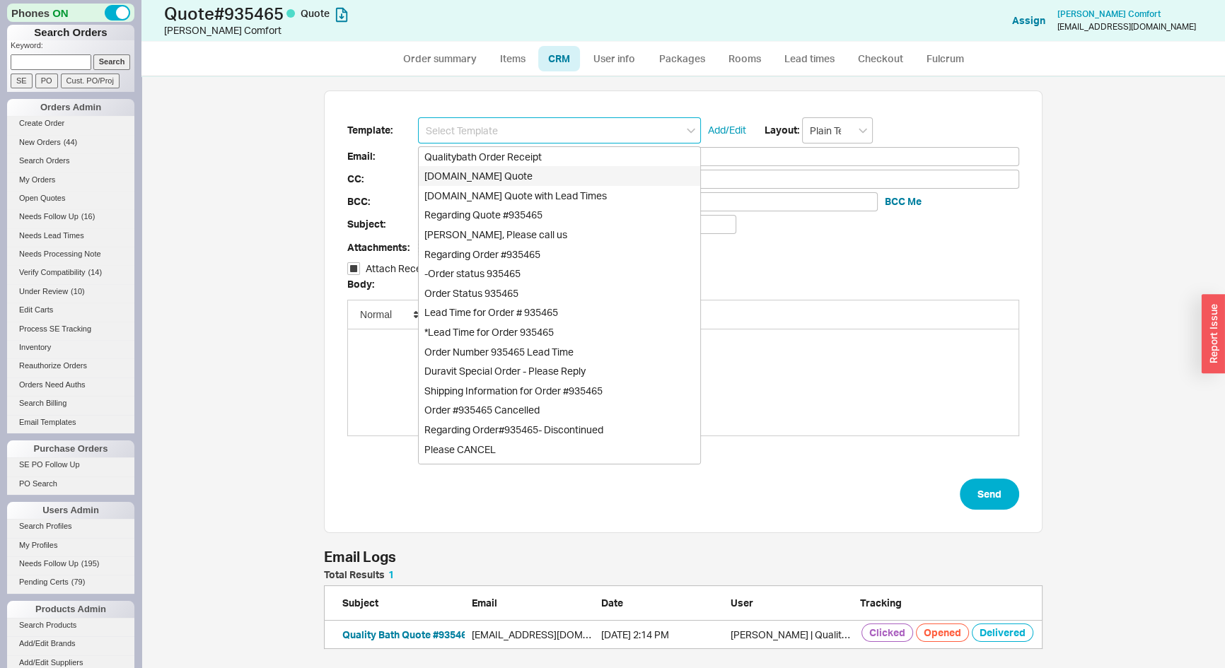
type input "Quality Bath Quote #935465"
checkbox input "true"
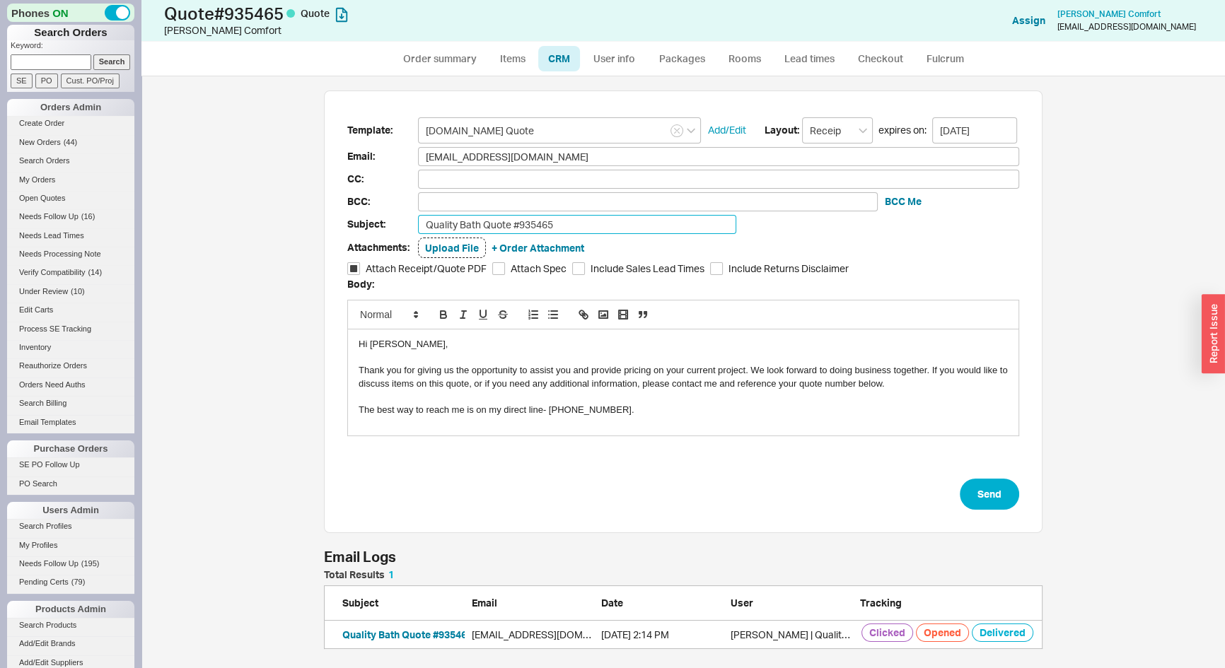
click at [600, 225] on input "Quality Bath Quote #935465" at bounding box center [577, 224] width 318 height 19
type input "Quality Bath Quote #935465 - Revised"
click at [1004, 497] on button "Send" at bounding box center [989, 494] width 59 height 31
select select "*"
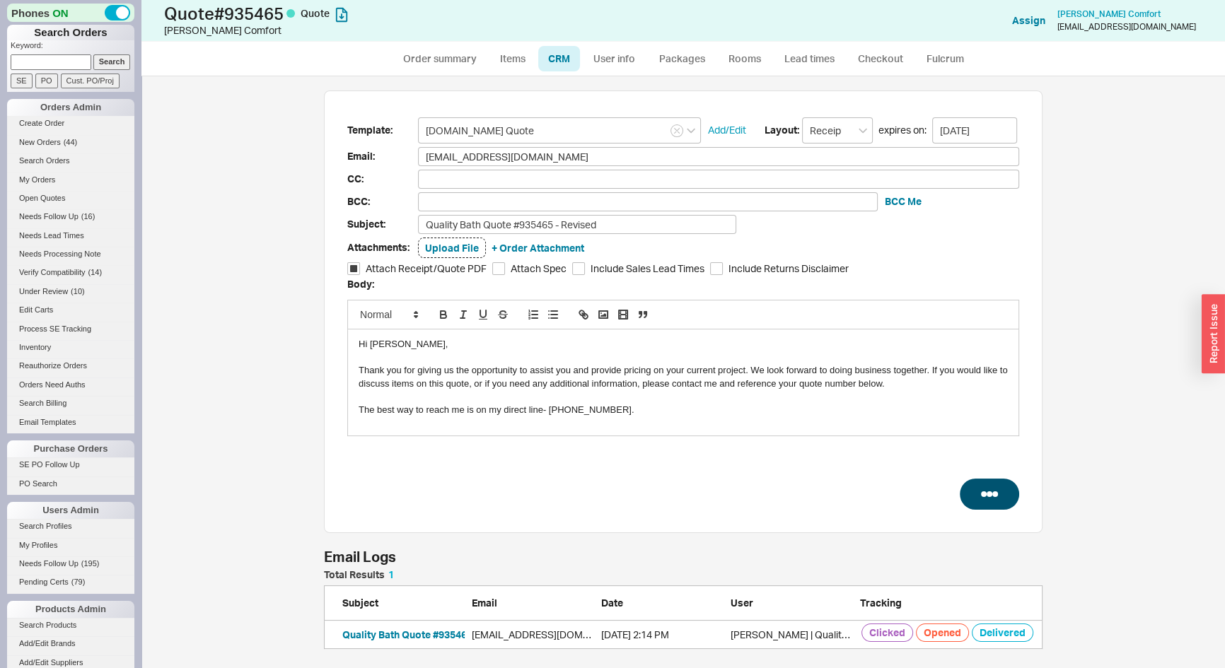
select select "3"
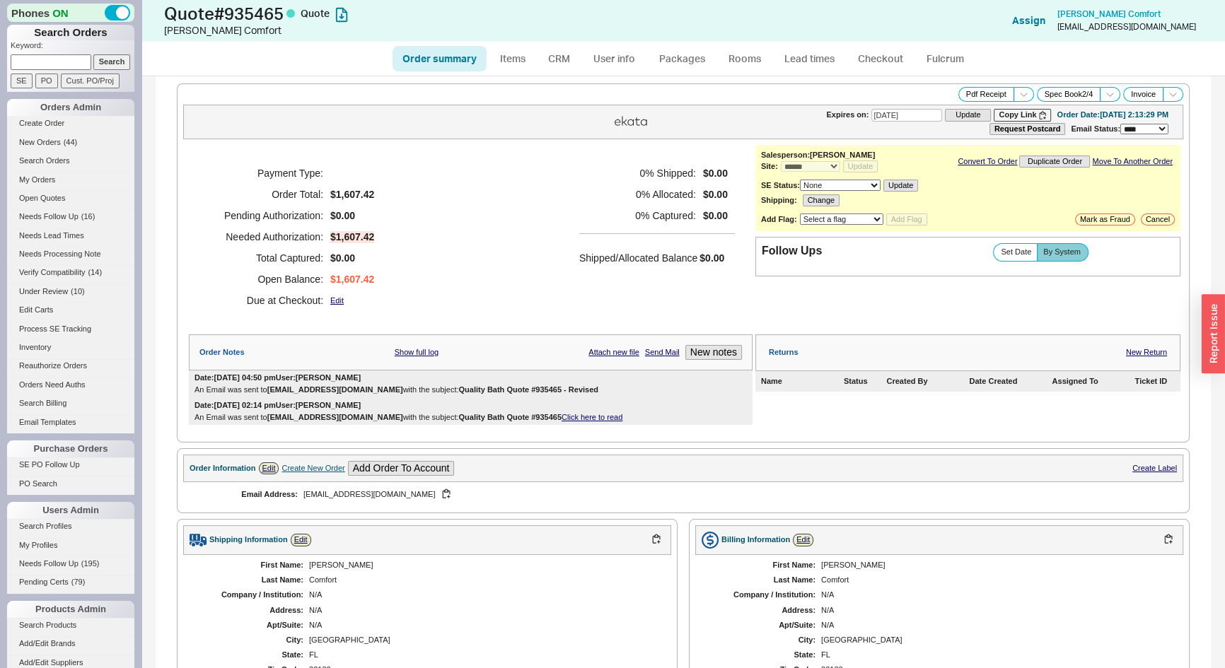
click at [414, 64] on link "Order summary" at bounding box center [440, 58] width 94 height 25
select select "*"
select select "3"
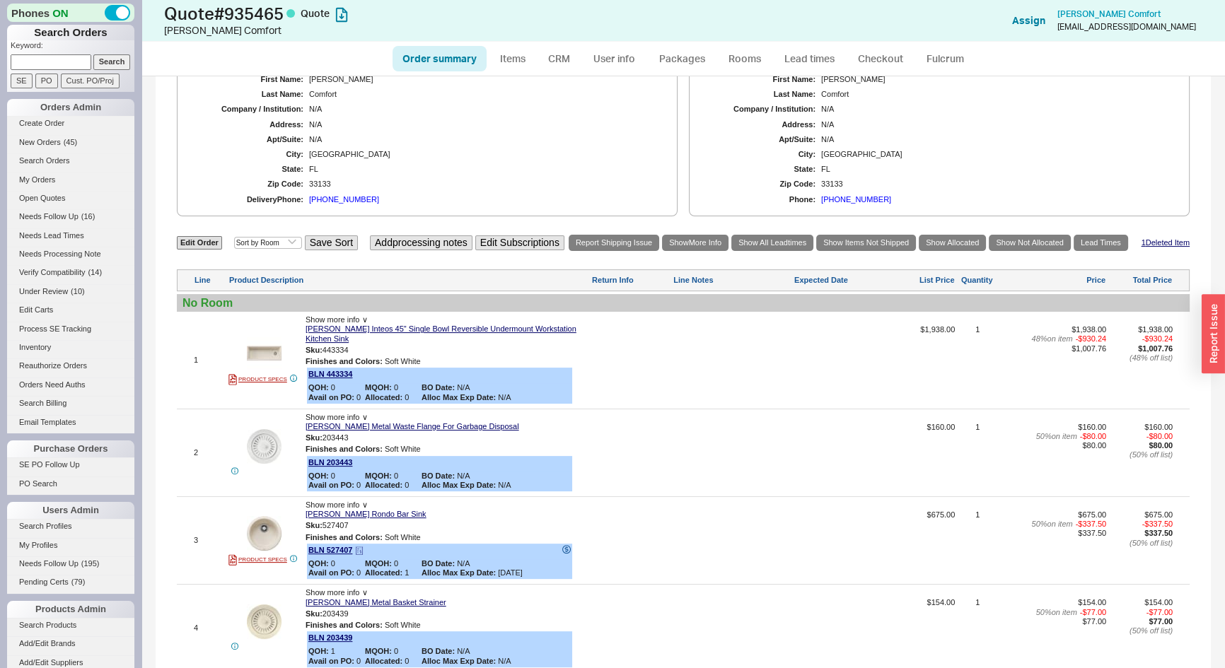
scroll to position [662, 0]
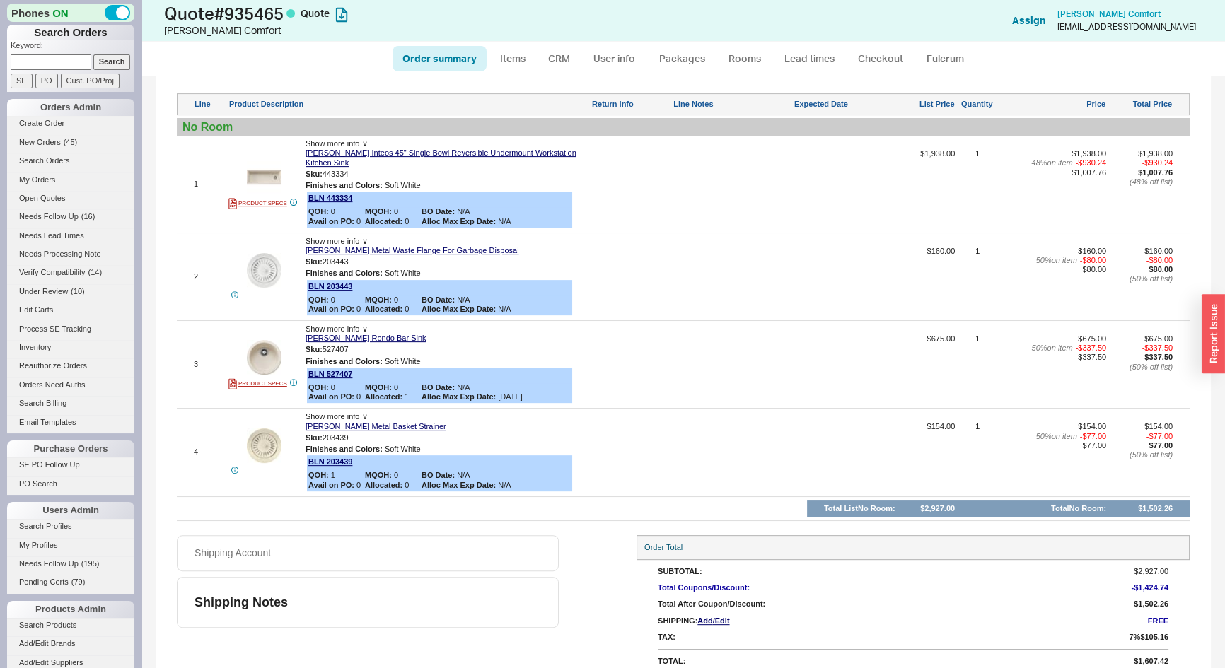
click at [438, 60] on link "Order summary" at bounding box center [440, 58] width 94 height 25
select select "*"
select select "3"
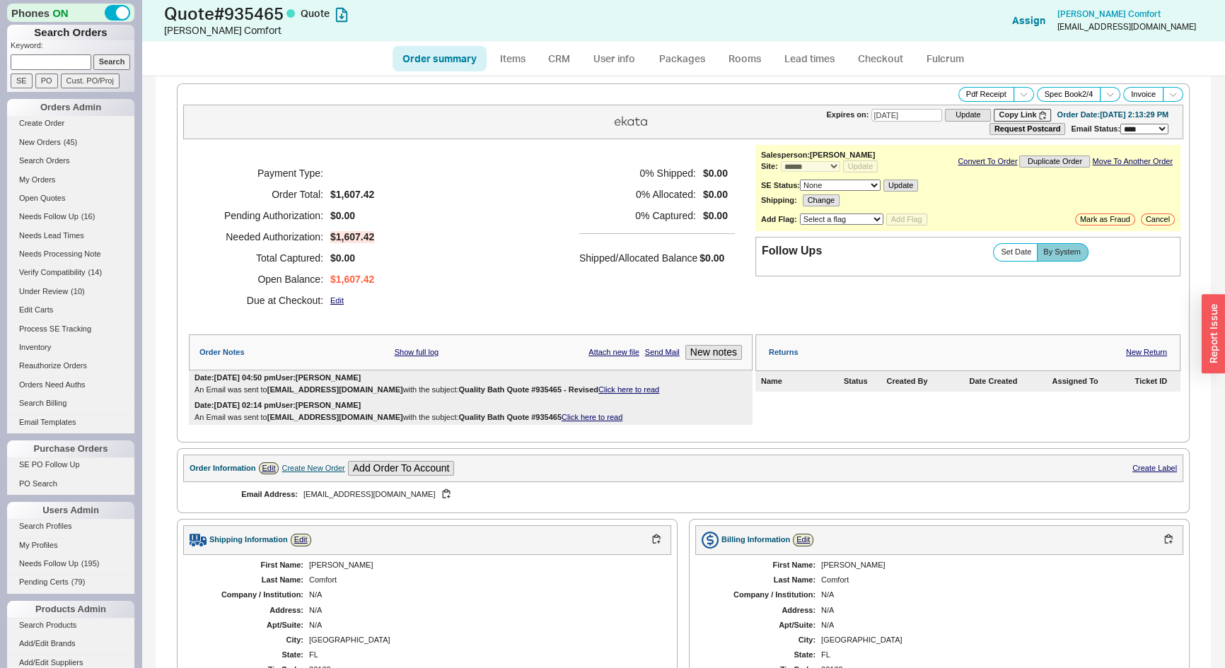
click at [598, 387] on link "Click here to read" at bounding box center [628, 390] width 61 height 8
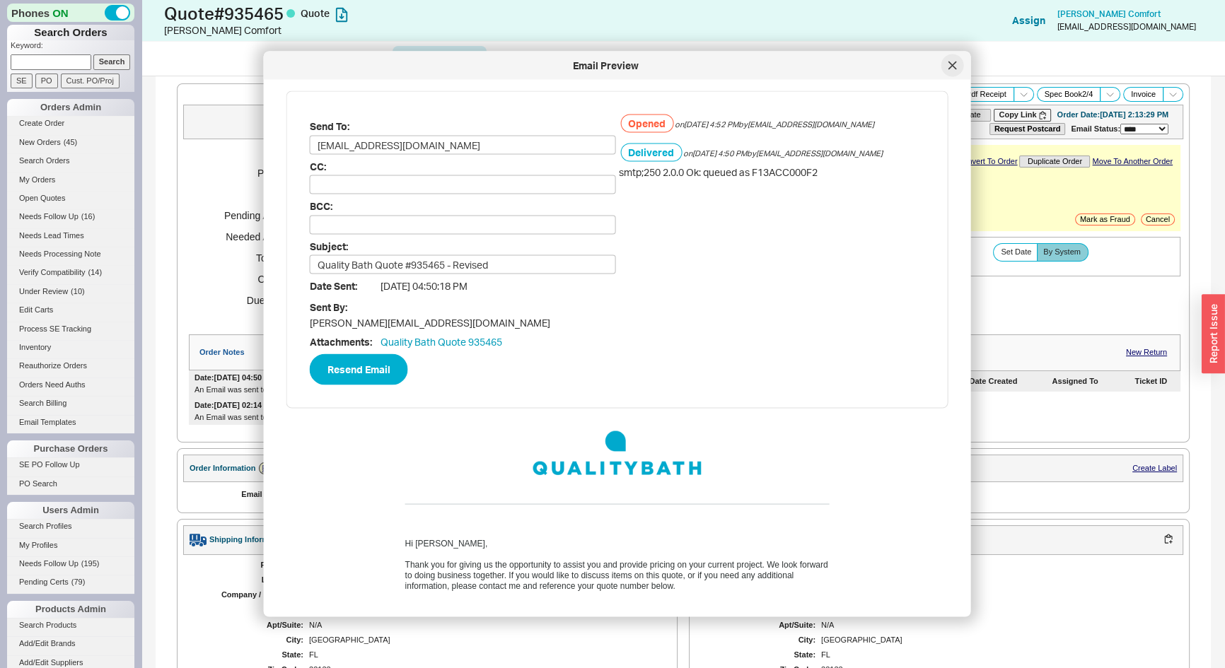
click at [947, 59] on div at bounding box center [952, 65] width 23 height 23
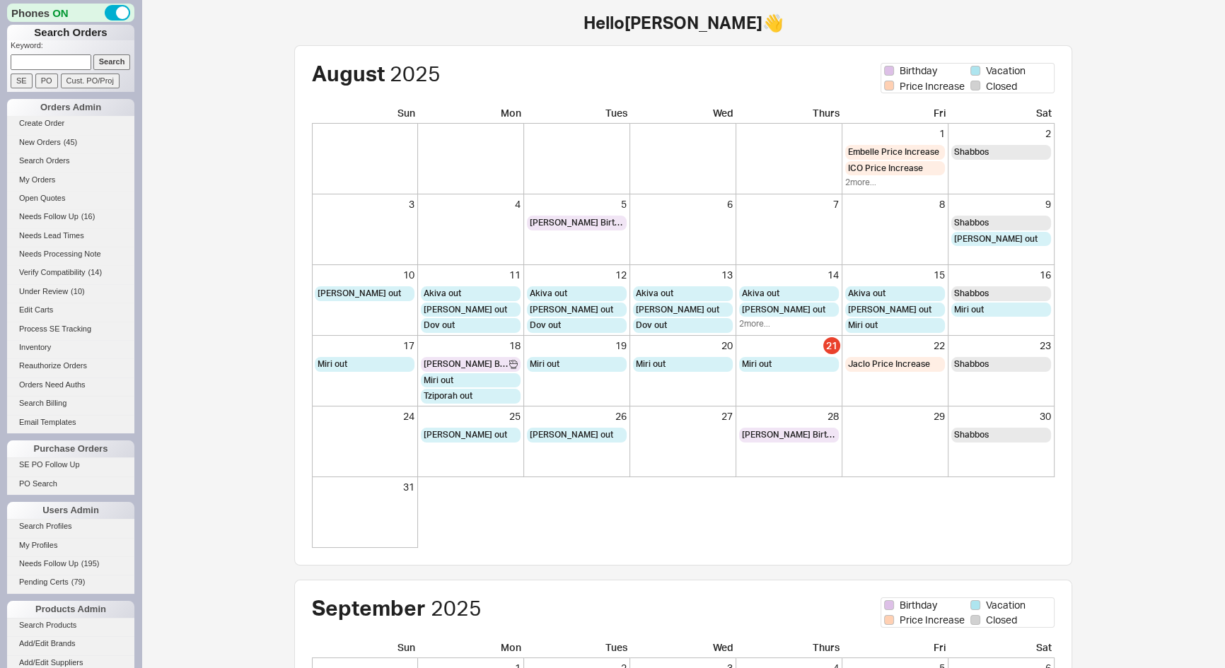
drag, startPoint x: 0, startPoint y: 0, endPoint x: 52, endPoint y: 63, distance: 81.4
paste input "736995"
type input "736995"
click at [113, 59] on input "Search" at bounding box center [111, 61] width 37 height 15
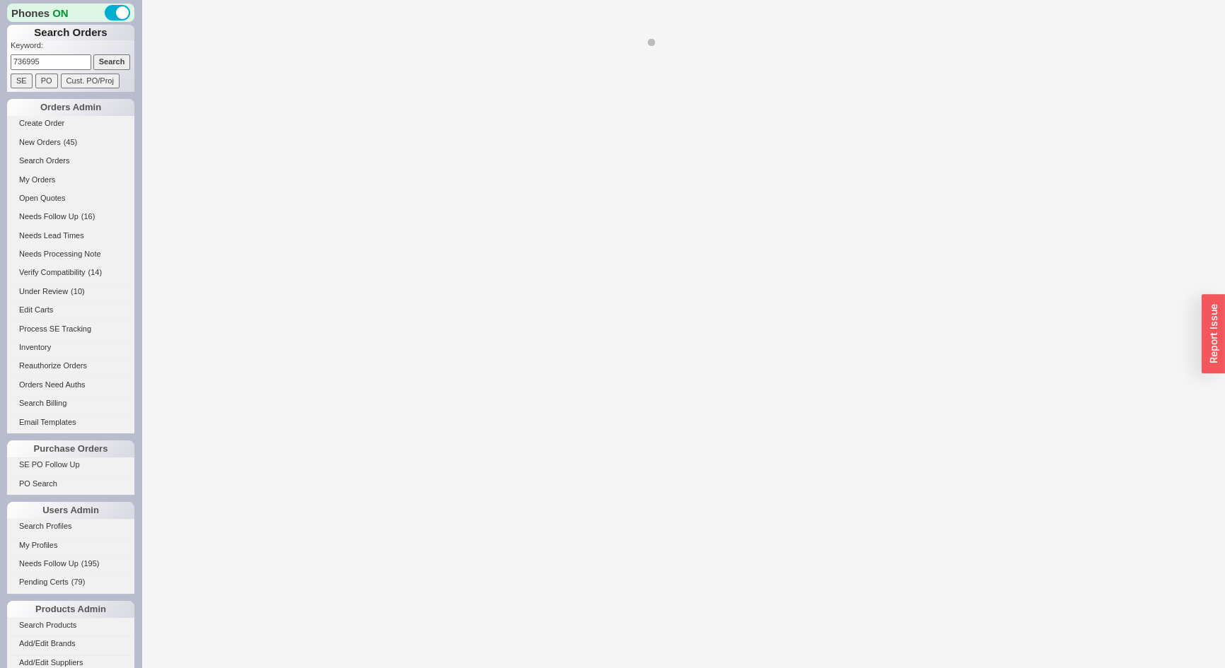
select select "**"
select select "*"
select select "LOW"
select select "3"
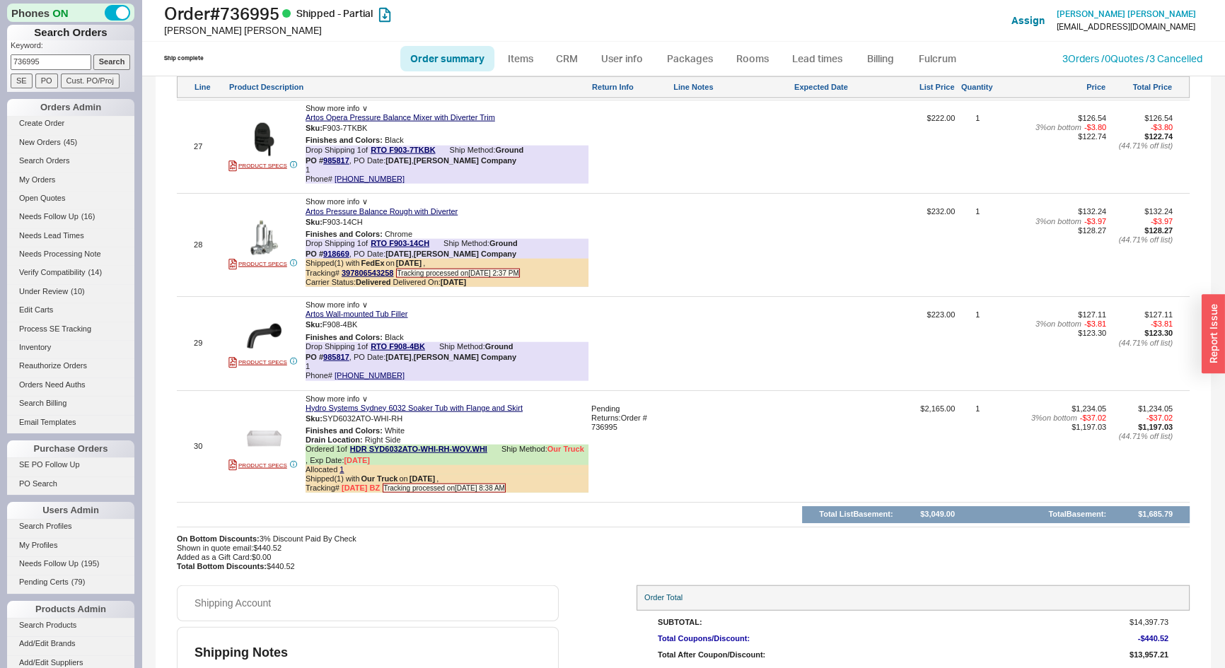
scroll to position [4216, 0]
